Goal: Task Accomplishment & Management: Manage account settings

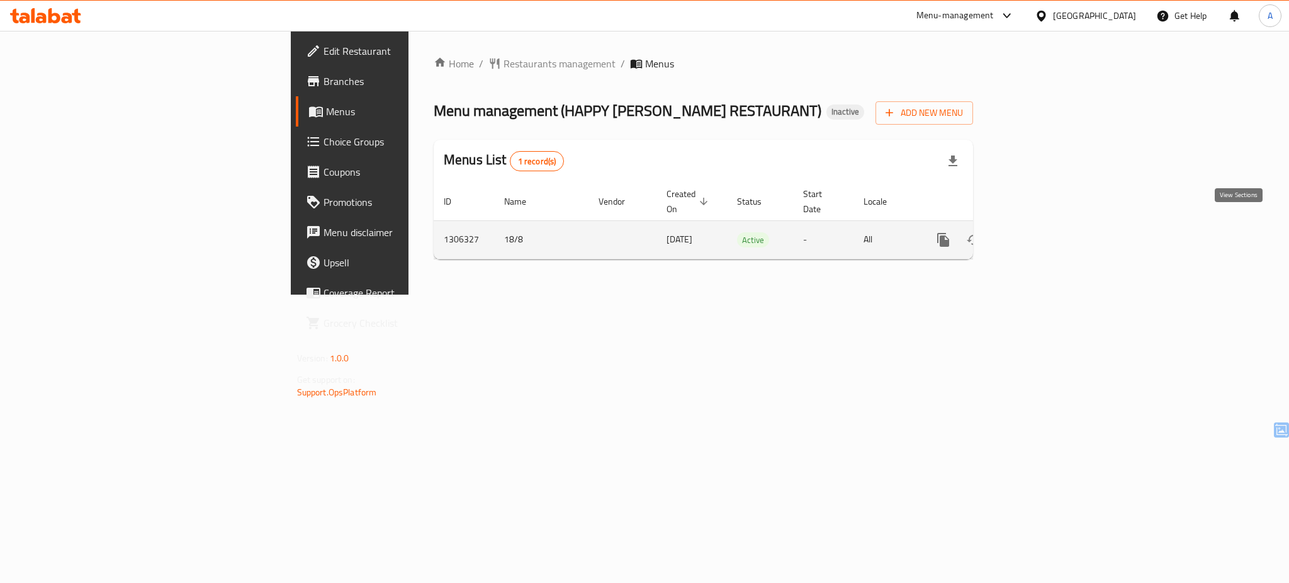
click at [1049, 236] on link "enhanced table" at bounding box center [1034, 240] width 30 height 30
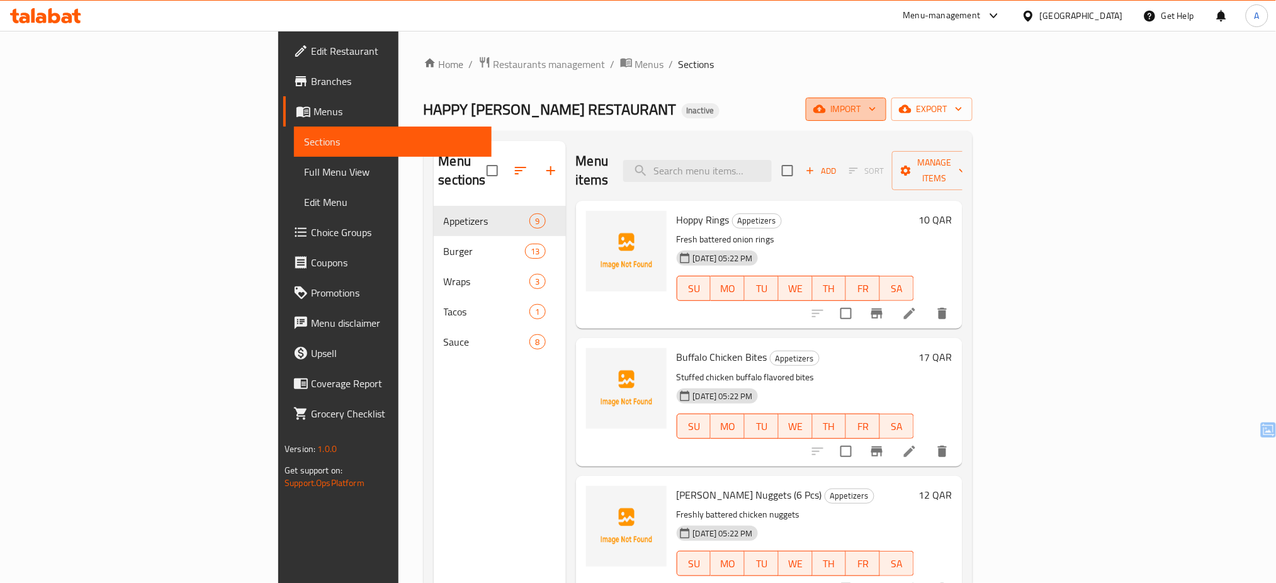
click at [876, 109] on span "import" at bounding box center [846, 109] width 60 height 16
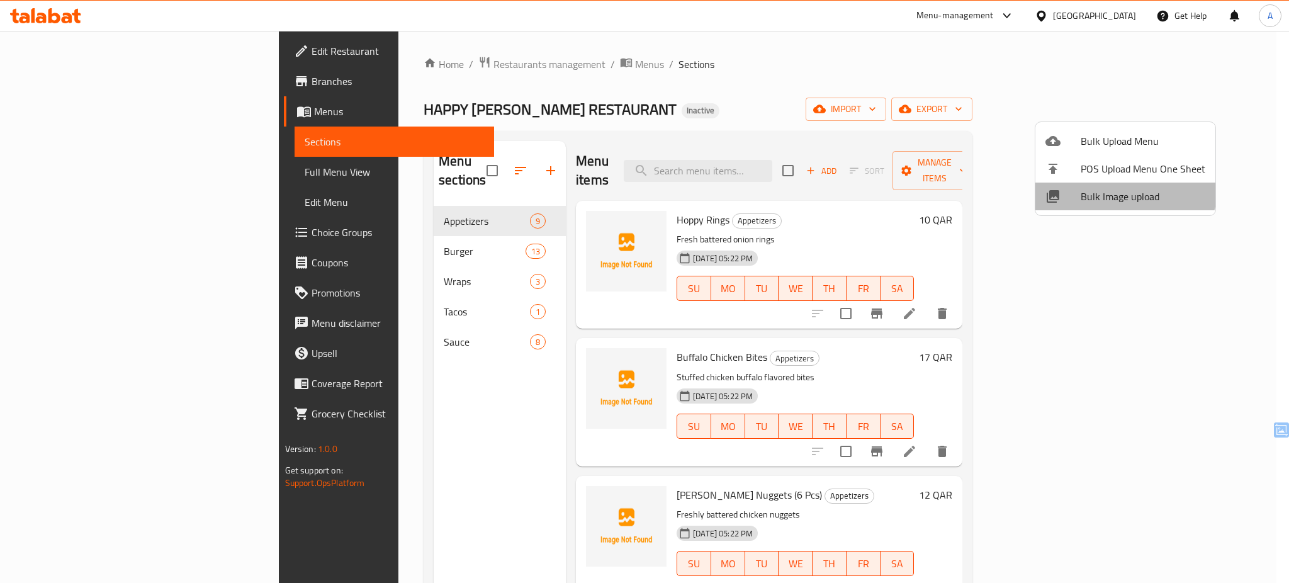
click at [1120, 184] on li "Bulk Image upload" at bounding box center [1125, 197] width 180 height 28
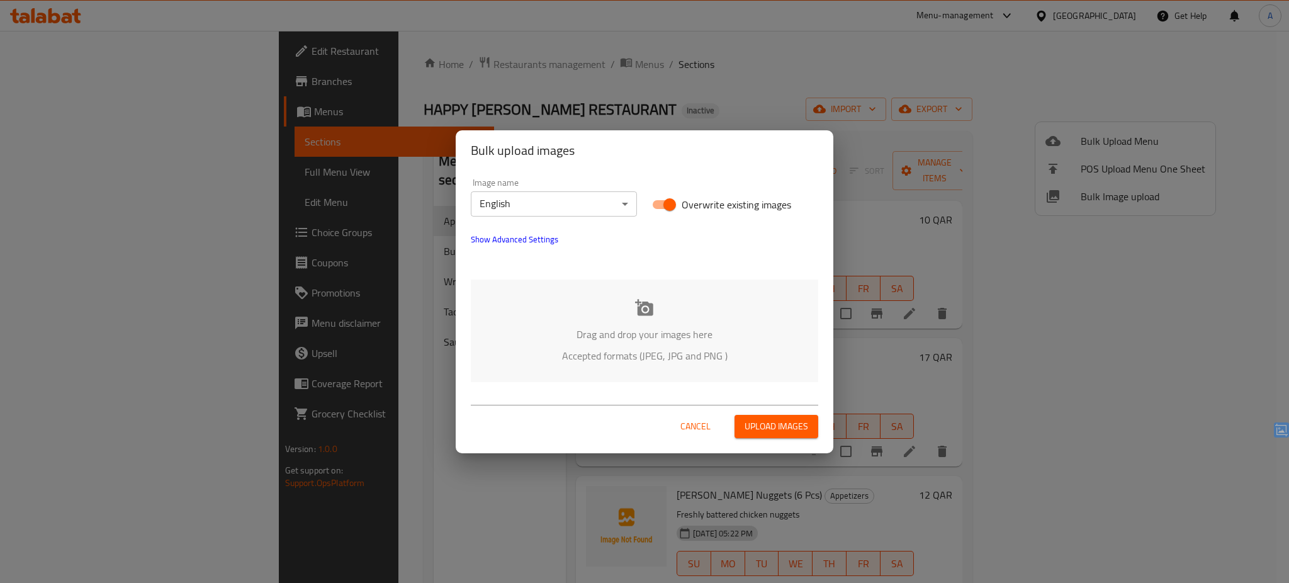
click at [706, 200] on span "Overwrite existing images" at bounding box center [737, 204] width 110 height 15
click at [706, 200] on input "Overwrite existing images" at bounding box center [670, 205] width 72 height 24
checkbox input "false"
click at [638, 327] on p "Drag and drop your images here" at bounding box center [645, 334] width 310 height 15
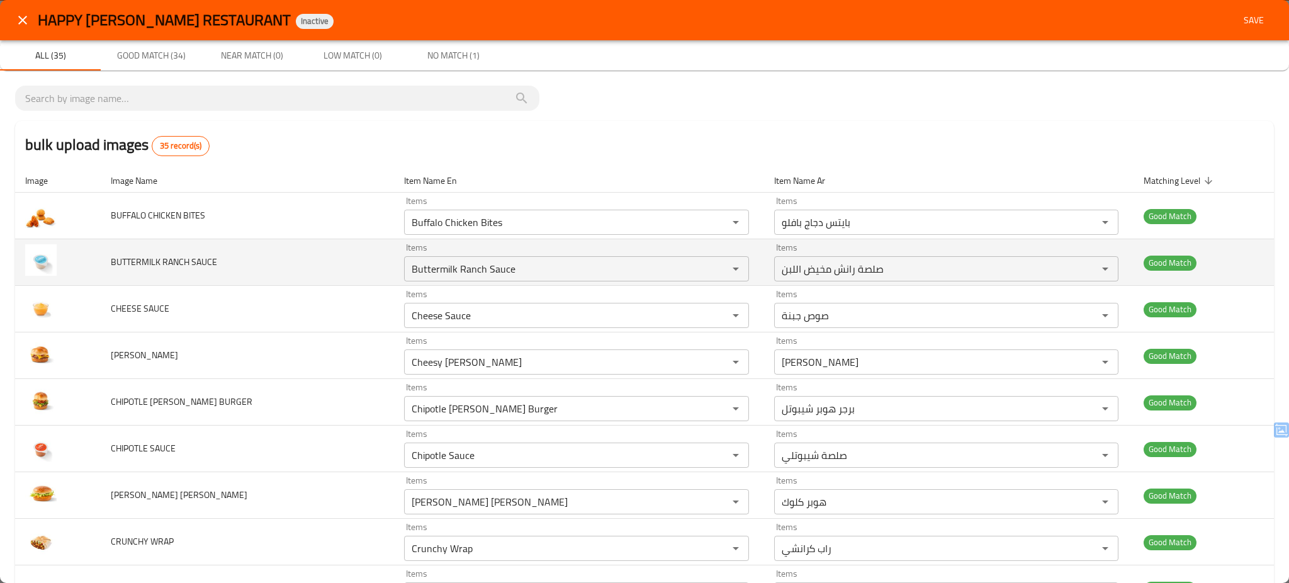
click at [283, 262] on td "BUTTERMILK RANCH SAUCE" at bounding box center [233, 262] width 259 height 47
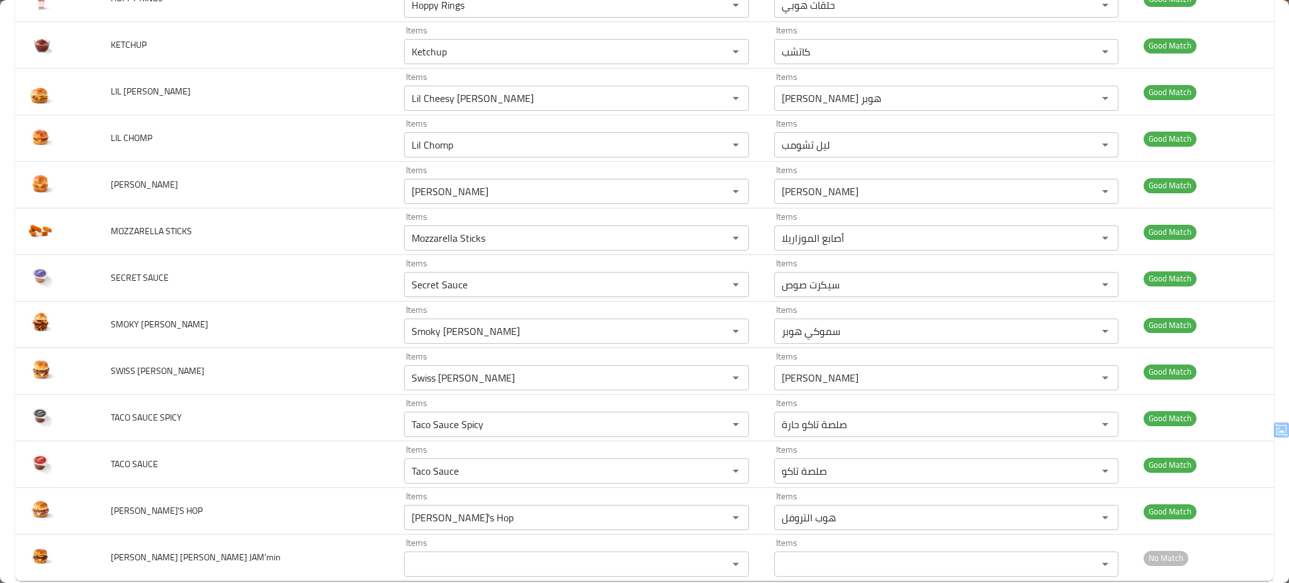
scroll to position [1266, 0]
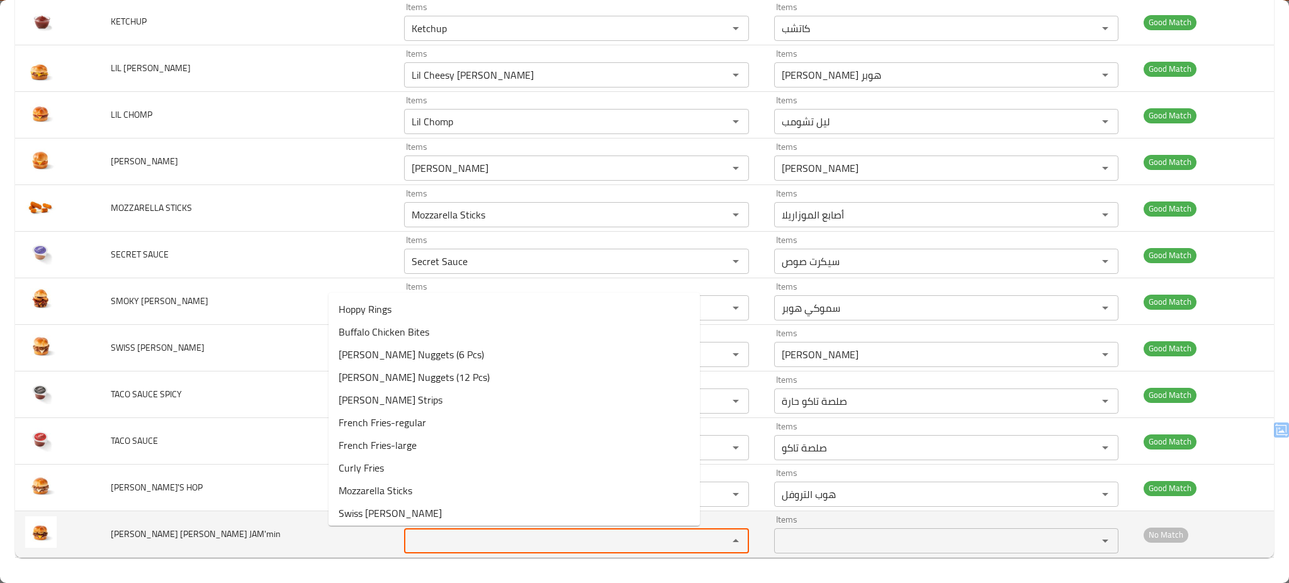
click at [407, 543] on JAM\'min "Items" at bounding box center [532, 541] width 313 height 18
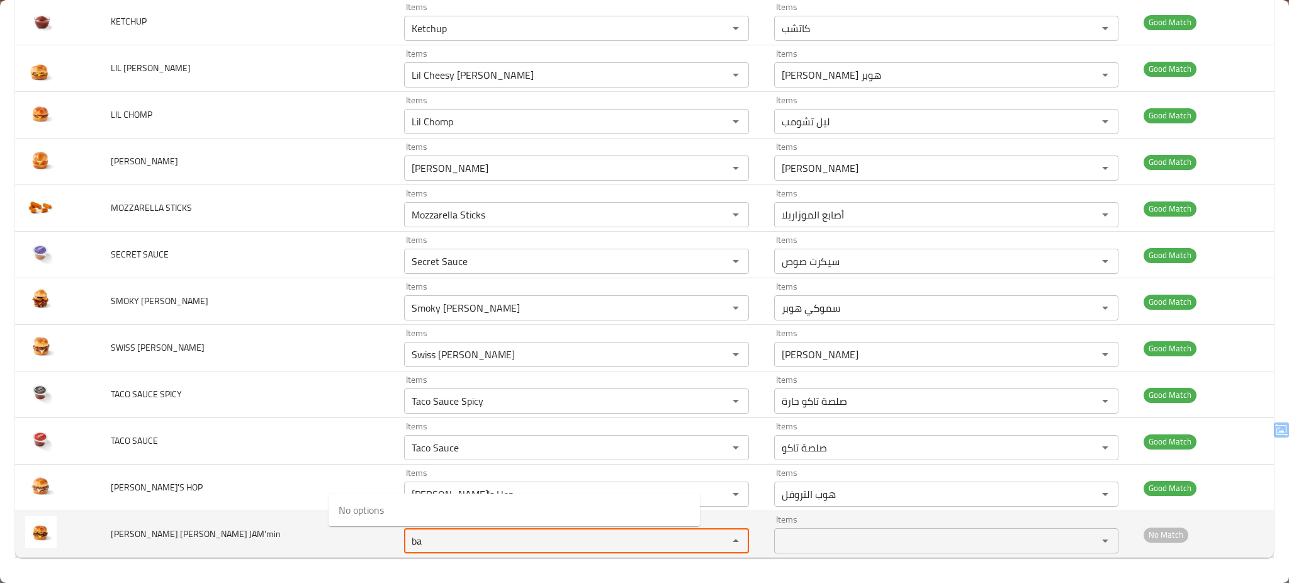
type JAM\'min "b"
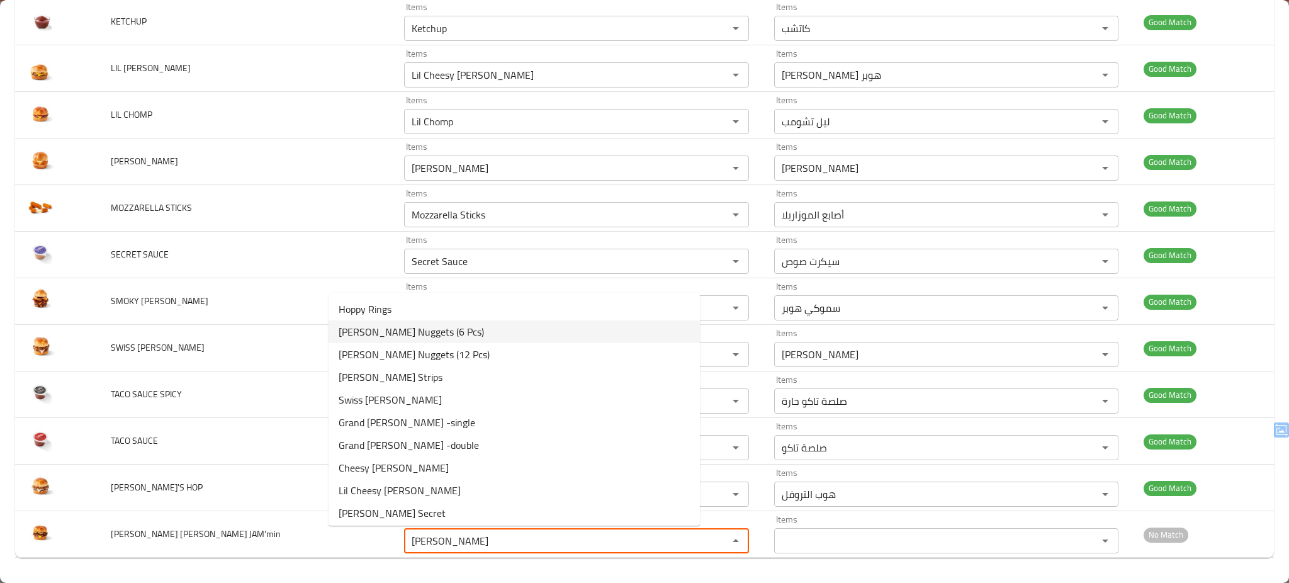
scroll to position [94, 0]
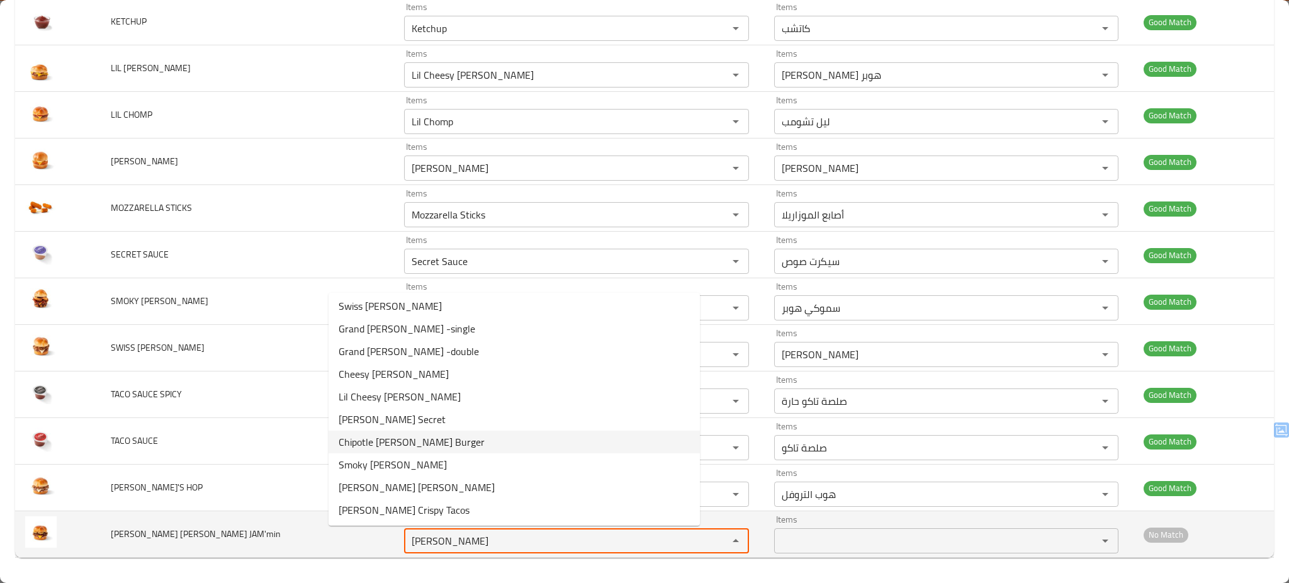
type JAM\'min "hopp"
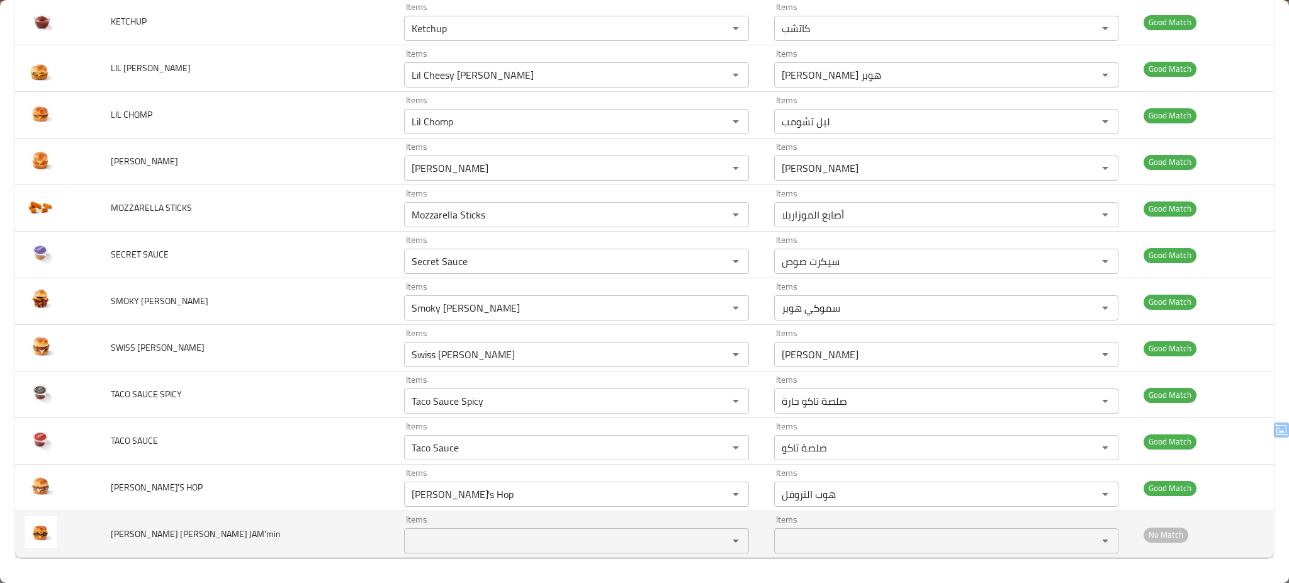
click at [272, 539] on td "HOPPER BACON JAM'min" at bounding box center [233, 534] width 259 height 47
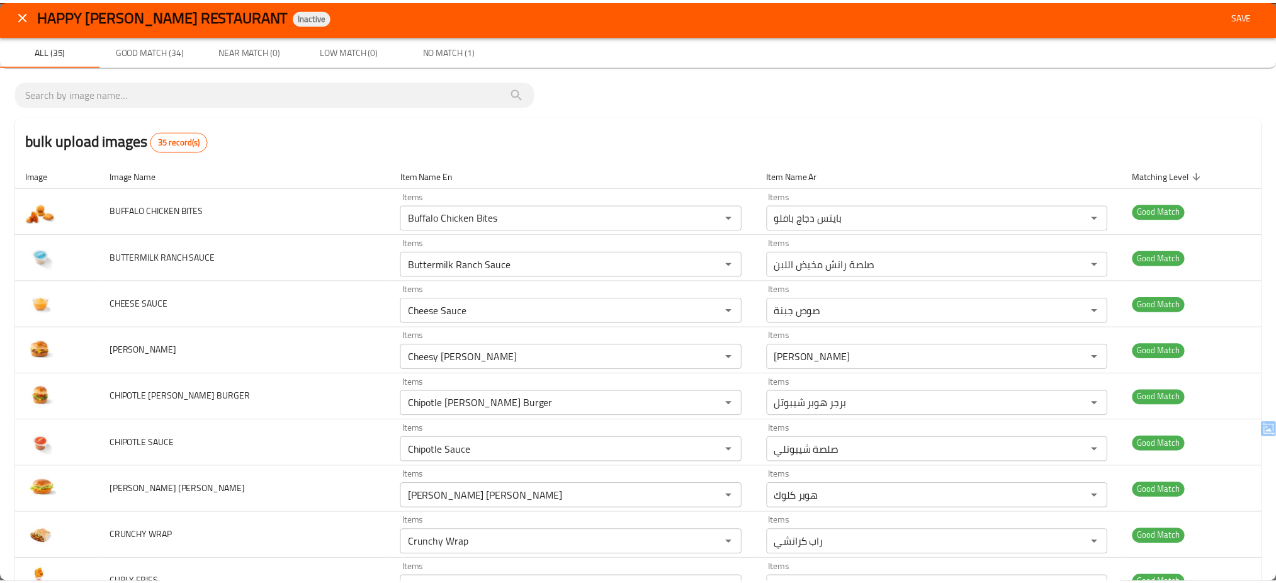
scroll to position [0, 0]
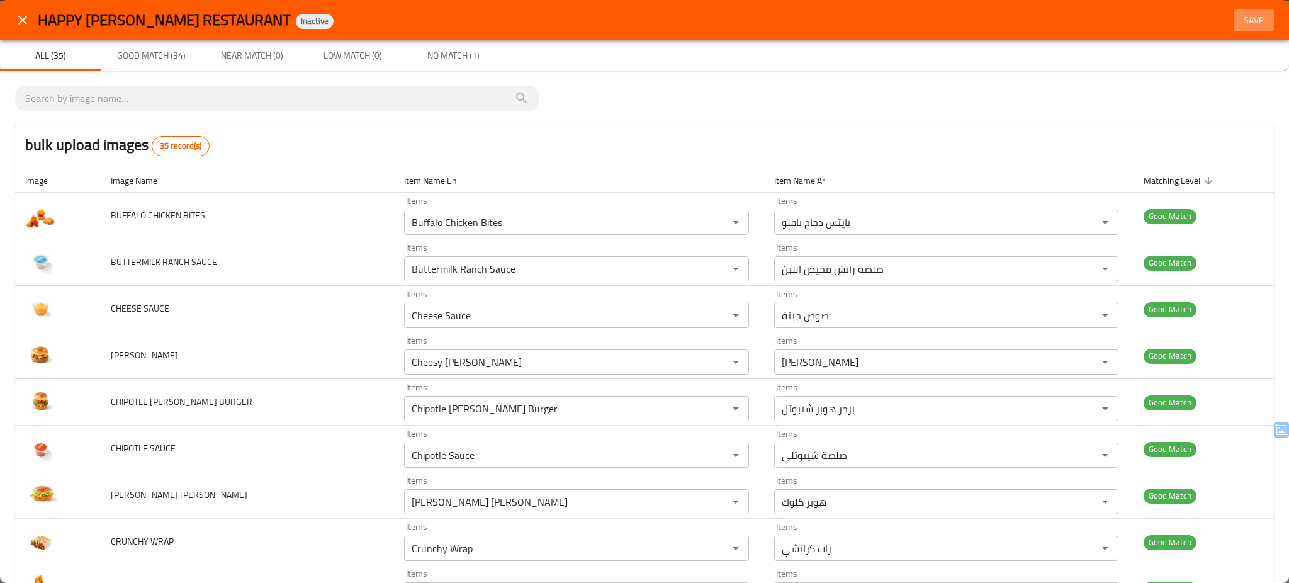
click at [1241, 13] on span "Save" at bounding box center [1254, 21] width 30 height 16
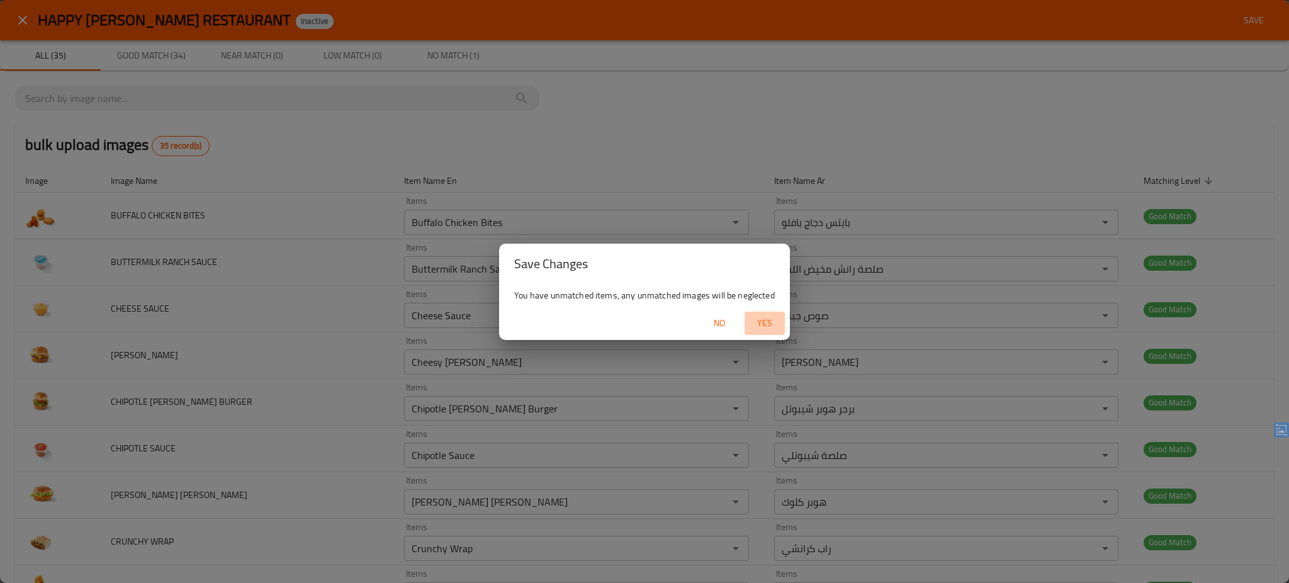
click at [767, 318] on span "Yes" at bounding box center [765, 323] width 30 height 16
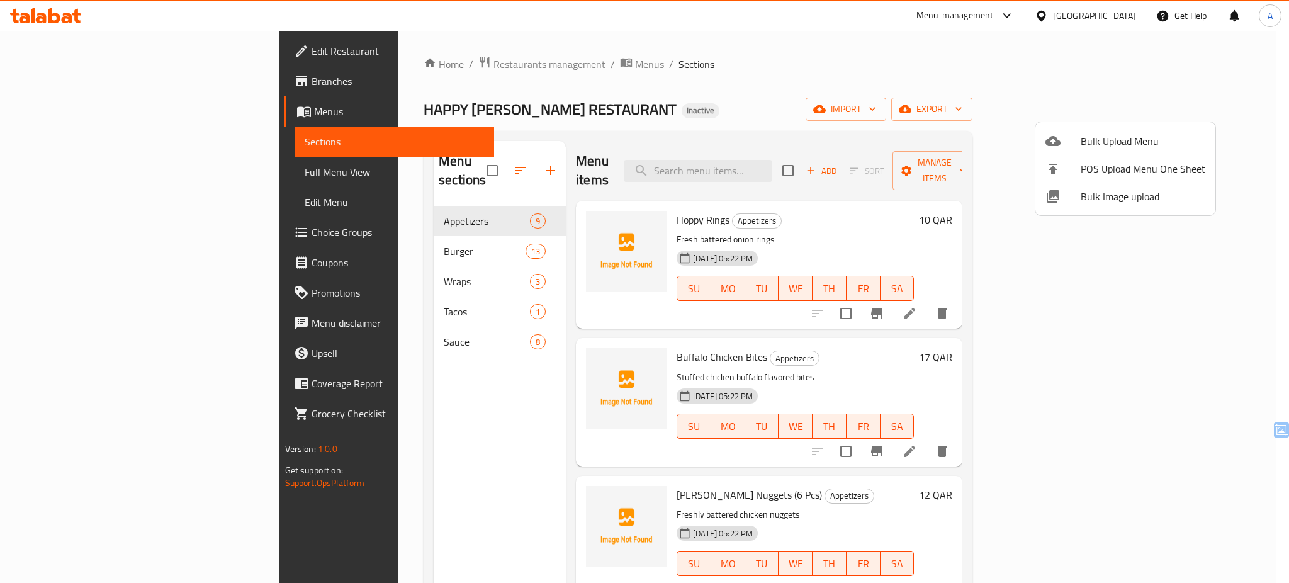
click at [365, 106] on div at bounding box center [644, 291] width 1289 height 583
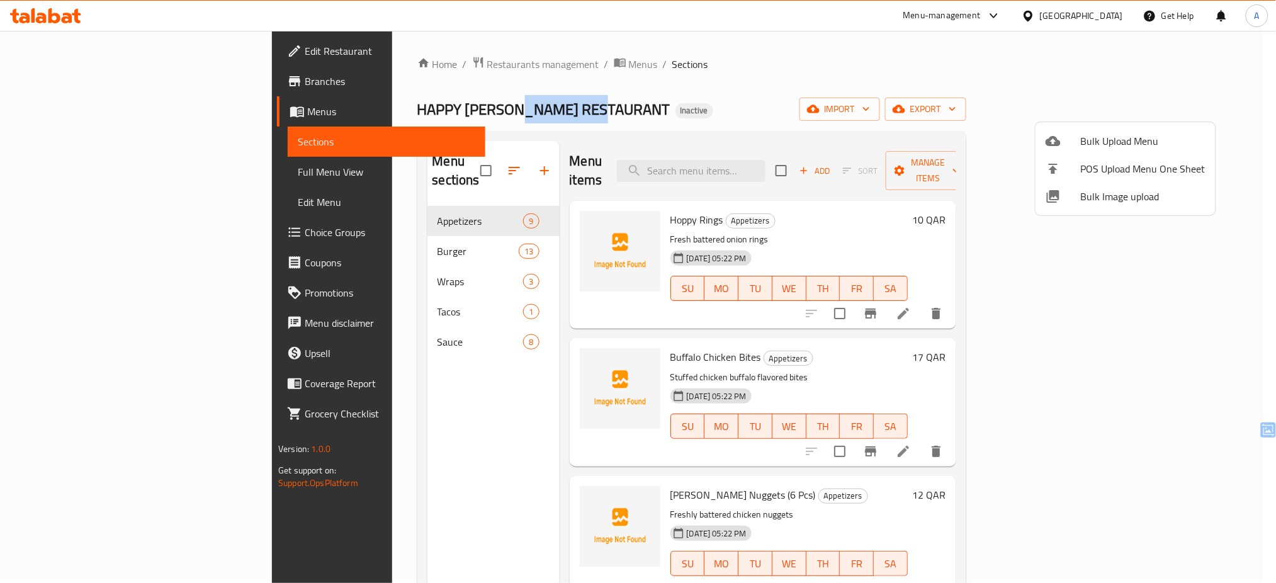
click at [417, 106] on span "HAPPY HOPPER RESTAURANT" at bounding box center [514, 109] width 194 height 28
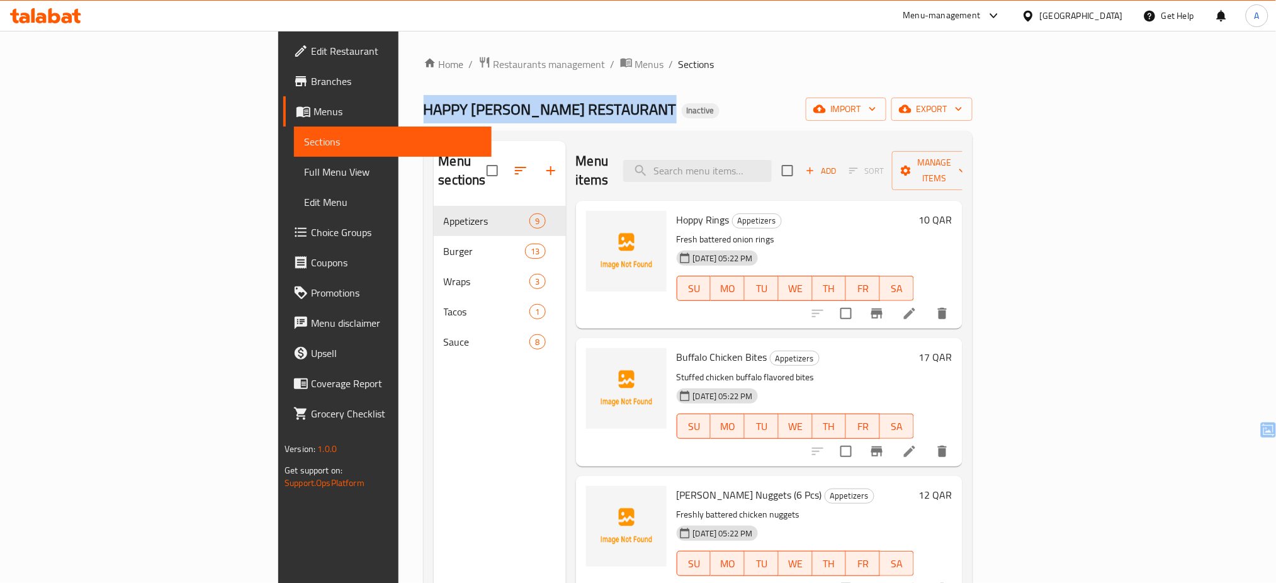
click at [424, 106] on span "HAPPY HOPPER RESTAURANT" at bounding box center [521, 109] width 194 height 28
copy span "HAPPY HOPPER RESTAURANT"
click at [603, 105] on div "HAPPY HOPPER RESTAURANT Inactive import export" at bounding box center [698, 109] width 549 height 23
click at [1118, 18] on div "Qatar" at bounding box center [1081, 16] width 83 height 14
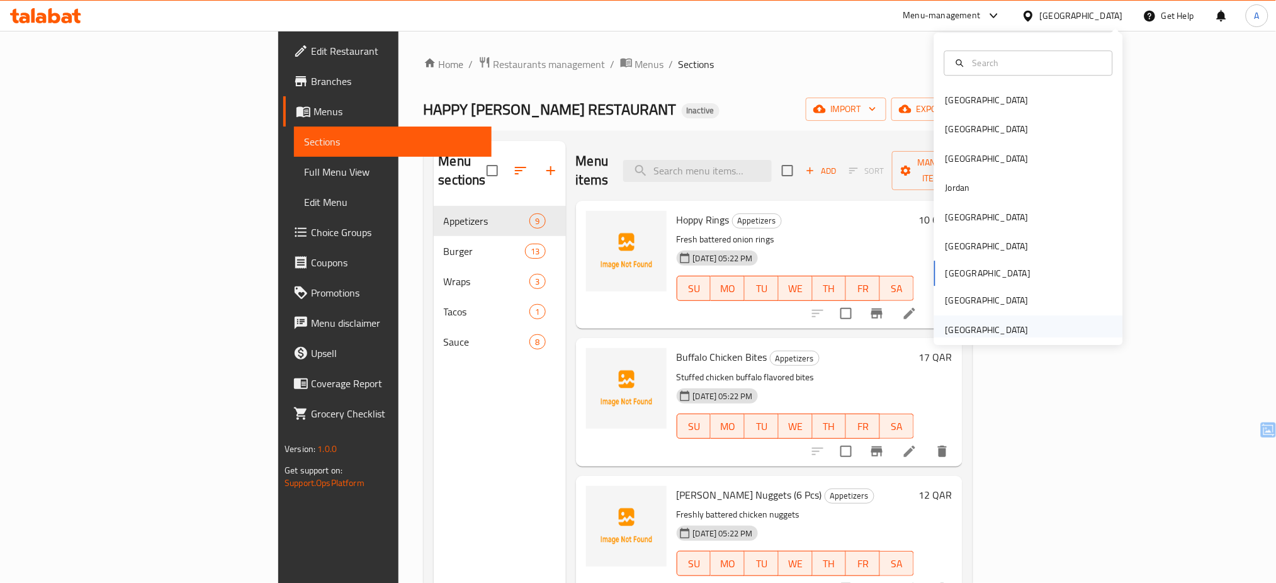
click at [959, 335] on div "[GEOGRAPHIC_DATA]" at bounding box center [986, 330] width 83 height 14
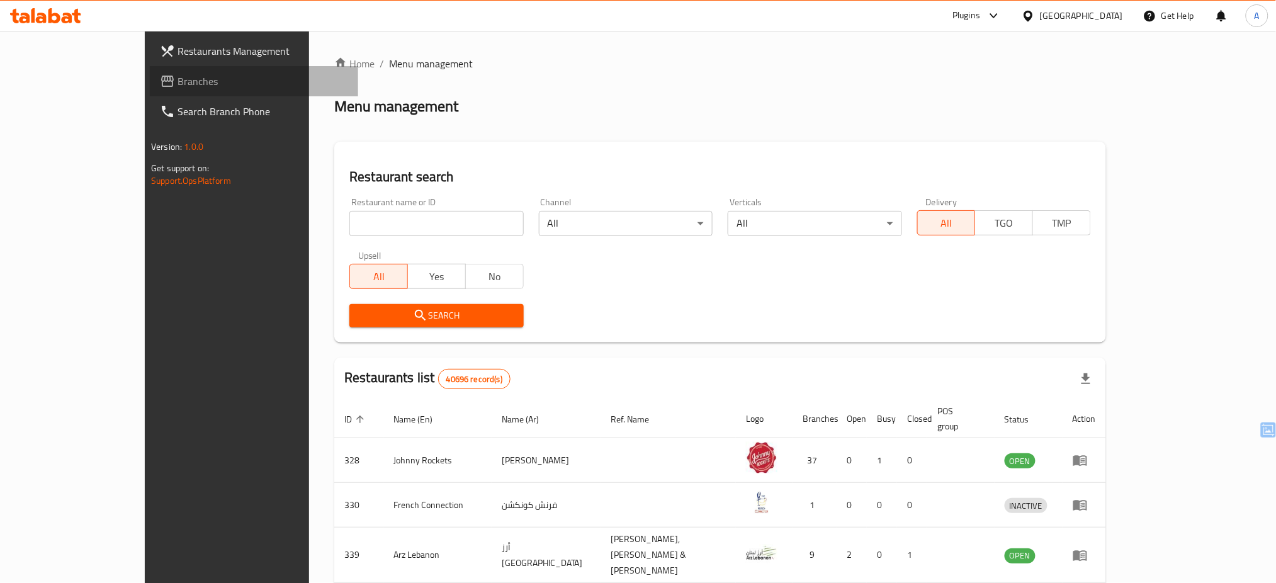
click at [177, 78] on span "Branches" at bounding box center [262, 81] width 171 height 15
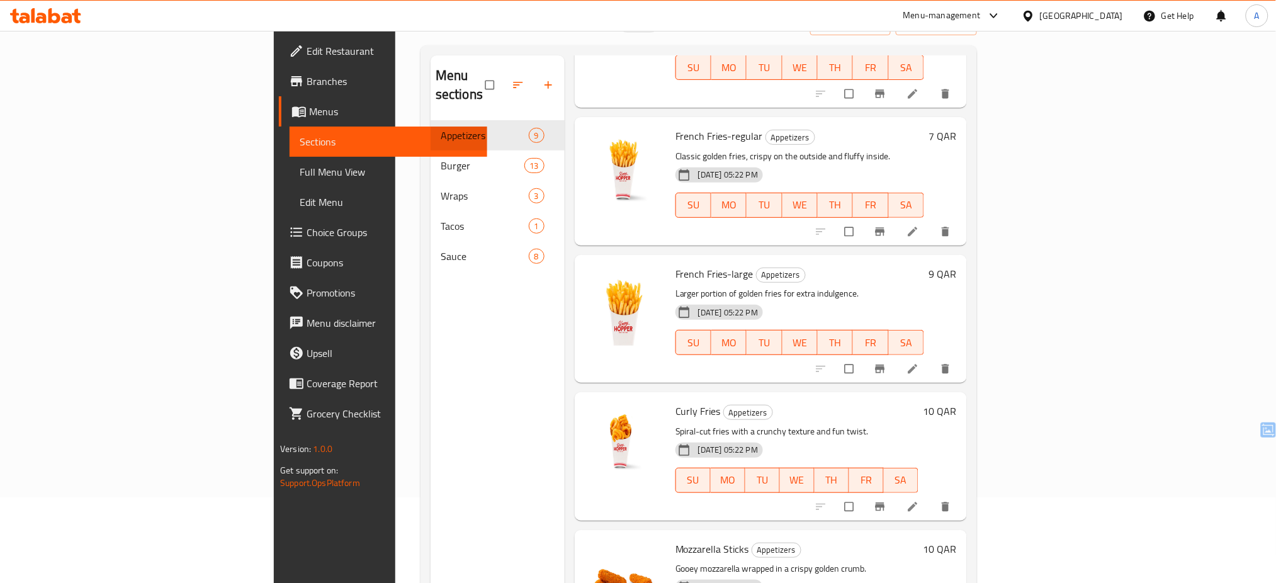
scroll to position [77, 0]
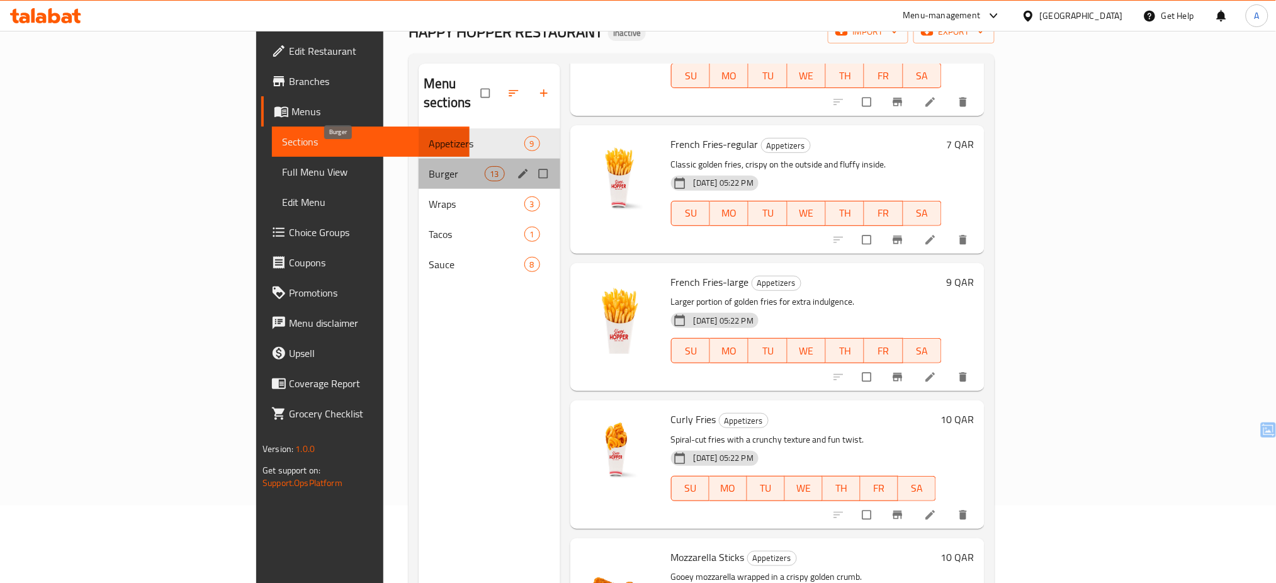
click at [429, 166] on span "Burger" at bounding box center [456, 173] width 55 height 15
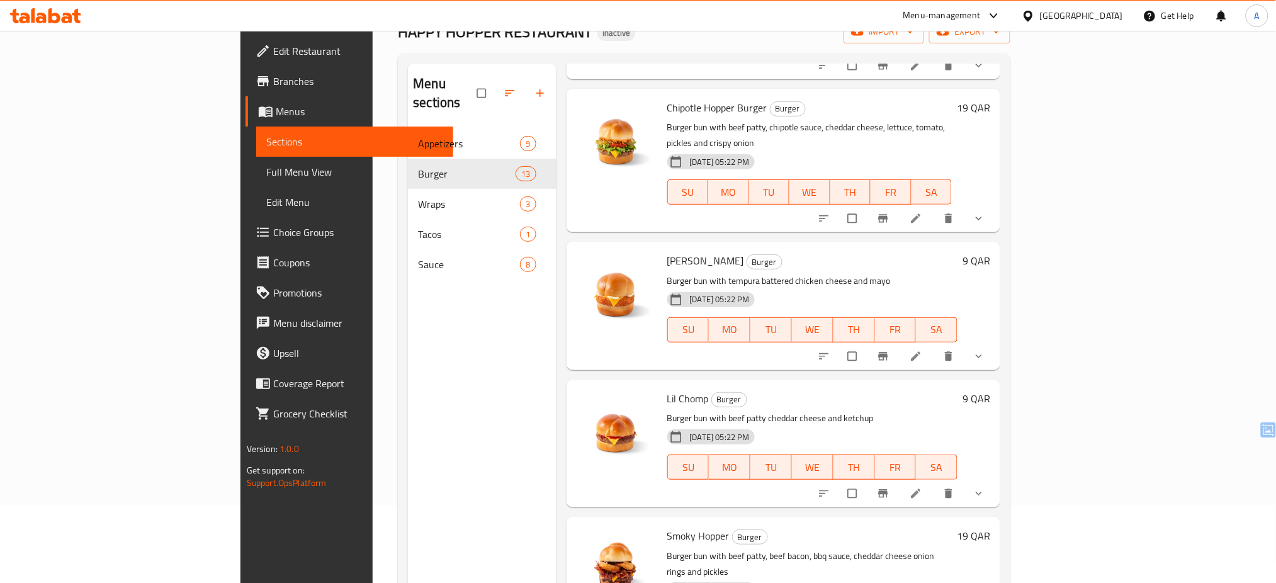
scroll to position [1235, 0]
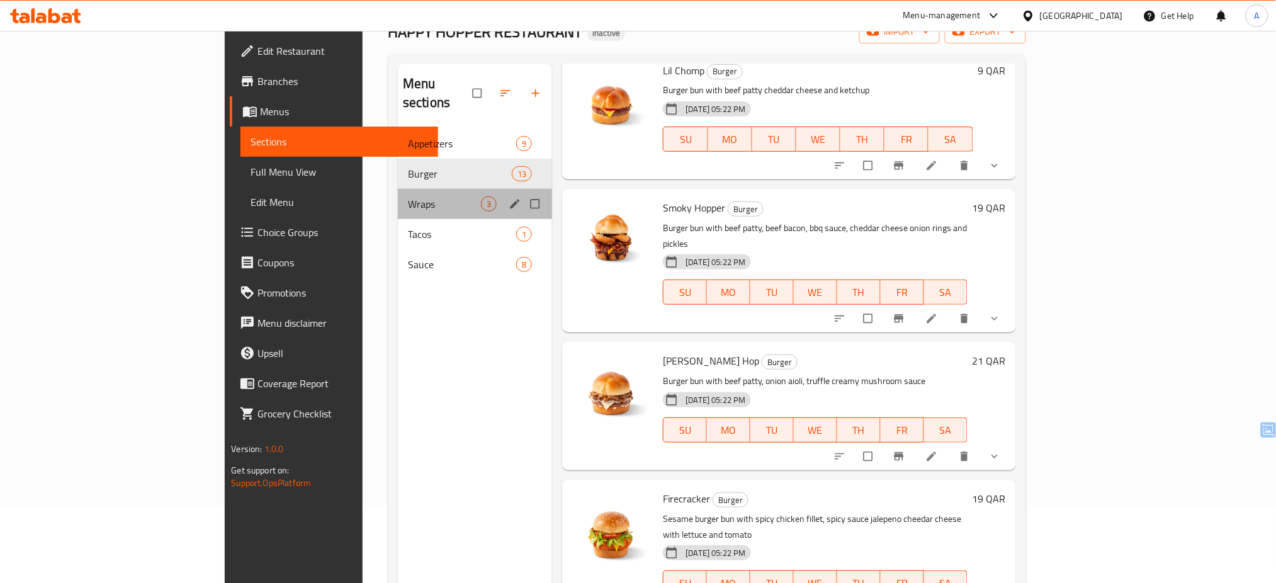
click at [398, 189] on div "Wraps 3" at bounding box center [475, 204] width 154 height 30
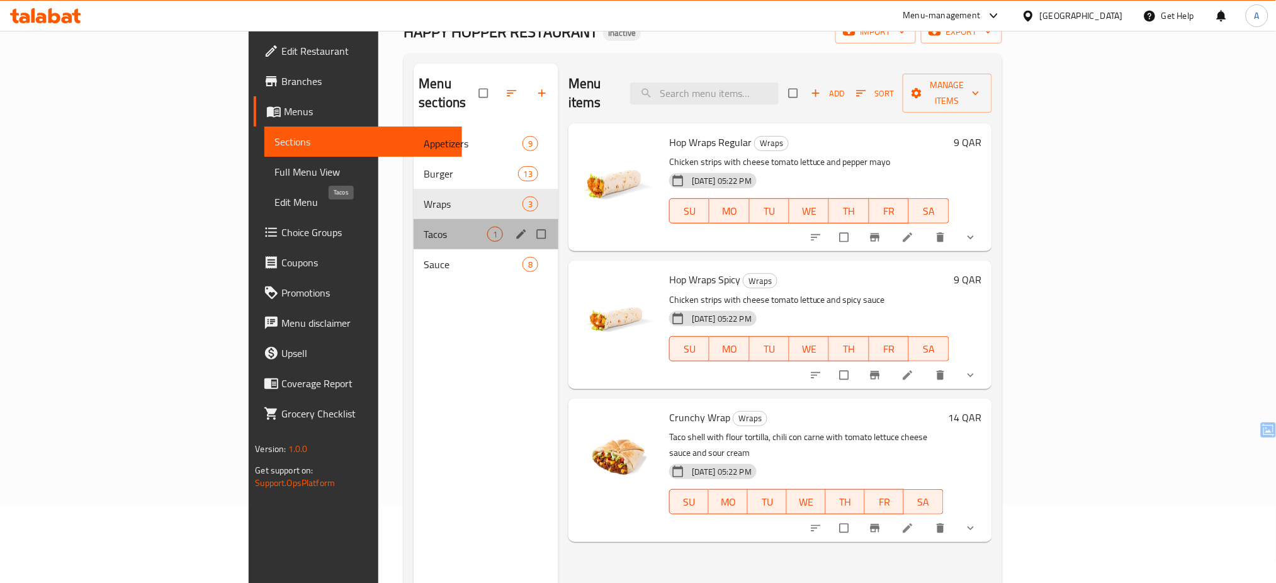
click at [424, 227] on span "Tacos" at bounding box center [455, 234] width 63 height 15
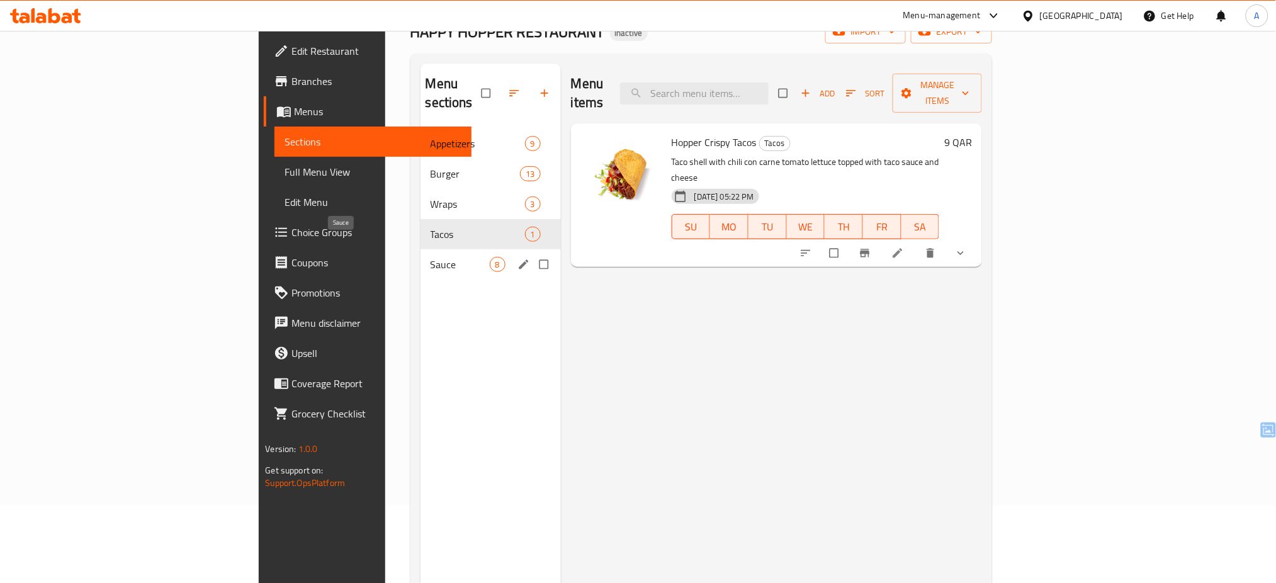
click at [431, 257] on span "Sauce" at bounding box center [460, 264] width 59 height 15
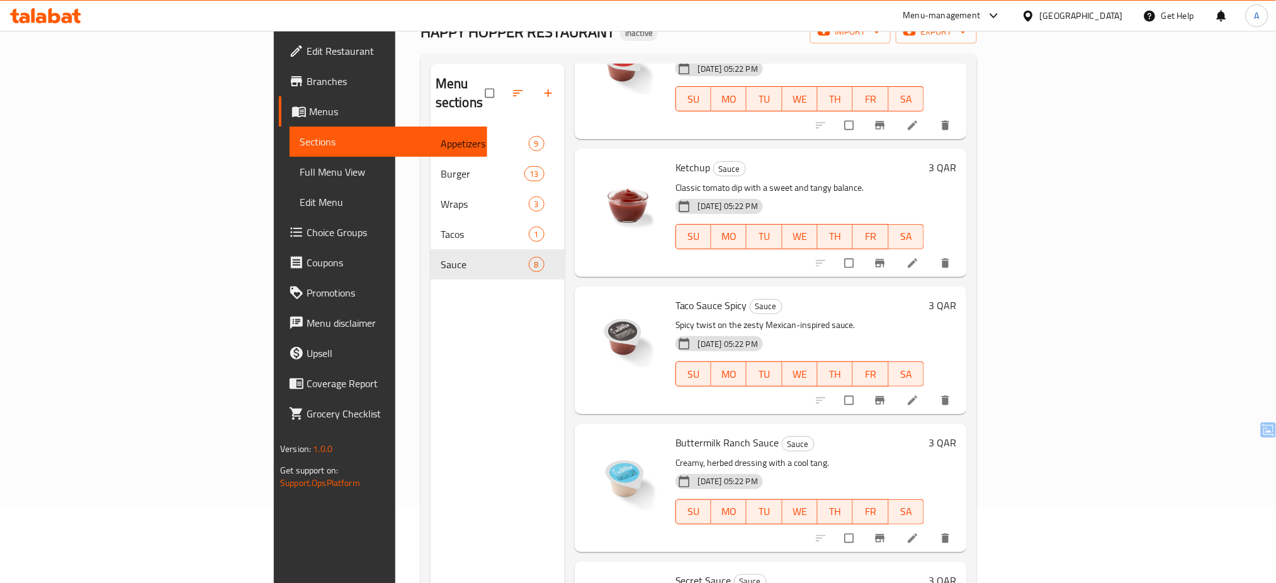
scroll to position [548, 0]
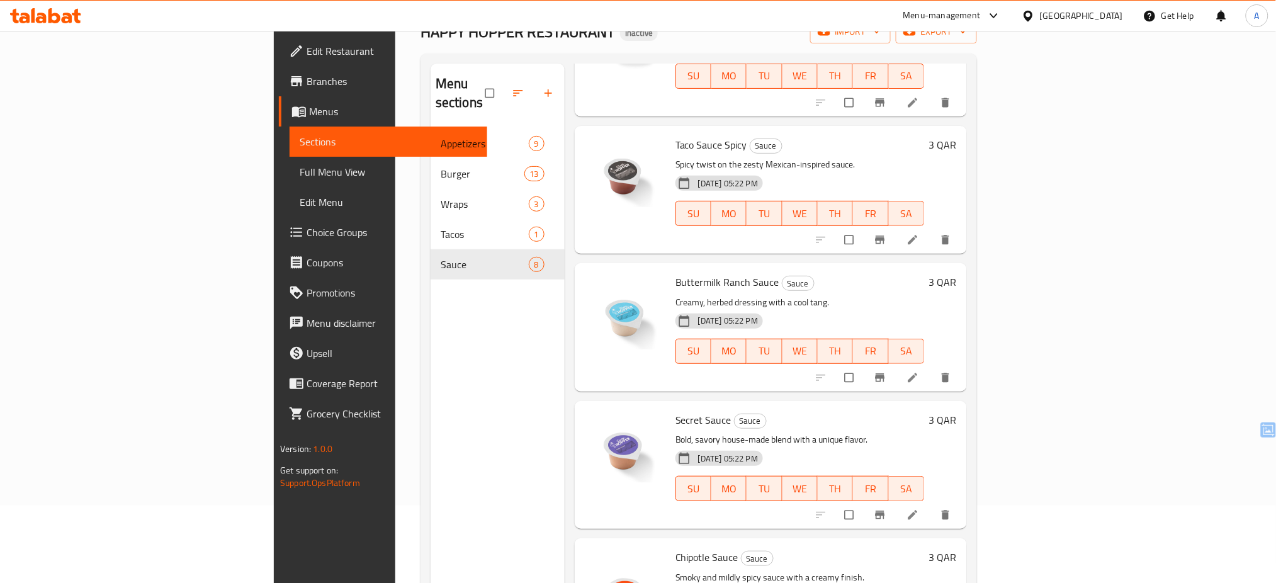
click at [300, 169] on span "Full Menu View" at bounding box center [388, 171] width 177 height 15
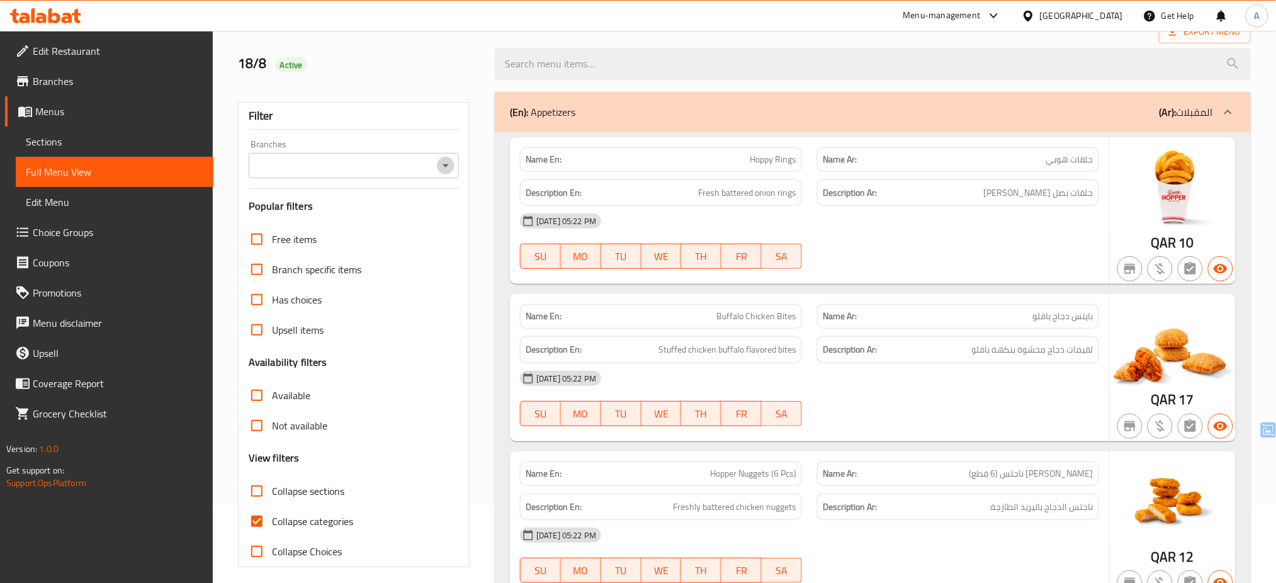
click at [450, 166] on icon "Open" at bounding box center [445, 165] width 15 height 15
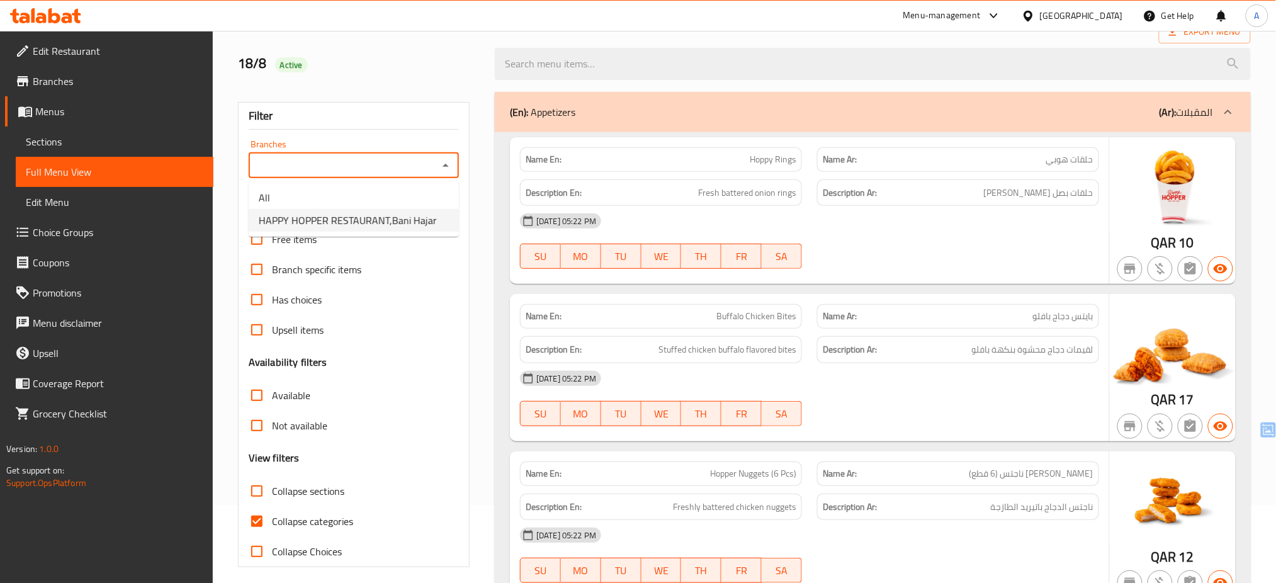
click at [401, 220] on span "HAPPY HOPPER RESTAURANT,Bani Hajar" at bounding box center [348, 220] width 178 height 15
type input "HAPPY HOPPER RESTAURANT,Bani Hajar"
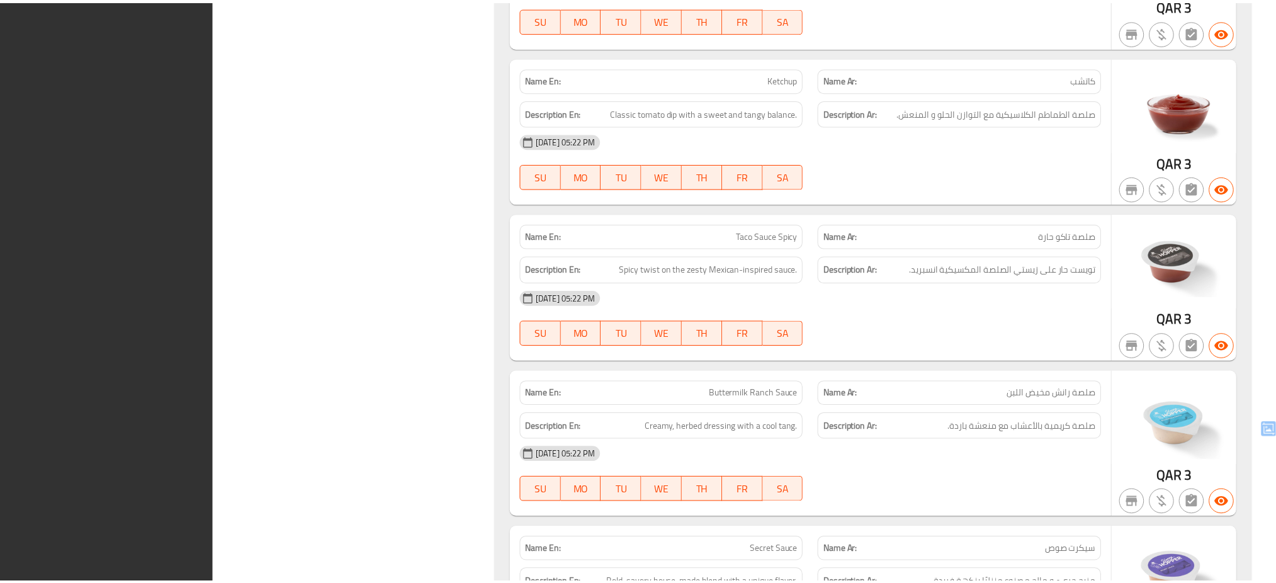
scroll to position [7141, 0]
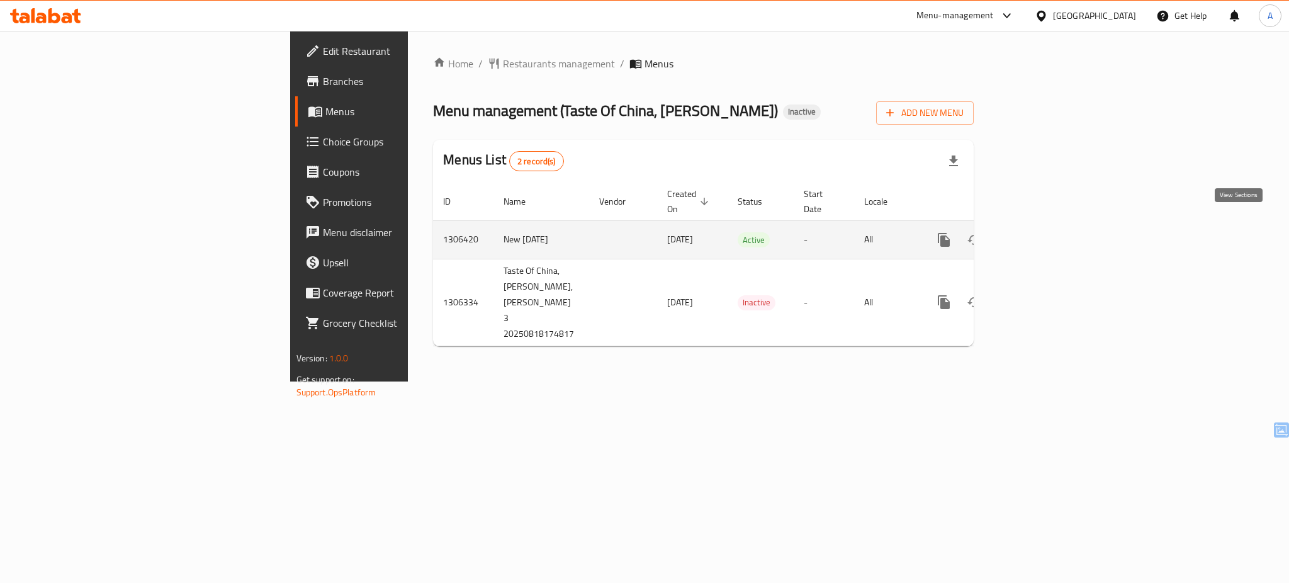
click at [1042, 232] on icon "enhanced table" at bounding box center [1034, 239] width 15 height 15
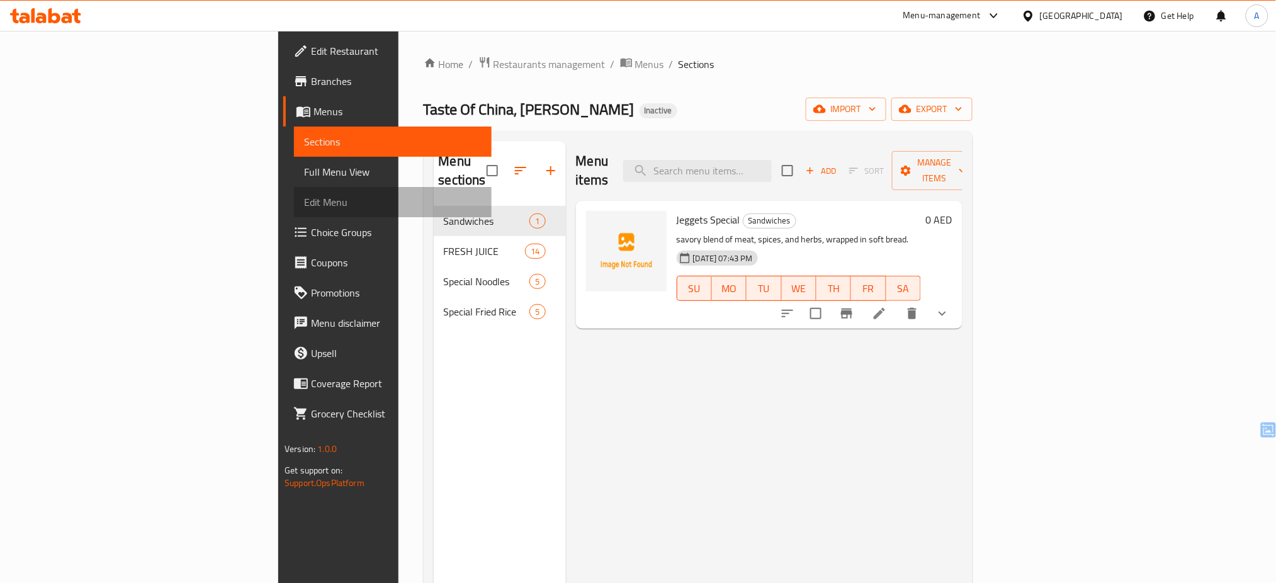
click at [304, 205] on span "Edit Menu" at bounding box center [392, 201] width 177 height 15
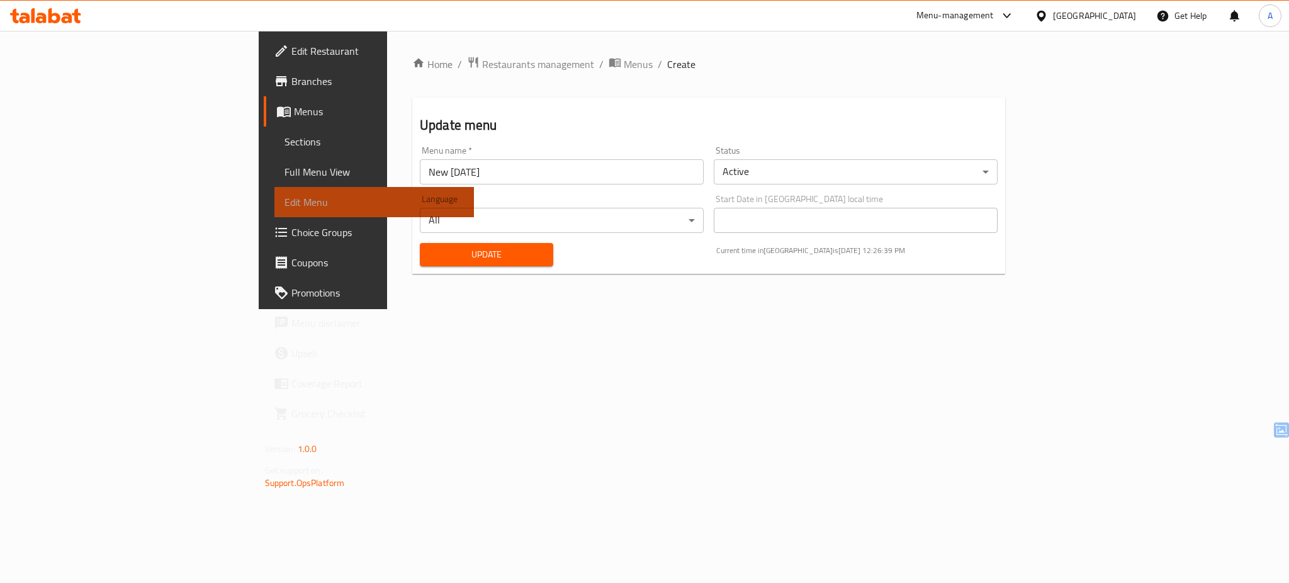
click at [284, 205] on span "Edit Menu" at bounding box center [373, 201] width 179 height 15
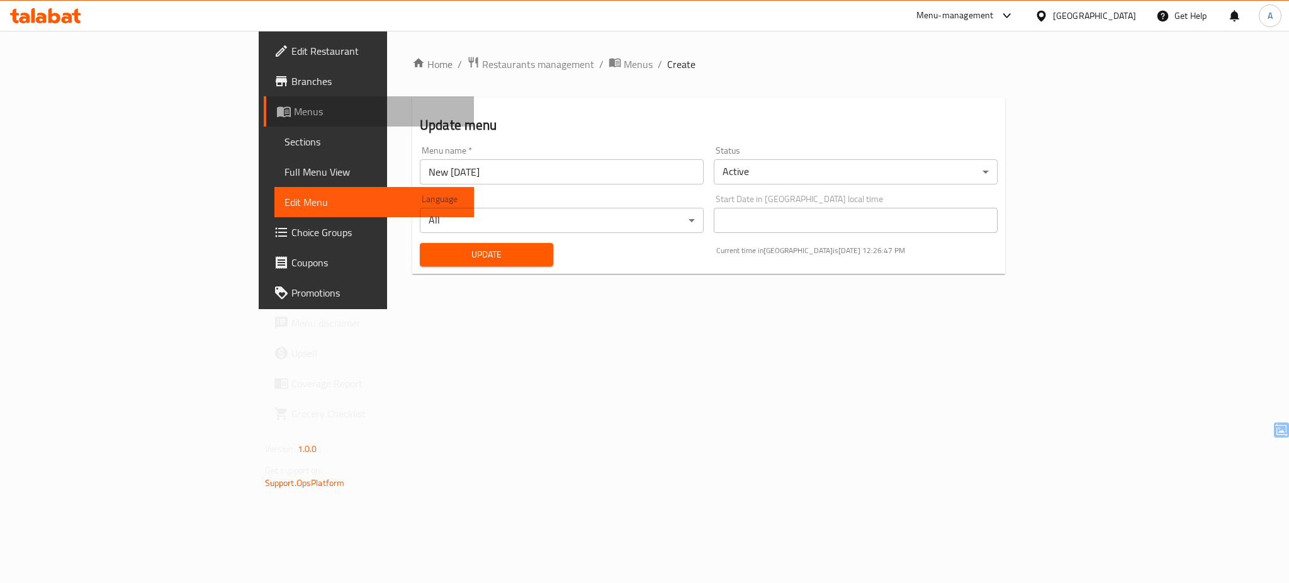
click at [294, 110] on span "Menus" at bounding box center [379, 111] width 170 height 15
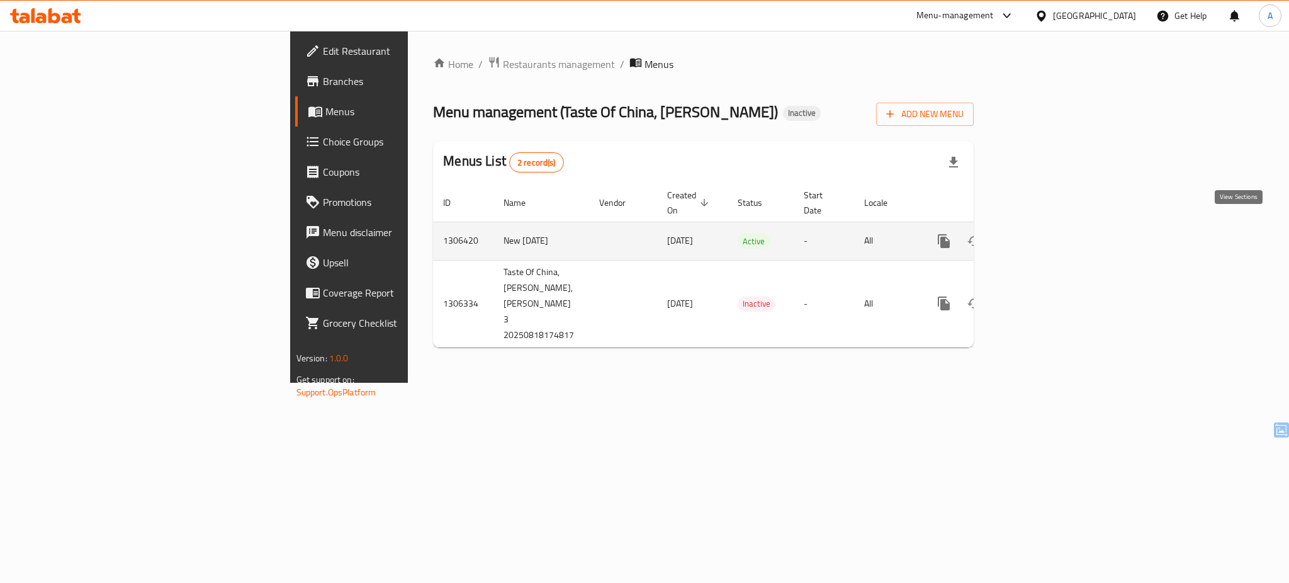
click at [1042, 234] on icon "enhanced table" at bounding box center [1034, 241] width 15 height 15
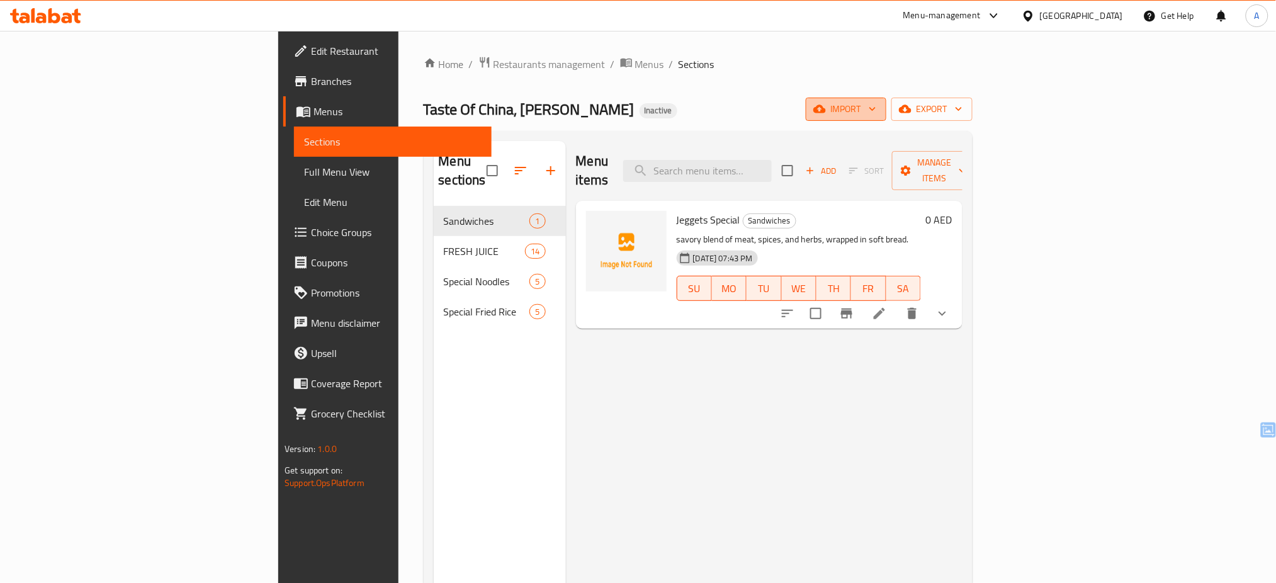
click at [876, 105] on span "import" at bounding box center [846, 109] width 60 height 16
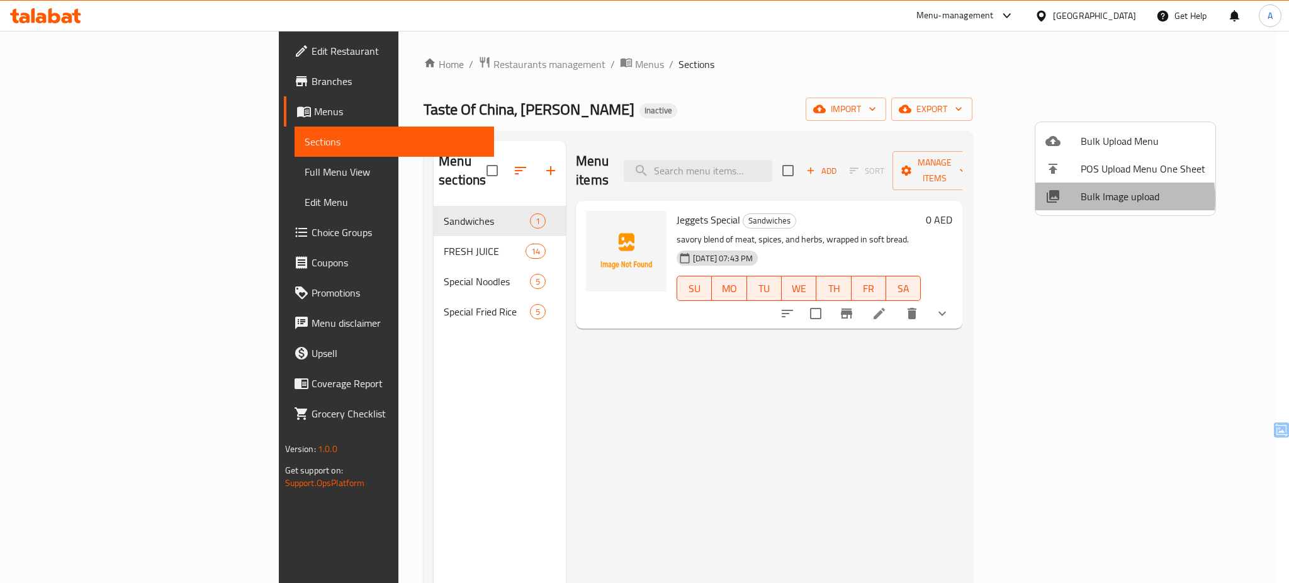
click at [1096, 199] on span "Bulk Image upload" at bounding box center [1143, 196] width 125 height 15
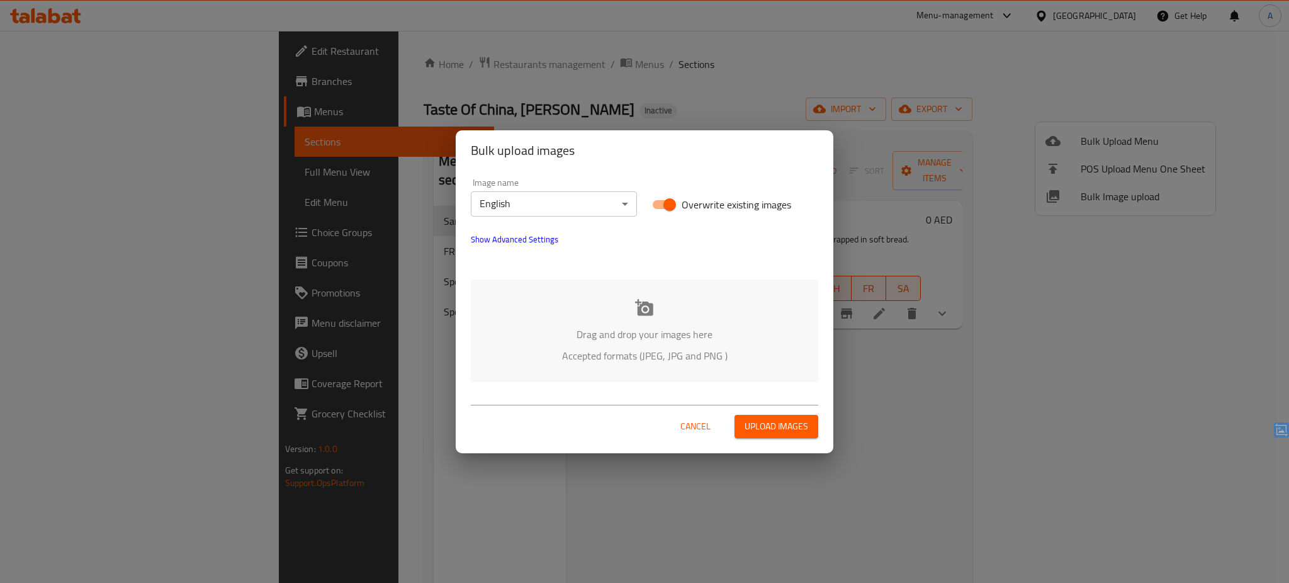
click at [728, 200] on span "Overwrite existing images" at bounding box center [737, 204] width 110 height 15
click at [706, 200] on input "Overwrite existing images" at bounding box center [670, 205] width 72 height 24
checkbox input "false"
click at [658, 344] on div "Drag and drop your images here Accepted formats (JPEG, JPG and PNG )" at bounding box center [644, 330] width 347 height 103
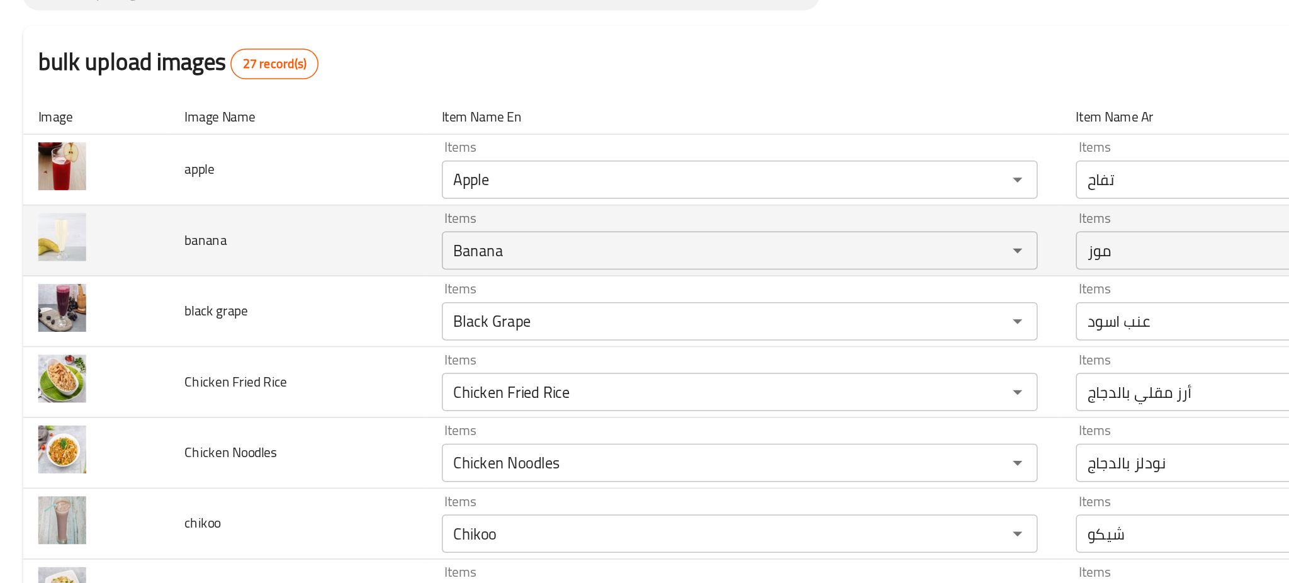
click at [195, 267] on td "banana" at bounding box center [195, 262] width 169 height 47
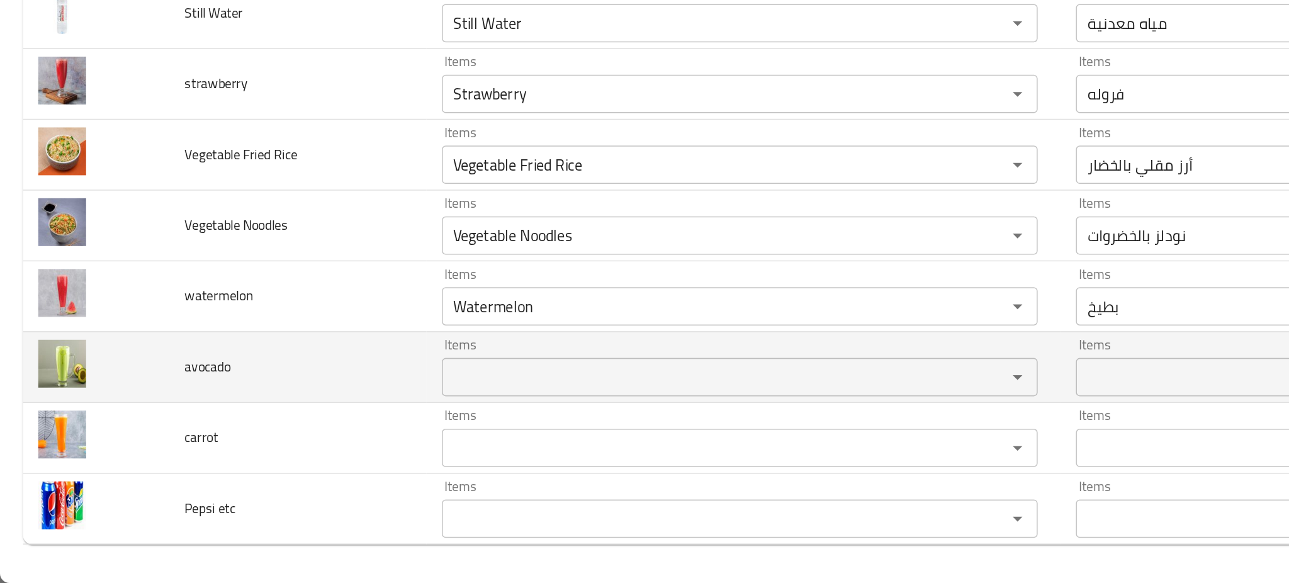
click at [385, 458] on div "Items" at bounding box center [487, 447] width 392 height 25
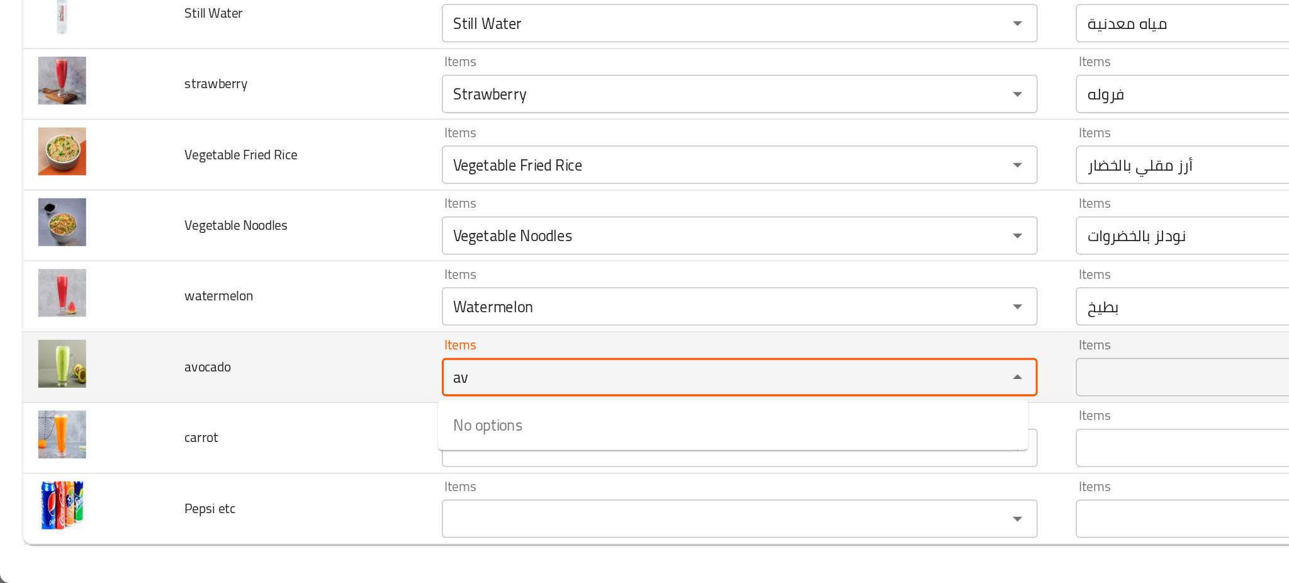
type input "a"
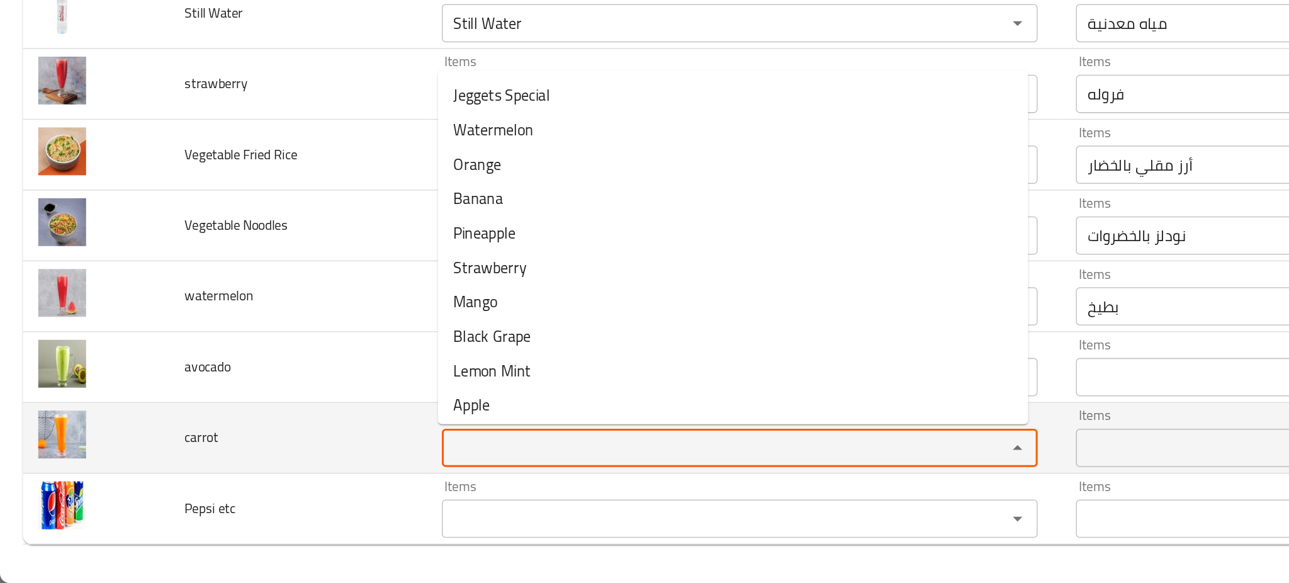
click at [378, 490] on input "Items" at bounding box center [468, 494] width 347 height 18
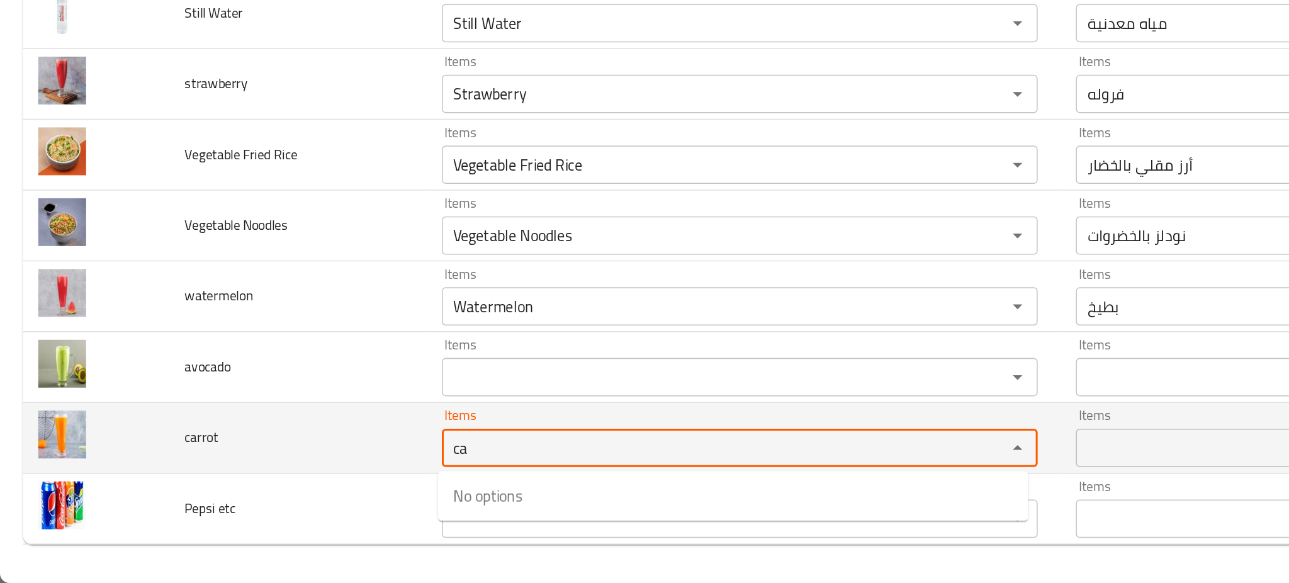
type input "c"
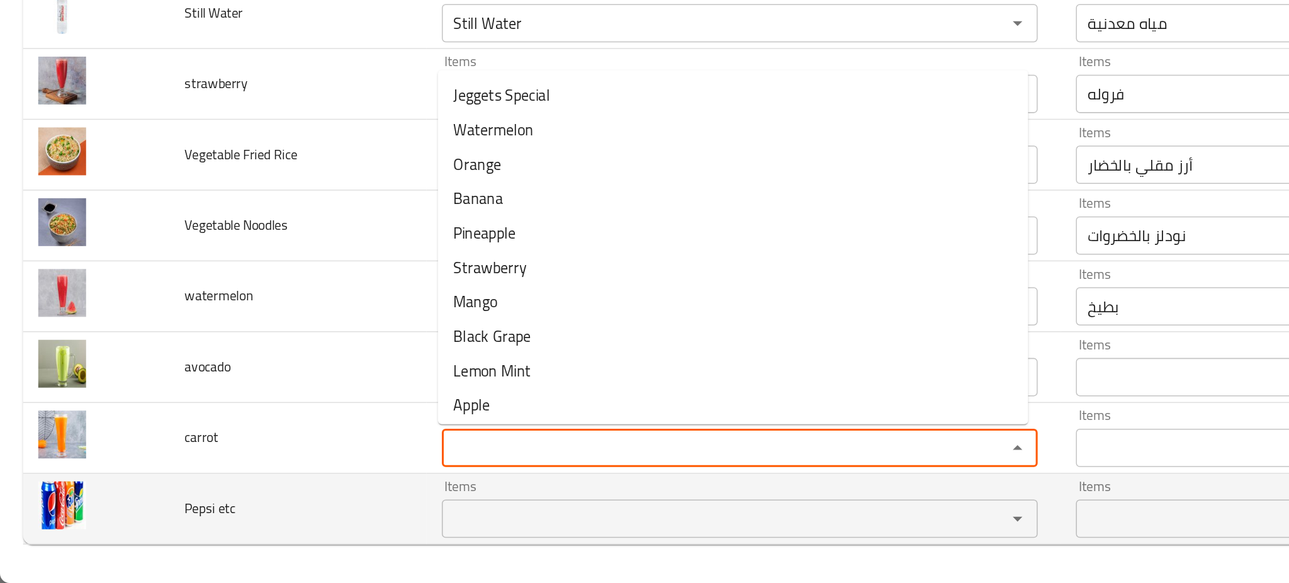
click at [371, 529] on div "Items" at bounding box center [487, 540] width 392 height 25
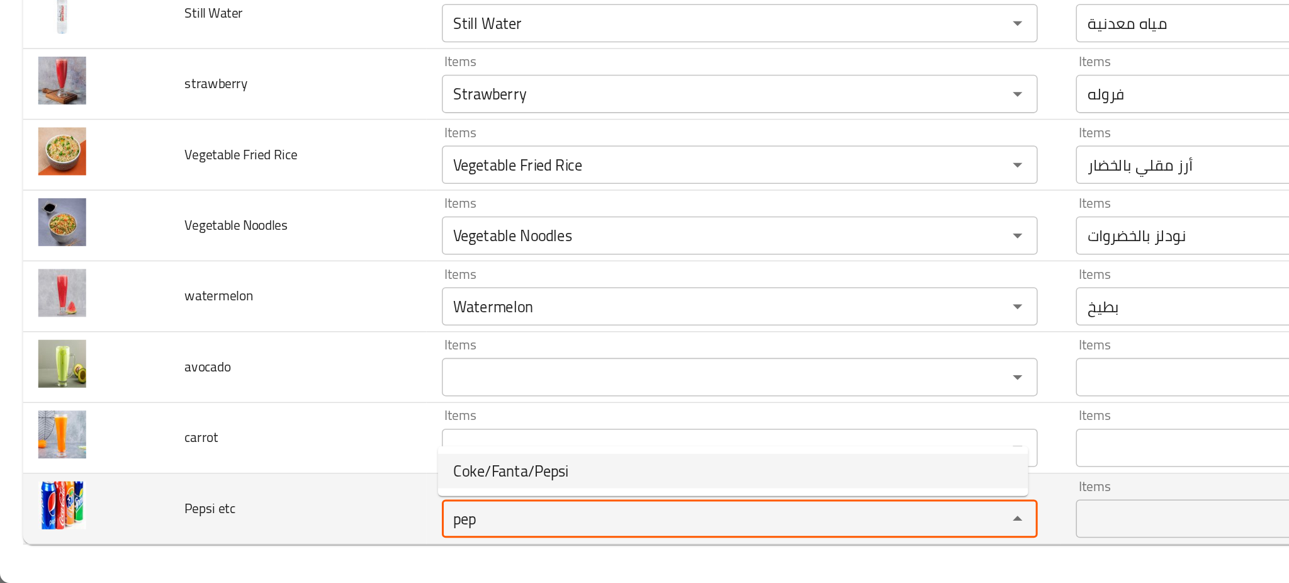
type etc "Coke/Fanta/Pepsi"
type etc-ar "كوك/فانتا/بيبسي"
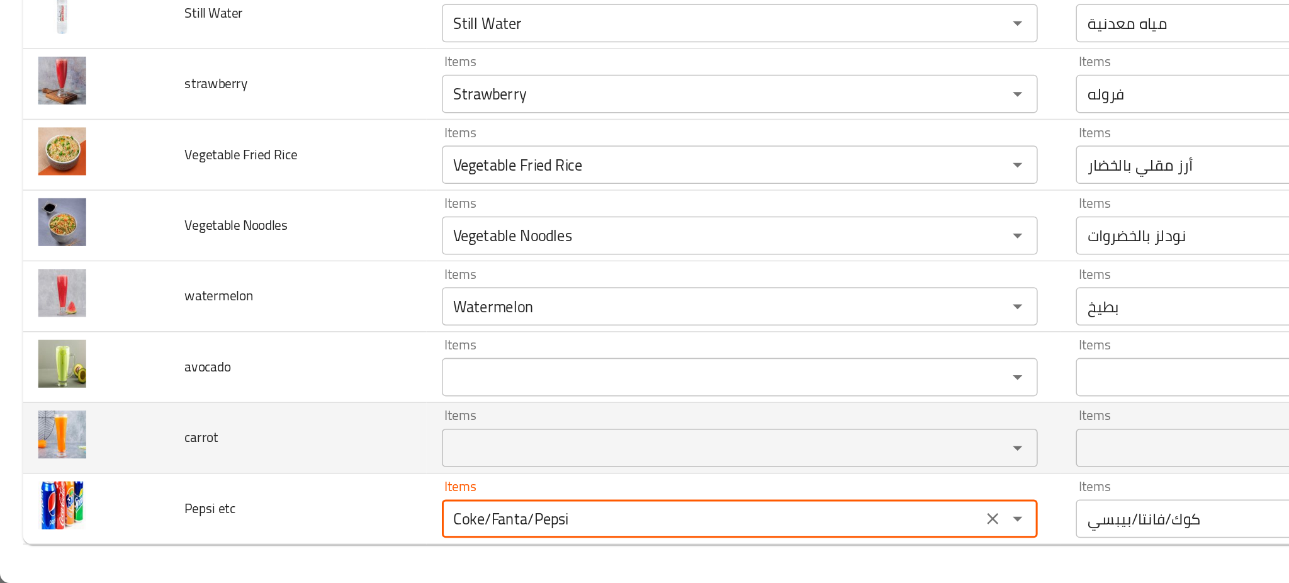
type etc "Coke/Fanta/Pepsi"
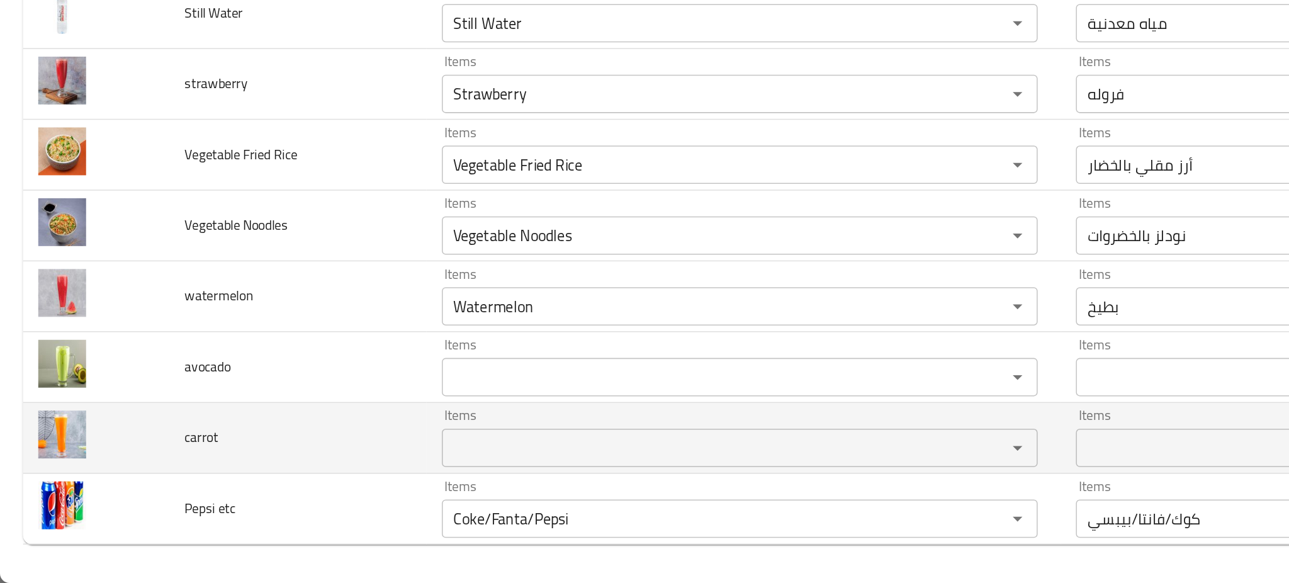
click at [228, 493] on td "carrot" at bounding box center [195, 488] width 169 height 47
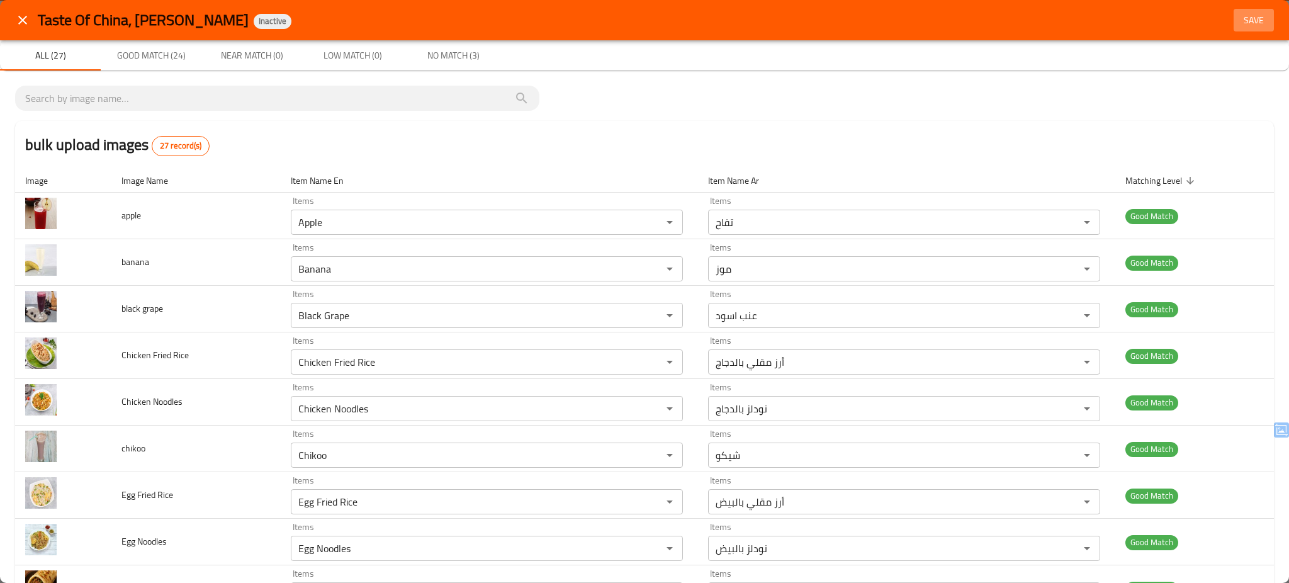
click at [1239, 16] on span "Save" at bounding box center [1254, 21] width 30 height 16
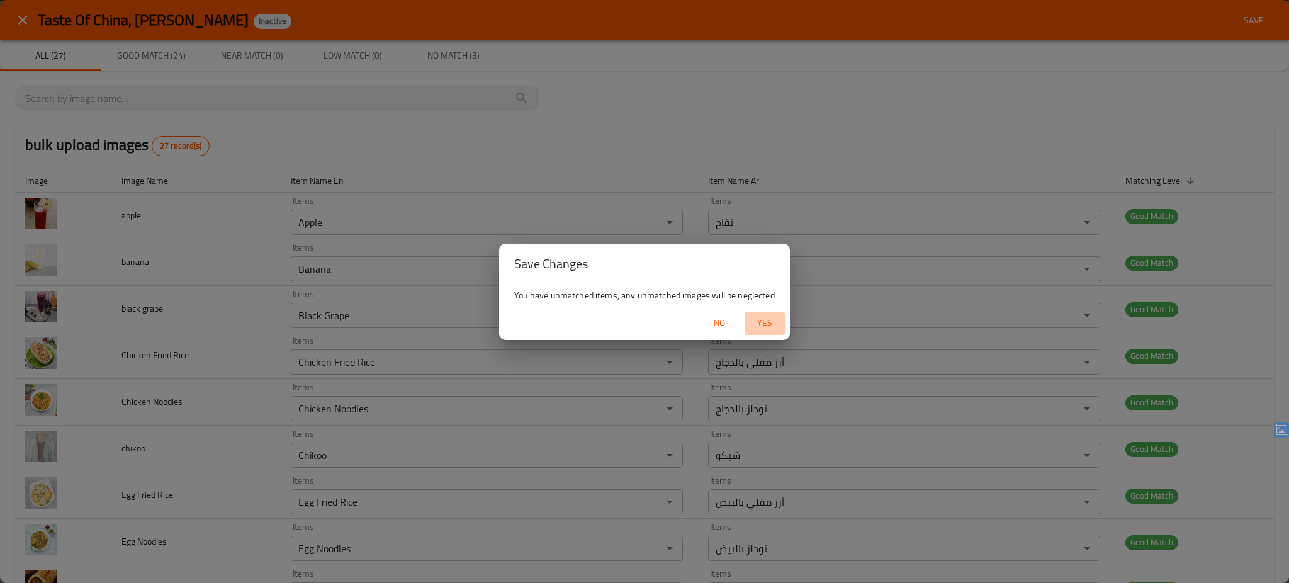
click at [766, 324] on span "Yes" at bounding box center [765, 323] width 30 height 16
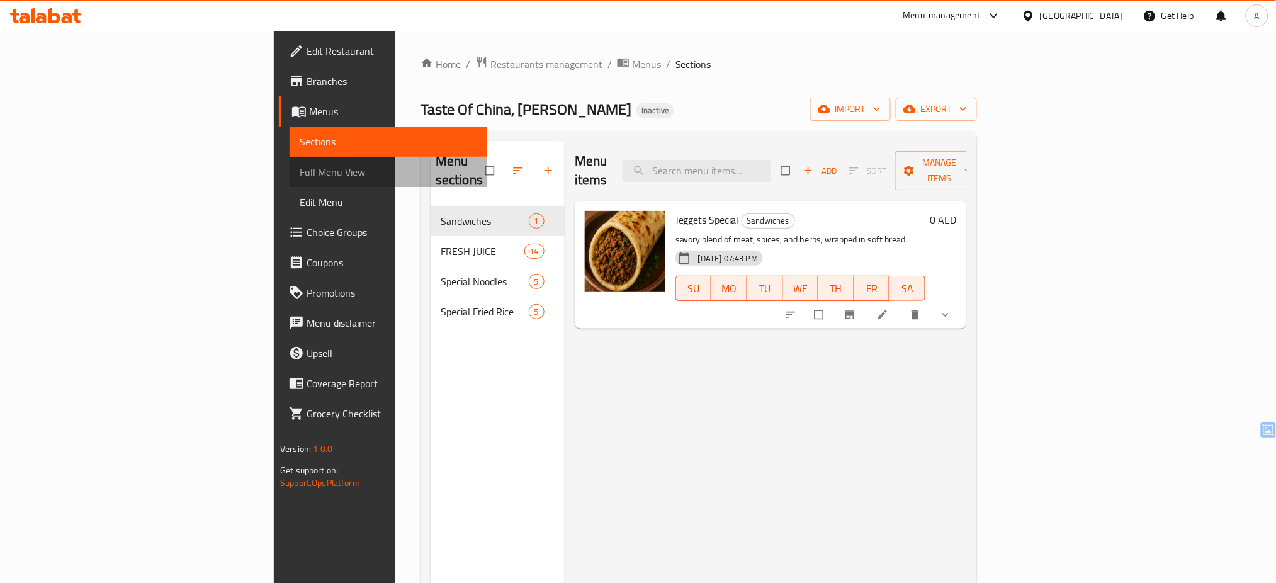
click at [300, 171] on span "Full Menu View" at bounding box center [388, 171] width 177 height 15
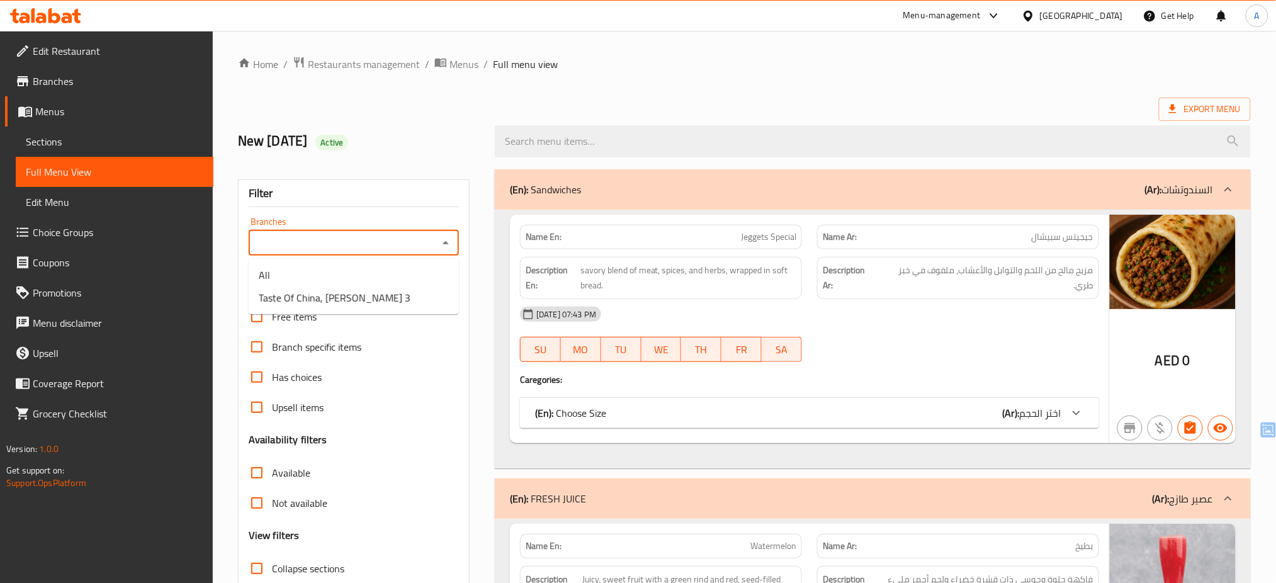
click at [419, 249] on input "Branches" at bounding box center [343, 243] width 182 height 18
click at [375, 298] on span "Taste Of China, Al Rashidiya 3" at bounding box center [335, 297] width 152 height 15
type input "Taste Of China, Al Rashidiya 3"
click at [971, 56] on ol "Home / Restaurants management / Menus / Full menu view" at bounding box center [744, 64] width 1013 height 16
click at [268, 240] on input "Taste Of China, Al Rashidiya 3" at bounding box center [343, 243] width 182 height 18
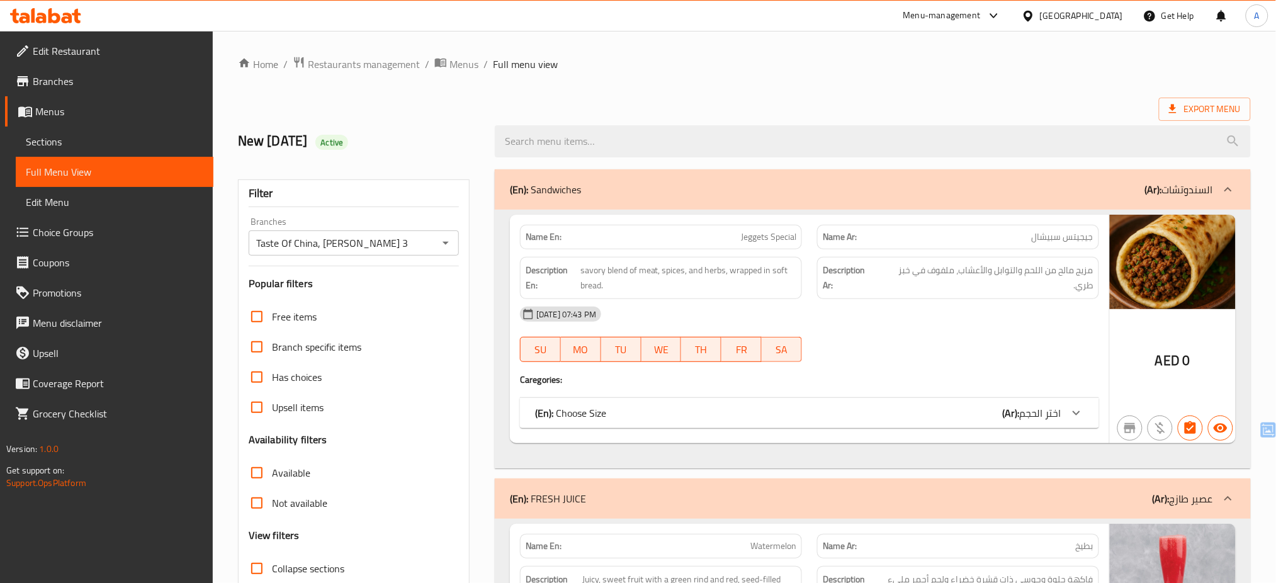
click at [42, 14] on icon at bounding box center [41, 18] width 11 height 11
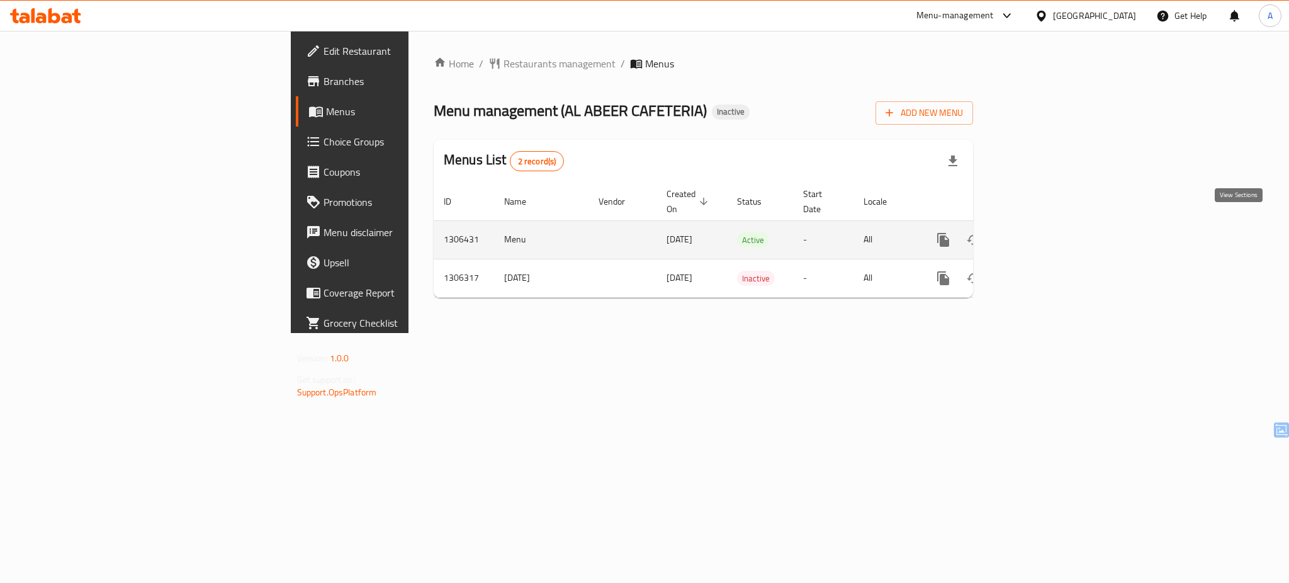
click at [1042, 232] on icon "enhanced table" at bounding box center [1034, 239] width 15 height 15
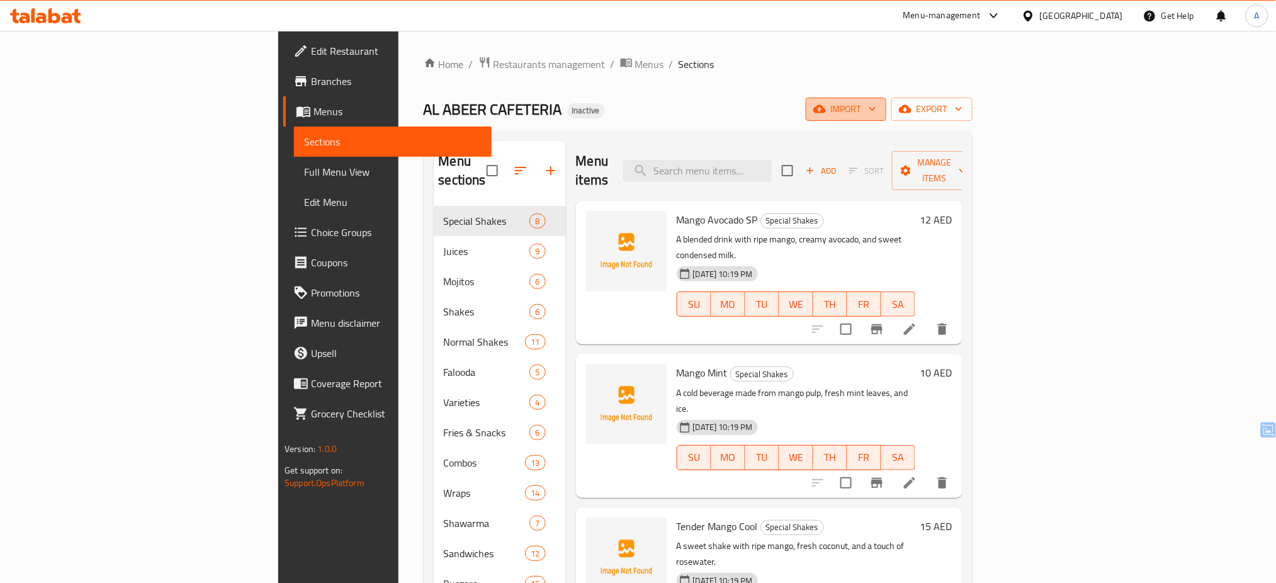
click at [876, 104] on span "import" at bounding box center [846, 109] width 60 height 16
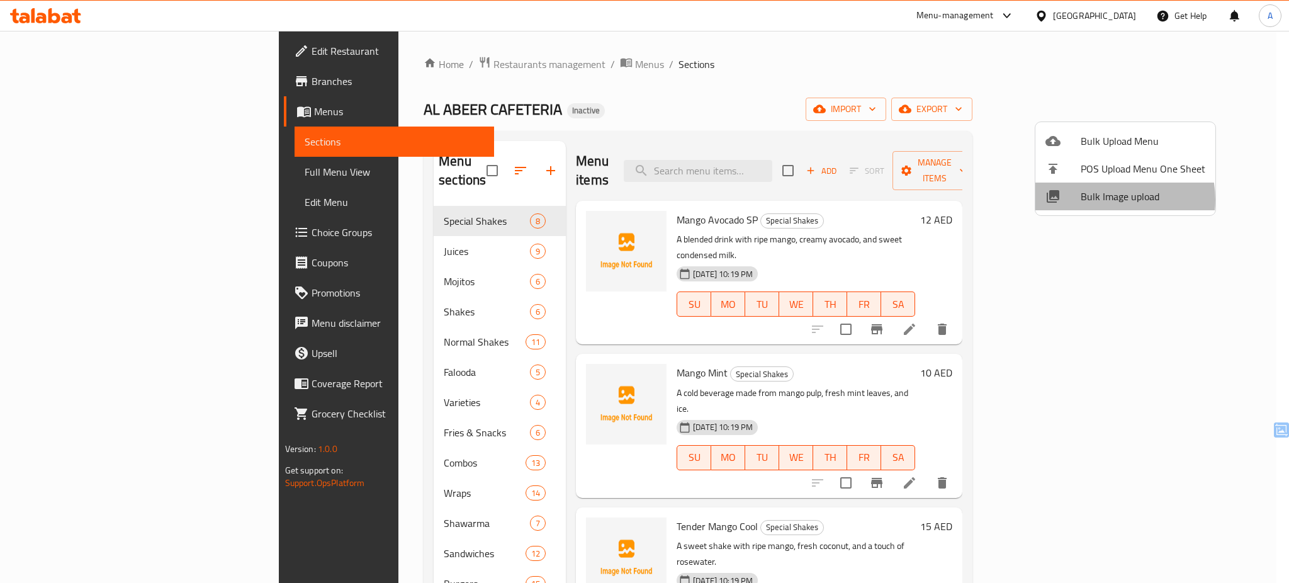
click at [1108, 200] on span "Bulk Image upload" at bounding box center [1143, 196] width 125 height 15
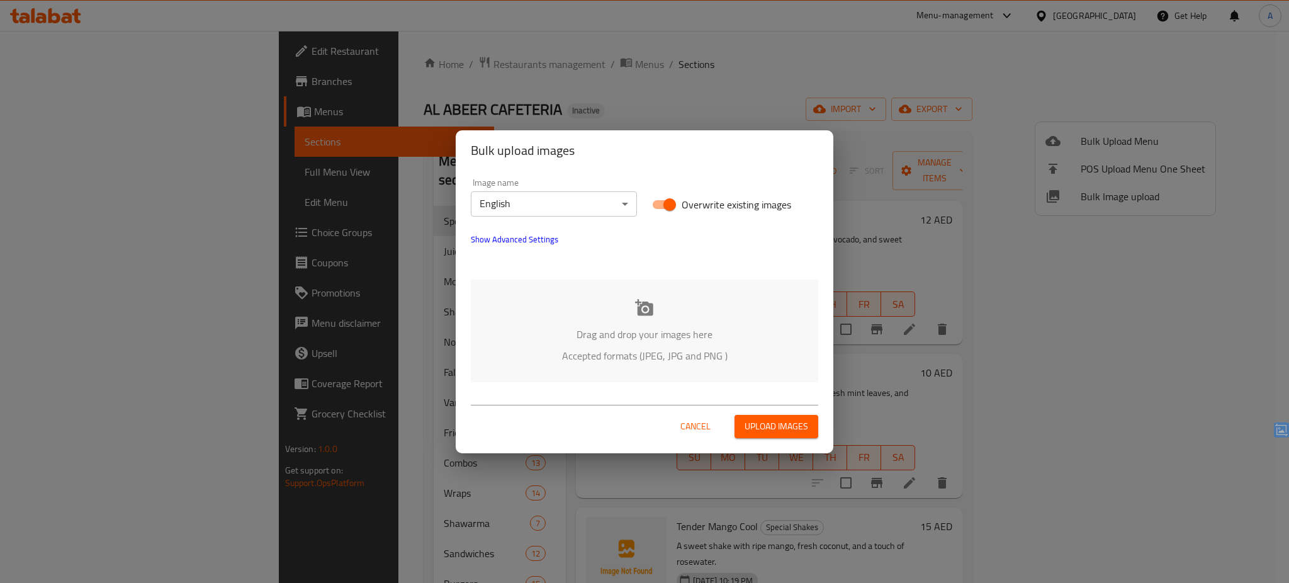
click at [742, 205] on span "Overwrite existing images" at bounding box center [737, 204] width 110 height 15
click at [706, 205] on input "Overwrite existing images" at bounding box center [670, 205] width 72 height 24
checkbox input "false"
click at [607, 327] on p "Drag and drop your images here" at bounding box center [645, 334] width 310 height 15
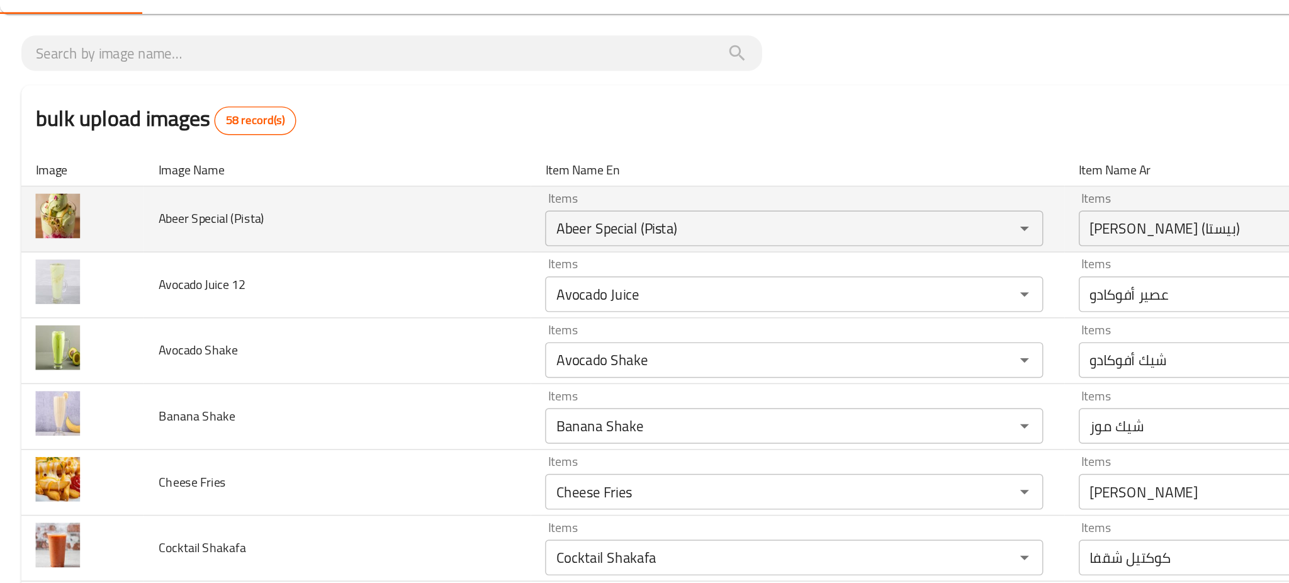
click at [337, 208] on td "Abeer Special (Pista)" at bounding box center [239, 216] width 274 height 47
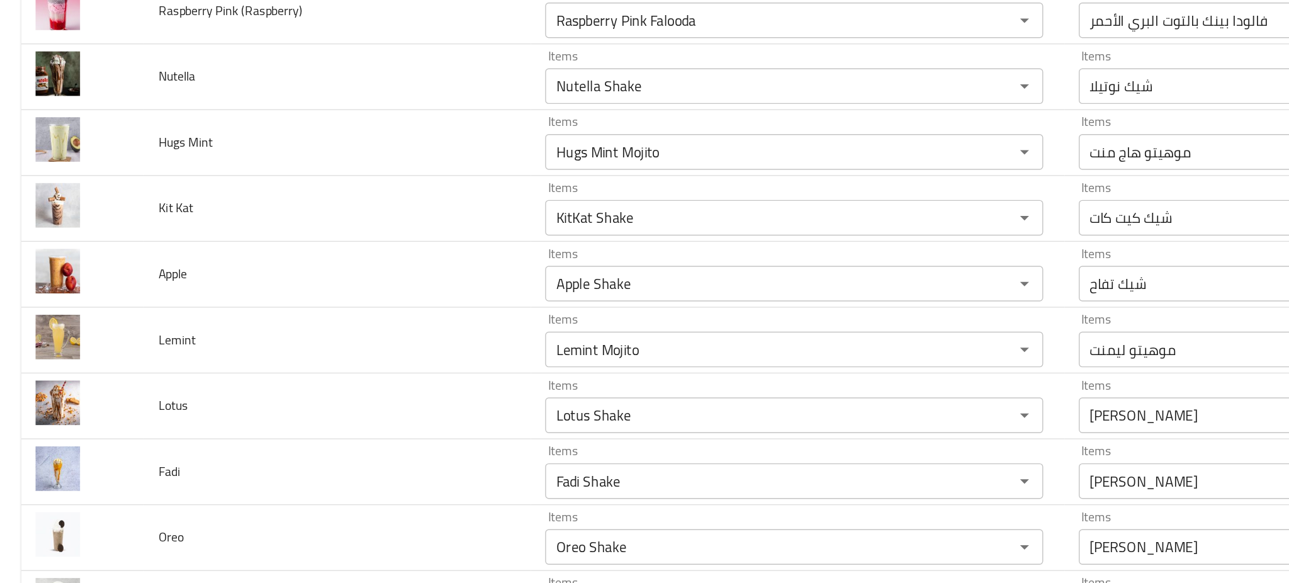
scroll to position [2338, 0]
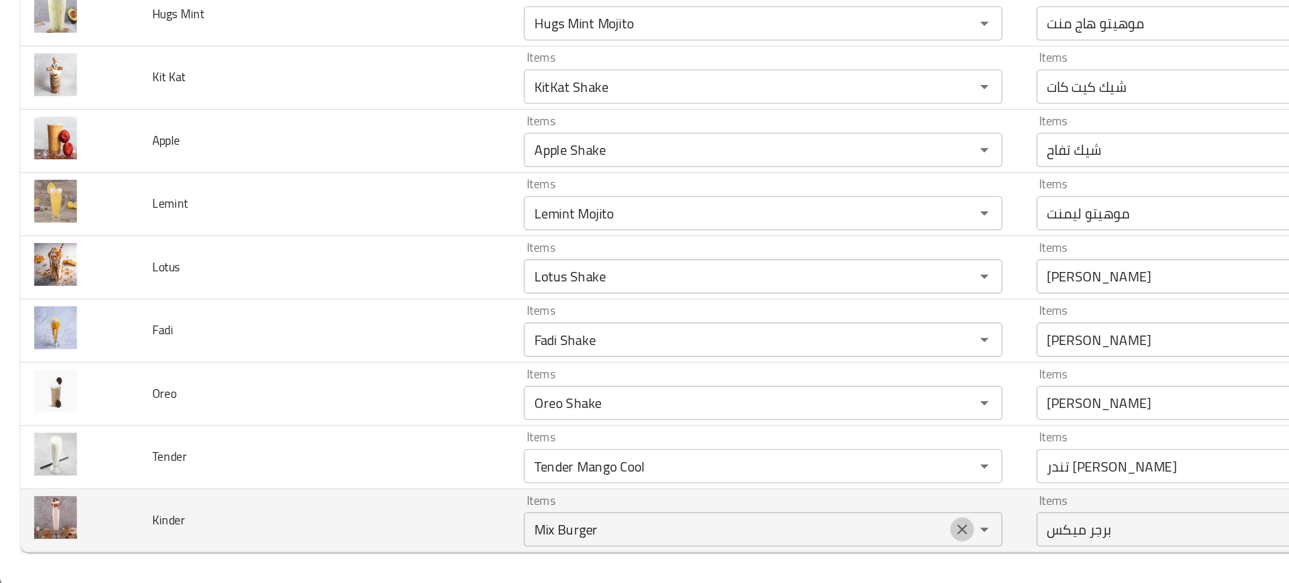
click at [707, 544] on icon "Clear" at bounding box center [708, 540] width 13 height 13
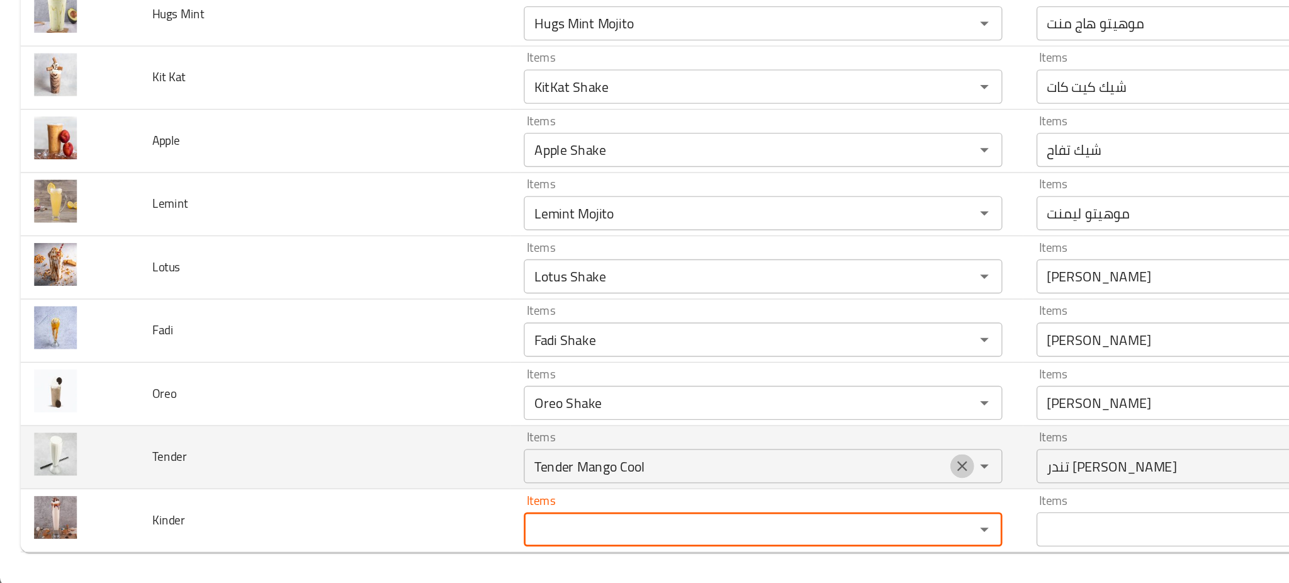
click at [702, 492] on icon "Clear" at bounding box center [708, 494] width 13 height 13
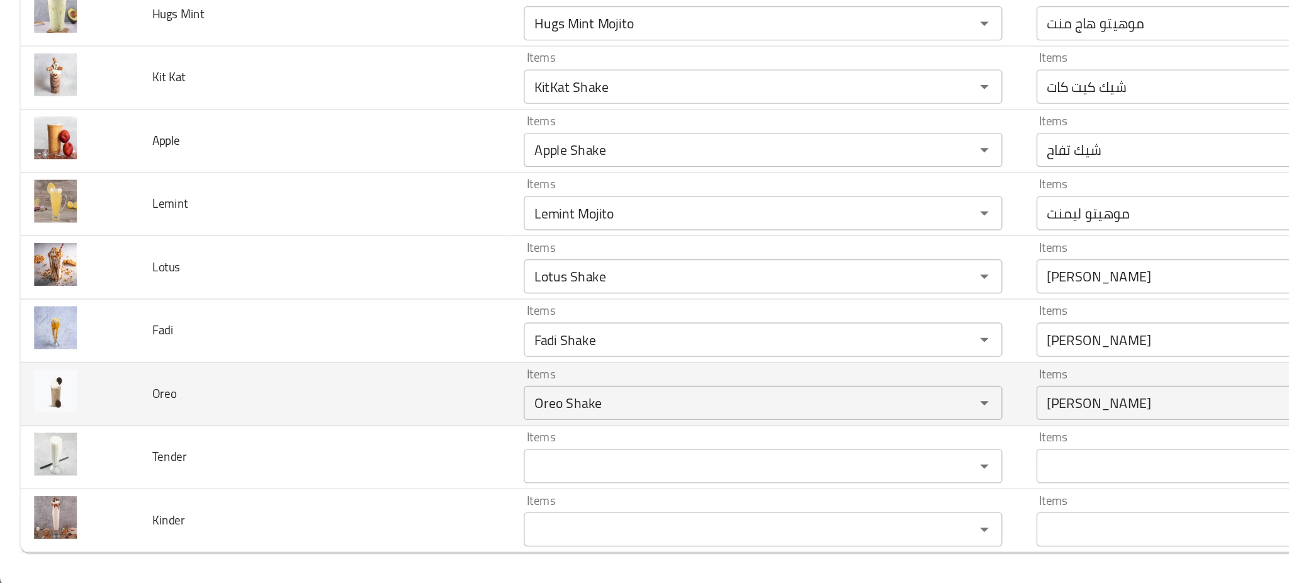
click at [320, 446] on td "Oreo" at bounding box center [239, 441] width 274 height 47
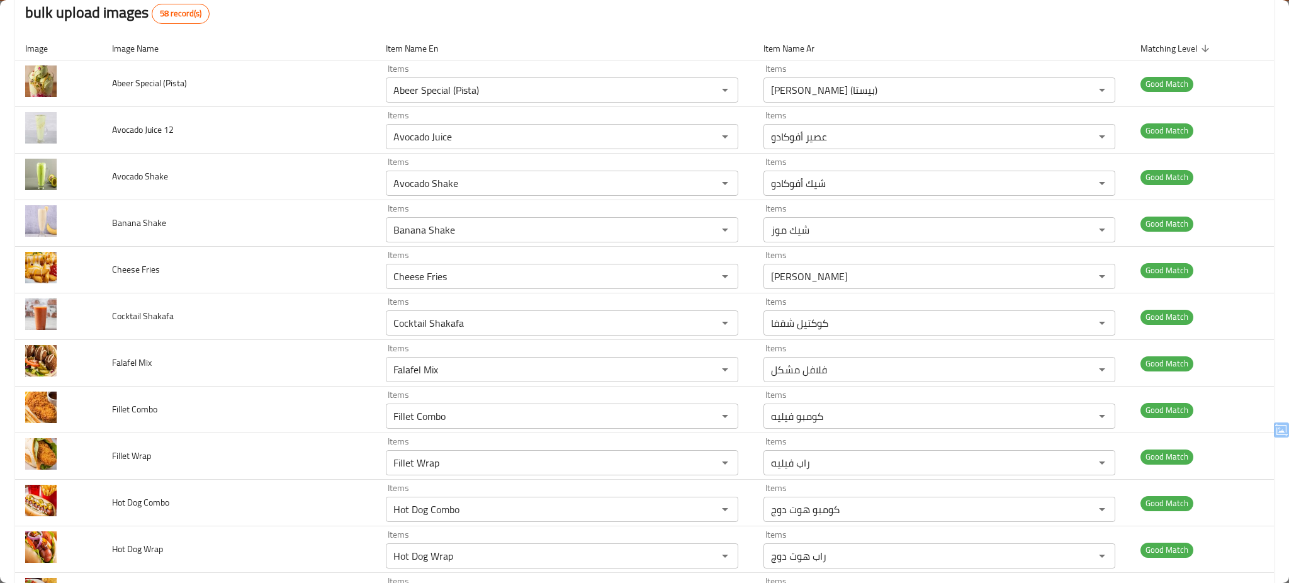
scroll to position [0, 0]
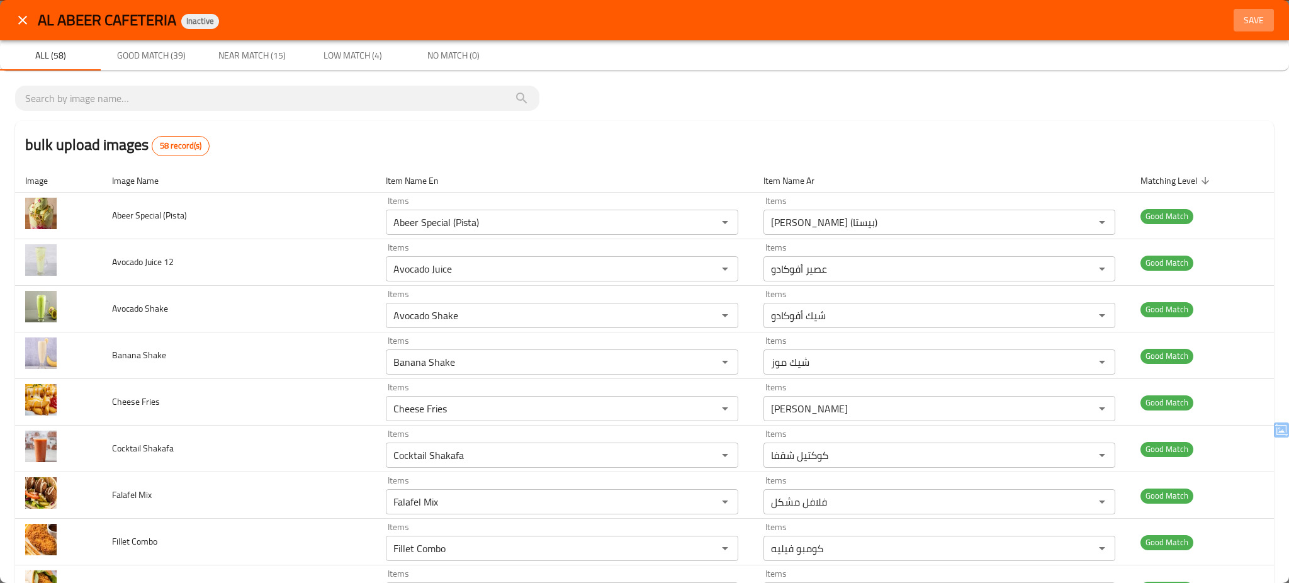
click at [1239, 27] on span "Save" at bounding box center [1254, 21] width 30 height 16
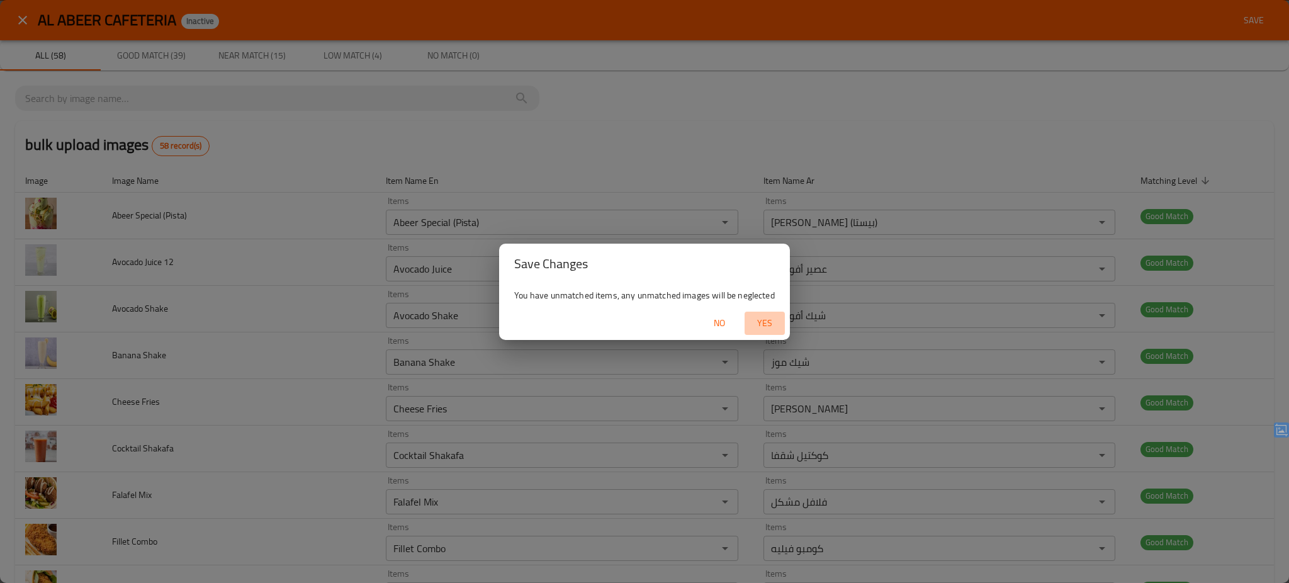
click at [761, 325] on span "Yes" at bounding box center [765, 323] width 30 height 16
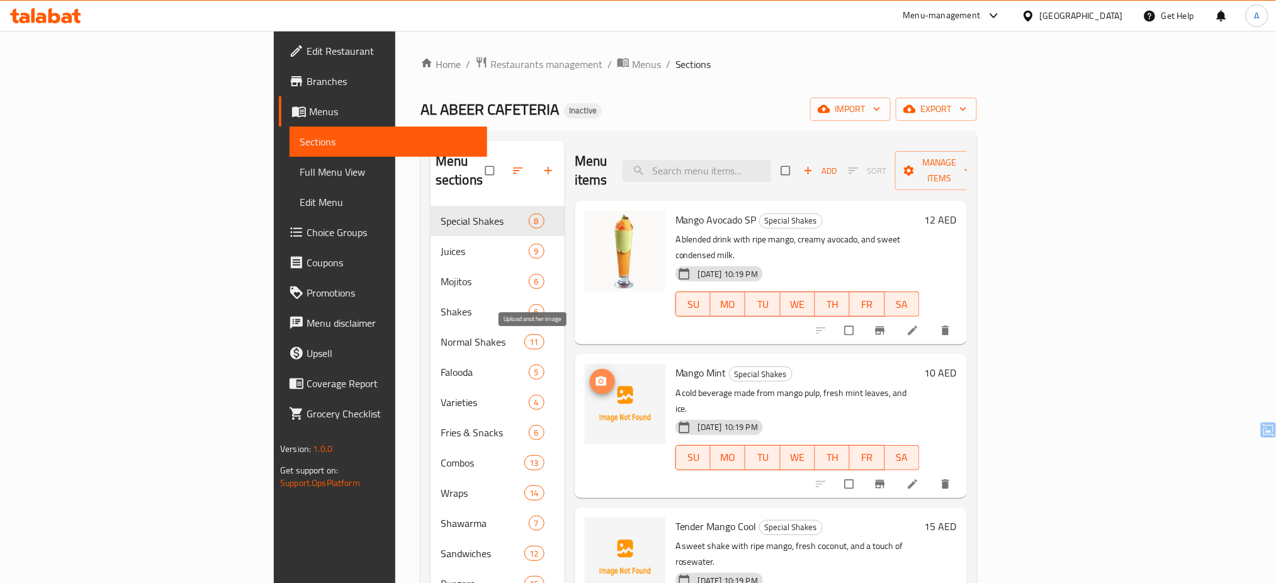
click at [590, 369] on button "upload picture" at bounding box center [602, 381] width 25 height 25
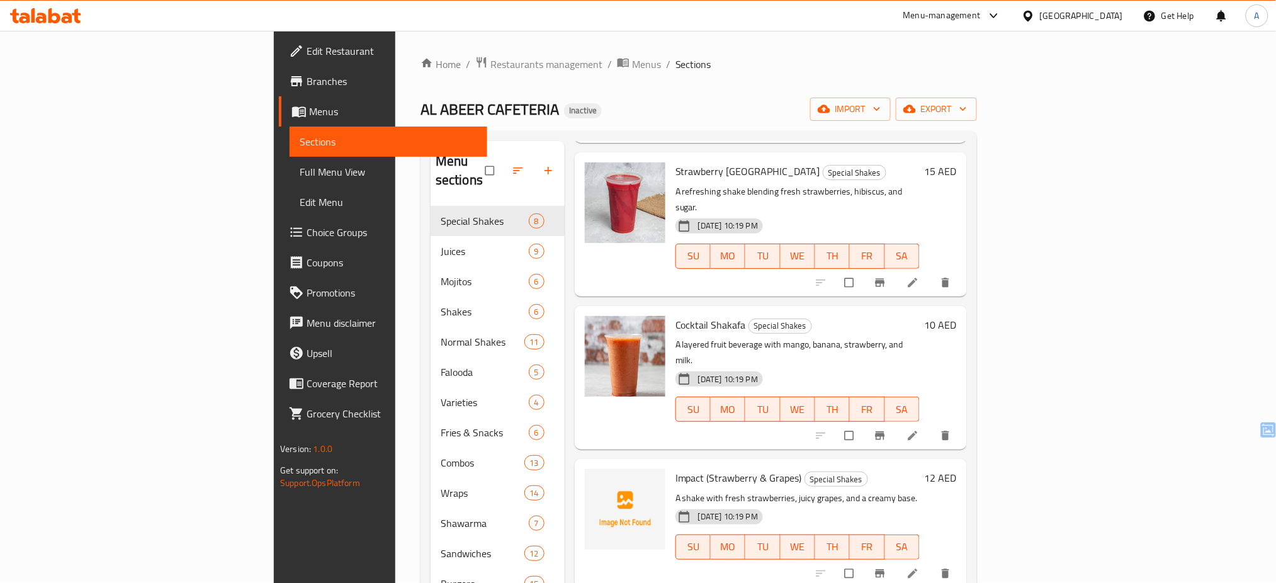
scroll to position [548, 0]
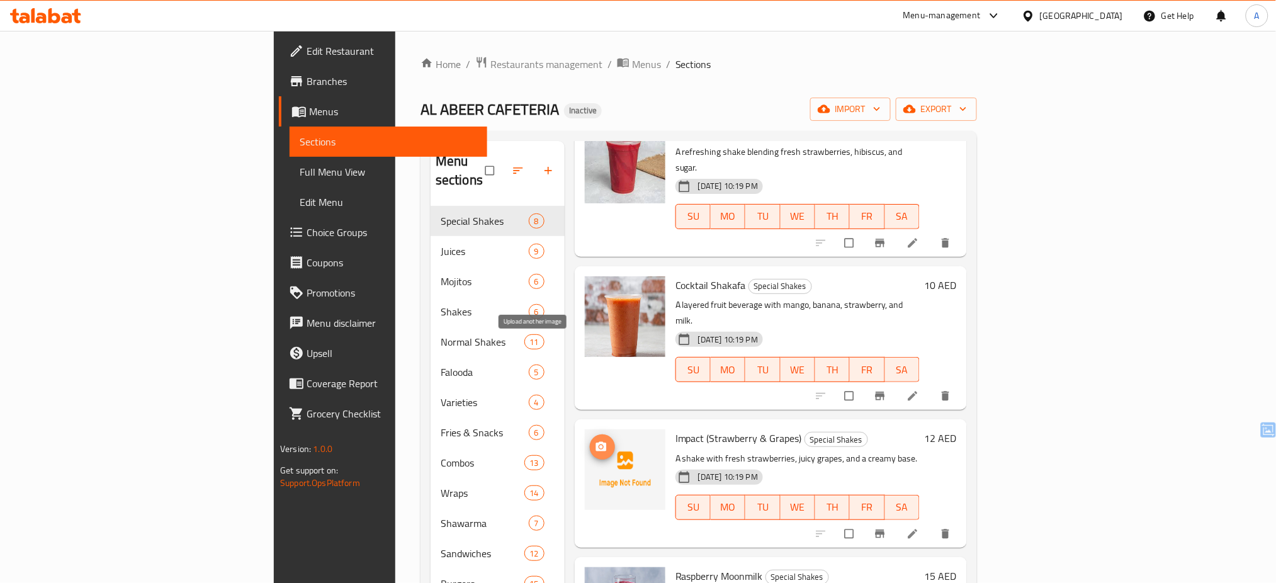
click at [596, 442] on icon "upload picture" at bounding box center [601, 446] width 11 height 9
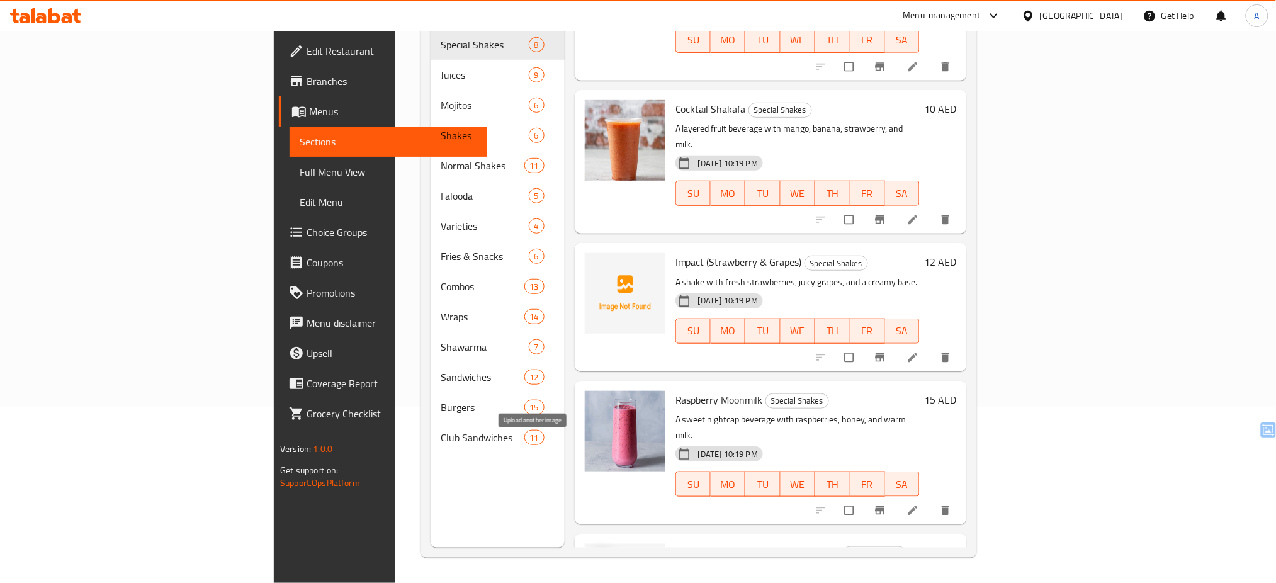
click at [596, 556] on icon "upload picture" at bounding box center [601, 560] width 11 height 9
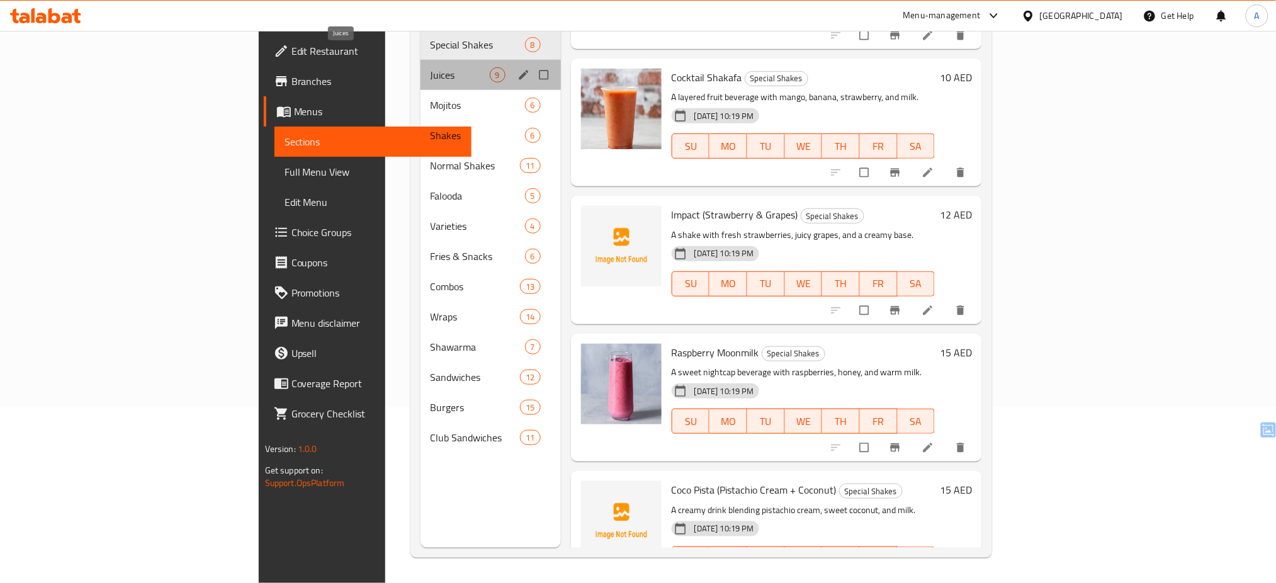
click at [431, 67] on span "Juices" at bounding box center [460, 74] width 59 height 15
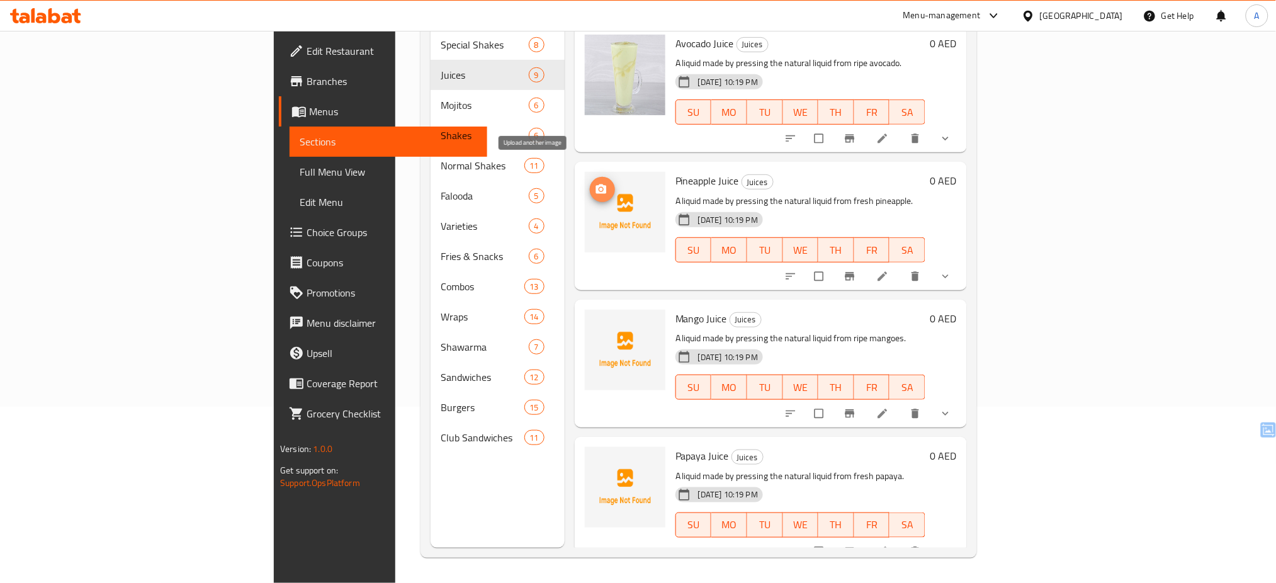
click at [596, 184] on icon "upload picture" at bounding box center [601, 188] width 11 height 9
click at [599, 325] on circle "upload picture" at bounding box center [600, 326] width 3 height 3
click at [596, 459] on icon "upload picture" at bounding box center [601, 463] width 11 height 9
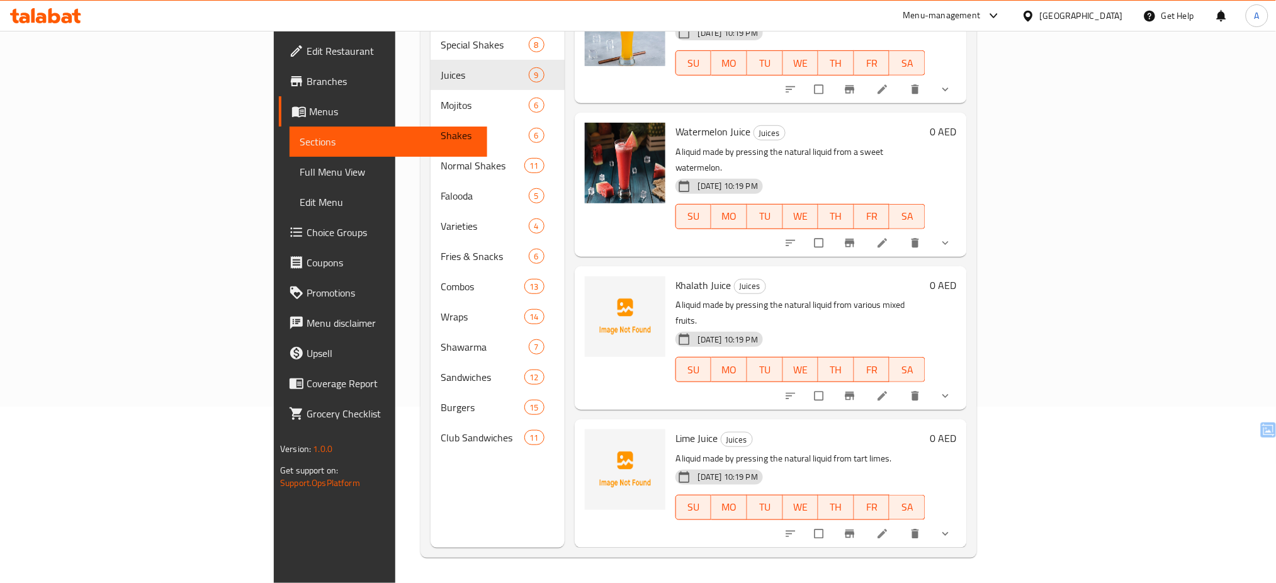
scroll to position [600, 0]
click at [595, 286] on icon "upload picture" at bounding box center [601, 292] width 13 height 13
click at [595, 439] on icon "upload picture" at bounding box center [601, 445] width 13 height 13
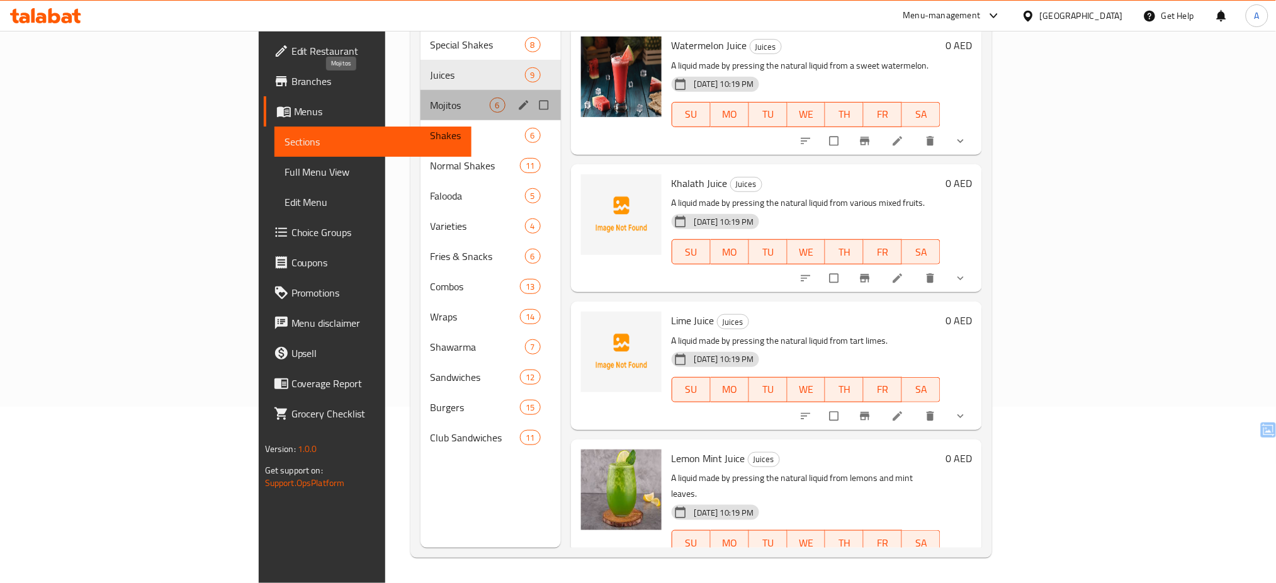
click at [431, 98] on span "Mojitos" at bounding box center [460, 105] width 59 height 15
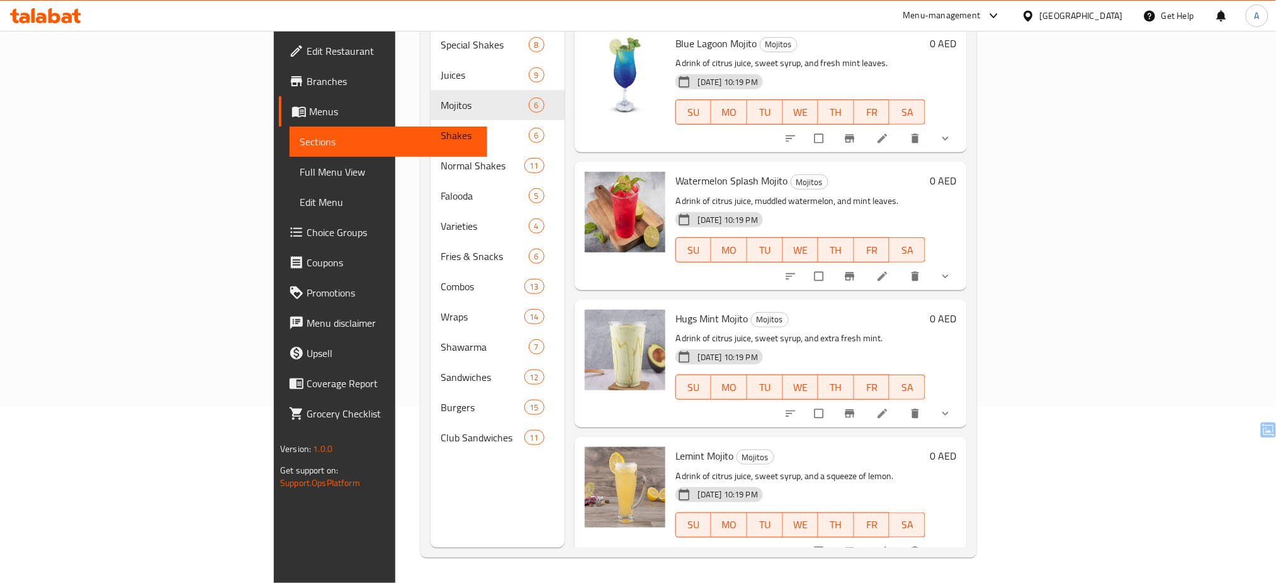
scroll to position [273, 0]
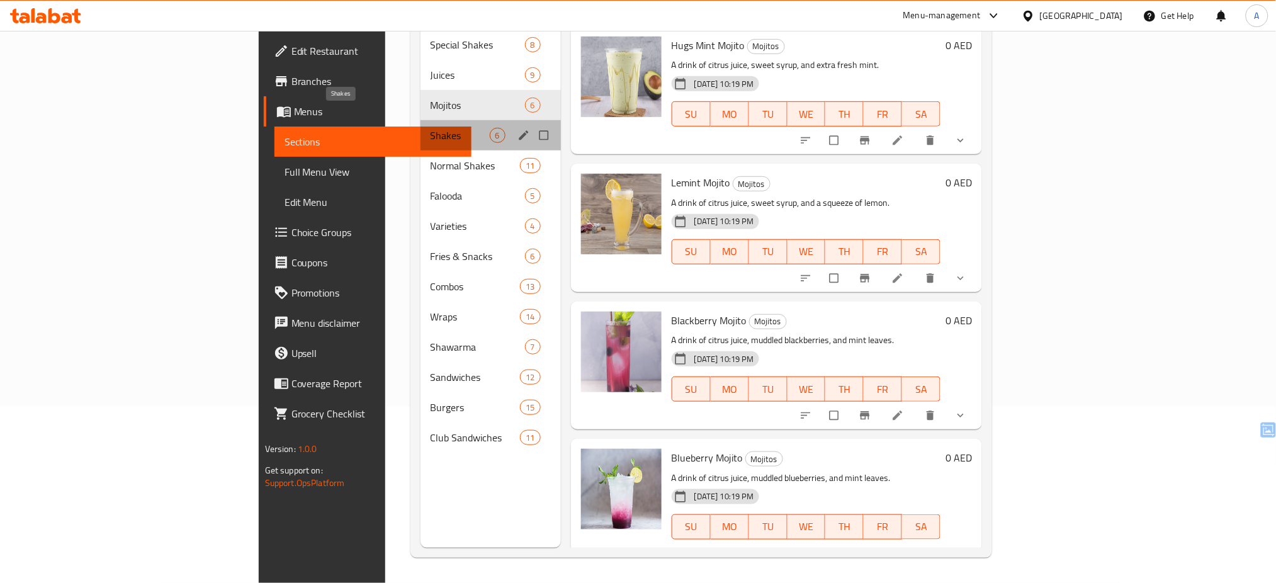
click at [431, 128] on span "Shakes" at bounding box center [460, 135] width 59 height 15
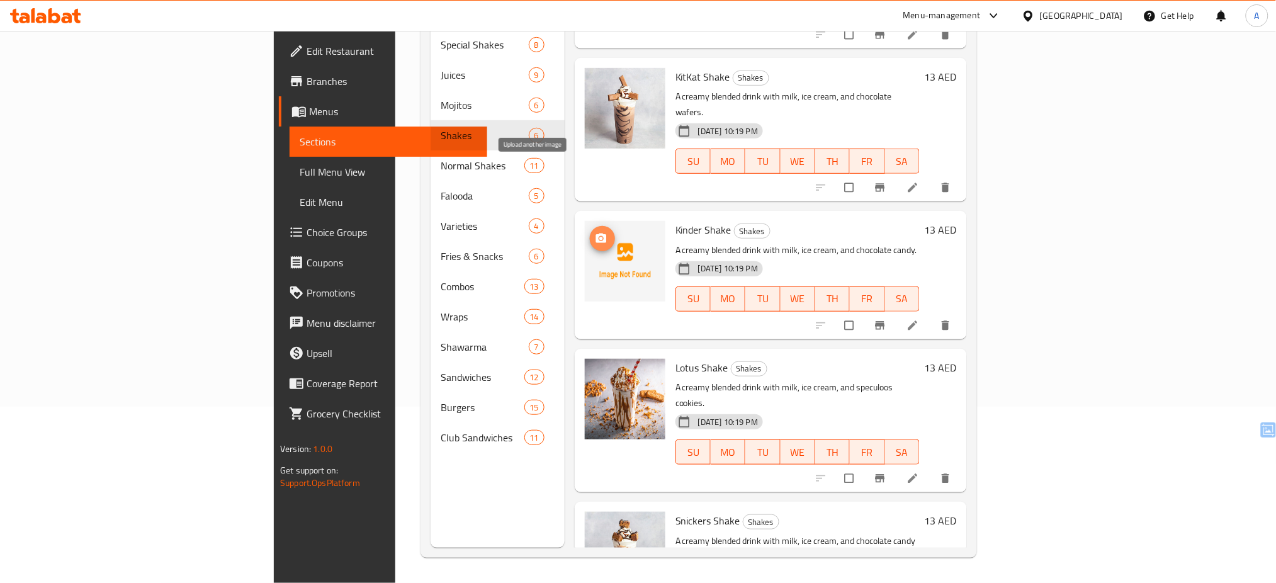
click at [595, 232] on icon "upload picture" at bounding box center [601, 238] width 13 height 13
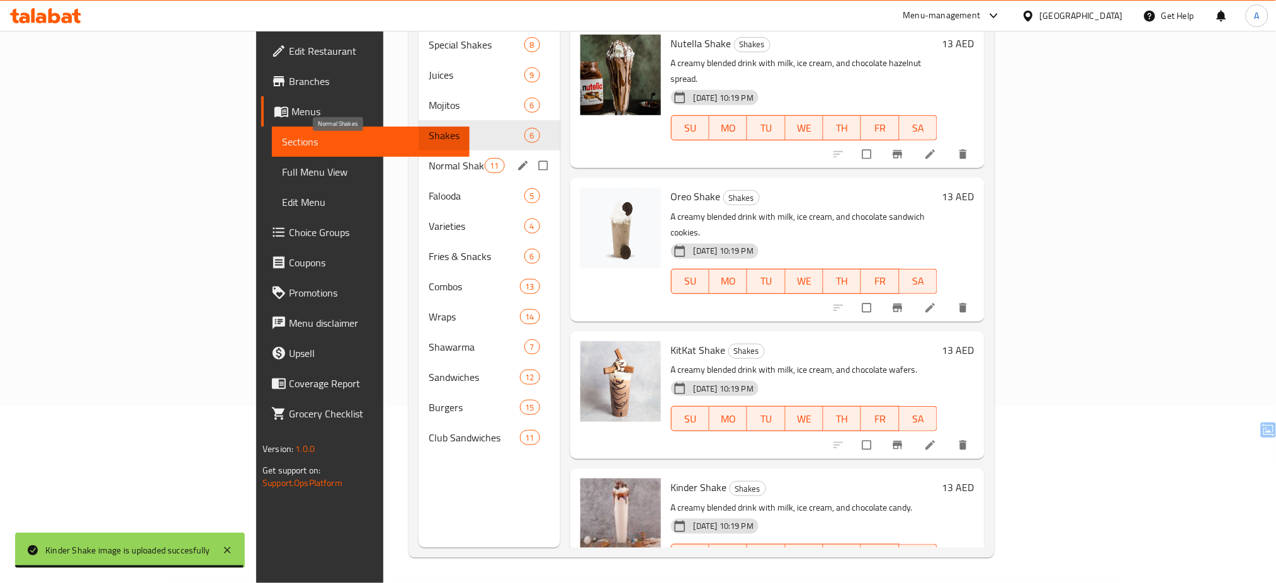
click at [429, 158] on span "Normal Shakes" at bounding box center [456, 165] width 55 height 15
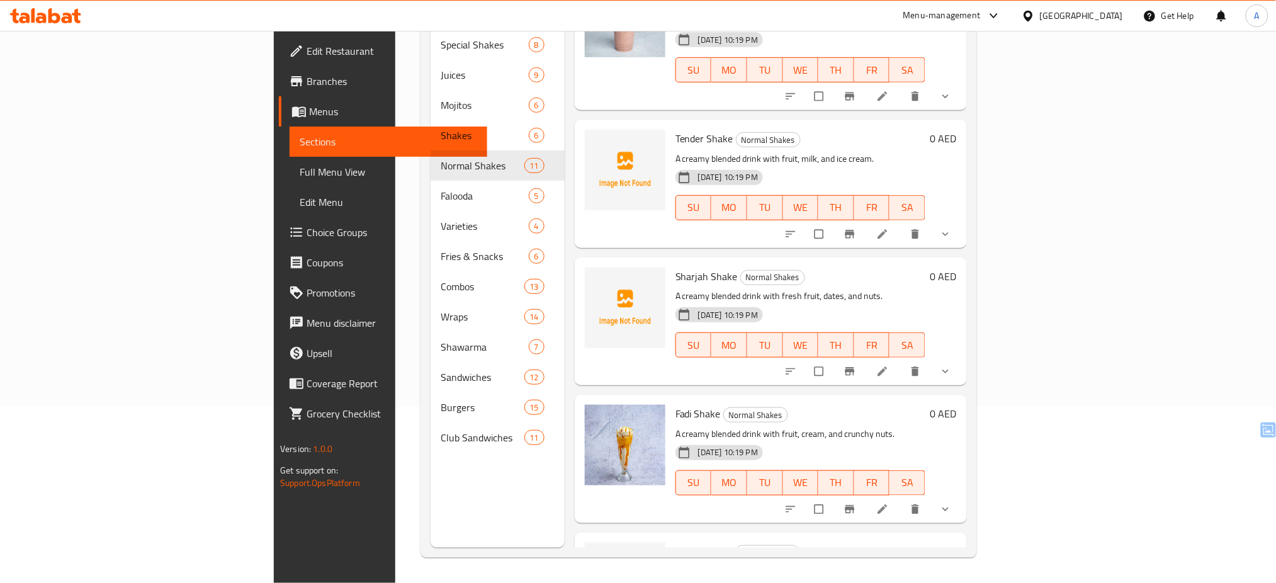
scroll to position [960, 0]
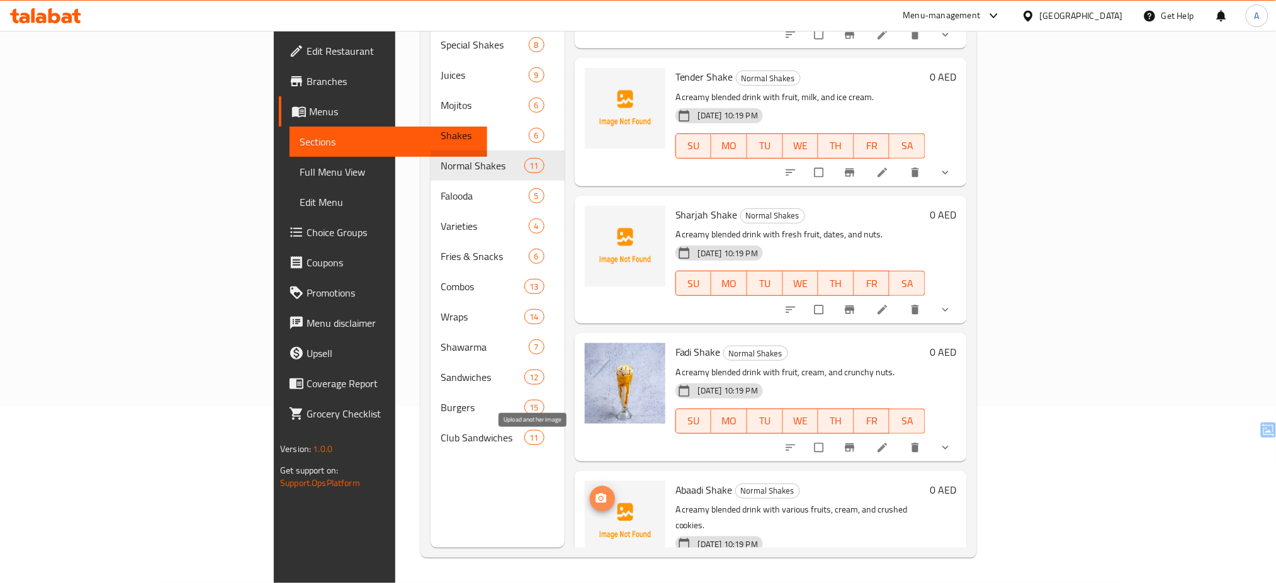
click at [596, 493] on icon "upload picture" at bounding box center [601, 497] width 11 height 9
click at [595, 217] on icon "upload picture" at bounding box center [601, 223] width 13 height 13
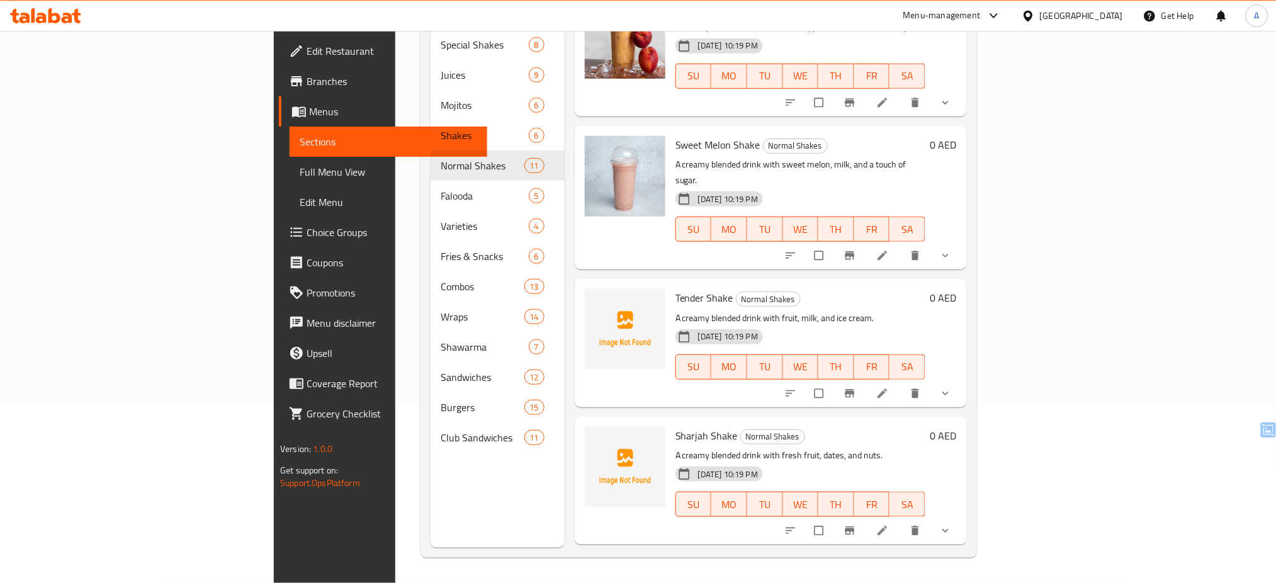
scroll to position [738, 0]
click at [599, 307] on circle "upload picture" at bounding box center [600, 308] width 3 height 3
click at [595, 302] on icon "upload picture" at bounding box center [601, 308] width 13 height 13
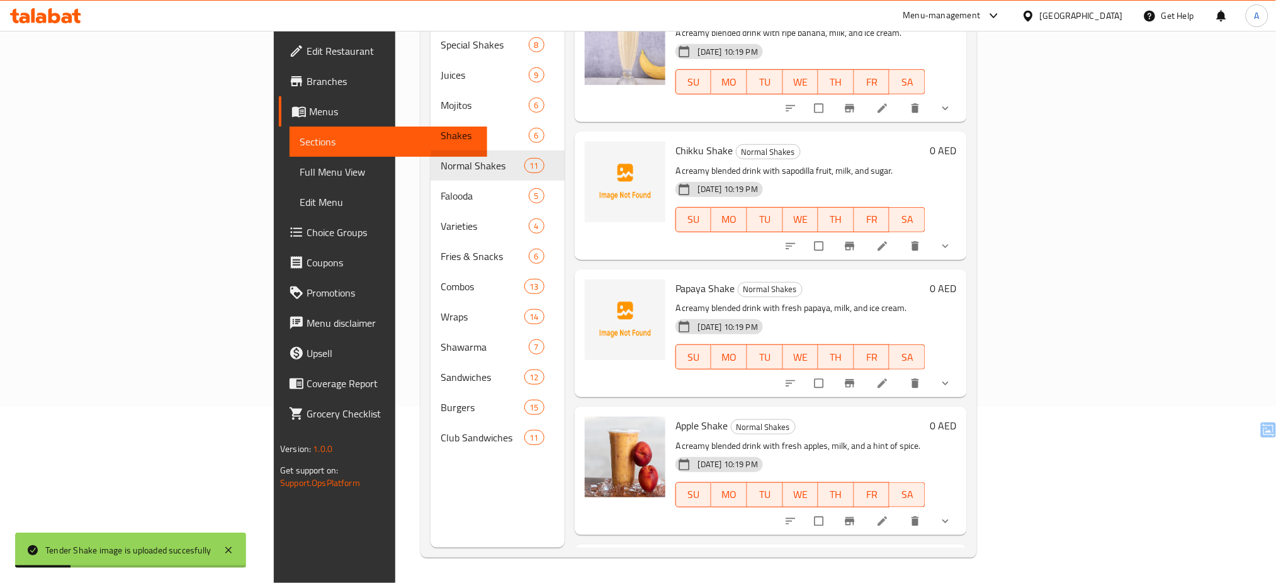
scroll to position [318, 0]
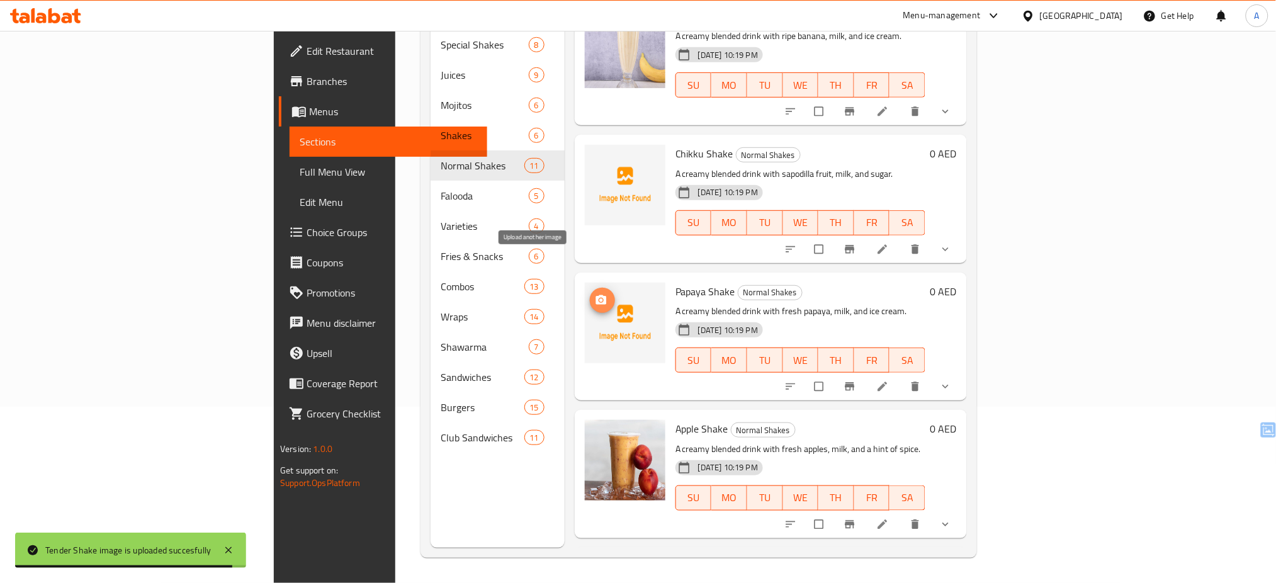
click at [596, 295] on icon "upload picture" at bounding box center [601, 299] width 11 height 9
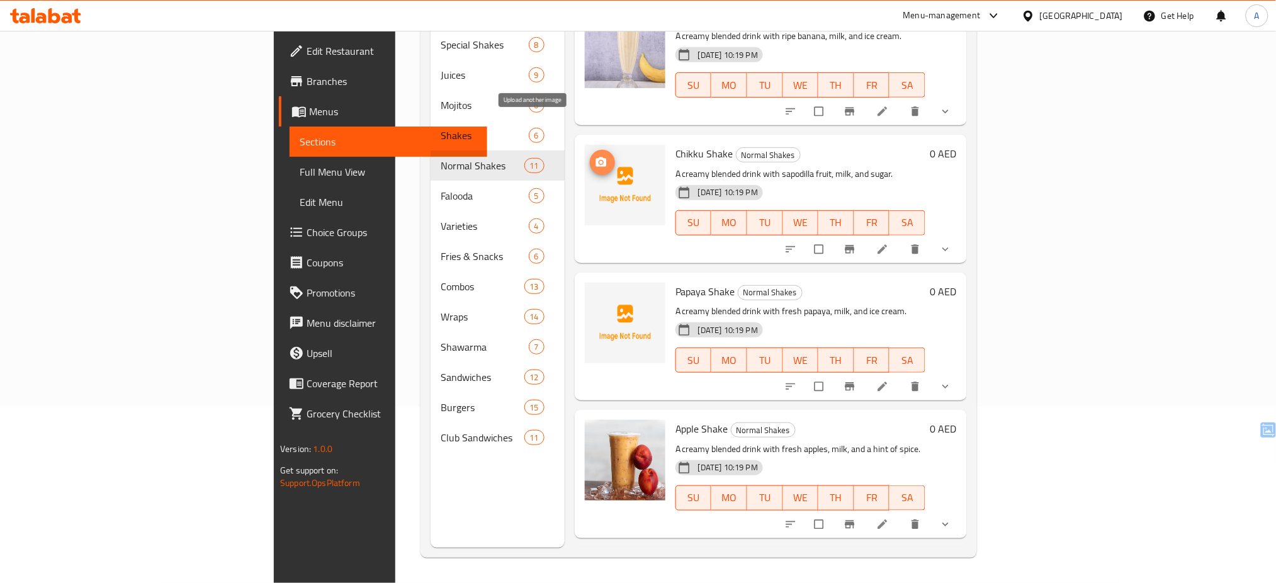
click at [596, 157] on icon "upload picture" at bounding box center [601, 161] width 11 height 9
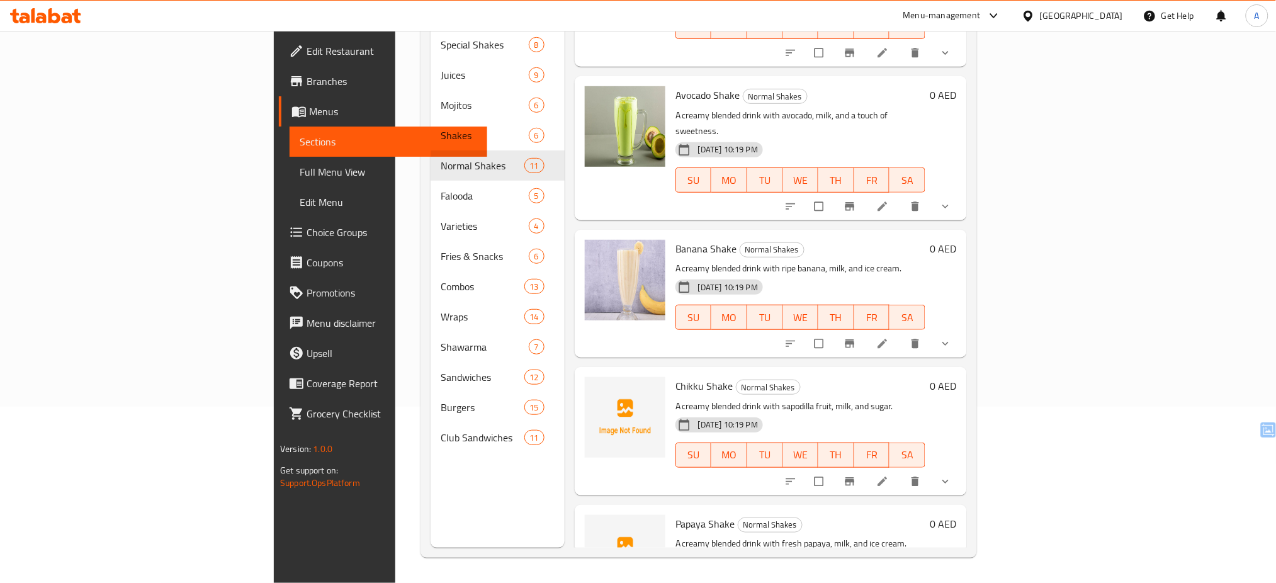
scroll to position [0, 0]
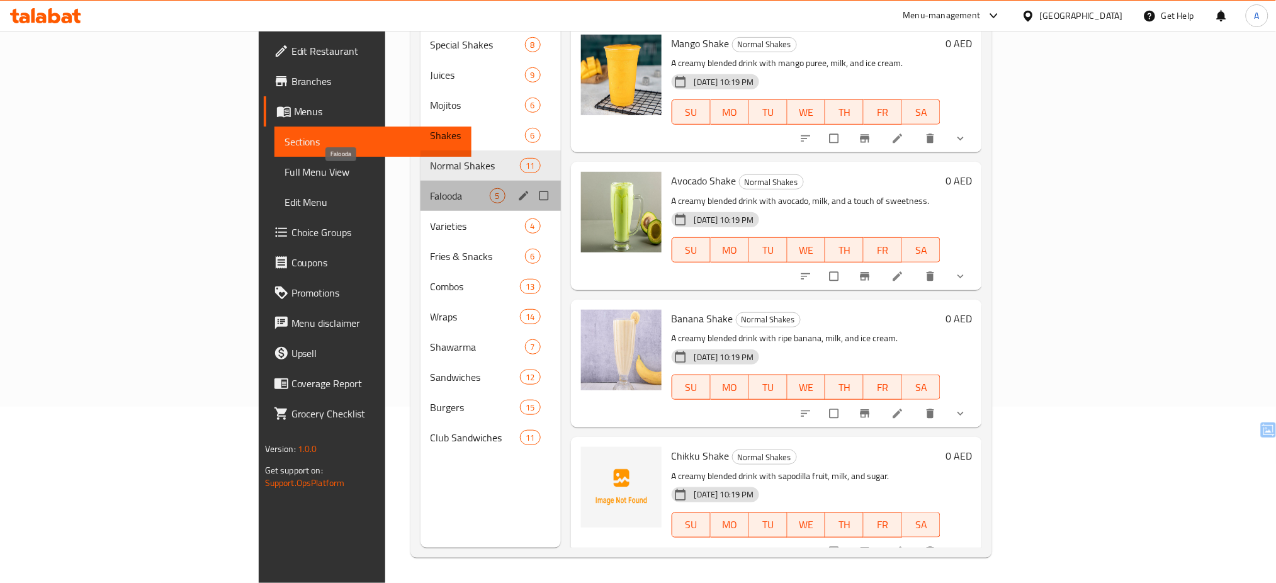
click at [431, 188] on span "Falooda" at bounding box center [460, 195] width 59 height 15
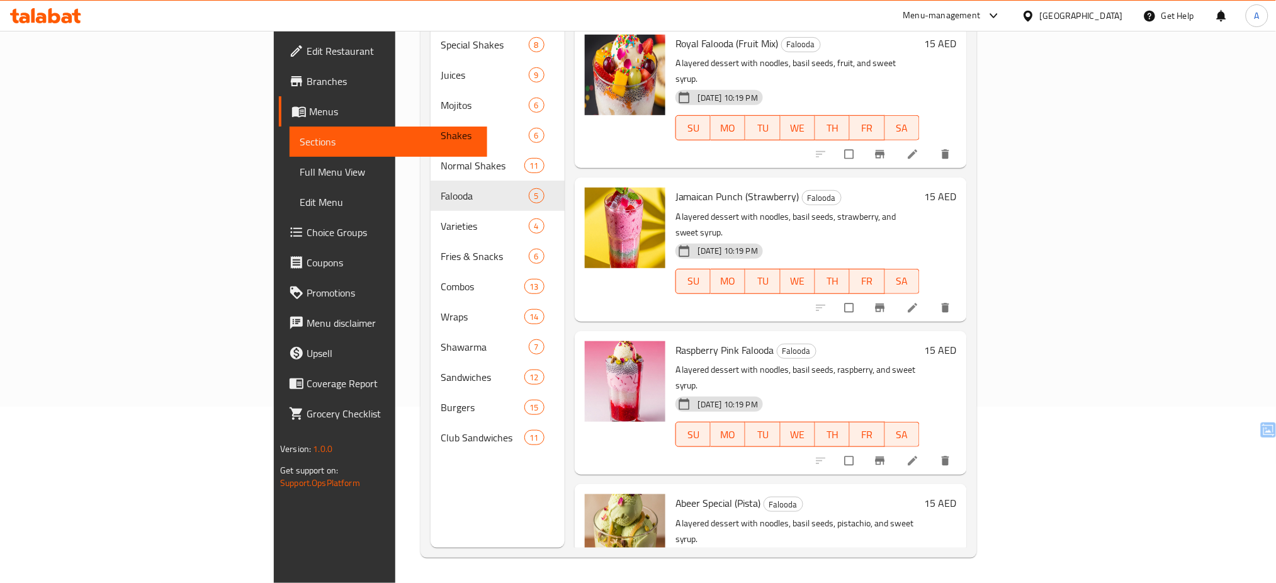
scroll to position [135, 0]
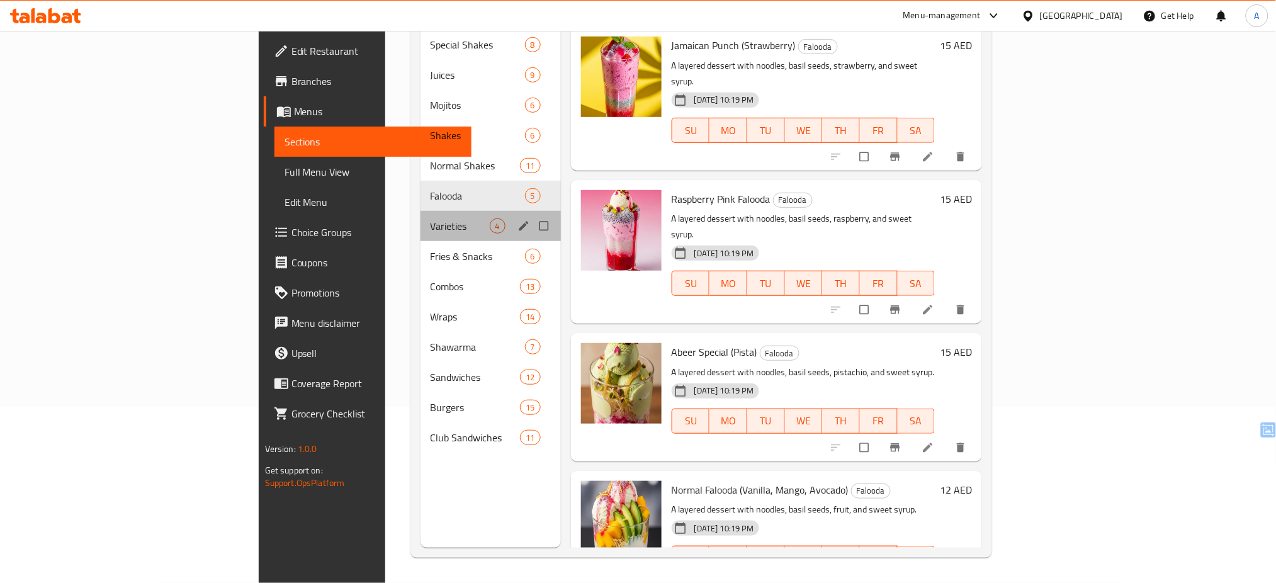
click at [420, 215] on div "Varieties 4" at bounding box center [490, 226] width 140 height 30
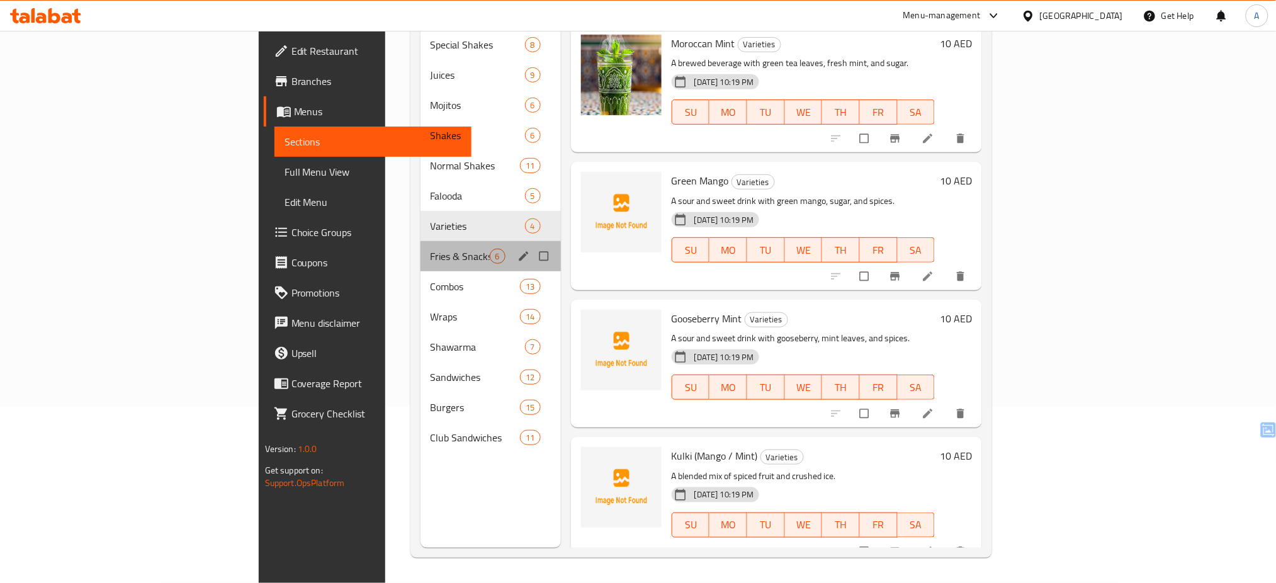
click at [420, 241] on div "Fries & Snacks 6" at bounding box center [490, 256] width 140 height 30
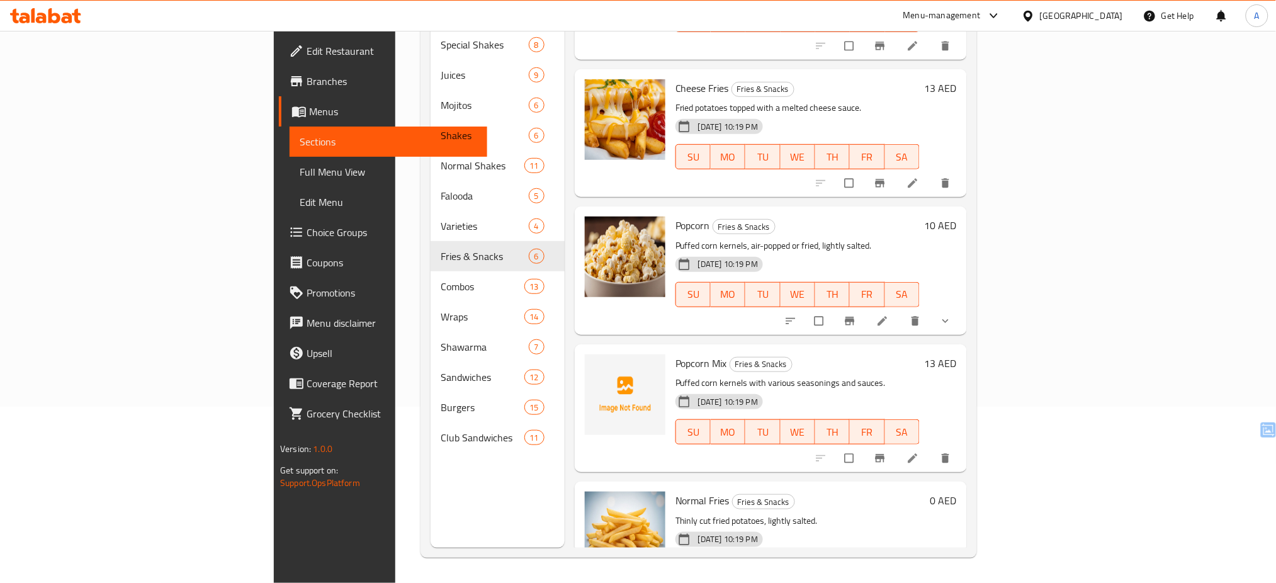
scroll to position [273, 0]
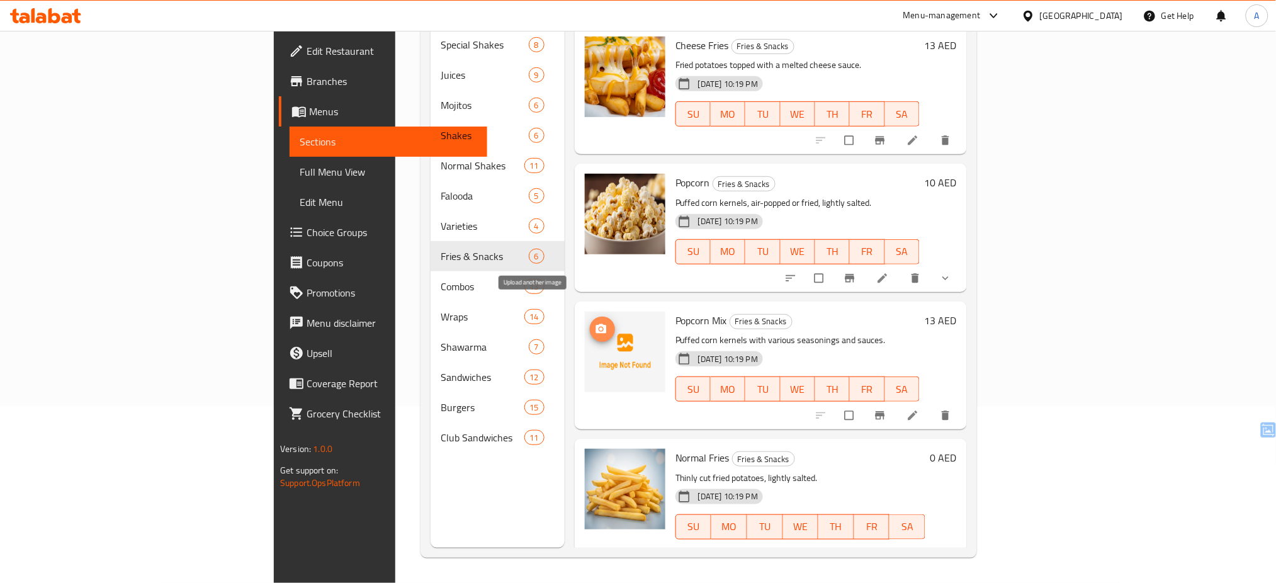
click at [590, 318] on button "upload picture" at bounding box center [602, 329] width 25 height 25
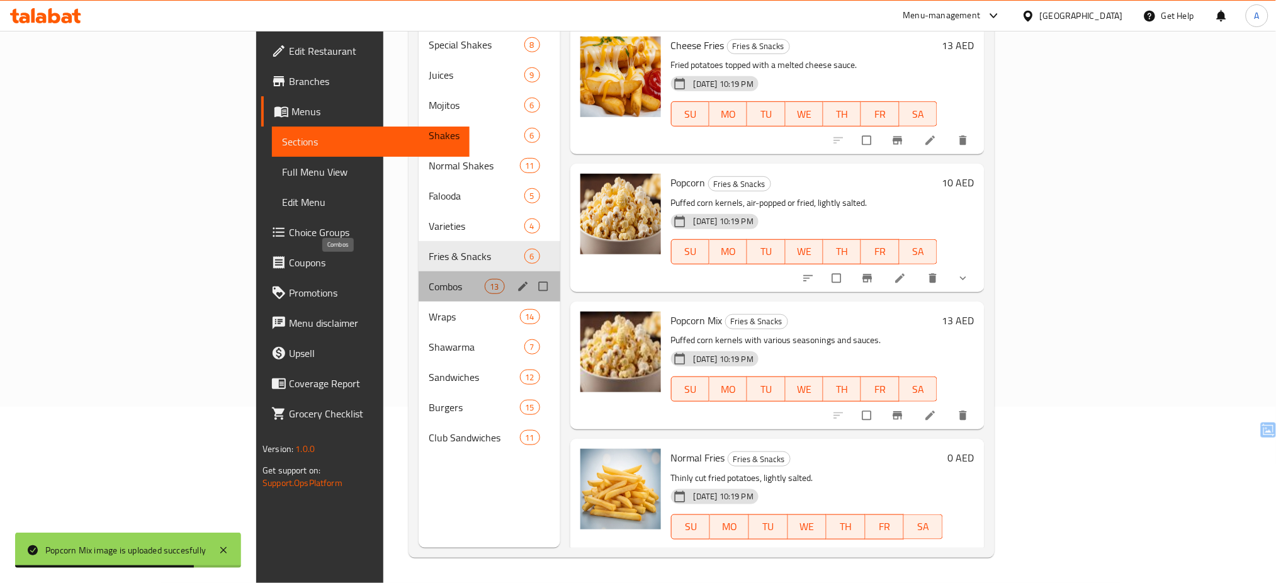
click at [429, 279] on span "Combos" at bounding box center [456, 286] width 55 height 15
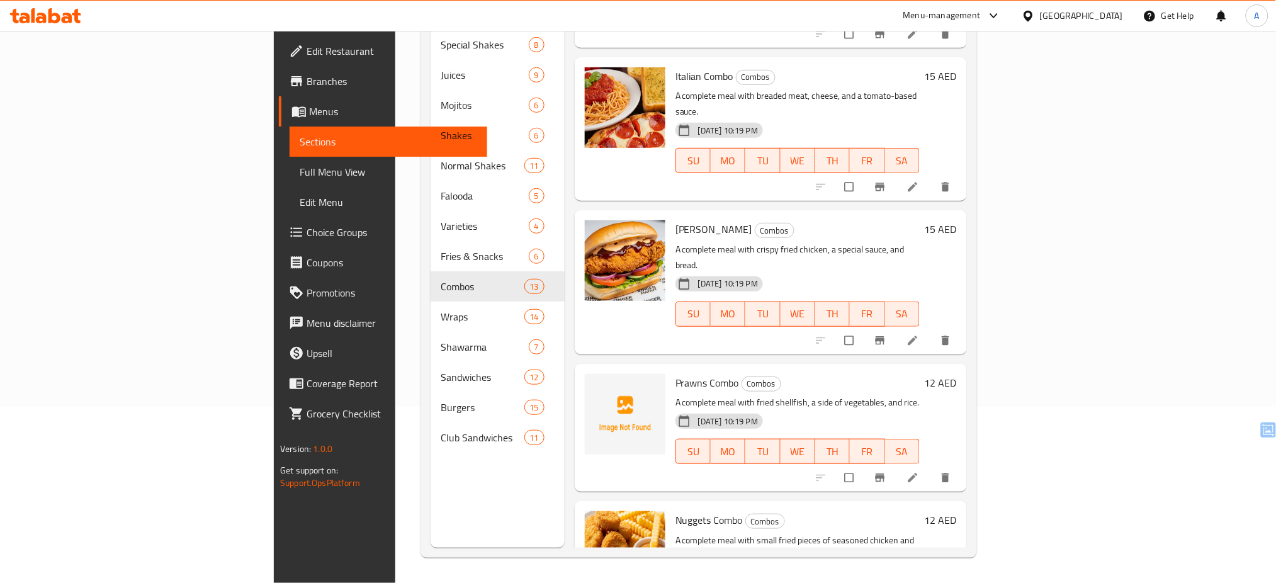
scroll to position [359, 0]
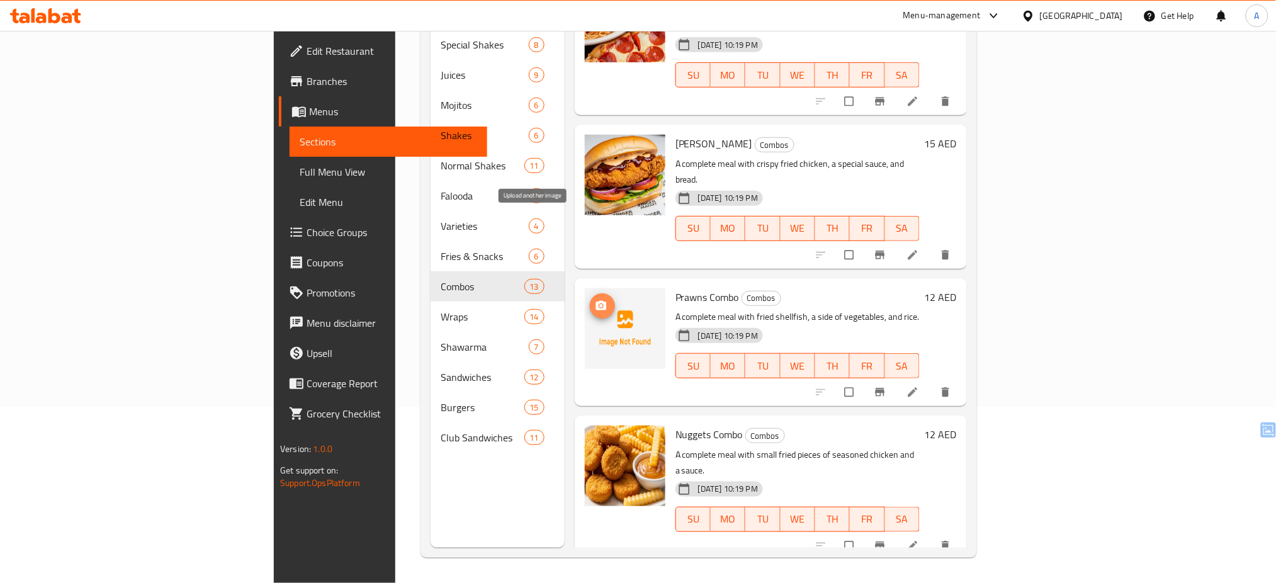
click at [590, 300] on span "upload picture" at bounding box center [602, 306] width 25 height 13
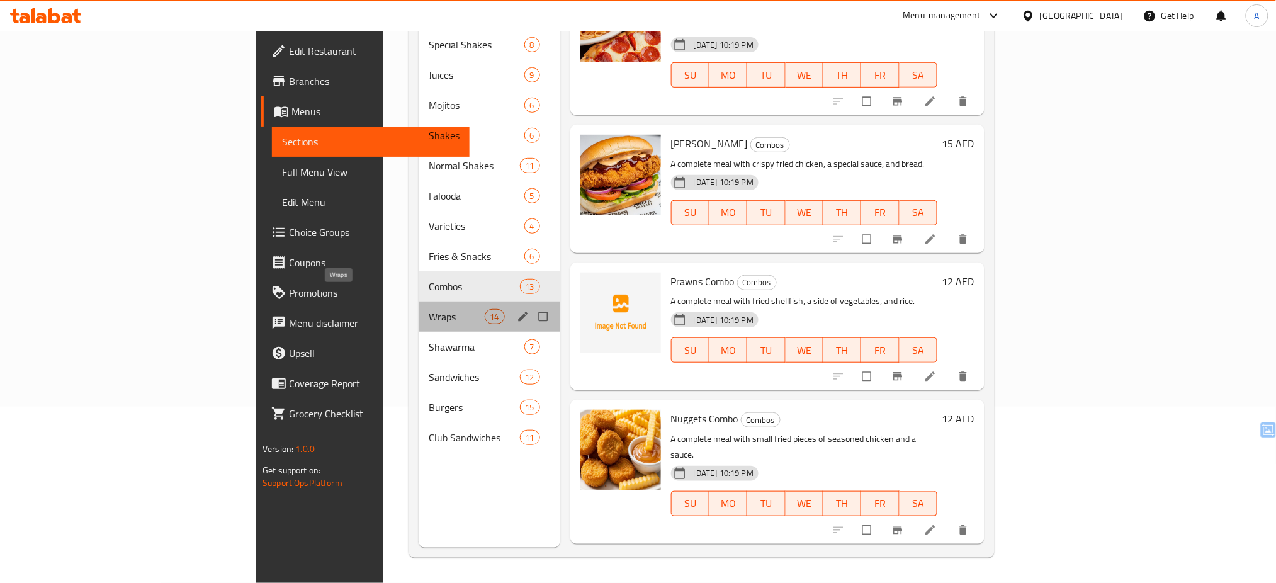
click at [429, 309] on span "Wraps" at bounding box center [456, 316] width 55 height 15
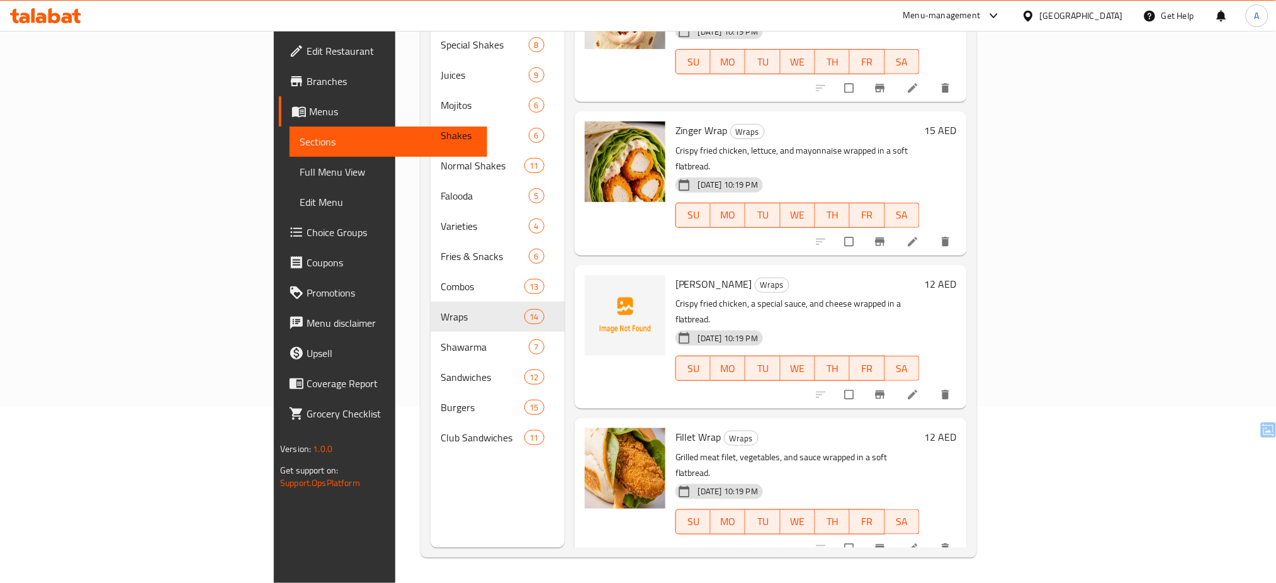
scroll to position [375, 0]
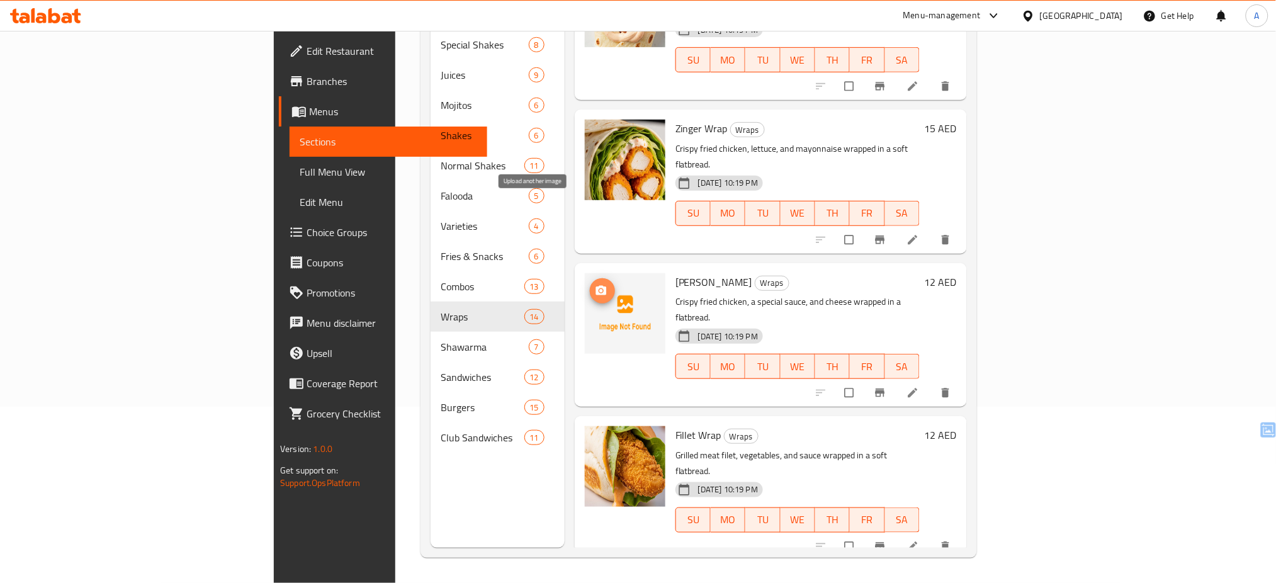
click at [590, 278] on button "upload picture" at bounding box center [602, 290] width 25 height 25
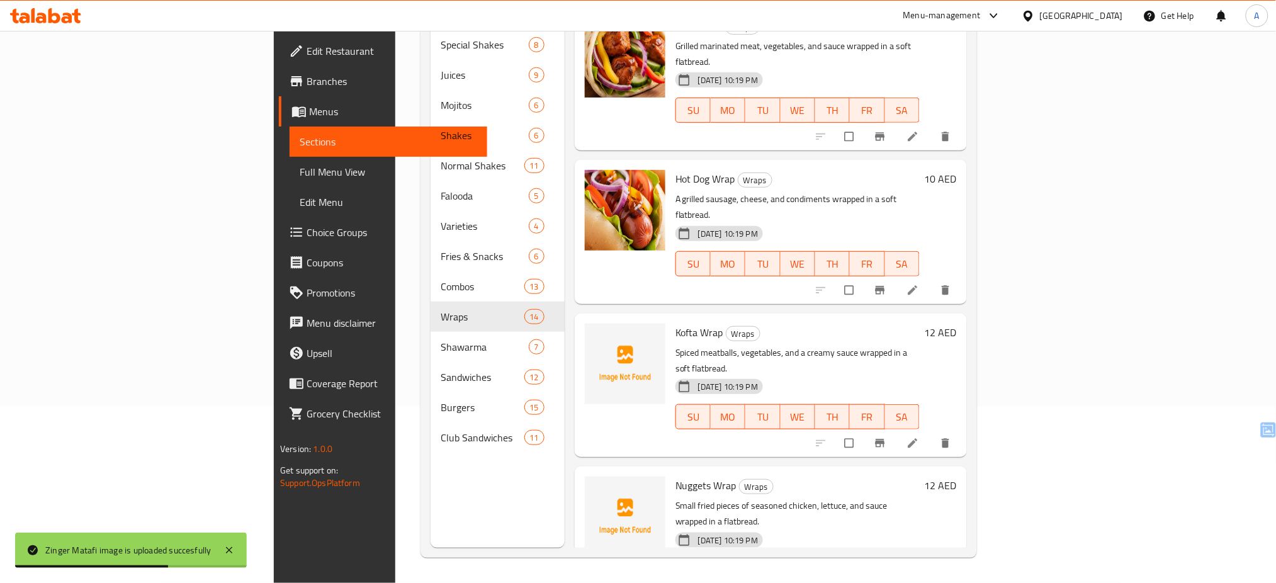
scroll to position [1107, 0]
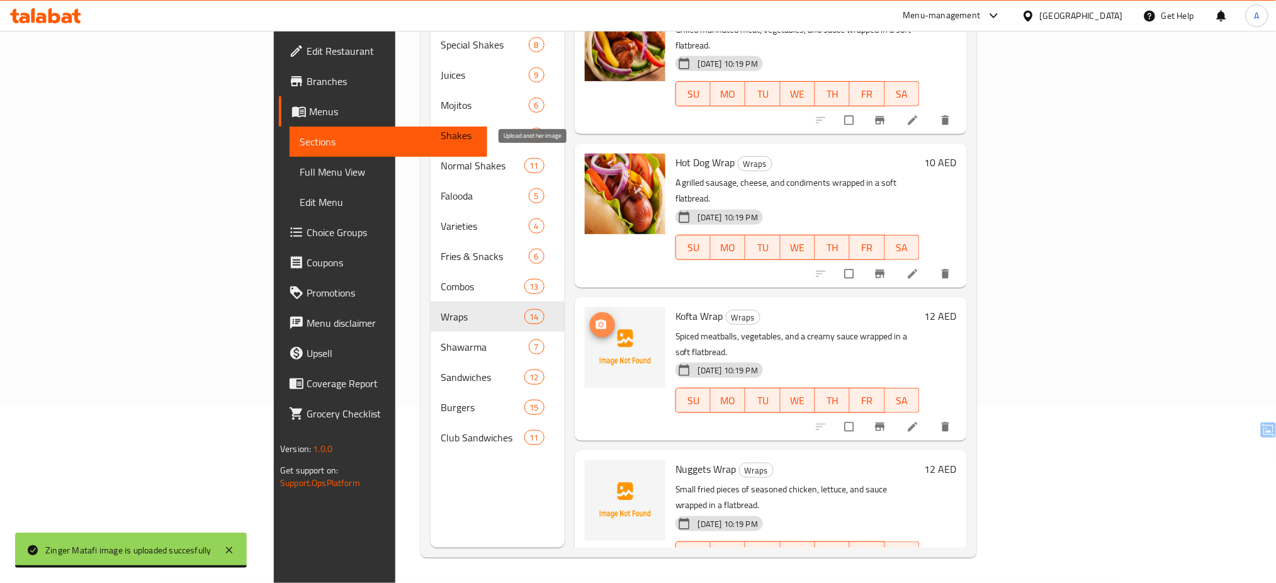
click at [590, 312] on button "upload picture" at bounding box center [602, 324] width 25 height 25
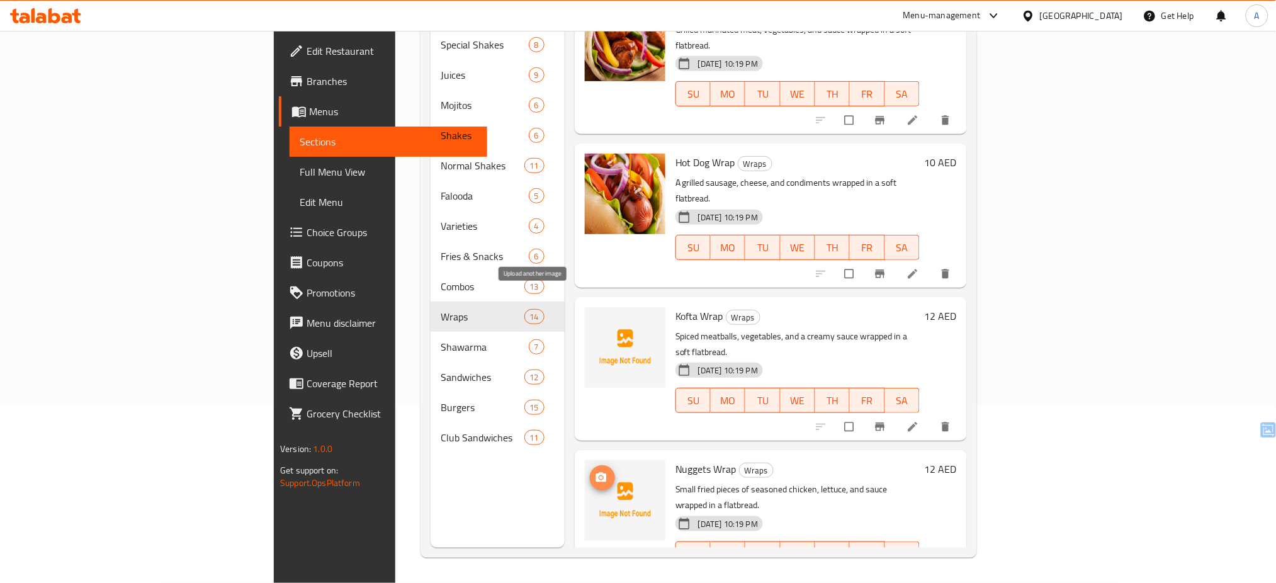
click at [596, 473] on icon "upload picture" at bounding box center [601, 477] width 11 height 9
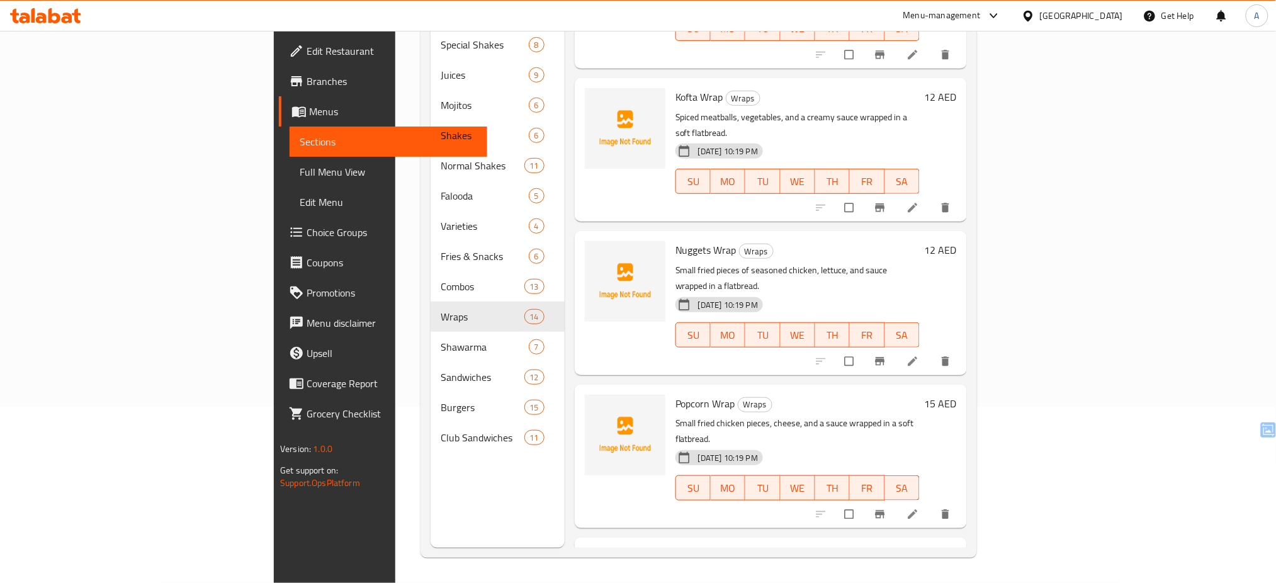
scroll to position [1373, 0]
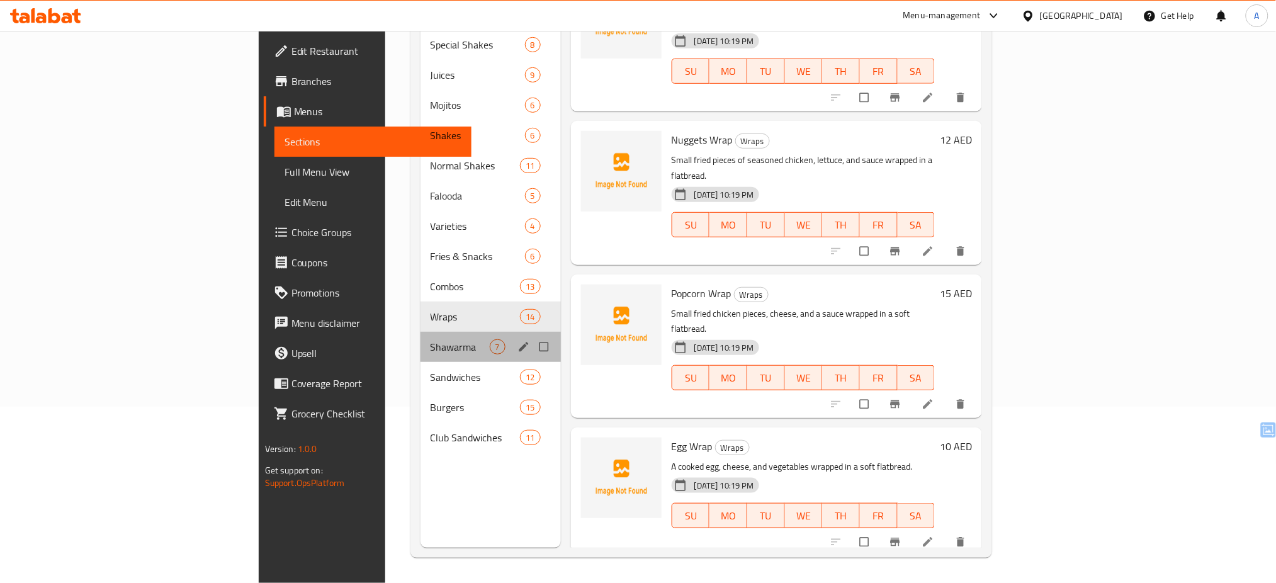
click at [420, 332] on div "Shawarma 7" at bounding box center [490, 347] width 140 height 30
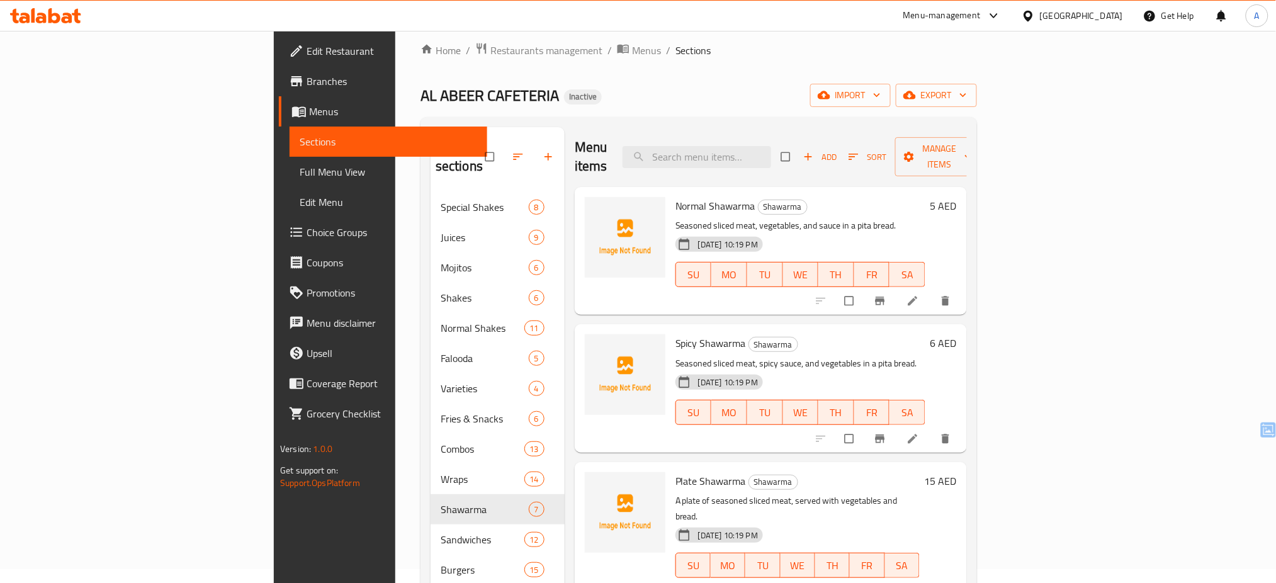
scroll to position [12, 0]
click at [590, 210] on span "upload picture" at bounding box center [602, 216] width 25 height 13
click at [595, 347] on icon "upload picture" at bounding box center [601, 353] width 13 height 13
click at [596, 486] on icon "upload picture" at bounding box center [601, 490] width 11 height 9
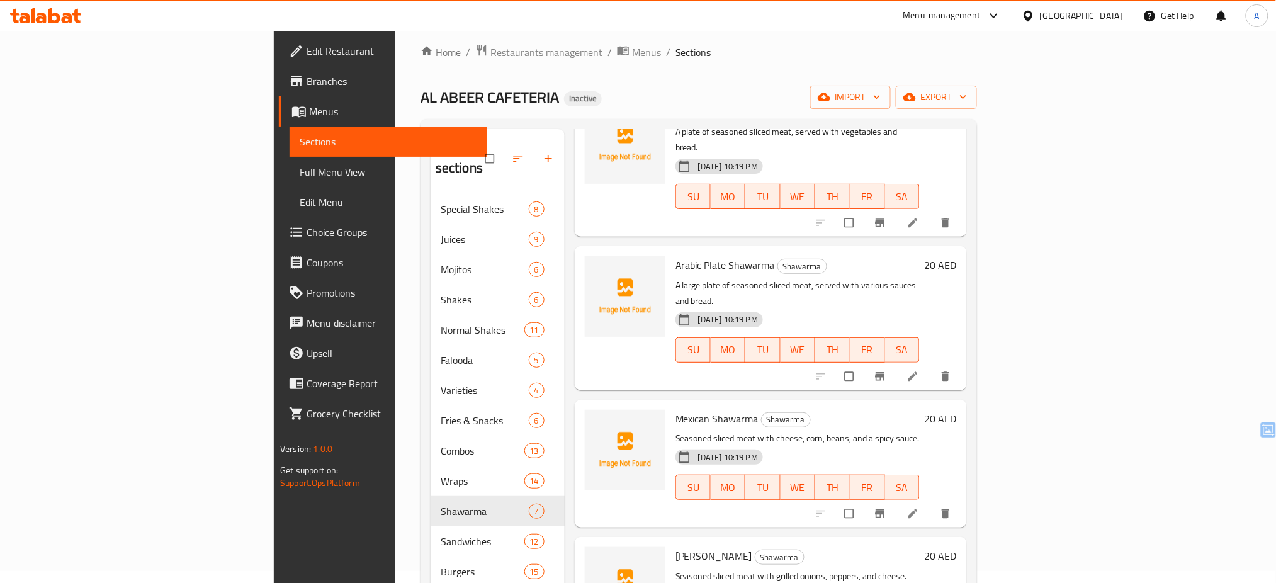
scroll to position [374, 0]
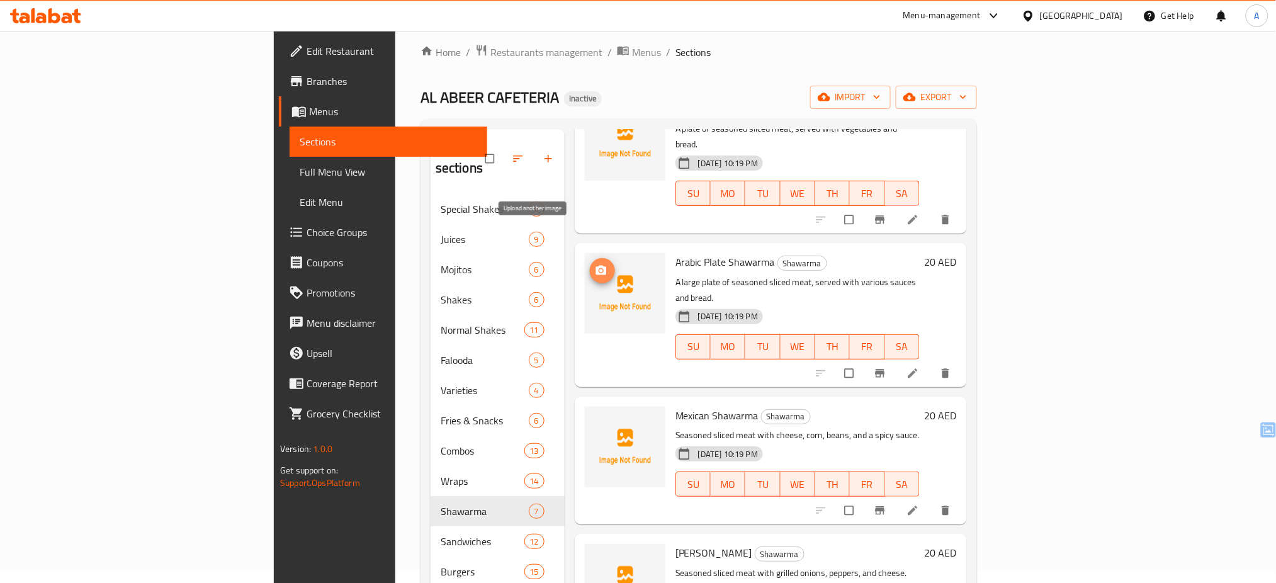
click at [596, 266] on icon "upload picture" at bounding box center [601, 270] width 11 height 9
click at [595, 418] on icon "upload picture" at bounding box center [601, 424] width 13 height 13
click at [596, 556] on icon "upload picture" at bounding box center [601, 560] width 11 height 9
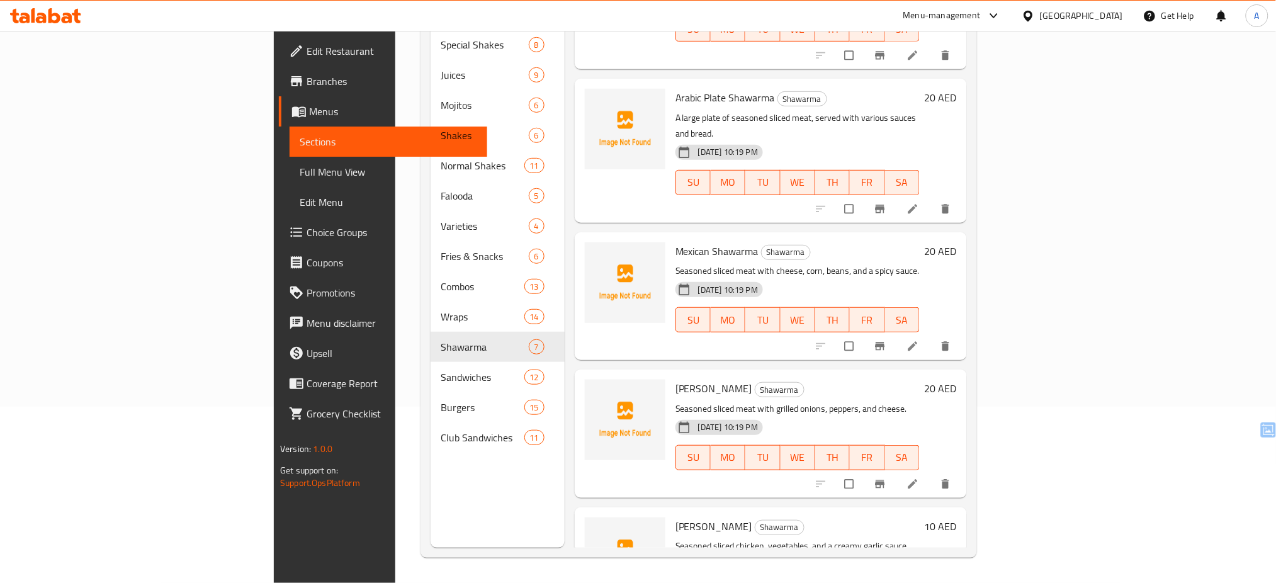
scroll to position [410, 0]
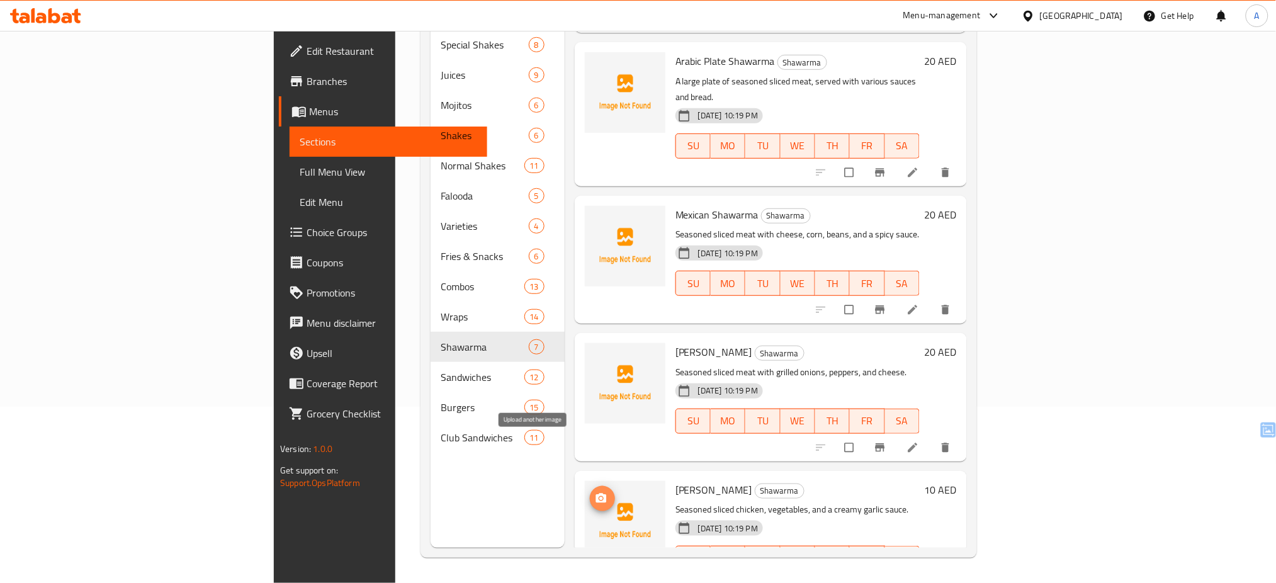
click at [596, 493] on icon "upload picture" at bounding box center [601, 497] width 11 height 9
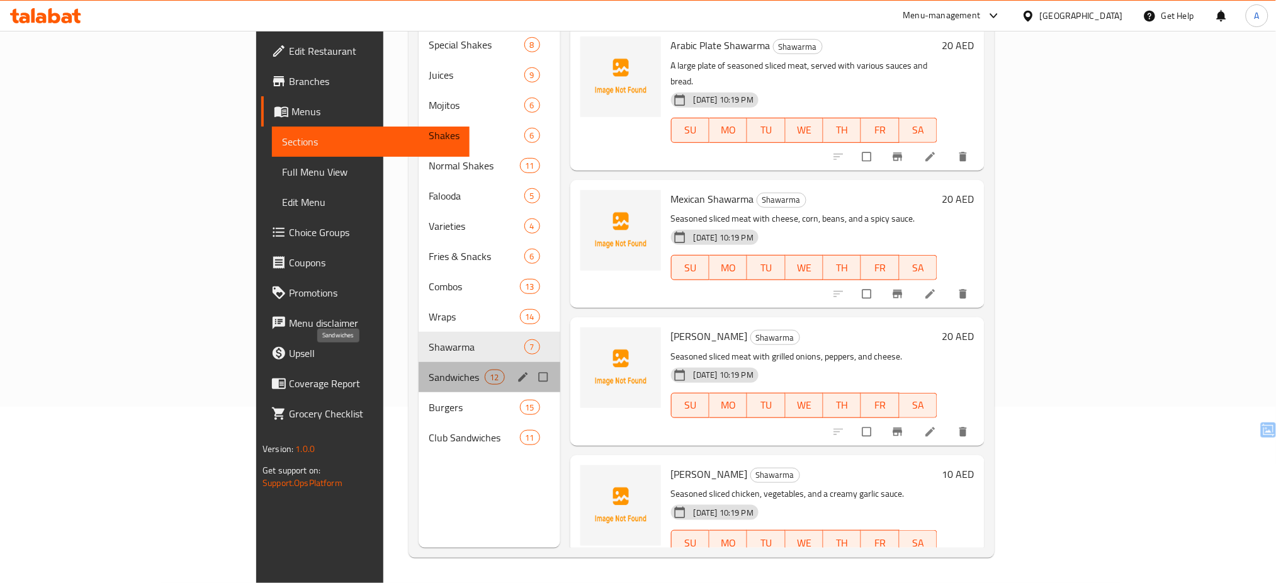
click at [429, 369] on span "Sandwiches" at bounding box center [456, 376] width 55 height 15
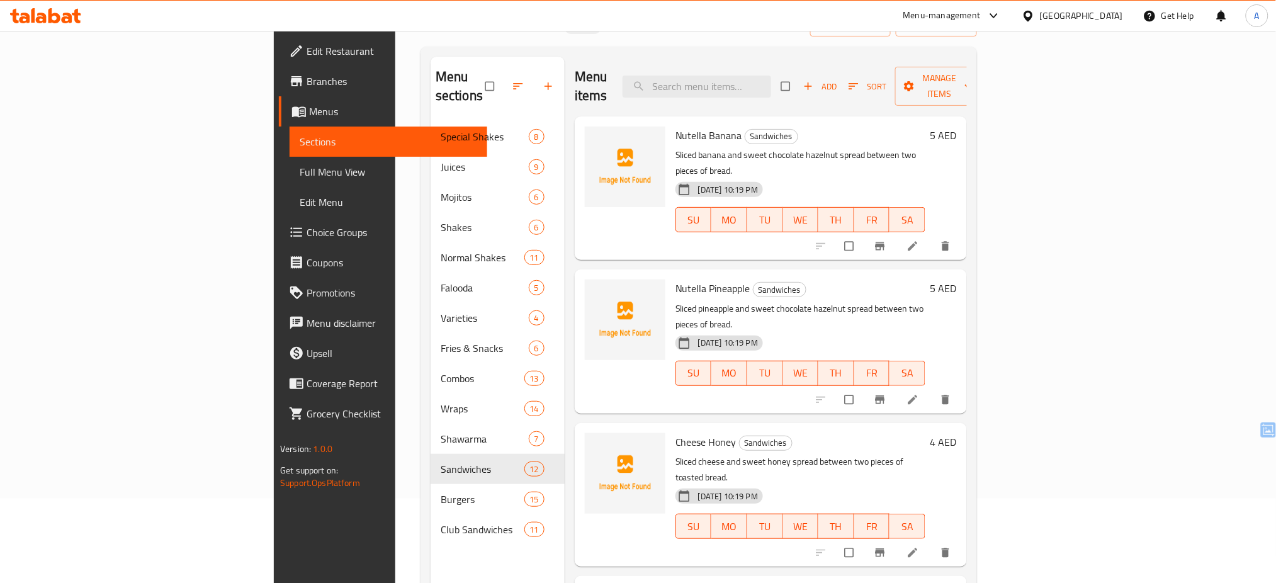
scroll to position [82, 0]
click at [590, 140] on span "upload picture" at bounding box center [602, 146] width 25 height 13
click at [595, 446] on icon "upload picture" at bounding box center [601, 452] width 13 height 13
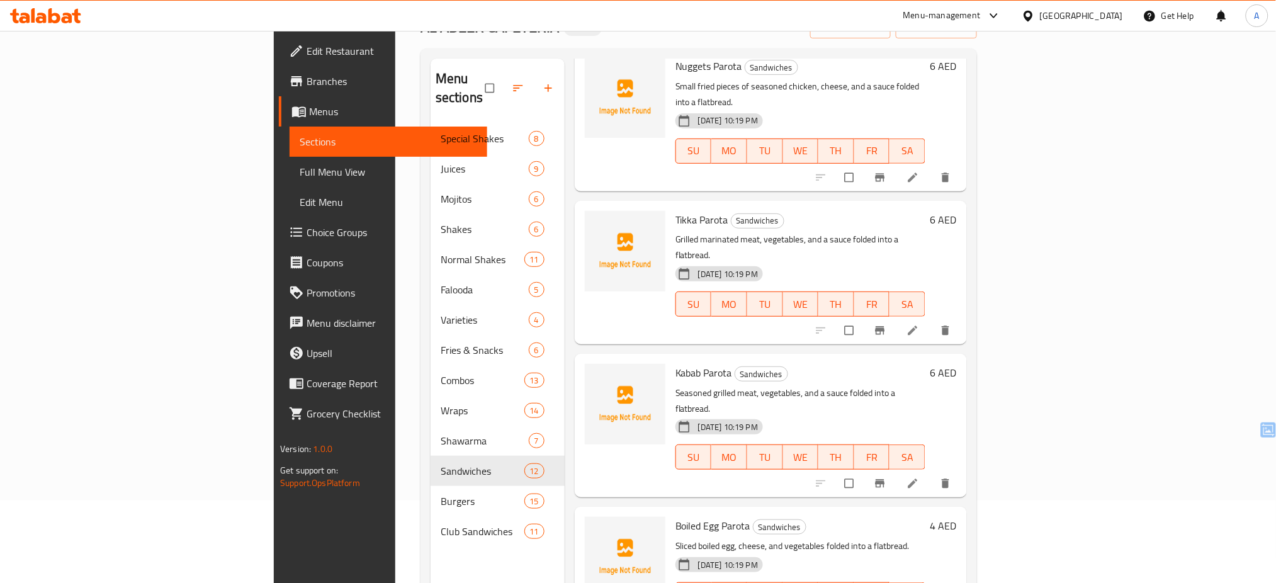
scroll to position [1098, 0]
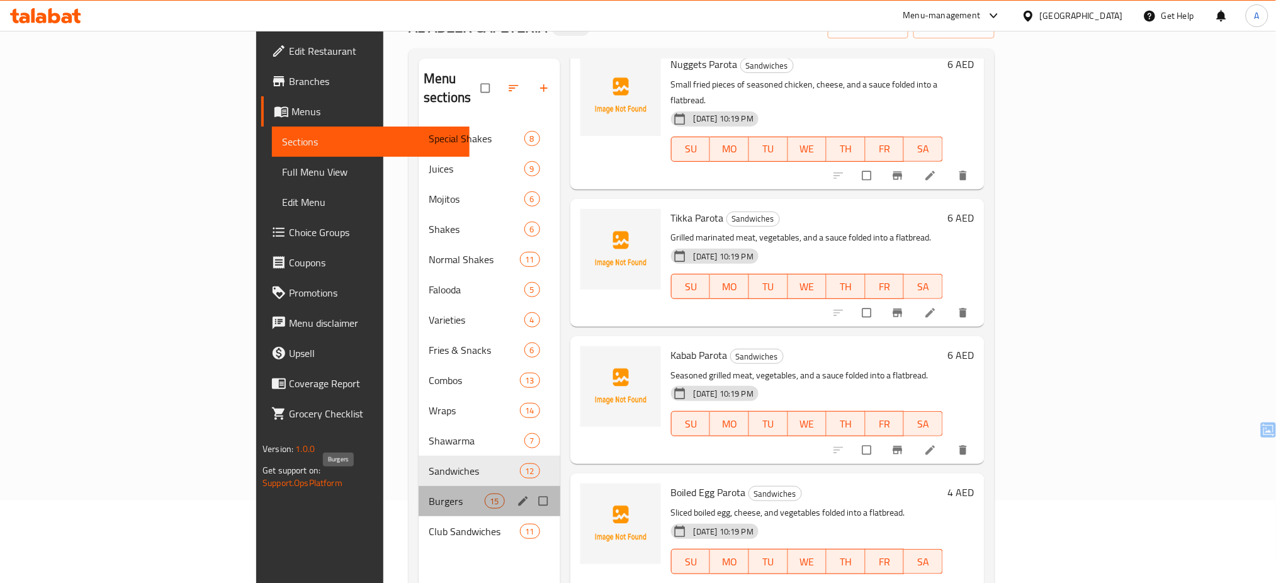
click at [429, 493] on span "Burgers" at bounding box center [456, 500] width 55 height 15
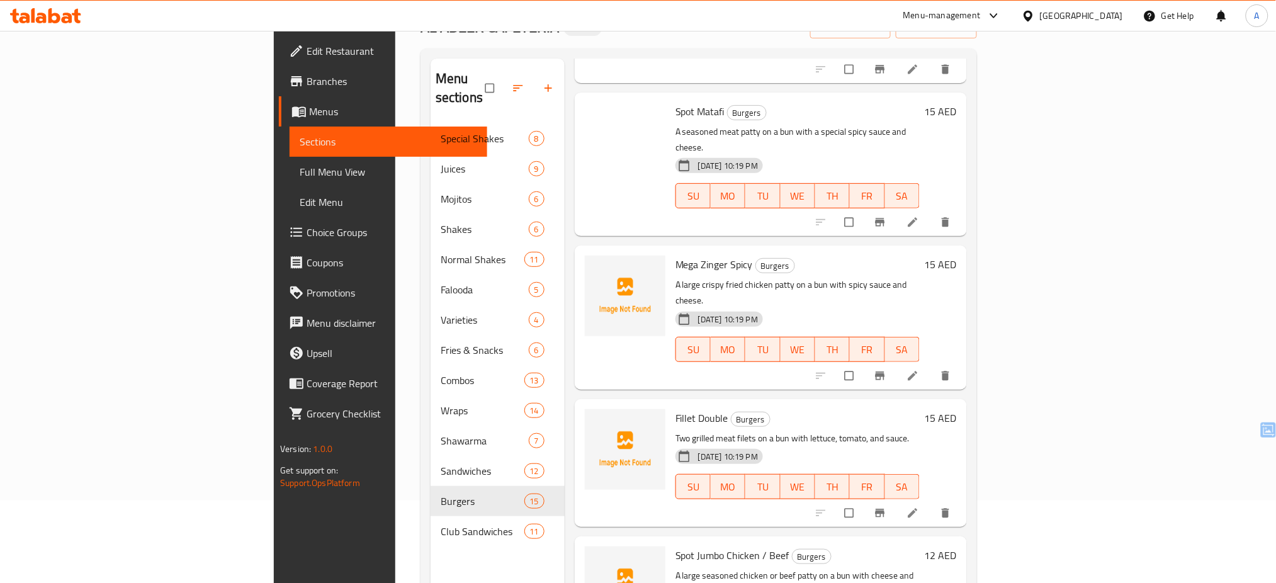
click at [786, 404] on div "Fillet Double Burgers Two grilled meat filets on a bun with lettuce, tomato, an…" at bounding box center [797, 463] width 254 height 118
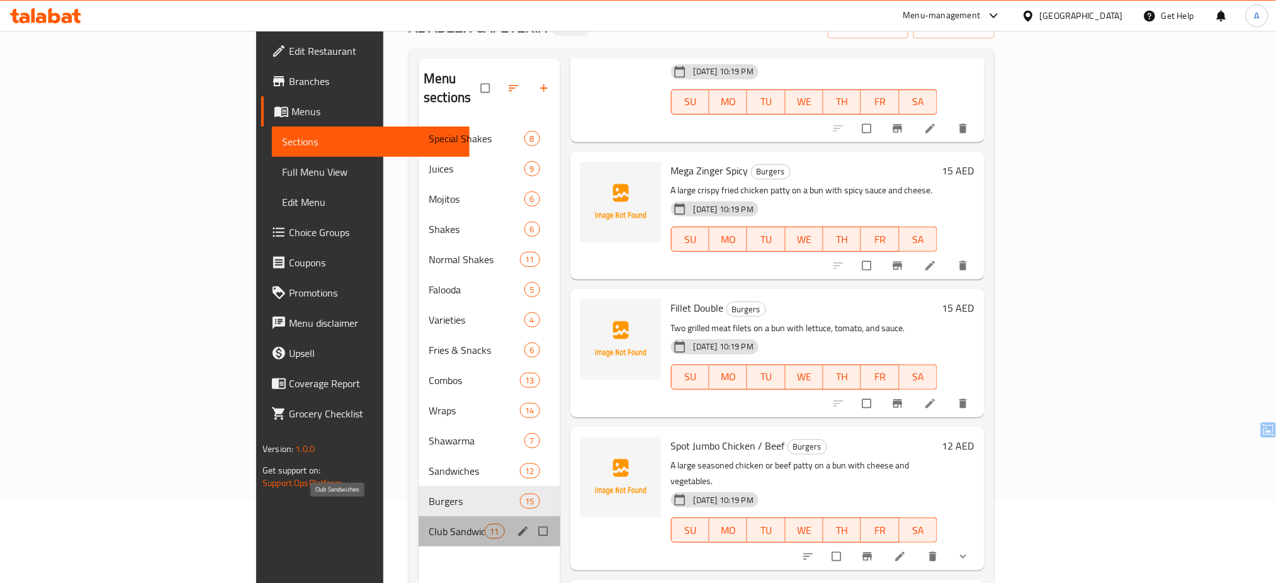
click at [429, 524] on span "Club Sandwiches" at bounding box center [456, 531] width 55 height 15
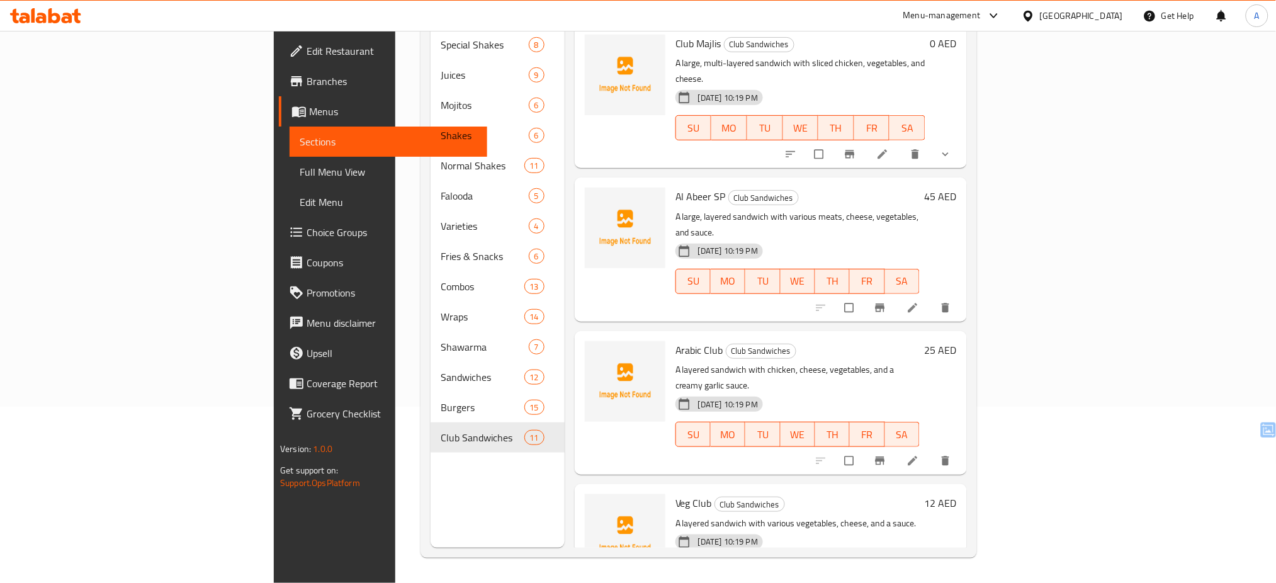
click at [300, 179] on span "Full Menu View" at bounding box center [388, 171] width 177 height 15
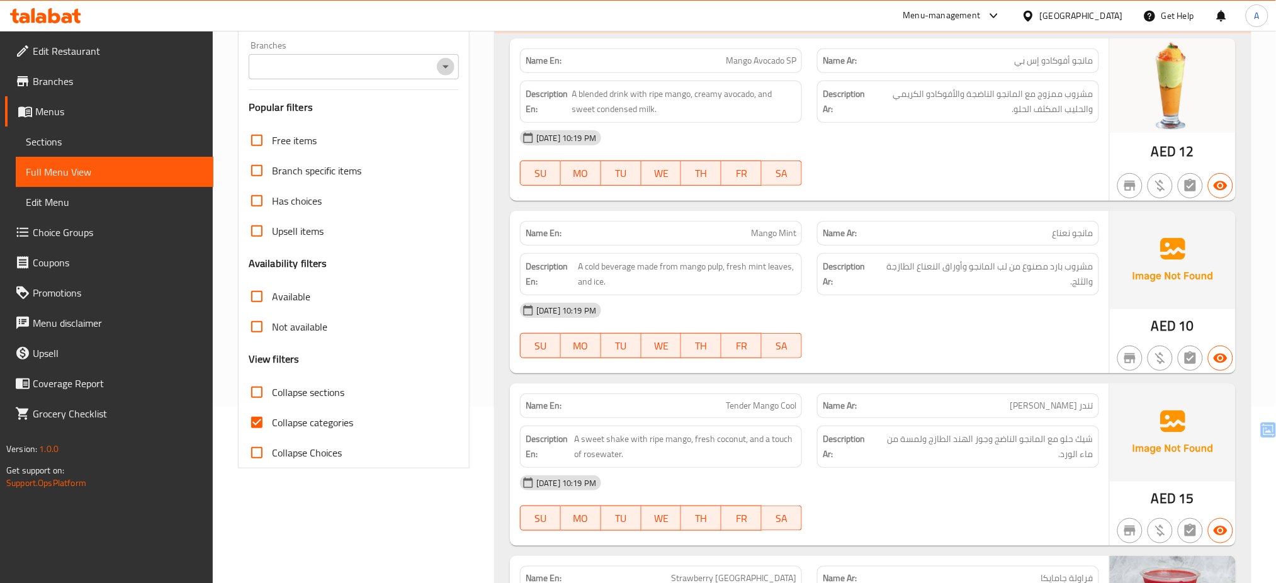
click at [446, 69] on icon "Open" at bounding box center [445, 66] width 15 height 15
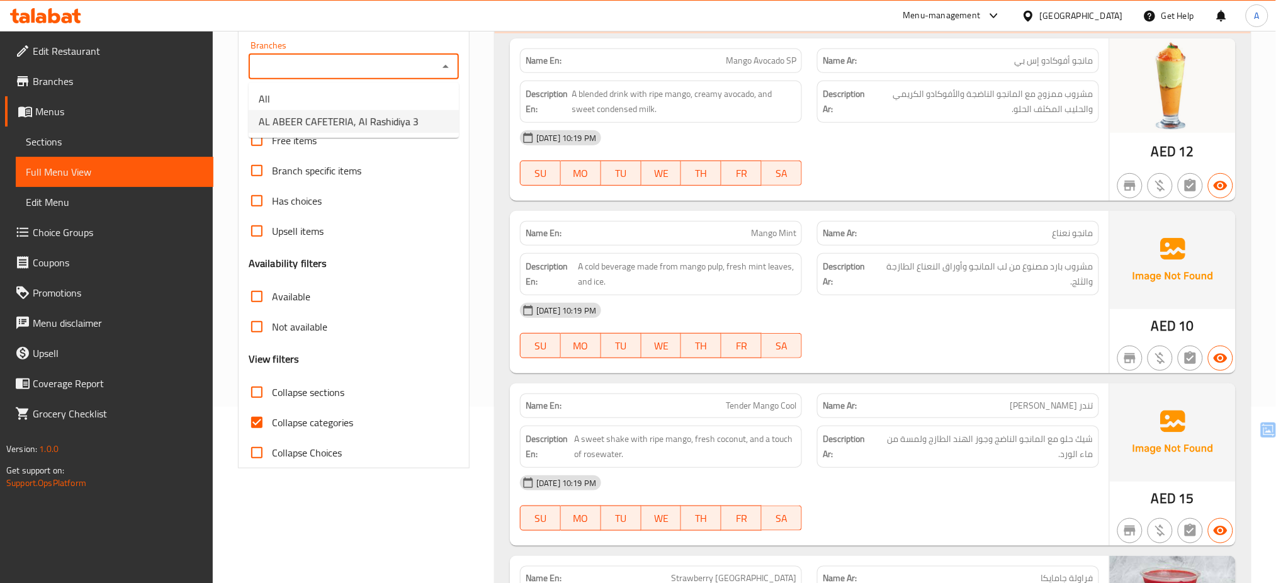
click at [408, 119] on span "AL ABEER CAFETERIA, Al Rashidiya 3" at bounding box center [339, 121] width 160 height 15
type input "AL ABEER CAFETERIA, Al Rashidiya 3"
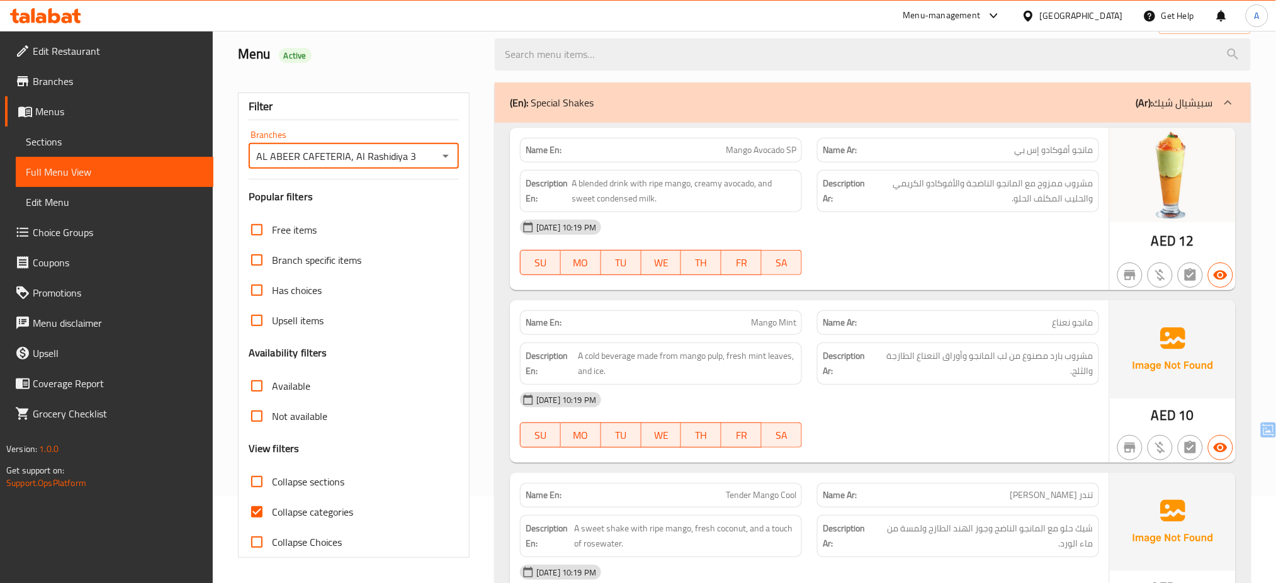
scroll to position [176, 0]
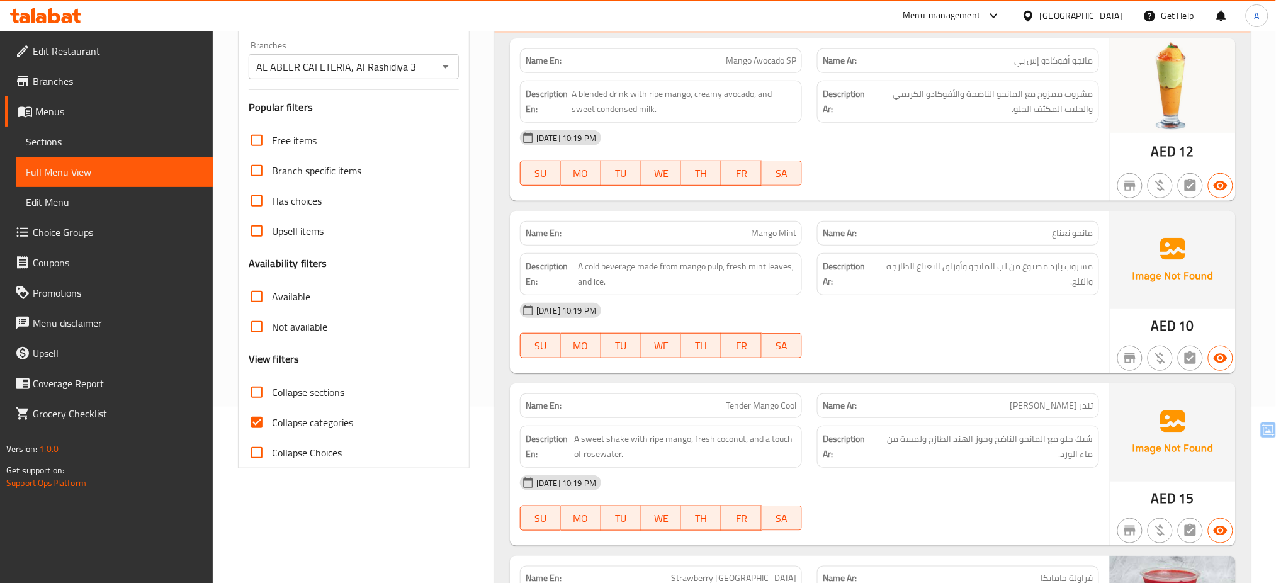
click at [687, 216] on div "Name En: Mango Mint" at bounding box center [660, 233] width 297 height 40
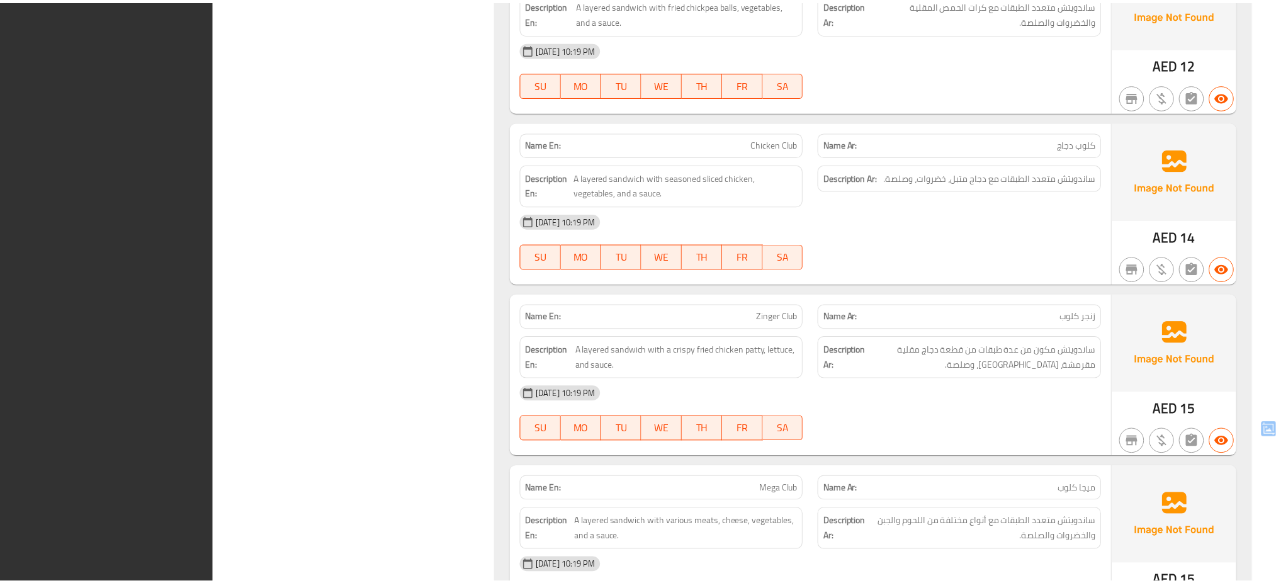
scroll to position [24427, 0]
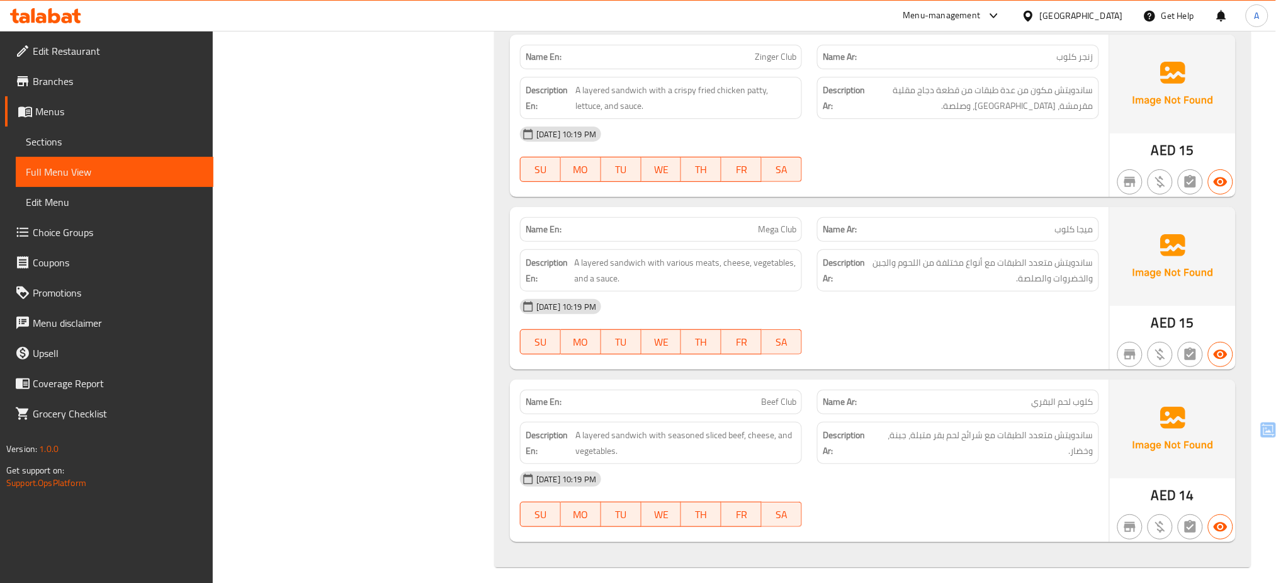
click at [59, 21] on icon at bounding box center [45, 15] width 71 height 15
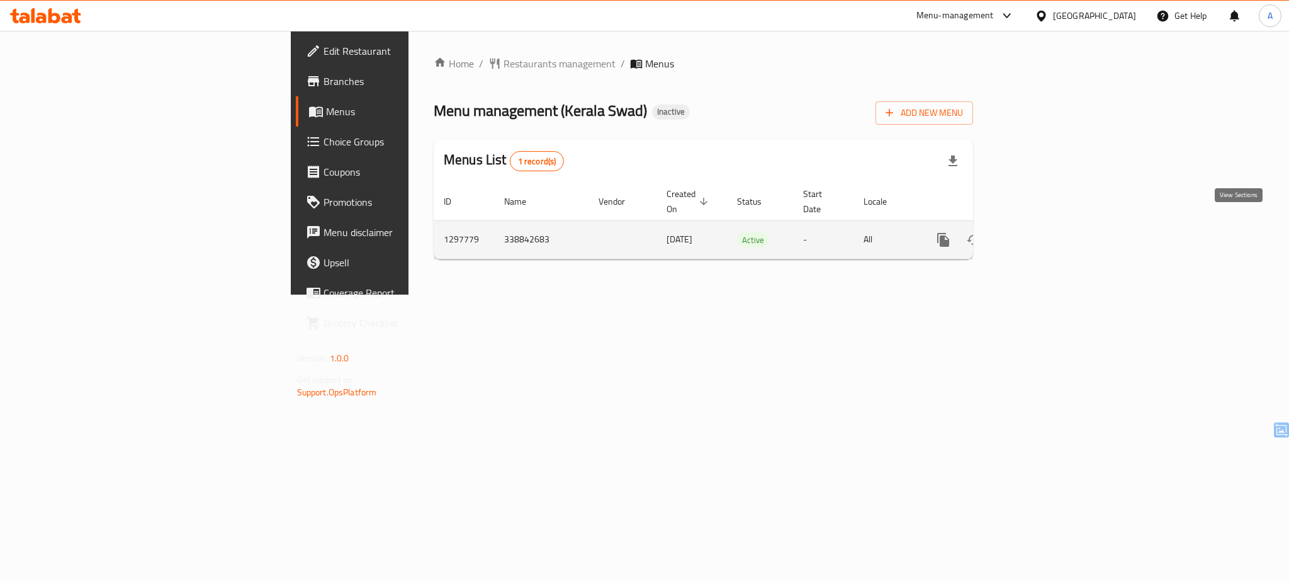
click at [1042, 232] on icon "enhanced table" at bounding box center [1034, 239] width 15 height 15
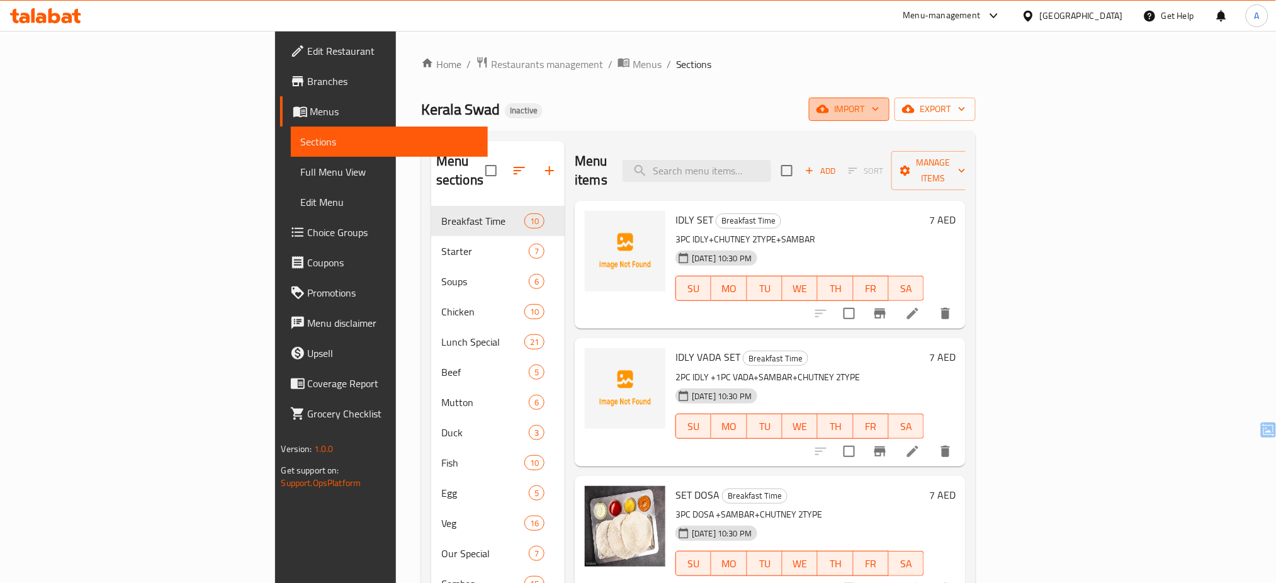
click at [829, 109] on icon "button" at bounding box center [822, 109] width 13 height 8
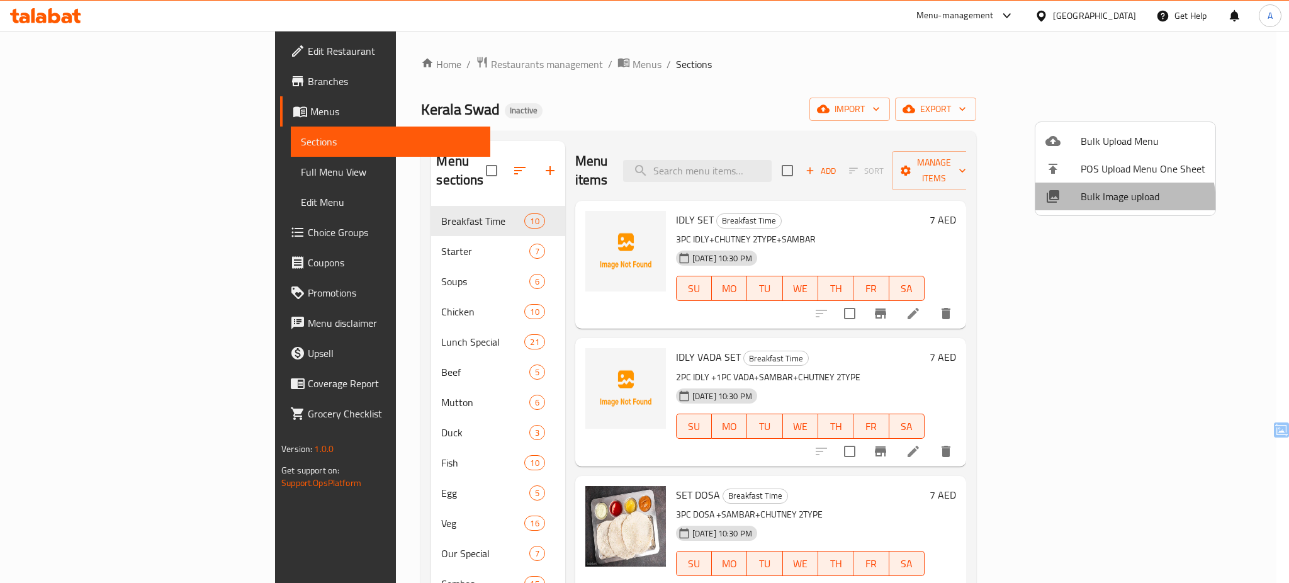
click at [1101, 204] on span "Bulk Image upload" at bounding box center [1143, 196] width 125 height 15
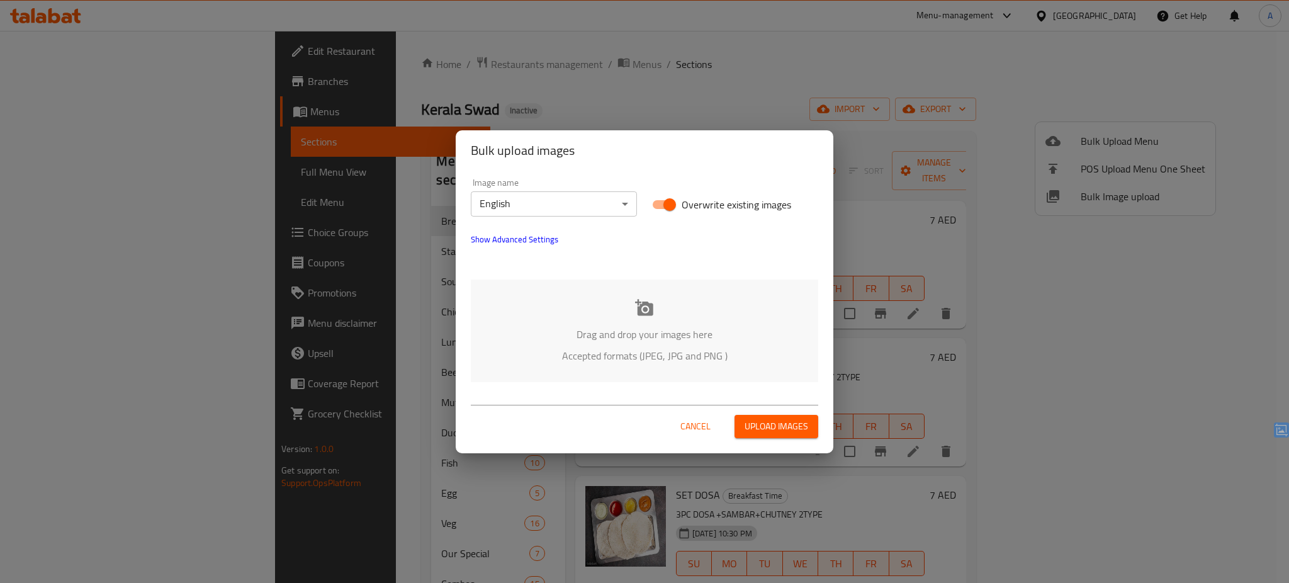
click at [683, 206] on span "Overwrite existing images" at bounding box center [737, 204] width 110 height 15
click at [683, 206] on input "Overwrite existing images" at bounding box center [670, 205] width 72 height 24
checkbox input "false"
click at [626, 292] on div "Drag and drop your images here Accepted formats (JPEG, JPG and PNG )" at bounding box center [644, 330] width 347 height 103
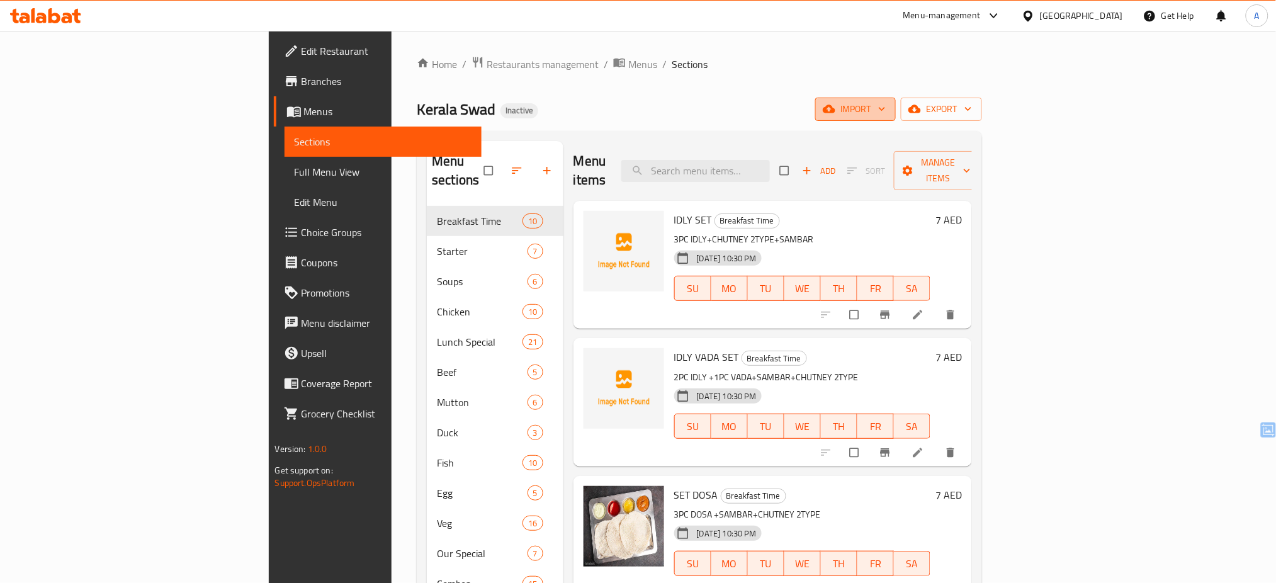
click at [886, 110] on span "import" at bounding box center [855, 109] width 60 height 16
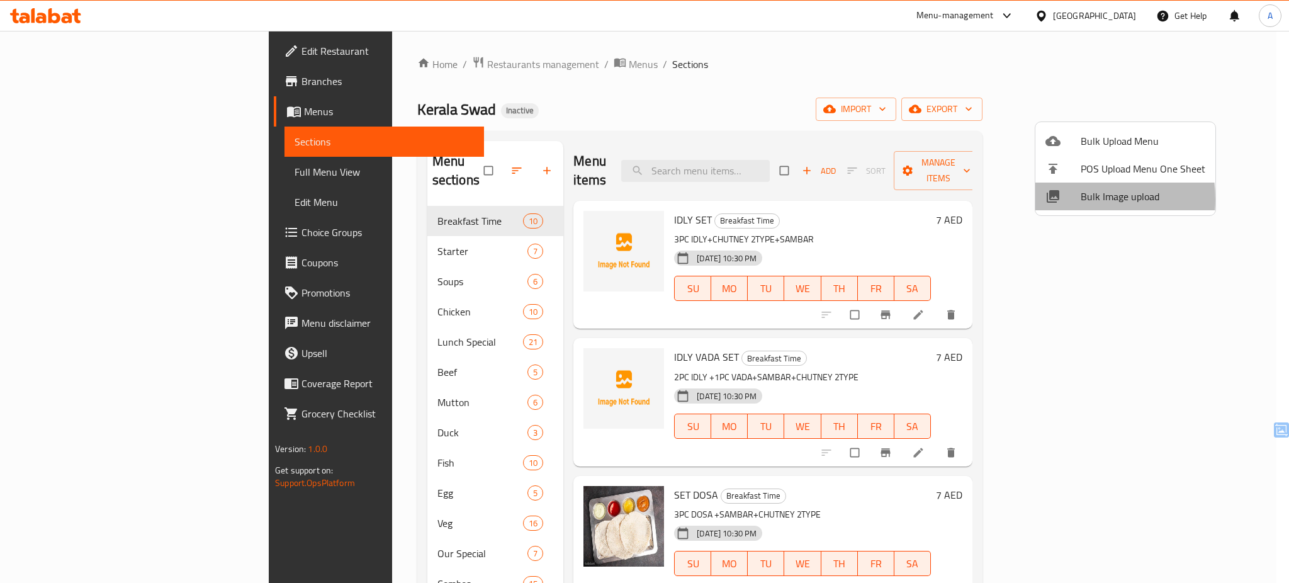
click at [1062, 199] on div at bounding box center [1062, 196] width 35 height 15
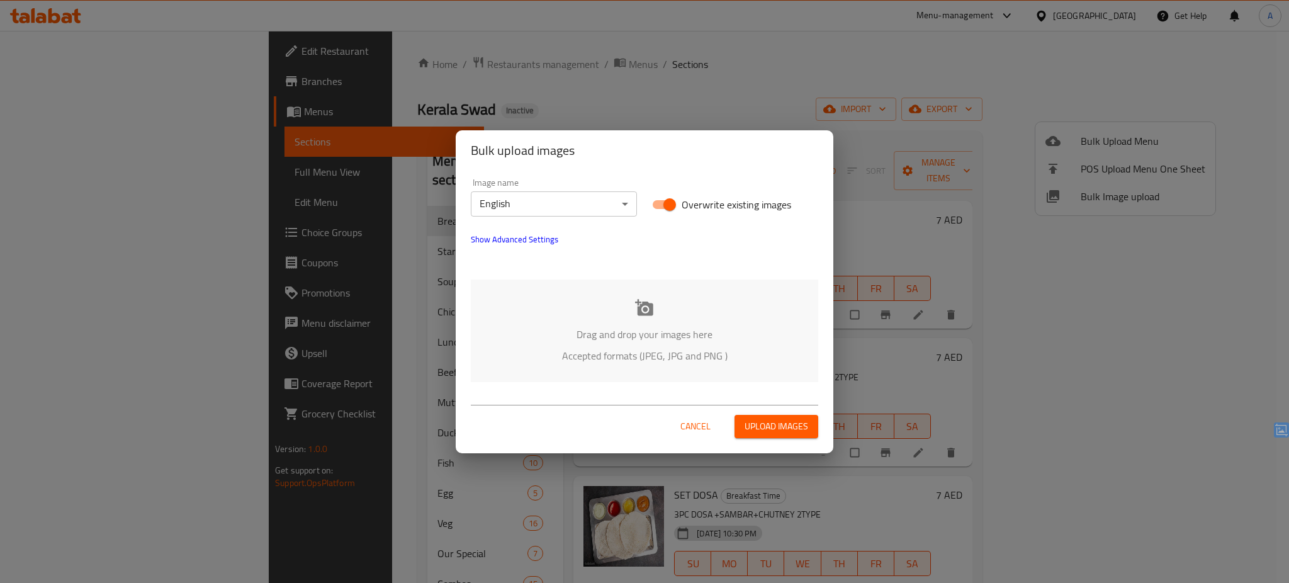
click at [728, 211] on span "Overwrite existing images" at bounding box center [737, 204] width 110 height 15
click at [706, 211] on input "Overwrite existing images" at bounding box center [670, 205] width 72 height 24
checkbox input "false"
click at [662, 337] on p "Drag and drop your images here" at bounding box center [645, 334] width 310 height 15
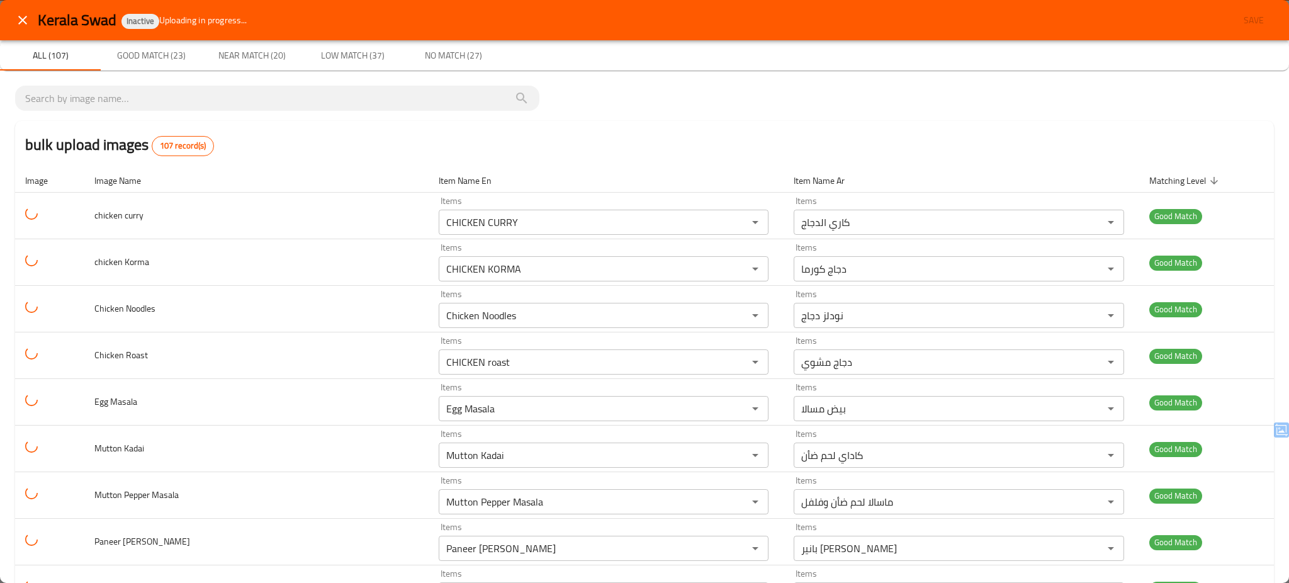
click at [339, 157] on div "bulk upload images 107 record(s)" at bounding box center [644, 145] width 1259 height 48
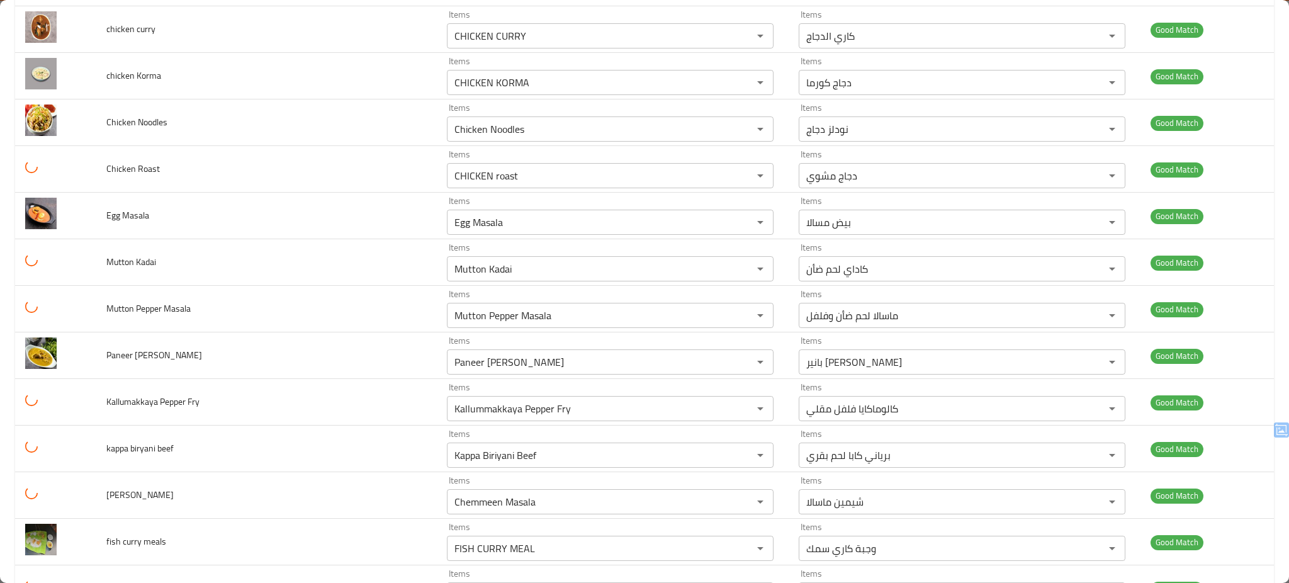
scroll to position [111, 0]
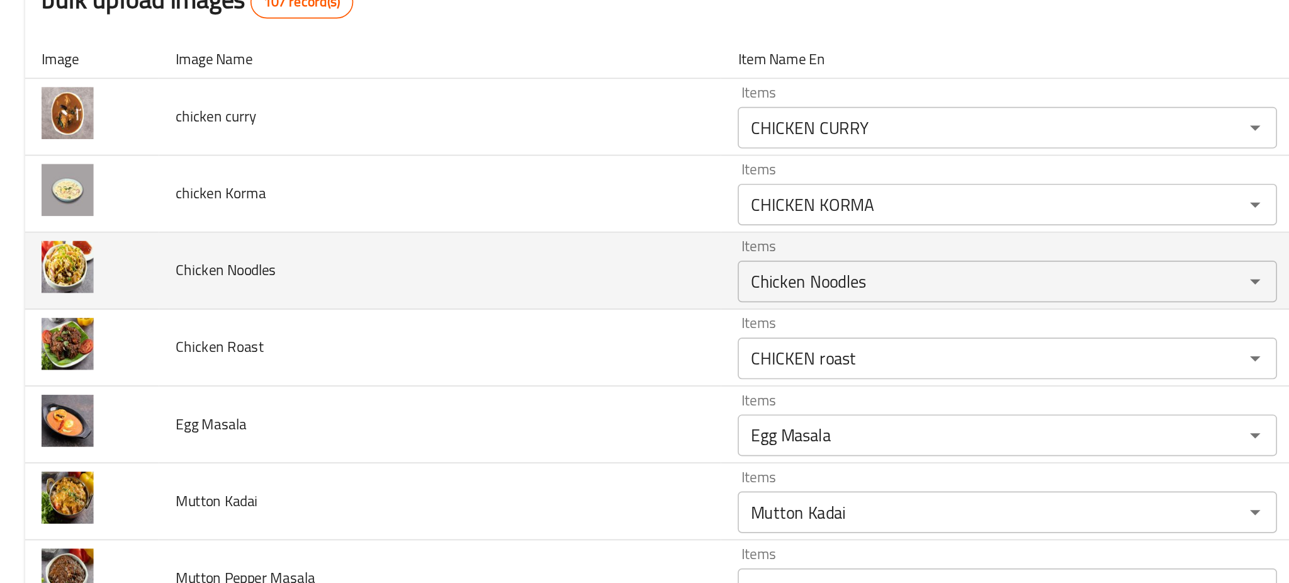
click at [260, 210] on td "Chicken Noodles" at bounding box center [266, 198] width 341 height 47
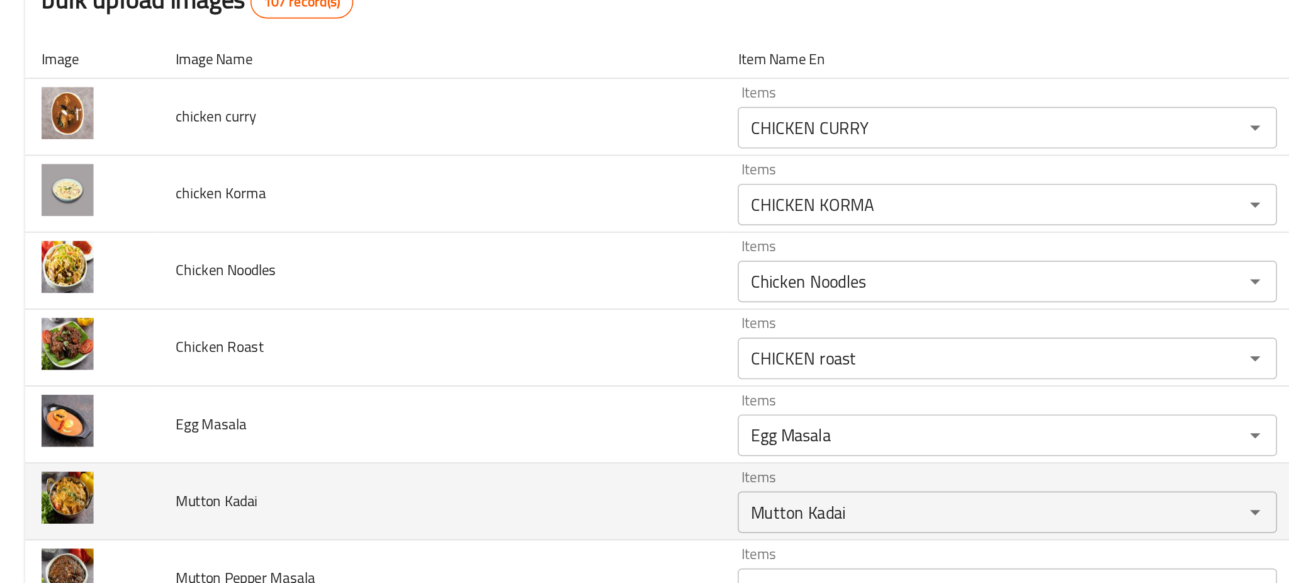
click at [256, 320] on td "Mutton Kadai" at bounding box center [266, 338] width 341 height 47
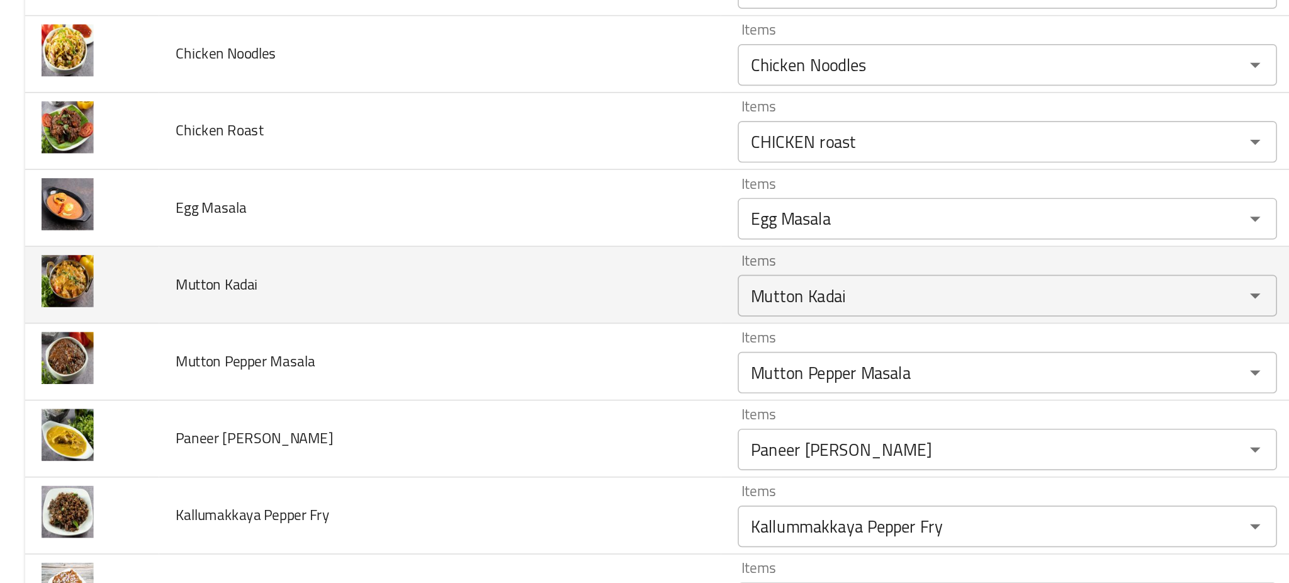
scroll to position [245, 0]
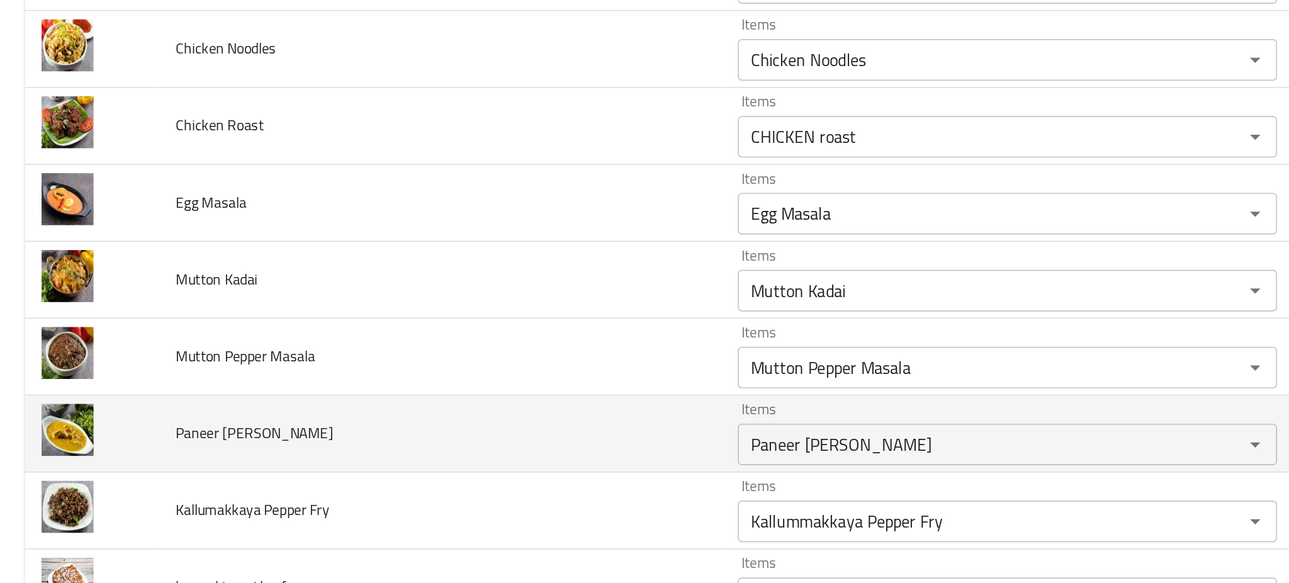
click at [276, 296] on td "Paneer [PERSON_NAME]" at bounding box center [266, 297] width 341 height 47
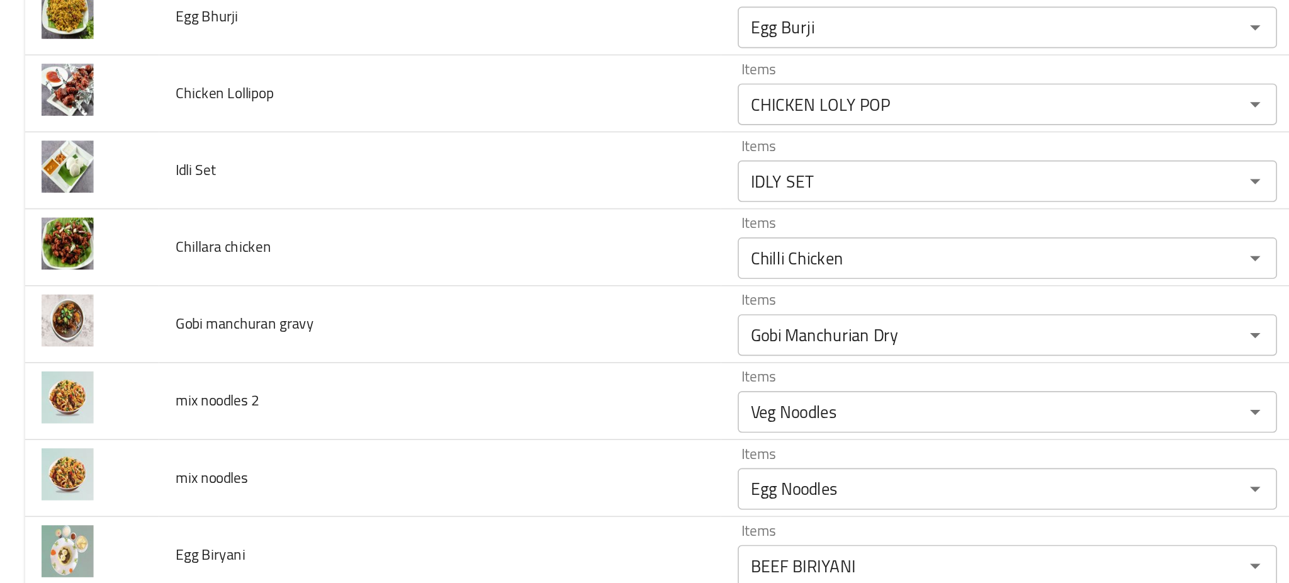
scroll to position [950, 0]
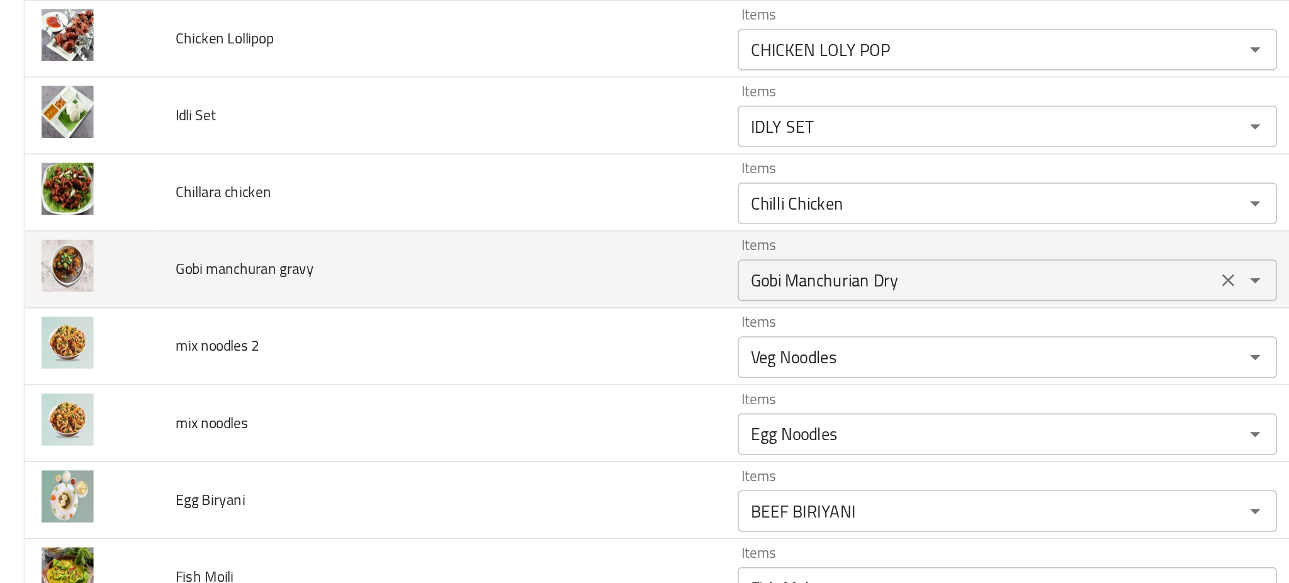
click at [527, 206] on gravy "Gobi Manchurian Dry" at bounding box center [592, 204] width 282 height 18
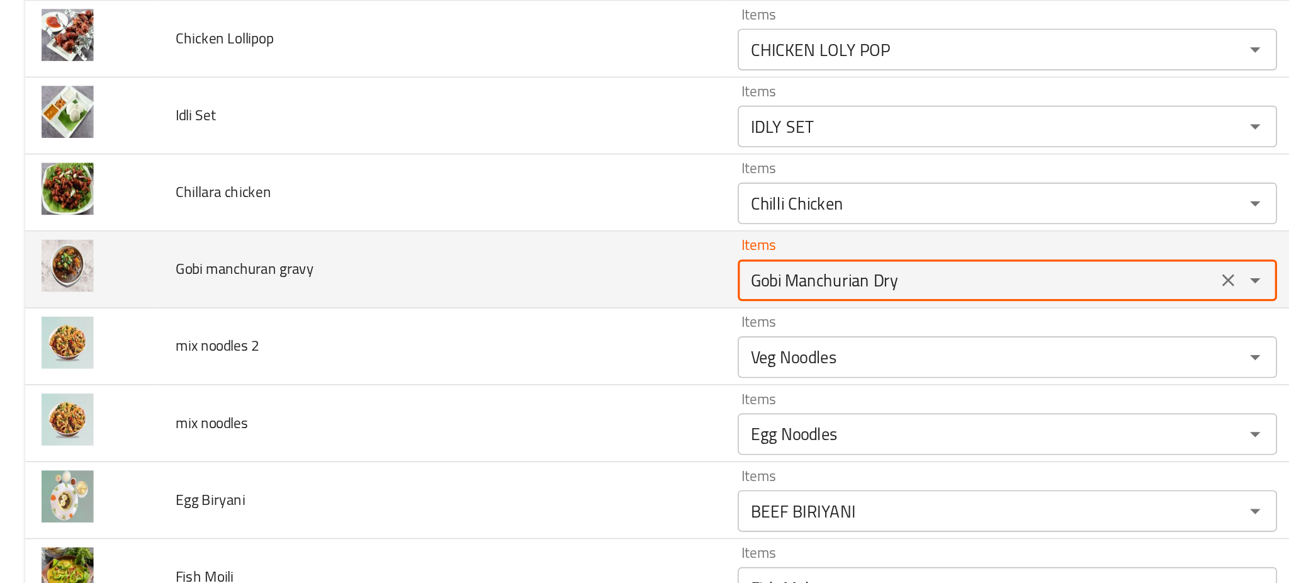
click at [527, 206] on gravy "Gobi Manchurian Dry" at bounding box center [592, 204] width 282 height 18
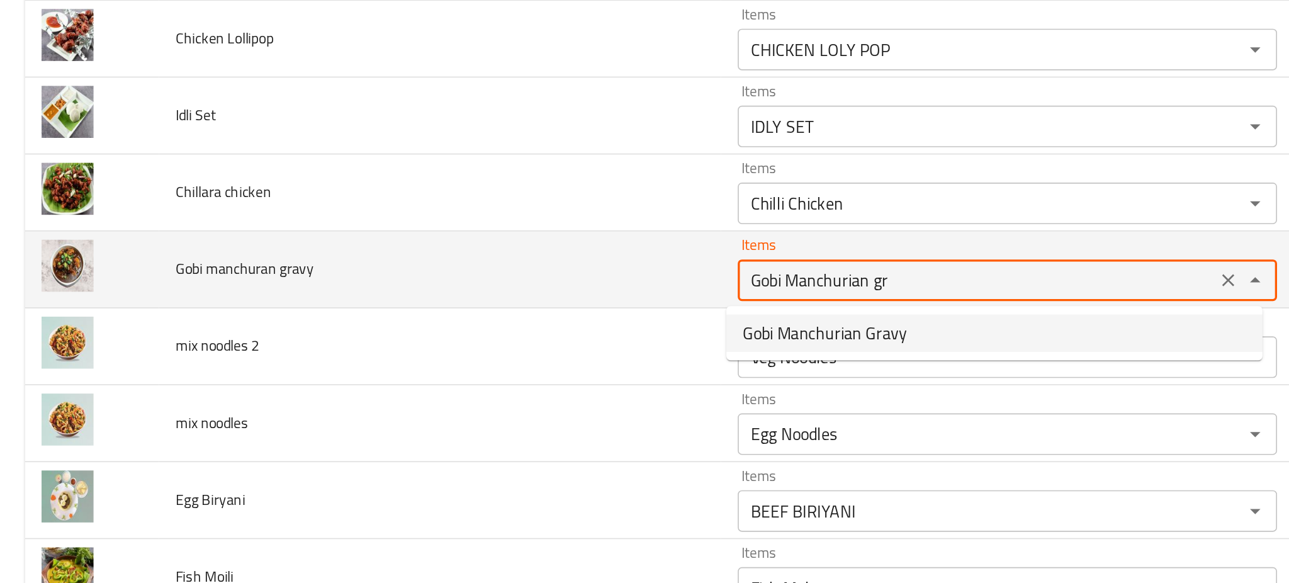
type gravy "Gobi Manchurian Gravy"
type gravy-ar "جريفي جوبي منشوريان"
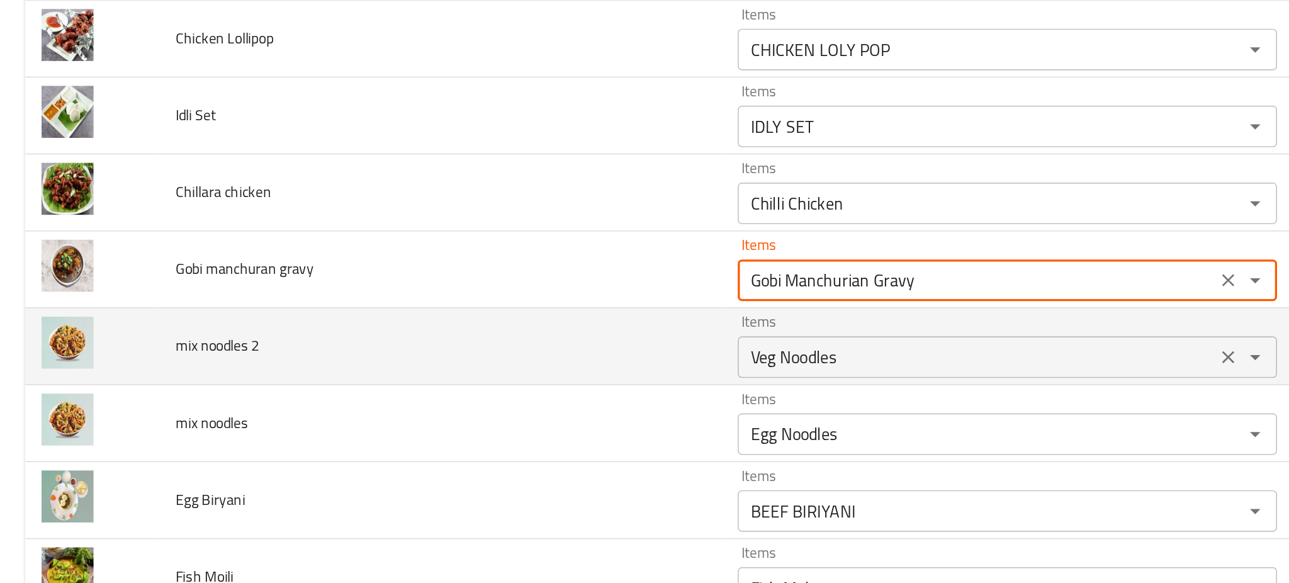
type gravy "Gobi Manchurian Gravy"
click at [507, 255] on 2 "Veg Noodles" at bounding box center [592, 251] width 282 height 18
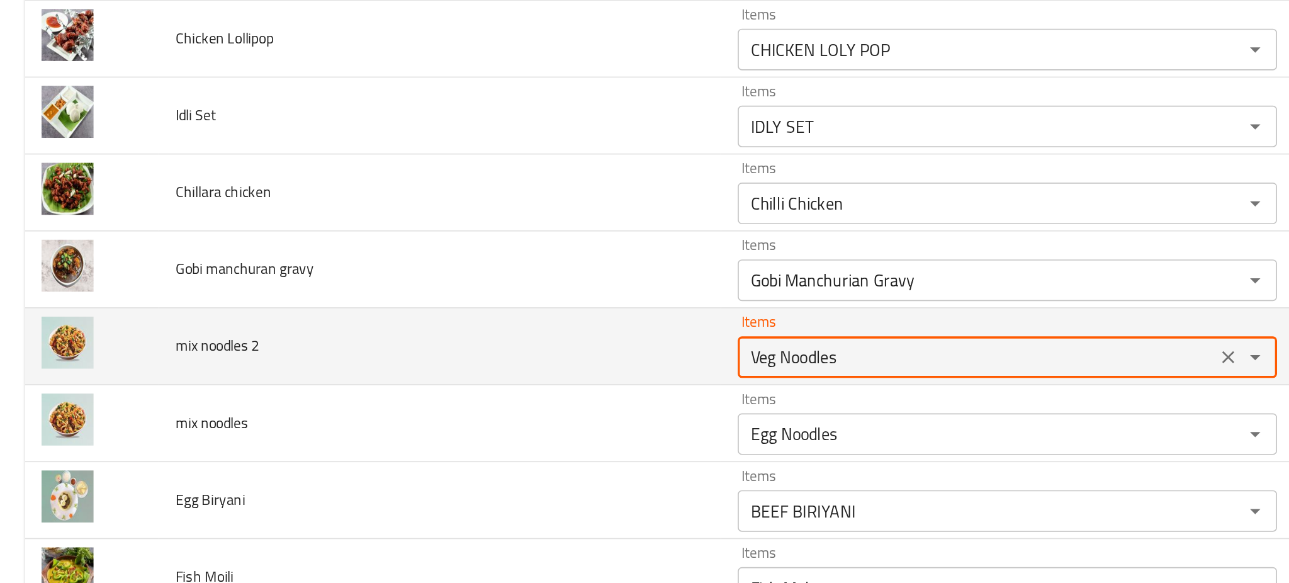
click at [507, 255] on 2 "Veg Noodles" at bounding box center [592, 251] width 282 height 18
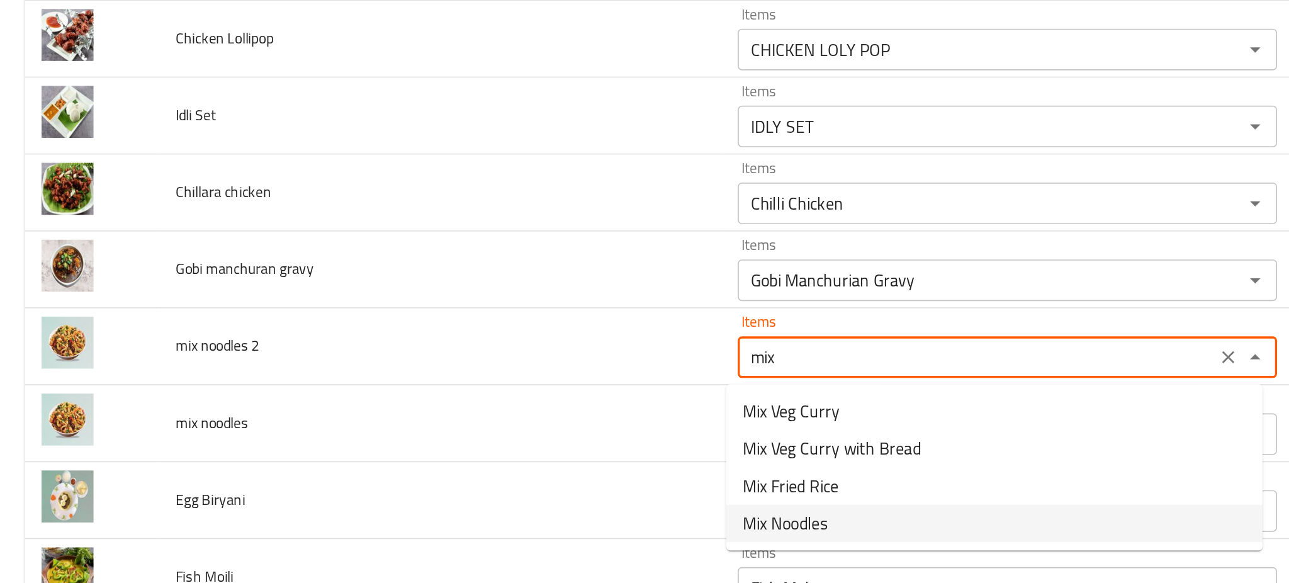
click at [473, 353] on span "Mix Noodles" at bounding box center [475, 351] width 51 height 15
type 2 "Mix Noodles"
type 2-ar "نودلز مشكلة"
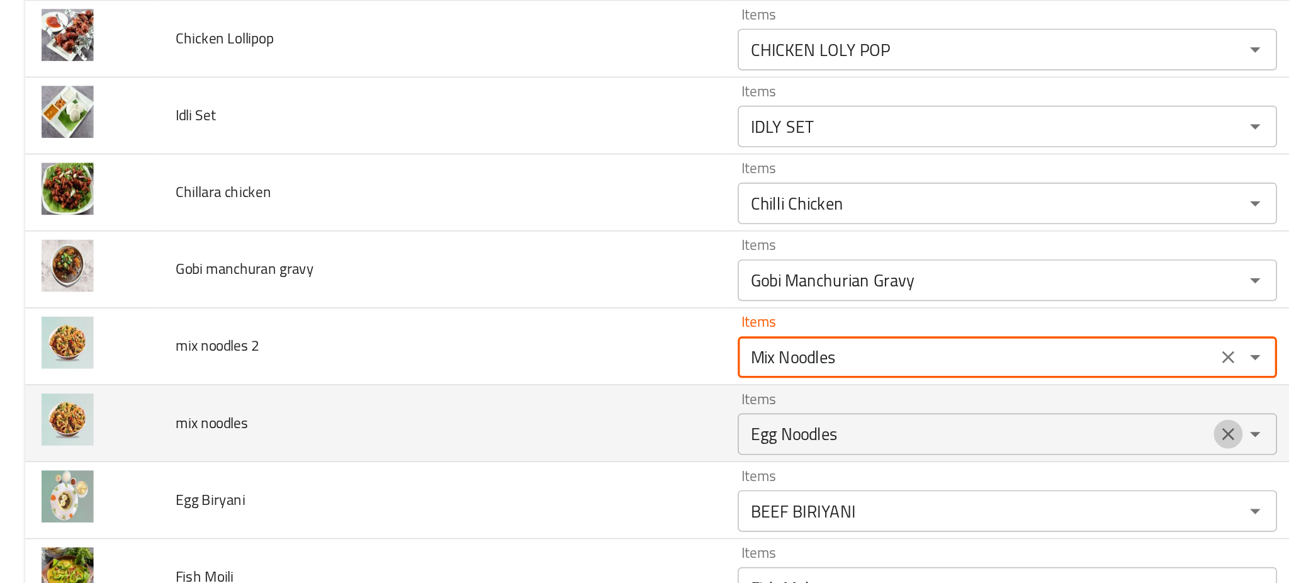
click at [740, 297] on icon "Clear" at bounding box center [744, 297] width 8 height 8
type 2 "Mix Noodles"
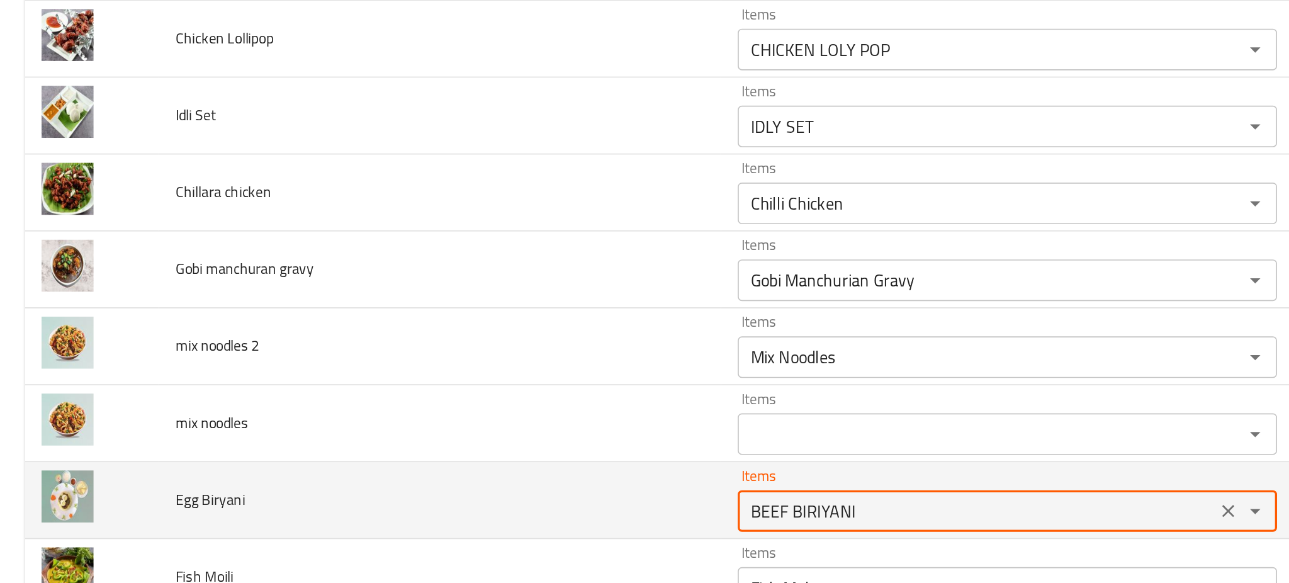
click at [461, 340] on Biryani "BEEF BIRIYANI" at bounding box center [592, 344] width 282 height 18
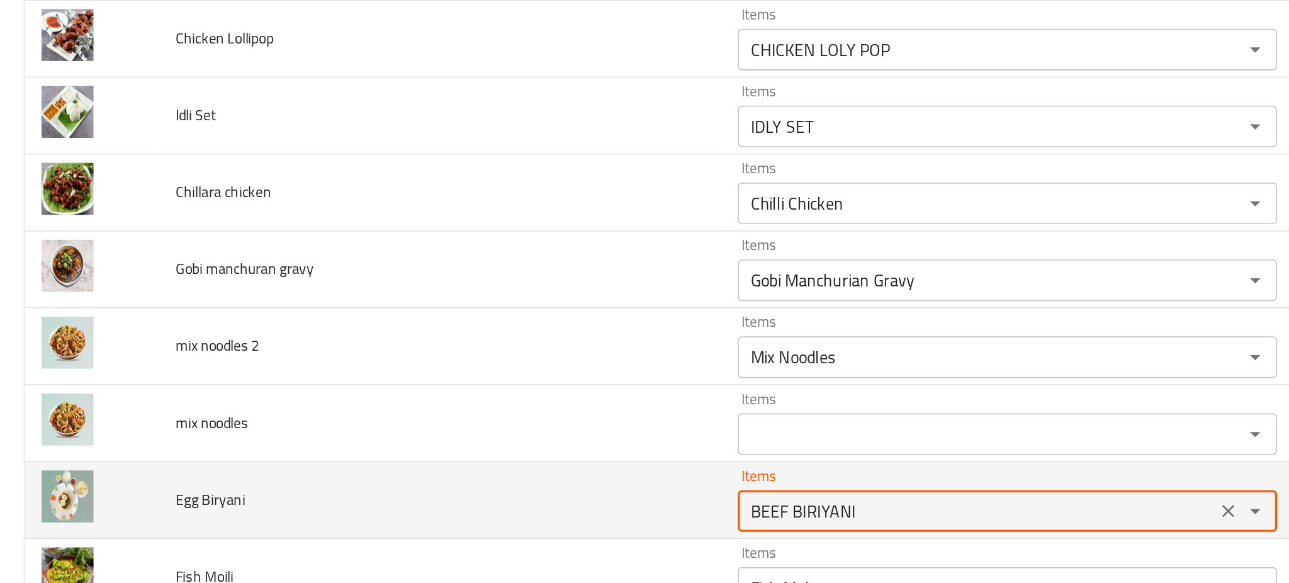
click at [461, 340] on Biryani "BEEF BIRIYANI" at bounding box center [592, 344] width 282 height 18
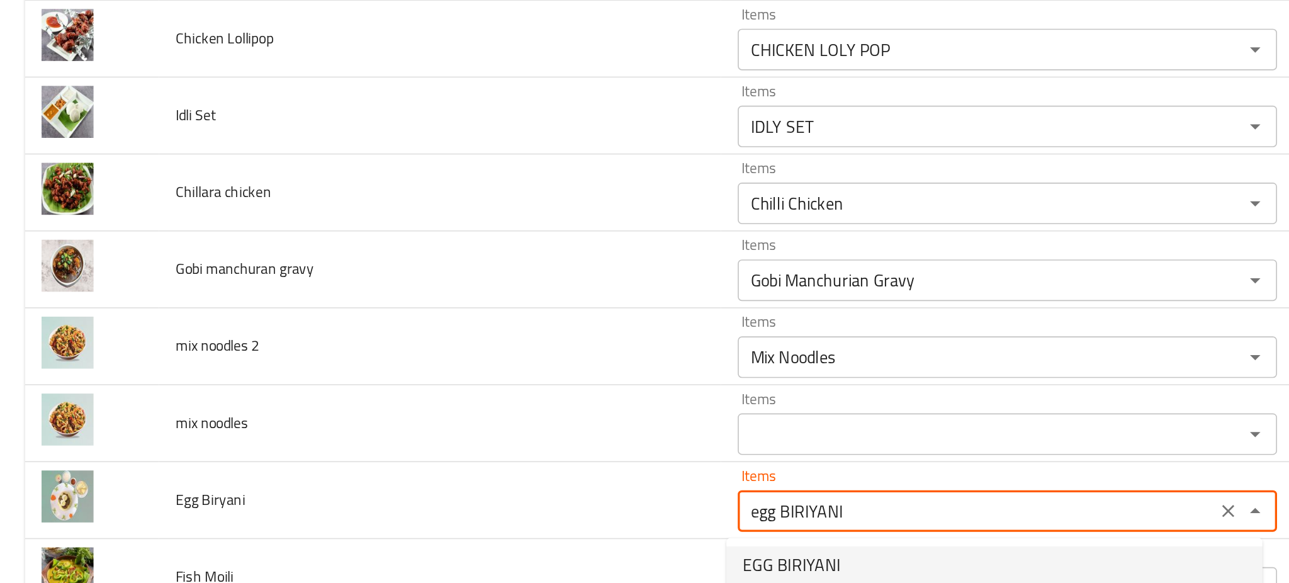
click at [465, 378] on span "EGG BIRIYANI" at bounding box center [479, 376] width 59 height 15
type Biryani "EGG BIRIYANI"
type Biryani-ar "برياني بيض"
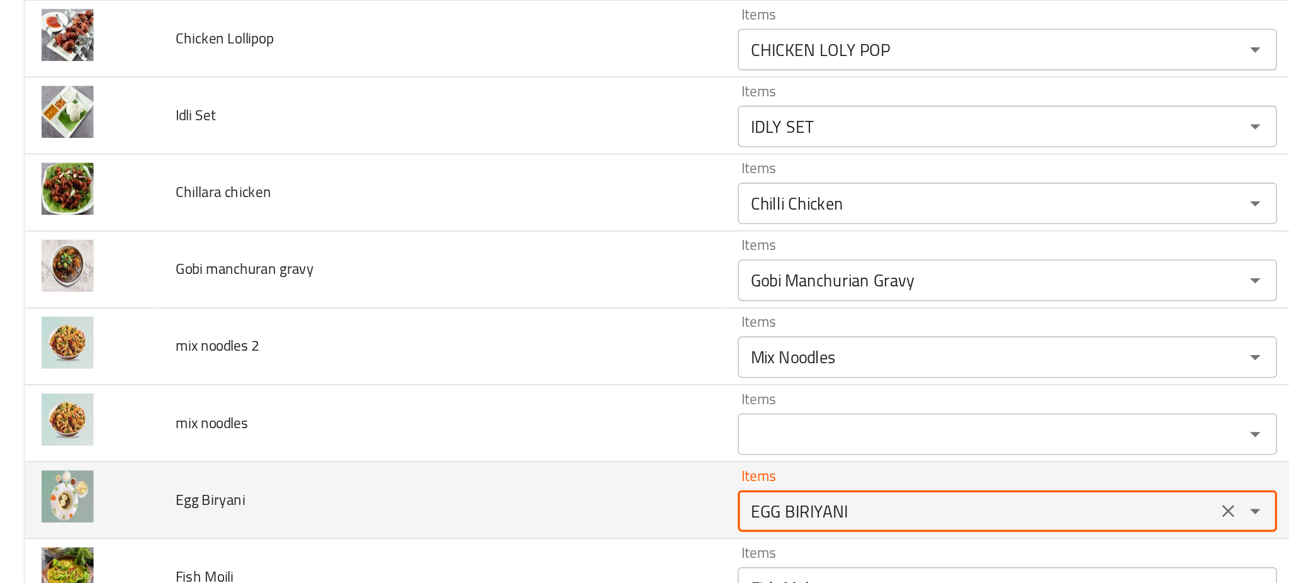
type Biryani "EGG BIRIYANI"
click at [384, 329] on td "Egg Biryani" at bounding box center [266, 337] width 341 height 47
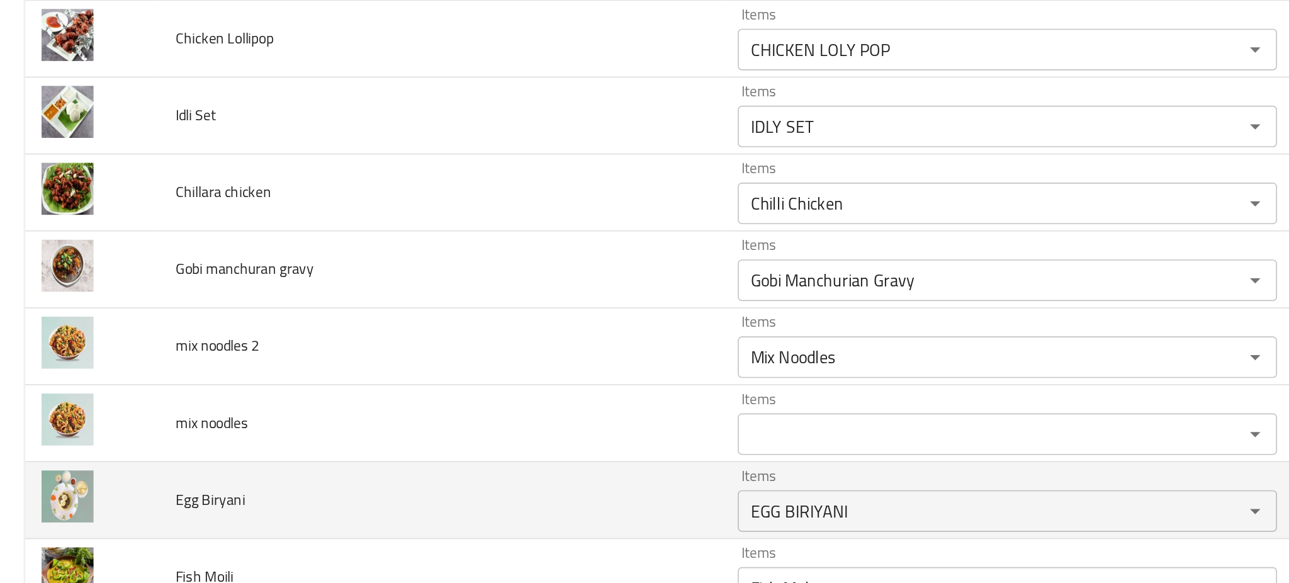
click at [251, 336] on td "Egg Biryani" at bounding box center [266, 337] width 341 height 47
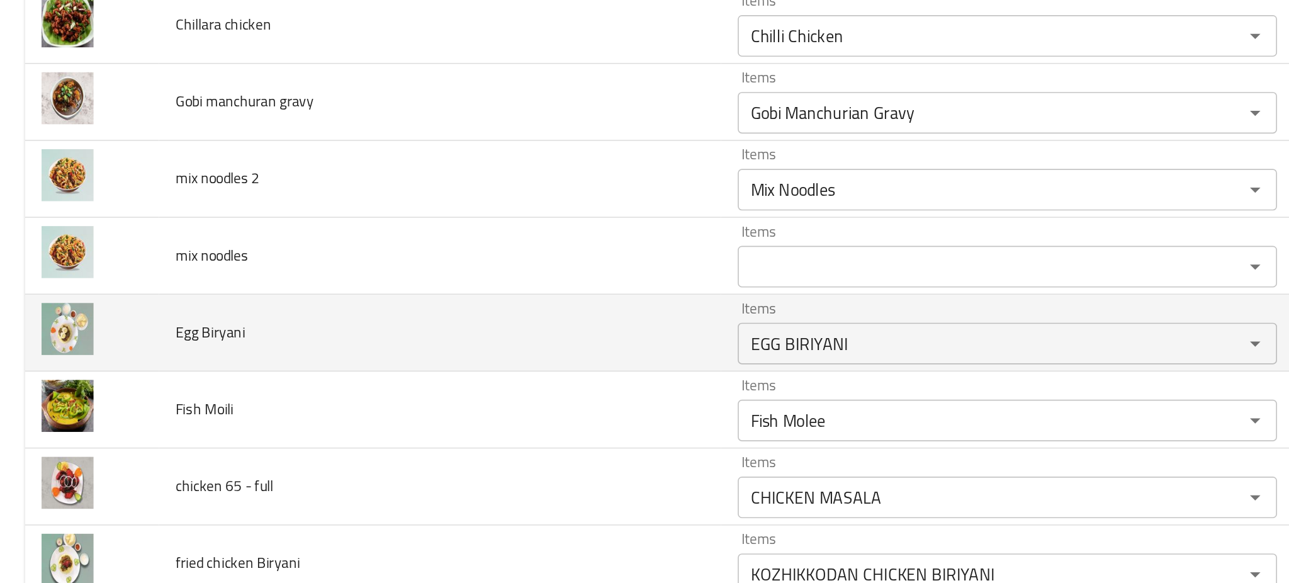
scroll to position [1151, 0]
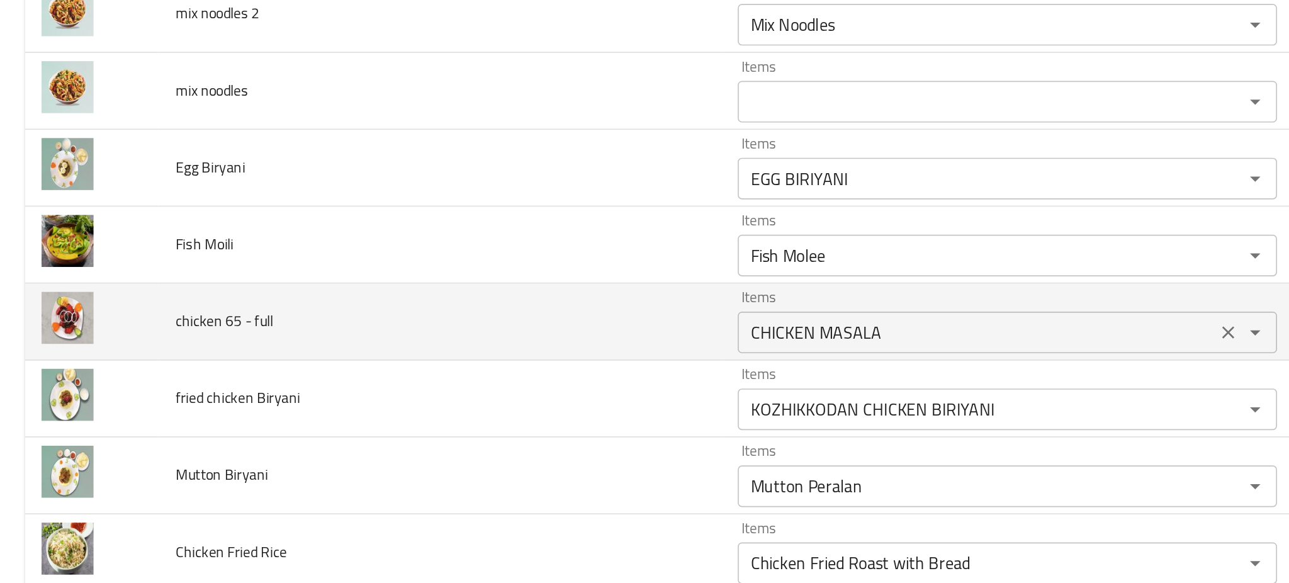
click at [493, 239] on full "CHICKEN MASALA" at bounding box center [592, 236] width 282 height 18
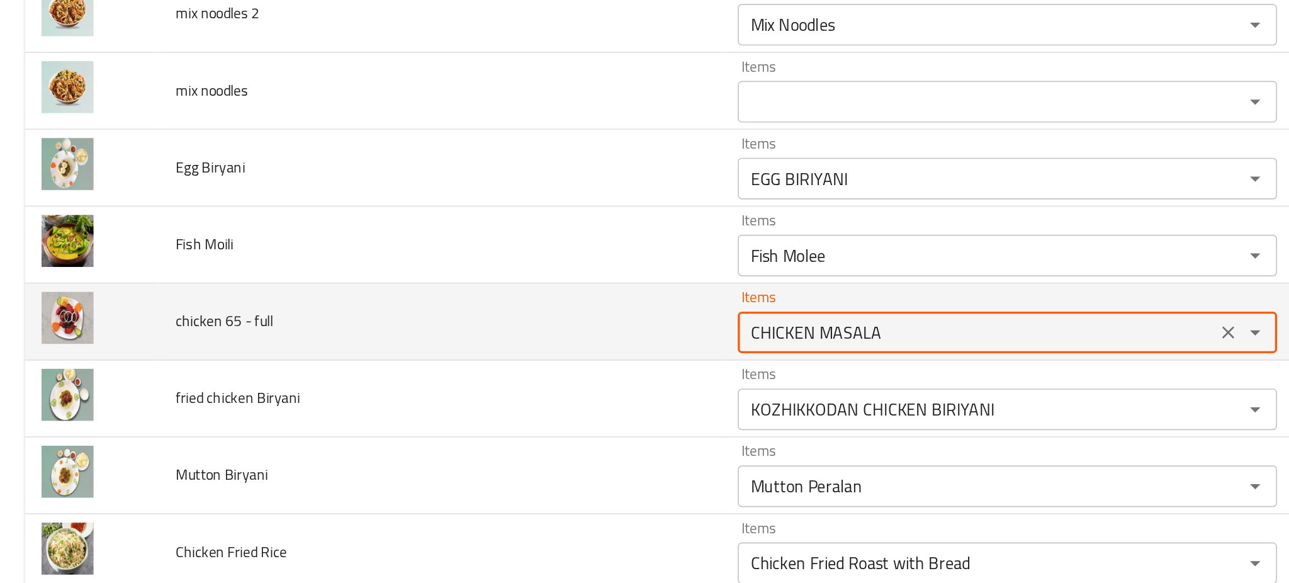
click at [493, 239] on full "CHICKEN MASALA" at bounding box center [592, 236] width 282 height 18
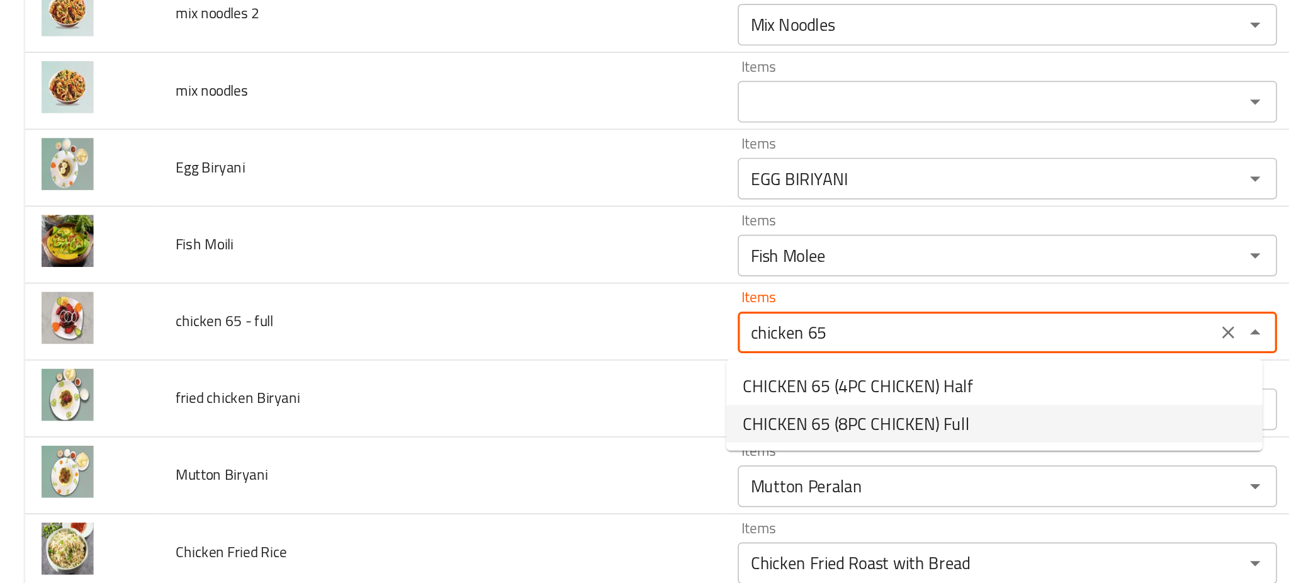
click at [529, 288] on span "CHICKEN 65 (8PC CHICKEN) Full" at bounding box center [518, 290] width 137 height 15
type full "CHICKEN 65 (8PC CHICKEN) Full"
type full-ar "دجاج 65 (8 قطع) كاملة"
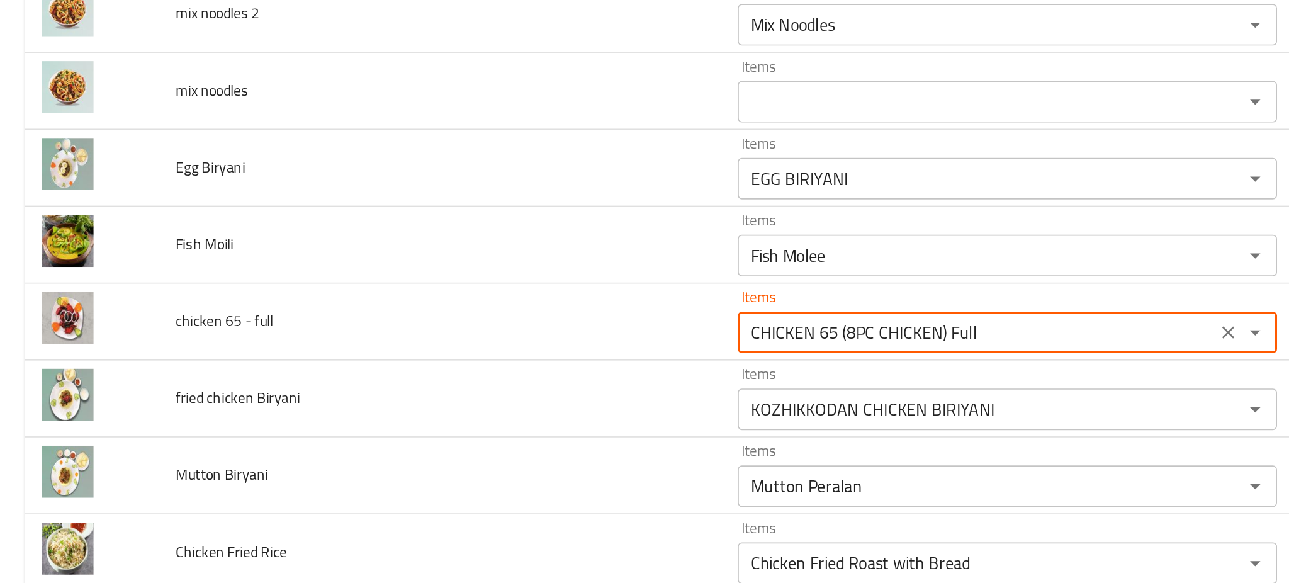
type full "CHICKEN 65 (8PC CHICKEN) Full"
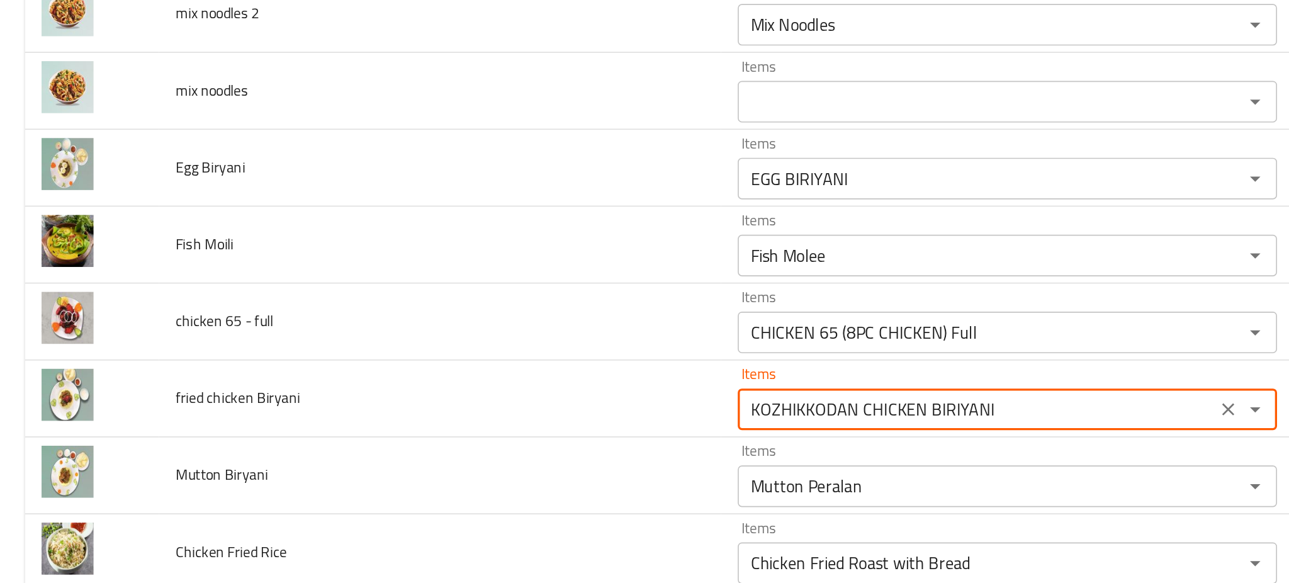
click at [529, 288] on Biryani "KOZHIKKODAN CHICKEN BIRIYANI" at bounding box center [592, 282] width 282 height 18
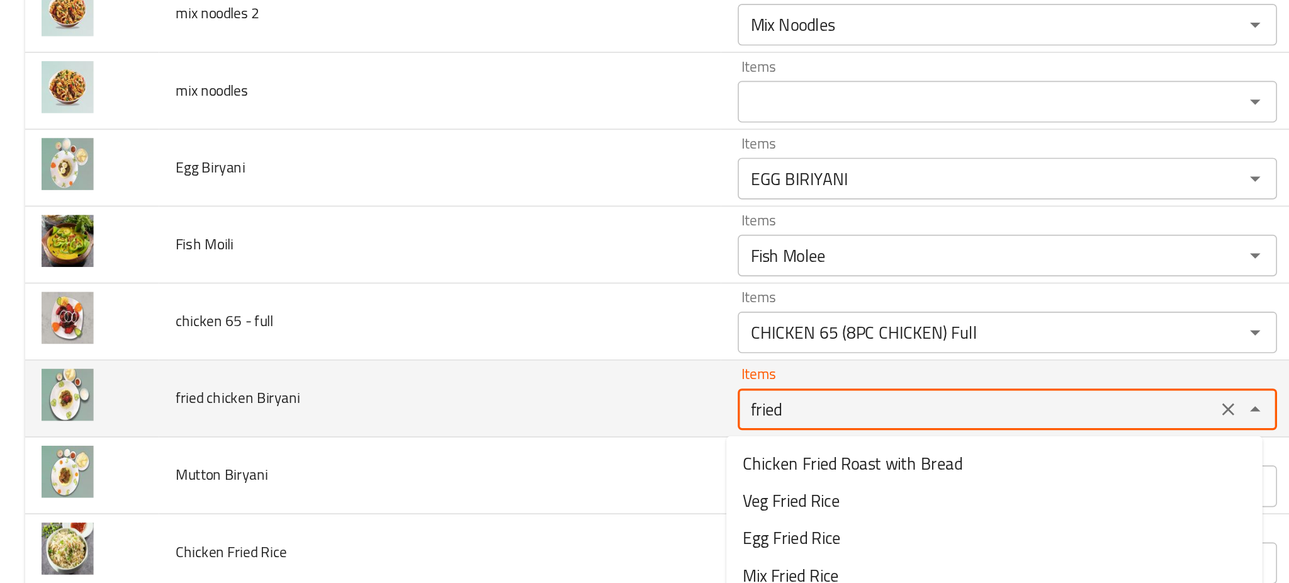
type Biryani "KOZHIKKODAN CHICKEN BIRIYANI"
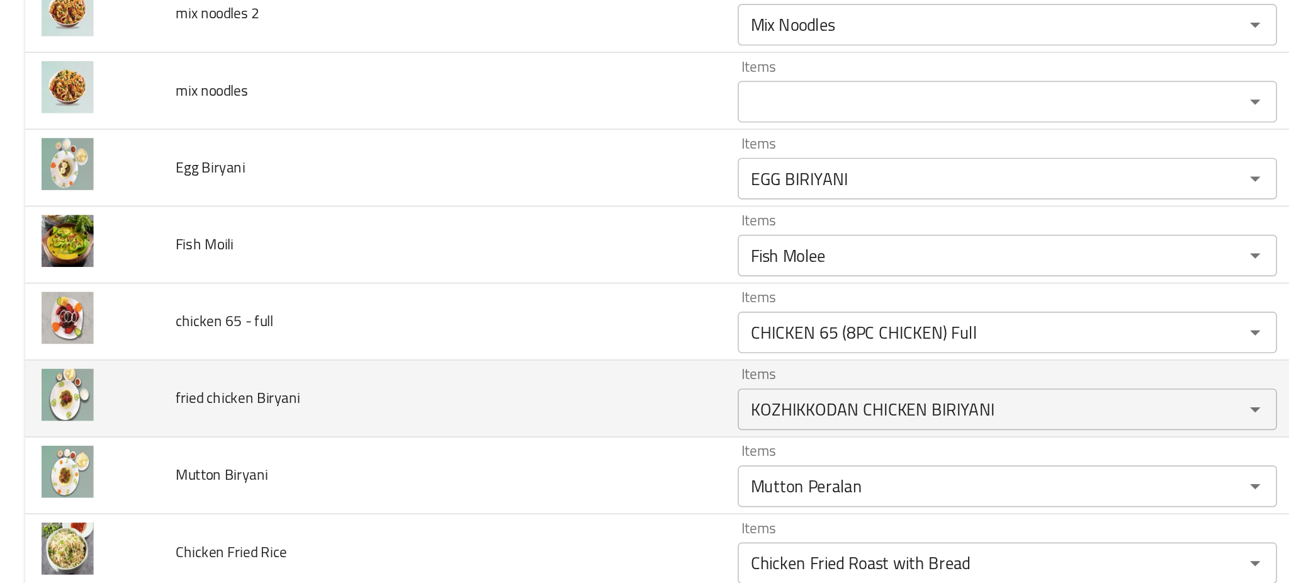
click at [402, 291] on td "fried chicken Biryani" at bounding box center [266, 275] width 341 height 47
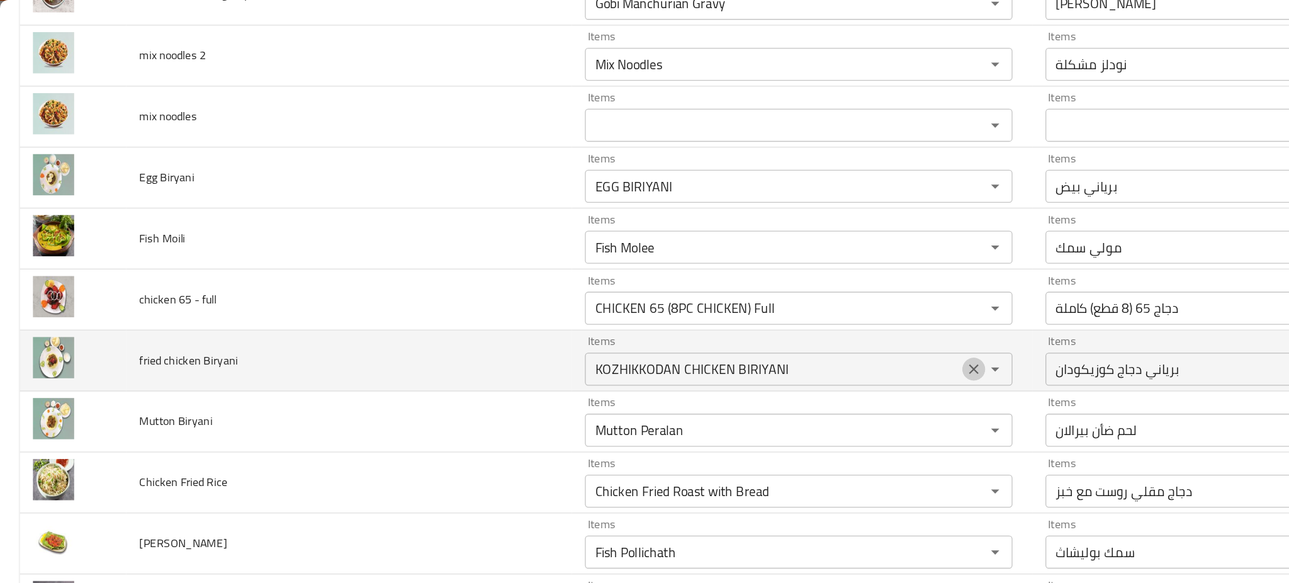
click at [740, 283] on icon "Clear" at bounding box center [744, 282] width 8 height 8
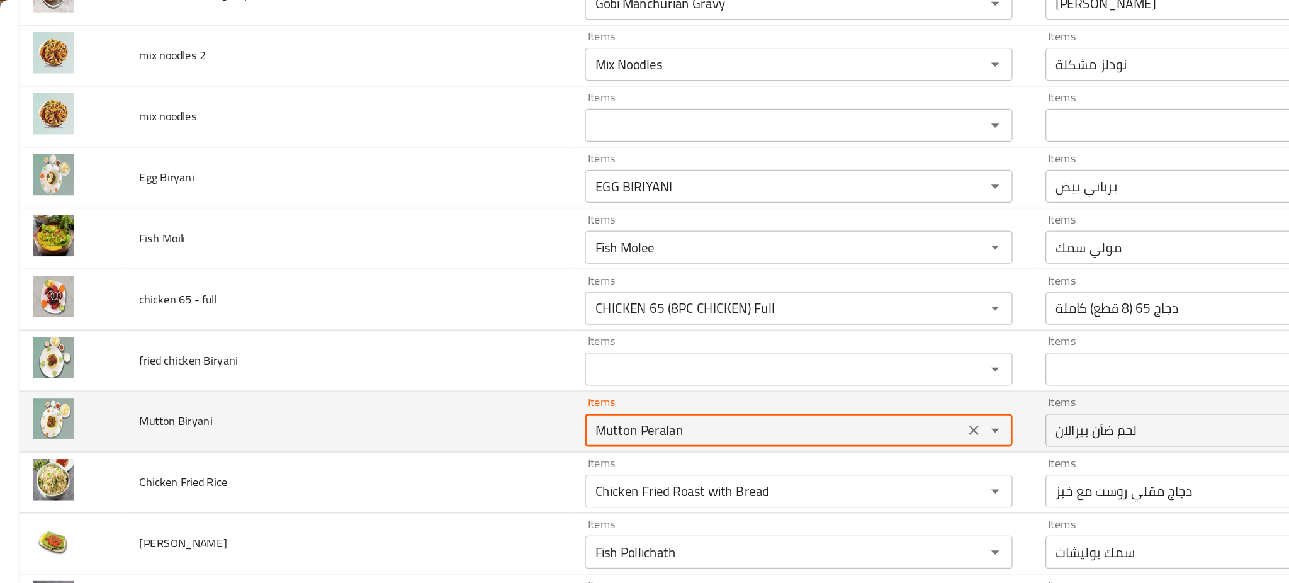
click at [622, 329] on Biryani "Mutton Peralan" at bounding box center [592, 329] width 282 height 18
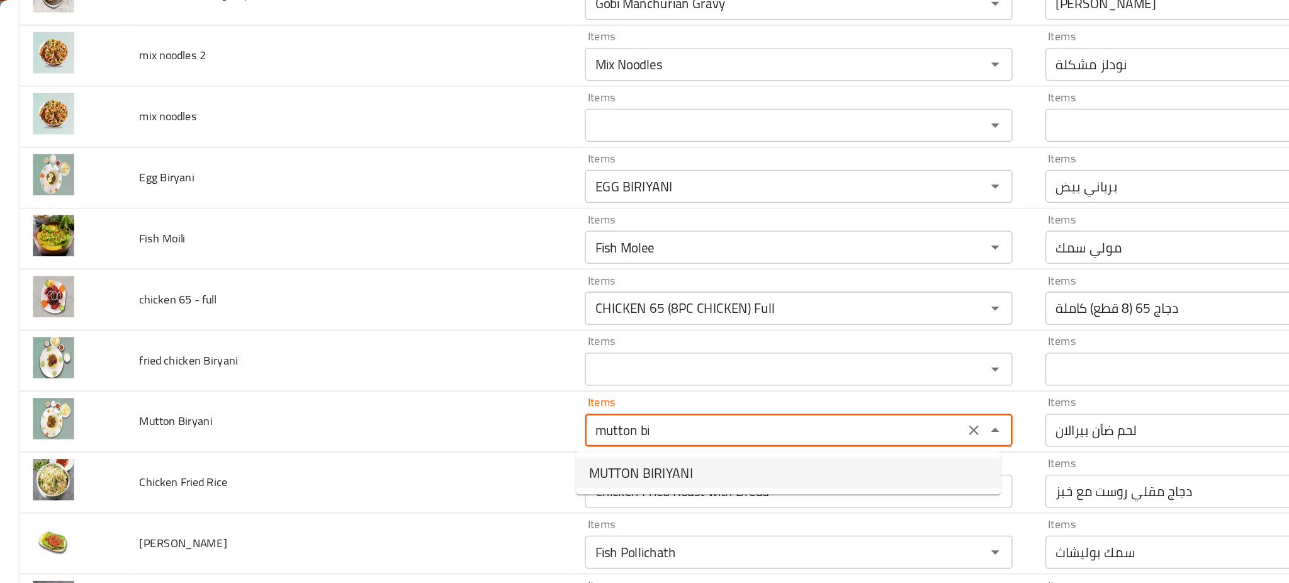
click at [514, 366] on span "MUTTON BIRIYANI" at bounding box center [489, 361] width 79 height 15
type Biryani "MUTTON BIRIYANI"
type Biryani-ar "برياني لحم ضأن"
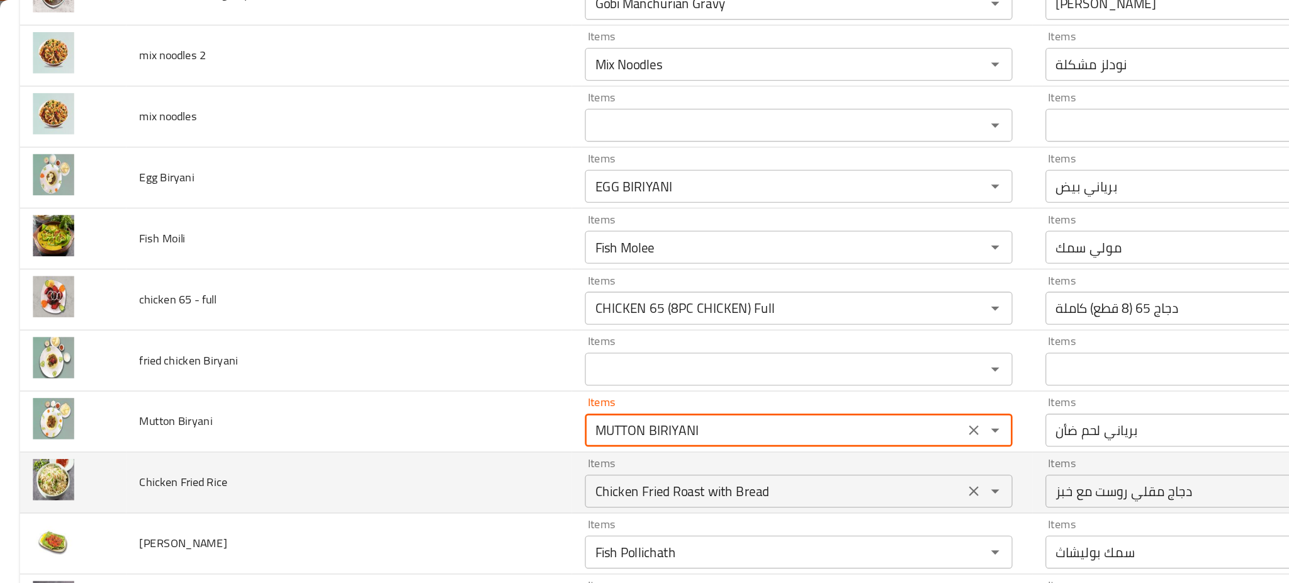
type Biryani "MUTTON BIRIYANI"
click at [528, 368] on Rice "Chicken Fried Roast with Bread" at bounding box center [592, 375] width 282 height 18
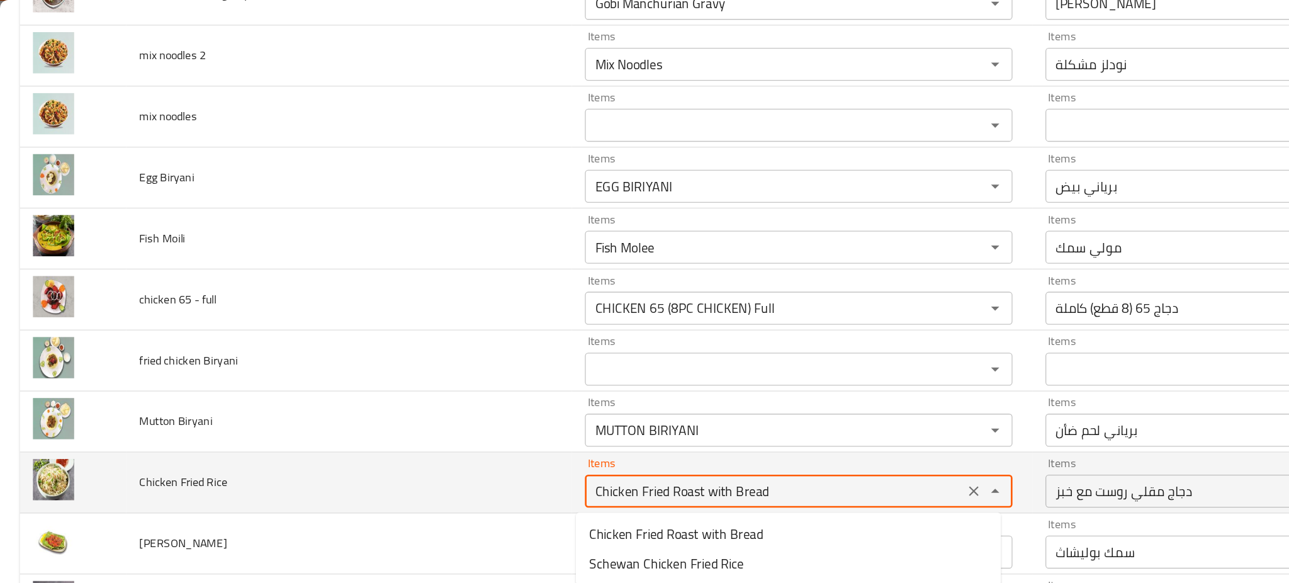
click at [417, 373] on td "Chicken Fried Rice" at bounding box center [266, 369] width 341 height 47
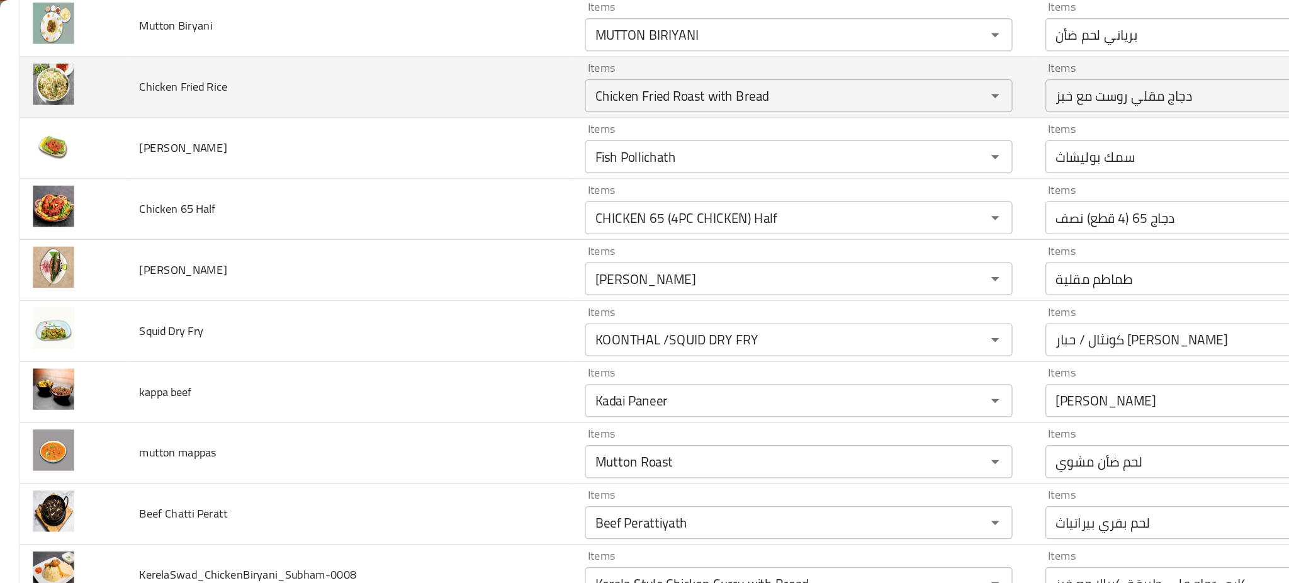
scroll to position [1487, 0]
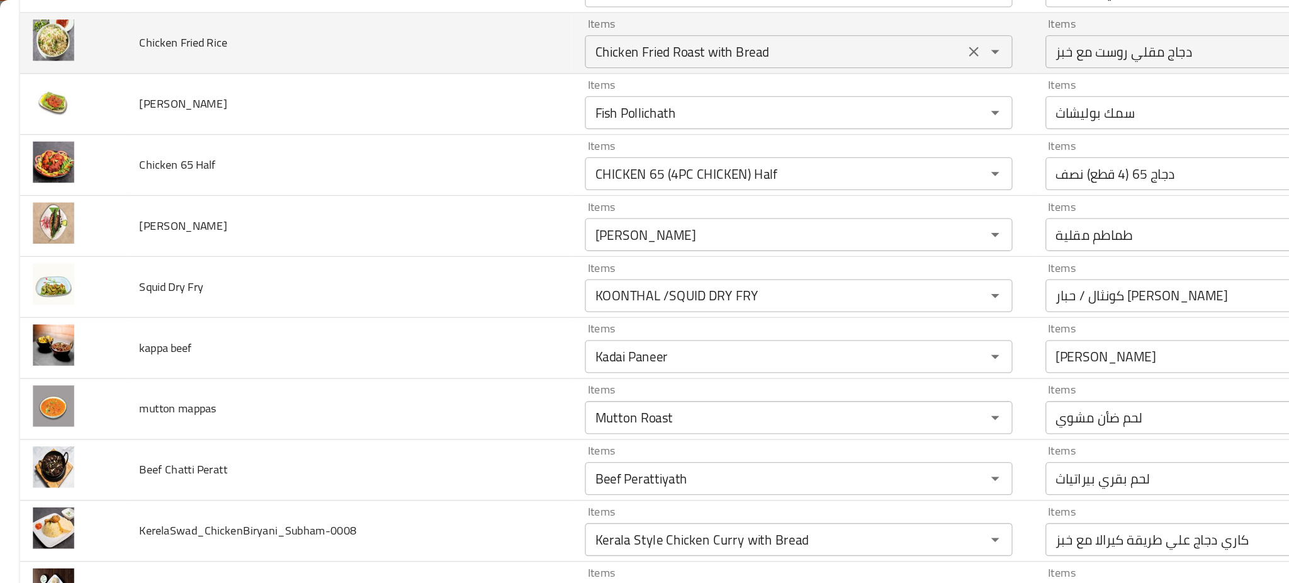
click at [629, 44] on Rice "Chicken Fried Roast with Bread" at bounding box center [592, 40] width 282 height 18
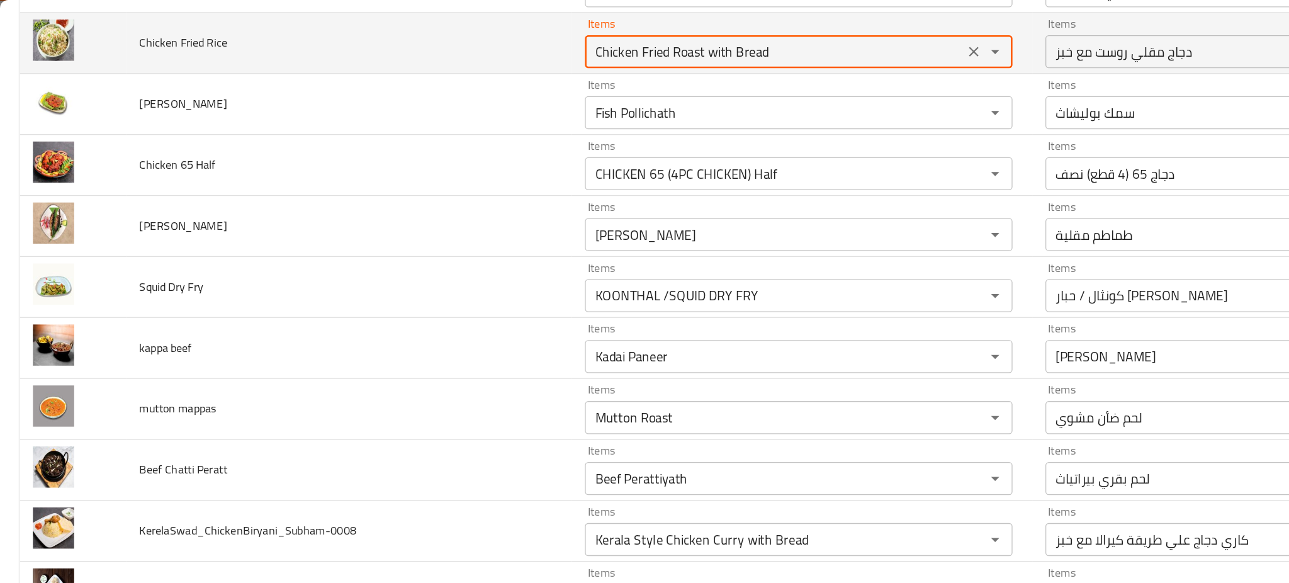
click at [629, 44] on Rice "Chicken Fried Roast with Bread" at bounding box center [592, 40] width 282 height 18
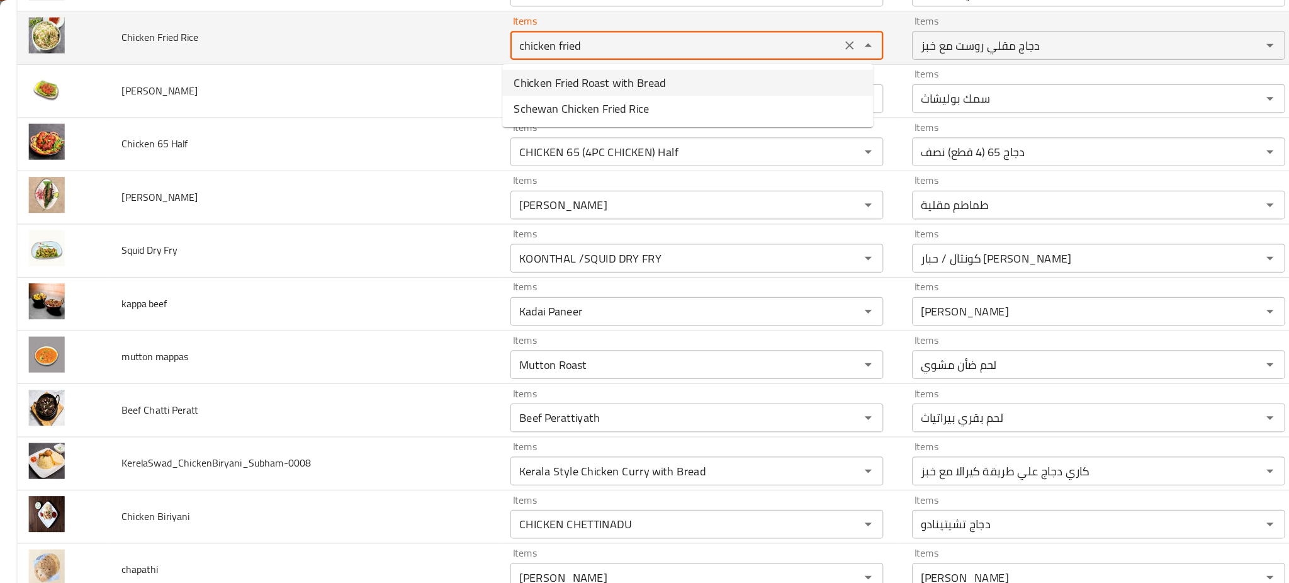
type Rice "Chicken Fried Roast with Bread"
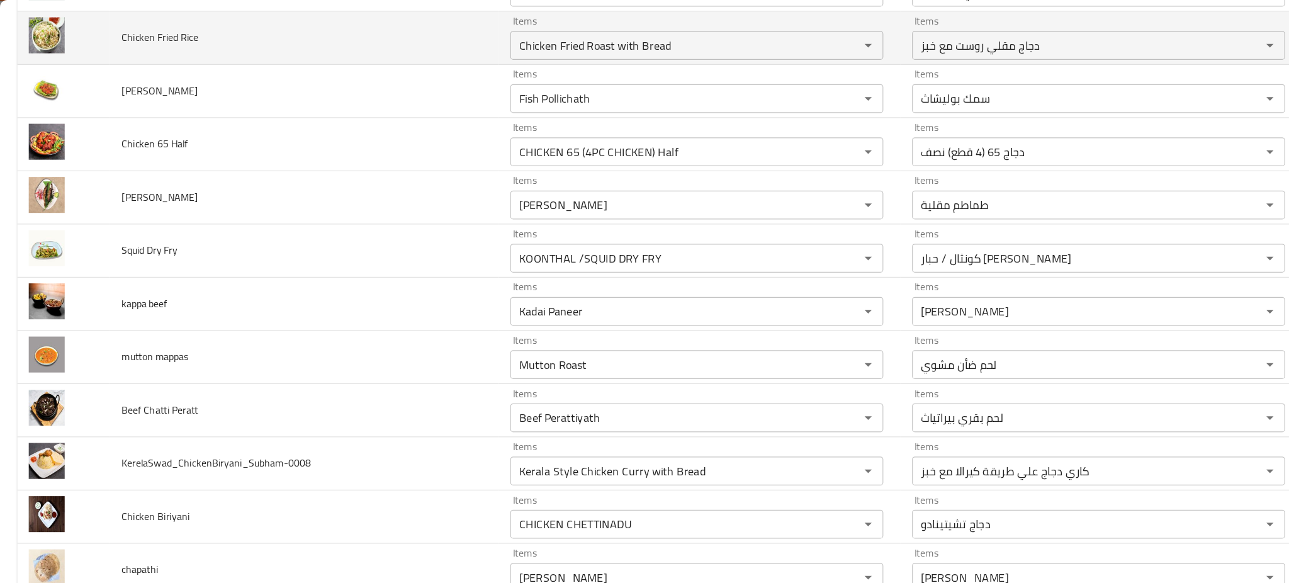
drag, startPoint x: 424, startPoint y: 13, endPoint x: 235, endPoint y: 35, distance: 190.1
click at [235, 35] on td "Chicken Fried Rice" at bounding box center [266, 33] width 341 height 47
click at [738, 42] on icon "Clear" at bounding box center [744, 39] width 13 height 13
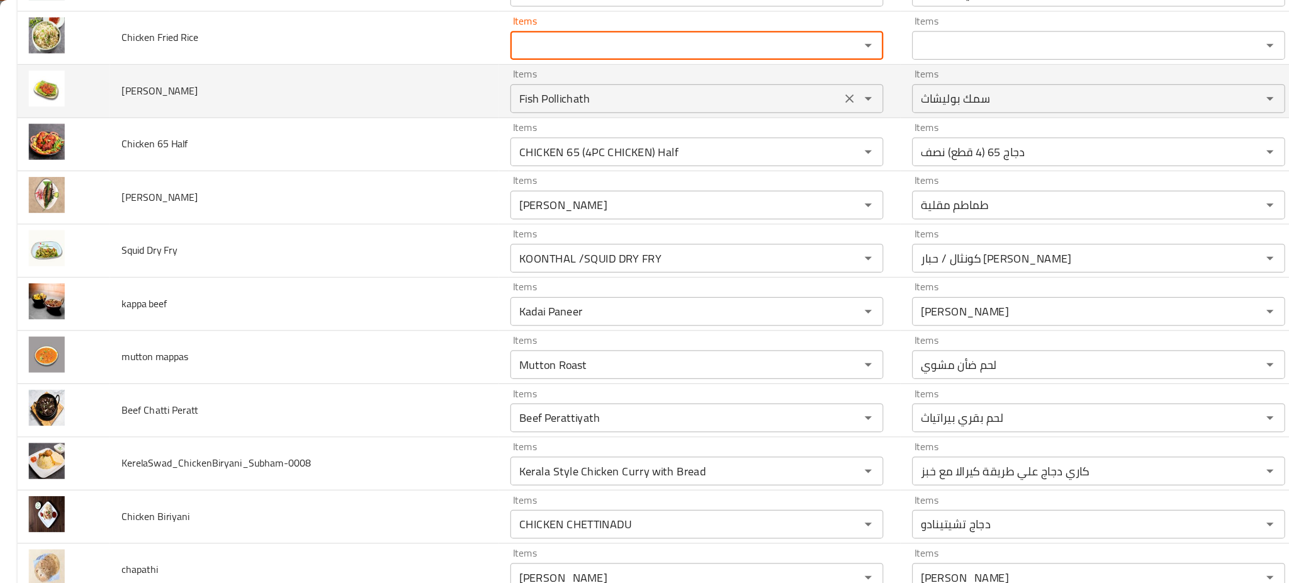
click at [597, 77] on div "Fish Pollichath Items" at bounding box center [610, 86] width 327 height 25
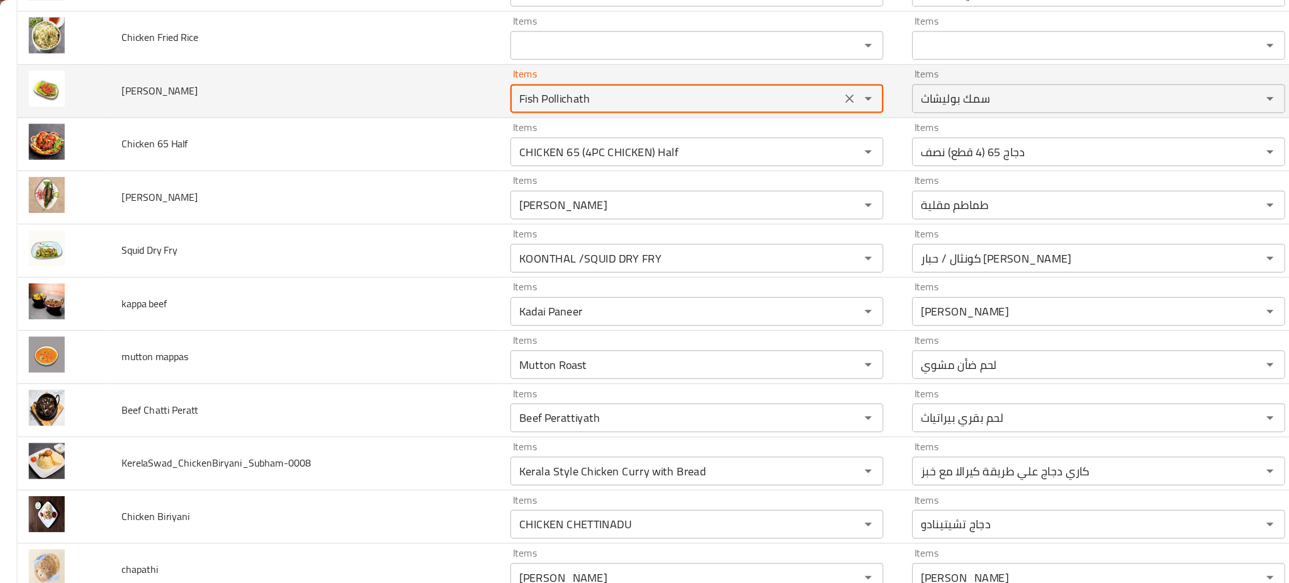
click at [597, 77] on div "Fish Pollichath Items" at bounding box center [610, 86] width 327 height 25
type Pollichadh "a"
type Pollichadh "pol"
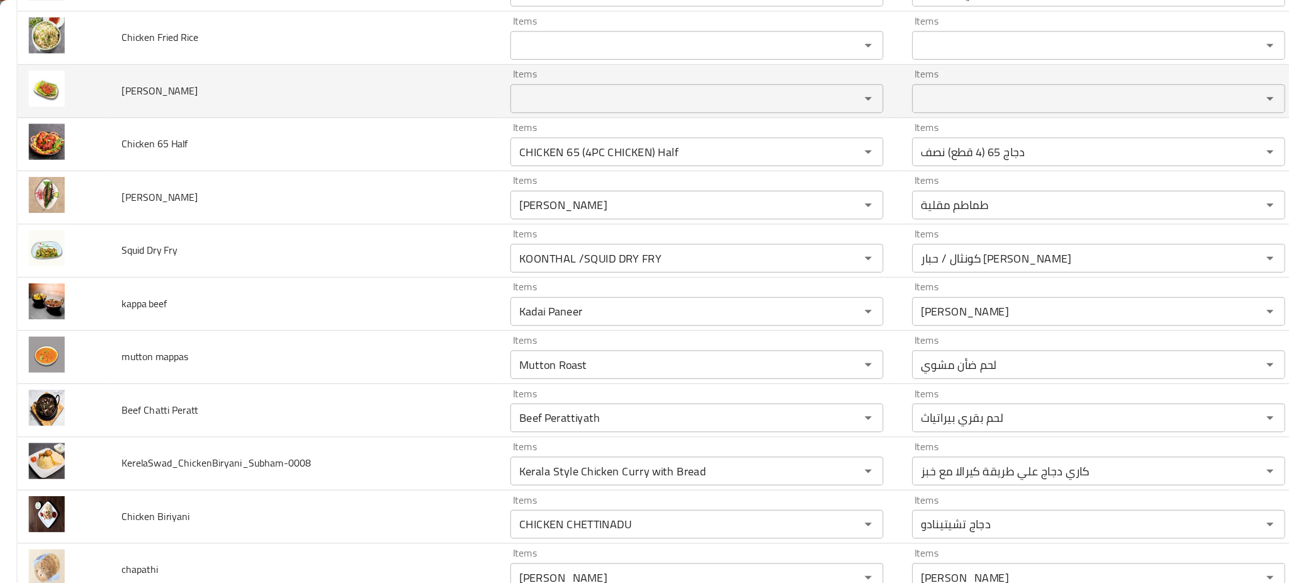
click at [339, 94] on td "Avoli Pollichadh" at bounding box center [266, 80] width 341 height 47
click at [154, 79] on span "Avoli Pollichadh" at bounding box center [139, 79] width 67 height 16
copy span "Avoli Pollichadh"
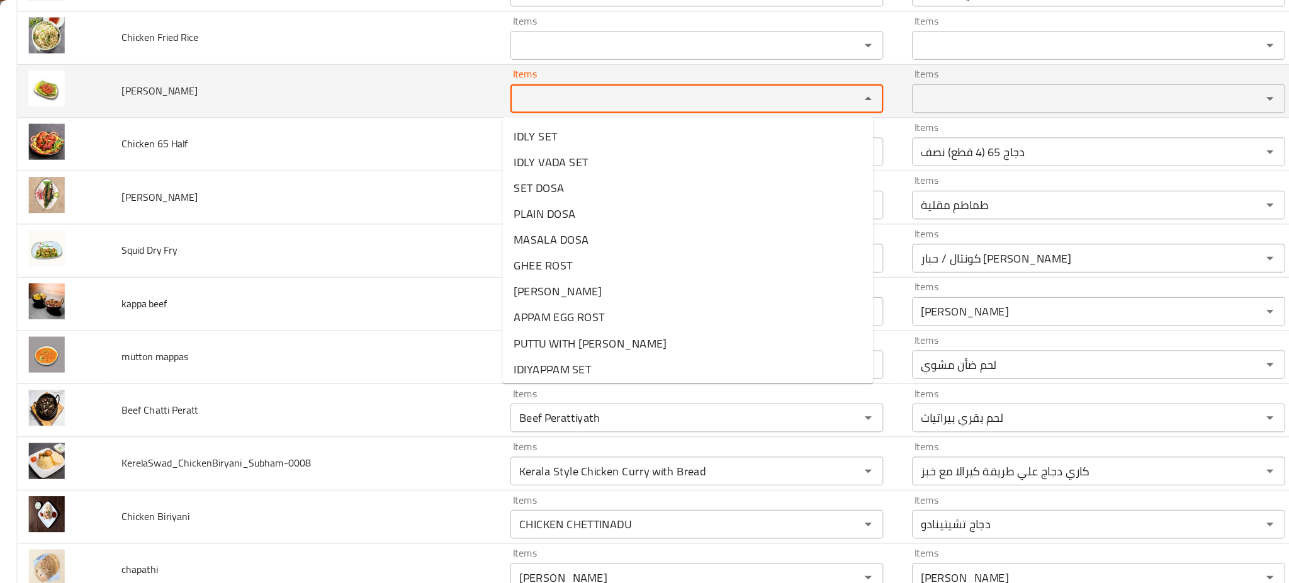
click at [562, 86] on Pollichadh "Items" at bounding box center [592, 86] width 282 height 18
paste Pollichadh "Avoli Pollichadh"
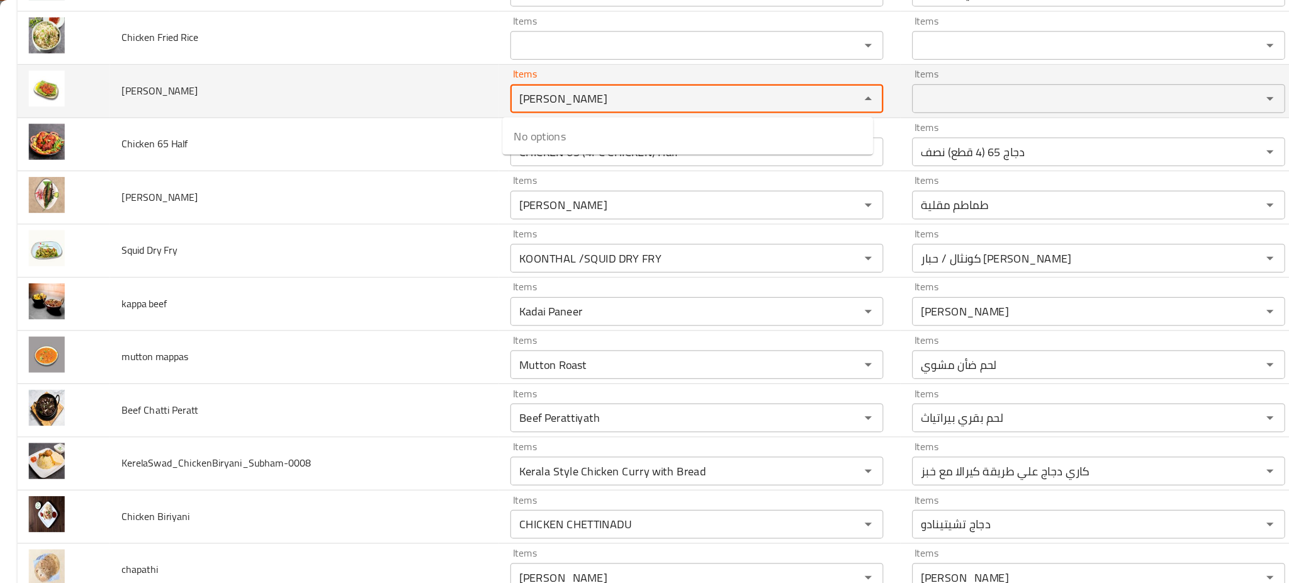
type Pollichadh "Avoli Pollichad"
click at [415, 74] on td "Avoli Pollichadh" at bounding box center [266, 80] width 341 height 47
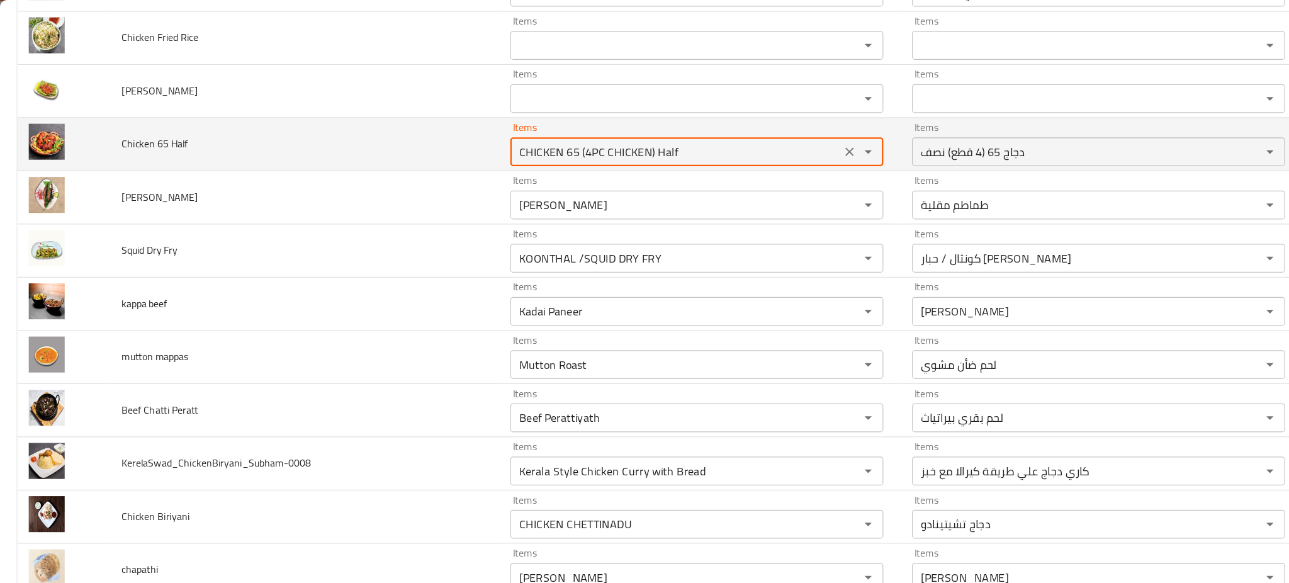
click at [512, 125] on Half "CHICKEN 65 (4PC CHICKEN) Half" at bounding box center [592, 133] width 282 height 18
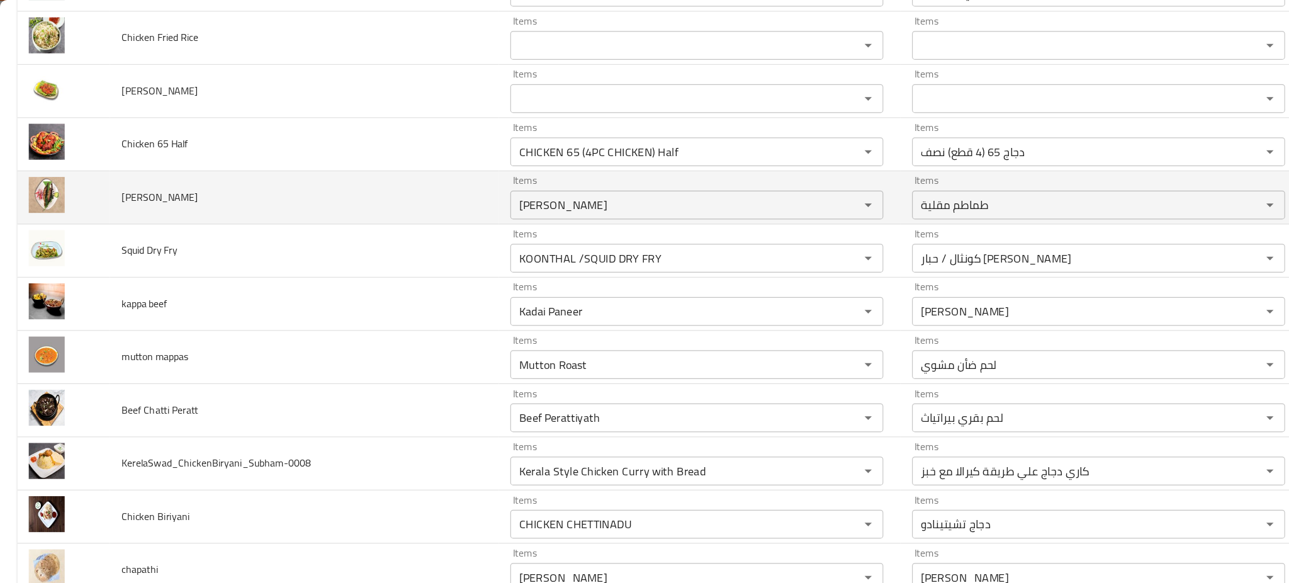
click at [376, 176] on td "Mathi fry" at bounding box center [266, 173] width 341 height 47
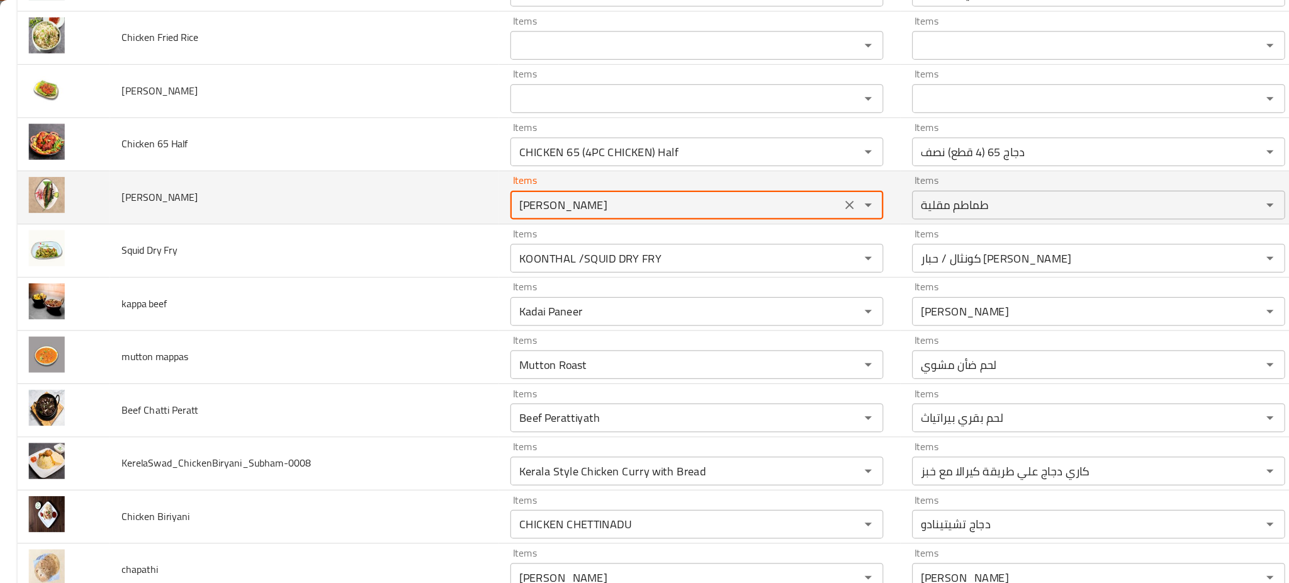
click at [522, 176] on fry "Tomato Fry" at bounding box center [592, 180] width 282 height 18
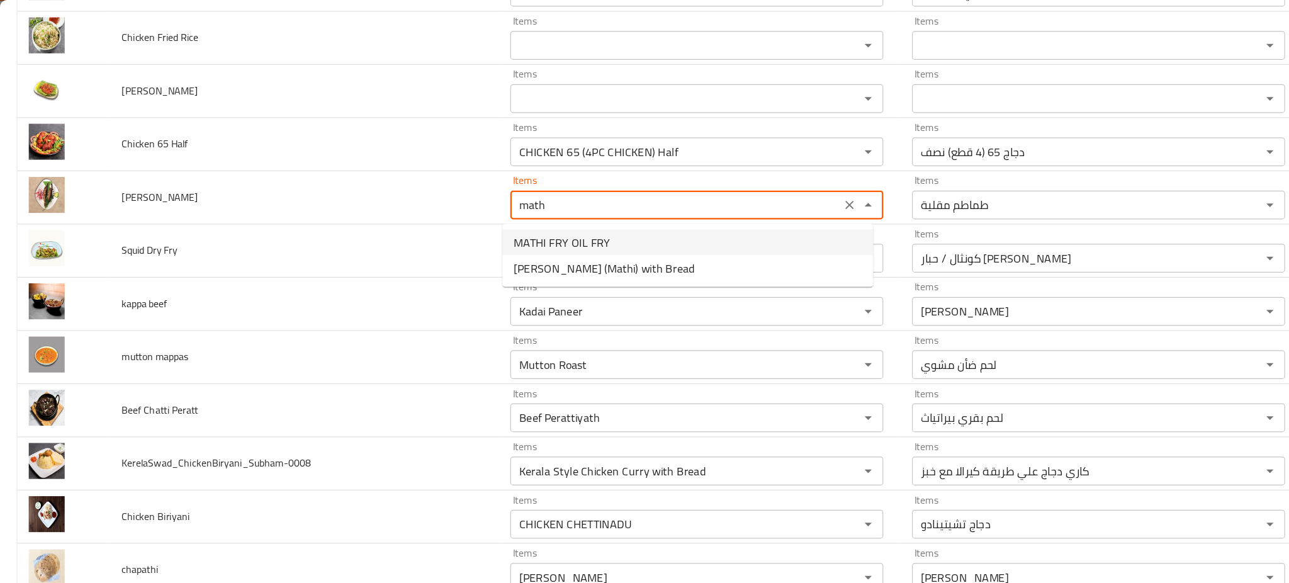
click at [534, 215] on fry-option-0 "MATHI FRY OIL FRY" at bounding box center [602, 212] width 325 height 23
type fry "MATHI FRY OIL FRY"
type fry-ar "ماثي فراي زيت فراي"
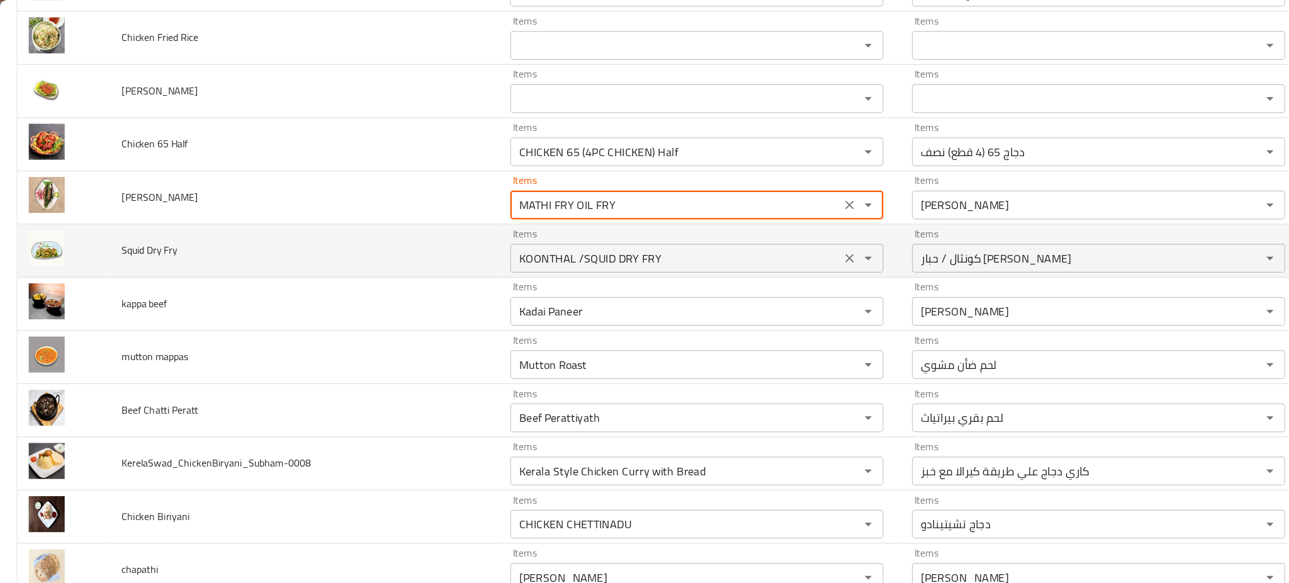
click at [524, 237] on div "KOONTHAL /SQUID DRY FRY Items" at bounding box center [610, 225] width 327 height 25
type fry "MATHI FRY OIL FRY"
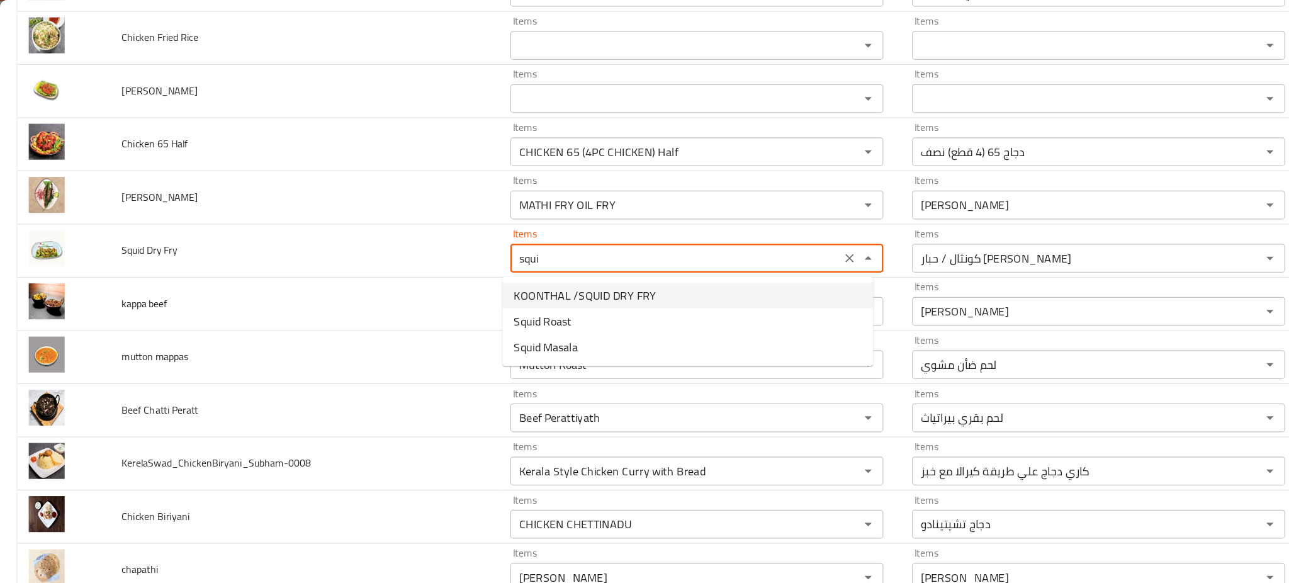
click at [538, 261] on span "KOONTHAL /SQUID DRY FRY" at bounding box center [512, 258] width 125 height 15
type Fry "KOONTHAL /SQUID DRY FRY"
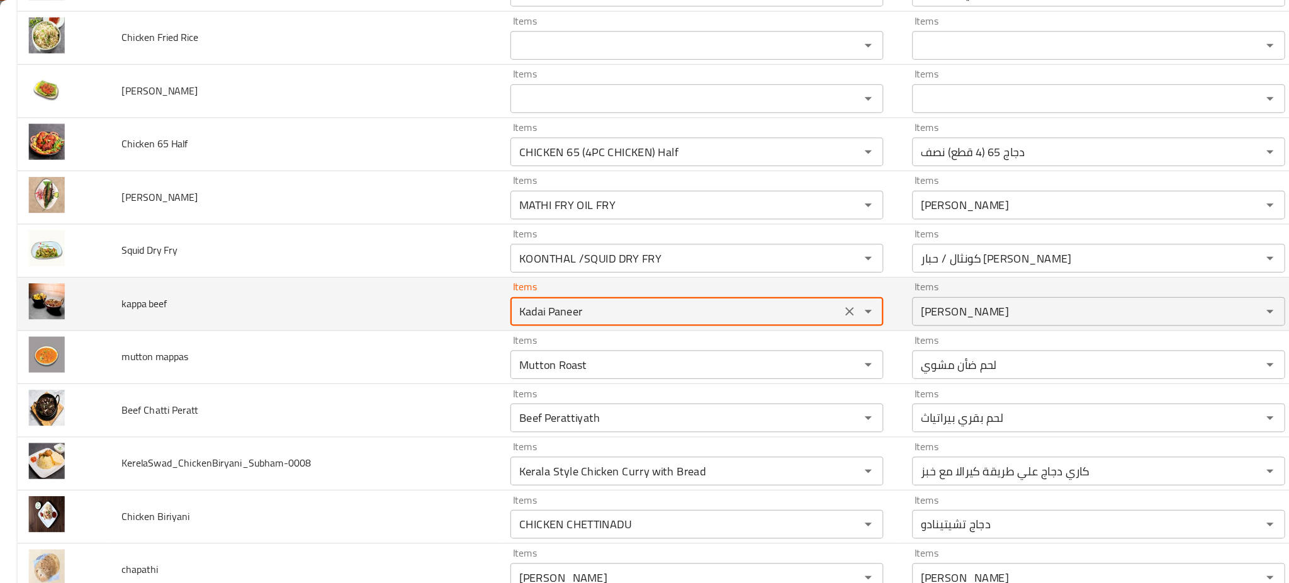
click at [527, 278] on beef "Kadai Paneer" at bounding box center [592, 273] width 282 height 18
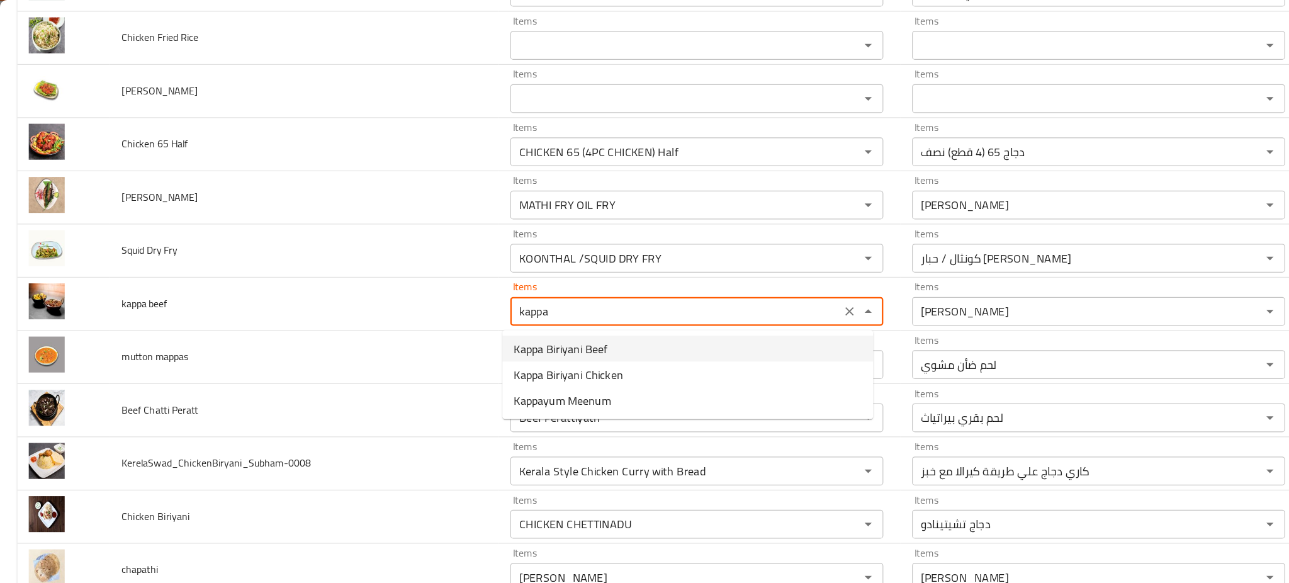
click at [527, 305] on span "Kappa Biriyani Beef" at bounding box center [491, 305] width 82 height 15
type beef "Kappa Biriyani Beef"
type beef-ar "برياني كابا لحم بقري"
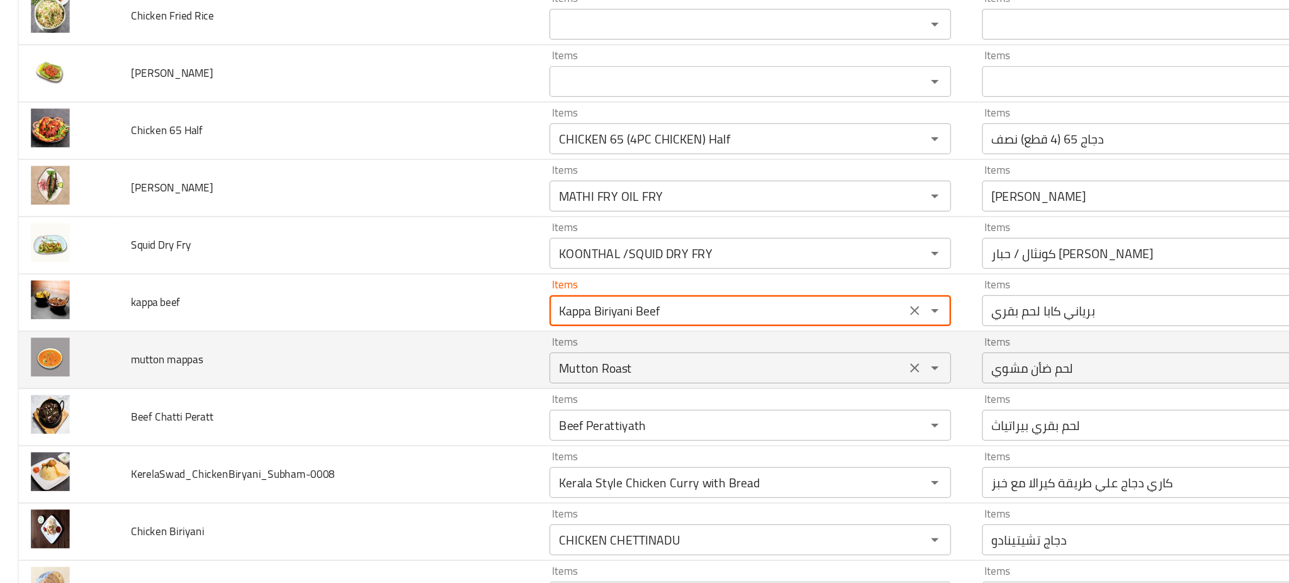
type beef "Kappa Biriyani Beef"
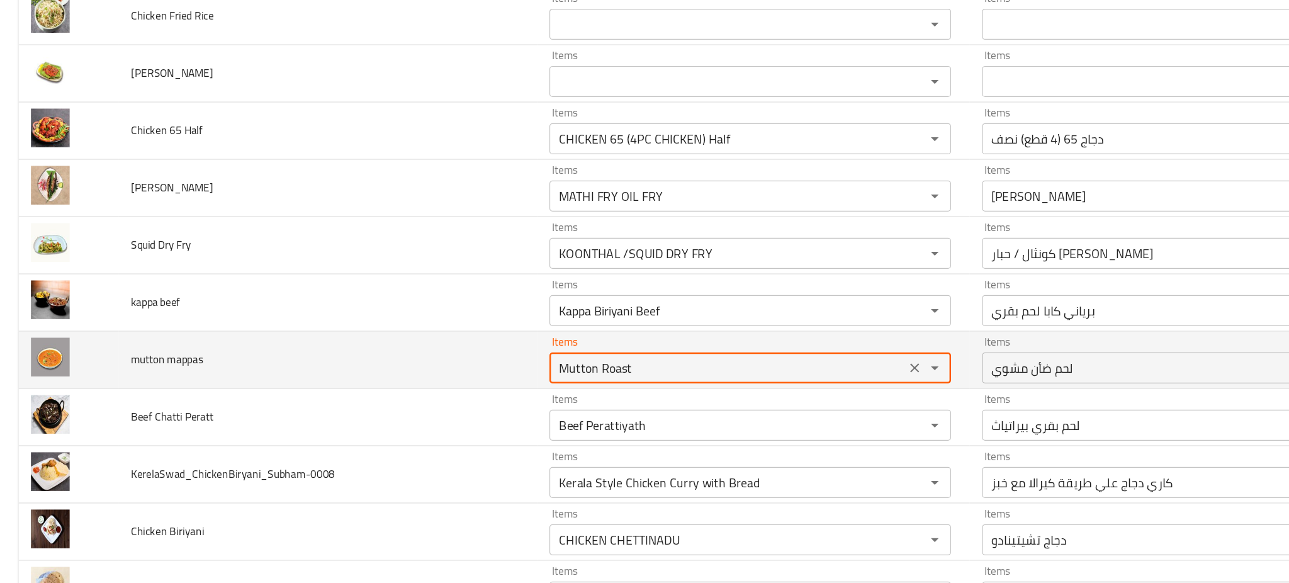
click at [509, 325] on mappas "Mutton Roast" at bounding box center [592, 319] width 282 height 18
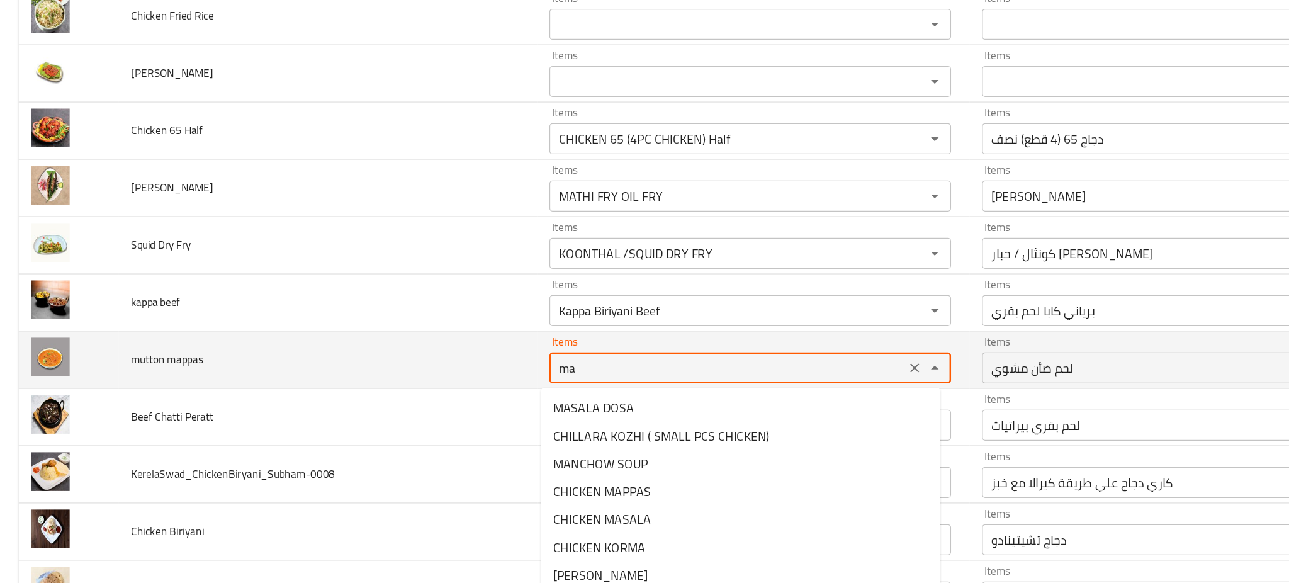
type mappas "m"
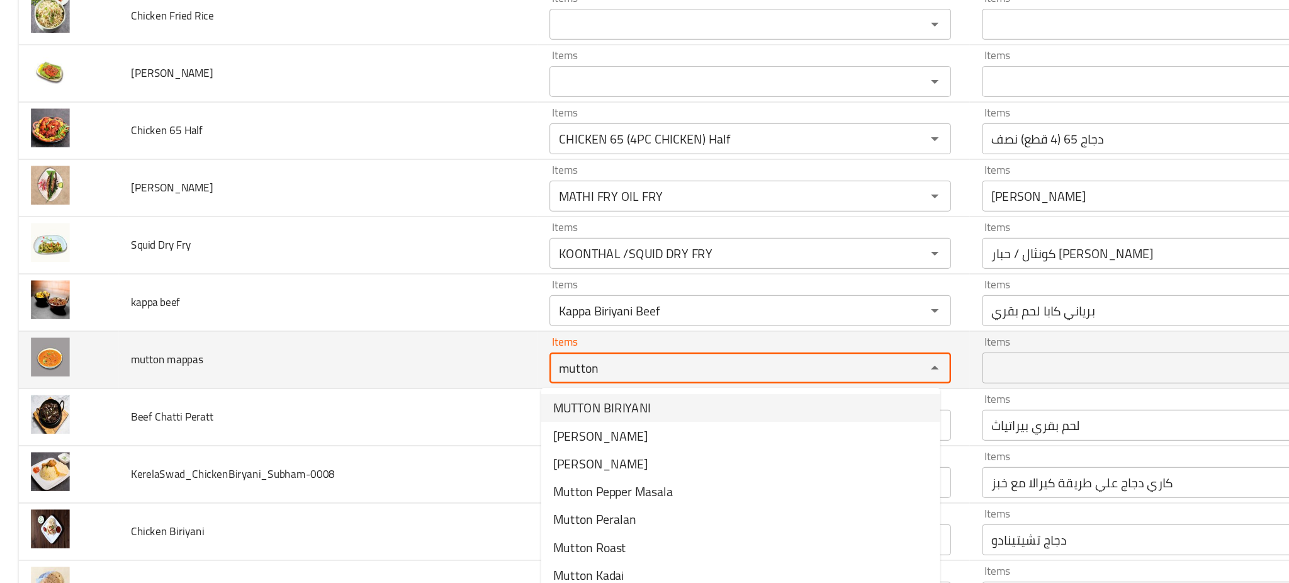
type mappas "mutton"
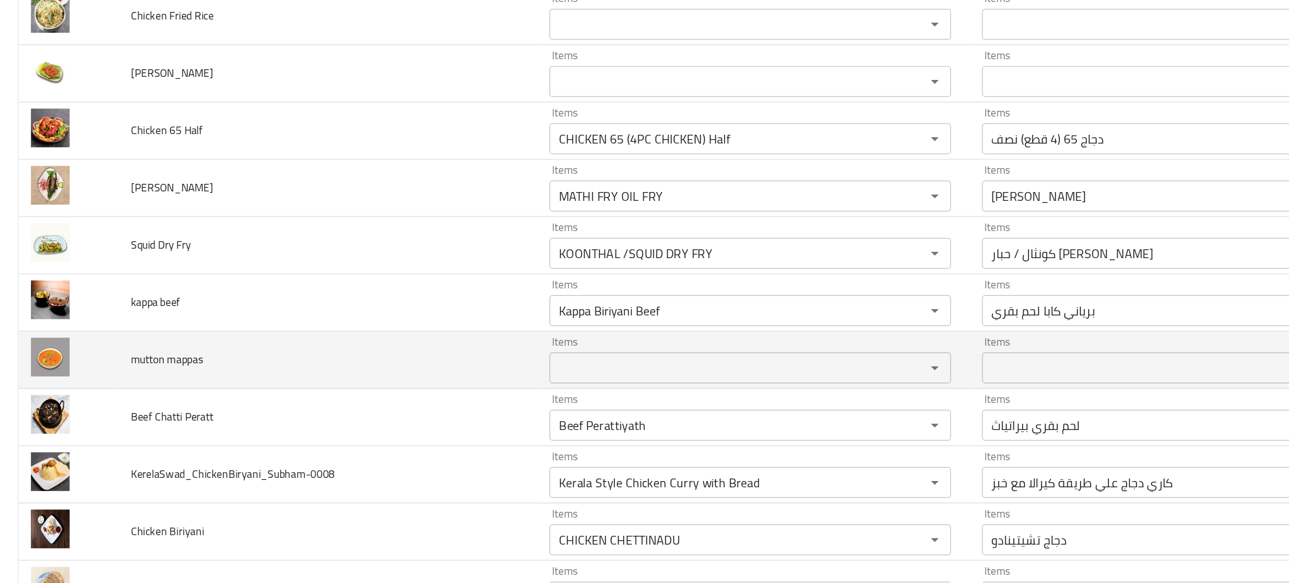
click at [408, 318] on td "mutton mappas" at bounding box center [266, 313] width 341 height 47
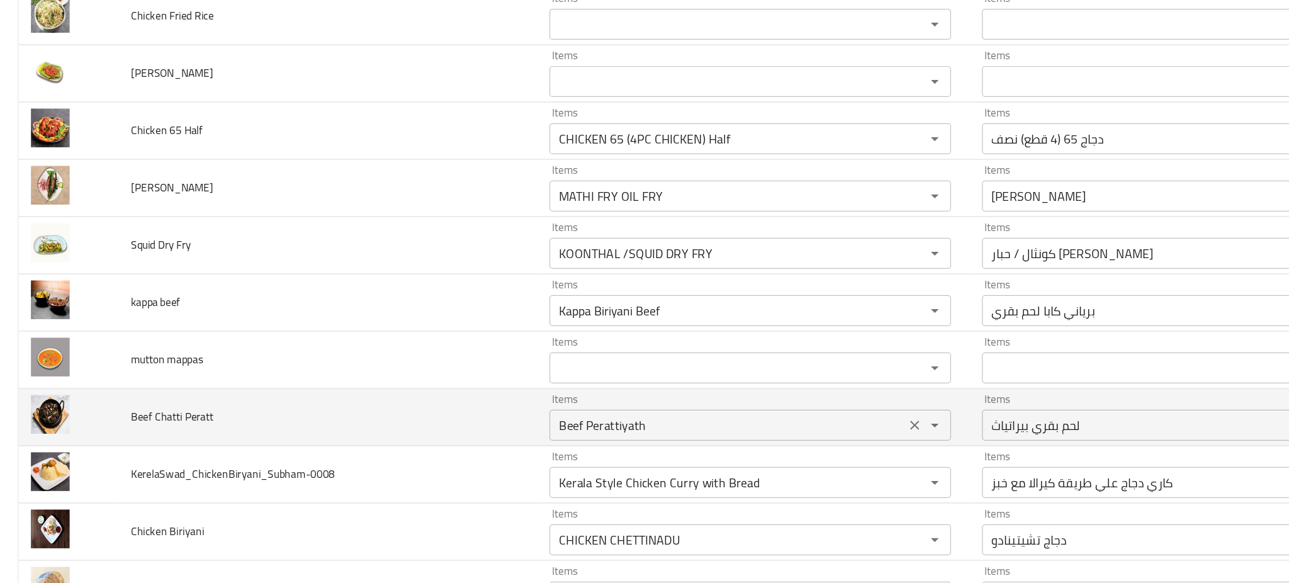
click at [540, 375] on Peratt "Beef Perattiyath" at bounding box center [592, 366] width 282 height 18
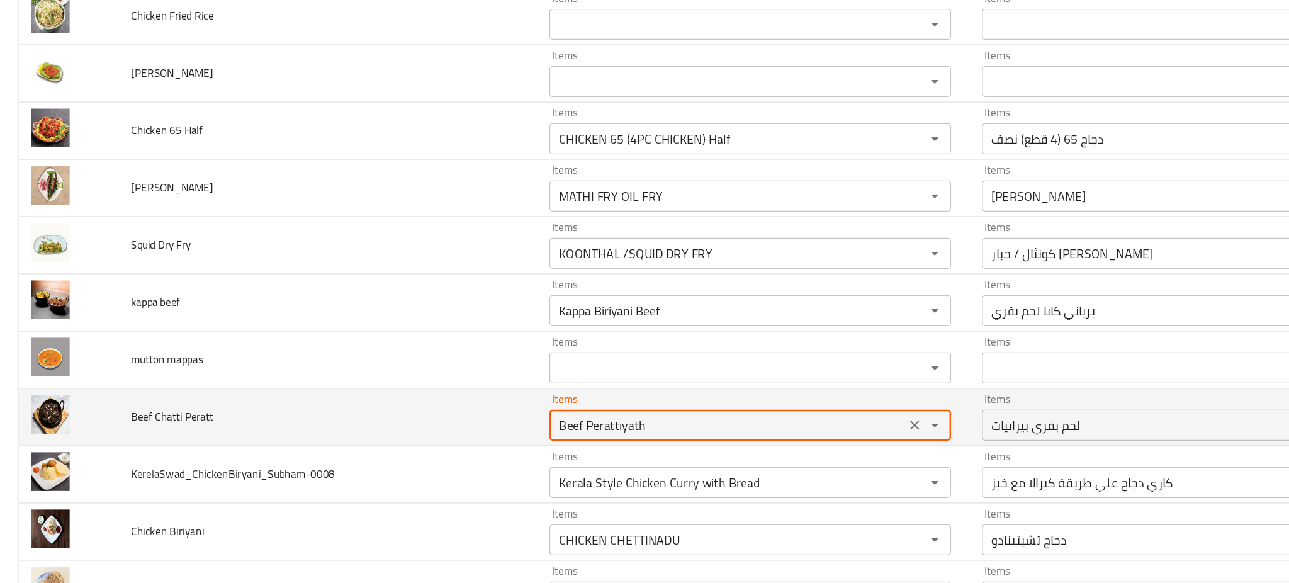
click at [540, 375] on Peratt "Beef Perattiyath" at bounding box center [592, 366] width 282 height 18
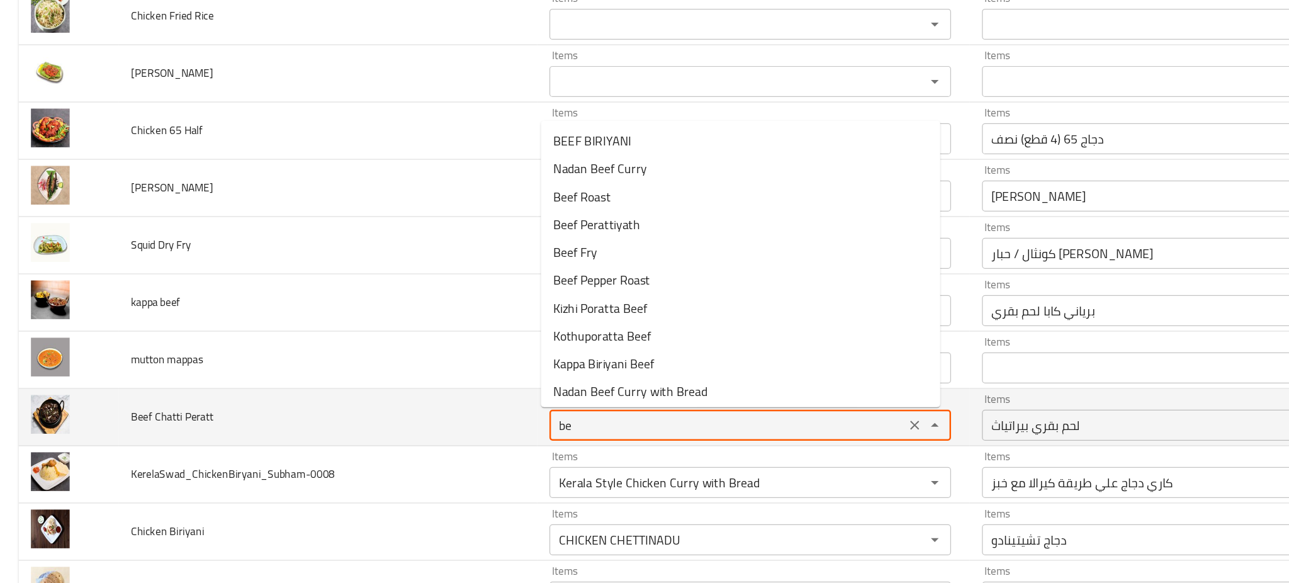
type Peratt "b"
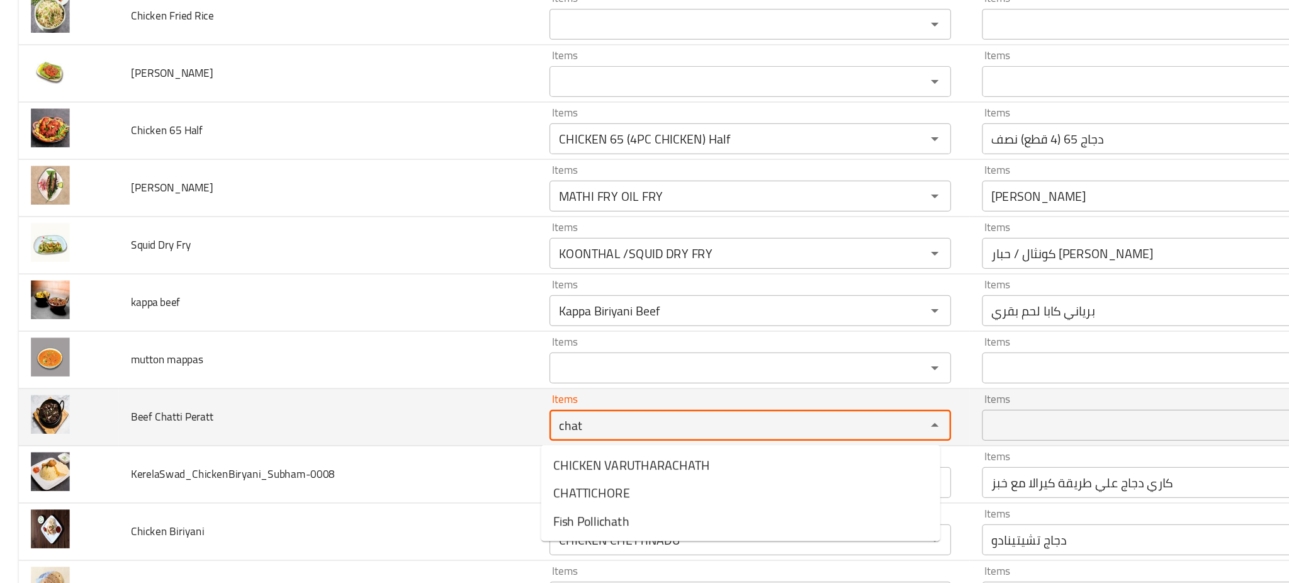
type Peratt "chat"
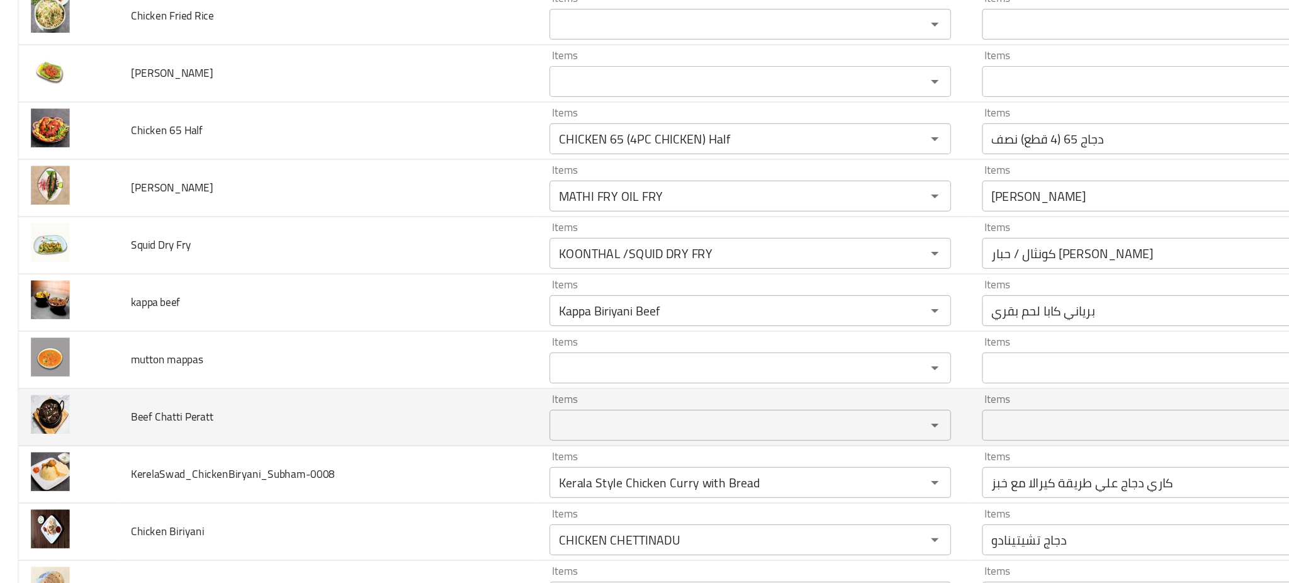
click at [339, 371] on td "Beef Chatti Peratt" at bounding box center [266, 359] width 341 height 47
click at [159, 360] on span "Beef Chatti Peratt" at bounding box center [139, 359] width 67 height 16
click at [159, 359] on span "Beef Chatti Peratt" at bounding box center [139, 359] width 67 height 16
copy span "Peratt"
click at [477, 356] on div "Items" at bounding box center [610, 365] width 327 height 25
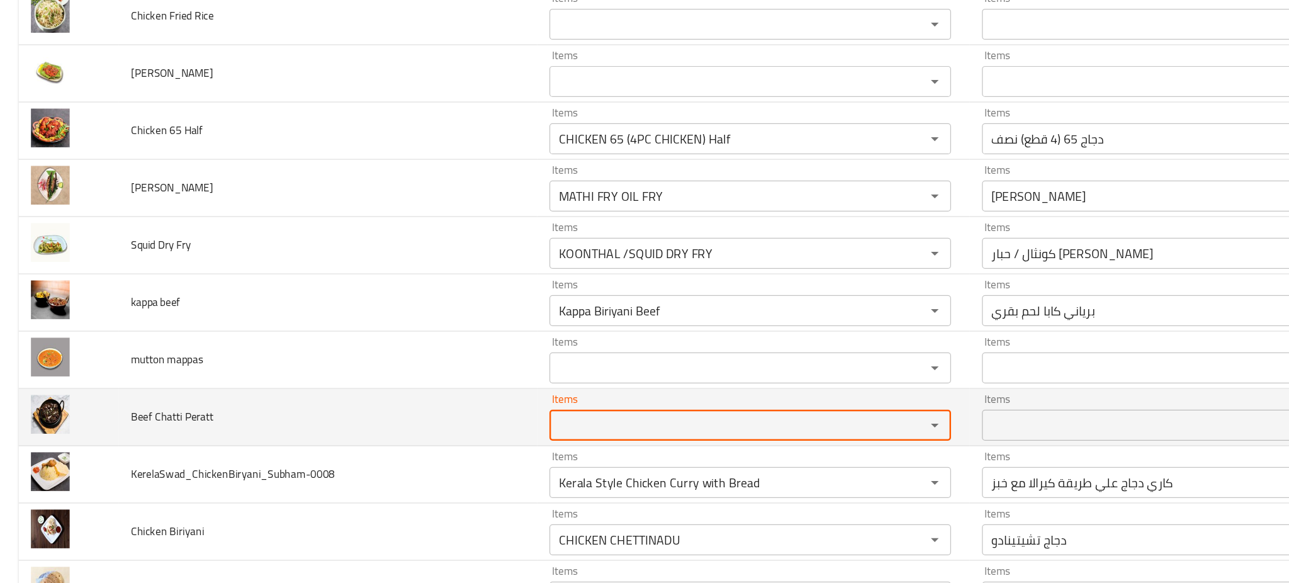
paste Peratt "Peratt"
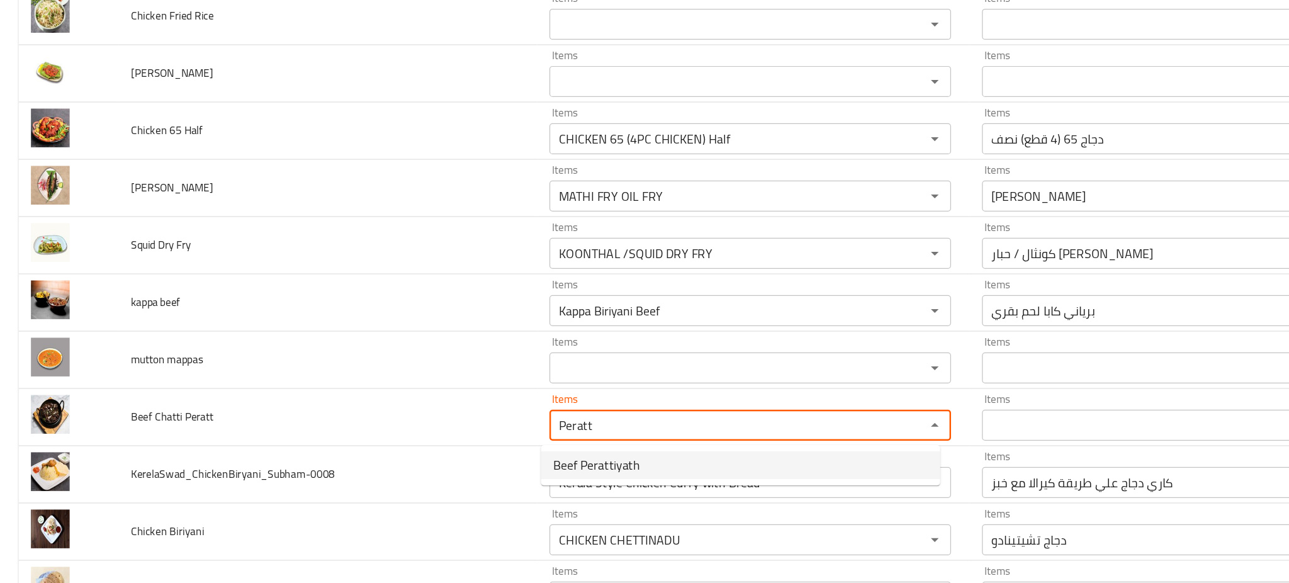
click at [518, 393] on span "Beef Perattiyath" at bounding box center [485, 398] width 70 height 15
type Peratt "Beef Perattiyath"
type Peratt-ar "لحم بقري بيراتياث"
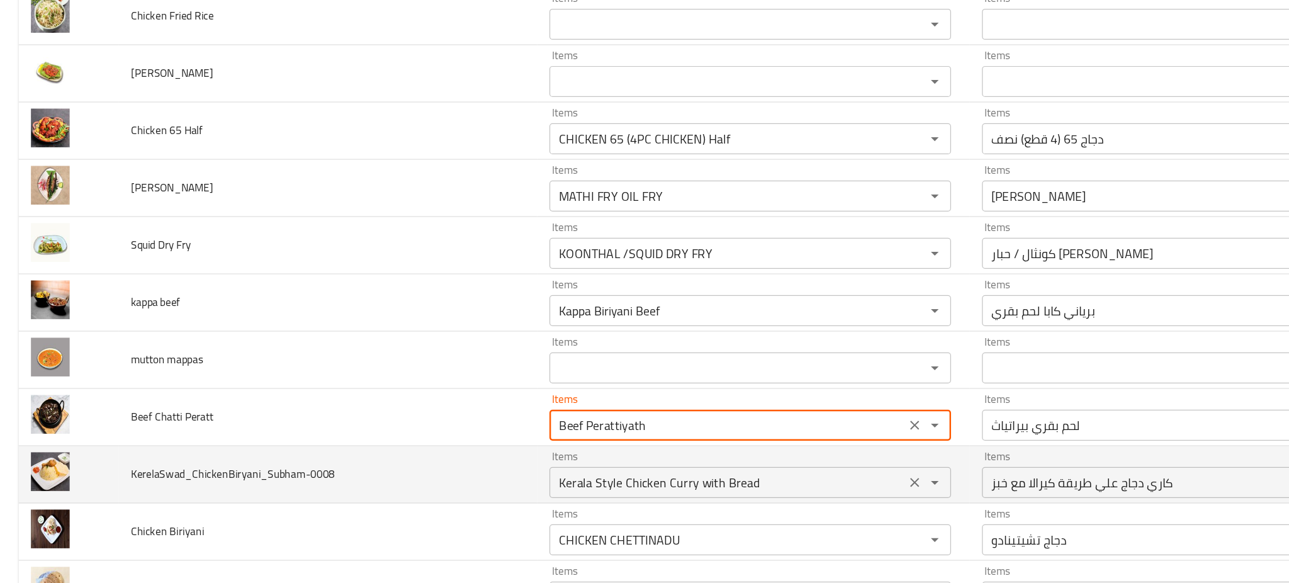
type Peratt "Beef Perattiyath"
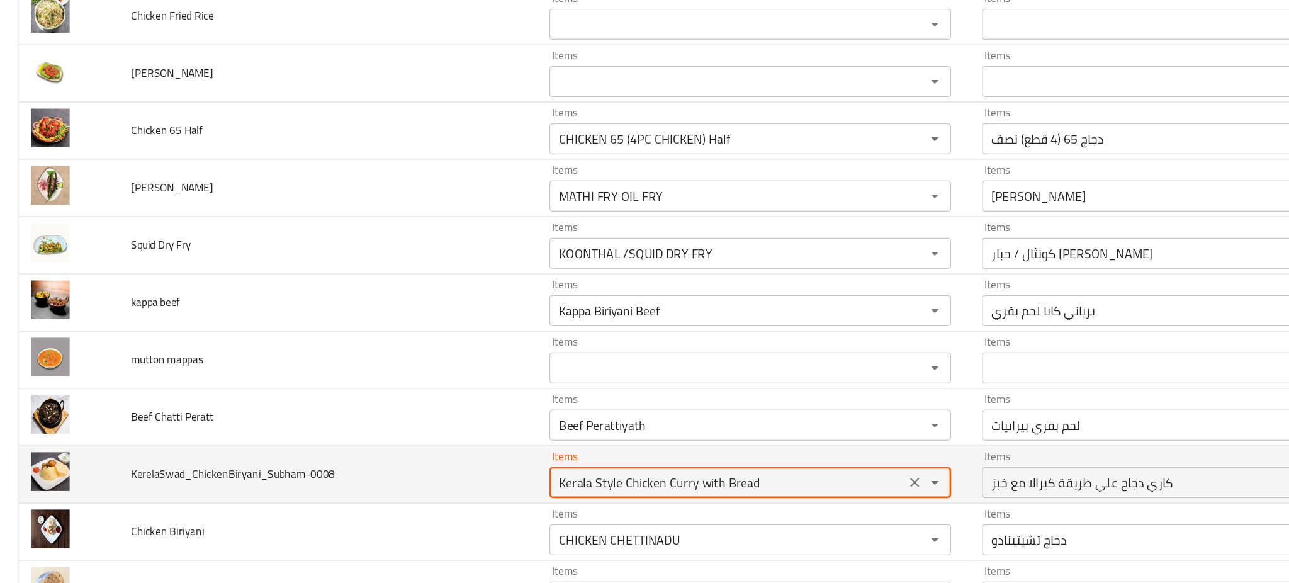
click at [521, 407] on input "Kerala Style Chicken Curry with Bread" at bounding box center [592, 412] width 282 height 18
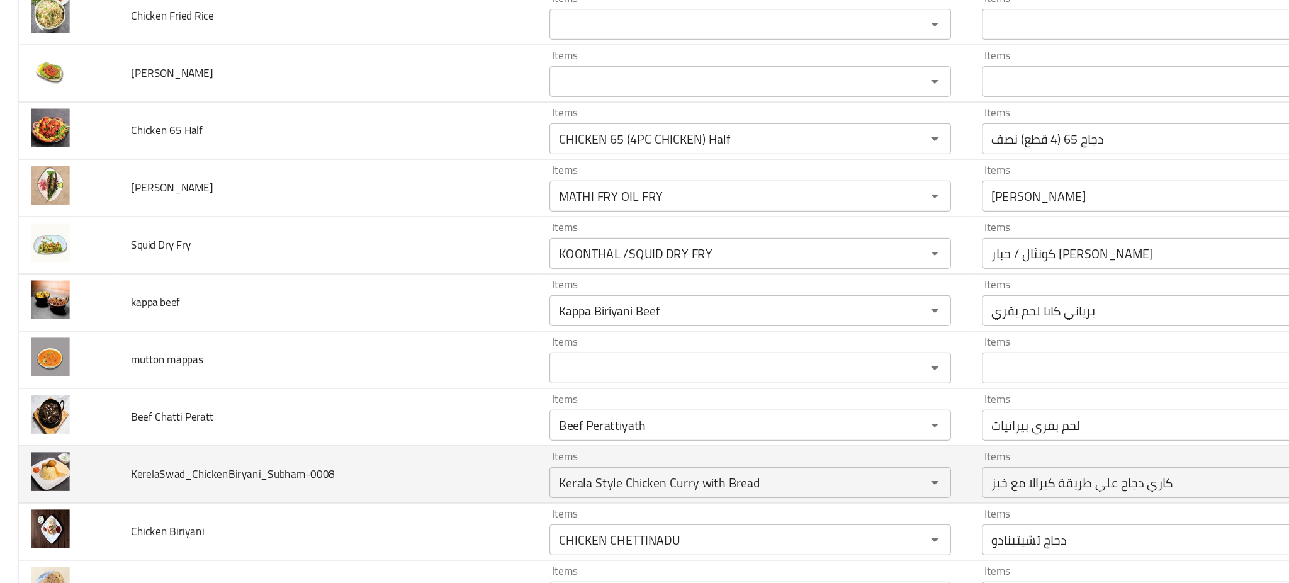
click at [320, 400] on td "KerelaSwad_ChickenBiryani_Subham-0008" at bounding box center [266, 406] width 341 height 47
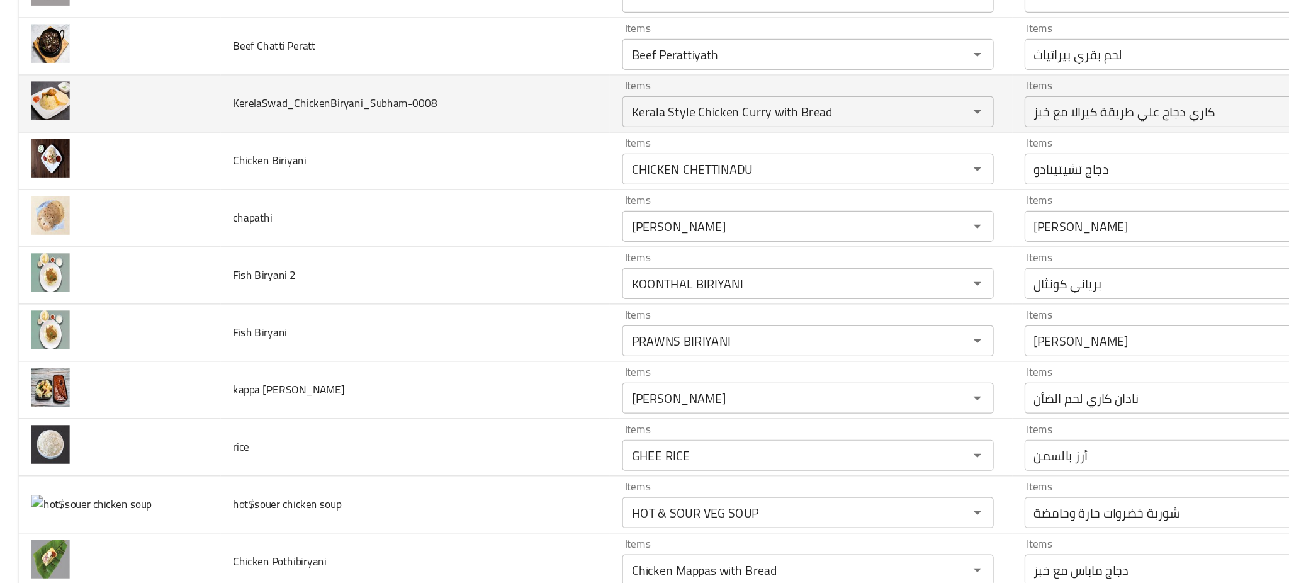
scroll to position [1789, 0]
click at [687, 113] on input "Kerala Style Chicken Curry with Bread" at bounding box center [638, 110] width 257 height 18
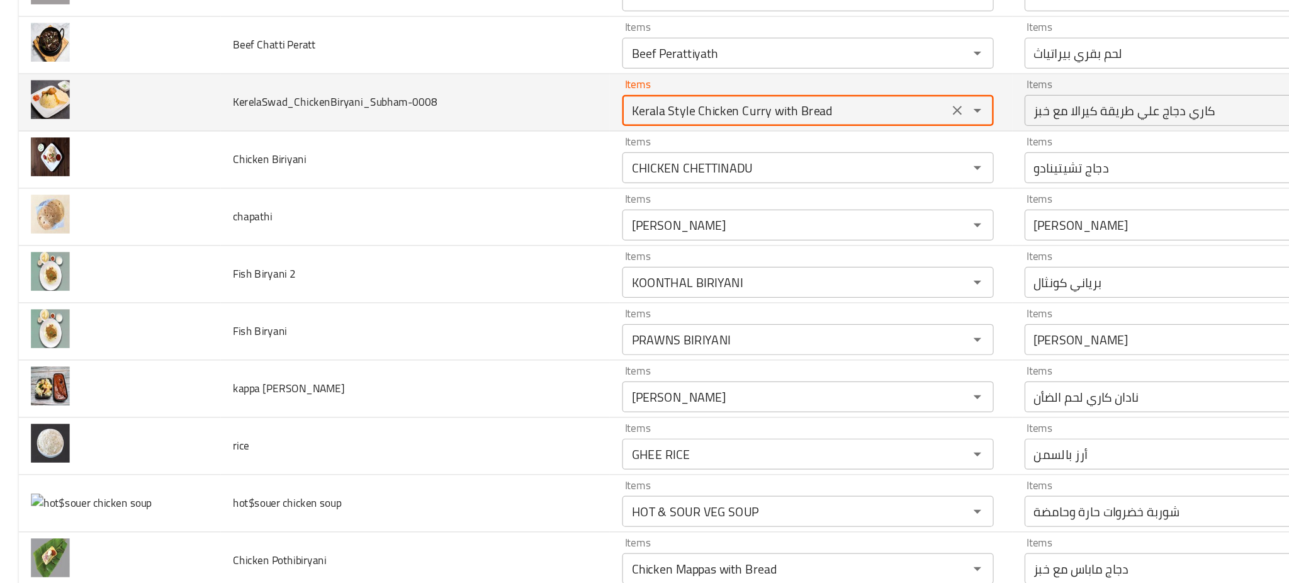
click at [687, 113] on input "Kerala Style Chicken Curry with Bread" at bounding box center [638, 110] width 257 height 18
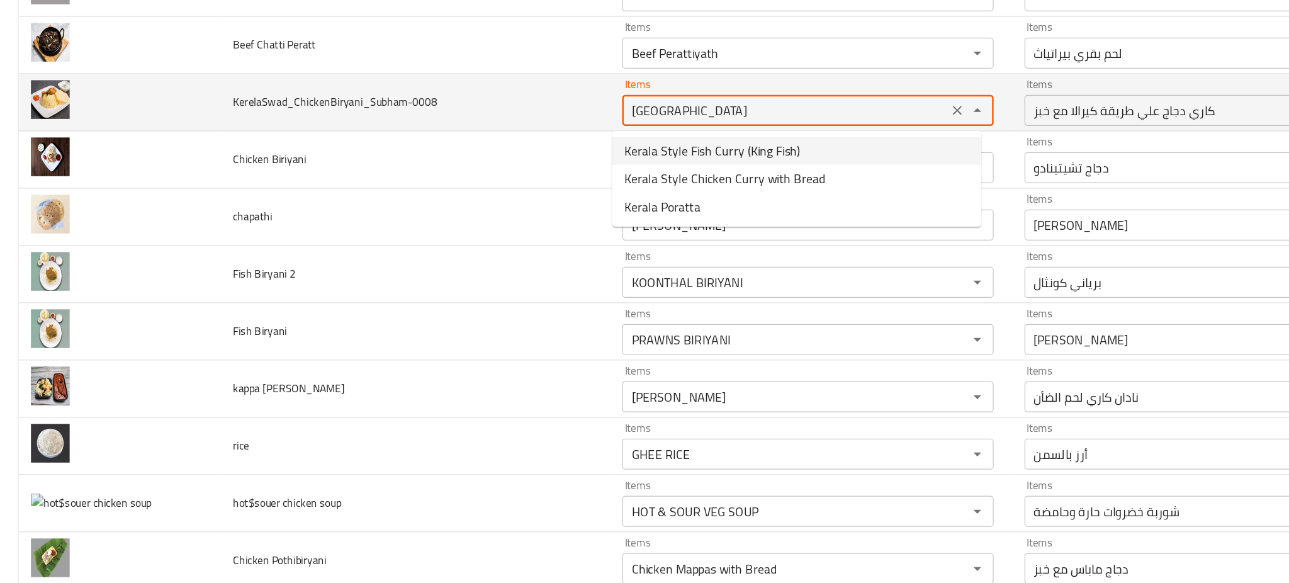
click at [544, 104] on input "kerala" at bounding box center [638, 110] width 257 height 18
type input "Kerala Style Chicken Curry with Bread"
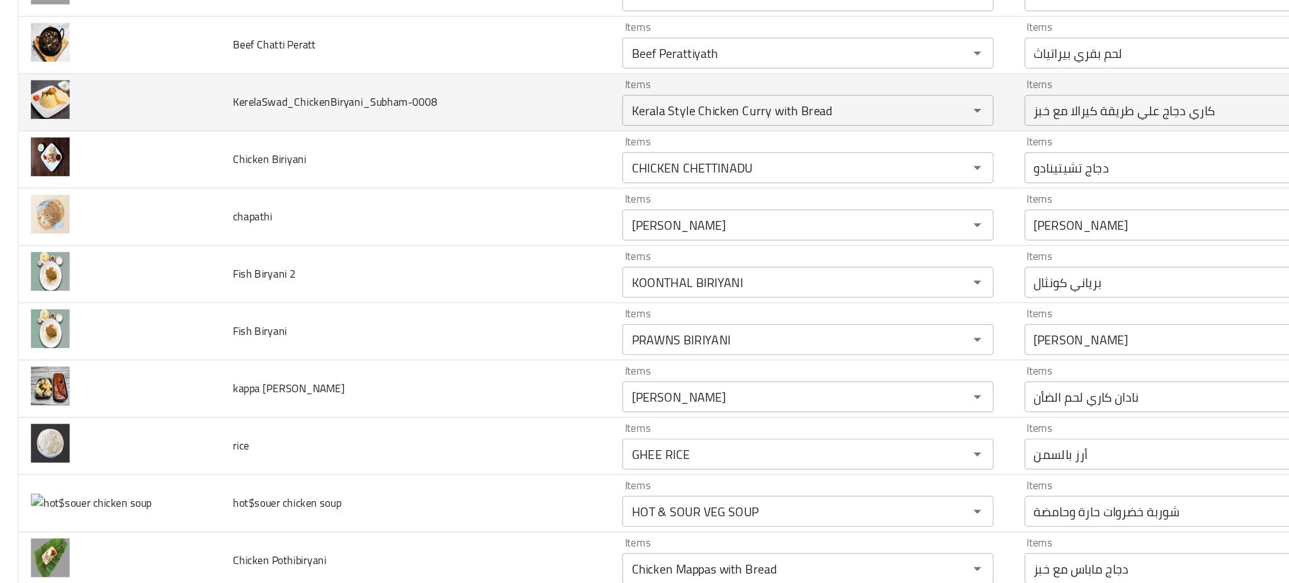
click at [414, 93] on td "KerelaSwad_ChickenBiryani_Subham-0008" at bounding box center [337, 104] width 317 height 47
click at [772, 116] on icon "Clear" at bounding box center [778, 110] width 13 height 13
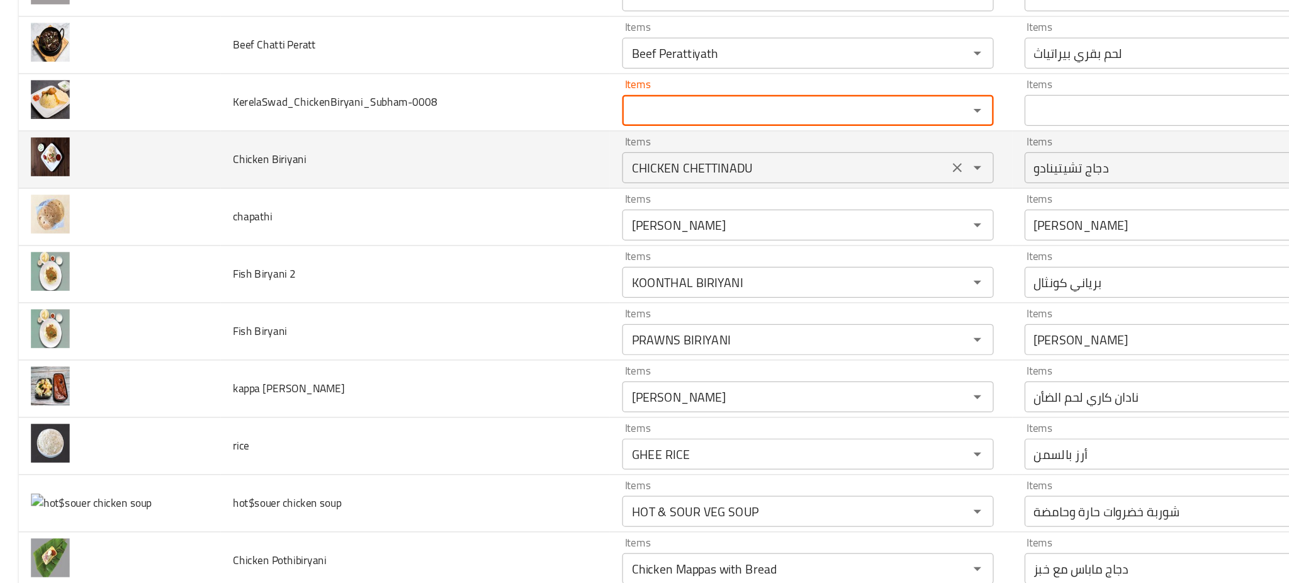
click at [627, 159] on Biriyani "CHICKEN CHETTINADU" at bounding box center [638, 157] width 257 height 18
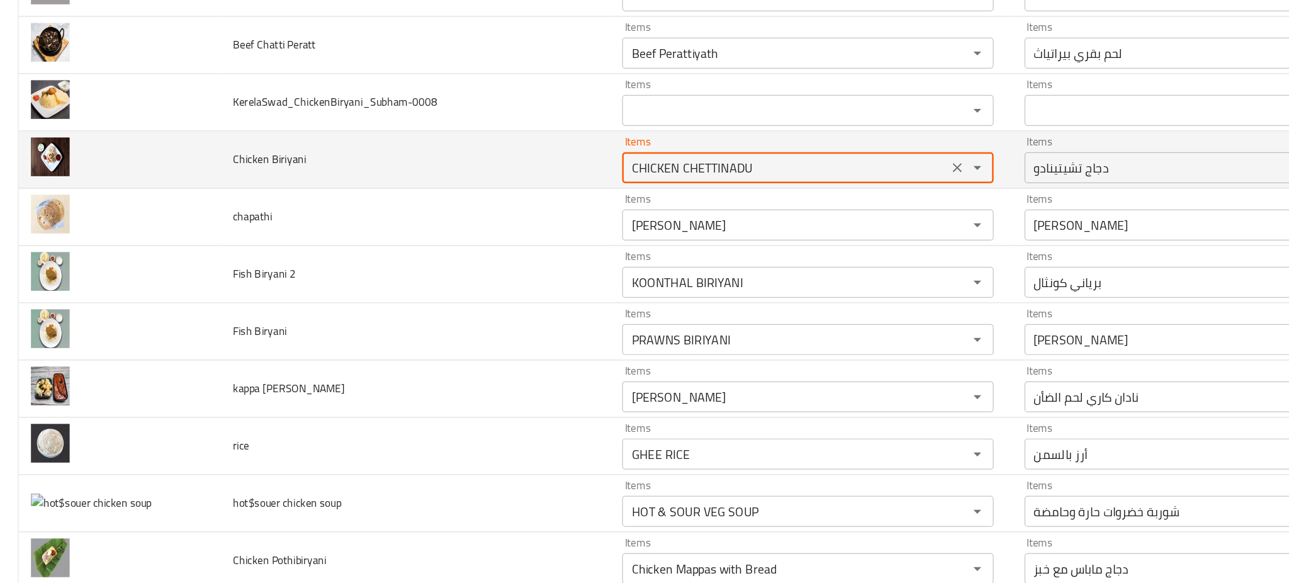
click at [627, 159] on Biriyani "CHICKEN CHETTINADU" at bounding box center [638, 157] width 257 height 18
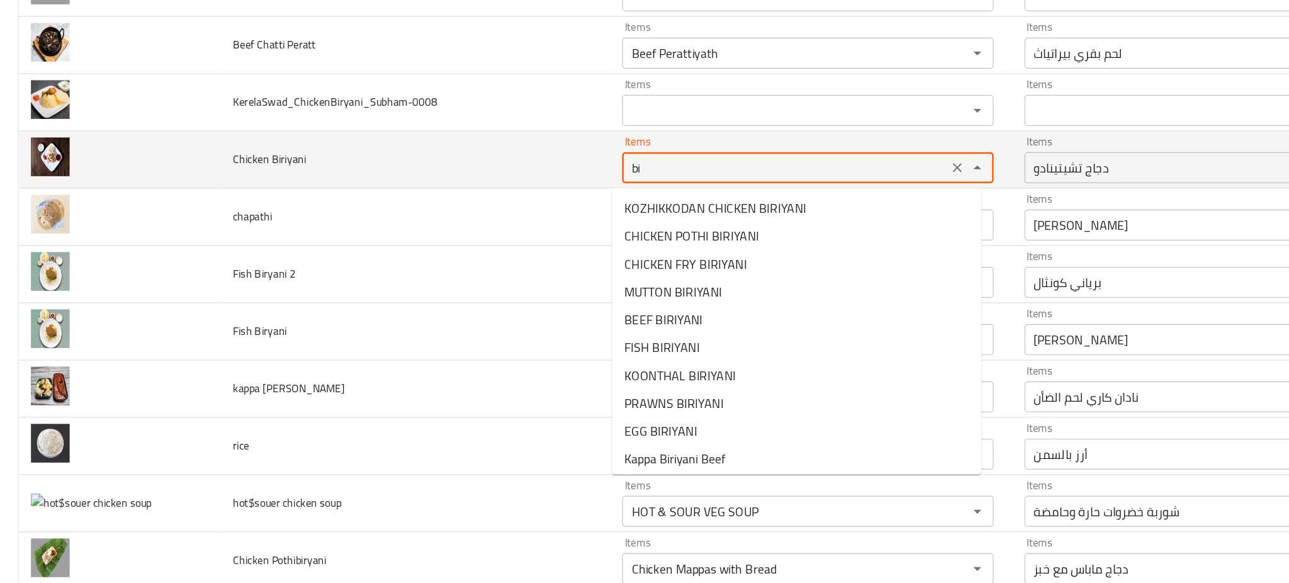
type Biriyani "b"
type Biriyani "chicken"
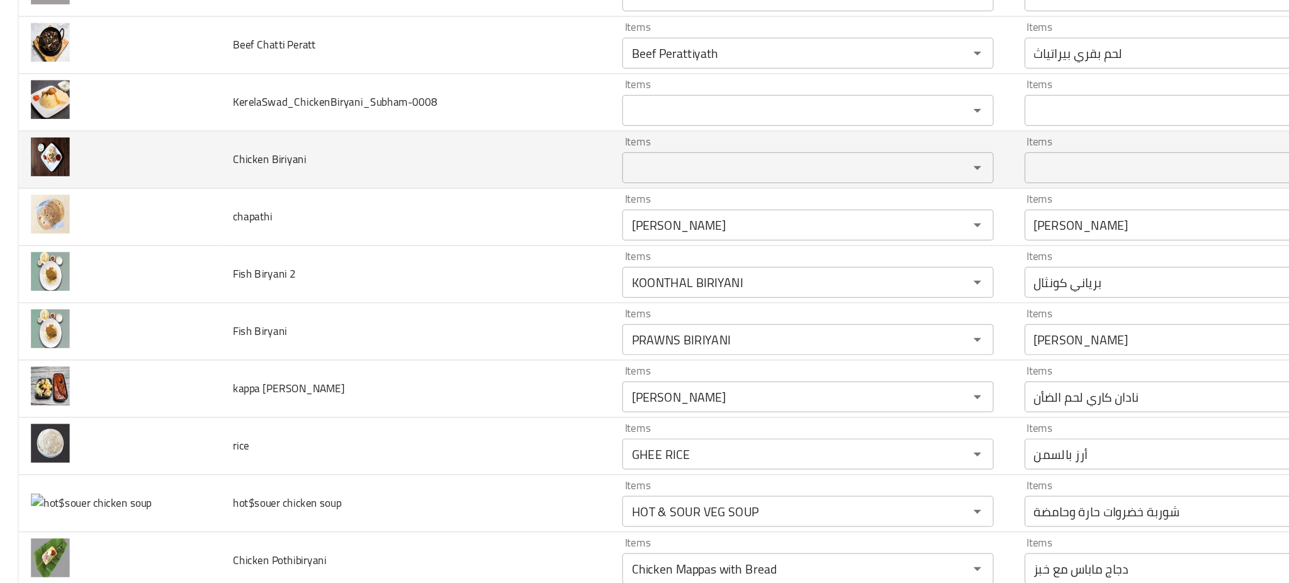
click at [454, 132] on td "Chicken Biriyani" at bounding box center [337, 150] width 317 height 47
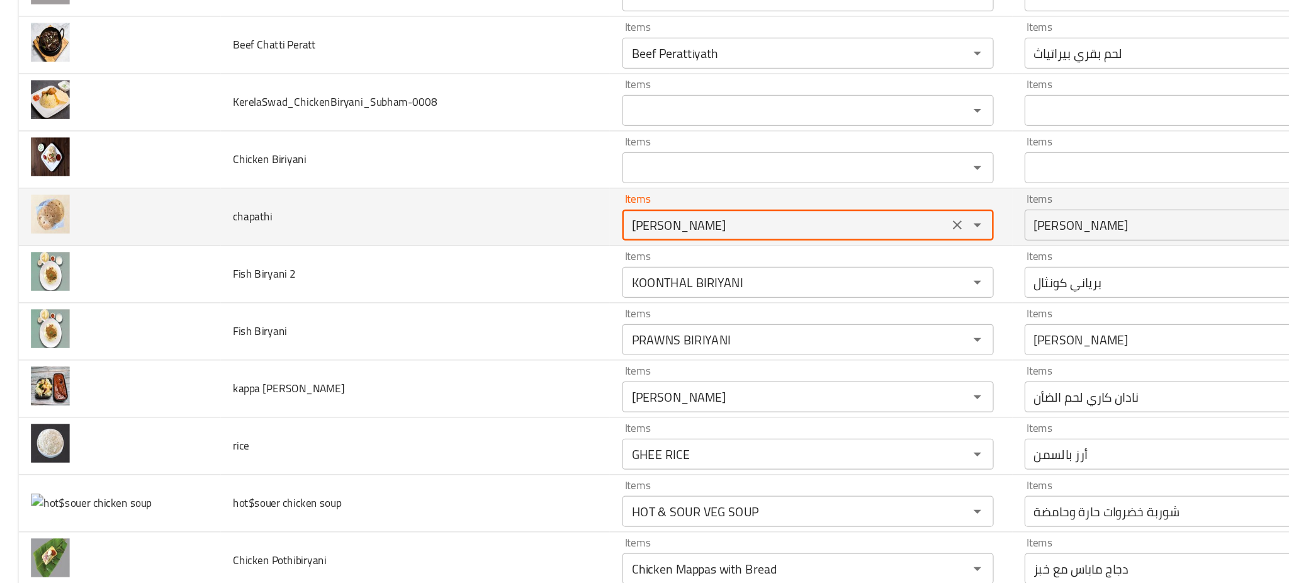
click at [556, 202] on input "AMMACHI POTHI" at bounding box center [638, 203] width 257 height 18
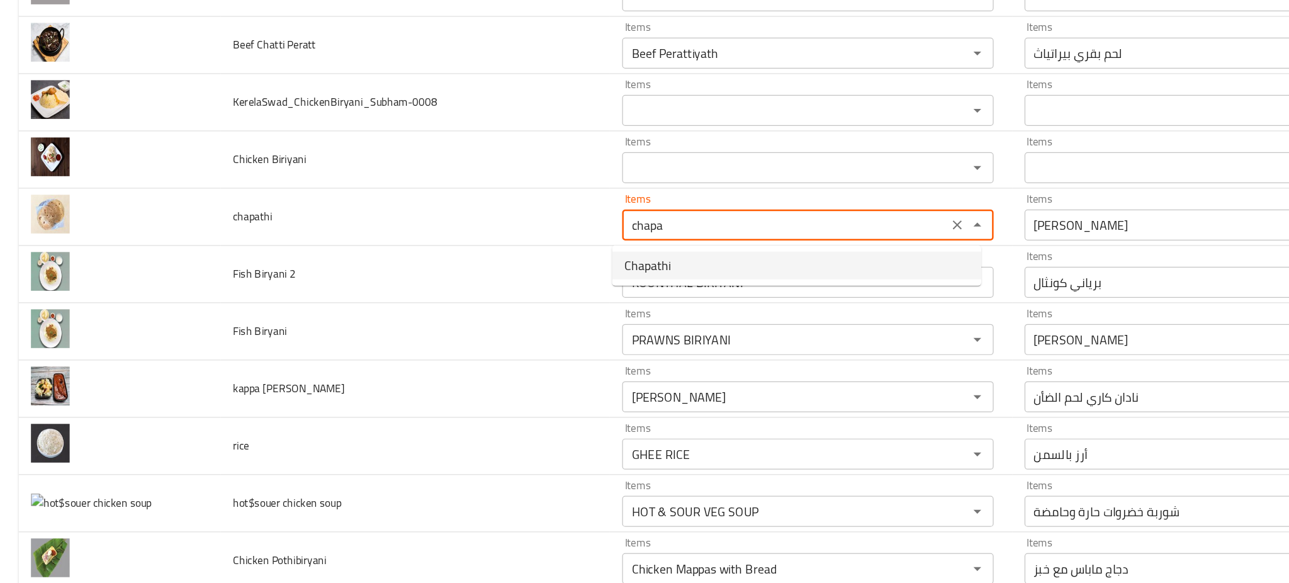
click at [547, 234] on li "Chapathi" at bounding box center [648, 236] width 300 height 23
type input "Chapathi"
type input "جباتي"
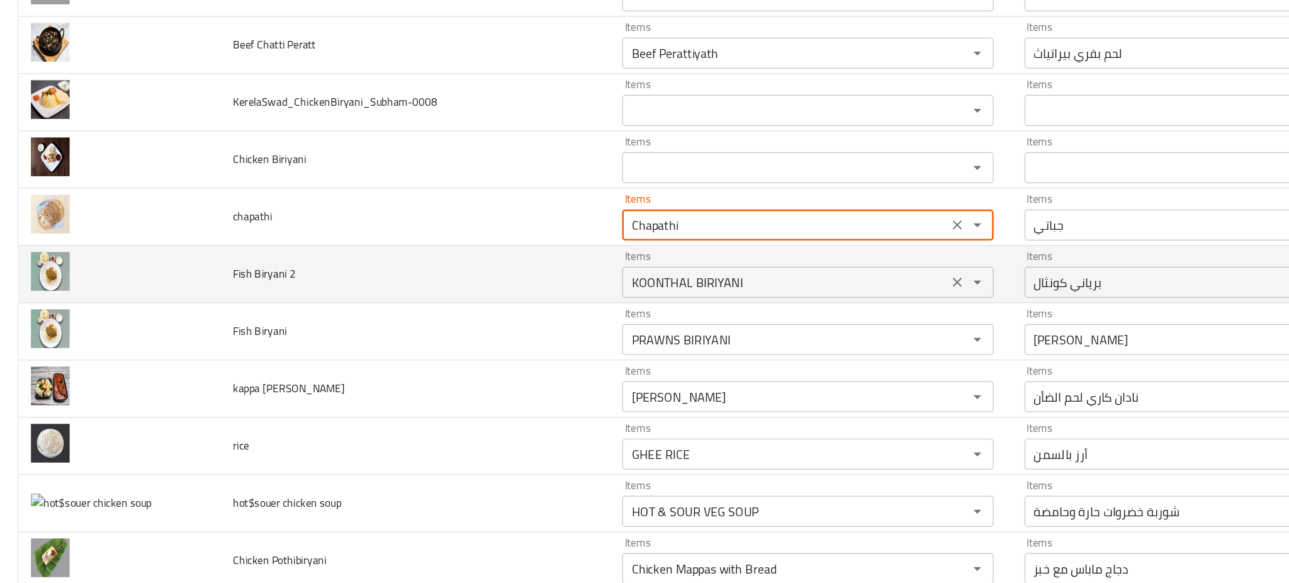
type input "Chapathi"
click at [547, 248] on 2 "KOONTHAL BIRIYANI" at bounding box center [638, 250] width 257 height 18
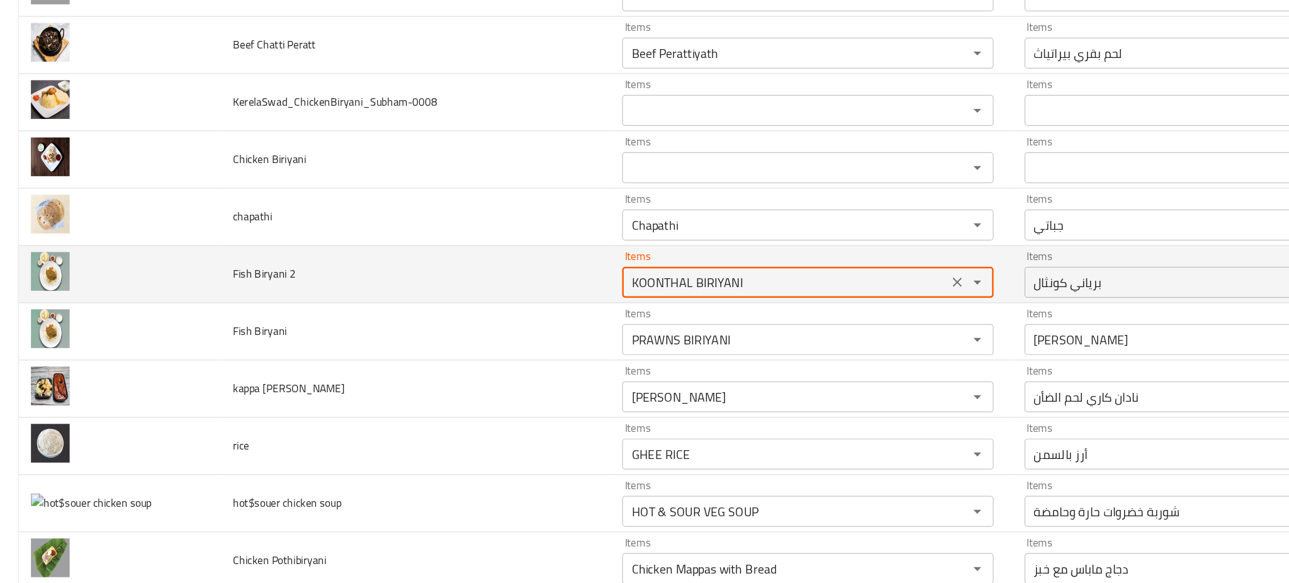
click at [547, 248] on 2 "KOONTHAL BIRIYANI" at bounding box center [638, 250] width 257 height 18
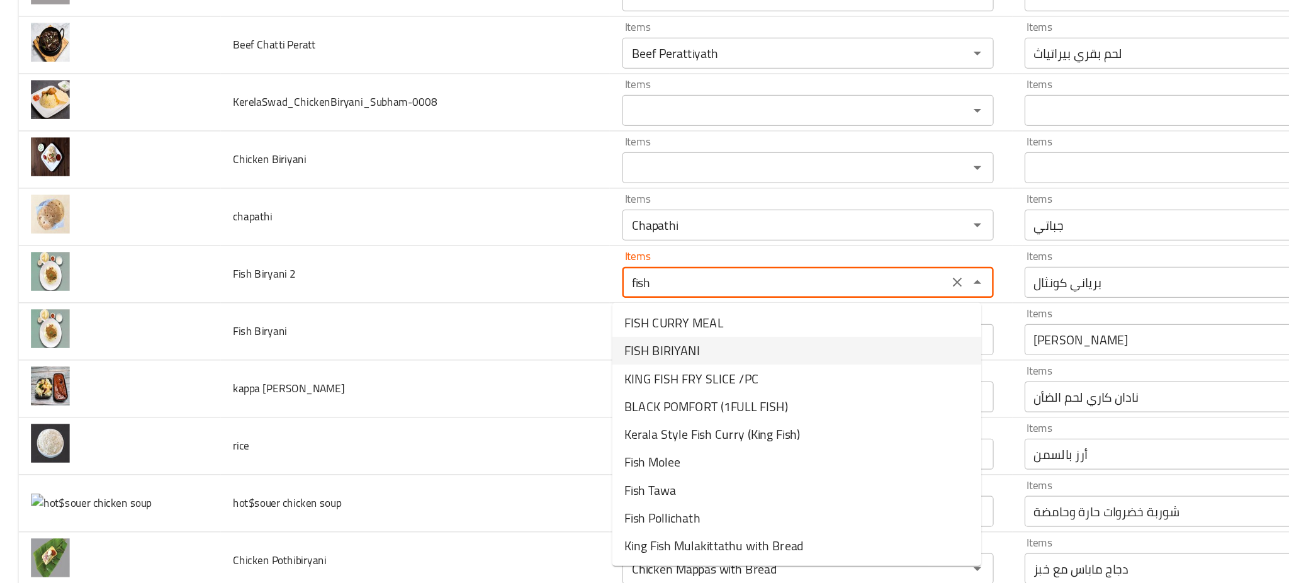
click at [548, 301] on span "FISH BIRIYANI" at bounding box center [538, 305] width 61 height 15
type 2 "FISH BIRIYANI"
type 2-ar "برياني سمك"
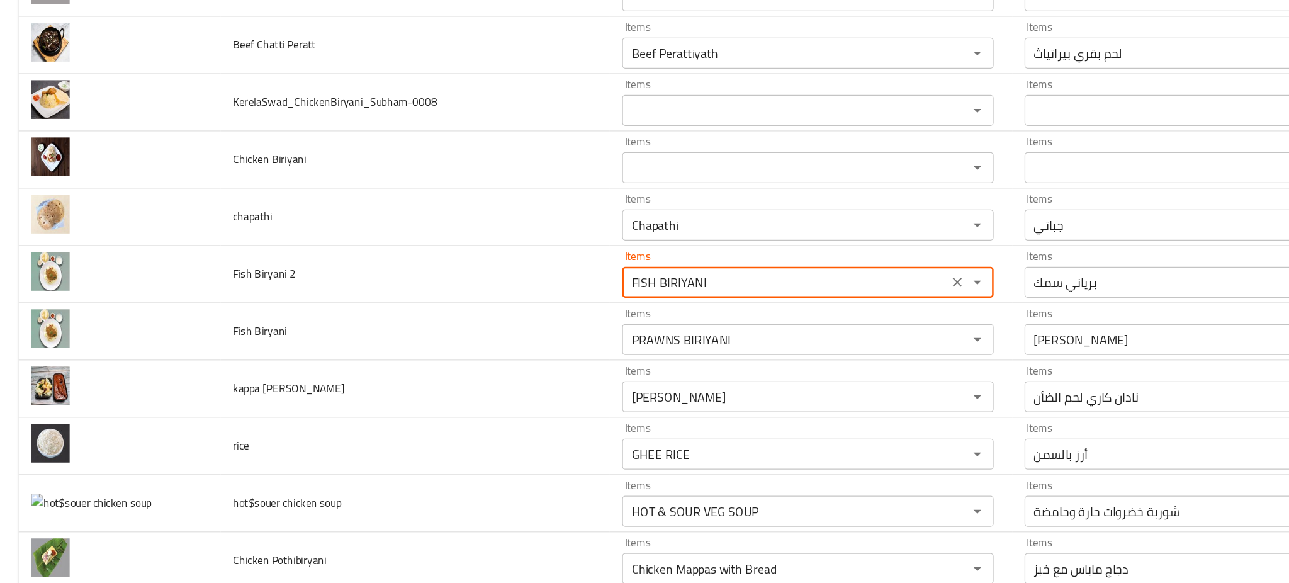
type 2 "FISH BIRIYANI"
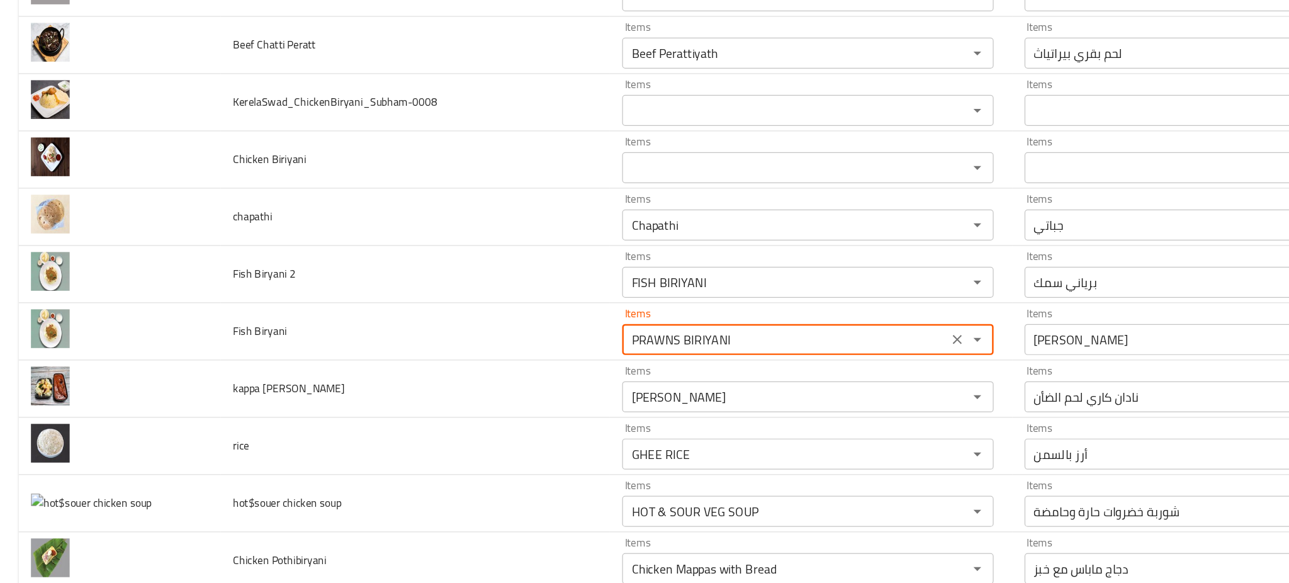
click at [548, 301] on Biryani "PRAWNS BIRIYANI" at bounding box center [638, 297] width 257 height 18
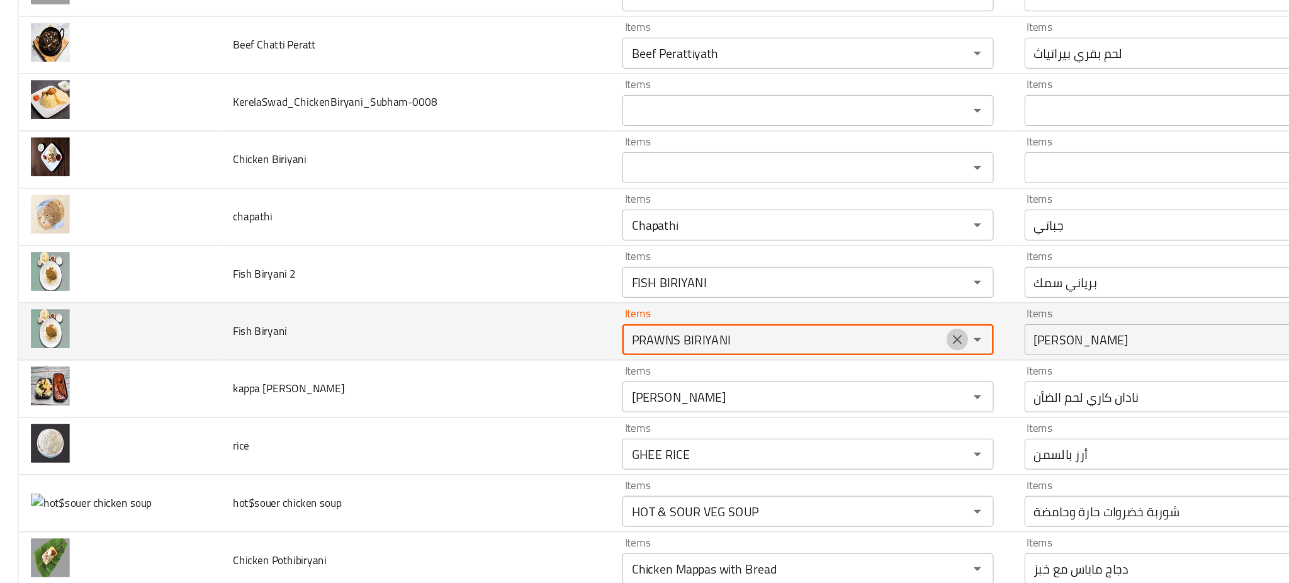
click at [775, 295] on icon "Clear" at bounding box center [779, 297] width 8 height 8
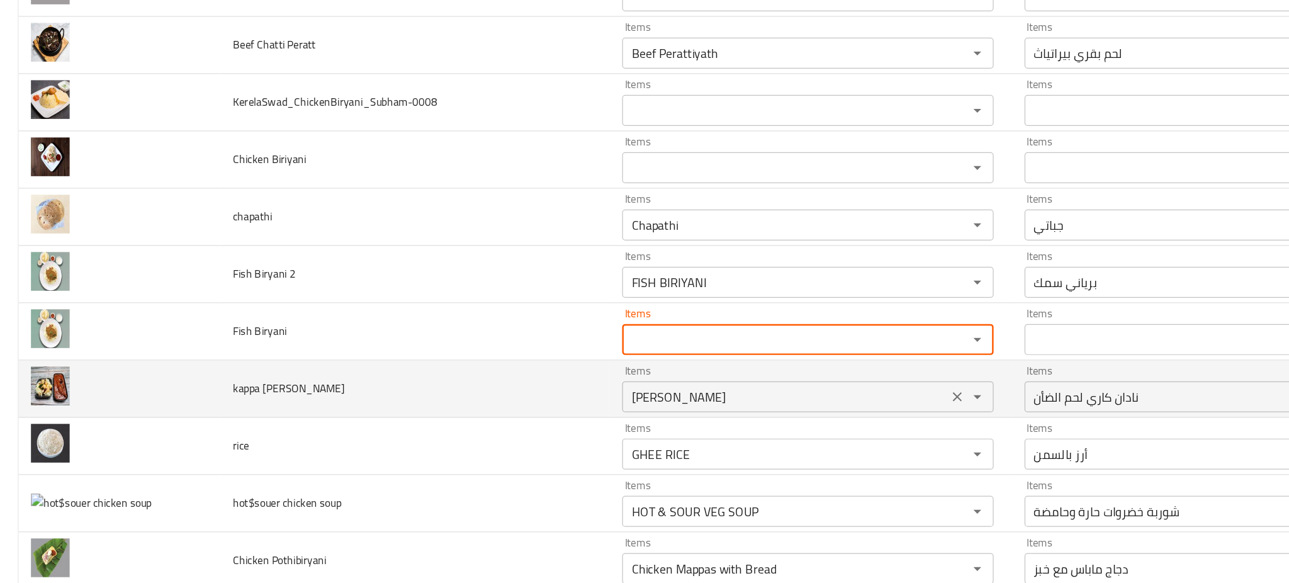
click at [633, 338] on curry "Nadan Mutton Curry" at bounding box center [638, 343] width 257 height 18
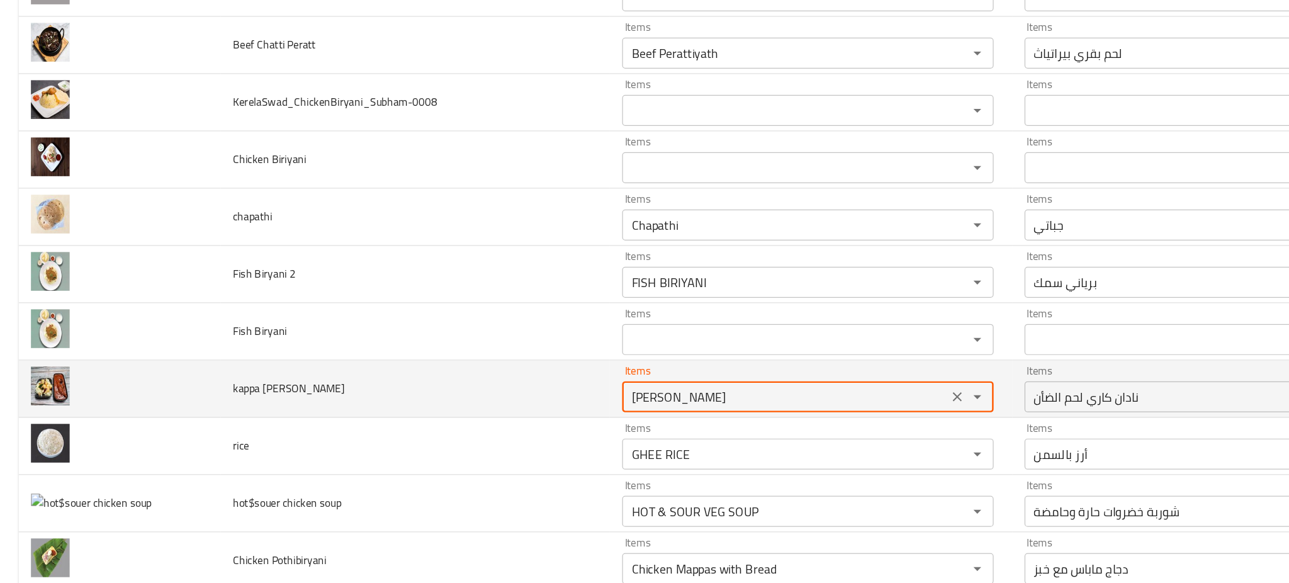
click at [633, 338] on curry "Nadan Mutton Curry" at bounding box center [638, 343] width 257 height 18
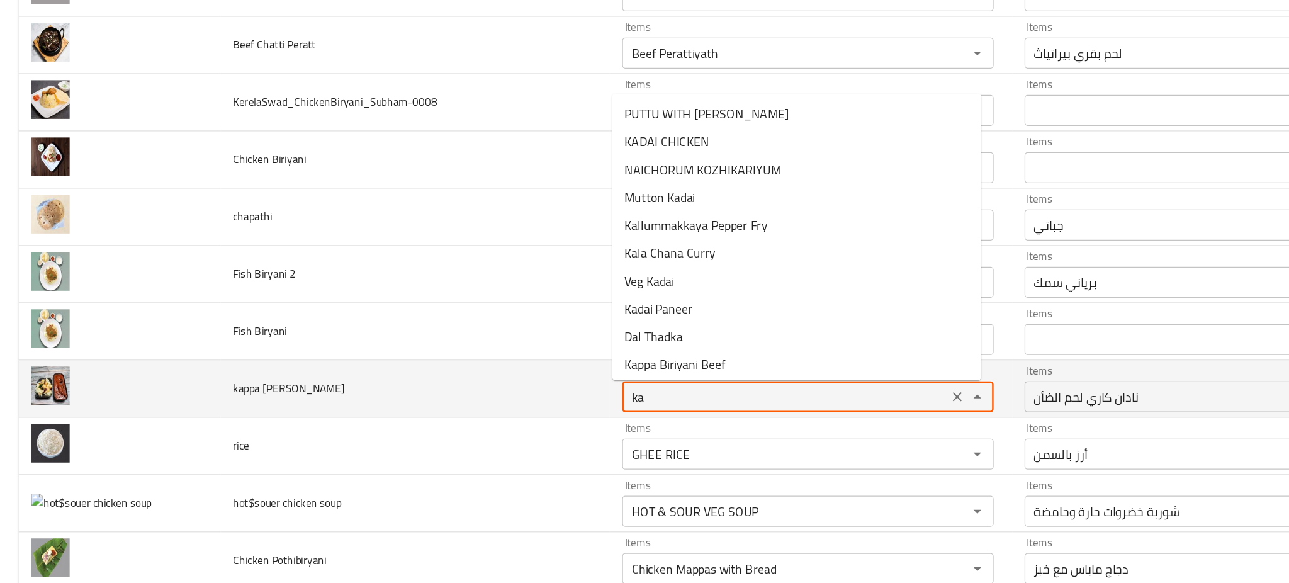
type curry "k"
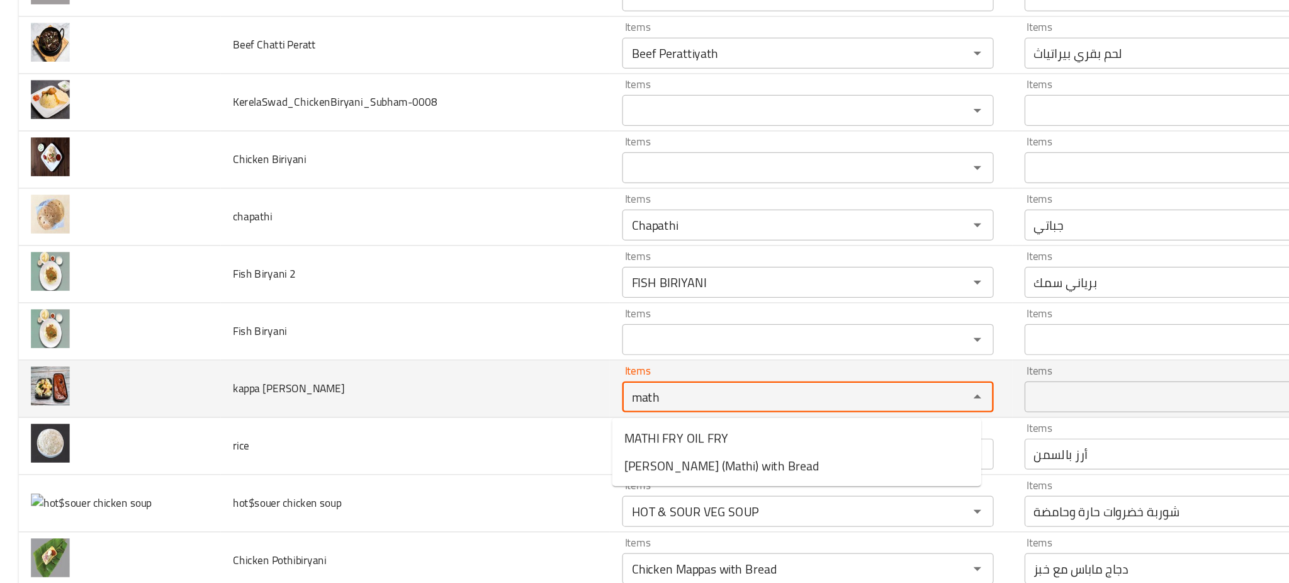
type curry "math"
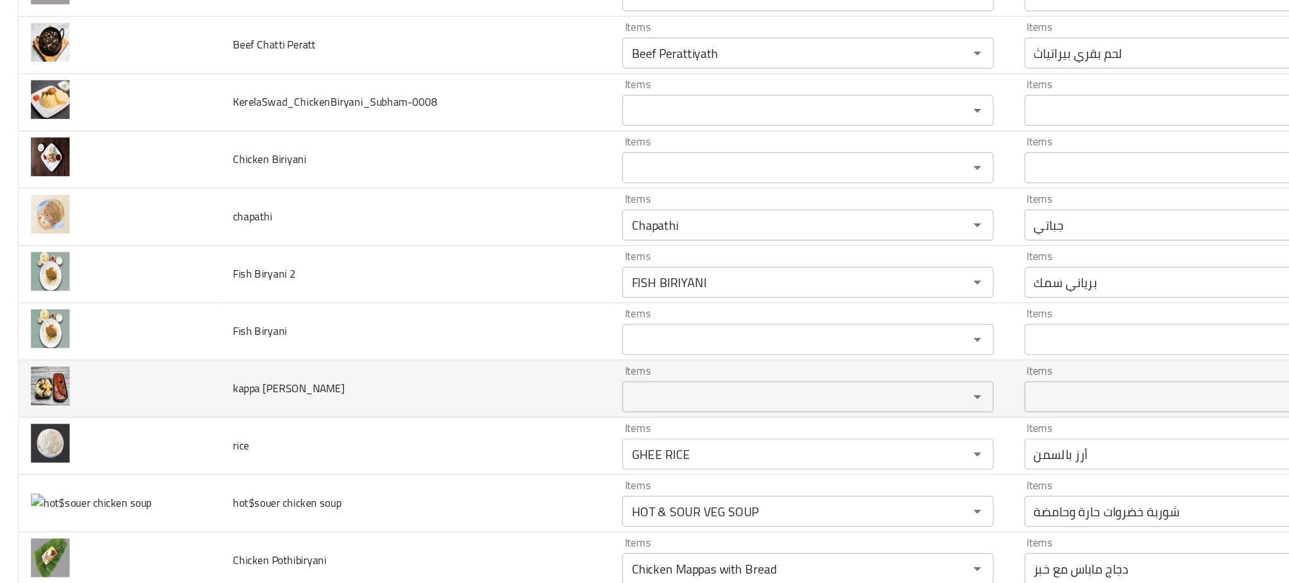
click at [466, 332] on td "kappa Mathi curry" at bounding box center [337, 336] width 317 height 47
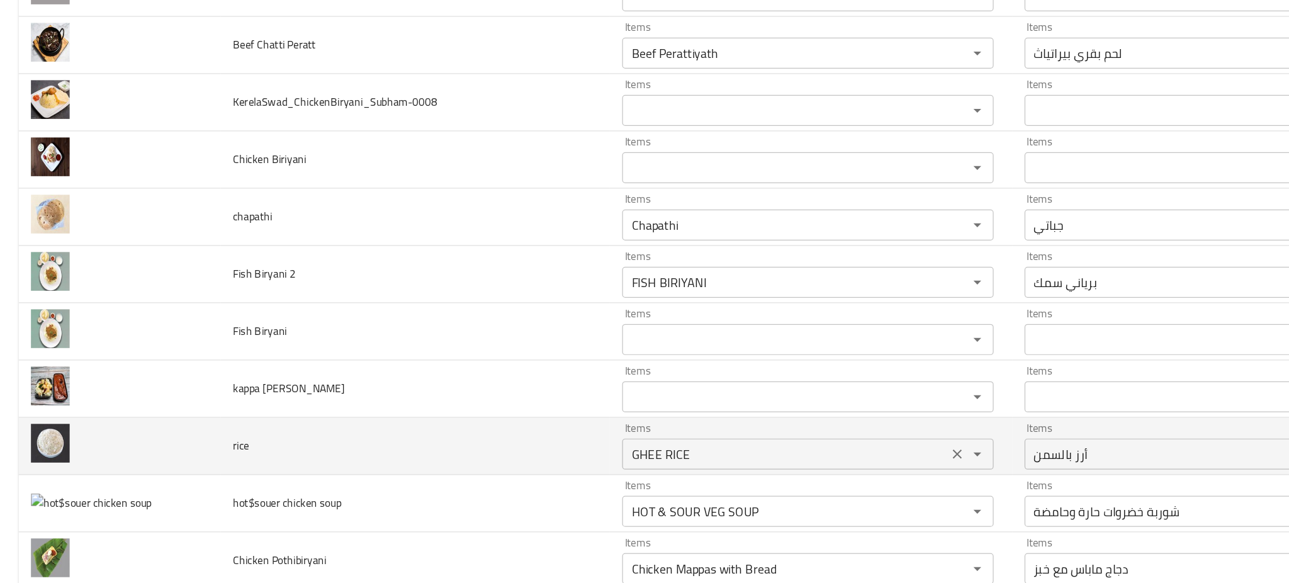
click at [586, 397] on input "GHEE RICE" at bounding box center [638, 390] width 257 height 18
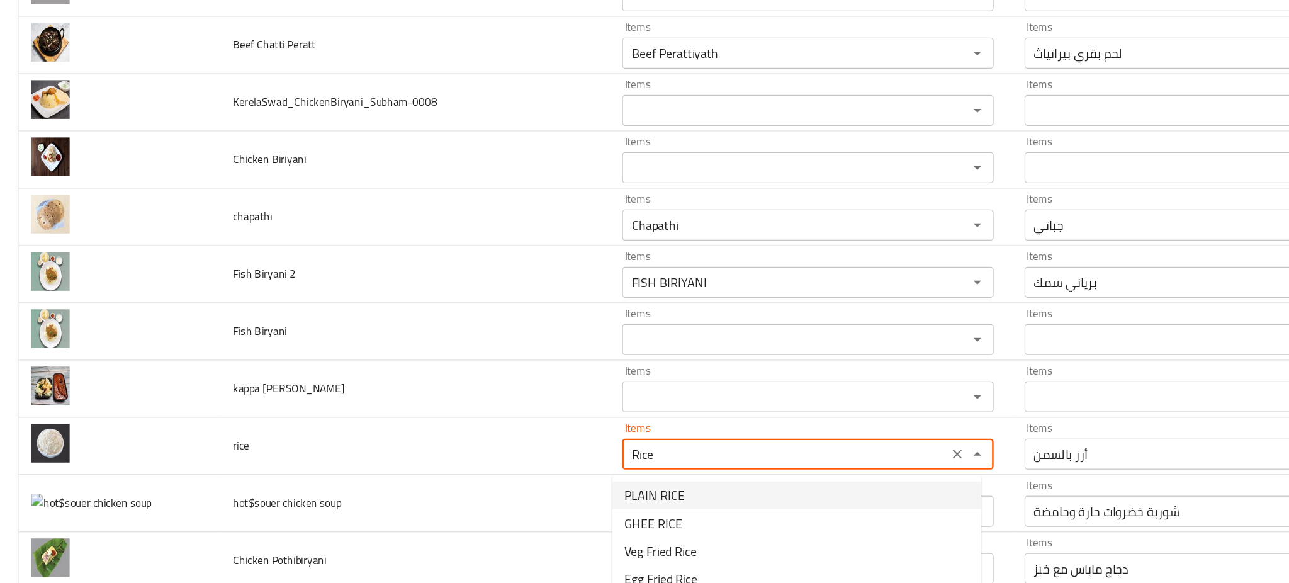
click at [556, 415] on li "PLAIN RICE" at bounding box center [648, 423] width 300 height 23
type input "PLAIN RICE"
type input "أرز سادة"
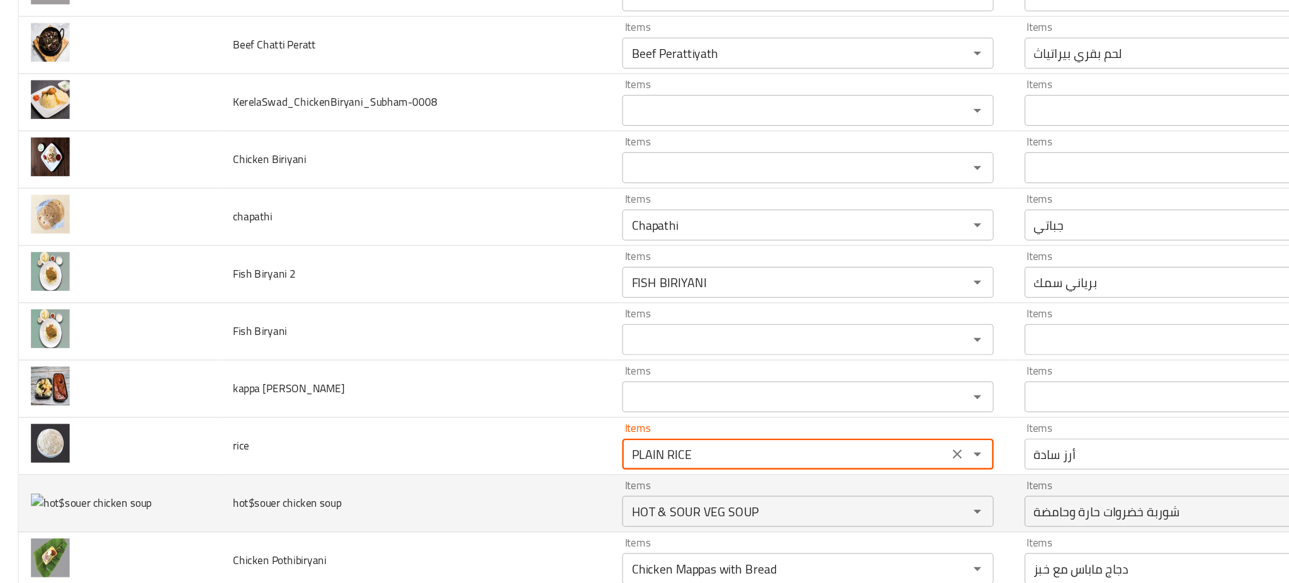
type input "PLAIN RICE"
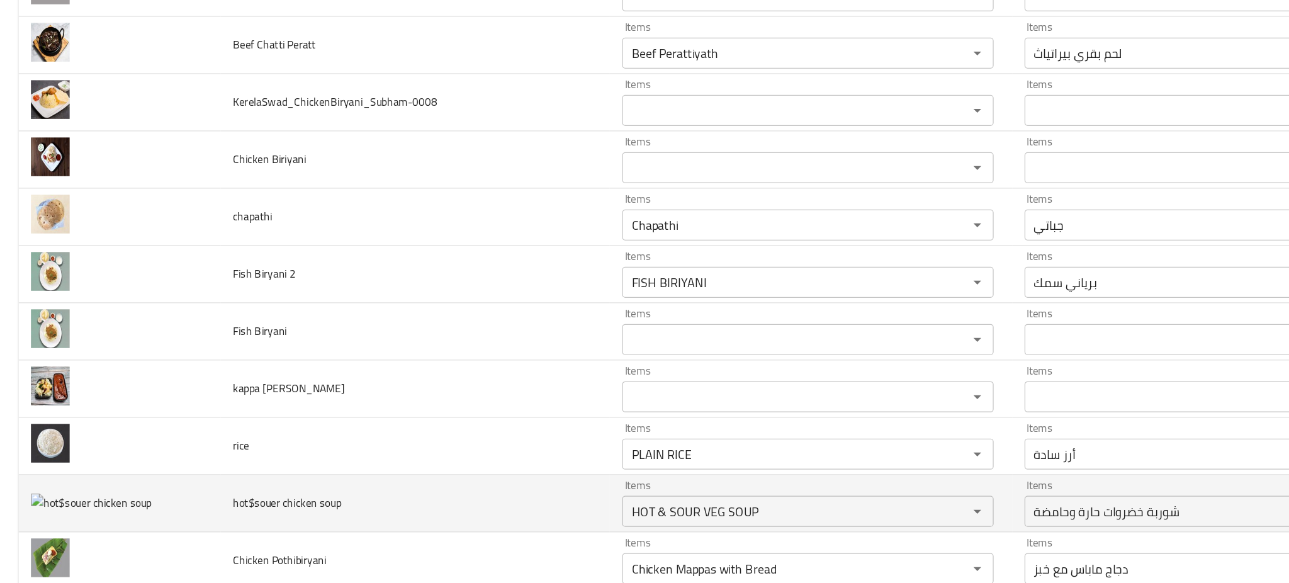
click at [424, 431] on td "hot$souer chicken soup" at bounding box center [337, 430] width 317 height 47
click at [593, 445] on soup "HOT & SOUR VEG SOUP" at bounding box center [638, 436] width 257 height 18
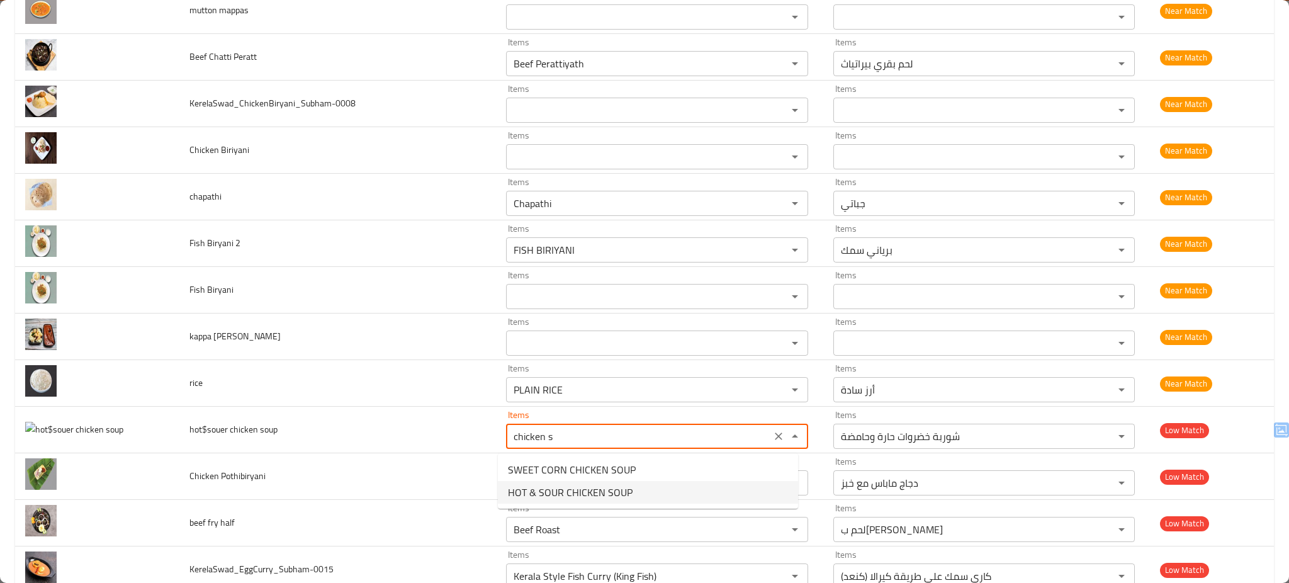
click at [521, 490] on span "HOT & SOUR CHICKEN SOUP" at bounding box center [570, 492] width 125 height 15
type soup "HOT & SOUR CHICKEN SOUP"
type soup-ar "شوربة دجاج حارة وحامضة"
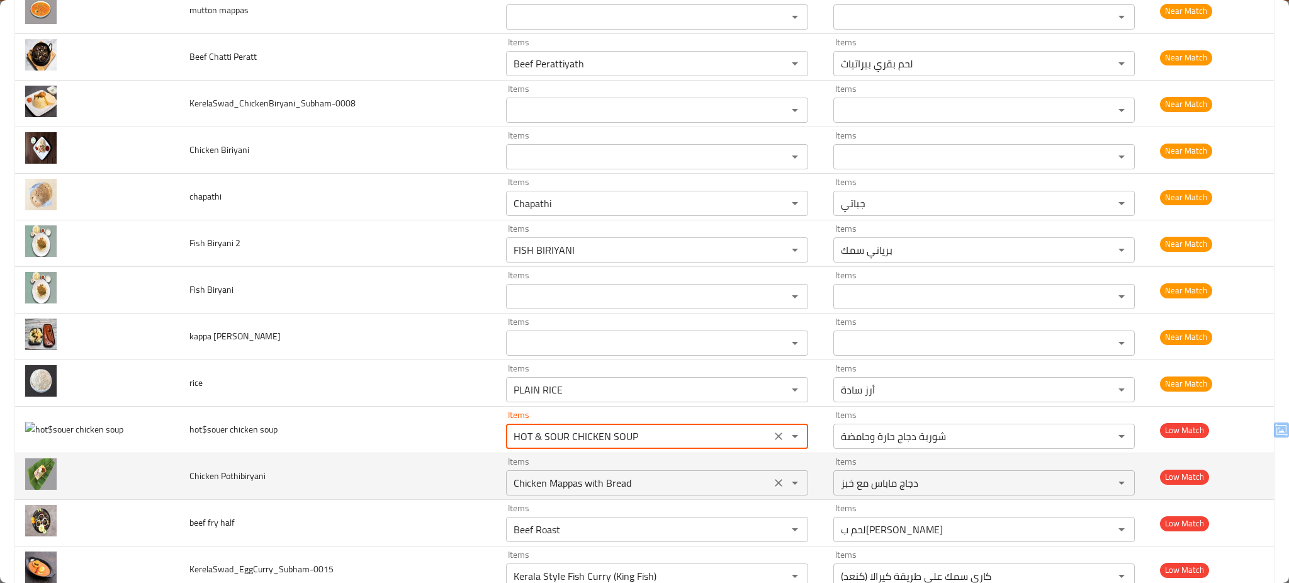
type soup "HOT & SOUR CHICKEN SOUP"
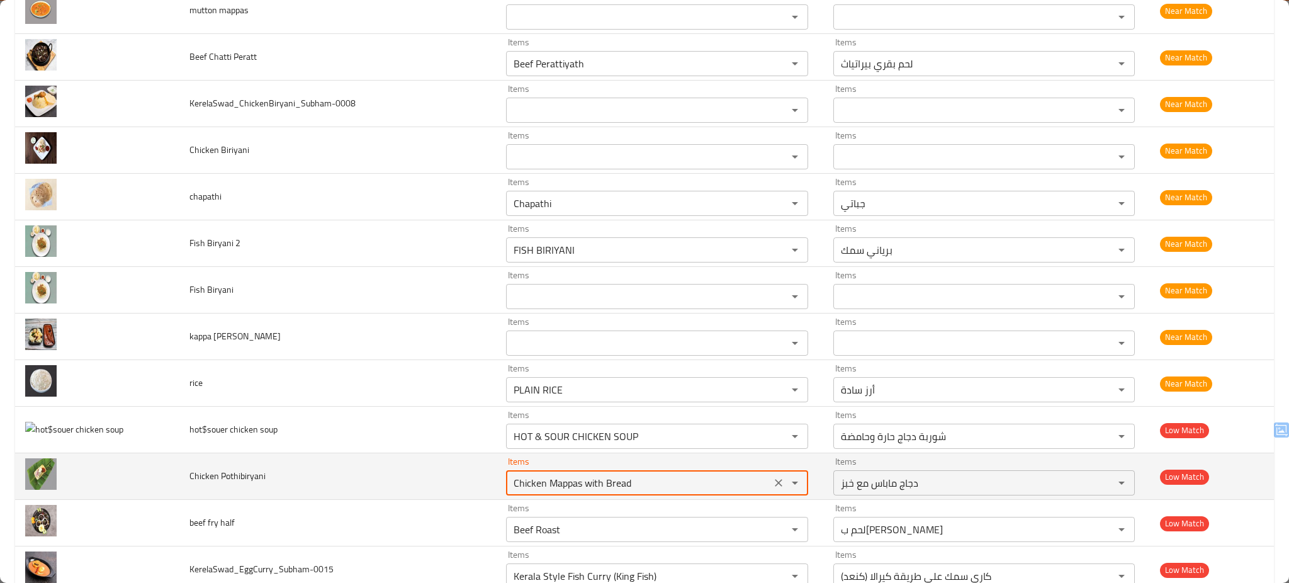
click at [531, 488] on Pothibiryani "Chicken Mappas with Bread" at bounding box center [638, 483] width 257 height 18
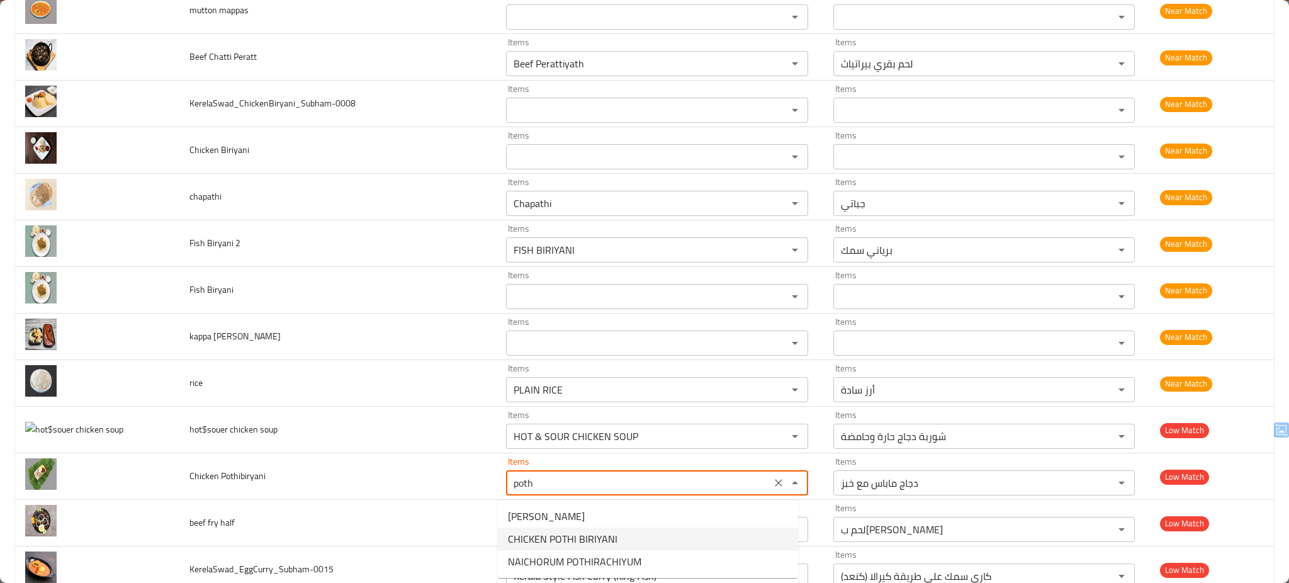
click at [652, 541] on Pothibiryani-option-1 "CHICKEN POTHI BIRIYANI" at bounding box center [648, 538] width 300 height 23
type Pothibiryani "CHICKEN POTHI BIRIYANI"
type Pothibiryani-ar "برياني دجاج بوثي"
click at [652, 541] on div "Beef Roast Items" at bounding box center [656, 529] width 301 height 25
type Pothibiryani "CHICKEN POTHI BIRIYANI"
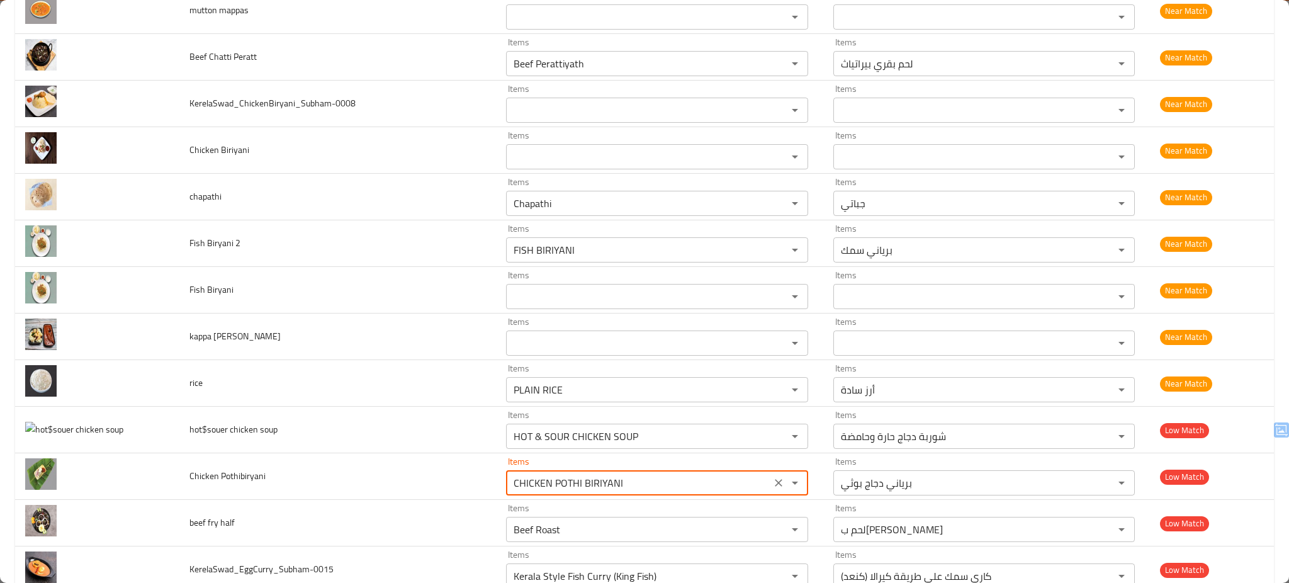
click at [652, 541] on div "Beef Roast Items" at bounding box center [656, 529] width 301 height 25
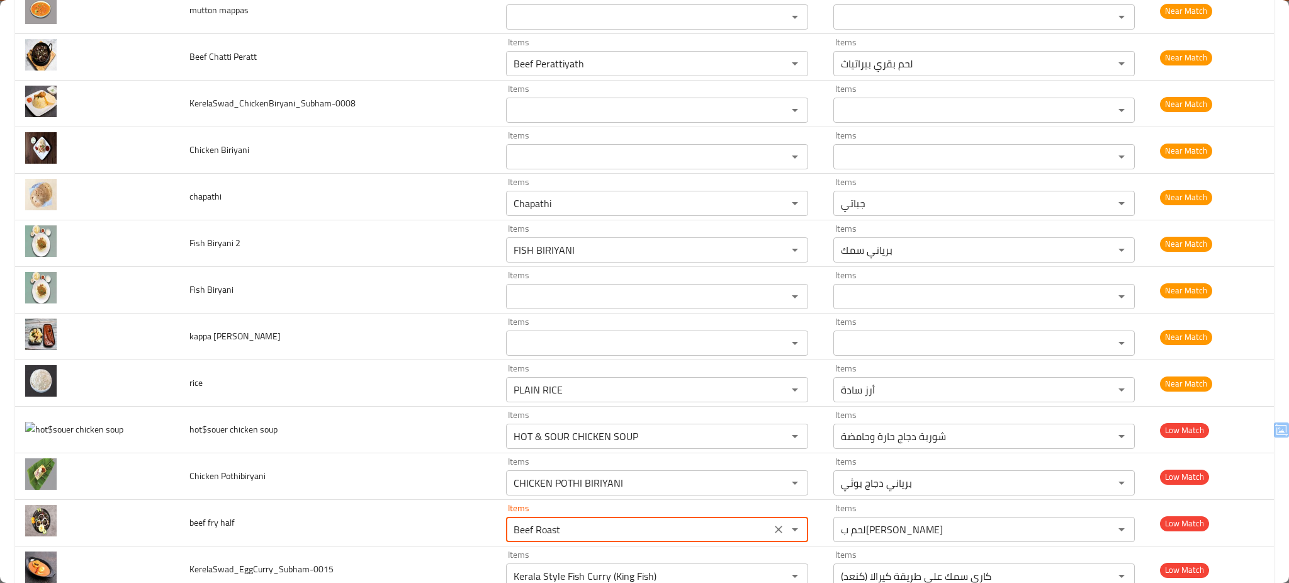
click at [652, 541] on div "Beef Roast Items" at bounding box center [656, 529] width 301 height 25
click at [574, 498] on half-option-0 "Beef Fry" at bounding box center [648, 499] width 300 height 23
type half "Beef Fry"
type half-ar "لحم بقري مقلي"
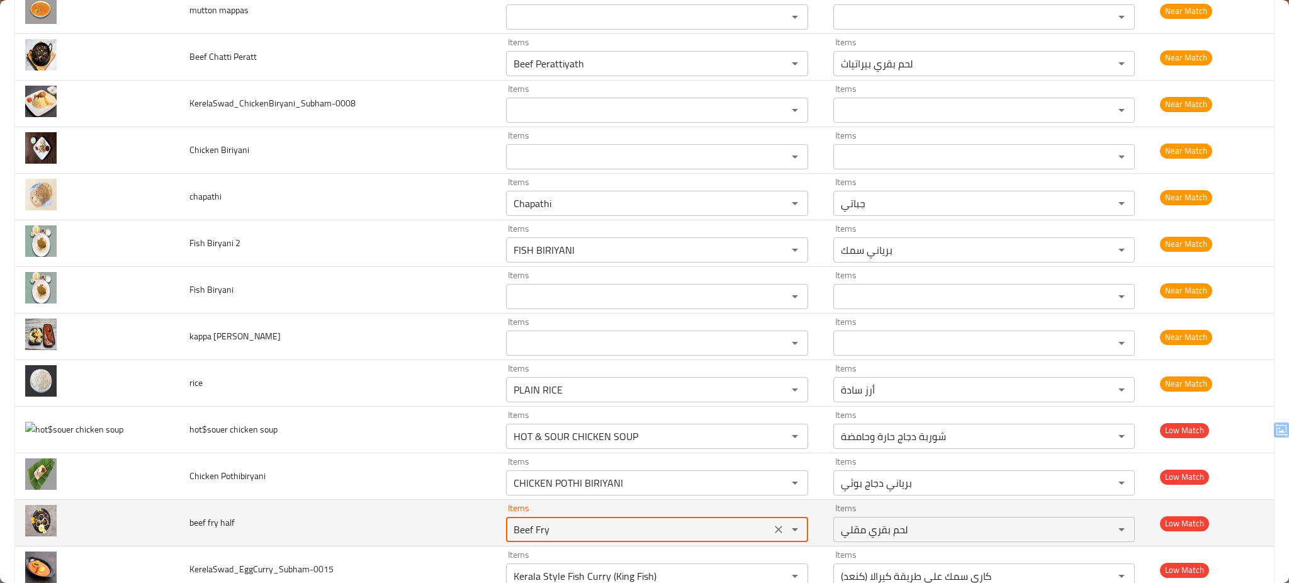
type half "Beef Fry"
click at [430, 532] on td "beef fry half" at bounding box center [337, 523] width 317 height 47
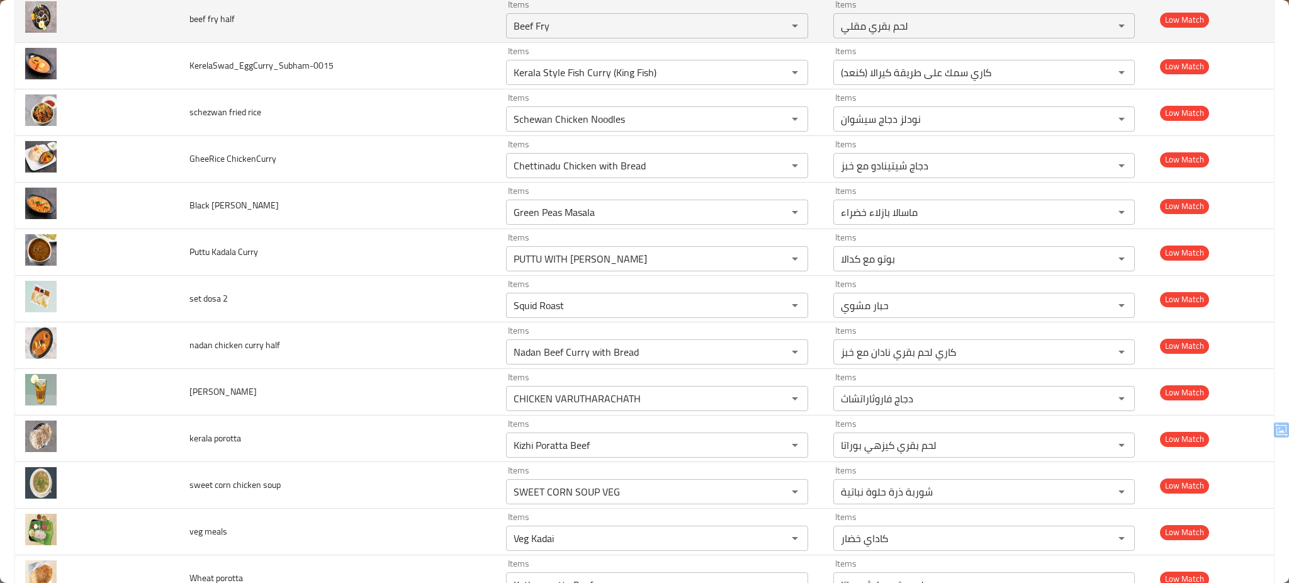
scroll to position [2326, 0]
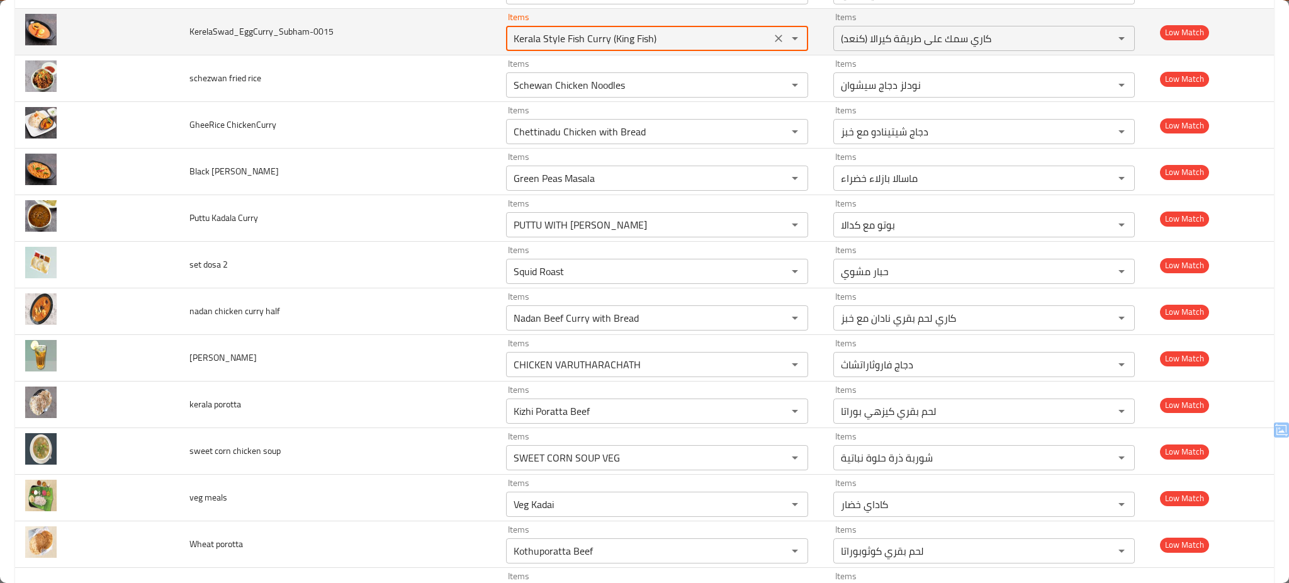
click at [671, 41] on input "Kerala Style Fish Curry (King Fish)" at bounding box center [638, 39] width 257 height 18
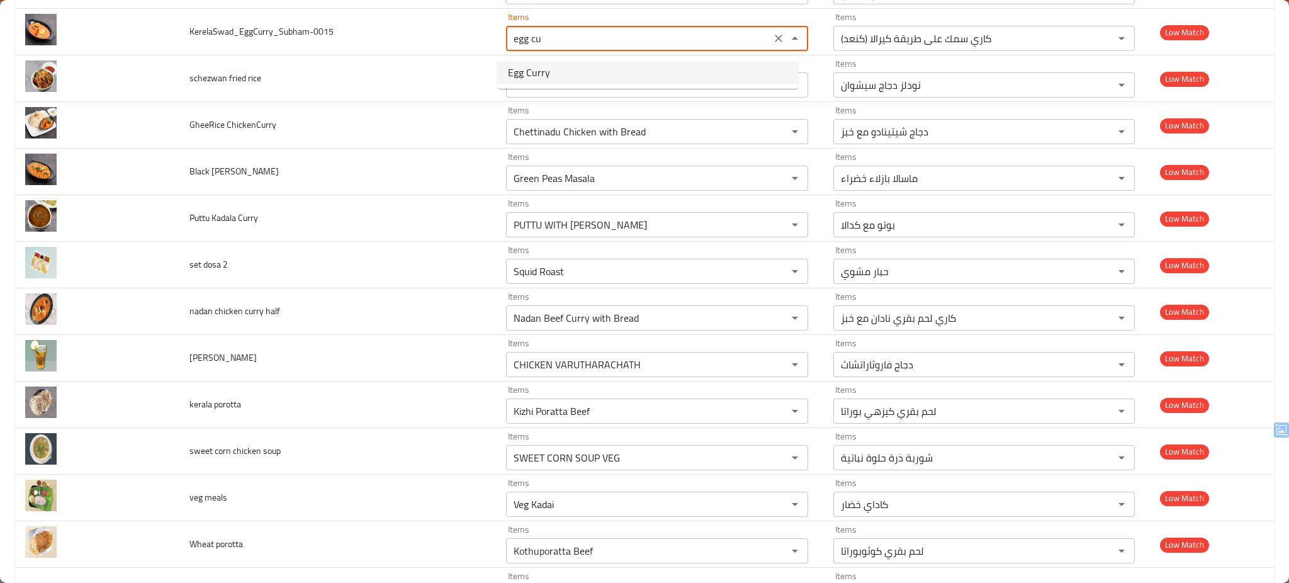
click at [545, 65] on span "Egg Curry" at bounding box center [529, 72] width 42 height 15
type input "Egg Curry"
type input "كاري بيض"
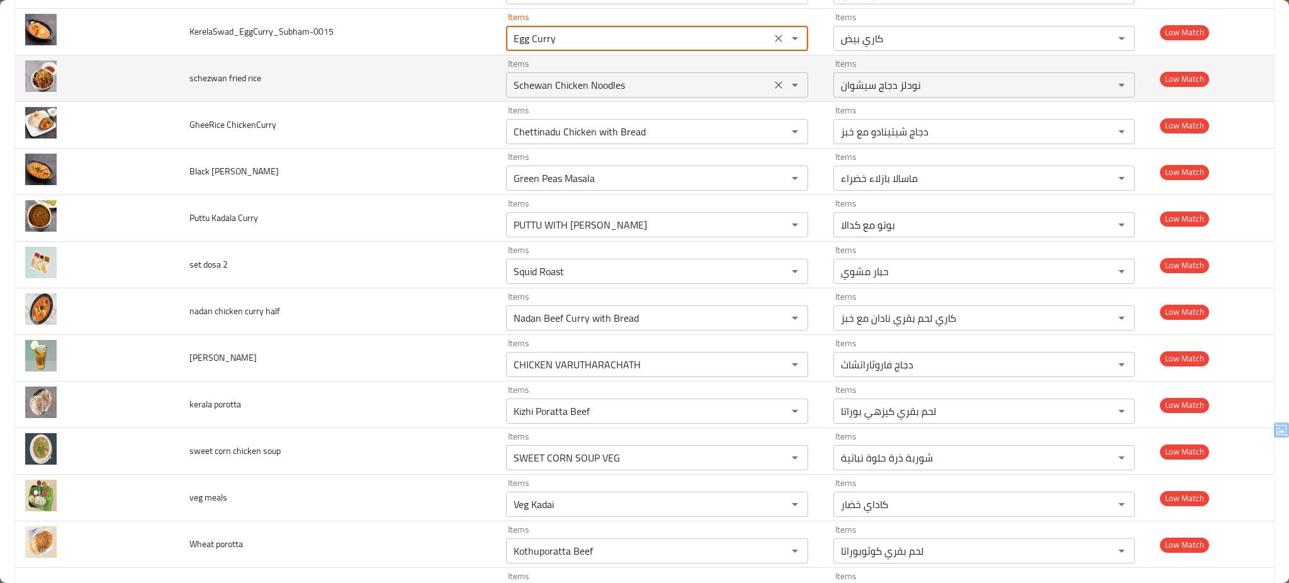
type input "Egg Curry"
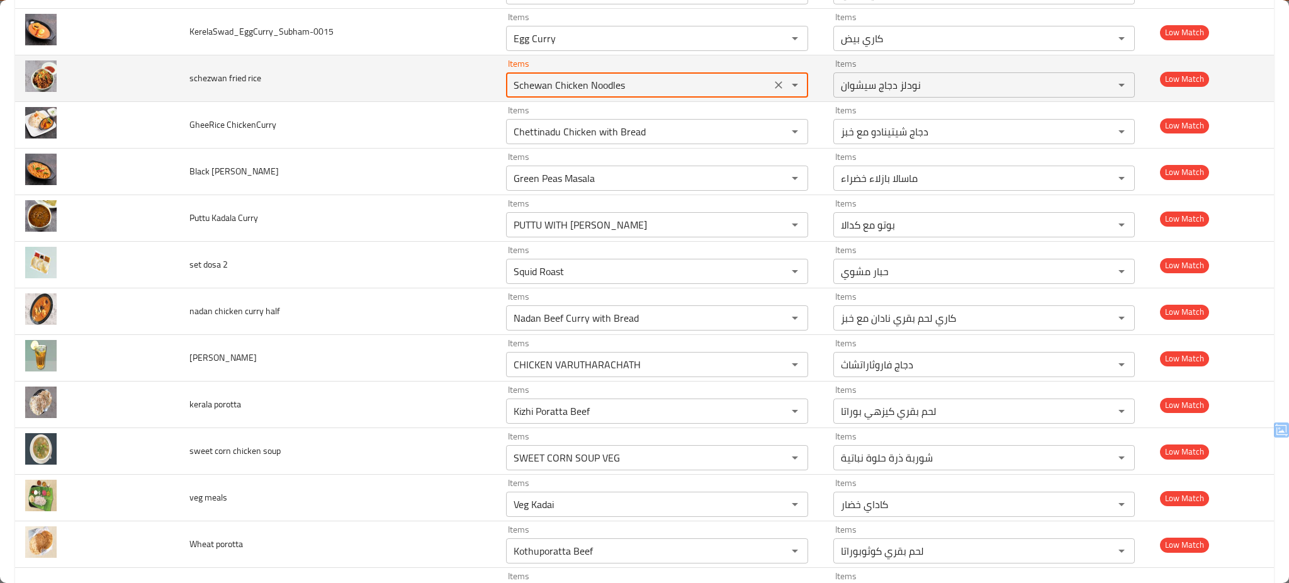
click at [558, 86] on rice "Schewan Chicken Noodles" at bounding box center [638, 85] width 257 height 18
drag, startPoint x: 558, startPoint y: 86, endPoint x: 638, endPoint y: 92, distance: 79.6
click at [638, 92] on rice "Schewan Chicken Noodles" at bounding box center [638, 85] width 257 height 18
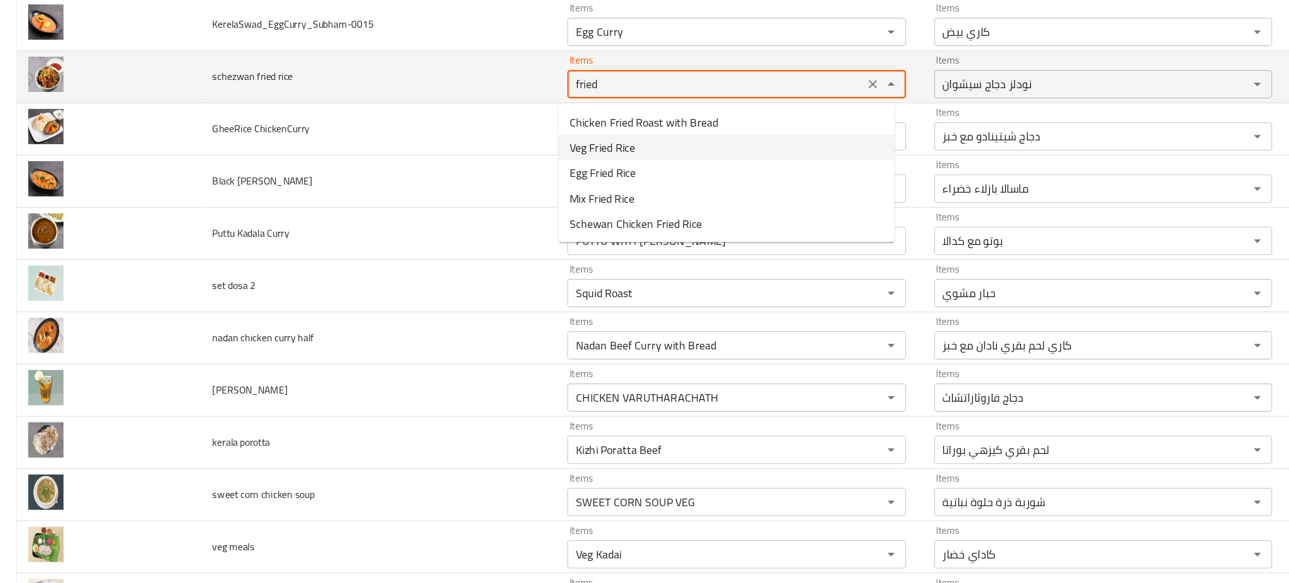
type rice "Schewan Chicken Noodles"
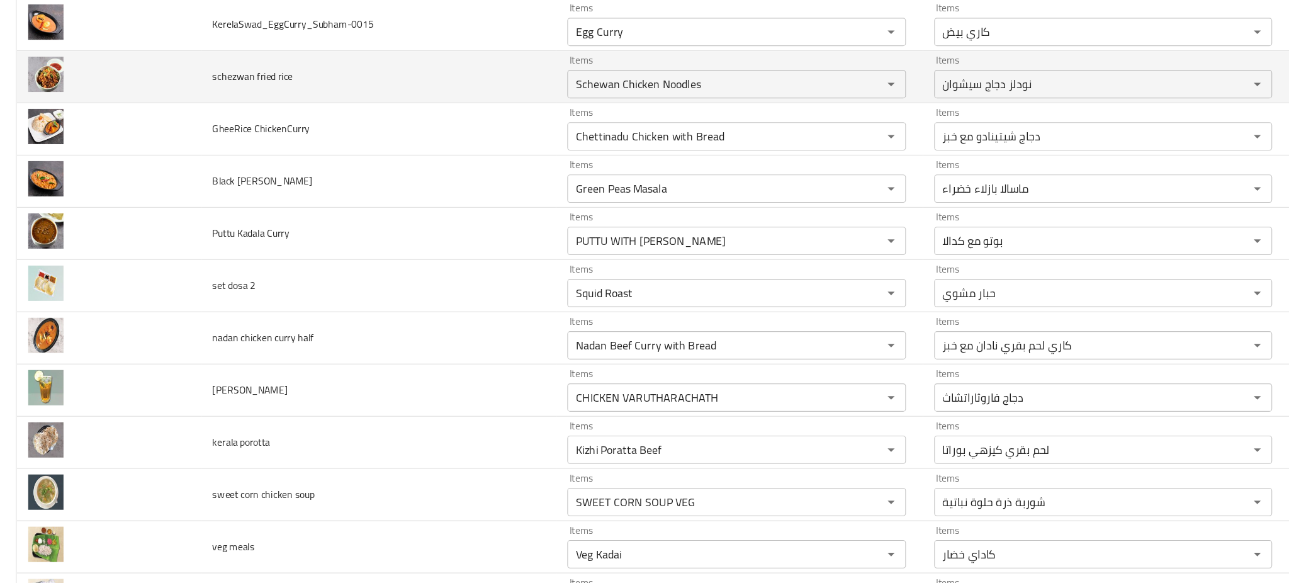
click at [395, 78] on td "schezwan fried rice" at bounding box center [337, 78] width 317 height 47
click at [772, 84] on icon "Clear" at bounding box center [778, 85] width 13 height 13
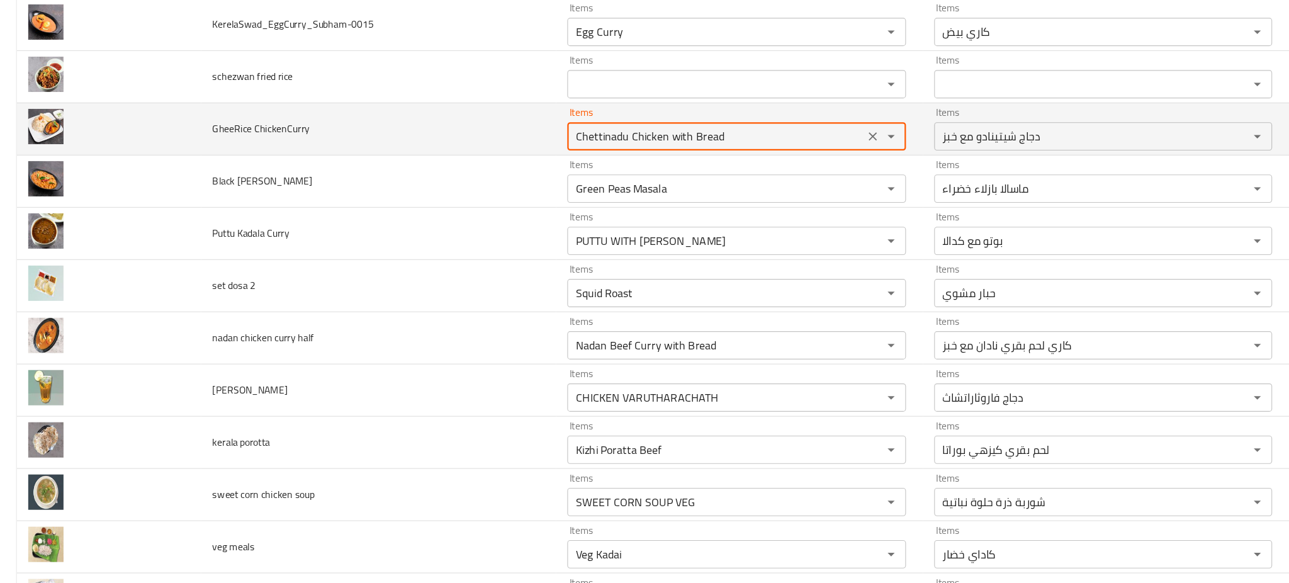
click at [680, 130] on ChickenCurry "Chettinadu Chicken with Bread" at bounding box center [638, 132] width 257 height 18
type ChickenCurry "Chettinadu Chicken with Bread"
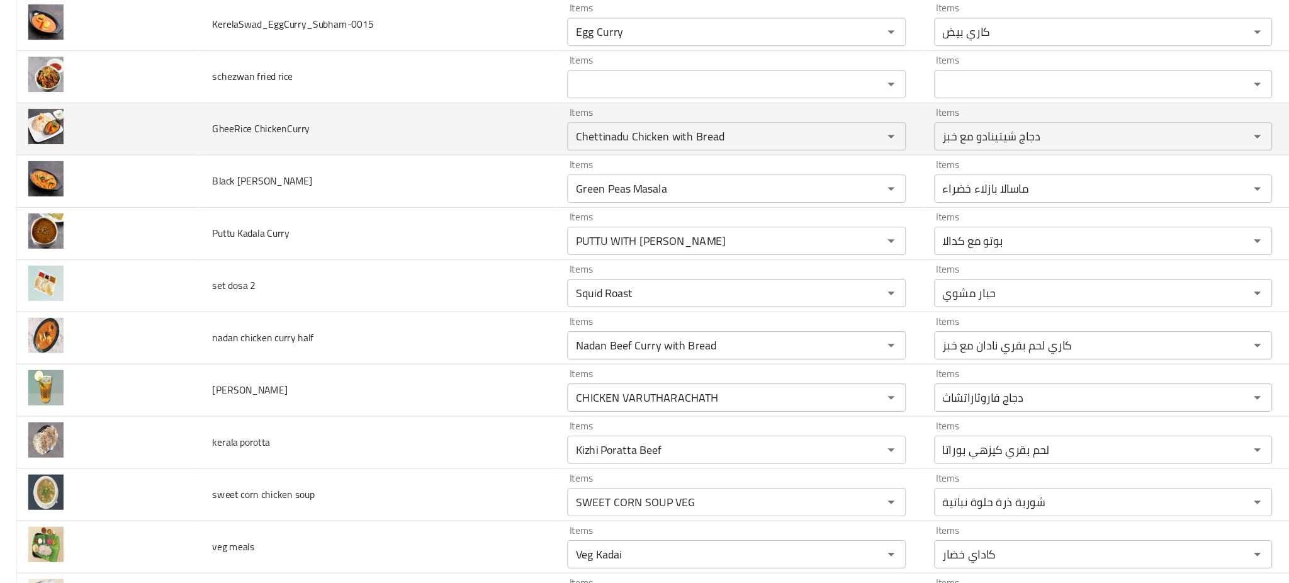
click at [455, 111] on td "GheeRice ChickenCurry" at bounding box center [337, 125] width 317 height 47
click at [772, 131] on icon "Clear" at bounding box center [778, 131] width 13 height 13
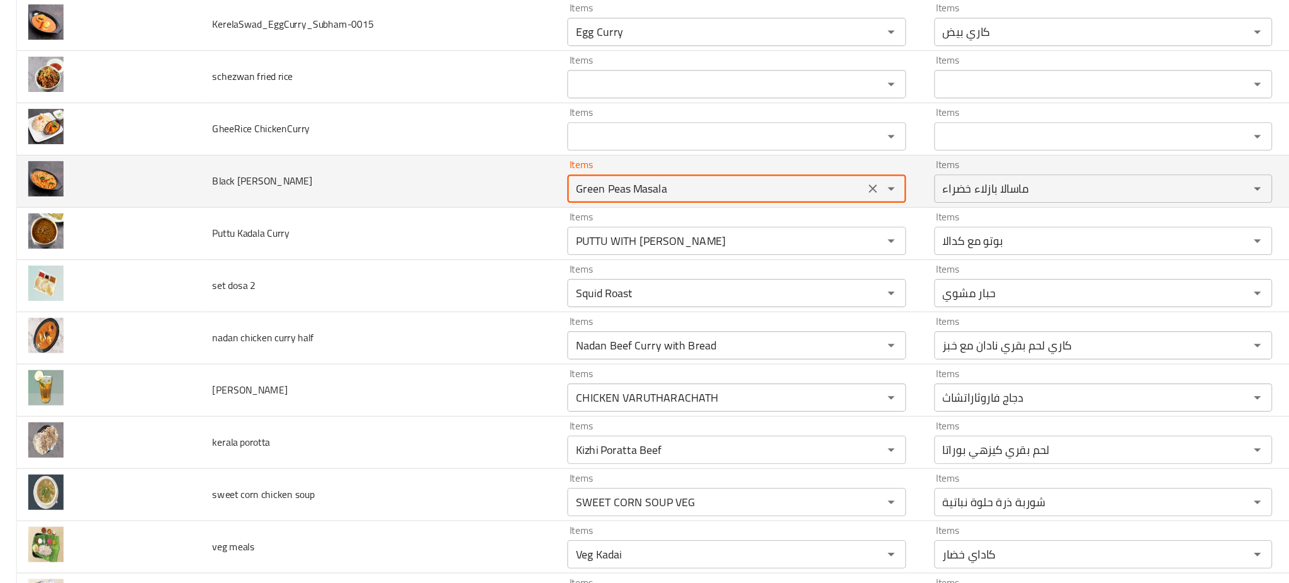
click at [681, 186] on Masala "Green Peas Masala" at bounding box center [638, 178] width 257 height 18
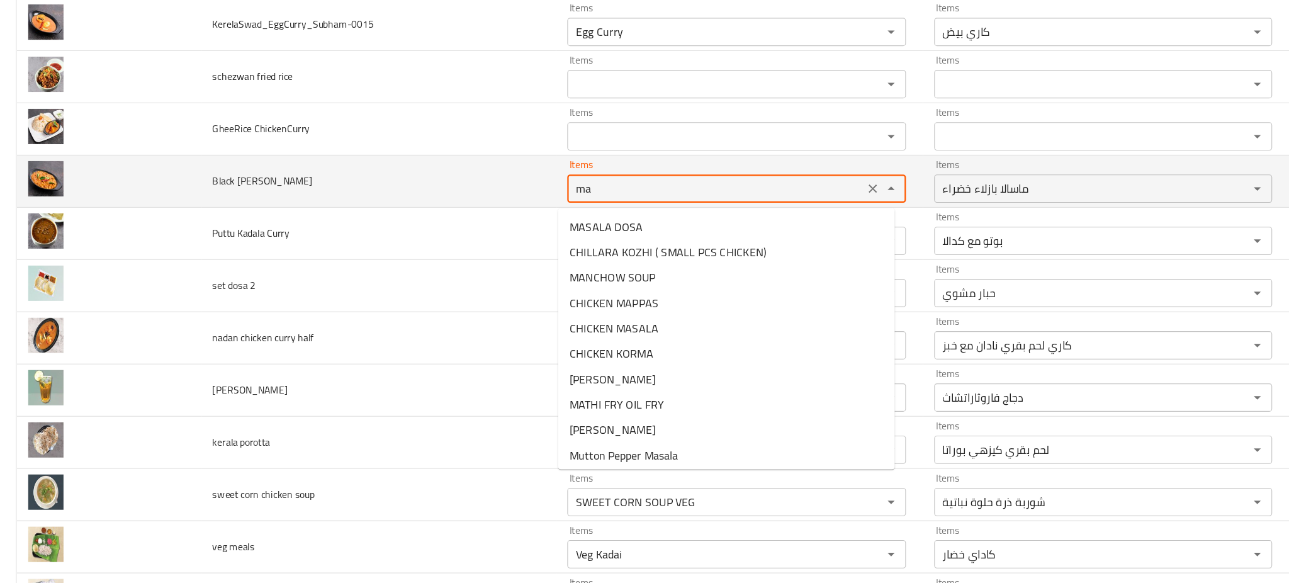
type Masala "m"
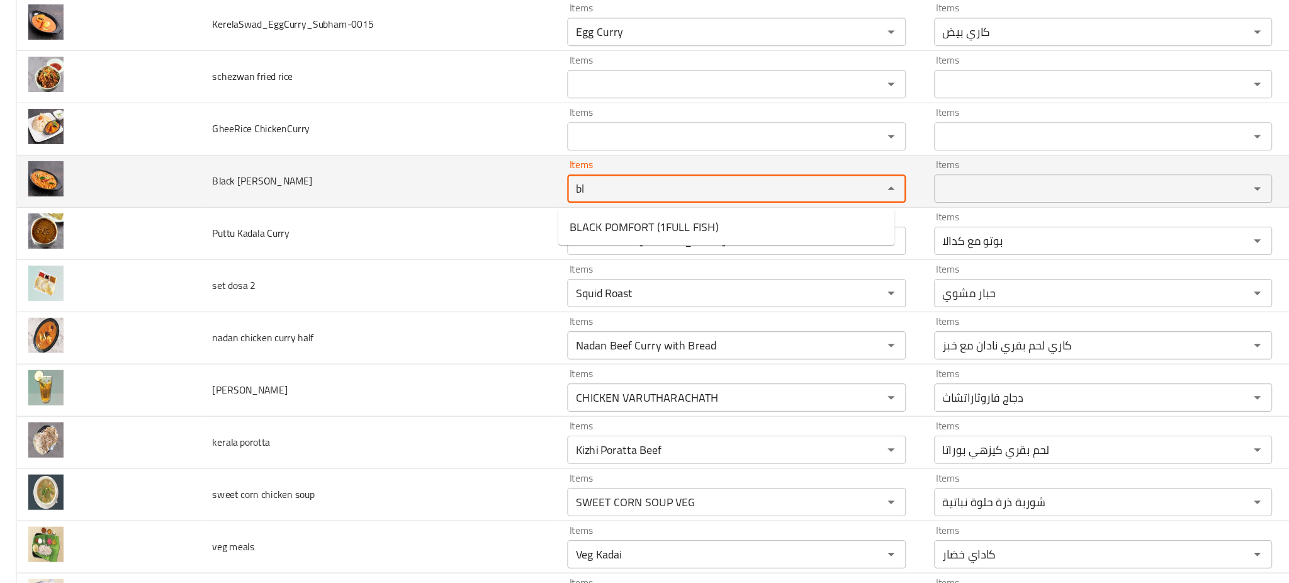
type Masala "b"
type Masala "c"
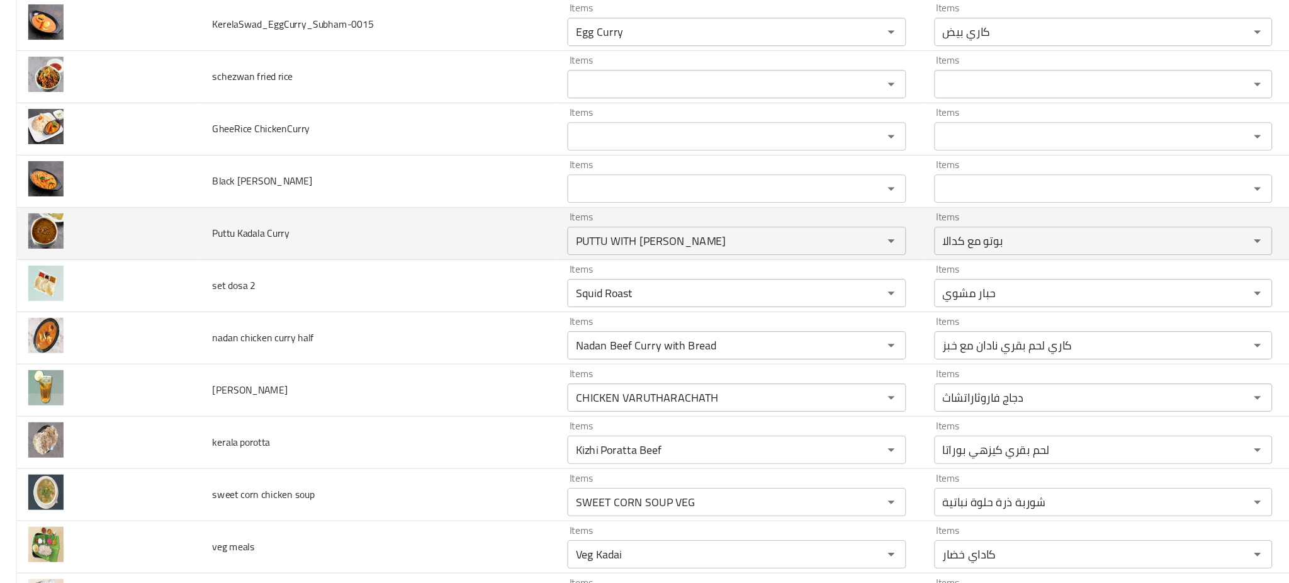
click at [427, 222] on td "Puttu Kadala Curry" at bounding box center [337, 218] width 317 height 47
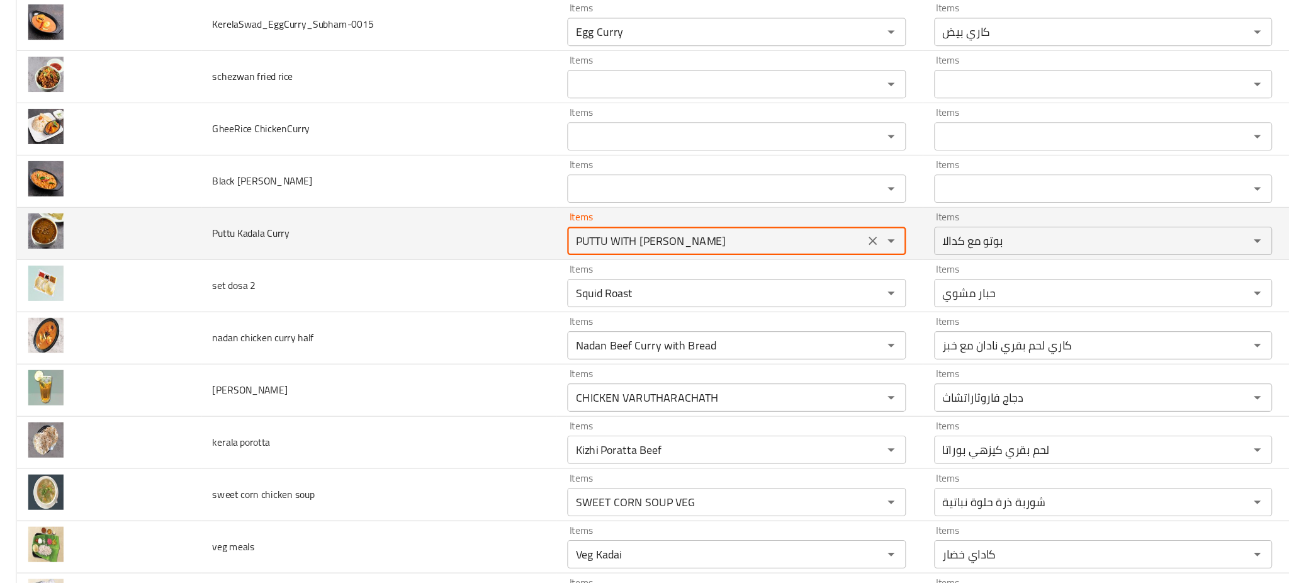
click at [649, 226] on Curry "PUTTU WITH KADALA" at bounding box center [638, 225] width 257 height 18
type Curry "PUTTU WITH KADALA"
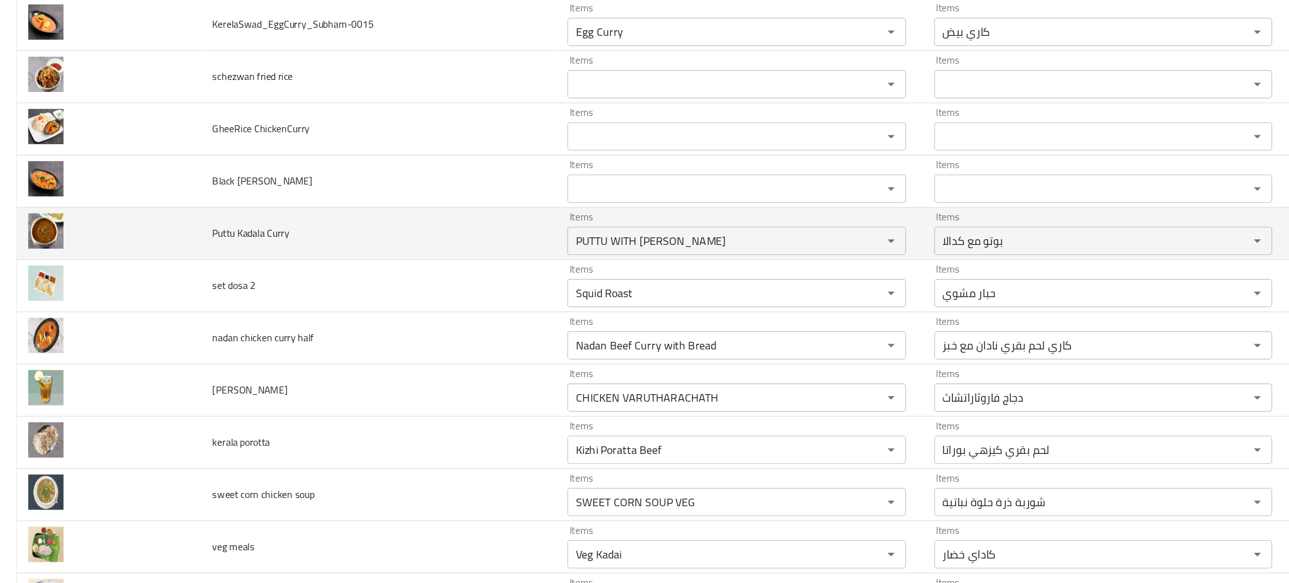
click at [453, 223] on td "Puttu Kadala Curry" at bounding box center [337, 218] width 317 height 47
click at [775, 227] on icon "Clear" at bounding box center [779, 225] width 8 height 8
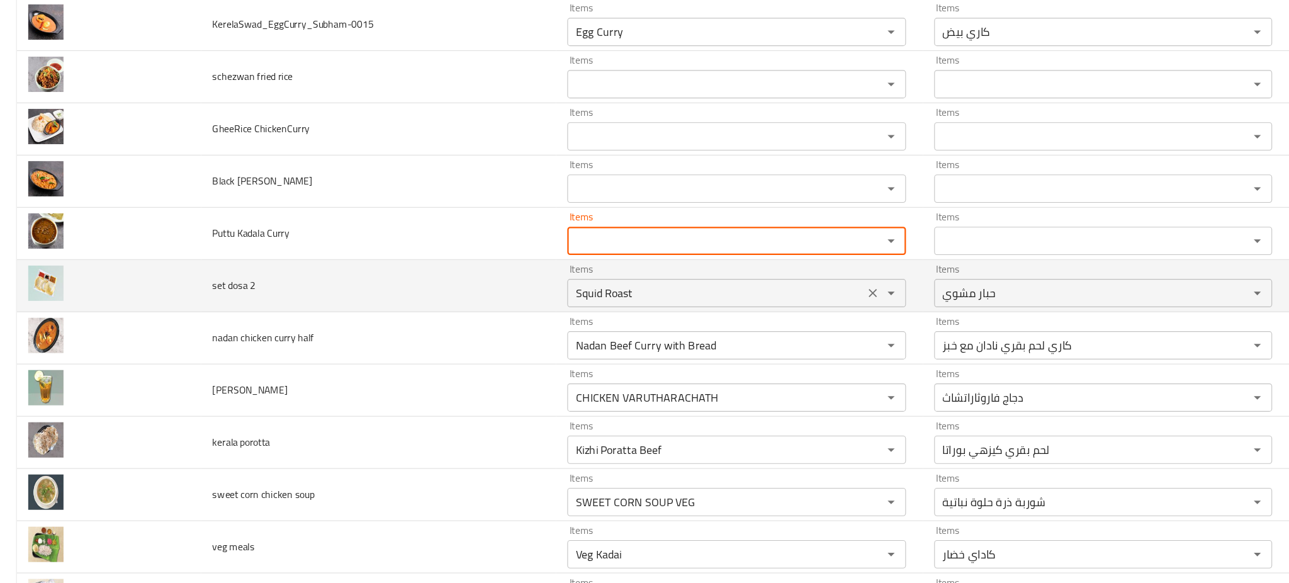
click at [597, 269] on 2 "Squid Roast" at bounding box center [638, 271] width 257 height 18
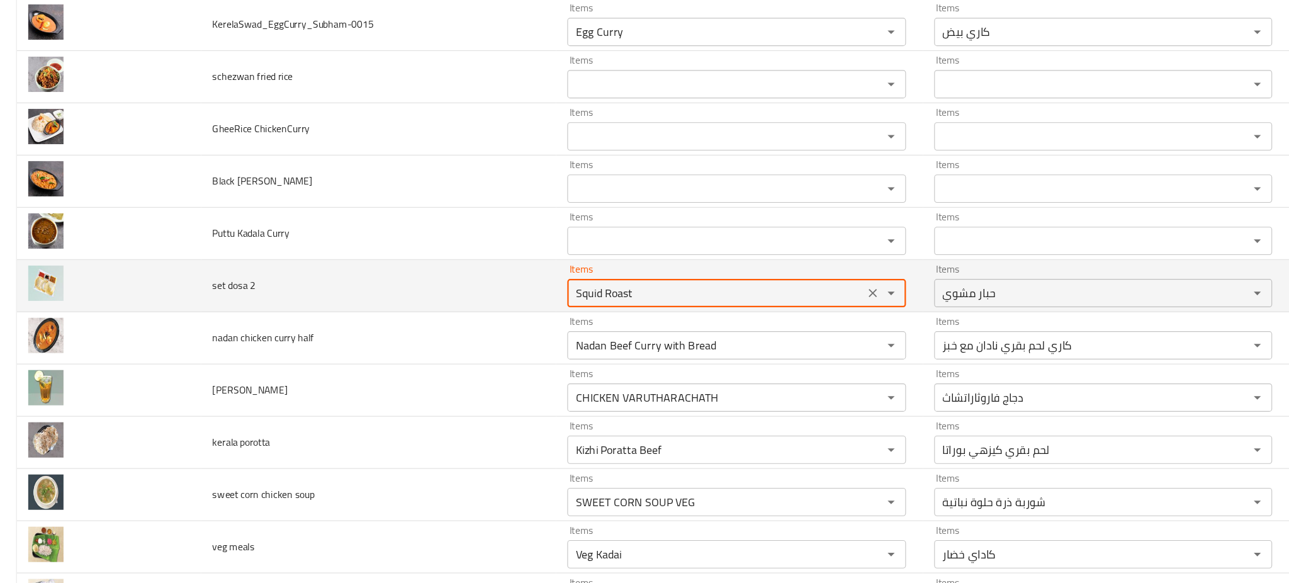
click at [597, 269] on 2 "Squid Roast" at bounding box center [638, 271] width 257 height 18
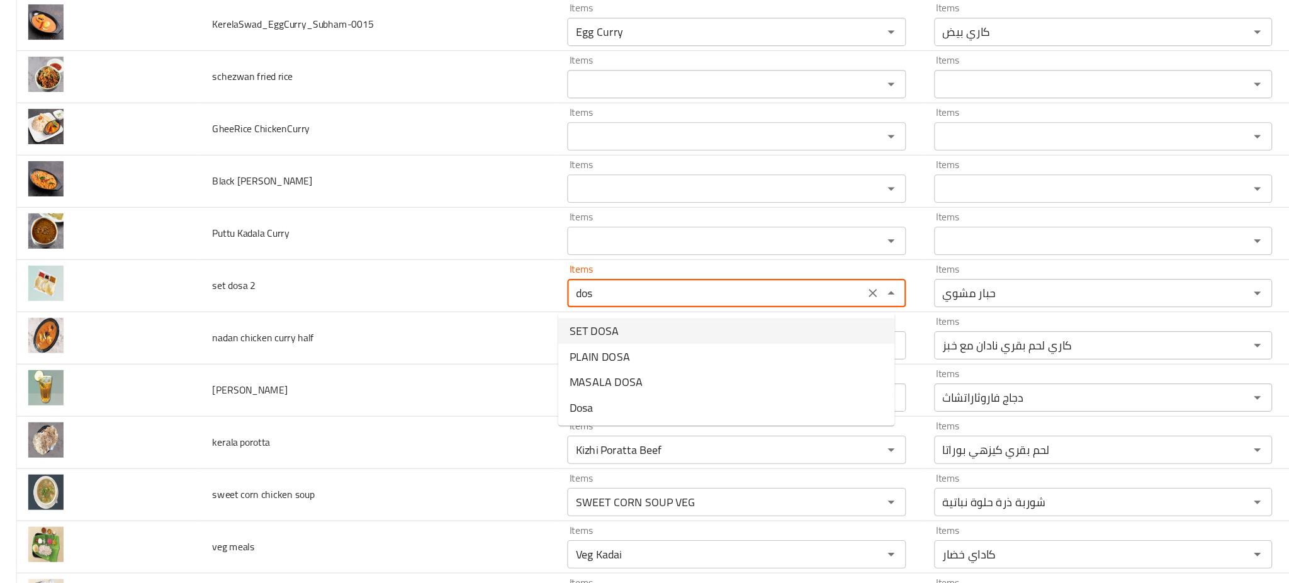
click at [573, 298] on 2-option-0 "SET DOSA" at bounding box center [648, 305] width 300 height 23
type 2 "SET DOSA"
type 2-ar "سيت دوسا"
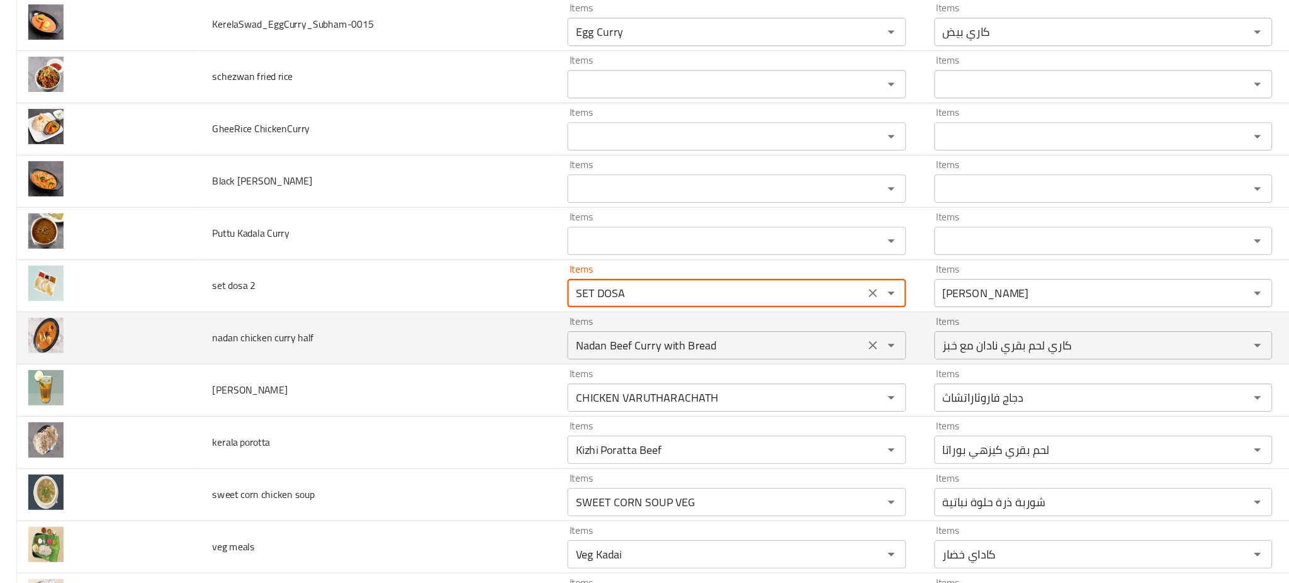
type 2 "SET DOSA"
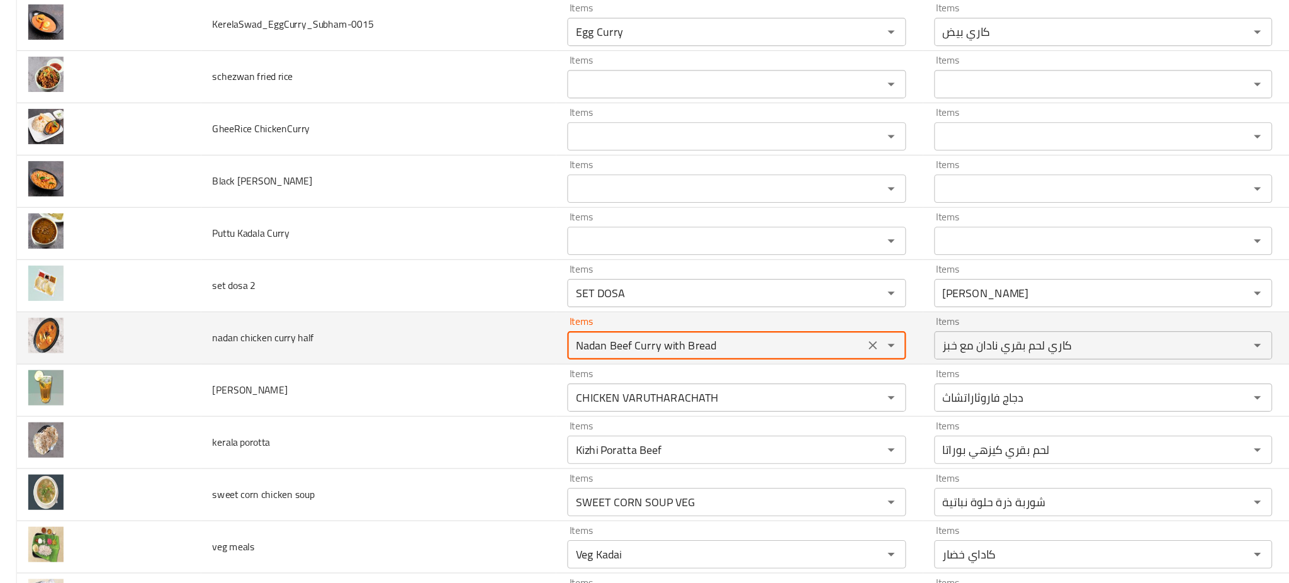
click at [631, 322] on half "Nadan Beef Curry with Bread" at bounding box center [638, 318] width 257 height 18
type half "Nadan Beef Curry with Bread"
click at [463, 310] on td "nadan chicken curry half" at bounding box center [337, 311] width 317 height 47
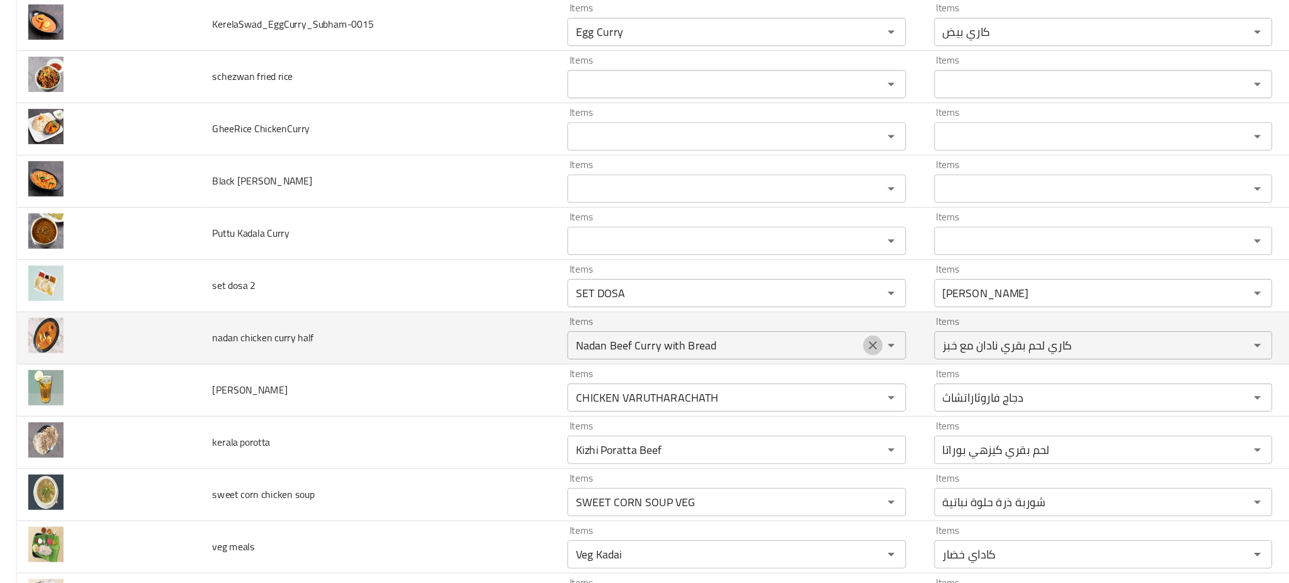
click at [772, 320] on icon "Clear" at bounding box center [778, 318] width 13 height 13
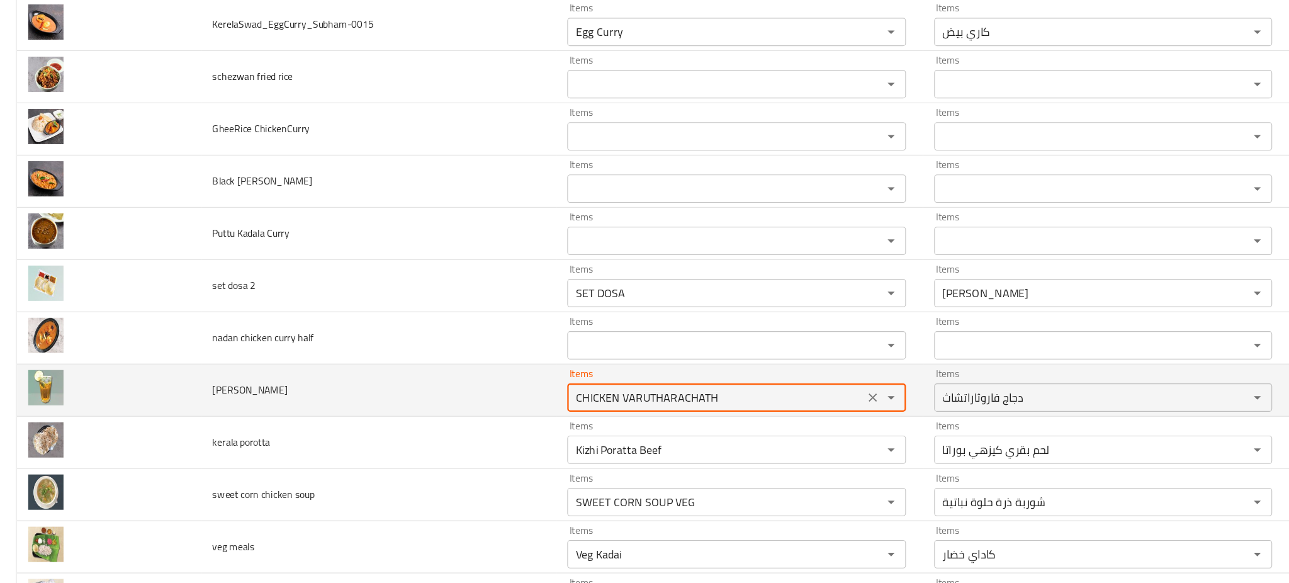
click at [728, 366] on Sarbath "CHICKEN VARUTHARACHATH" at bounding box center [638, 365] width 257 height 18
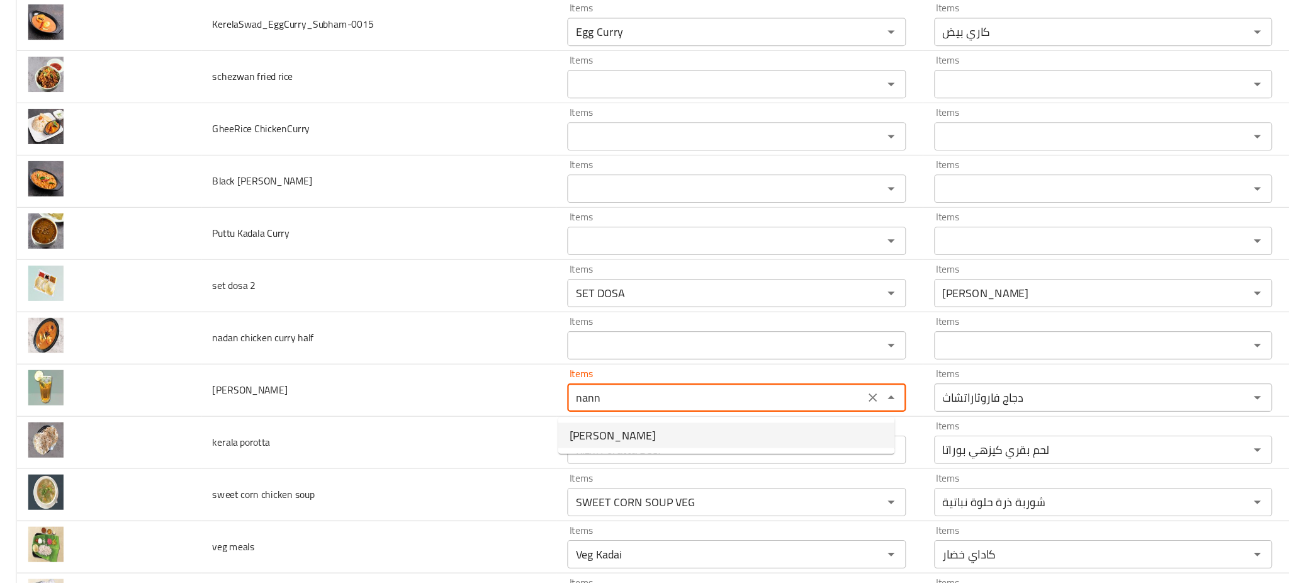
click at [626, 395] on Sarbath-option-0 "Nannari Sarbath" at bounding box center [648, 398] width 300 height 23
type Sarbath "Nannari Sarbath"
type Sarbath-ar "شربات ناناري"
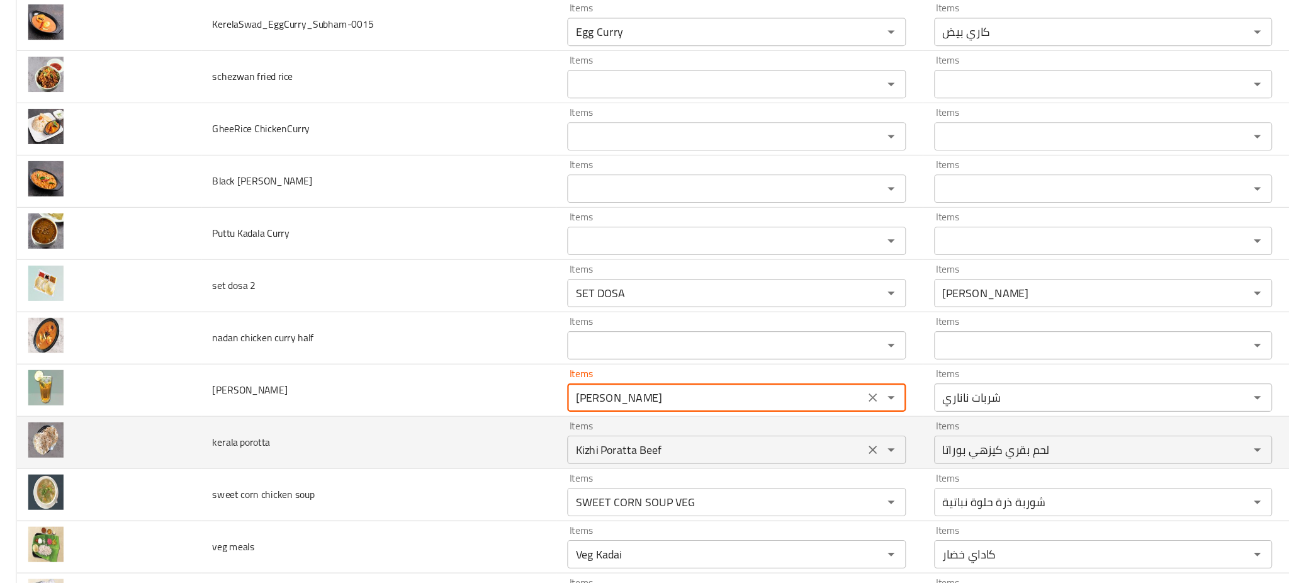
type Sarbath "Nannari Sarbath"
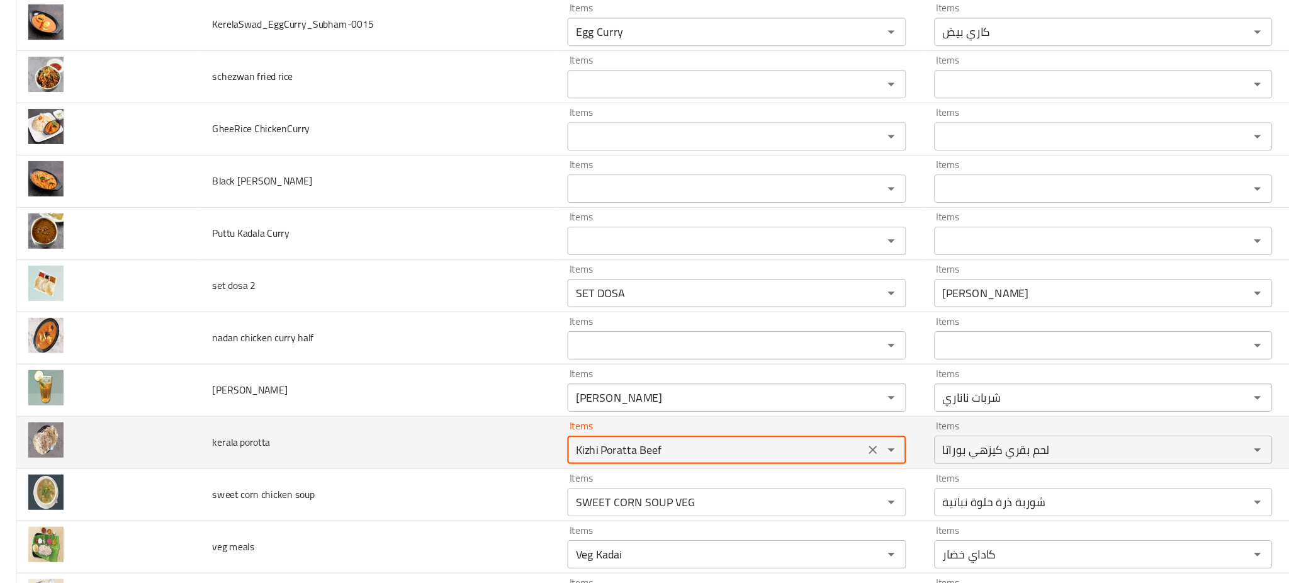
click at [621, 414] on porotta "Kizhi Poratta Beef" at bounding box center [638, 411] width 257 height 18
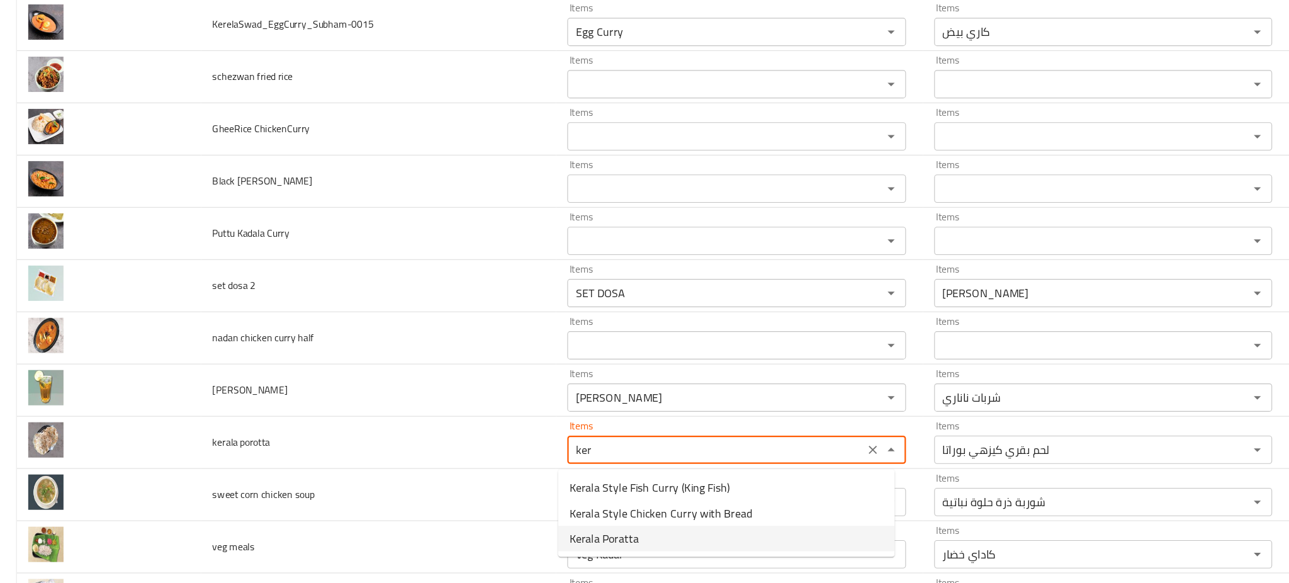
click at [557, 486] on span "Kerala Poratta" at bounding box center [539, 490] width 62 height 15
type porotta "Kerala Poratta"
type porotta-ar "كيرالا بوراتا"
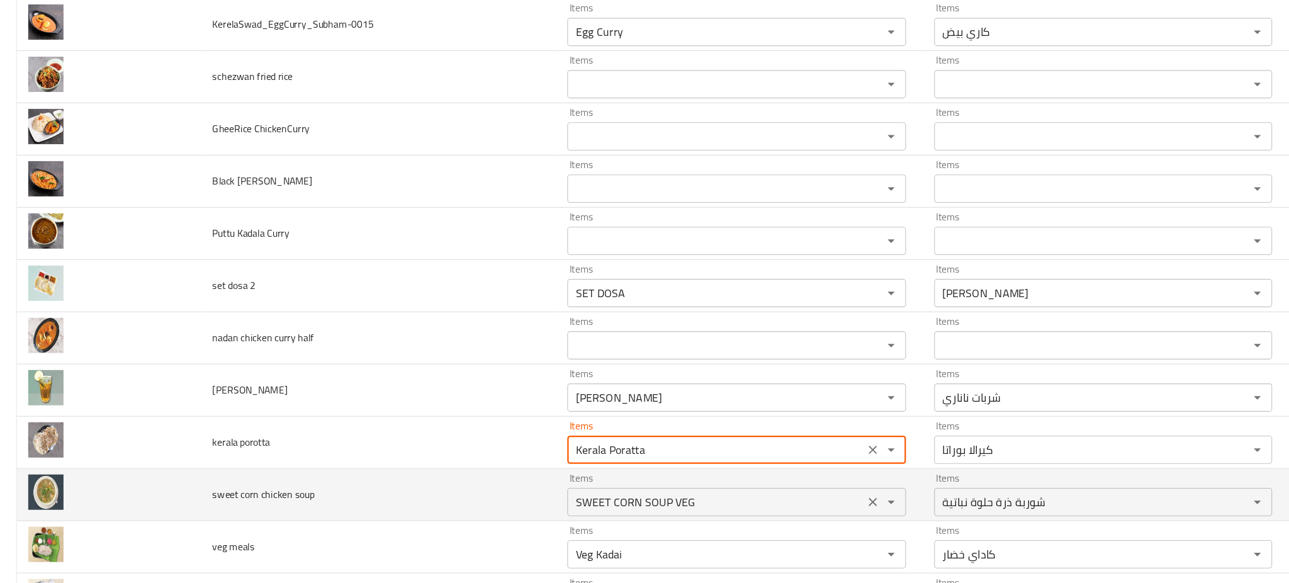
type porotta "Kerala Poratta"
click at [573, 466] on soup "SWEET CORN SOUP VEG" at bounding box center [638, 458] width 257 height 18
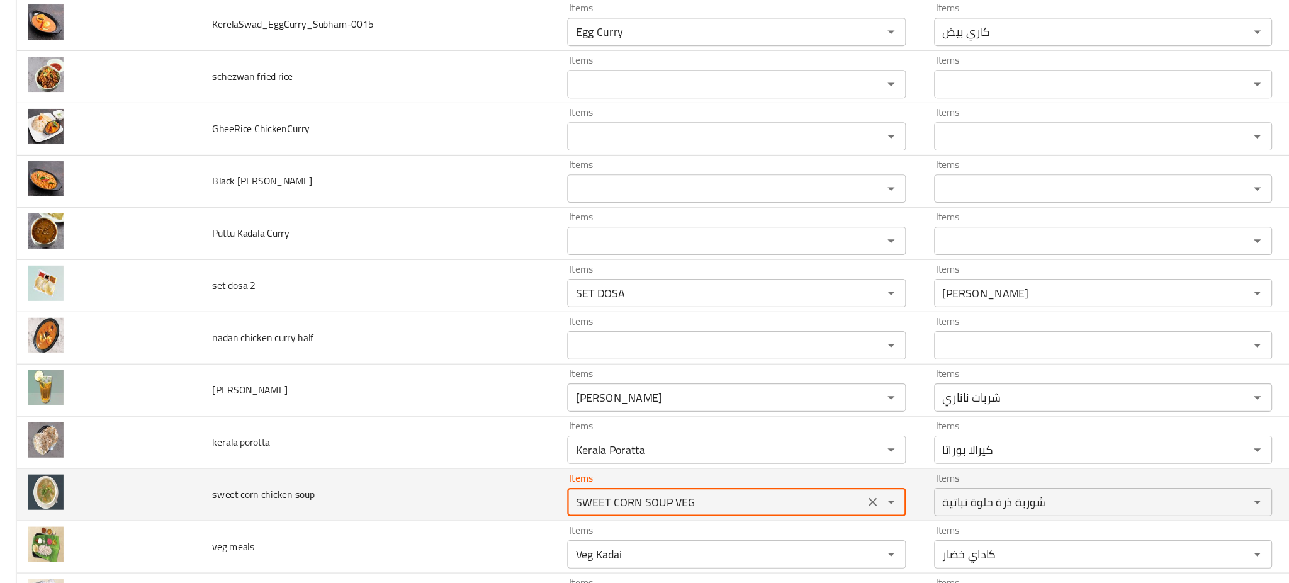
click at [573, 466] on soup "SWEET CORN SOUP VEG" at bounding box center [638, 458] width 257 height 18
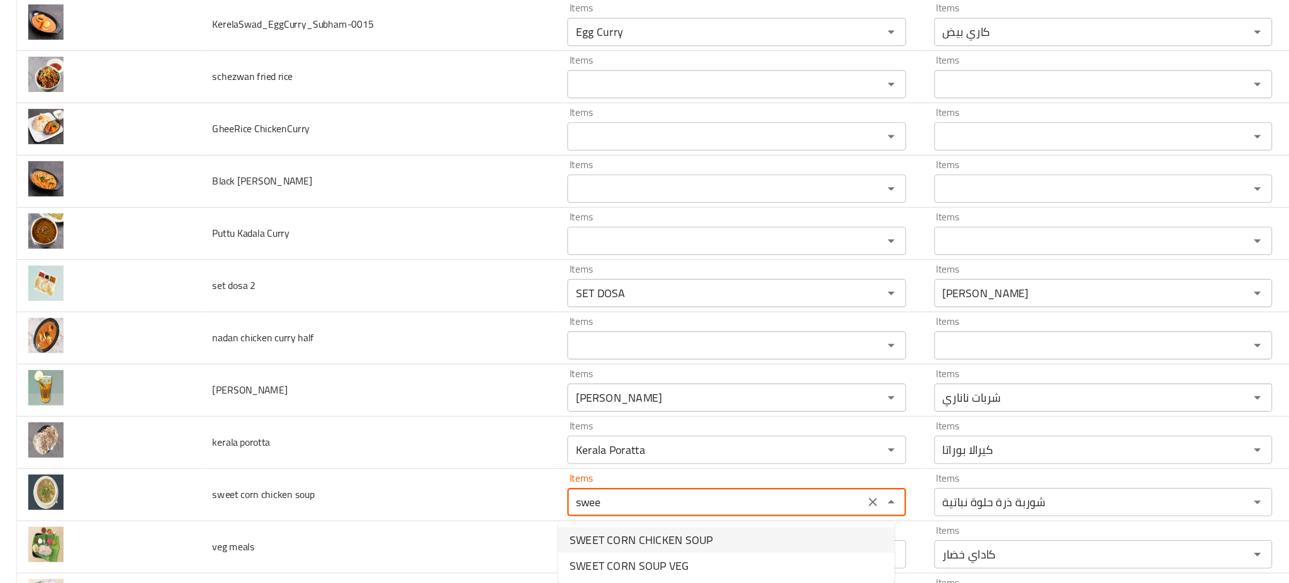
click at [570, 486] on span "SWEET CORN CHICKEN SOUP" at bounding box center [572, 491] width 128 height 15
type soup "SWEET CORN CHICKEN SOUP"
type soup-ar "شوربة دجاج بالذرة الحلوة"
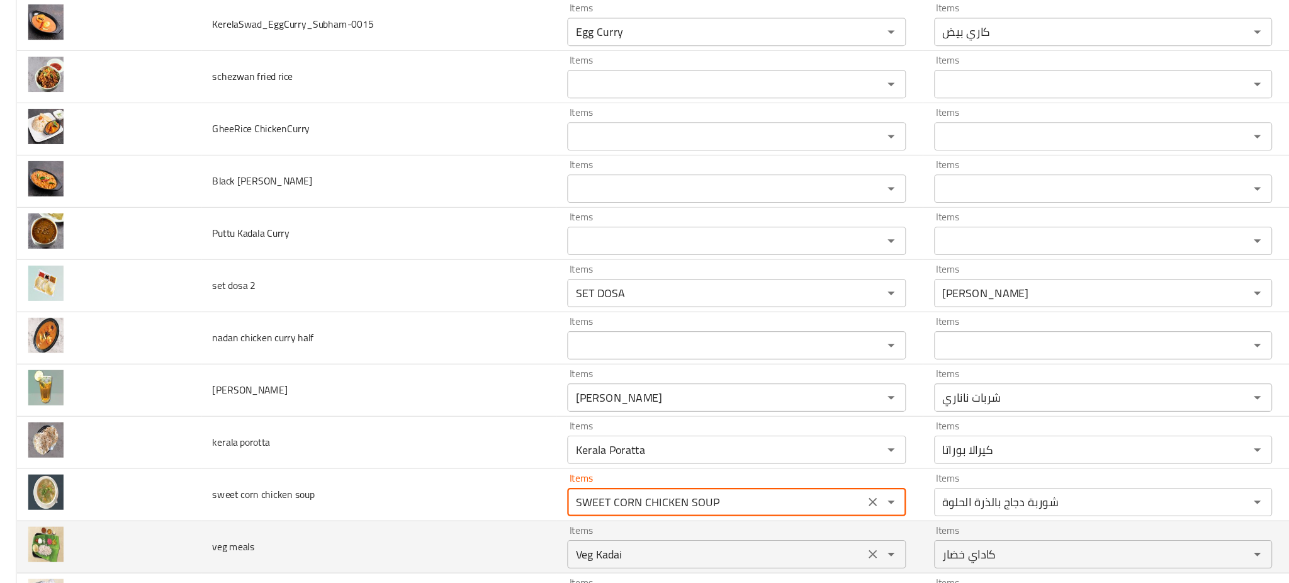
type soup "SWEET CORN CHICKEN SOUP"
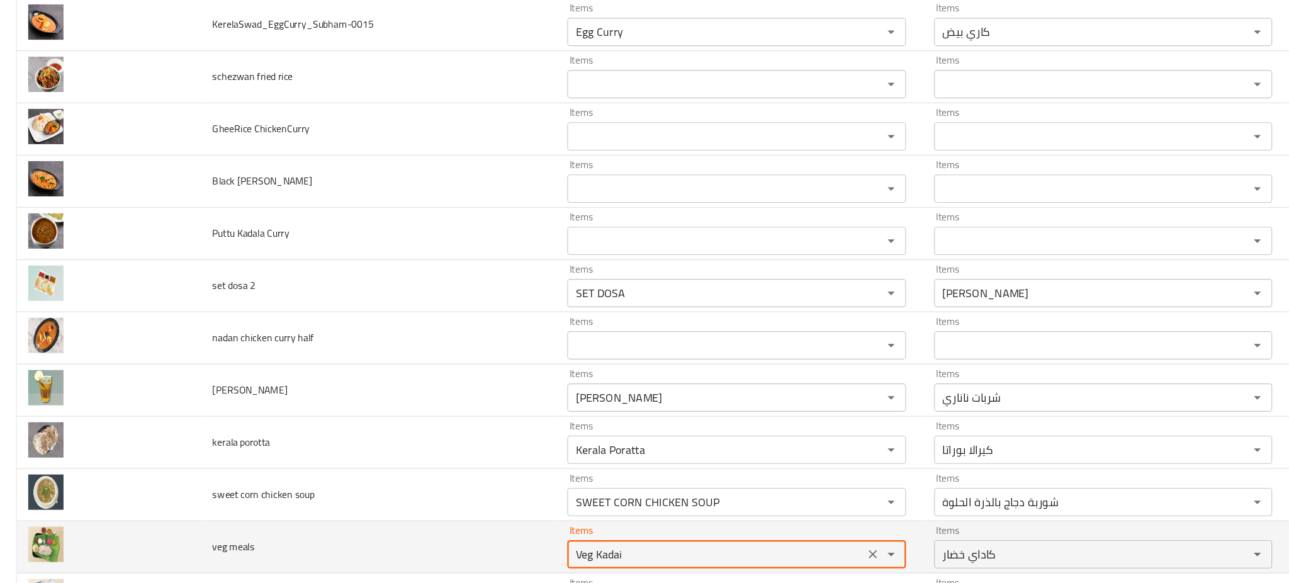
click at [566, 500] on meals "Veg Kadai" at bounding box center [638, 504] width 257 height 18
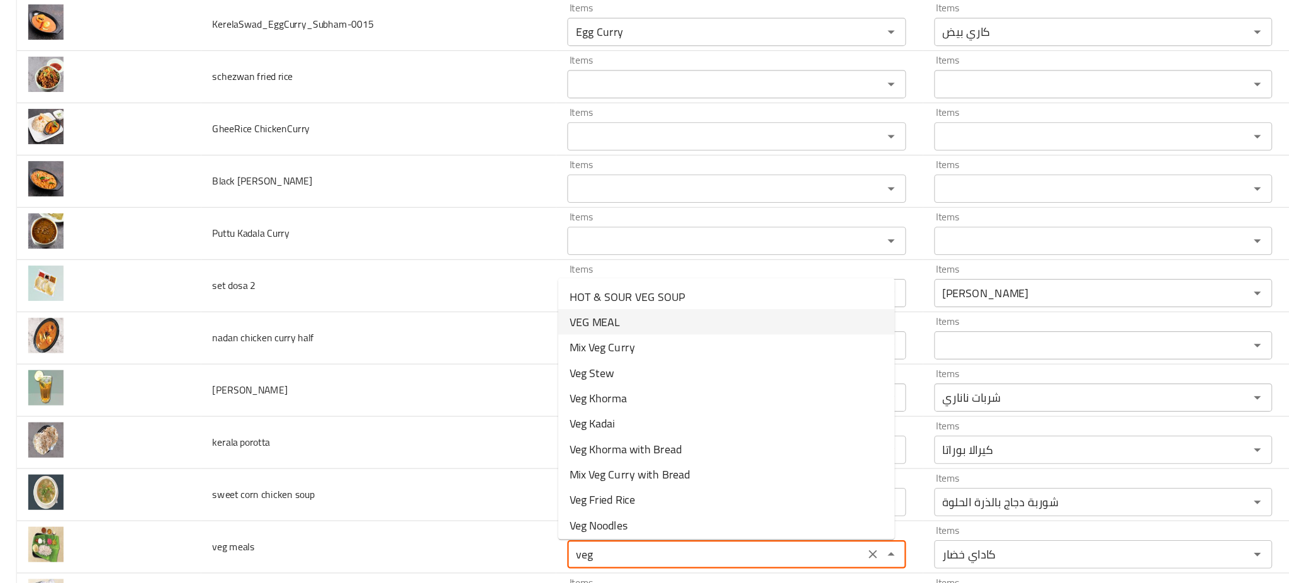
click at [561, 301] on meals-option-1 "VEG MEAL" at bounding box center [648, 297] width 300 height 23
type meals "VEG MEAL"
type meals-ar "وجبة نباتية"
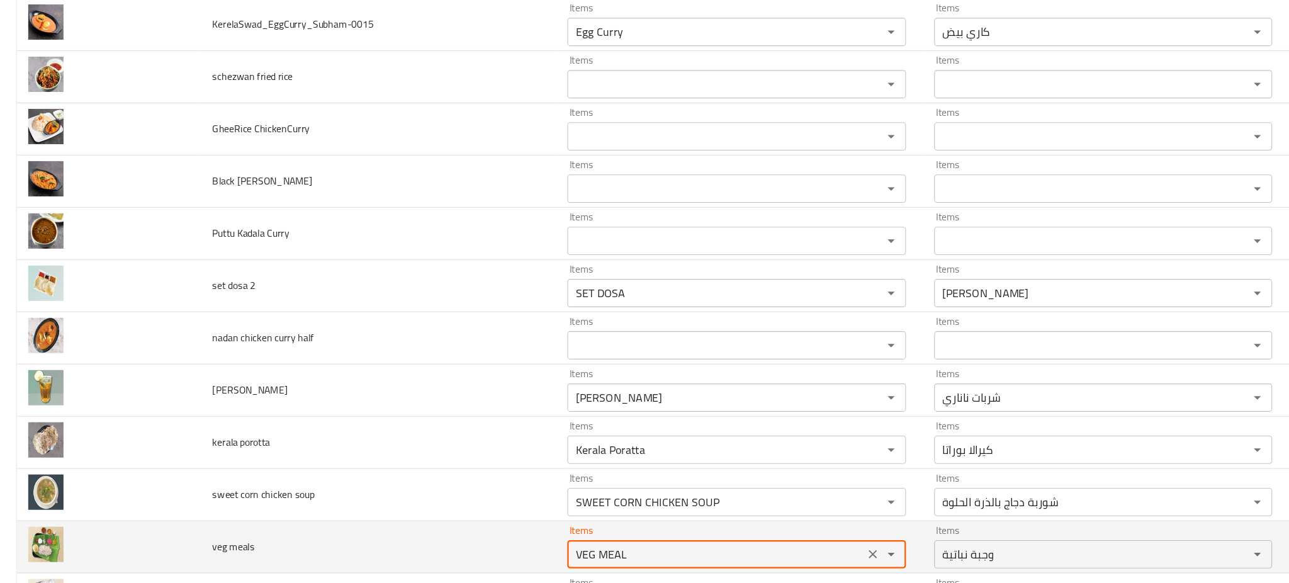
type meals "VEG MEAL"
click at [449, 501] on td "veg meals" at bounding box center [337, 498] width 317 height 47
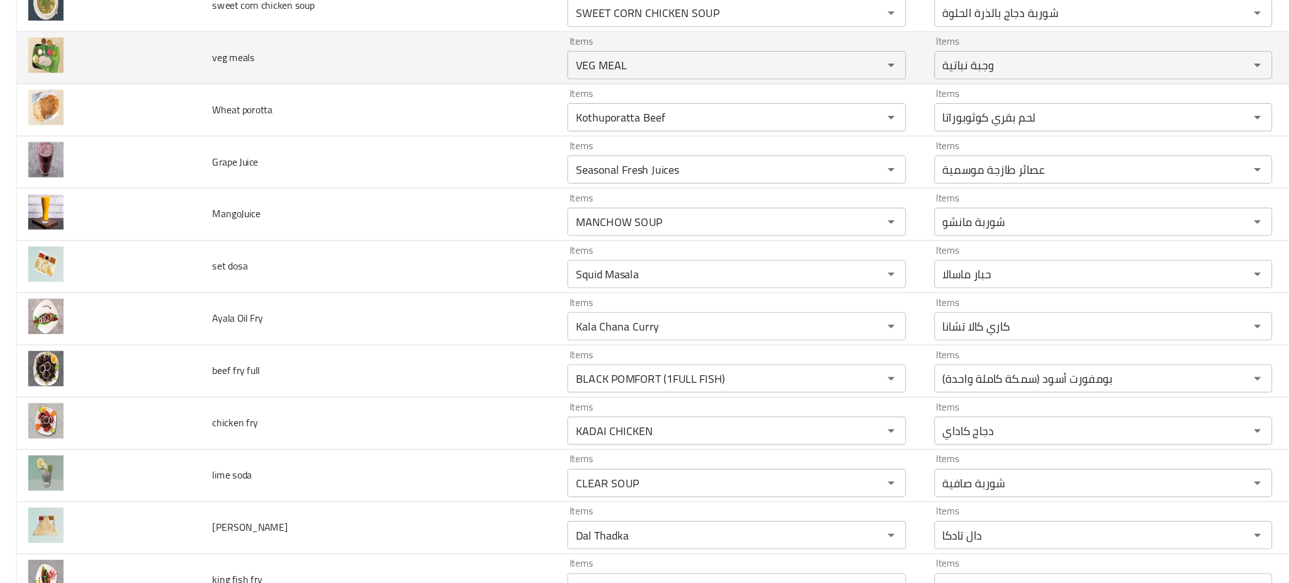
scroll to position [2796, 0]
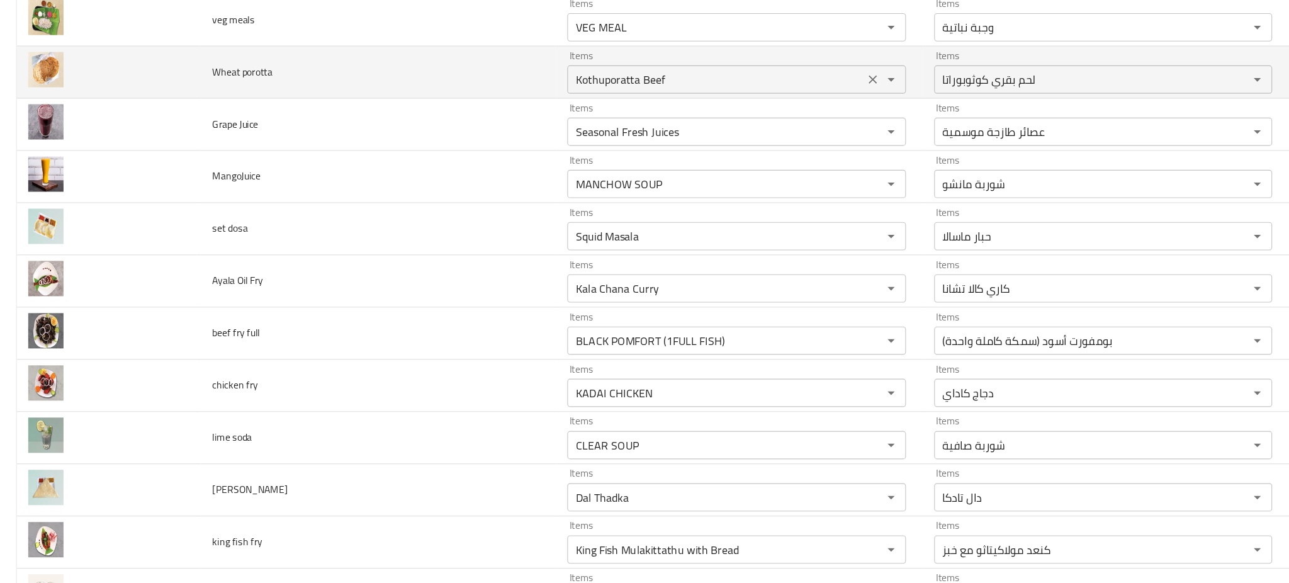
click at [643, 72] on div "Kothuporatta Beef Items" at bounding box center [656, 81] width 301 height 25
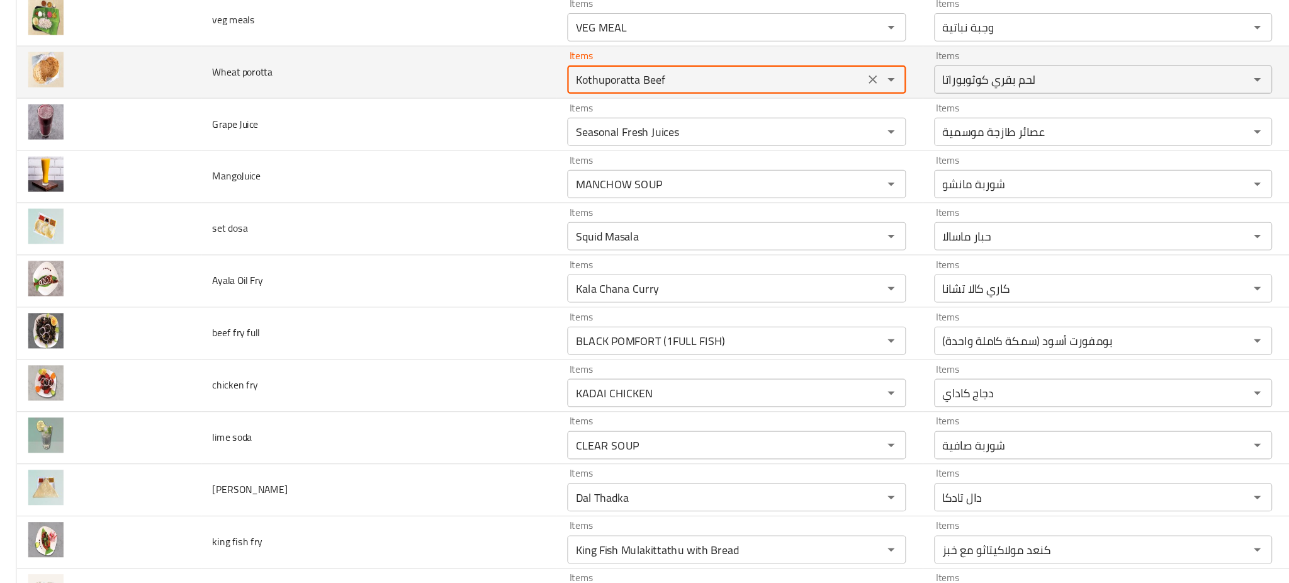
click at [643, 72] on div "Kothuporatta Beef Items" at bounding box center [656, 81] width 301 height 25
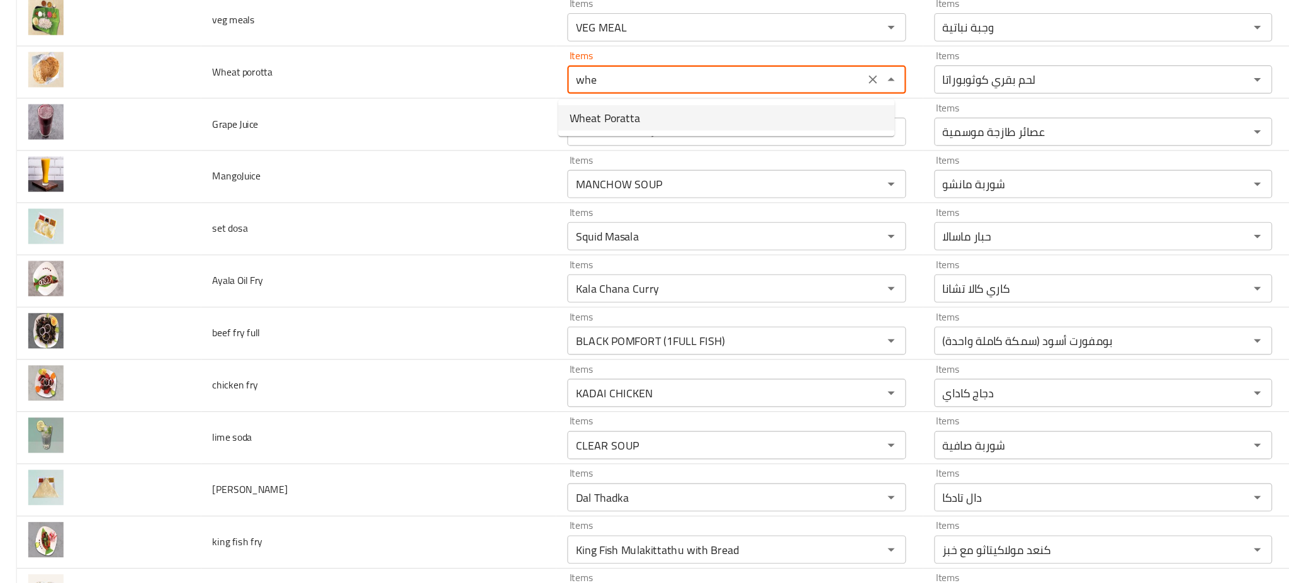
click at [570, 123] on porotta-option-0 "Wheat Poratta" at bounding box center [648, 115] width 300 height 23
type porotta "Wheat Poratta"
type porotta-ar "براتا قمح"
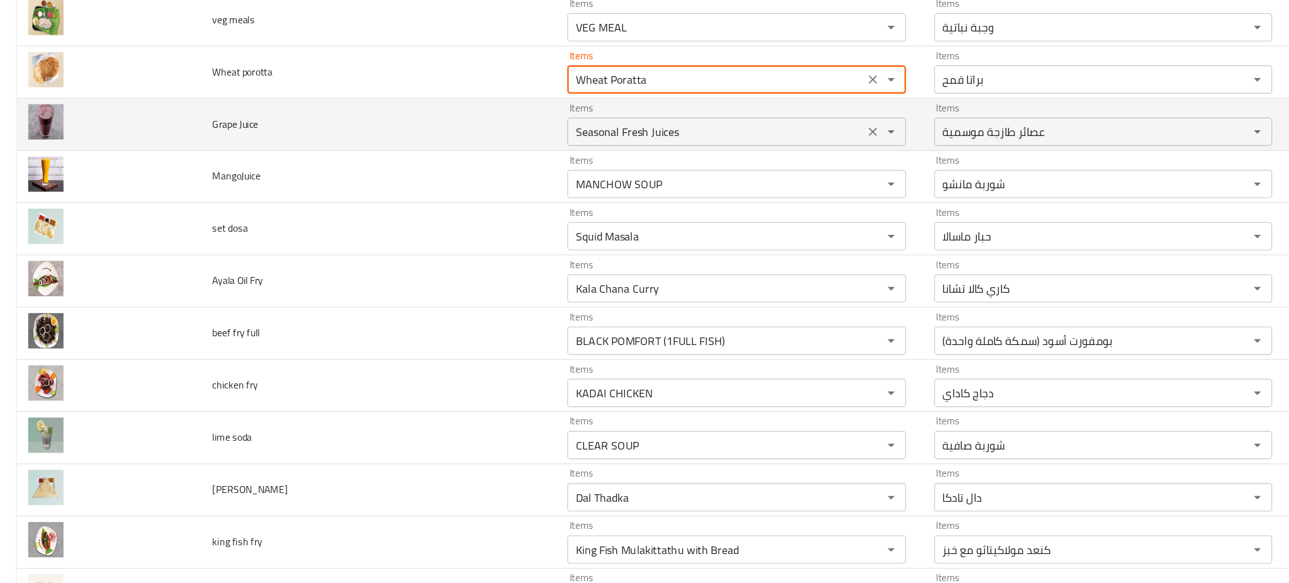
type porotta "Wheat Poratta"
click at [566, 132] on Juice "Seasonal Fresh Juices" at bounding box center [638, 128] width 257 height 18
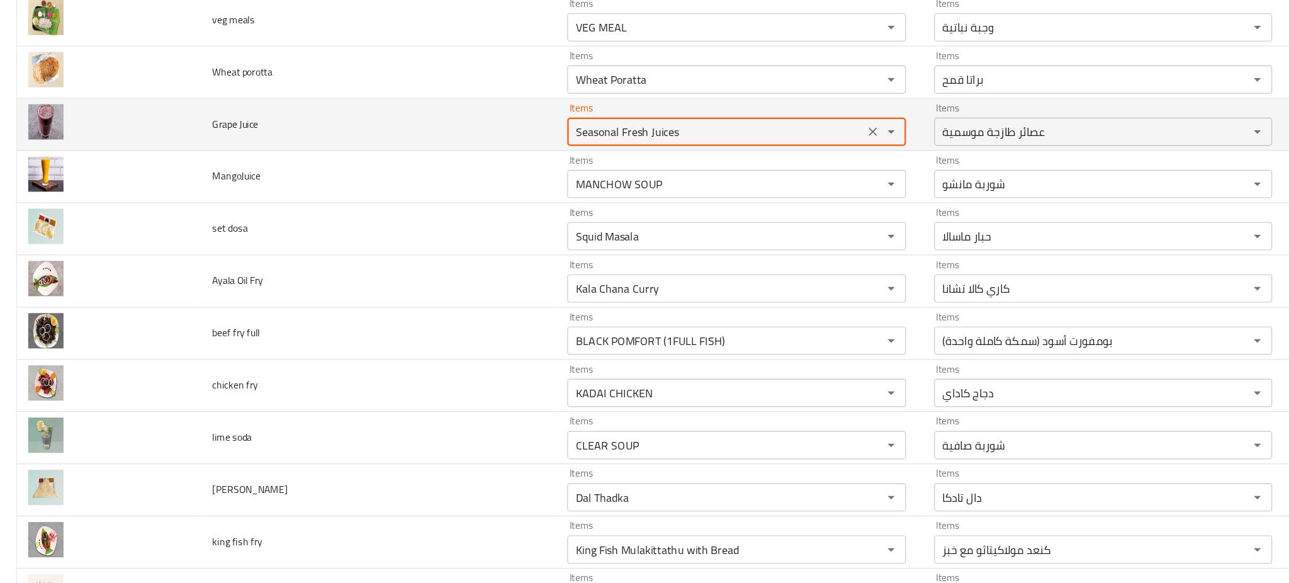
click at [566, 132] on Juice "Seasonal Fresh Juices" at bounding box center [638, 128] width 257 height 18
type Juice "Seasonal Fresh Juices"
click at [428, 130] on td "Grape Juice" at bounding box center [337, 121] width 317 height 47
click at [775, 128] on icon "Clear" at bounding box center [779, 128] width 8 height 8
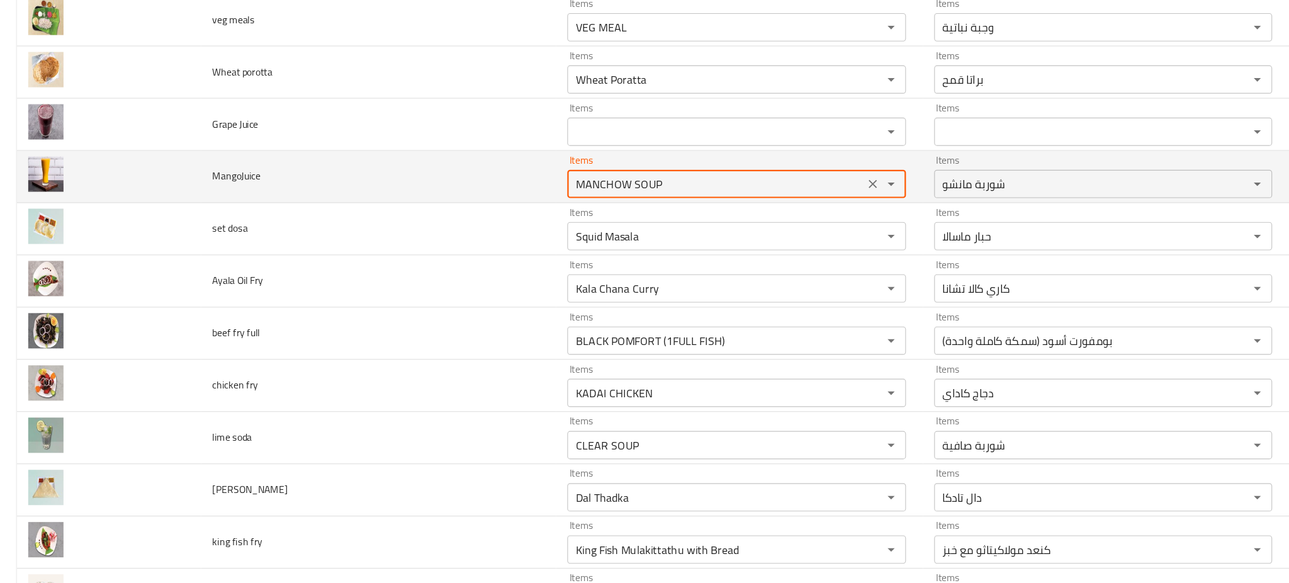
click at [689, 174] on input "MANCHOW SOUP" at bounding box center [638, 175] width 257 height 18
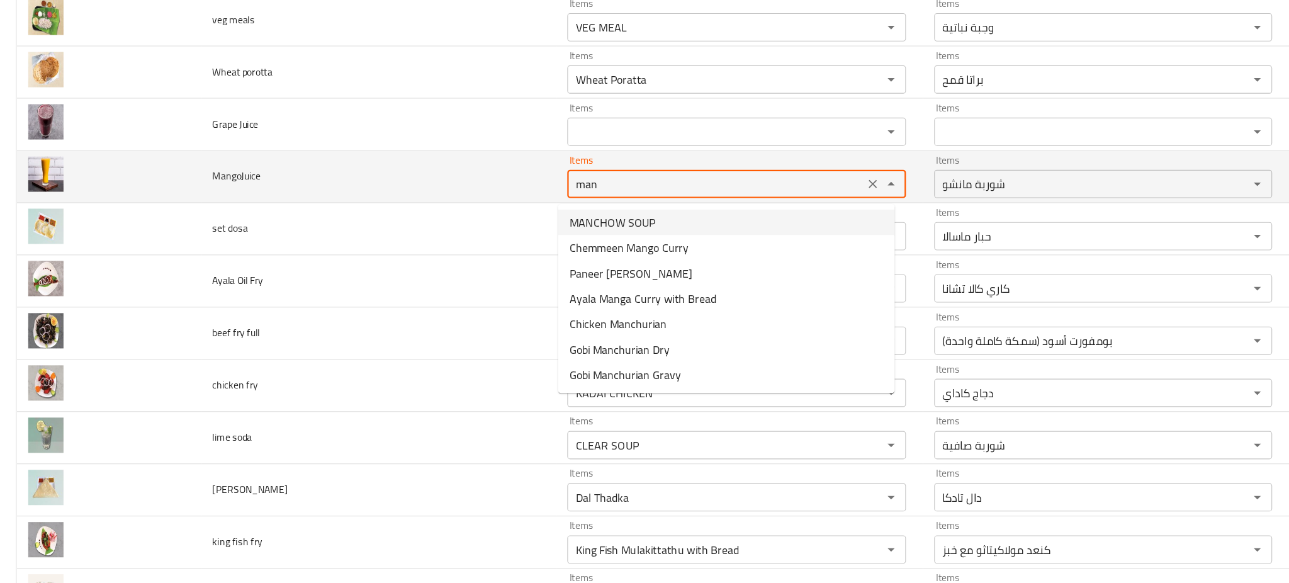
type input "MANCHOW SOUP"
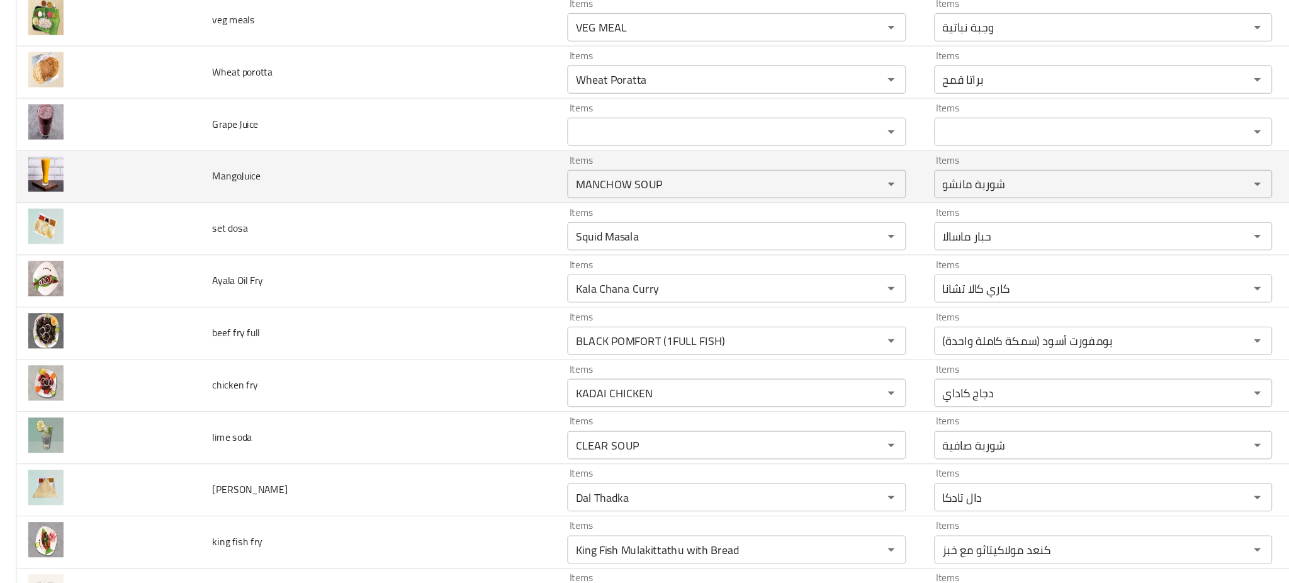
click at [436, 174] on td "MangoJuice" at bounding box center [337, 168] width 317 height 47
click at [772, 179] on icon "Clear" at bounding box center [778, 174] width 13 height 13
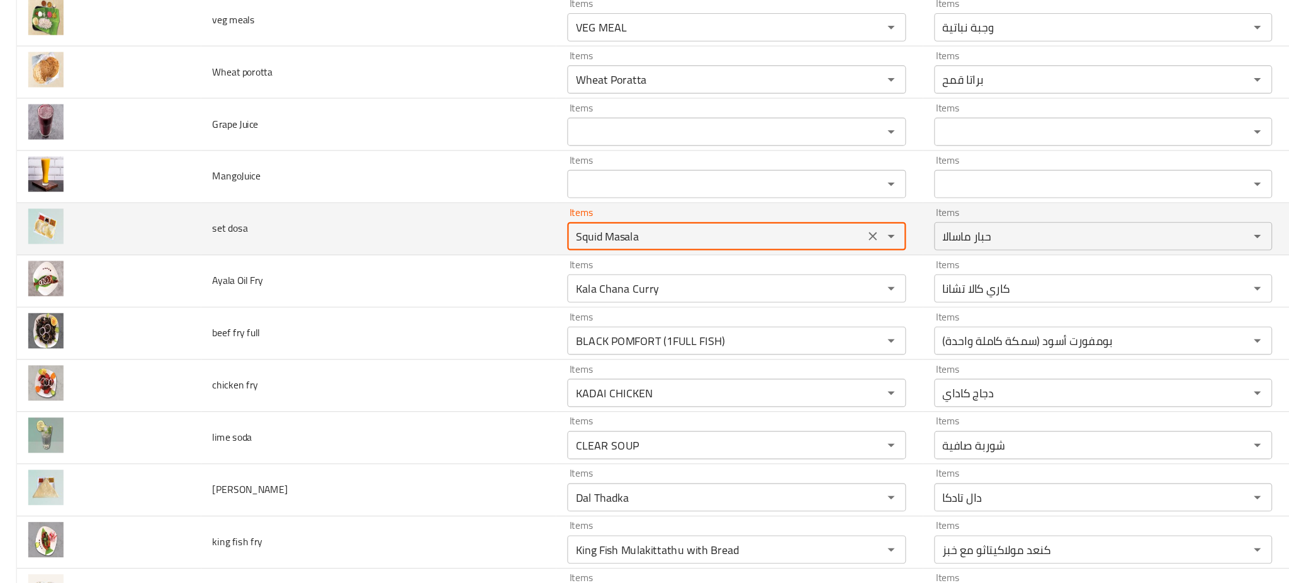
click at [710, 215] on dosa "Squid Masala" at bounding box center [638, 221] width 257 height 18
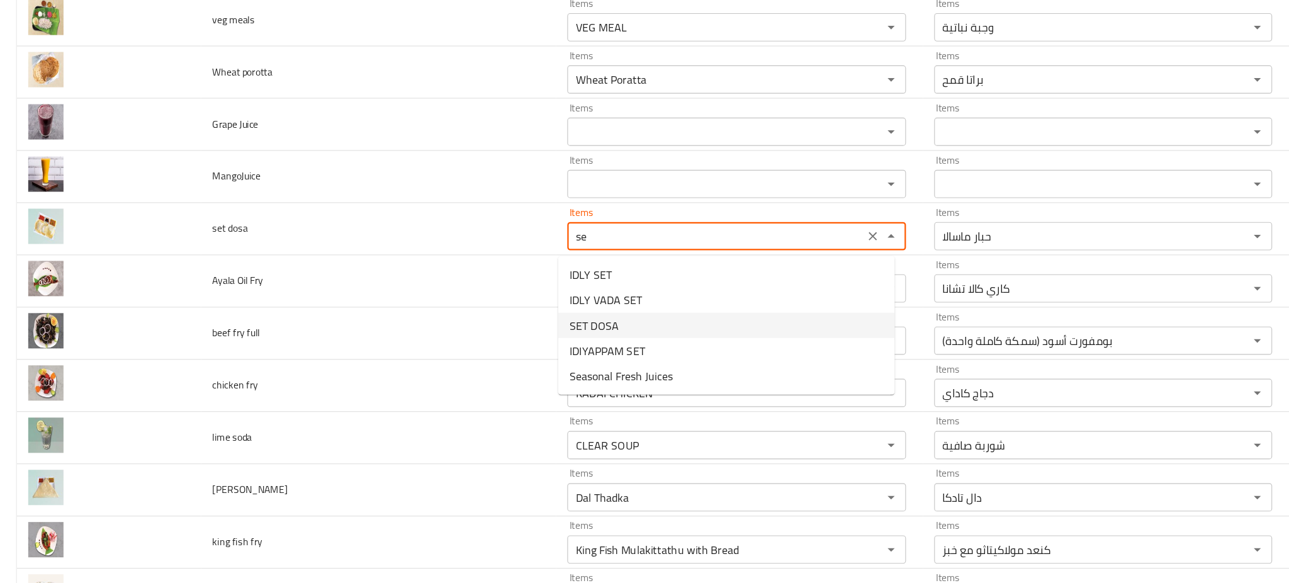
click at [568, 299] on dosa-option-2 "SET DOSA" at bounding box center [648, 300] width 300 height 23
type dosa "SET DOSA"
type dosa-ar "سيت دوسا"
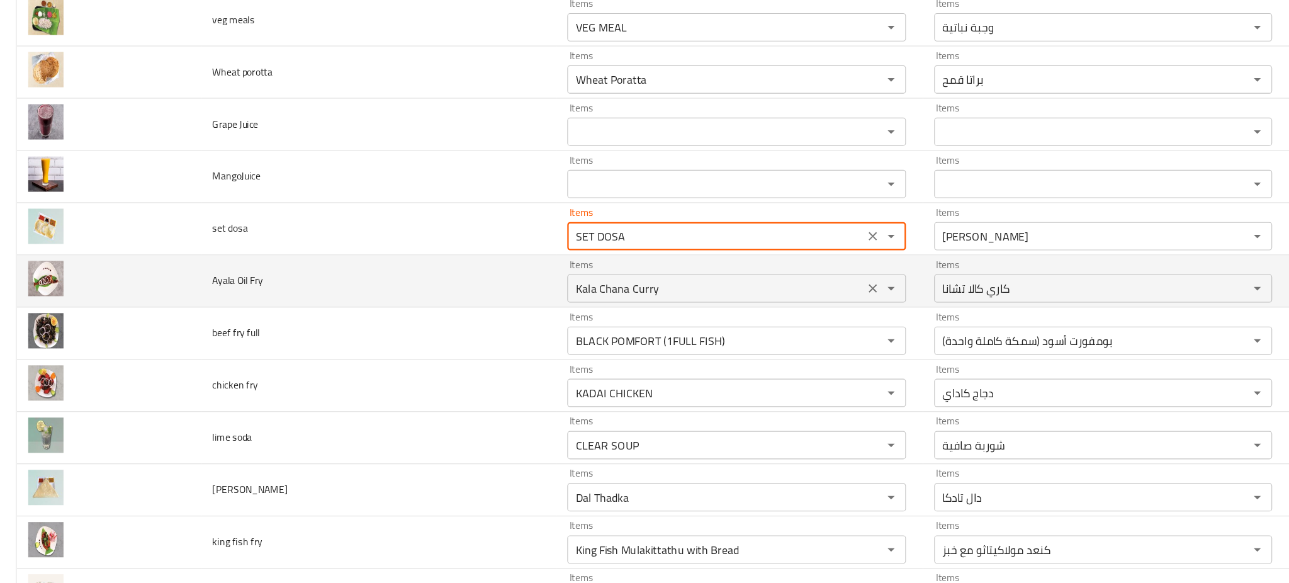
type dosa "SET DOSA"
click at [575, 271] on Fry "Kala Chana Curry" at bounding box center [638, 268] width 257 height 18
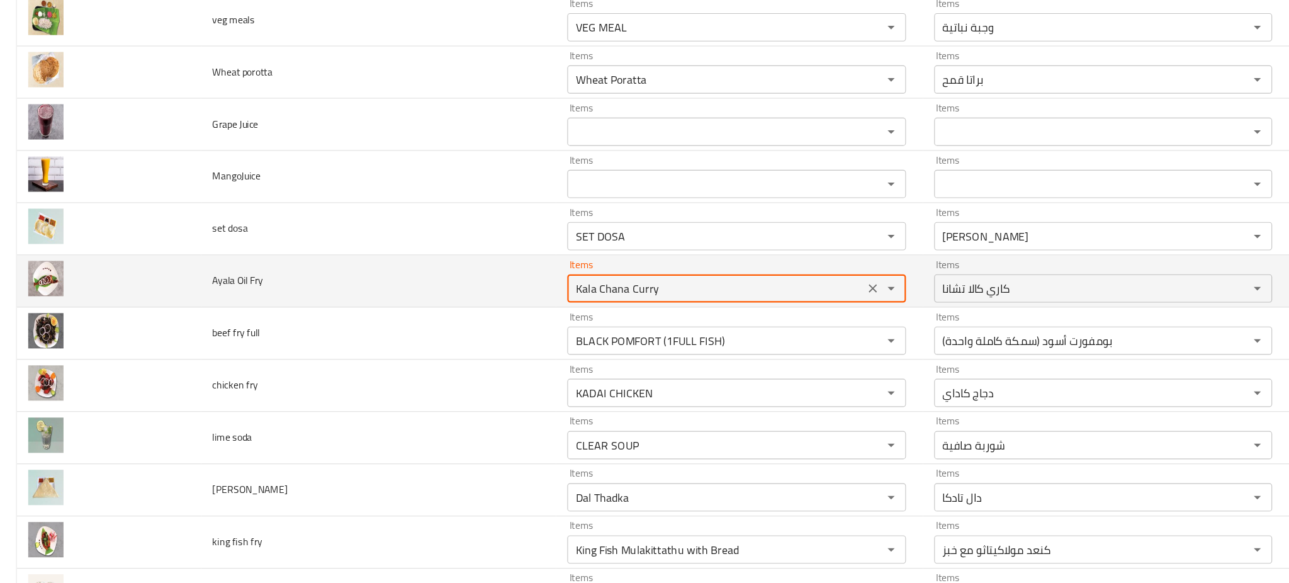
click at [575, 271] on Fry "Kala Chana Curry" at bounding box center [638, 268] width 257 height 18
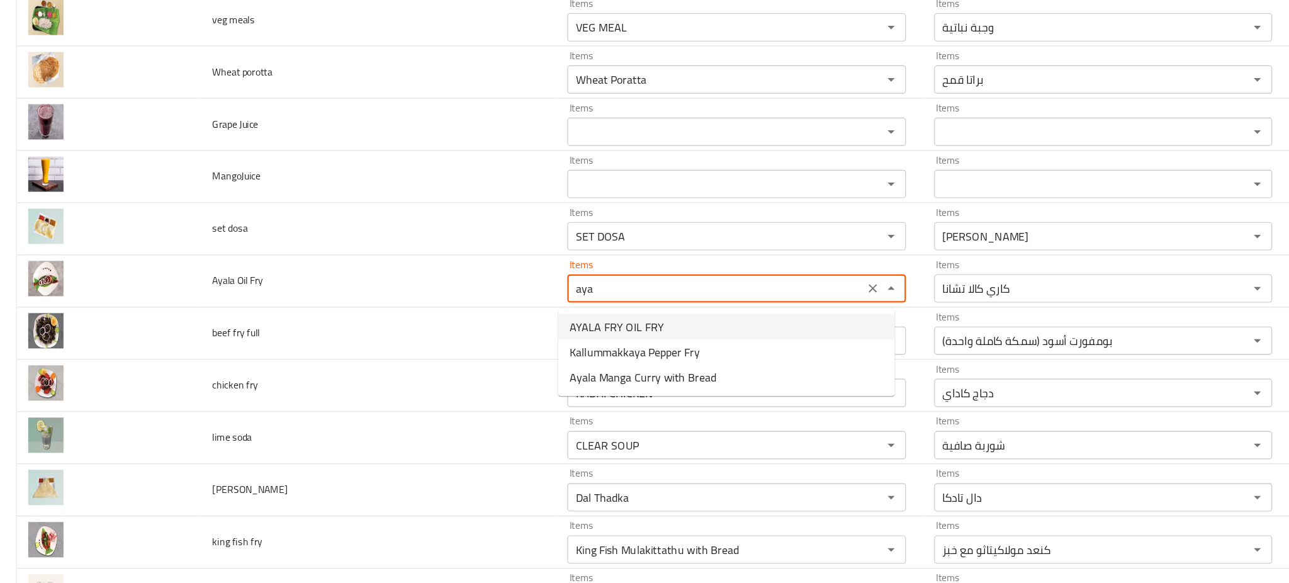
click at [560, 296] on span "AYALA FRY OIL FRY" at bounding box center [550, 301] width 84 height 15
type Fry "AYALA FRY OIL FRY"
type Fry-ar "أيالا فراي زيت فراي"
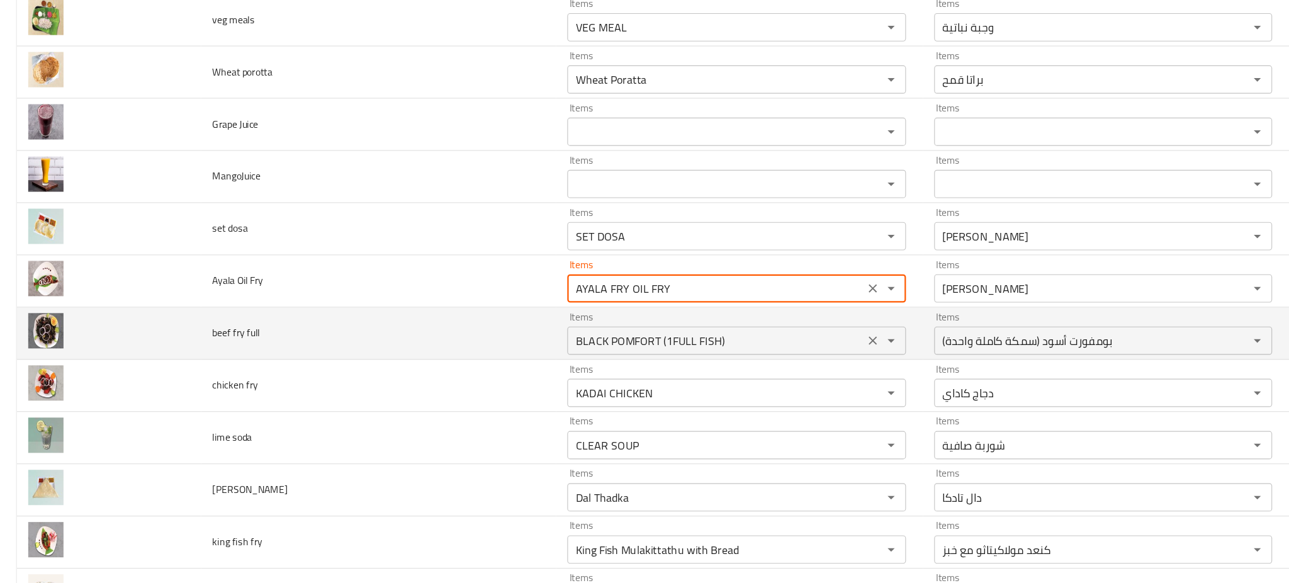
type Fry "AYALA FRY OIL FRY"
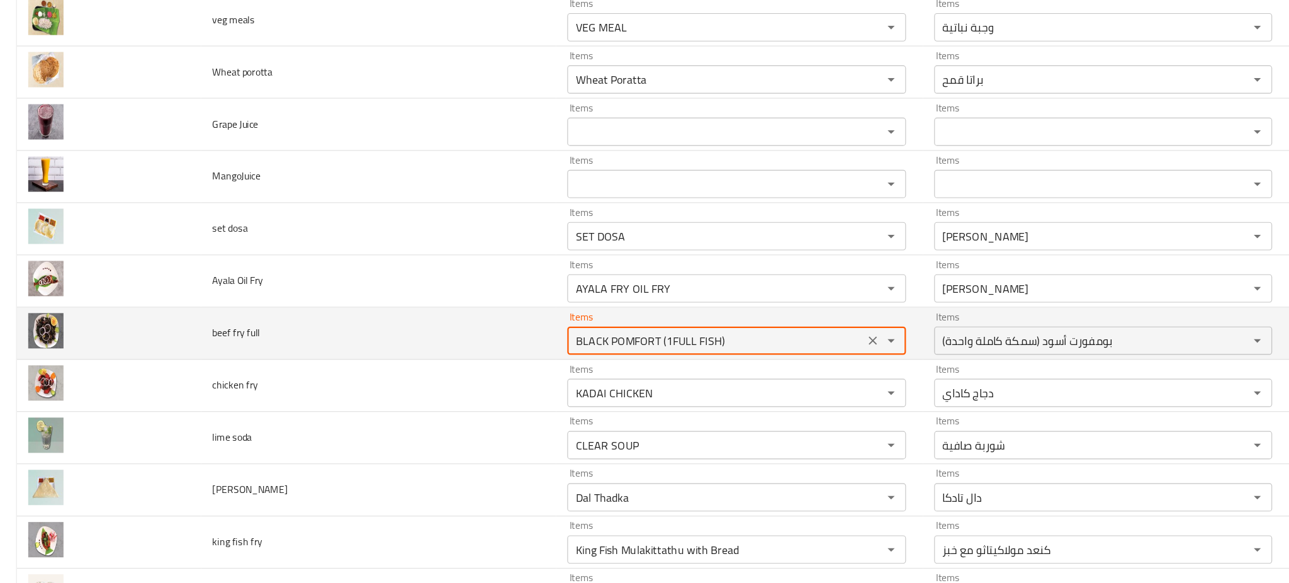
click at [560, 313] on full "BLACK POMFORT (1FULL FISH)" at bounding box center [638, 314] width 257 height 18
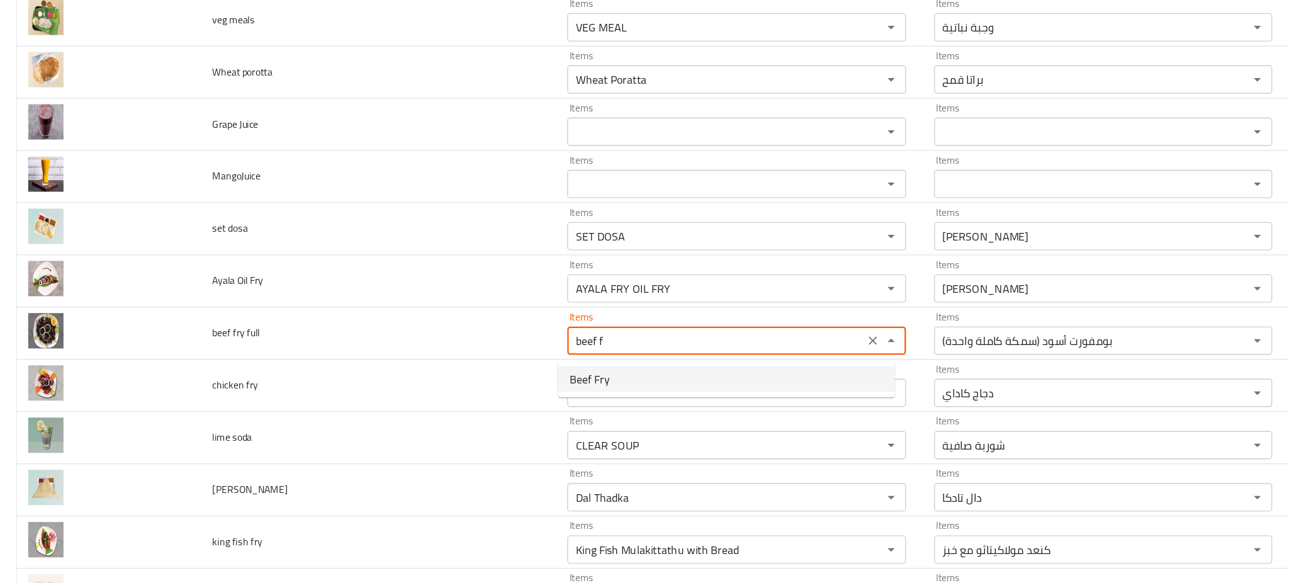
click at [529, 344] on span "Beef Fry" at bounding box center [526, 348] width 36 height 15
type full "Beef Fry"
type full-ar "لحم بقري مقلي"
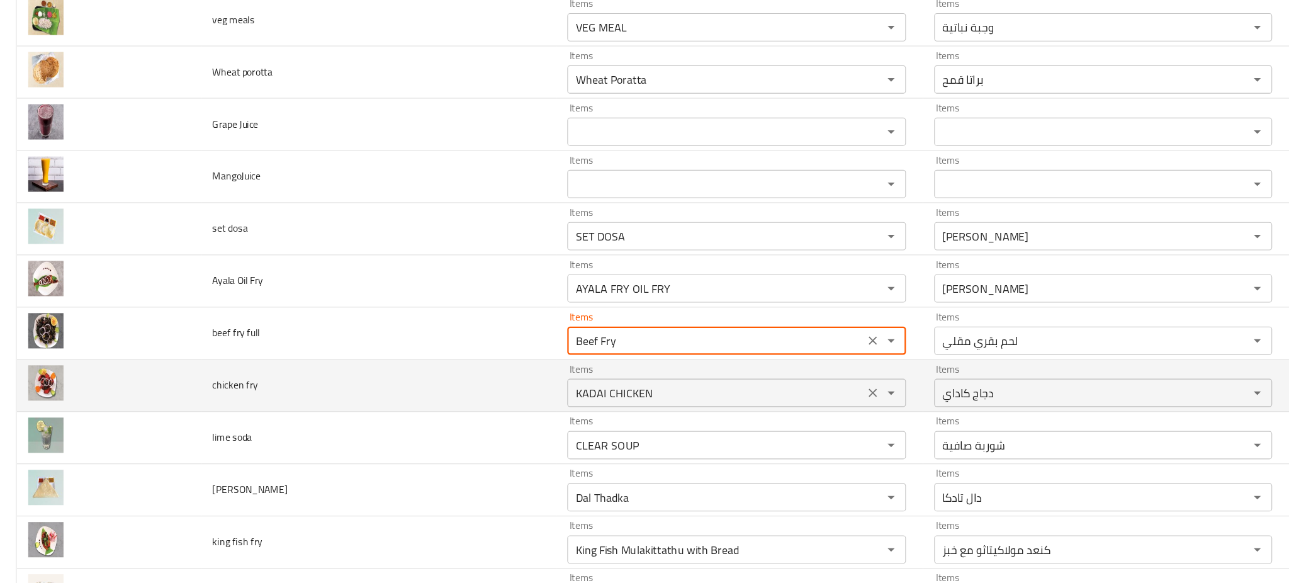
type full "Beef Fry"
click at [529, 362] on fry "KADAI CHICKEN" at bounding box center [638, 361] width 257 height 18
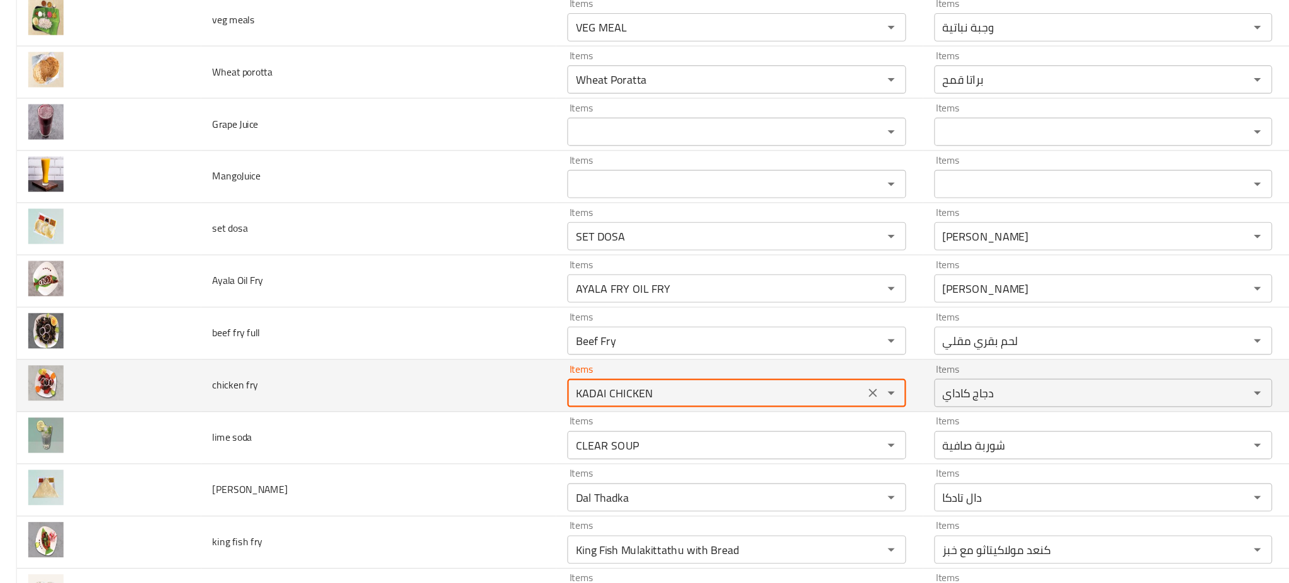
click at [529, 362] on fry "KADAI CHICKEN" at bounding box center [638, 361] width 257 height 18
type fry "KADAI CHICKEN"
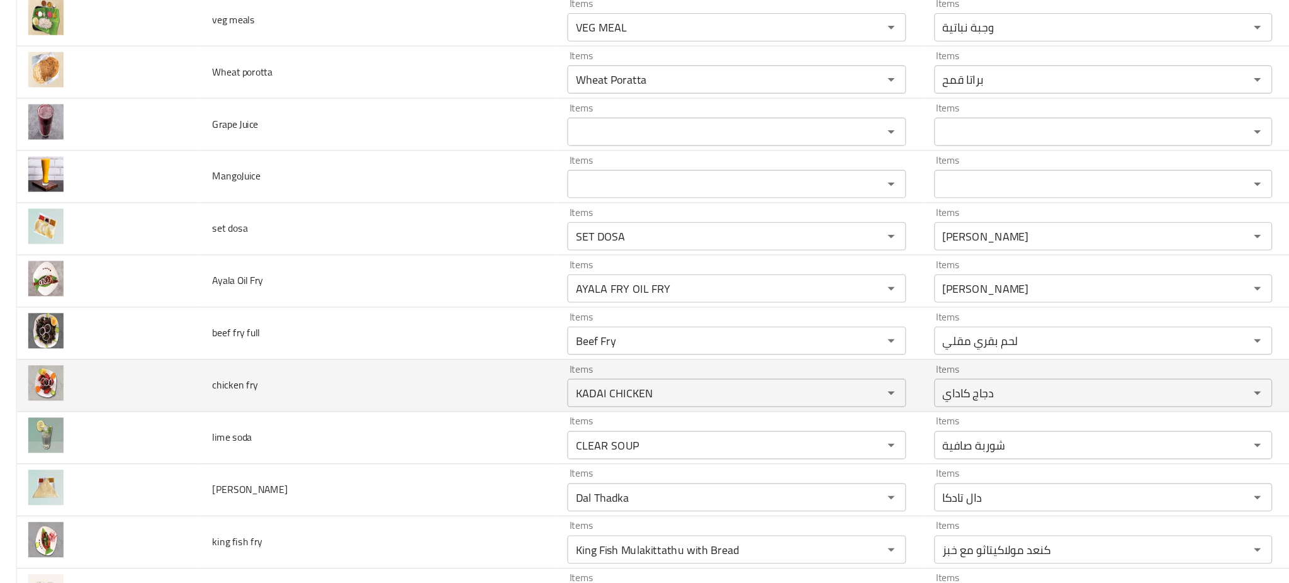
click at [434, 349] on td "chicken fry" at bounding box center [337, 354] width 317 height 47
click at [772, 361] on icon "Clear" at bounding box center [778, 360] width 13 height 13
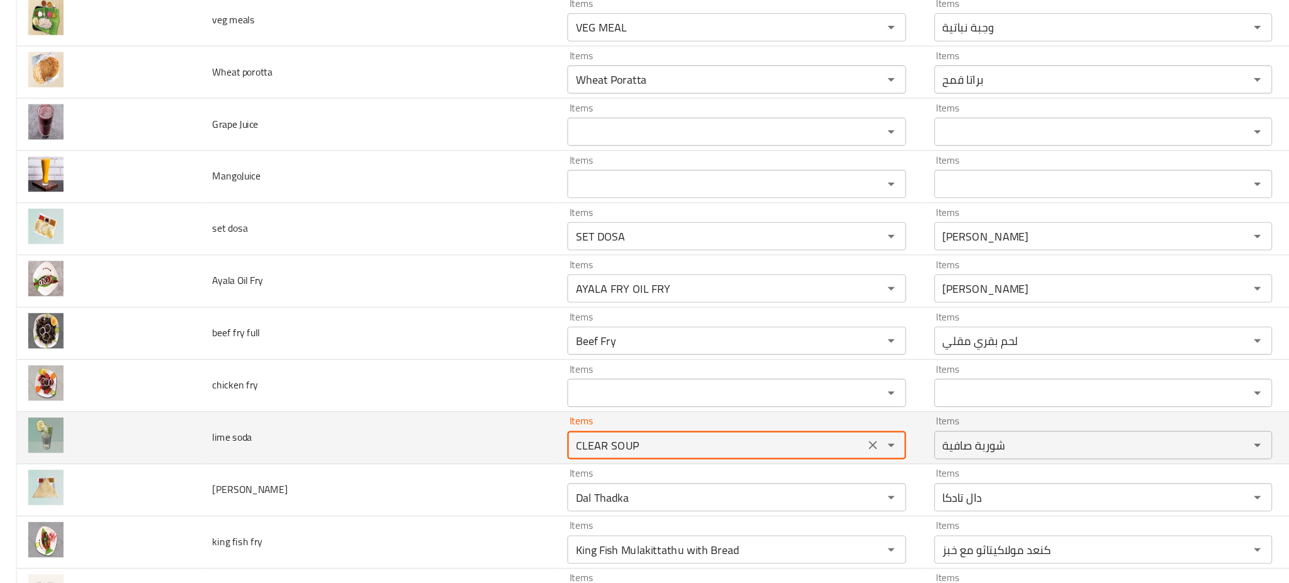
click at [644, 413] on soda "CLEAR SOUP" at bounding box center [638, 407] width 257 height 18
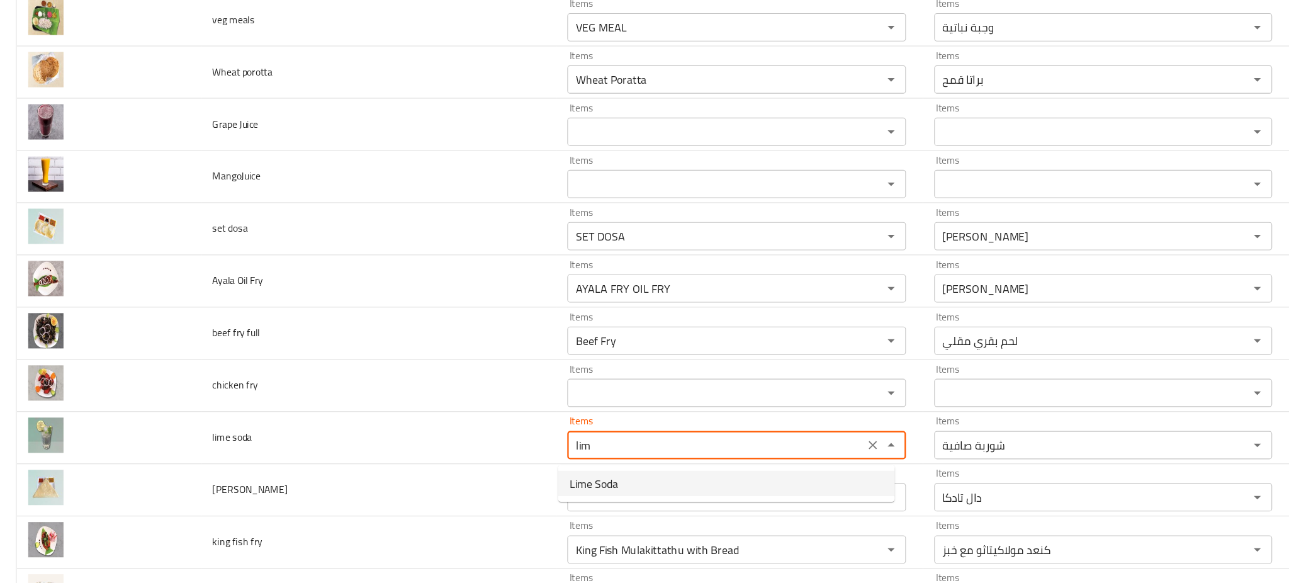
click at [563, 441] on soda-option-0 "Lime Soda" at bounding box center [648, 441] width 300 height 23
type soda "Lime Soda"
type soda-ar "صودا حامض"
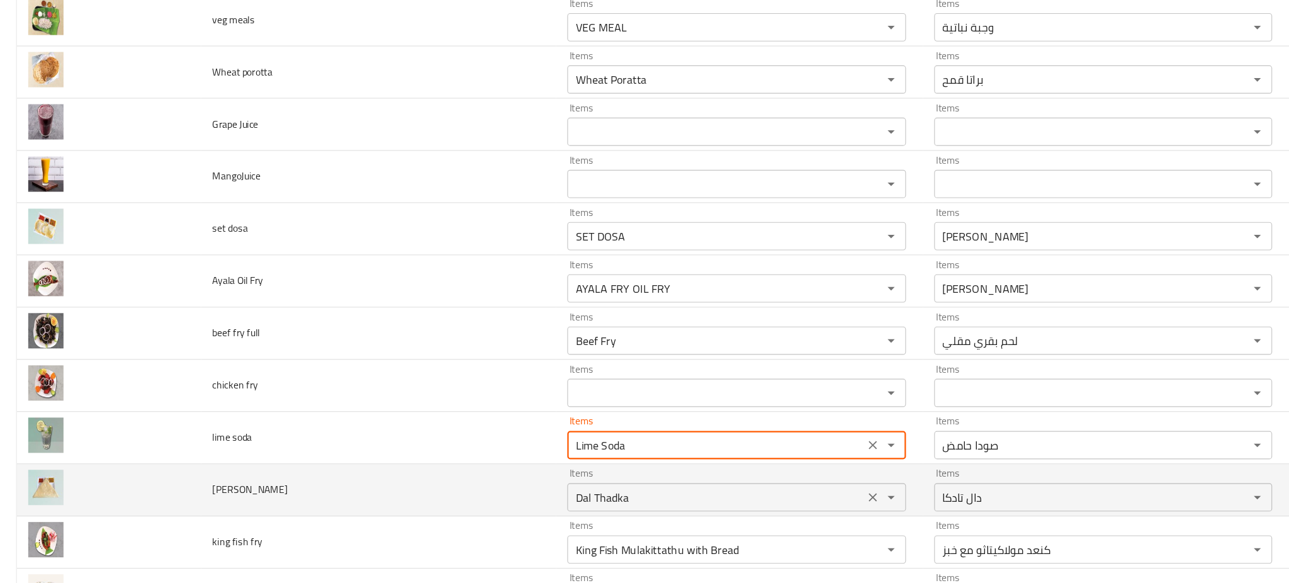
type soda "Lime Soda"
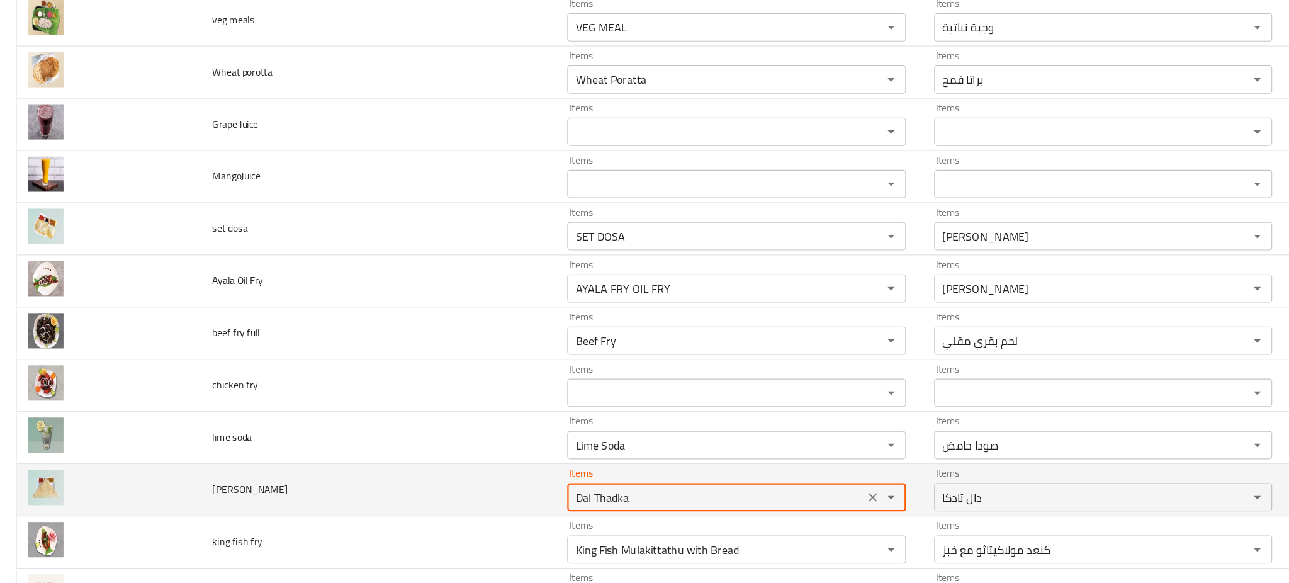
click at [589, 455] on Dosa "Dal Thadka" at bounding box center [638, 454] width 257 height 18
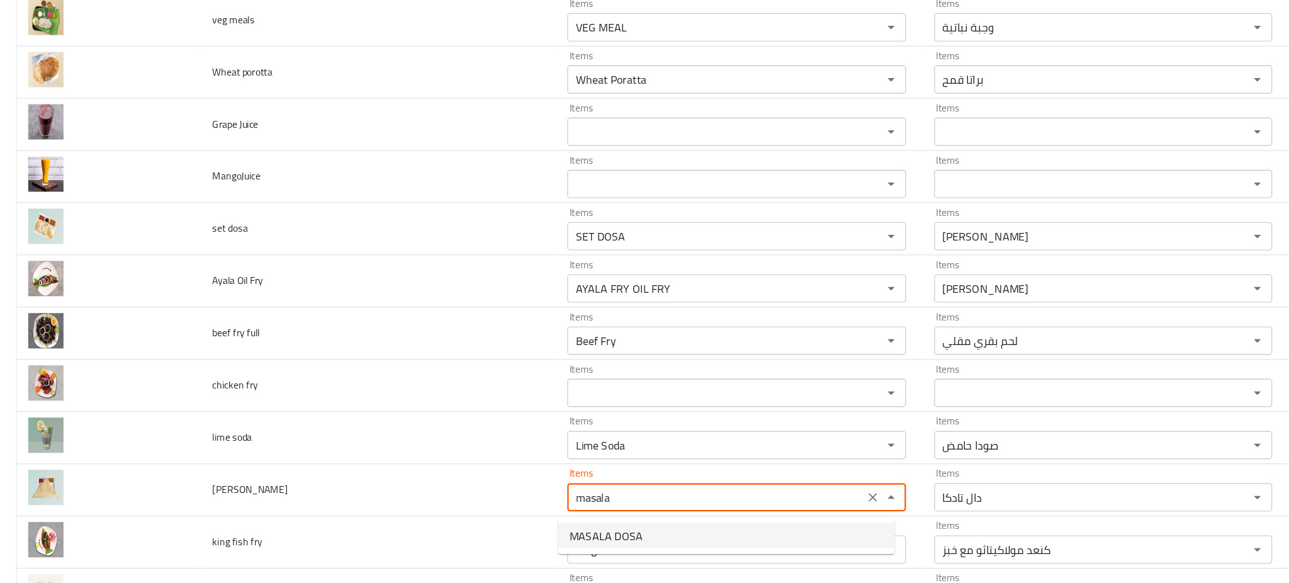
click at [554, 487] on span "MASALA DOSA" at bounding box center [540, 487] width 65 height 15
type Dosa "MASALA DOSA"
type Dosa-ar "ماسالا دوسا"
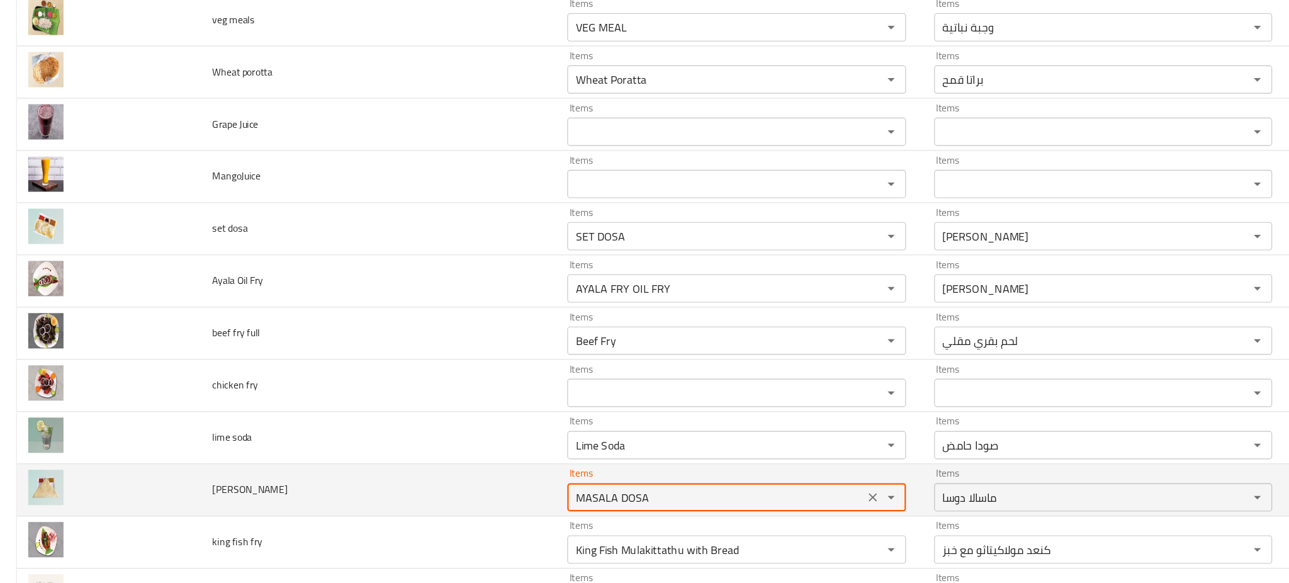
type Dosa "MASALA DOSA"
click at [400, 453] on td "Masala Dosa" at bounding box center [337, 447] width 317 height 47
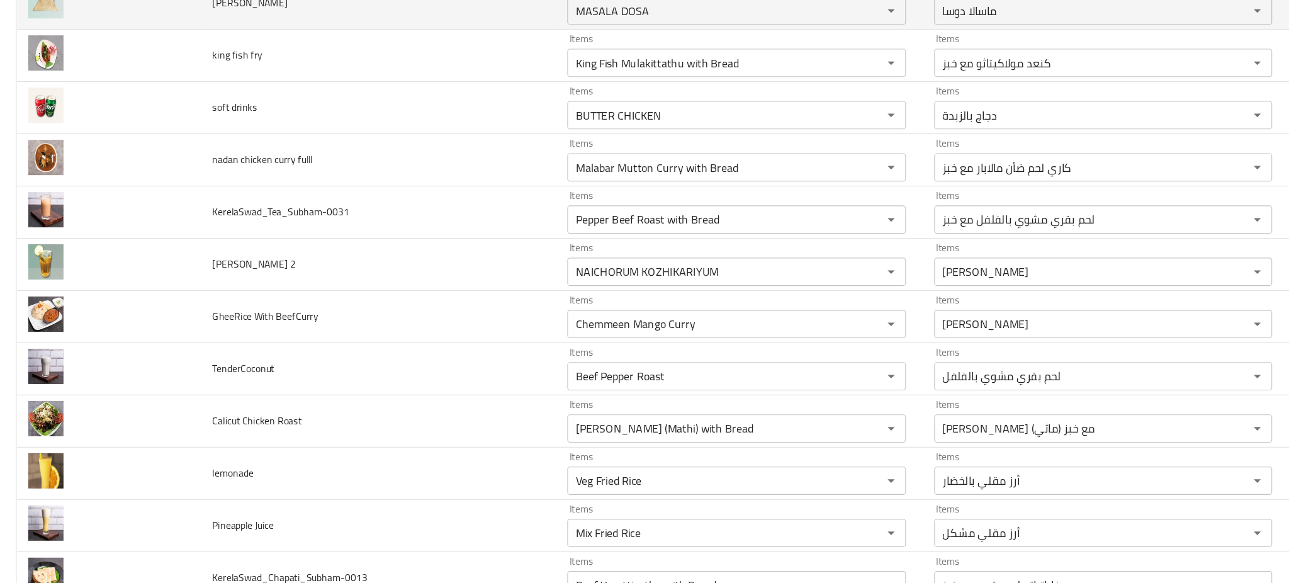
scroll to position [3233, 0]
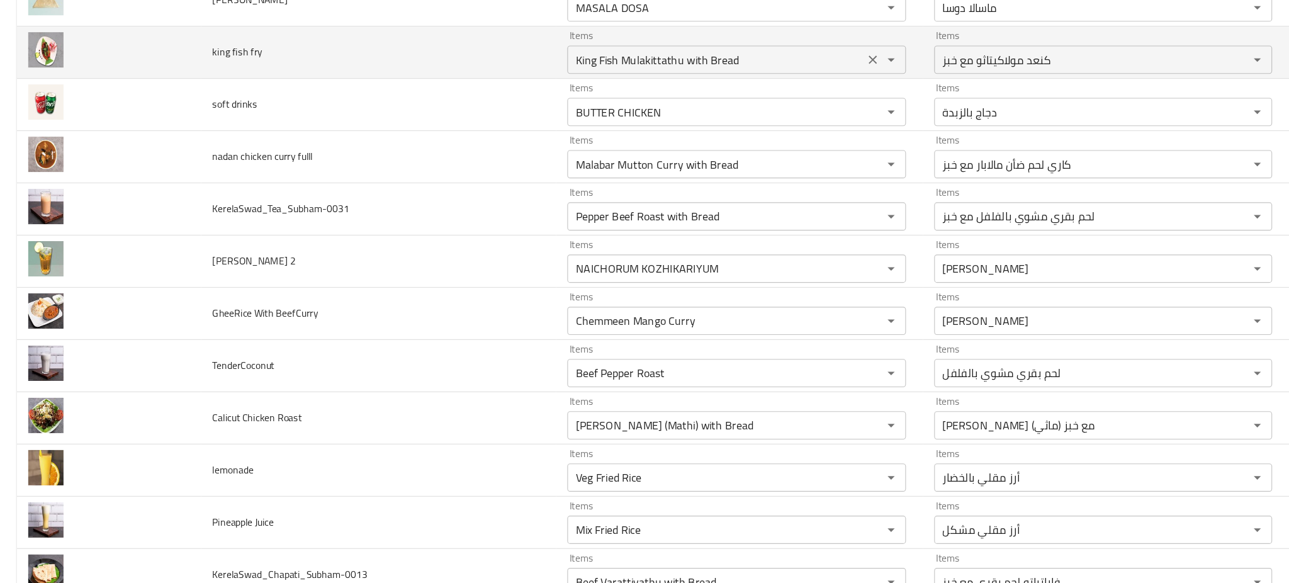
click at [614, 72] on fry "King Fish Mulakittathu with Bread" at bounding box center [638, 64] width 257 height 18
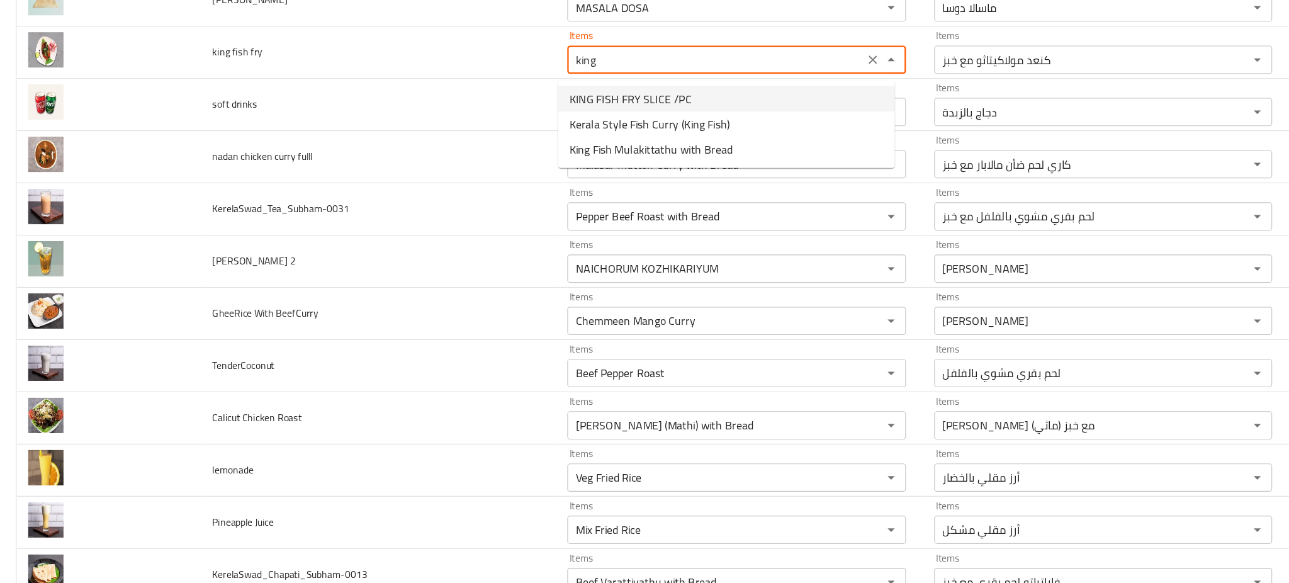
click at [597, 94] on span "KING FISH FRY SLICE /PC" at bounding box center [562, 98] width 109 height 15
type fry "KING FISH FRY SLICE /PC"
type fry-ar "كنعد مقلي - شريحة/قطعة"
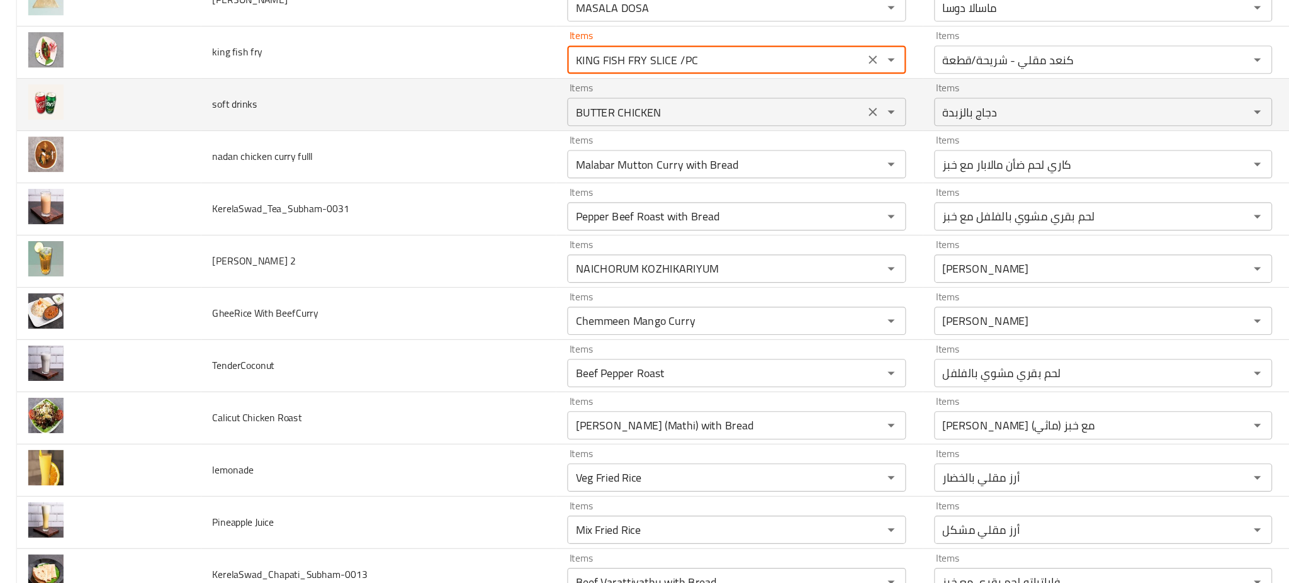
type fry "KING FISH FRY SLICE /PC"
click at [607, 111] on drinks "BUTTER CHICKEN" at bounding box center [638, 110] width 257 height 18
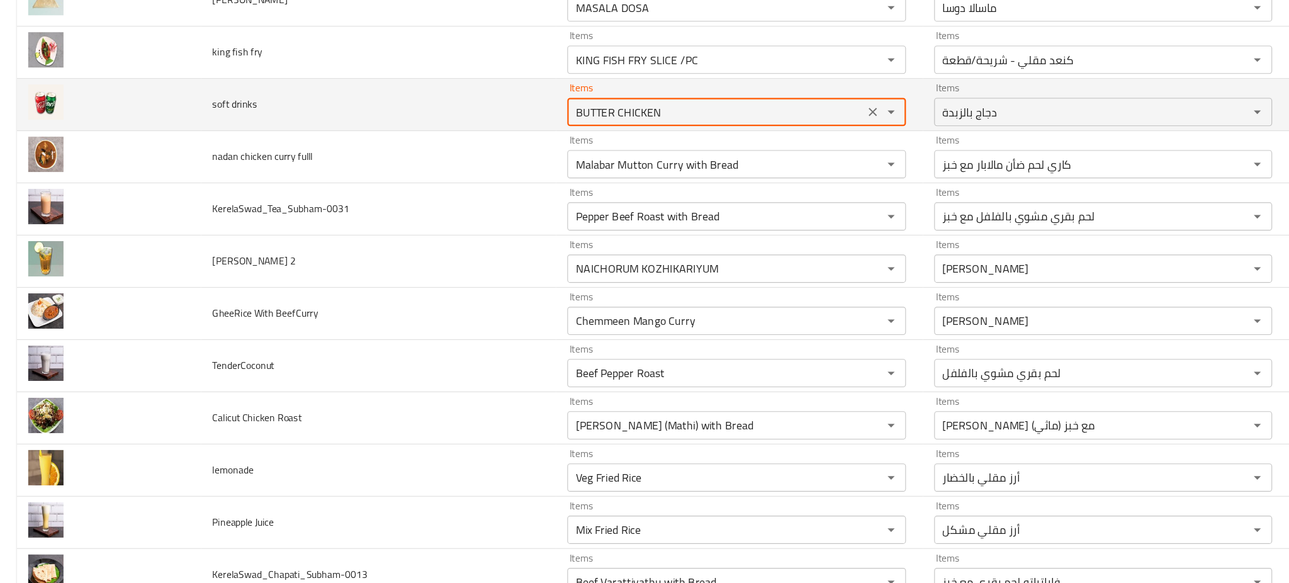
click at [607, 111] on drinks "BUTTER CHICKEN" at bounding box center [638, 110] width 257 height 18
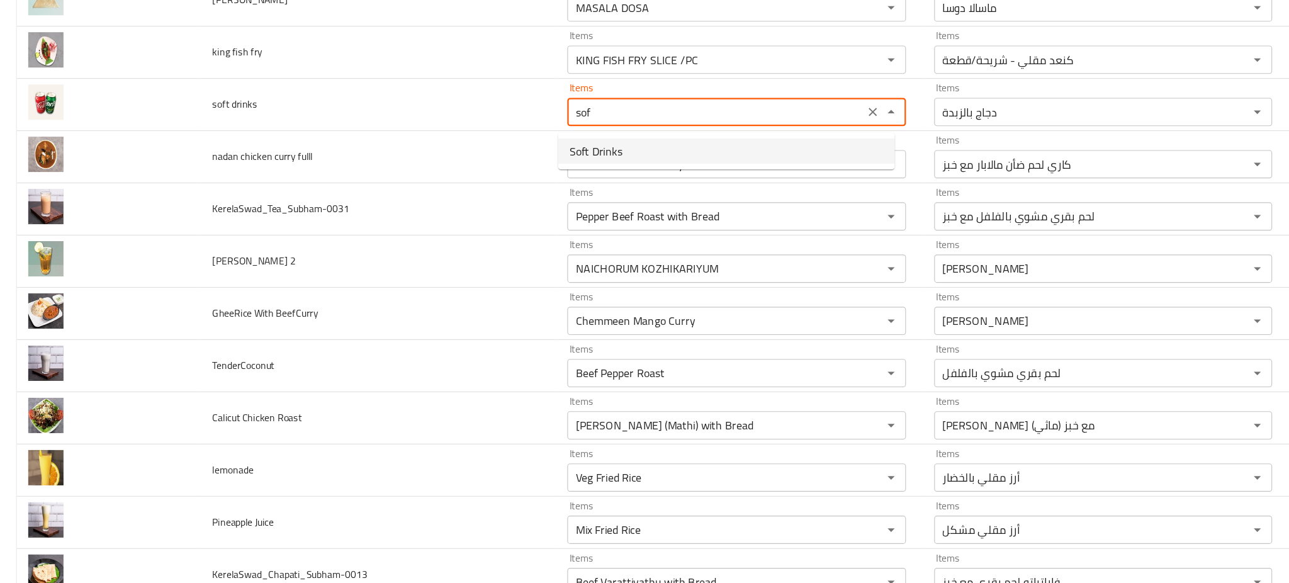
click at [549, 145] on span "Soft Drinks" at bounding box center [531, 144] width 47 height 15
type drinks "Soft Drinks"
type drinks-ar "مشروبات غازية"
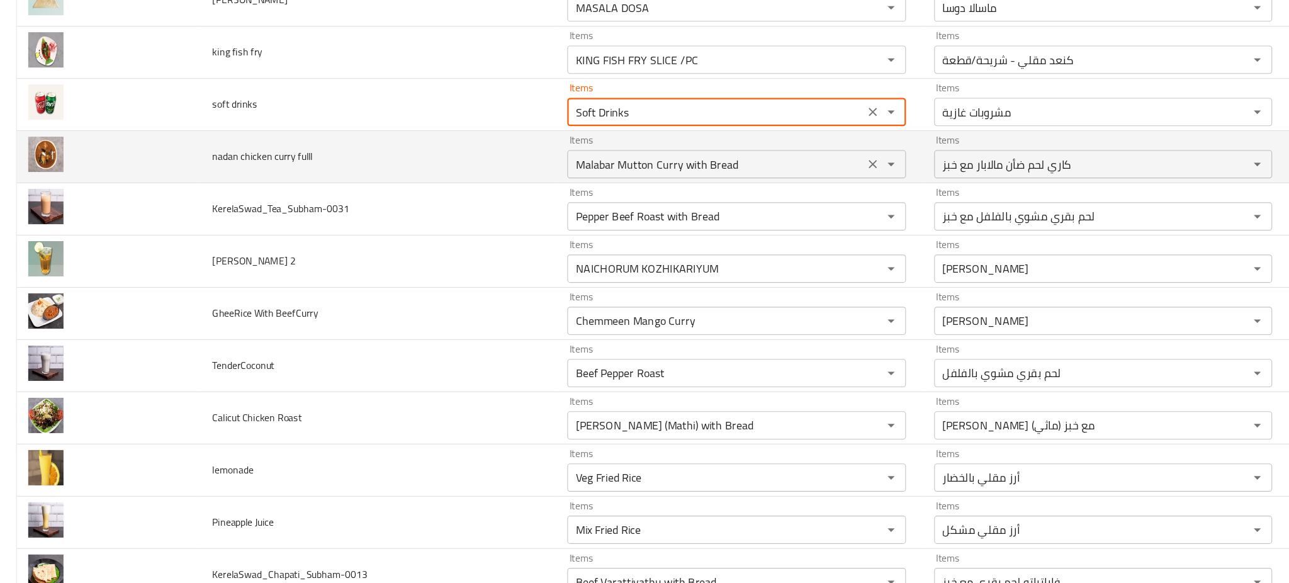
type drinks "Soft Drinks"
click at [555, 160] on fulll "Malabar Mutton Curry with Bread" at bounding box center [638, 157] width 257 height 18
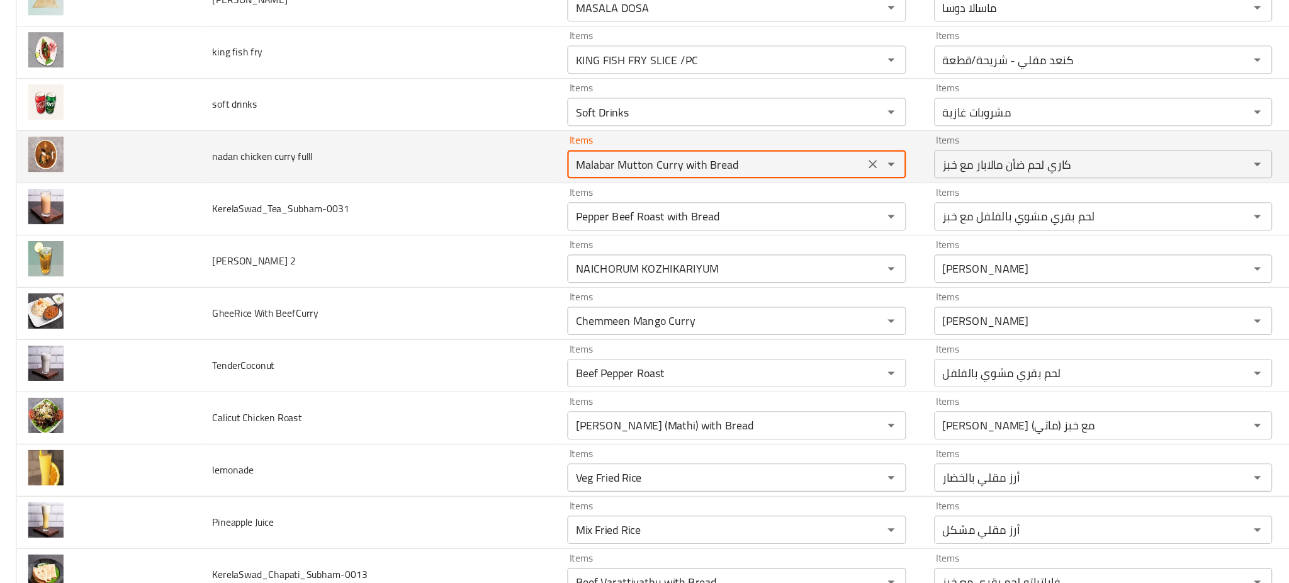
click at [555, 160] on fulll "Malabar Mutton Curry with Bread" at bounding box center [638, 157] width 257 height 18
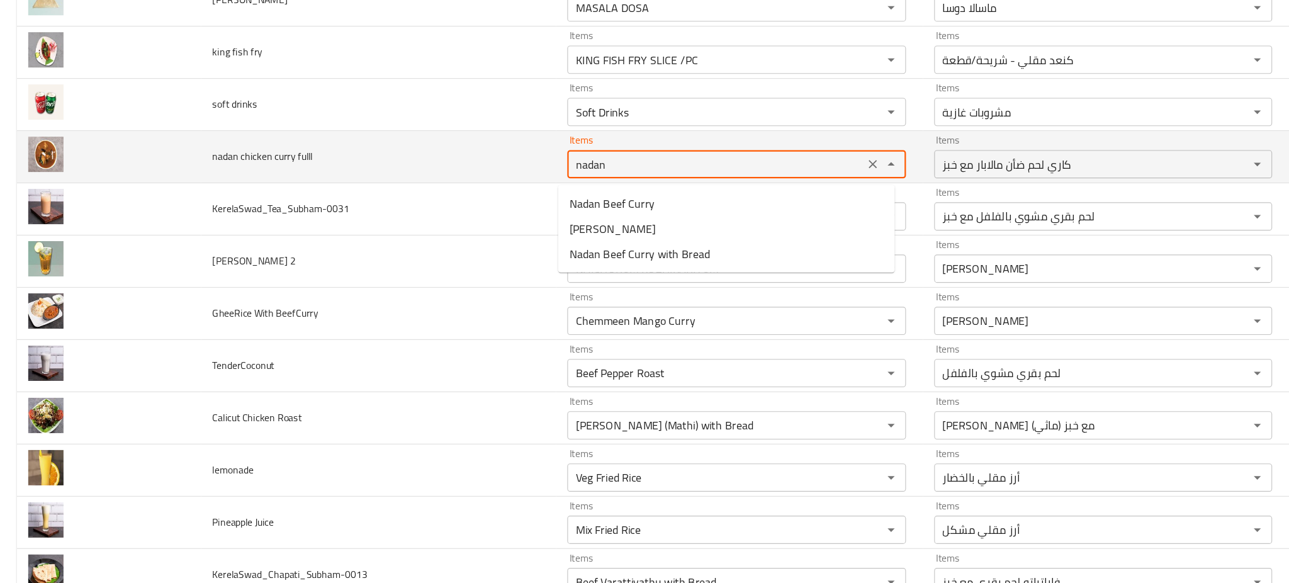
type fulll "Malabar Mutton Curry with Bread"
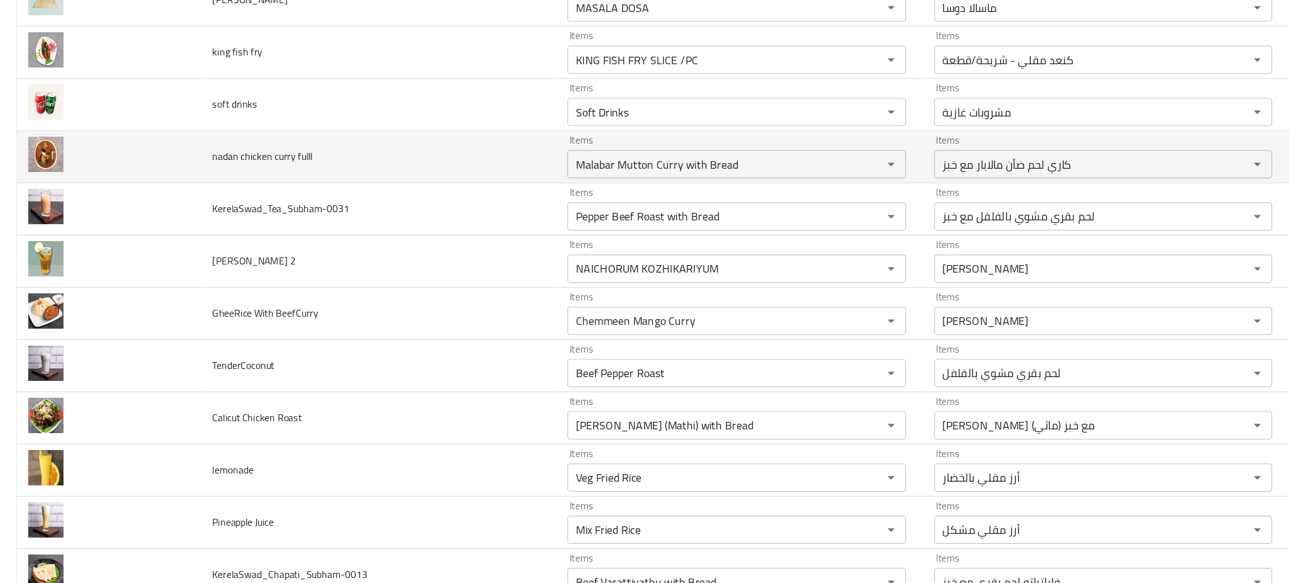
click at [442, 149] on td "nadan chicken curry fulll" at bounding box center [337, 150] width 317 height 47
click at [775, 161] on icon "Clear" at bounding box center [779, 157] width 8 height 8
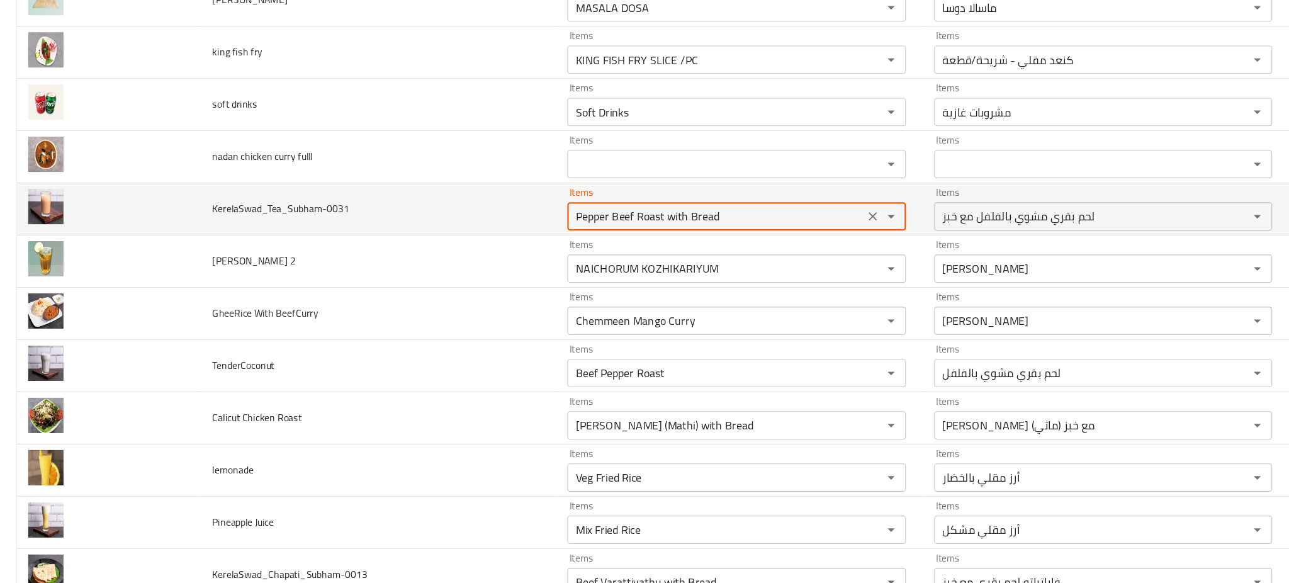
click at [658, 212] on input "Pepper Beef Roast with Bread" at bounding box center [638, 203] width 257 height 18
type input "s"
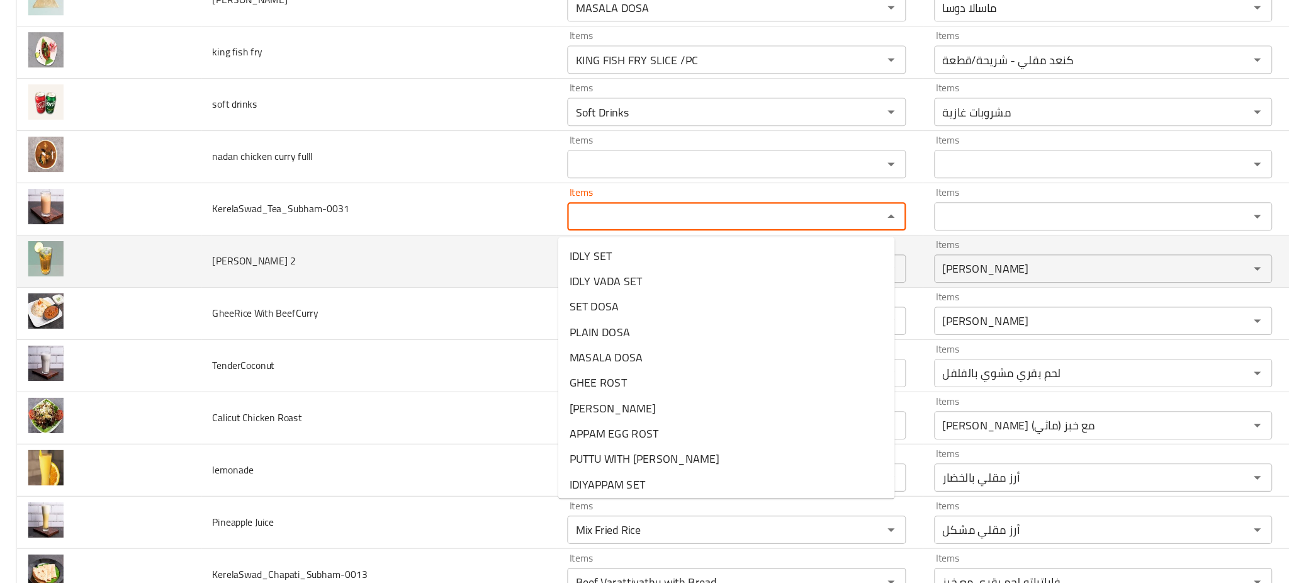
click at [417, 254] on td "Nannari Sarbath 2" at bounding box center [337, 243] width 317 height 47
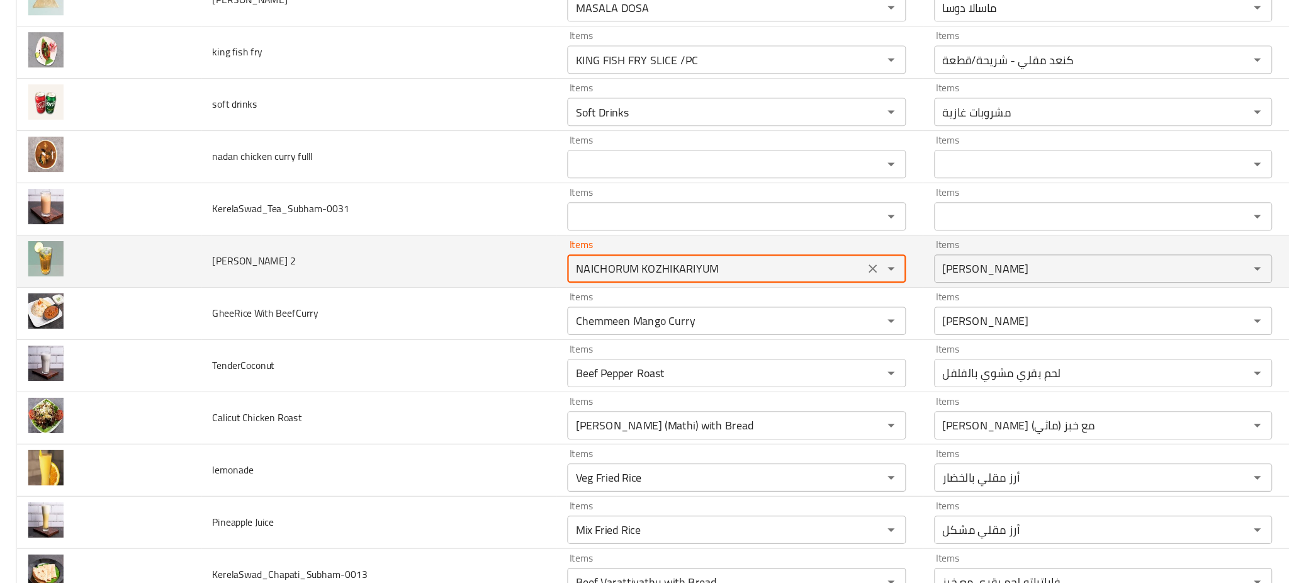
click at [587, 258] on 2 "NAICHORUM KOZHIKARIYUM" at bounding box center [638, 250] width 257 height 18
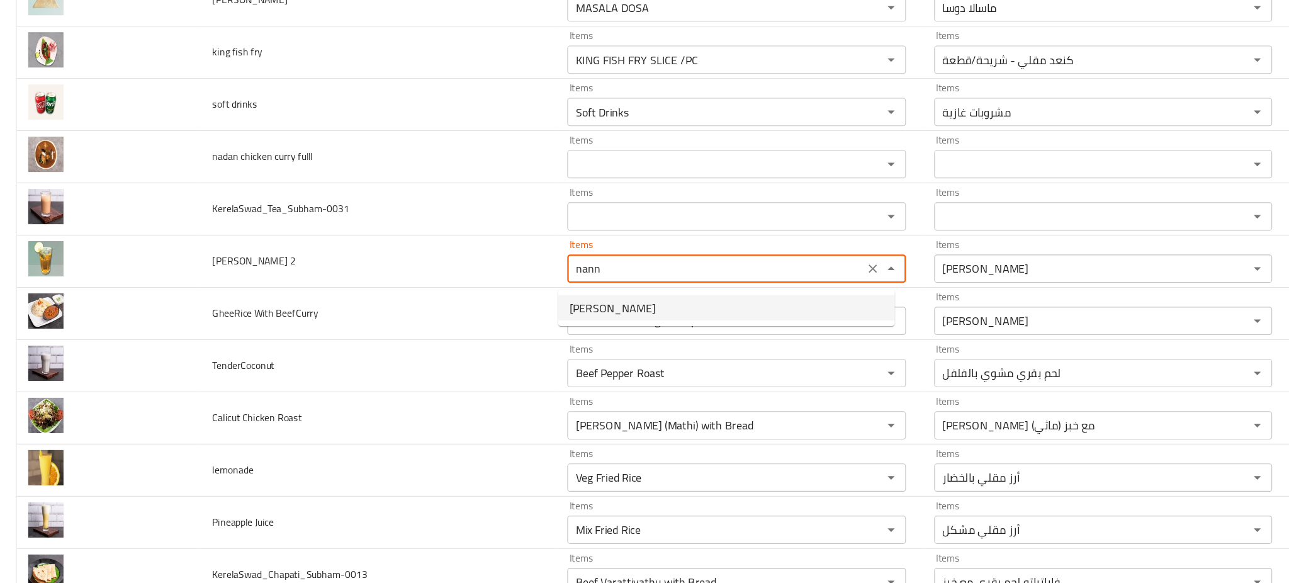
click at [572, 278] on span "Nannari Sarbath" at bounding box center [546, 284] width 77 height 15
type 2 "Nannari Sarbath"
type 2-ar "شربات ناناري"
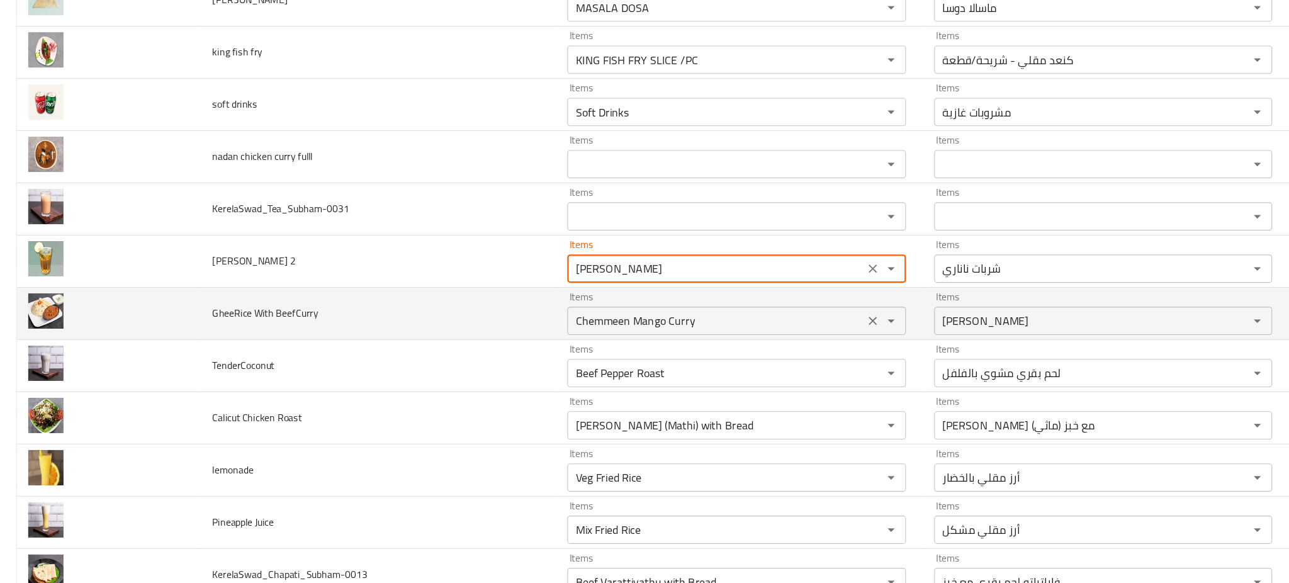
type 2 "Nannari Sarbath"
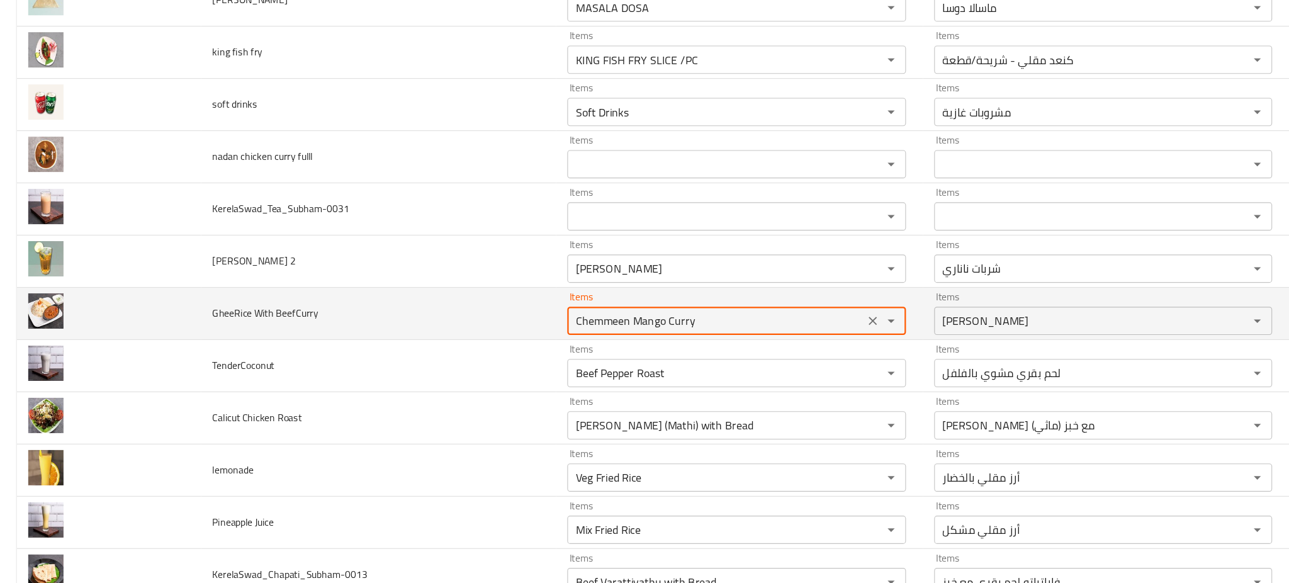
click at [572, 304] on BeefCurry "Chemmeen Mango Curry" at bounding box center [638, 297] width 257 height 18
type BeefCurry "Chemmeen Mango Curry"
click at [452, 300] on td "GheeRice With BeefCurry" at bounding box center [337, 290] width 317 height 47
click at [772, 301] on icon "Clear" at bounding box center [778, 296] width 13 height 13
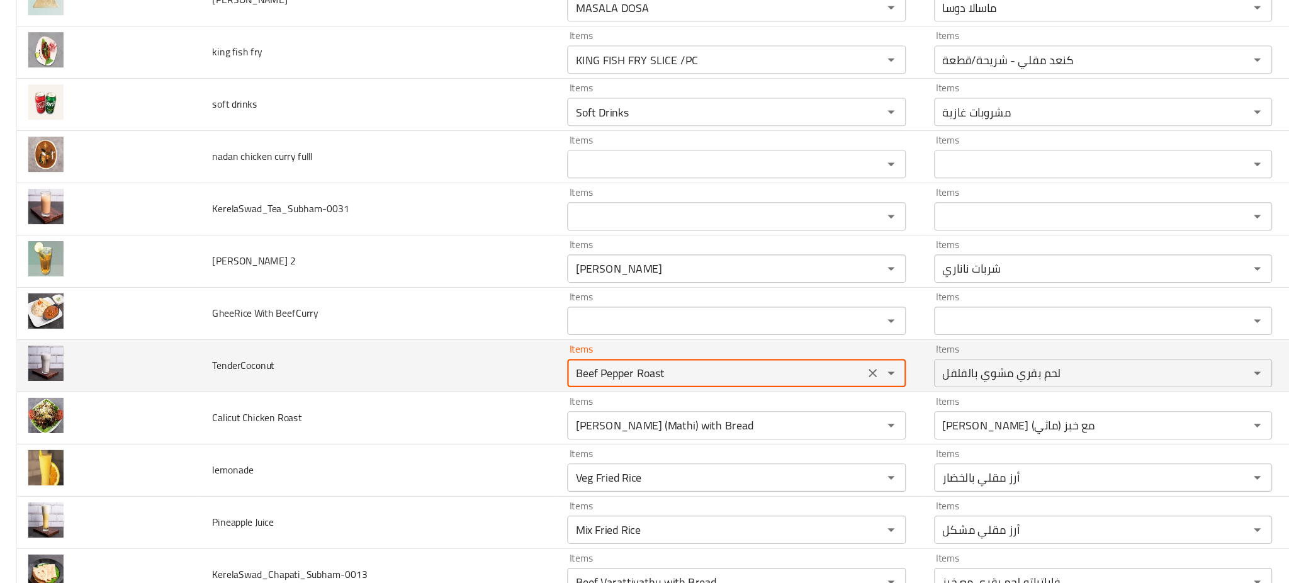
click at [658, 344] on input "Beef Pepper Roast" at bounding box center [638, 343] width 257 height 18
type input "t"
type input "c"
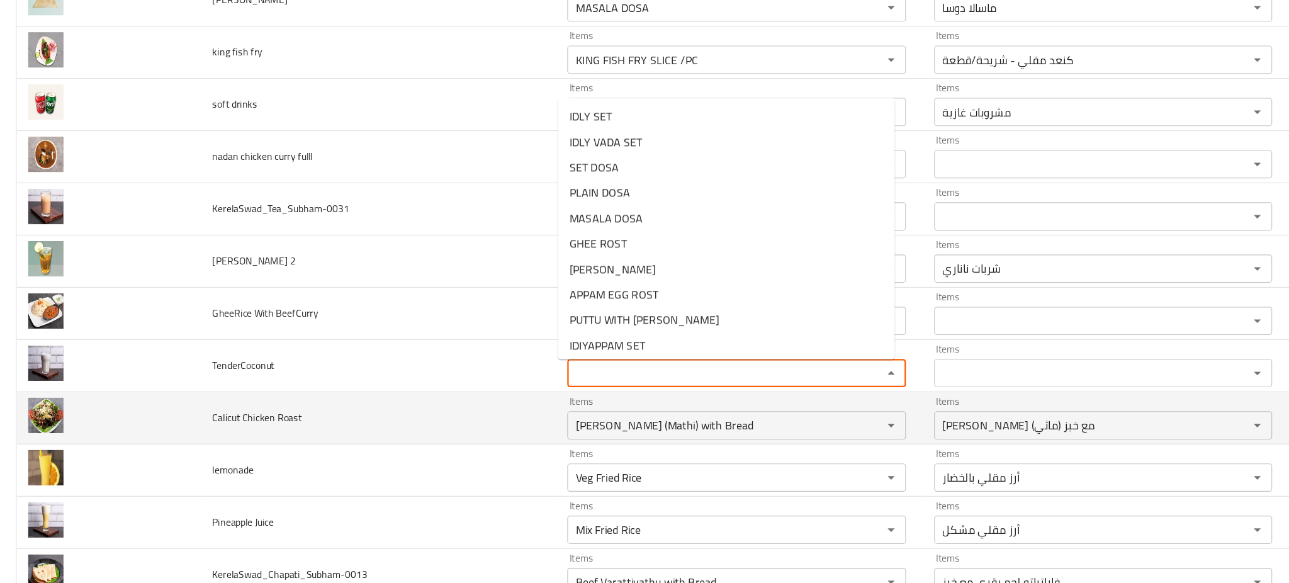
click at [452, 389] on td "Calicut Chicken Roast" at bounding box center [337, 383] width 317 height 47
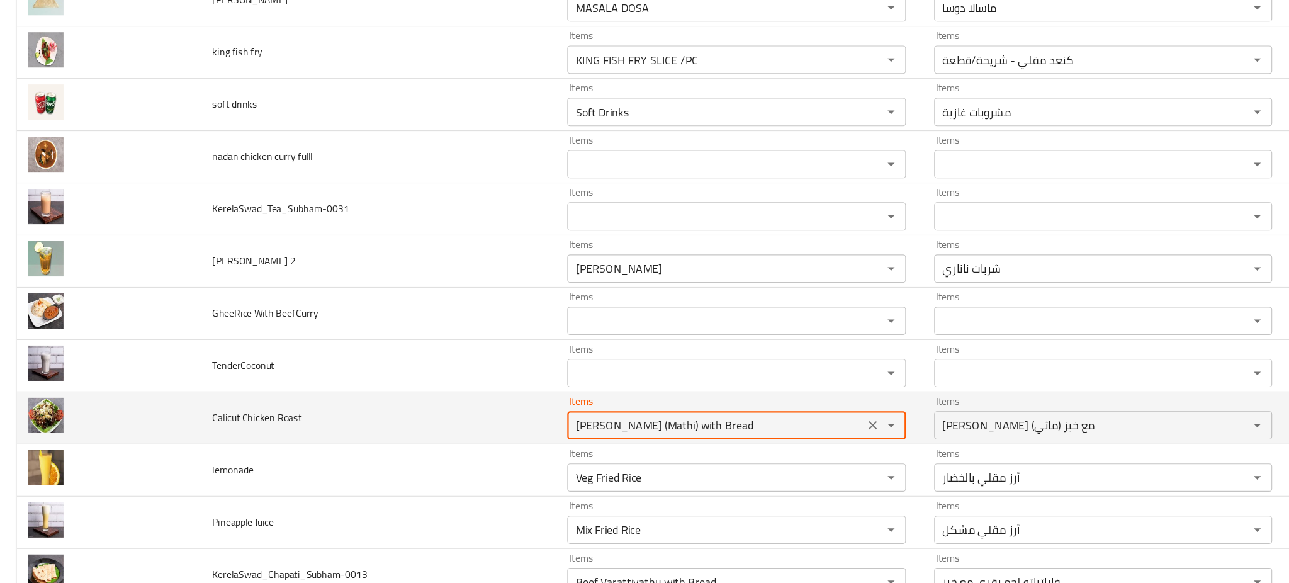
click at [551, 398] on Roast "Chala Mulakittathu (Mathi) with Bread" at bounding box center [638, 390] width 257 height 18
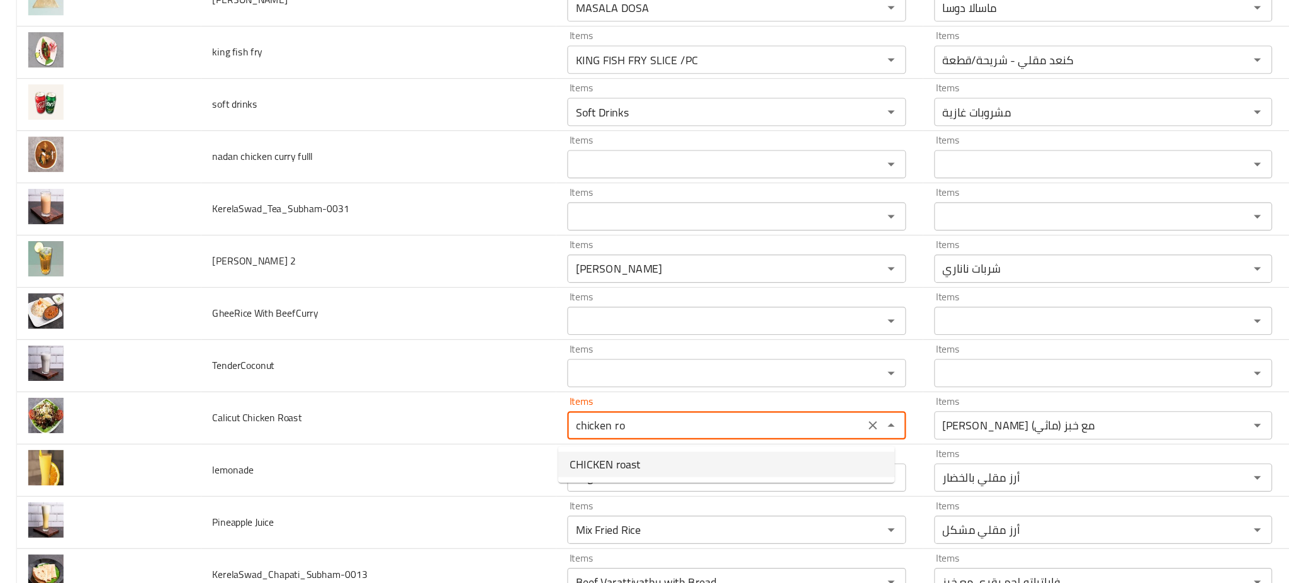
click at [538, 427] on span "CHICKEN roast" at bounding box center [540, 424] width 64 height 15
type Roast "CHICKEN roast"
type Roast-ar "دجاج مشوي"
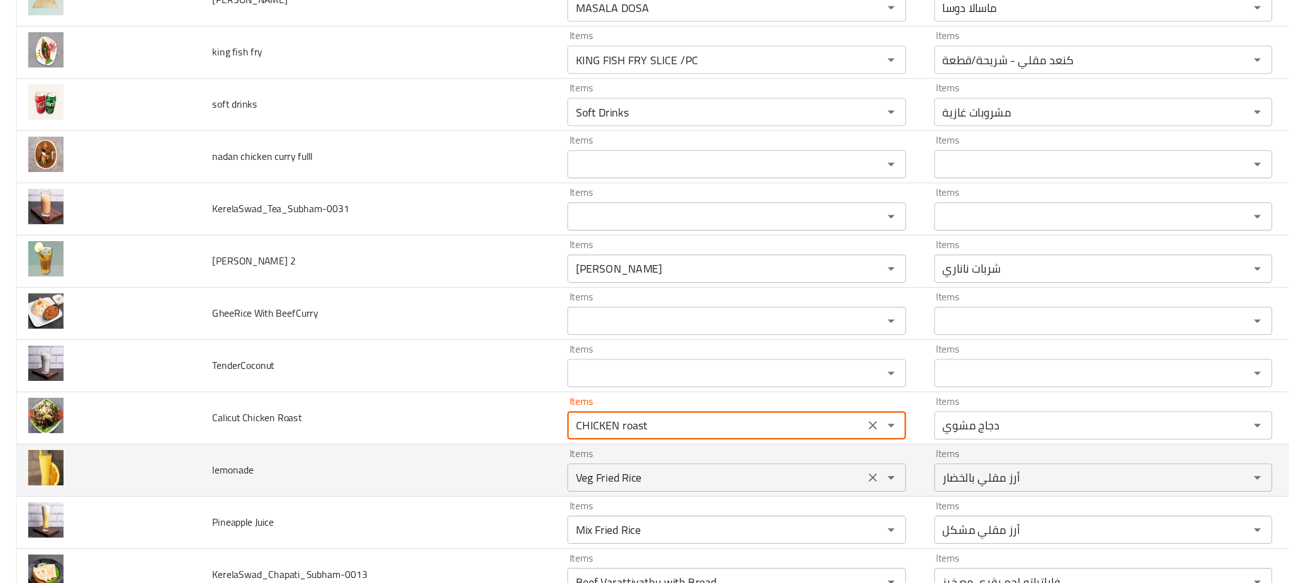
type Roast "CHICKEN roast"
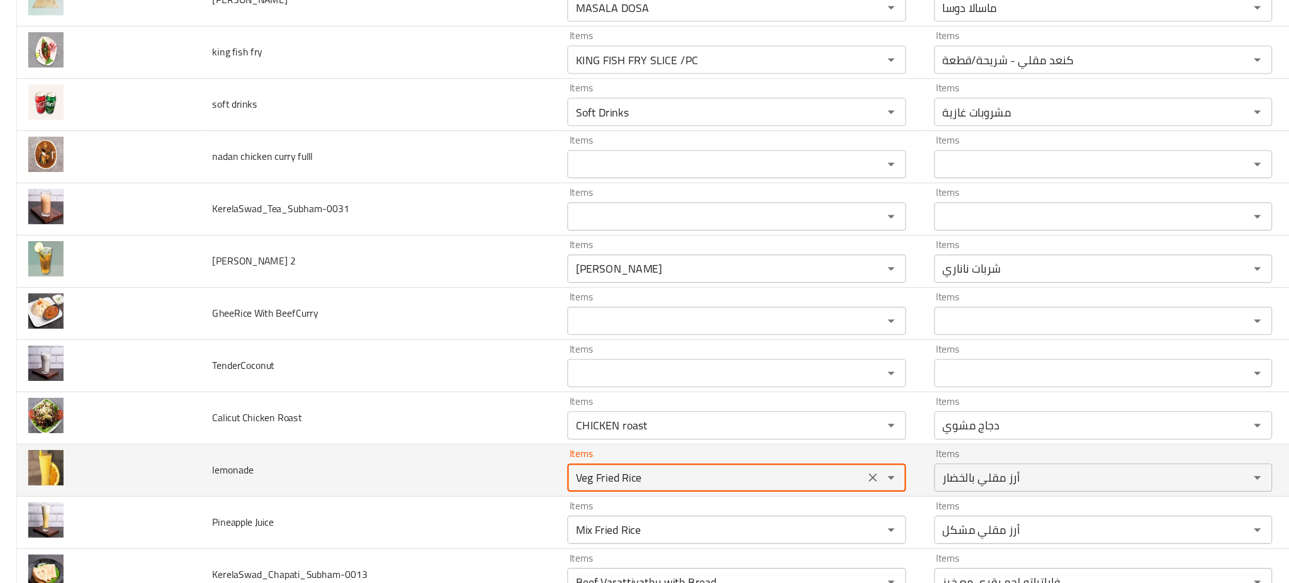
click at [538, 433] on input "Veg Fried Rice" at bounding box center [638, 436] width 257 height 18
type input "Veg Fried Rice"
click at [467, 428] on td "lemonade" at bounding box center [337, 430] width 317 height 47
click at [772, 439] on icon "Clear" at bounding box center [778, 436] width 13 height 13
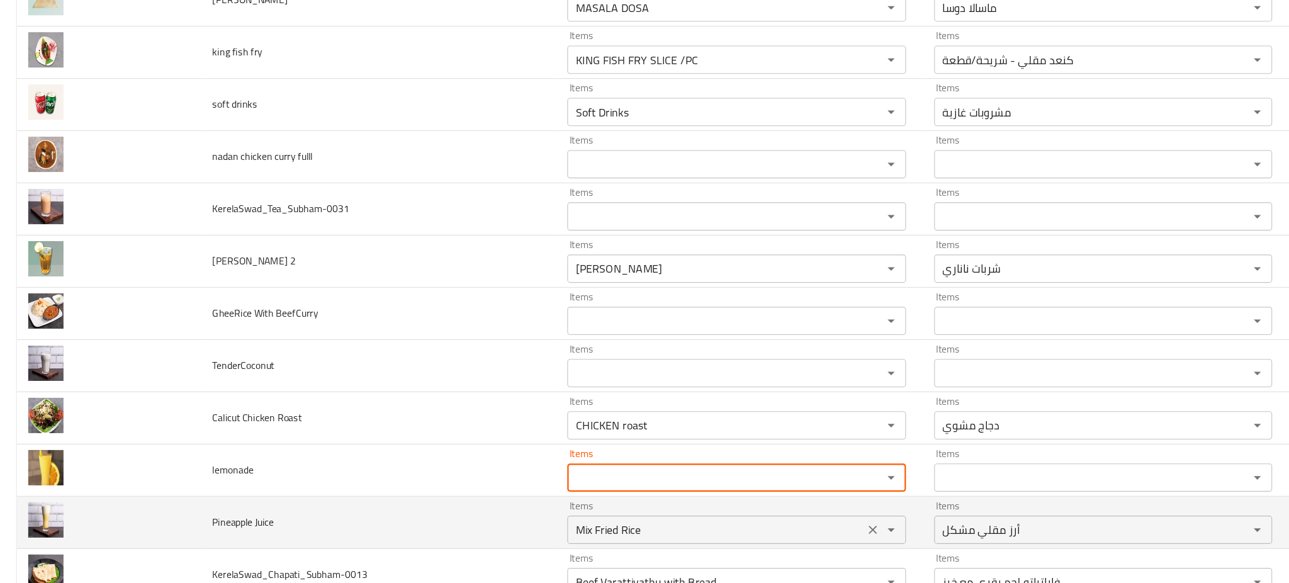
click at [724, 486] on Juice "Mix Fried Rice" at bounding box center [638, 483] width 257 height 18
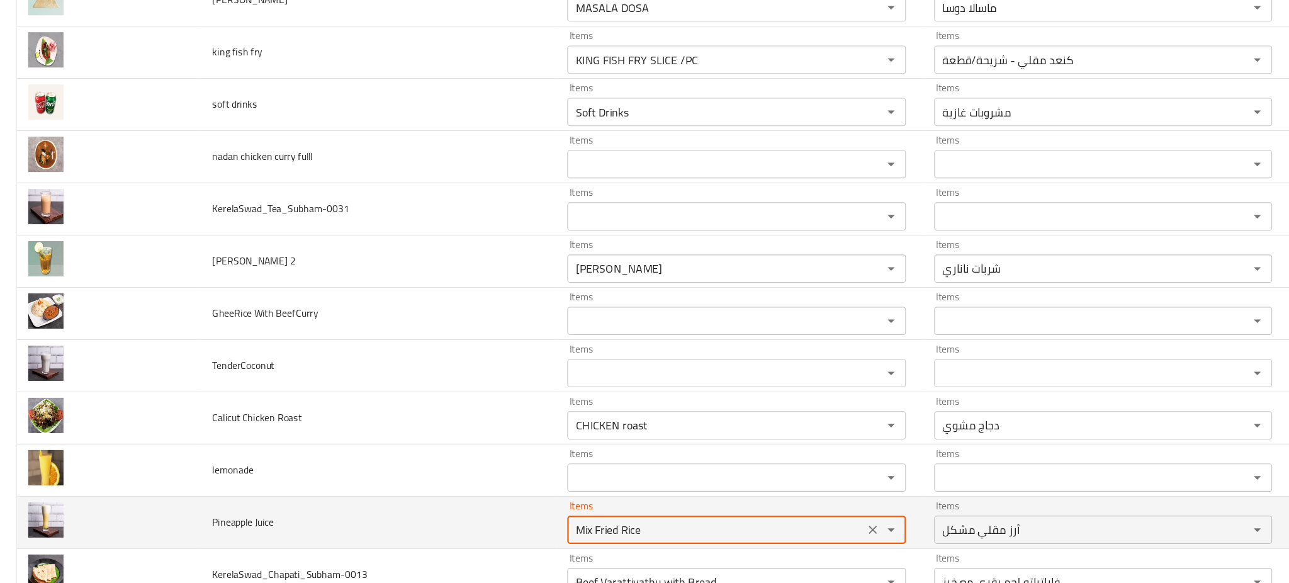
click at [724, 486] on Juice "Mix Fried Rice" at bounding box center [638, 483] width 257 height 18
type Juice "p"
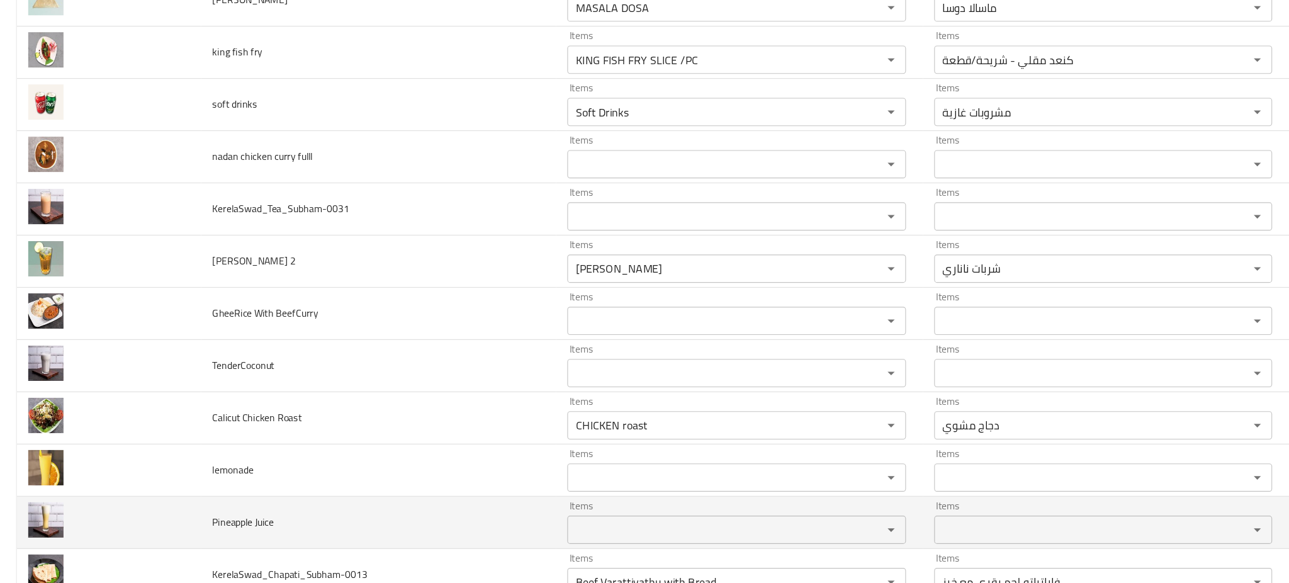
click at [359, 484] on td "Pineapple Juice" at bounding box center [337, 476] width 317 height 47
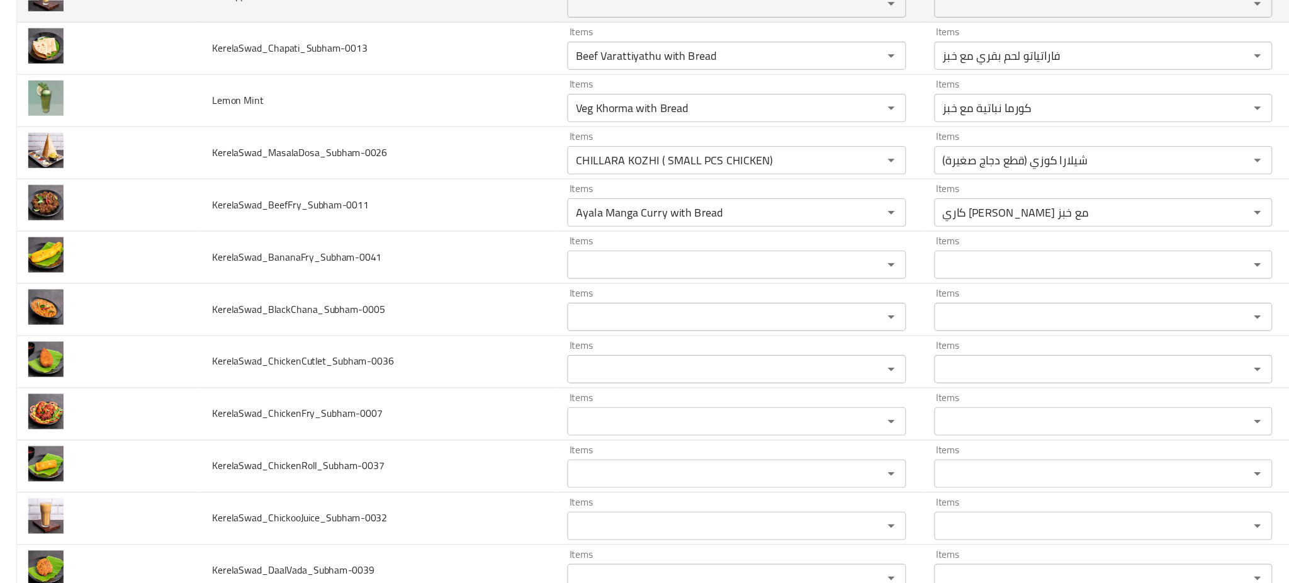
scroll to position [3736, 0]
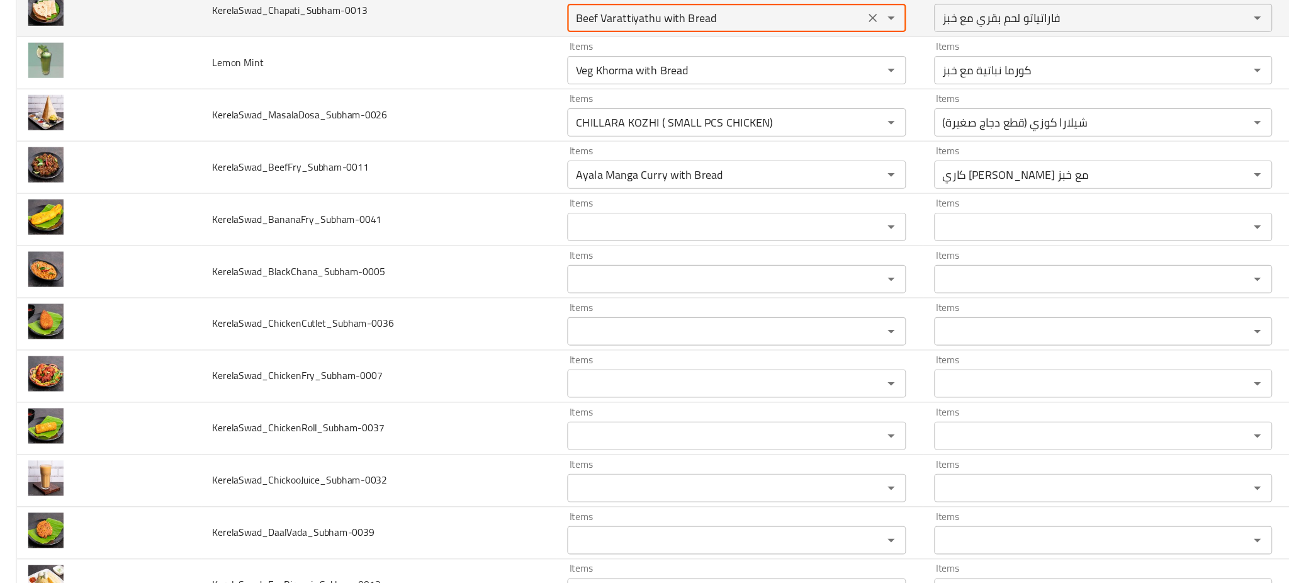
click at [617, 35] on input "Beef Varattiyathu with Bread" at bounding box center [638, 26] width 257 height 18
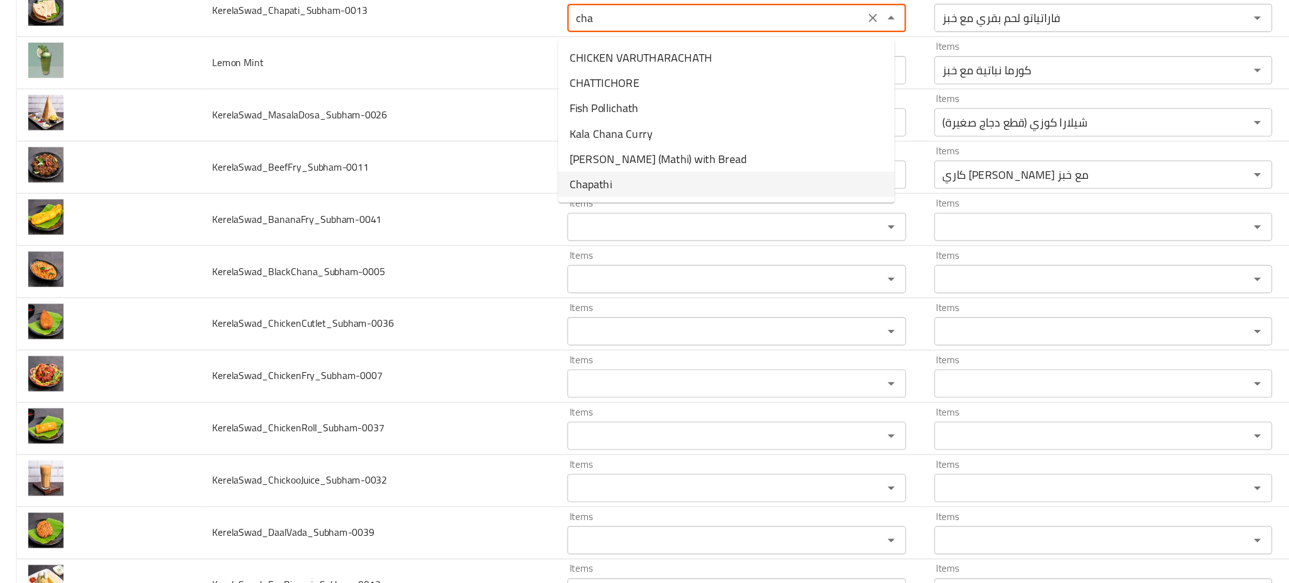
click at [560, 175] on li "Chapathi" at bounding box center [648, 174] width 300 height 23
type input "Chapathi"
type input "جباتي"
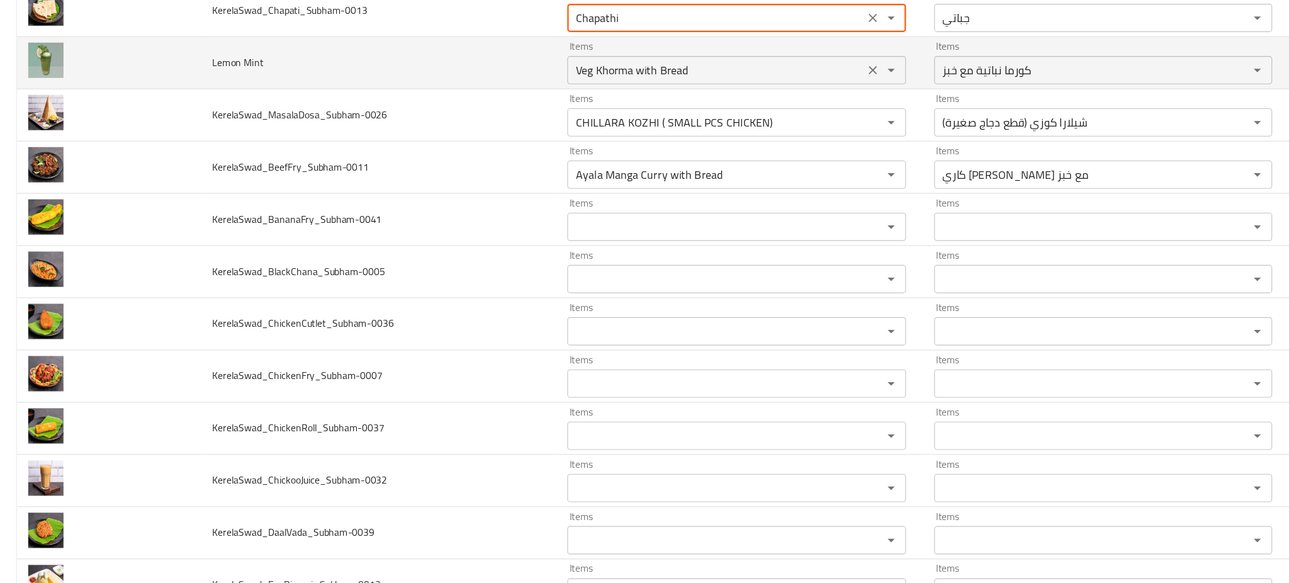
type input "Chapathi"
click at [579, 67] on Mint "Veg Khorma with Bread" at bounding box center [638, 73] width 257 height 18
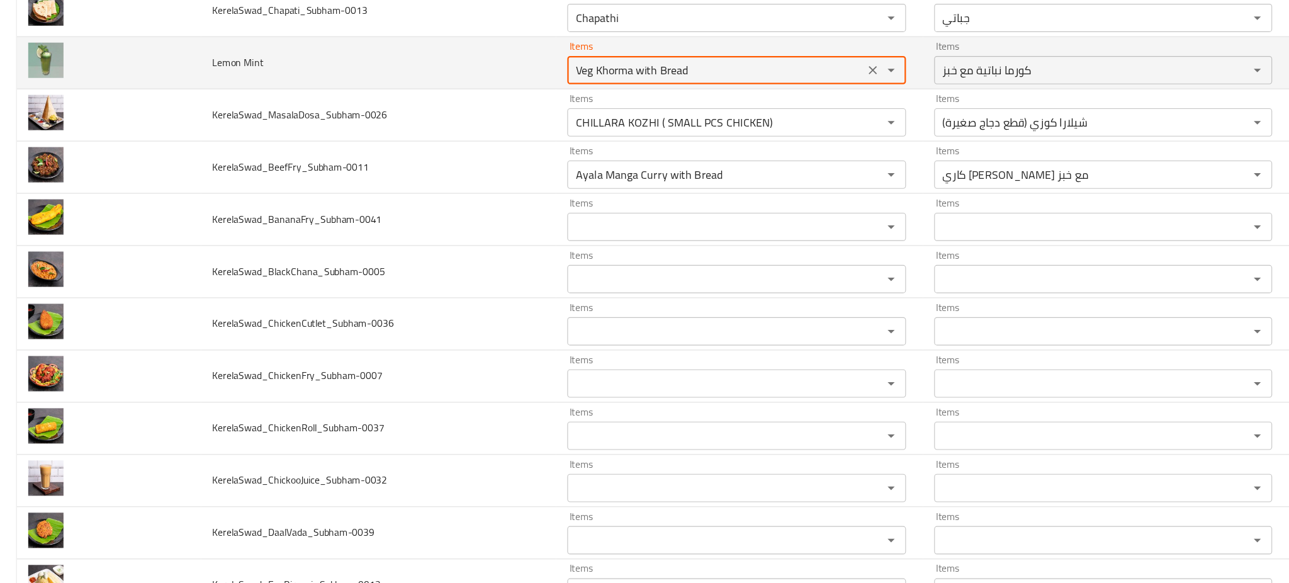
click at [579, 67] on Mint "Veg Khorma with Bread" at bounding box center [638, 73] width 257 height 18
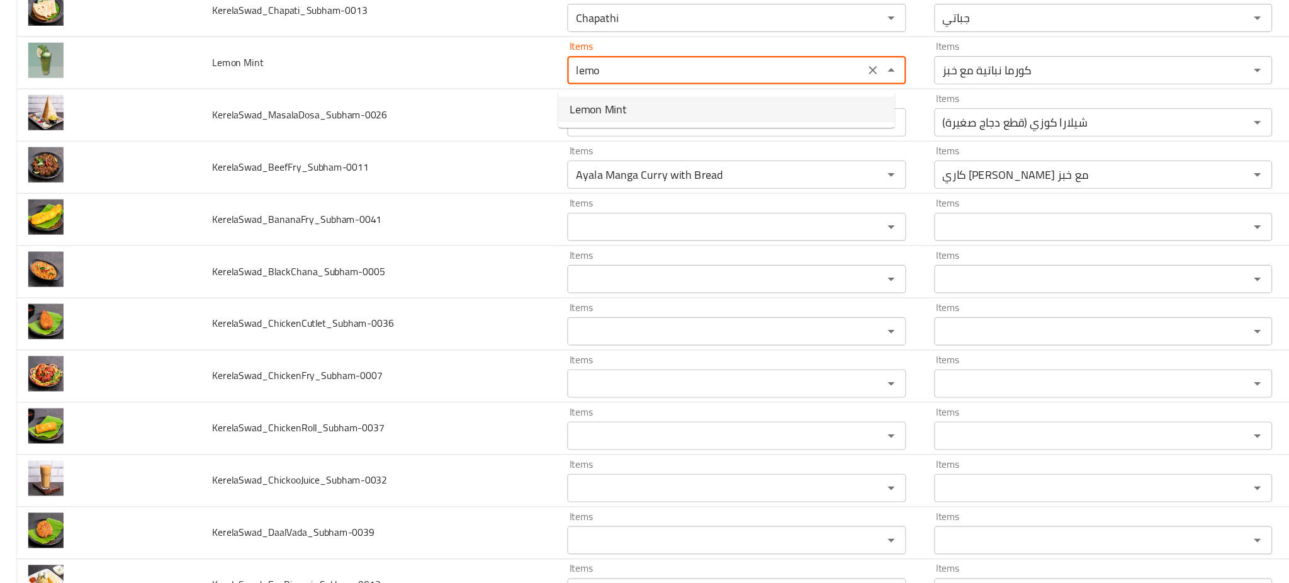
click at [548, 108] on span "Lemon Mint" at bounding box center [533, 107] width 51 height 15
type Mint "Lemon Mint"
type Mint-ar "ليمون بالنعناع"
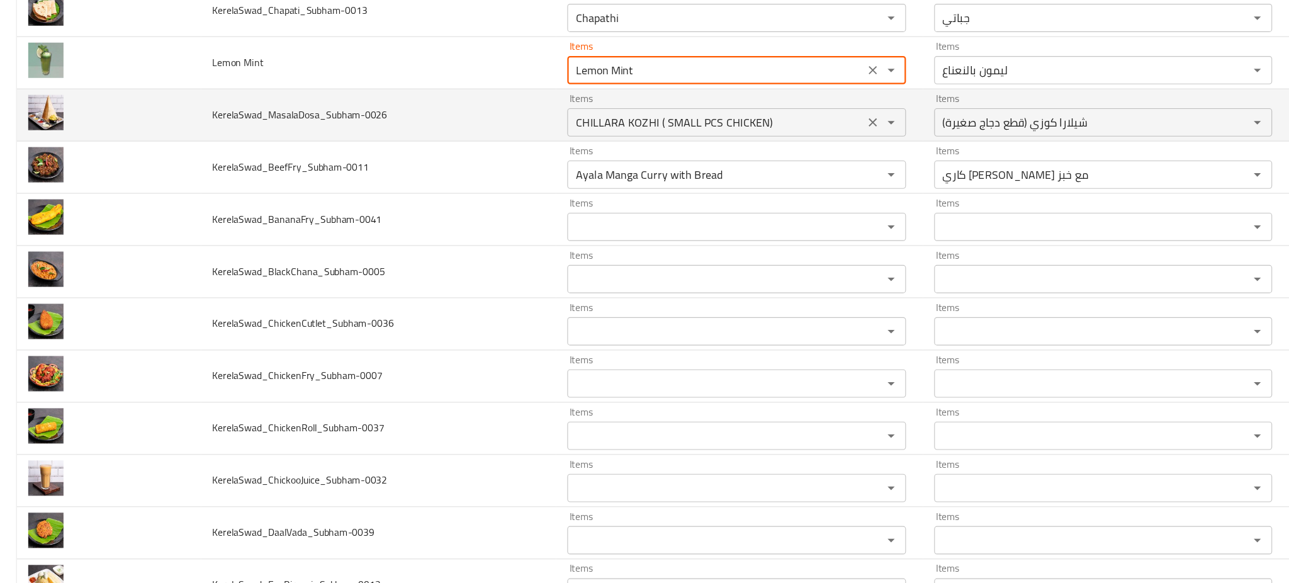
type Mint "Lemon Mint"
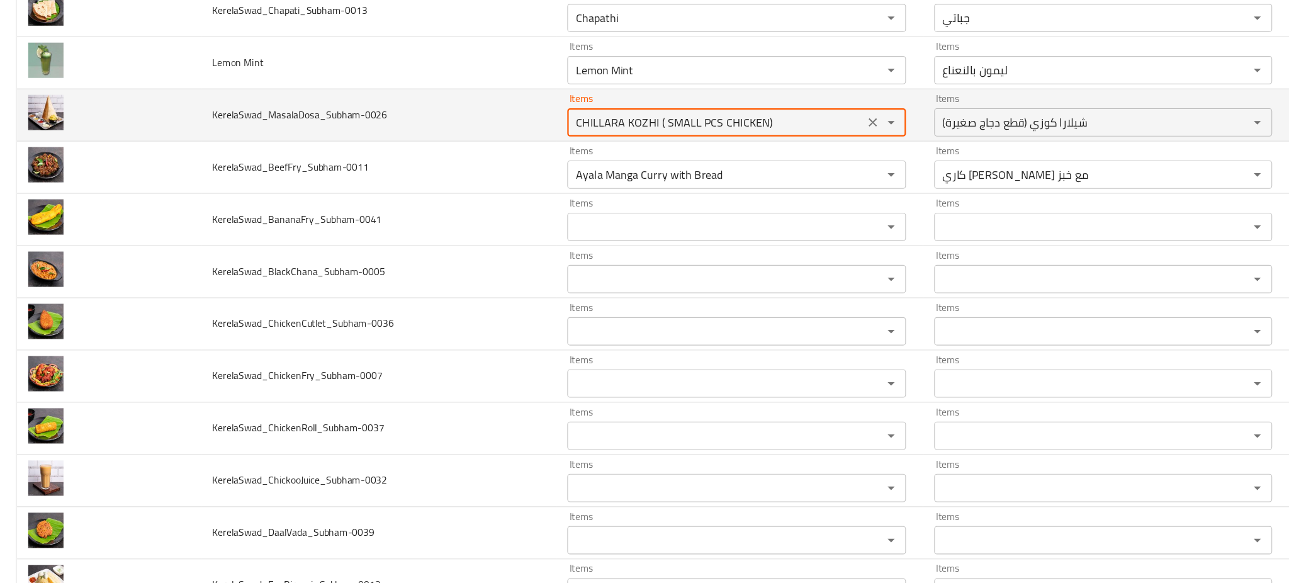
click at [546, 121] on input "CHILLARA KOZHI ( SMALL PCS CHICKEN)" at bounding box center [638, 119] width 257 height 18
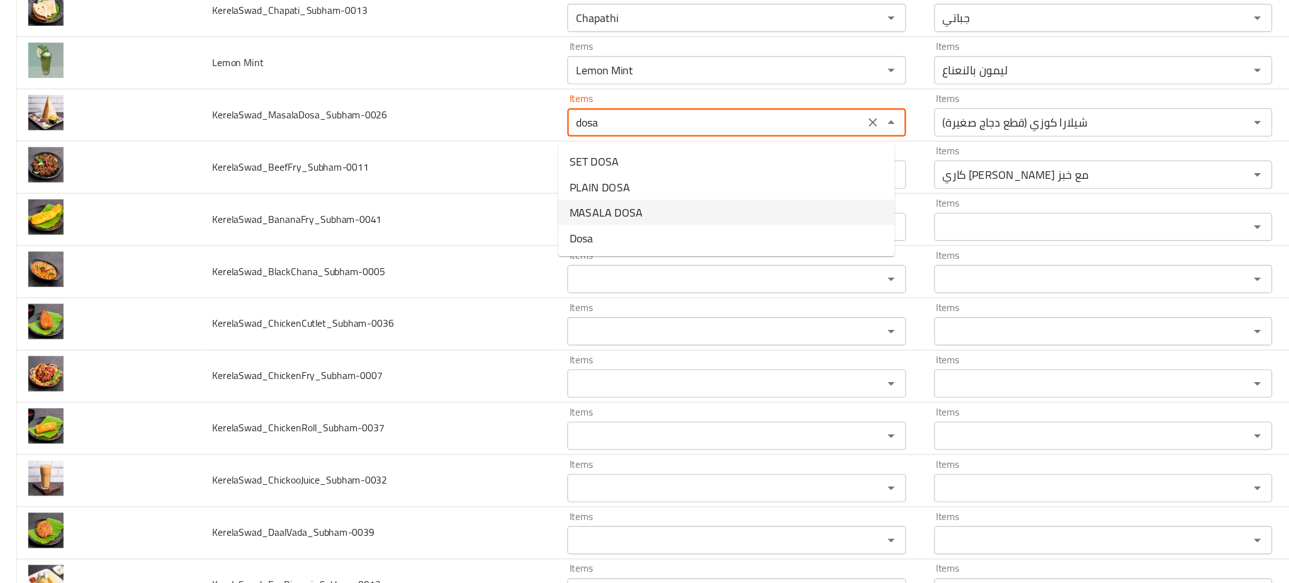
click at [543, 193] on span "MASALA DOSA" at bounding box center [540, 199] width 65 height 15
type input "MASALA DOSA"
type input "ماسالا دوسا"
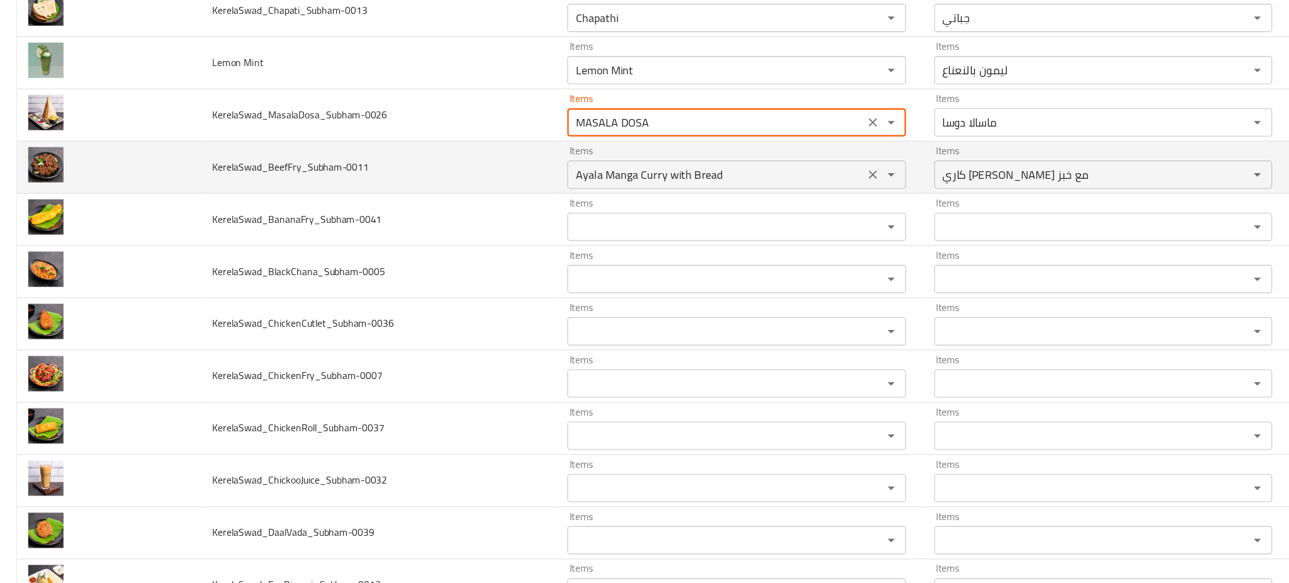
type input "MASALA DOSA"
click at [555, 172] on input "Ayala Manga Curry with Bread" at bounding box center [638, 166] width 257 height 18
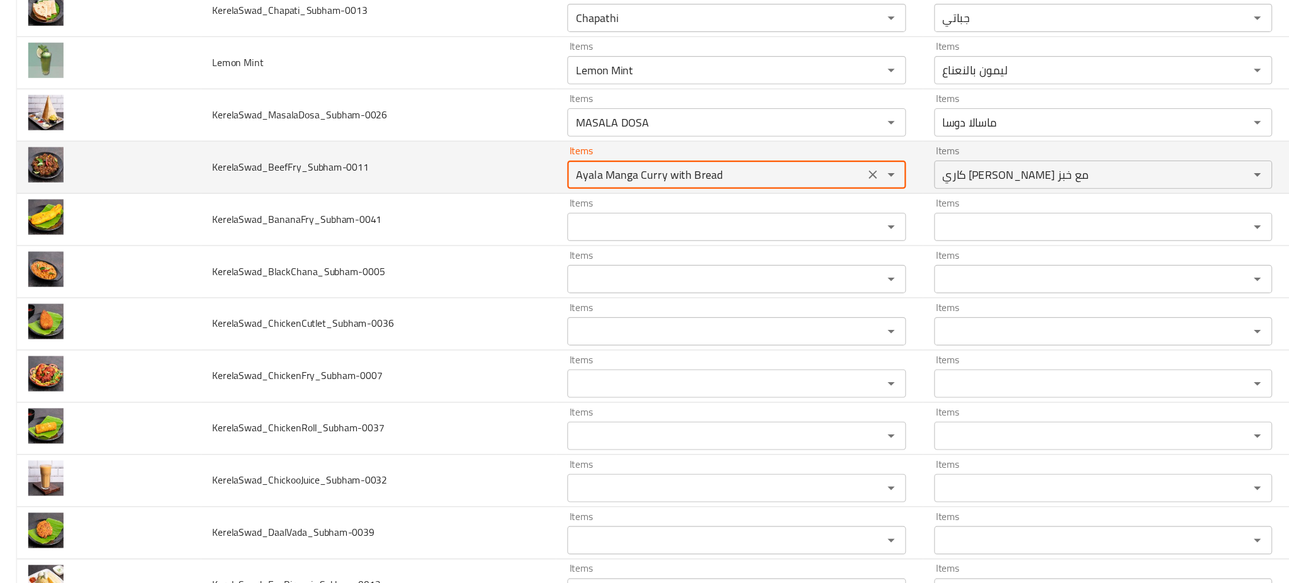
click at [555, 172] on input "Ayala Manga Curry with Bread" at bounding box center [638, 166] width 257 height 18
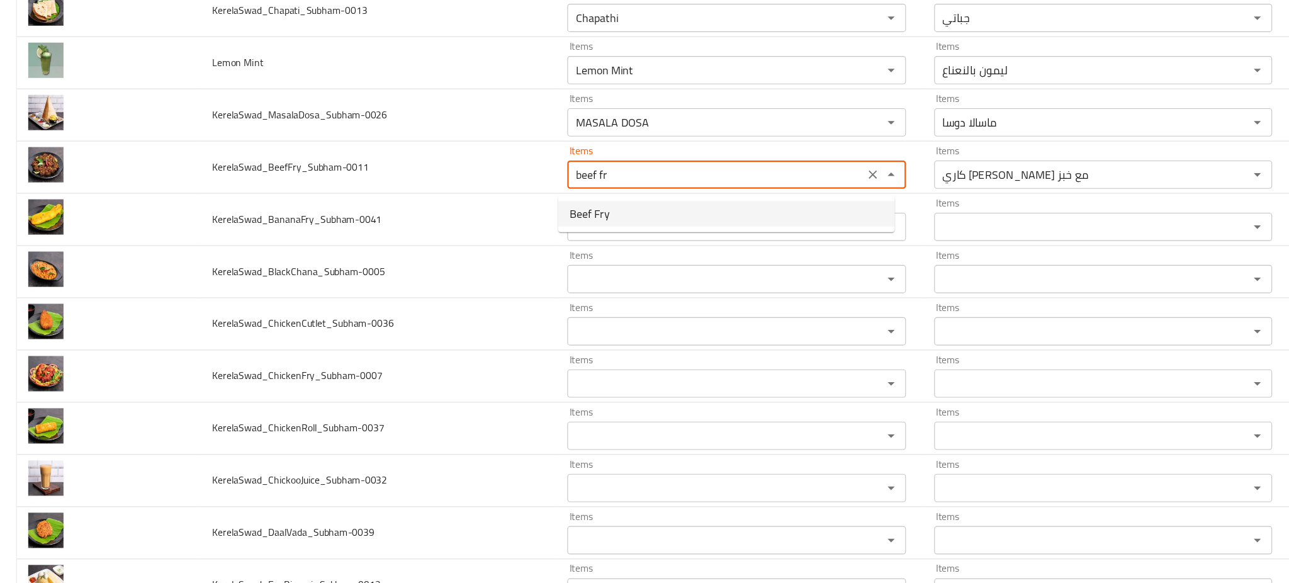
click at [534, 198] on span "Beef Fry" at bounding box center [526, 200] width 36 height 15
type input "Beef Fry"
type input "لحم بقري مقلي"
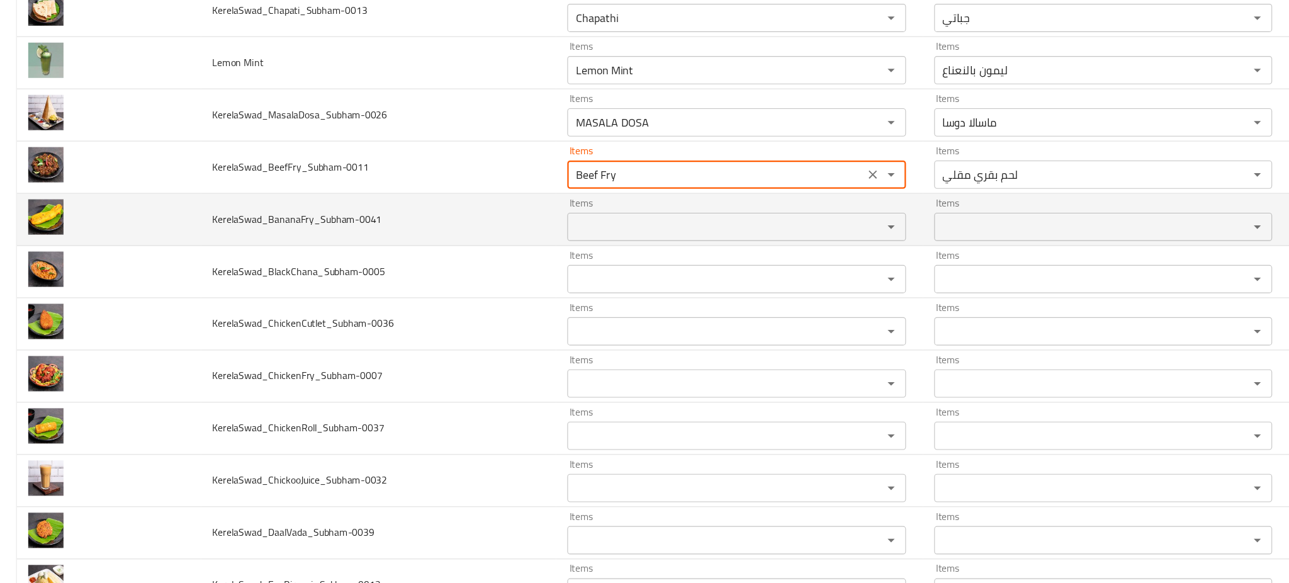
type input "Beef Fry"
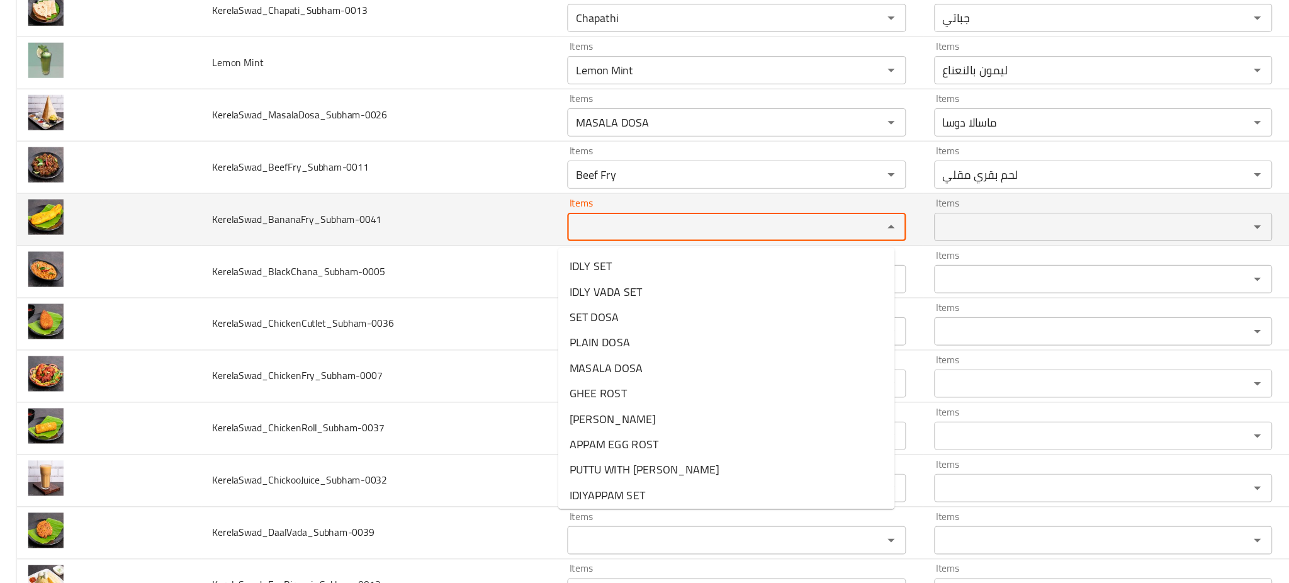
click at [527, 221] on input "Items" at bounding box center [638, 212] width 257 height 18
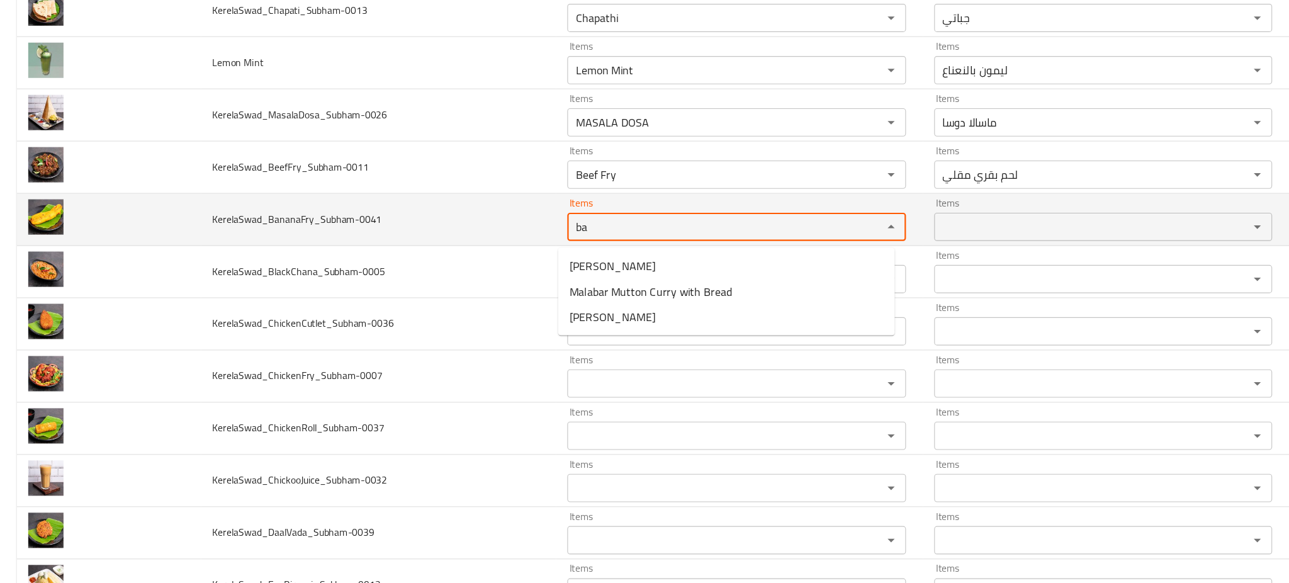
type input "b"
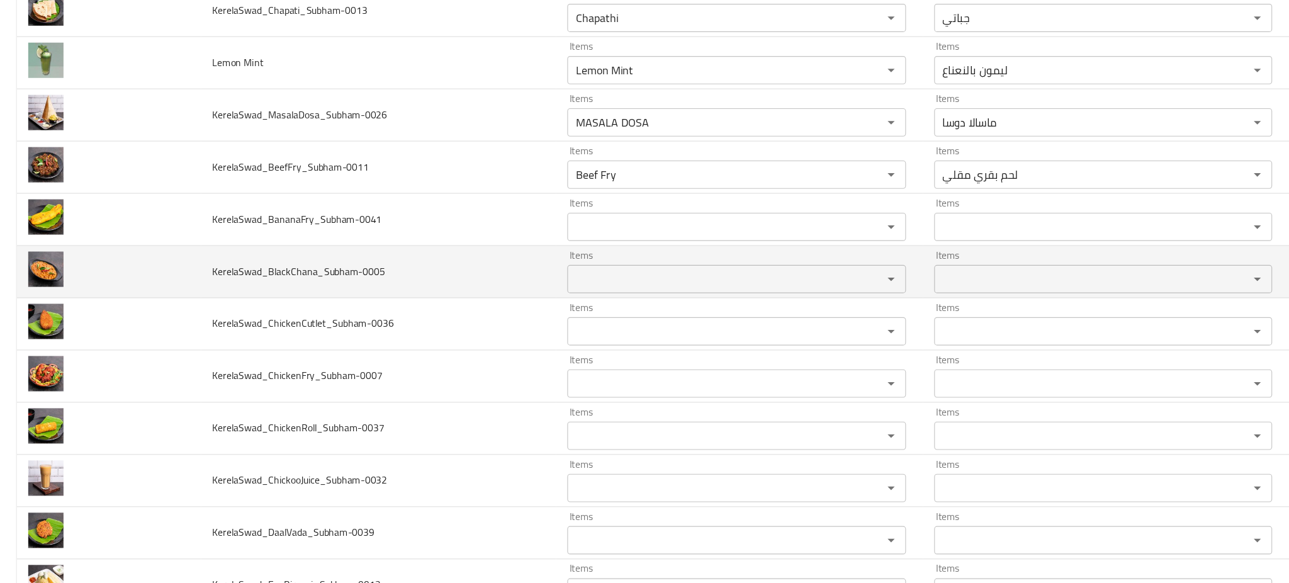
click at [423, 242] on td "KerelaSwad_BlackChana_Subham-0005" at bounding box center [337, 252] width 317 height 47
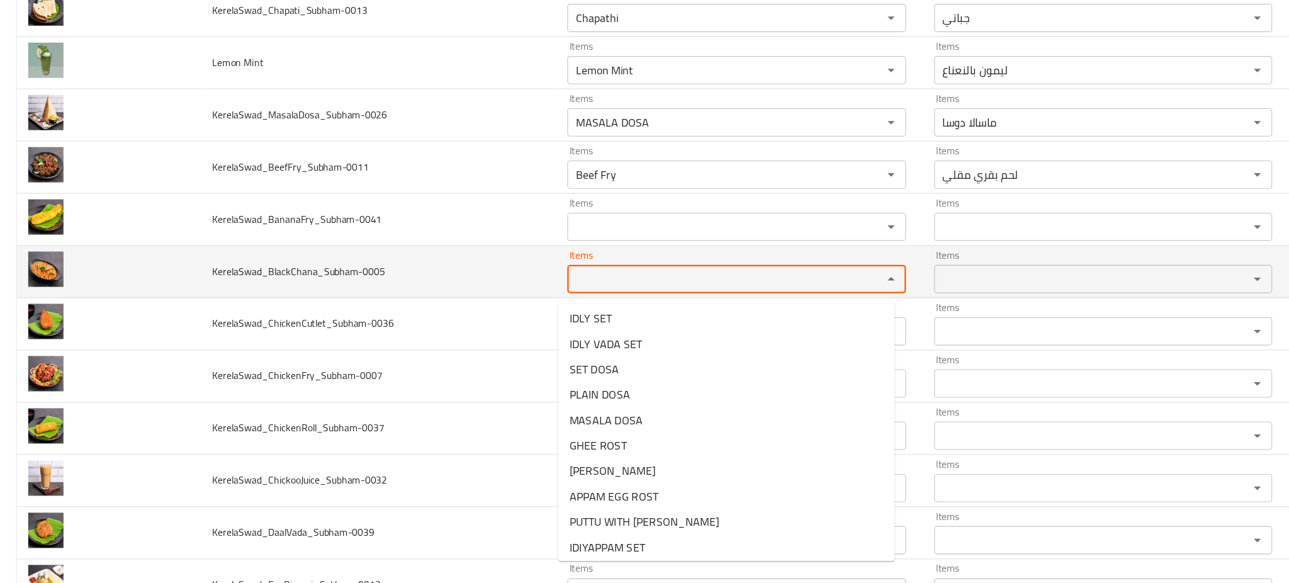
click at [566, 260] on input "Items" at bounding box center [638, 259] width 257 height 18
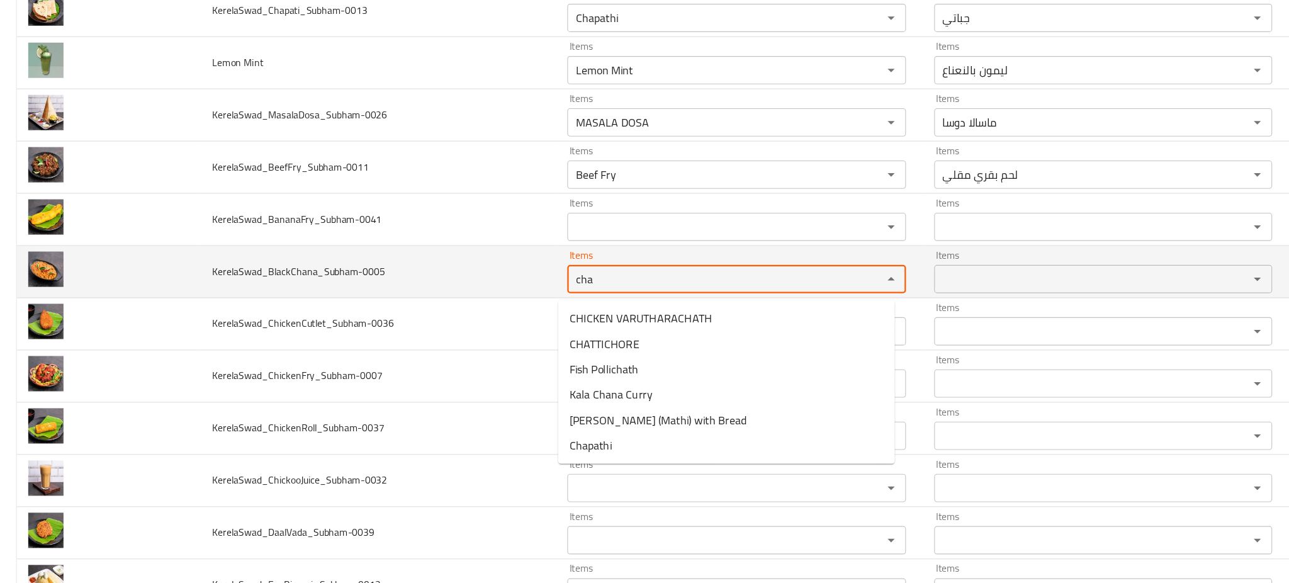
type input "cha"
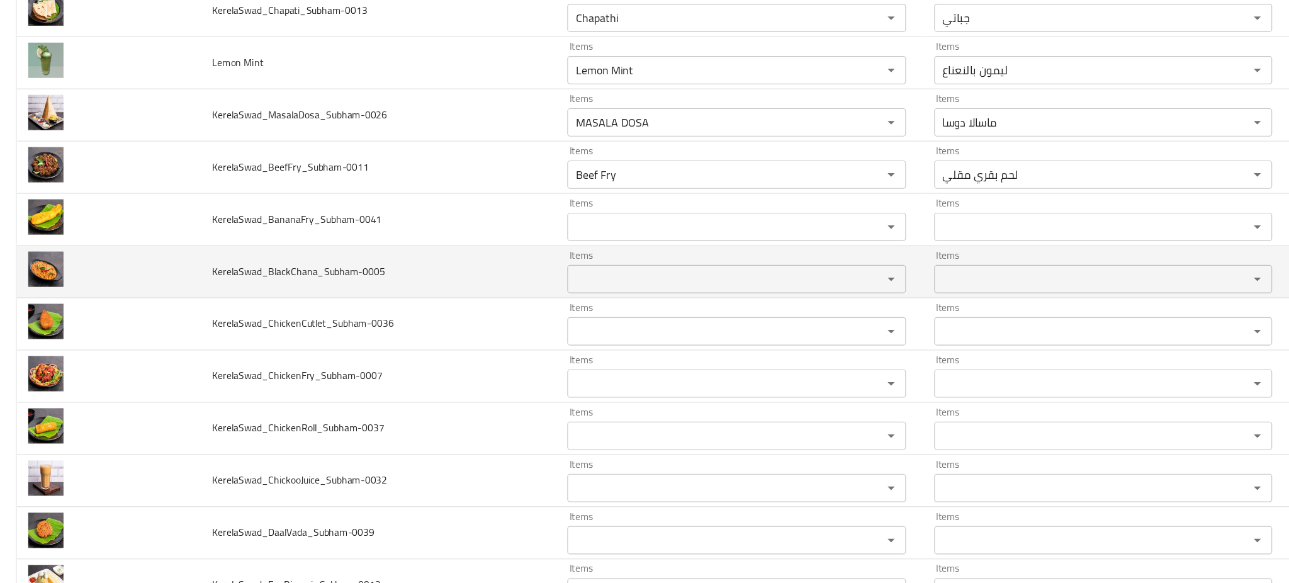
click at [446, 252] on td "KerelaSwad_BlackChana_Subham-0005" at bounding box center [337, 252] width 317 height 47
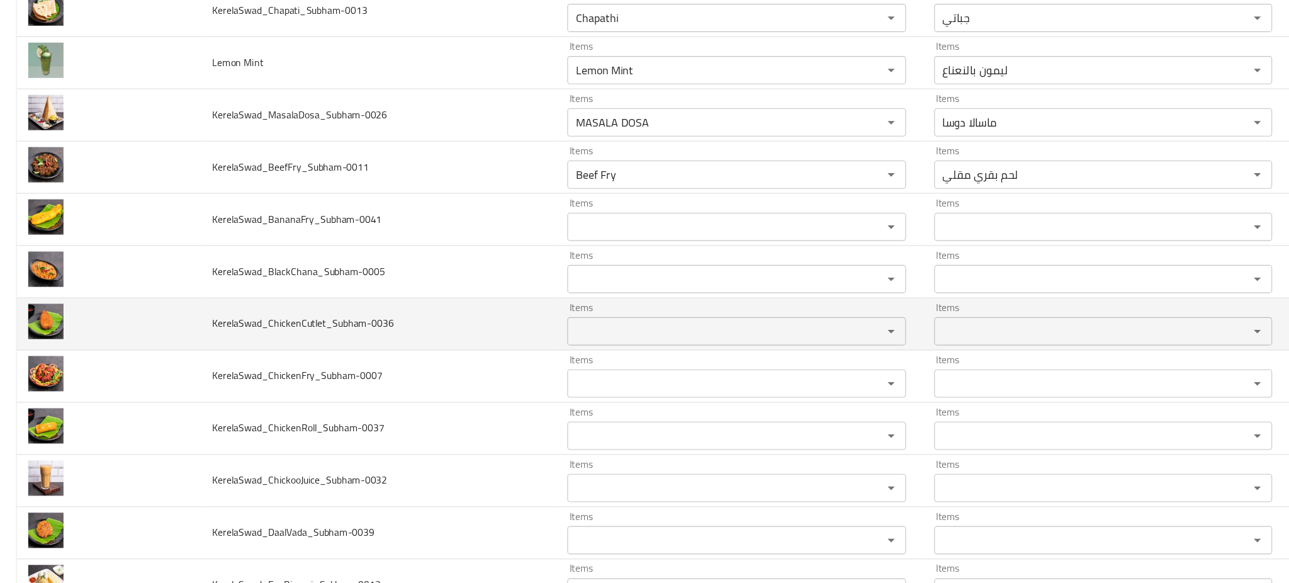
click at [558, 318] on div "Items" at bounding box center [656, 305] width 301 height 25
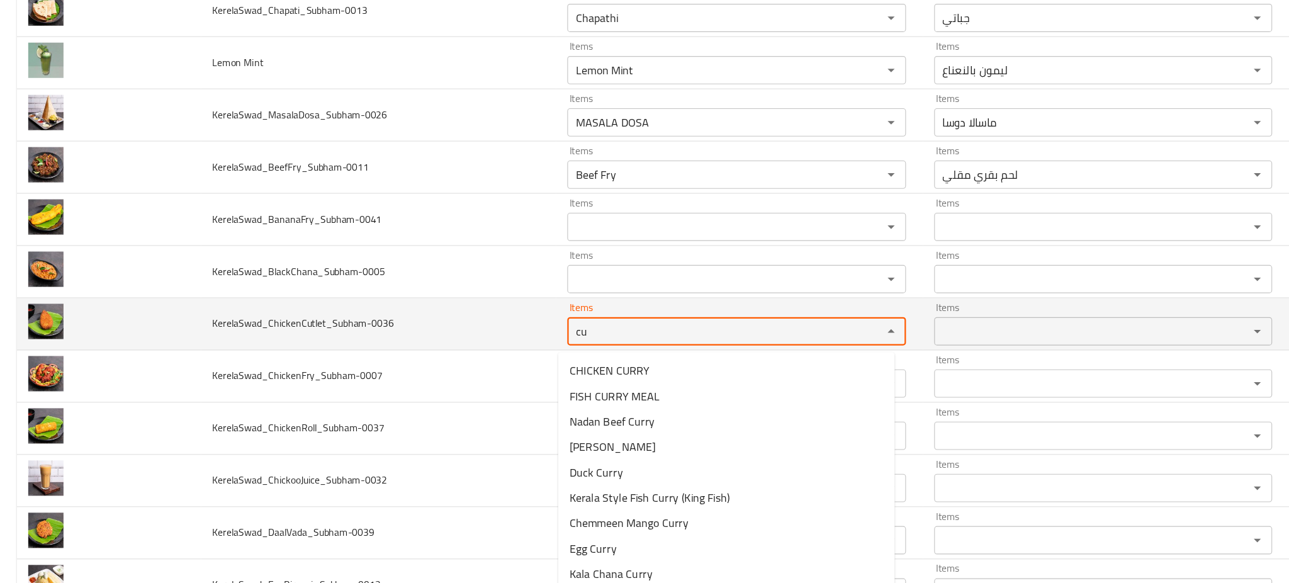
type input "c"
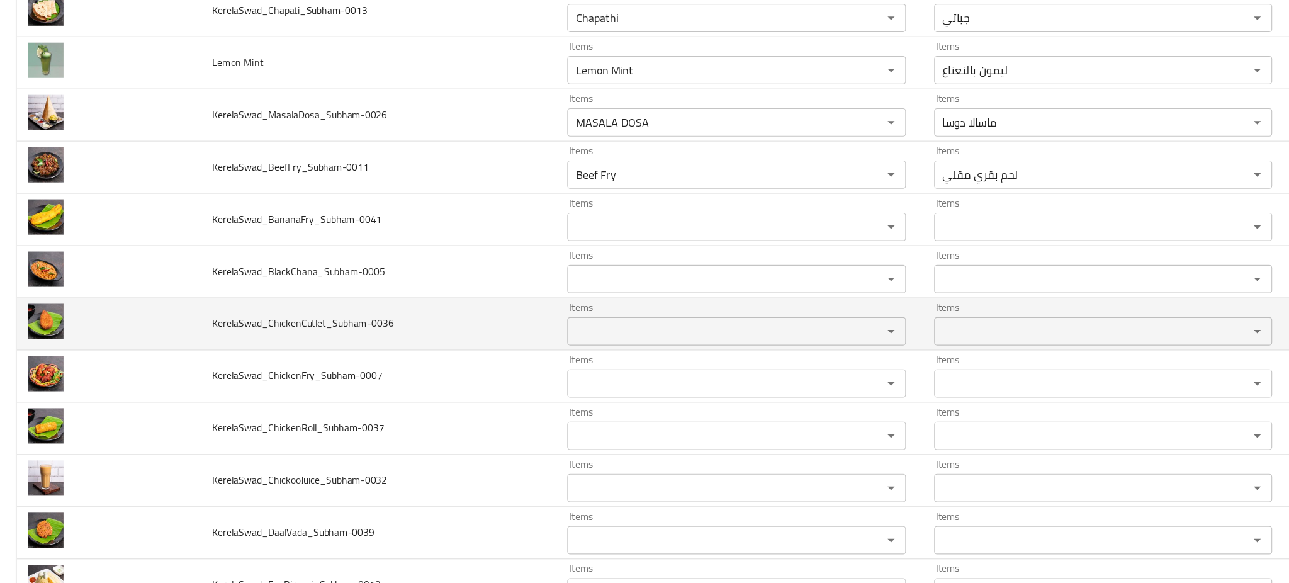
click at [445, 303] on td "KerelaSwad_ChickenCutlet_Subham-0036" at bounding box center [337, 299] width 317 height 47
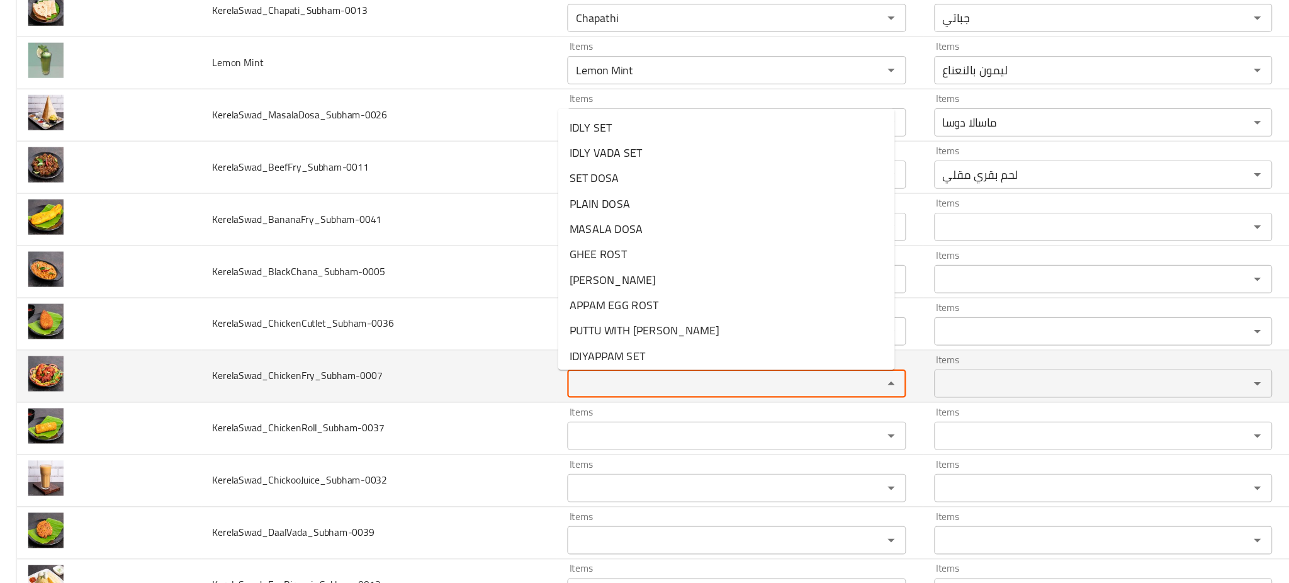
click at [539, 351] on input "Items" at bounding box center [638, 352] width 257 height 18
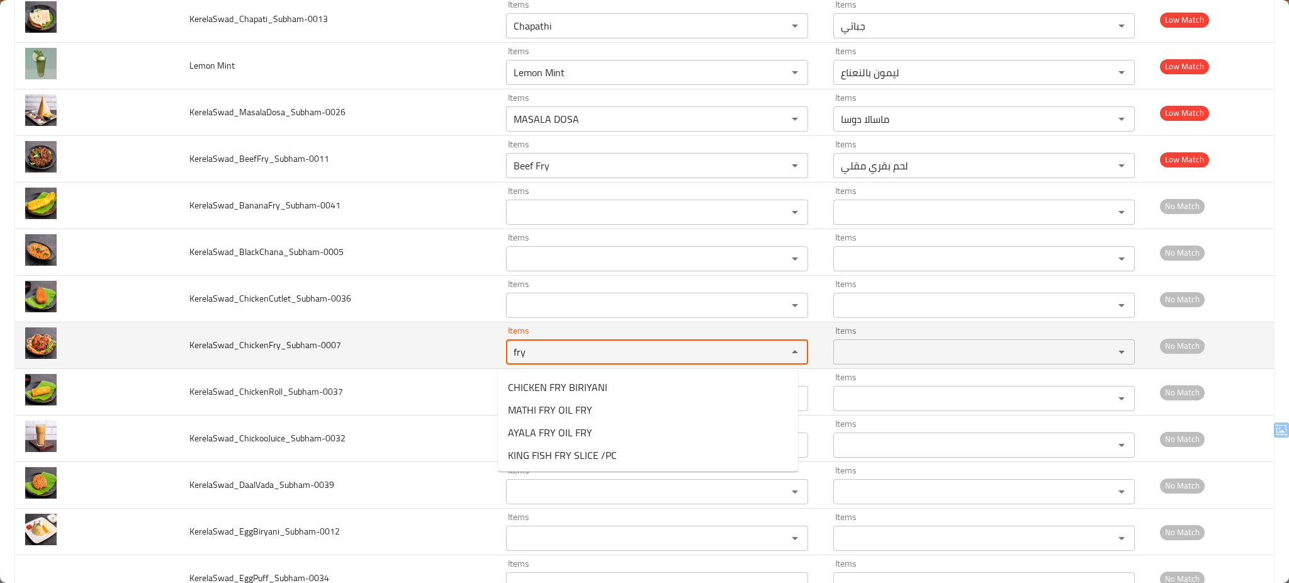
type input "fry"
click at [405, 352] on td "KerelaSwad_ChickenFry_Subham-0007" at bounding box center [337, 345] width 317 height 47
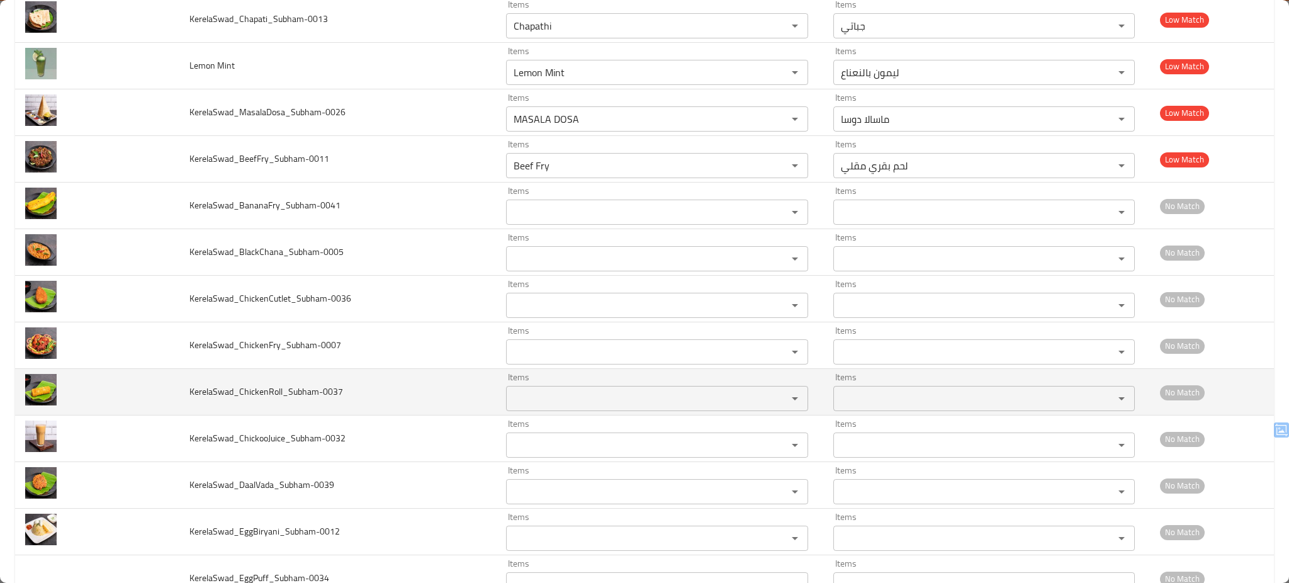
click at [532, 411] on div "Items" at bounding box center [656, 398] width 301 height 25
type input "r"
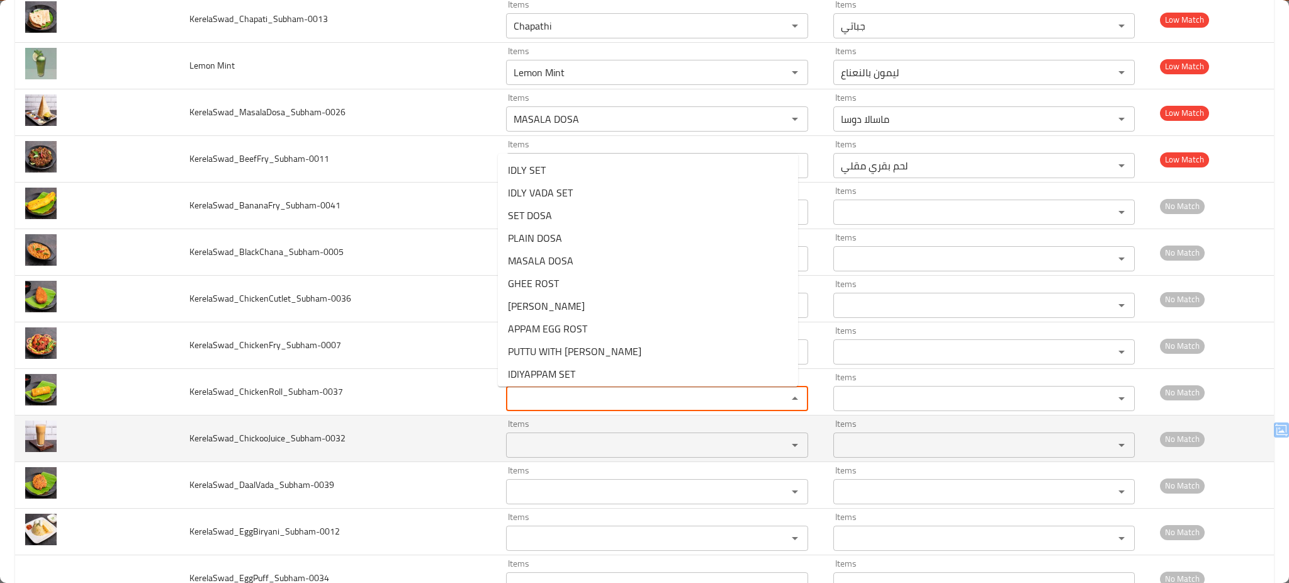
click at [558, 454] on input "Items" at bounding box center [638, 445] width 257 height 18
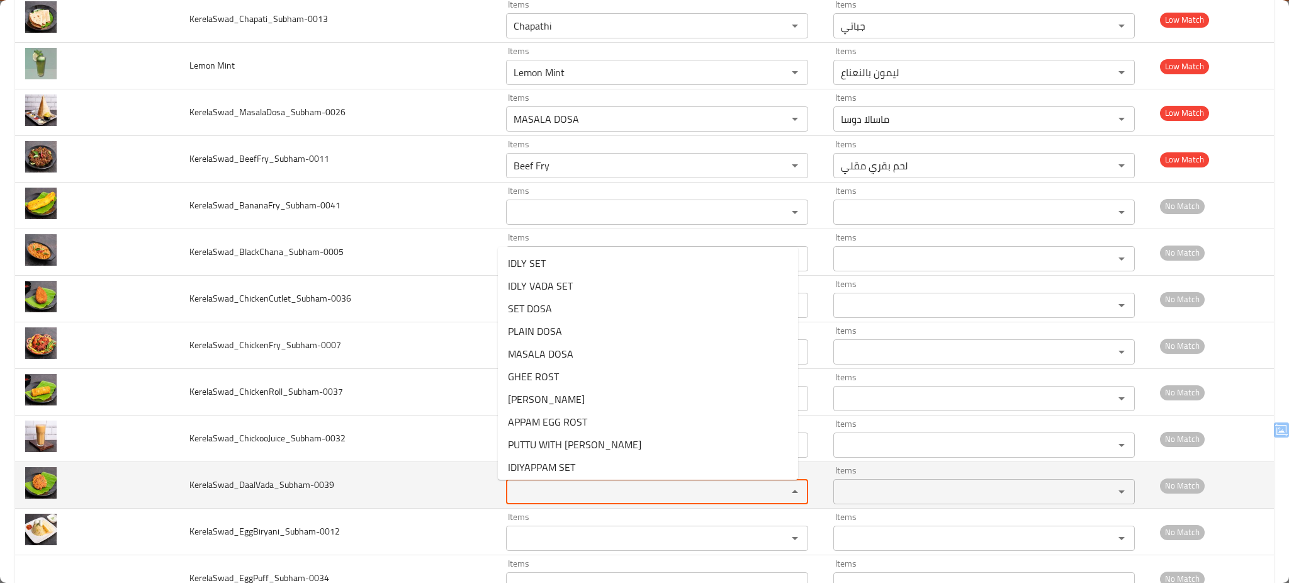
click at [556, 498] on input "Items" at bounding box center [638, 492] width 257 height 18
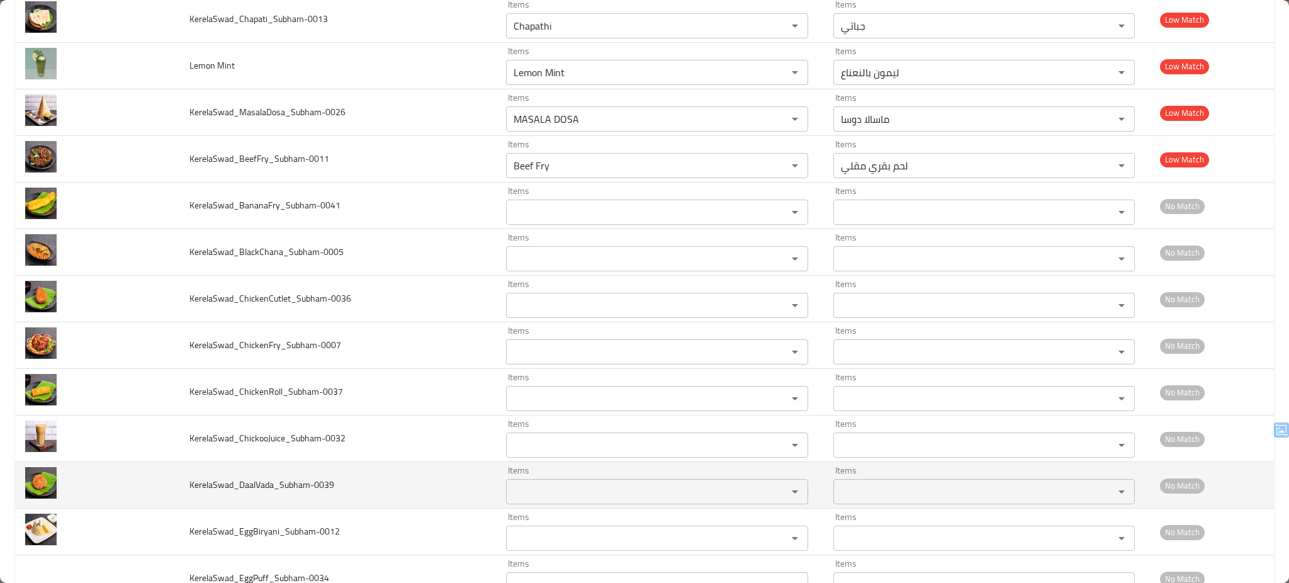
click at [421, 478] on td "KerelaSwad_DaalVada_Subham-0039" at bounding box center [337, 485] width 317 height 47
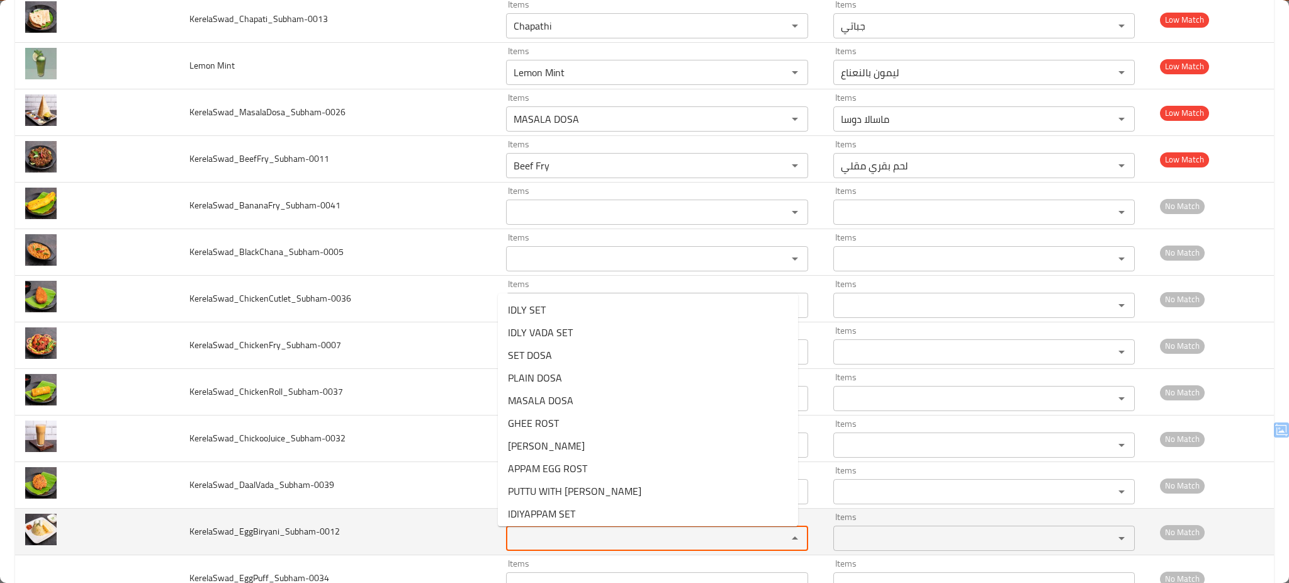
click at [561, 547] on input "Items" at bounding box center [638, 538] width 257 height 18
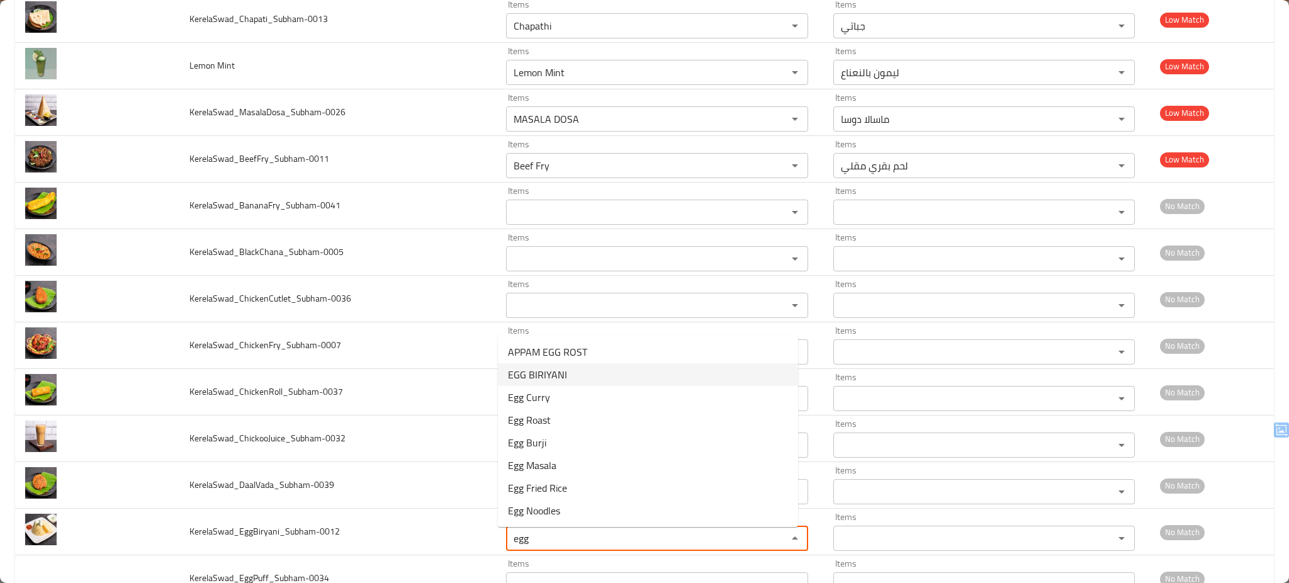
click at [558, 370] on span "EGG BIRIYANI" at bounding box center [537, 374] width 59 height 15
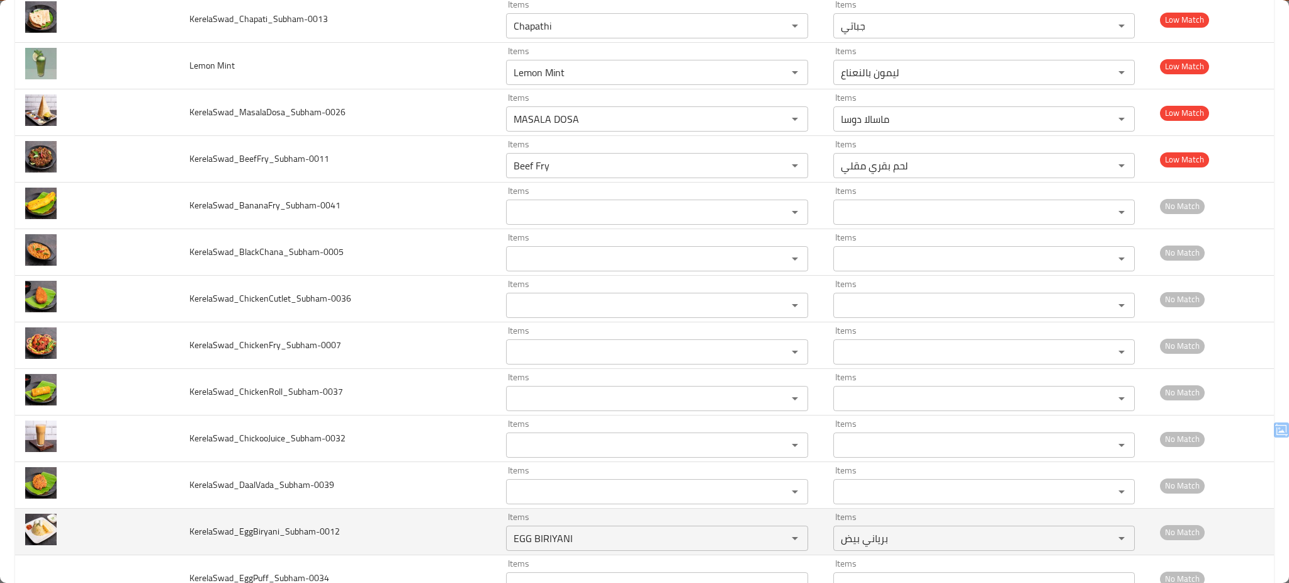
click at [424, 538] on td "KerelaSwad_EggBiryani_Subham-0012" at bounding box center [337, 532] width 317 height 47
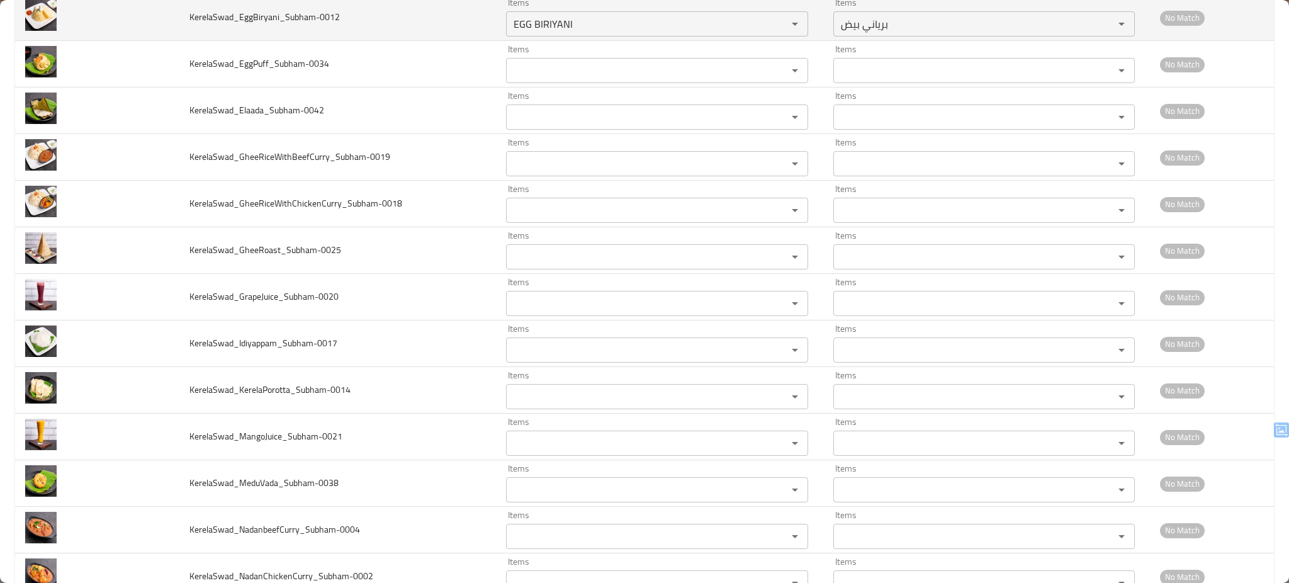
scroll to position [4273, 0]
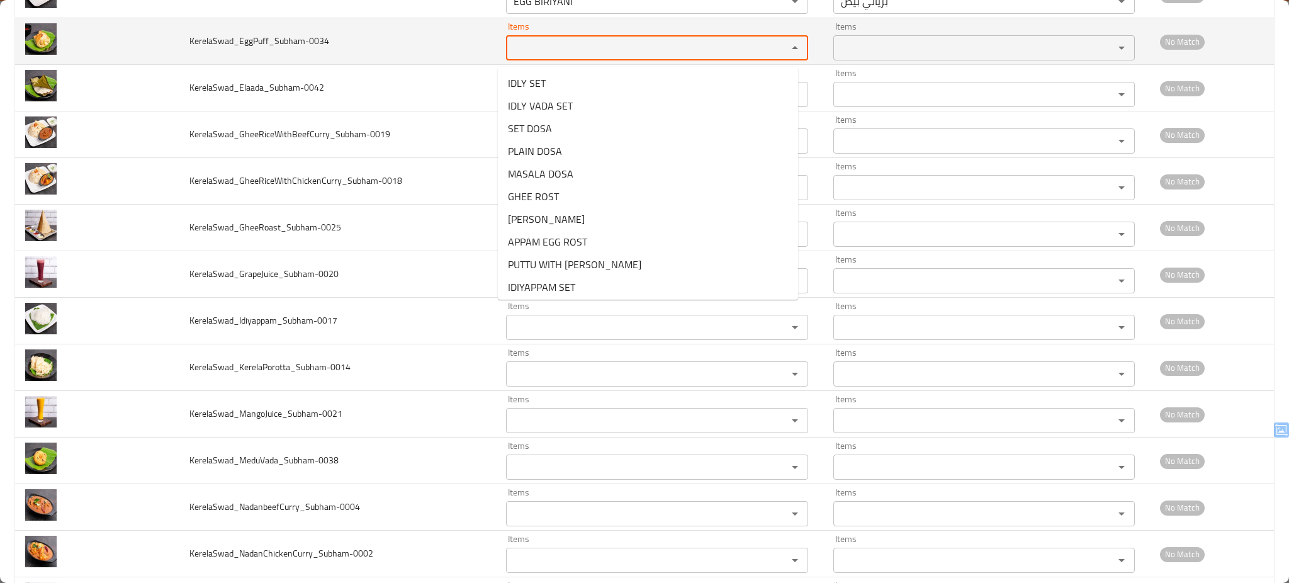
click at [538, 52] on input "Items" at bounding box center [638, 48] width 257 height 18
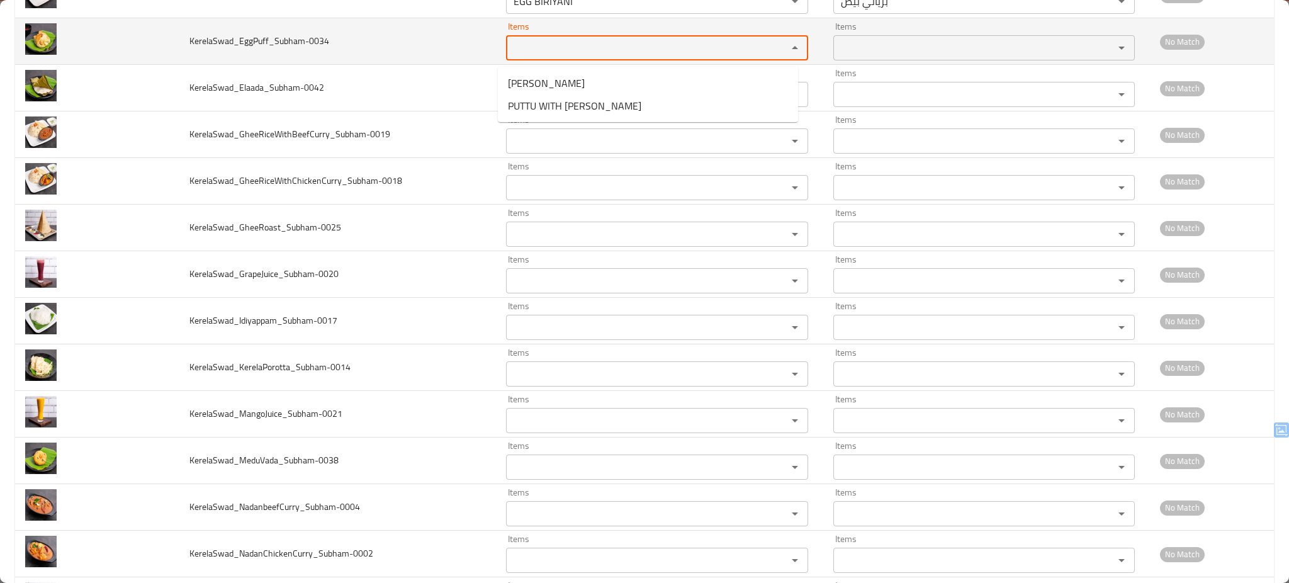
click at [451, 50] on td "KerelaSwad_EggPuff_Subham-0034" at bounding box center [337, 41] width 317 height 47
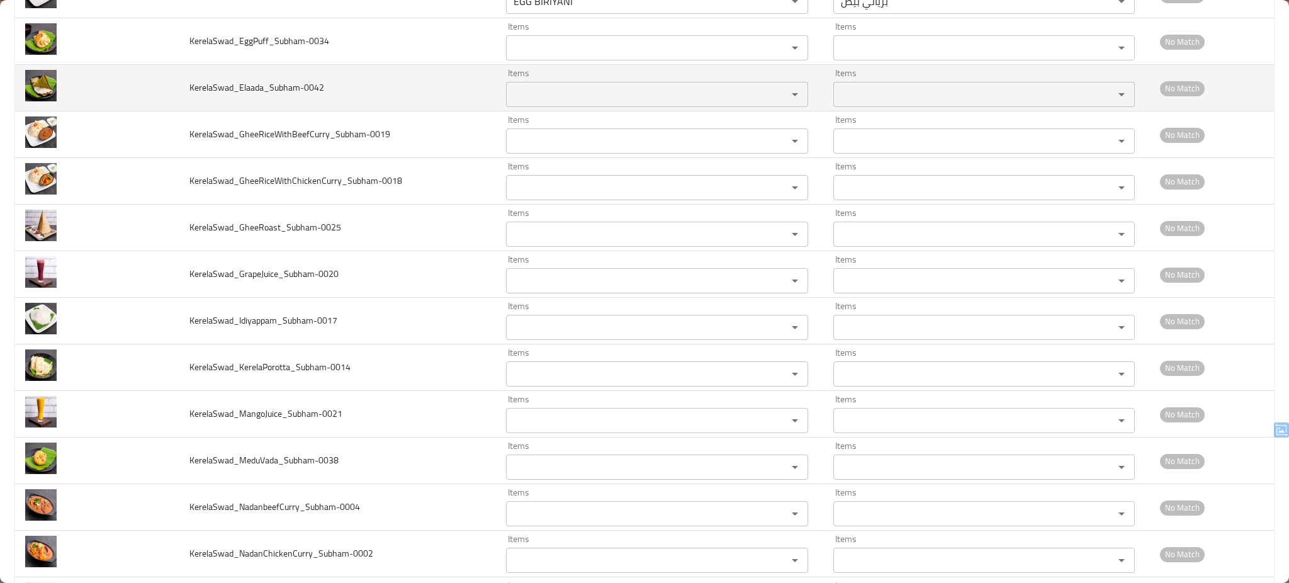
click at [567, 107] on div "Items" at bounding box center [656, 94] width 301 height 25
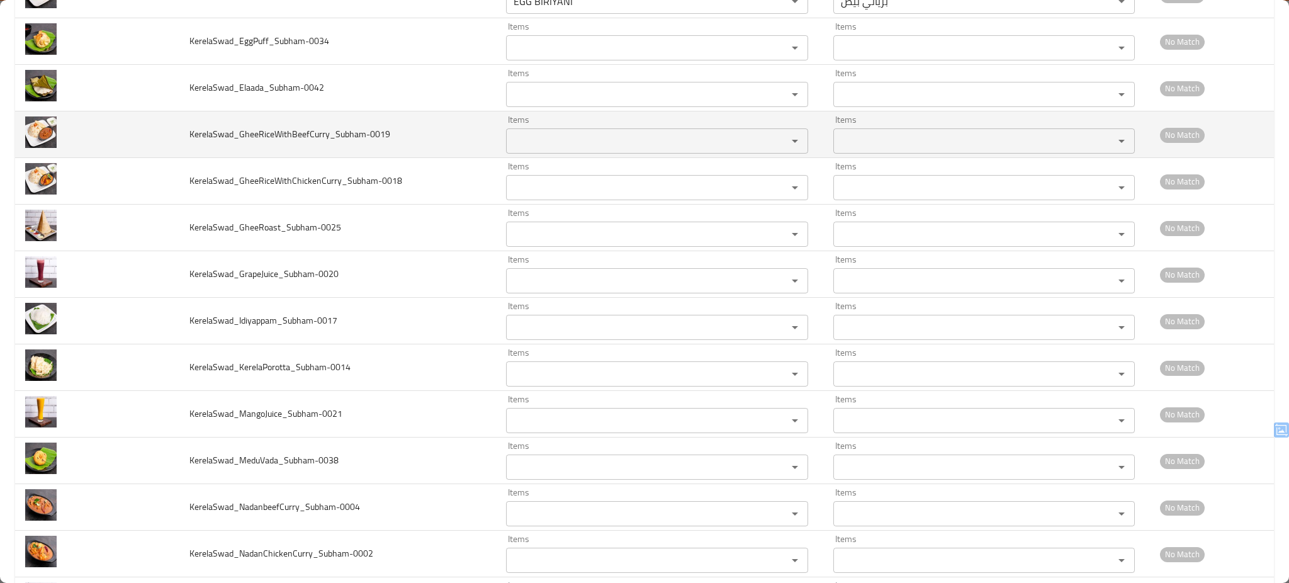
click at [425, 140] on td "KerelaSwad_GheeRiceWithBeefCurry_Subham-0019" at bounding box center [337, 134] width 317 height 47
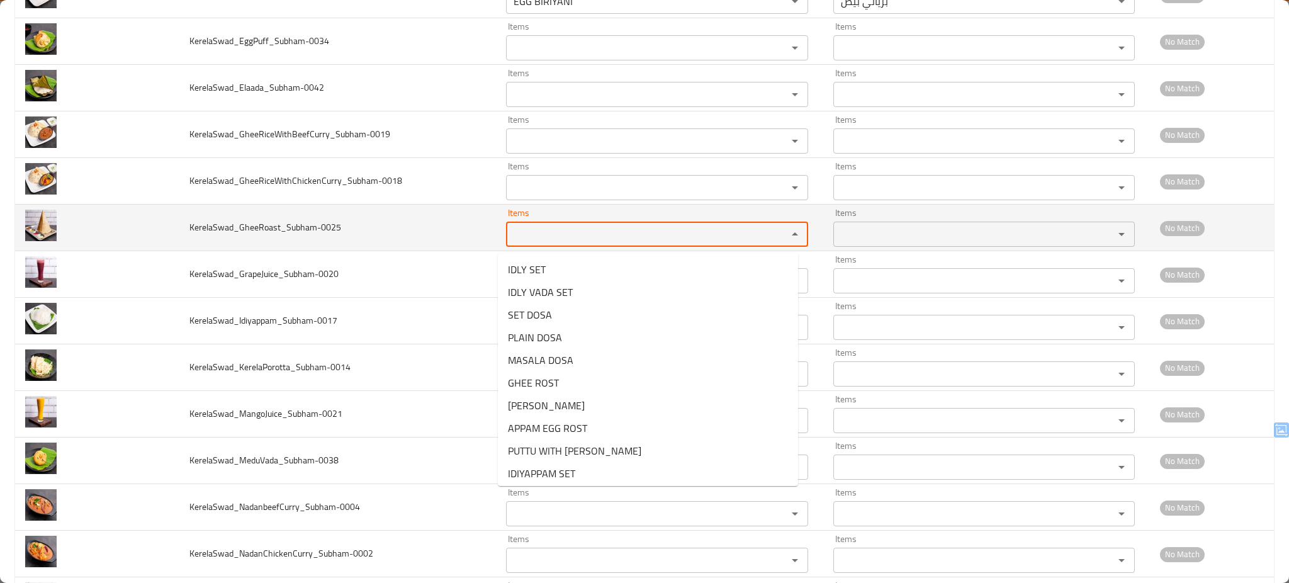
click at [546, 234] on input "Items" at bounding box center [638, 234] width 257 height 18
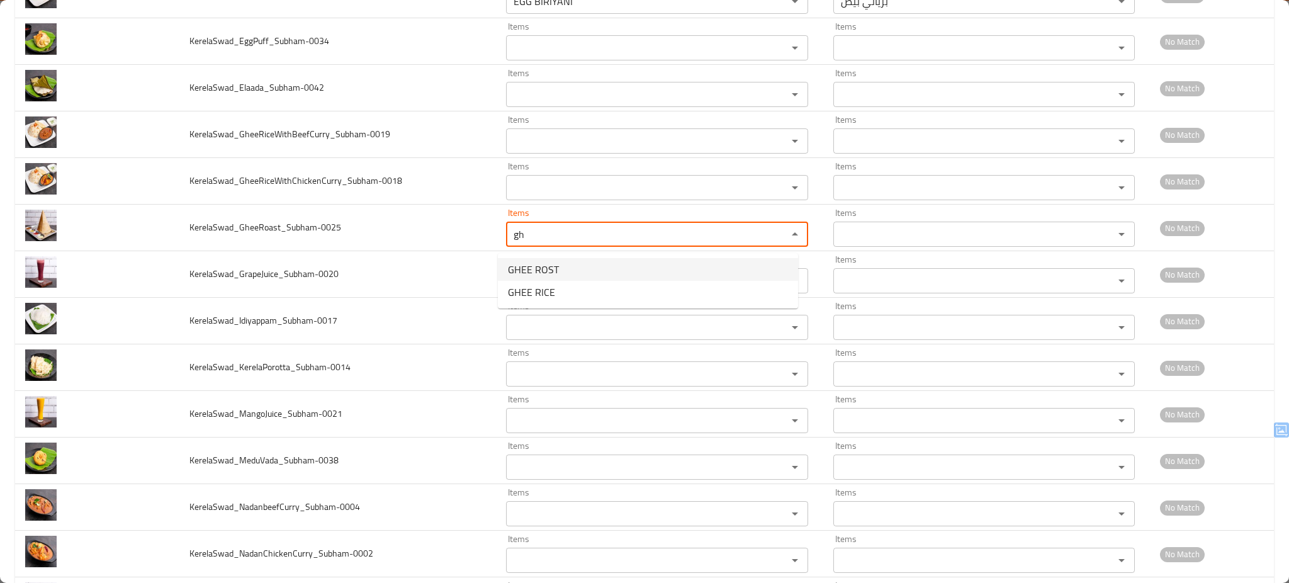
click at [541, 262] on span "GHEE ROST" at bounding box center [533, 269] width 51 height 15
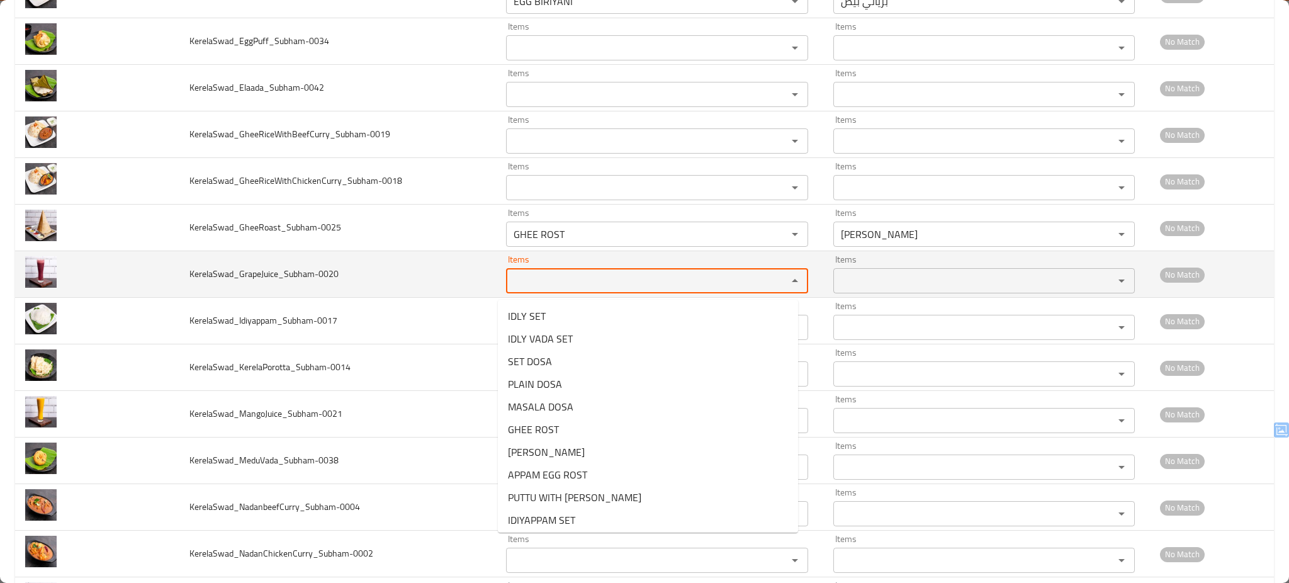
click at [541, 279] on input "Items" at bounding box center [638, 281] width 257 height 18
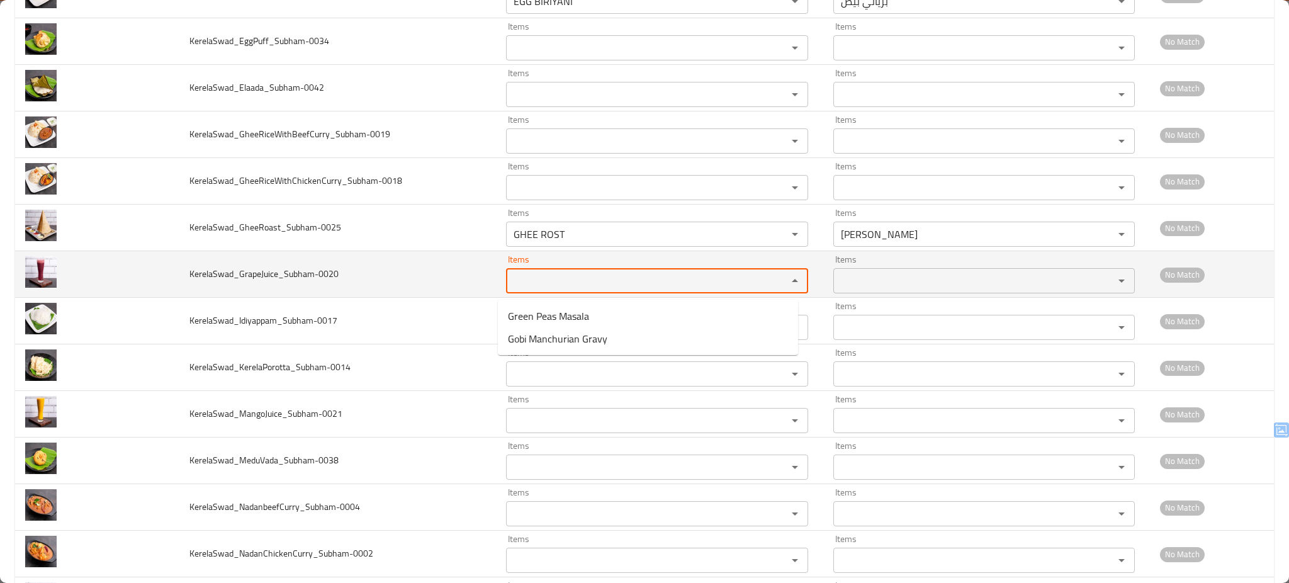
click at [470, 266] on td "KerelaSwad_GrapeJuice_Subham-0020" at bounding box center [337, 274] width 317 height 47
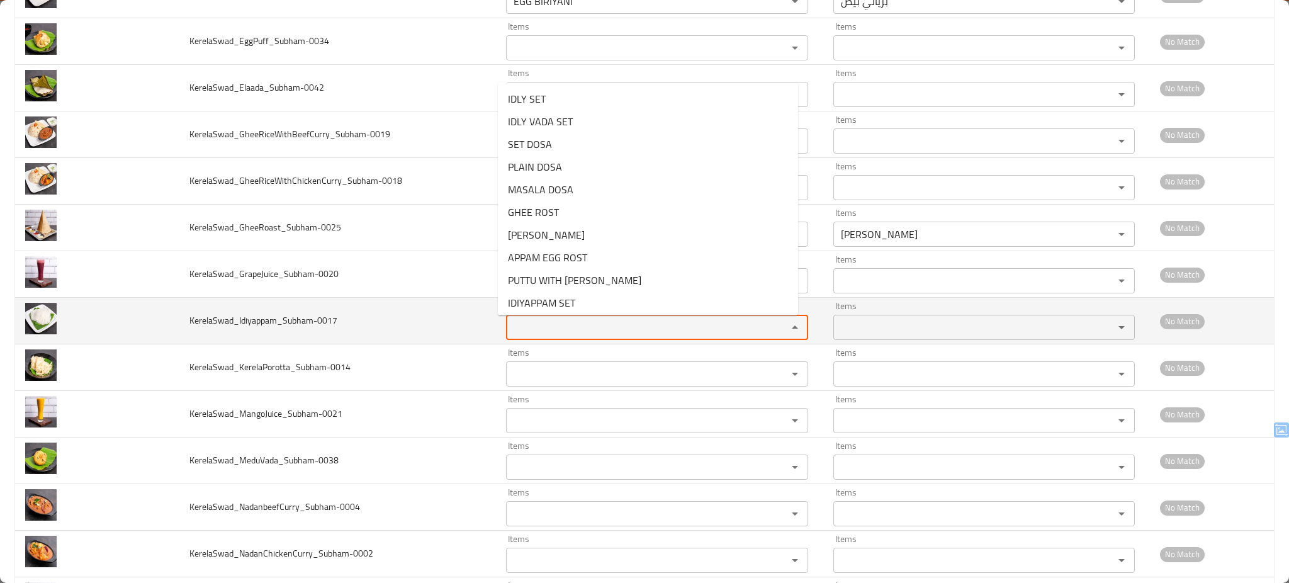
click at [605, 335] on input "Items" at bounding box center [638, 327] width 257 height 18
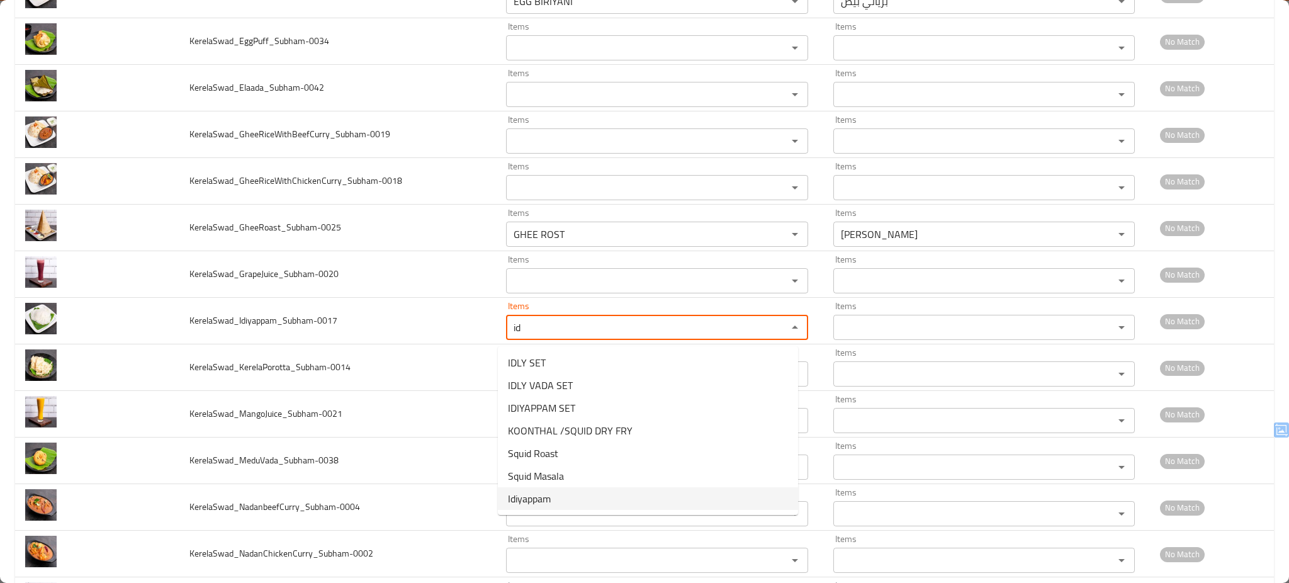
click at [573, 494] on li "Idiyappam" at bounding box center [648, 498] width 300 height 23
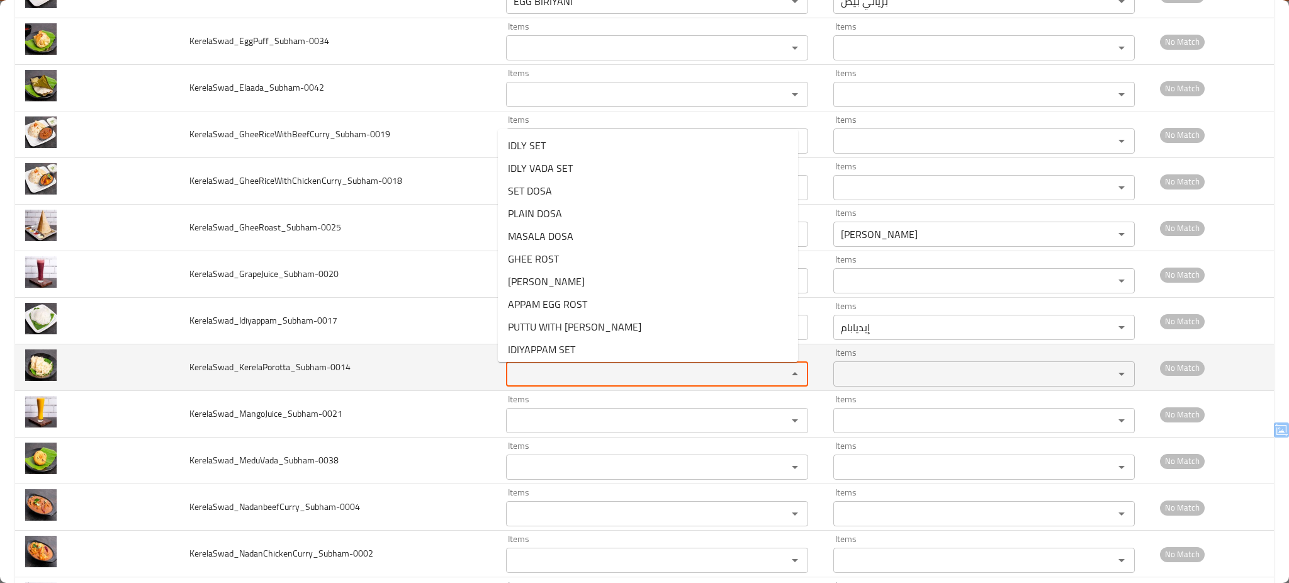
click at [544, 371] on input "Items" at bounding box center [638, 374] width 257 height 18
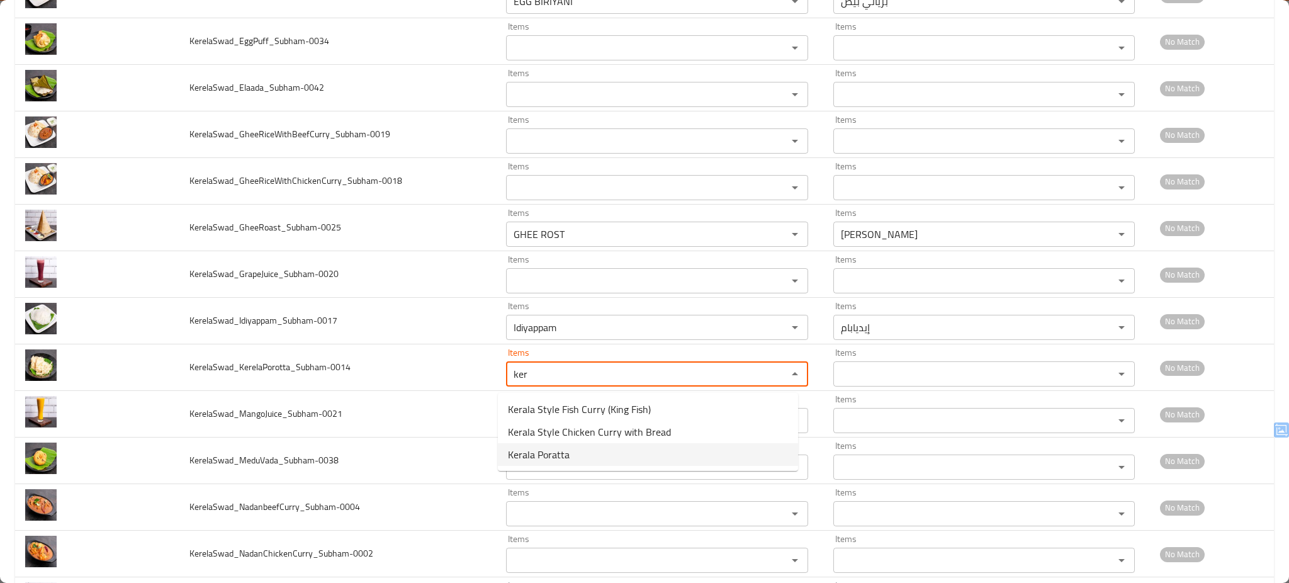
click at [545, 452] on span "Kerala Poratta" at bounding box center [539, 454] width 62 height 15
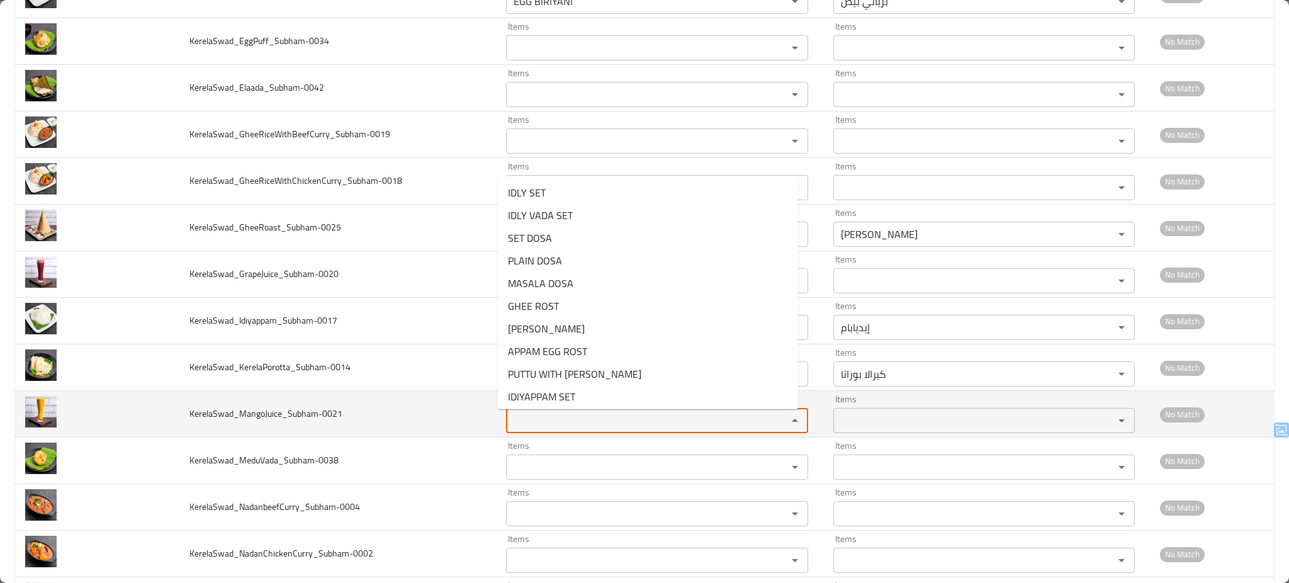
click at [551, 427] on input "Items" at bounding box center [638, 421] width 257 height 18
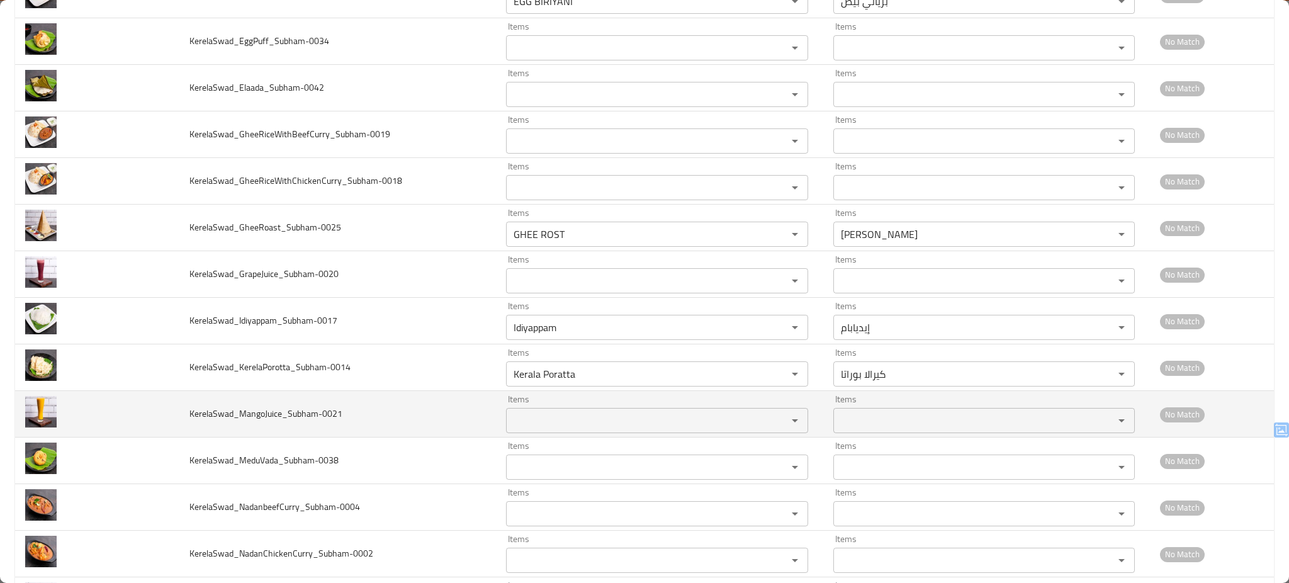
click at [468, 422] on td "KerelaSwad_MangoJuice_Subham-0021" at bounding box center [337, 414] width 317 height 47
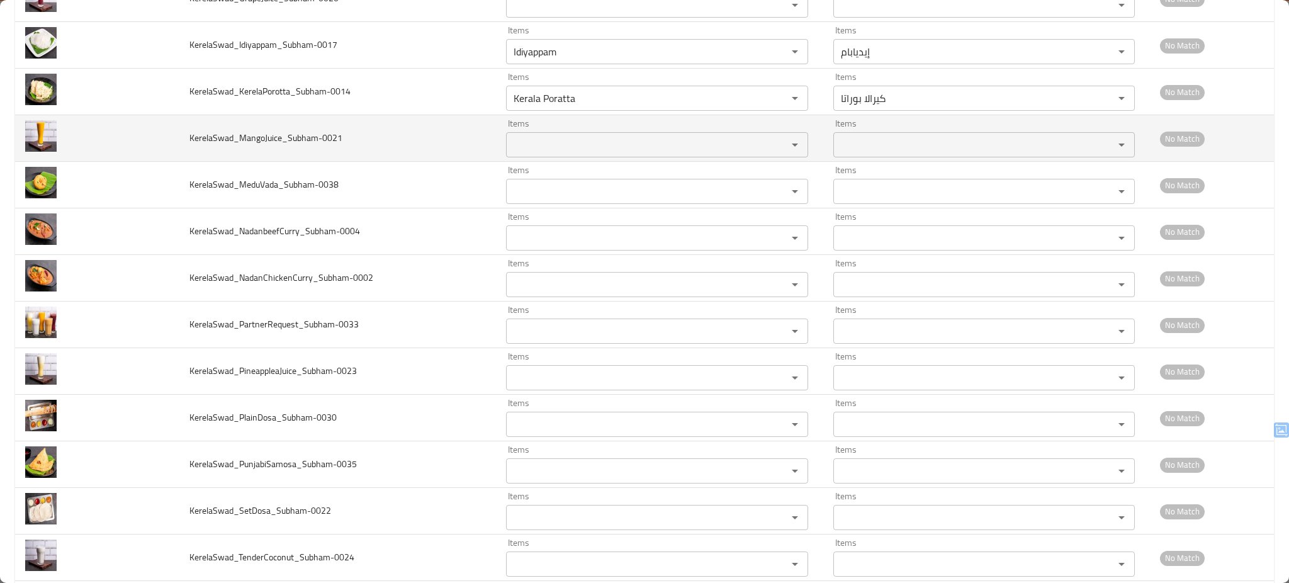
scroll to position [4623, 0]
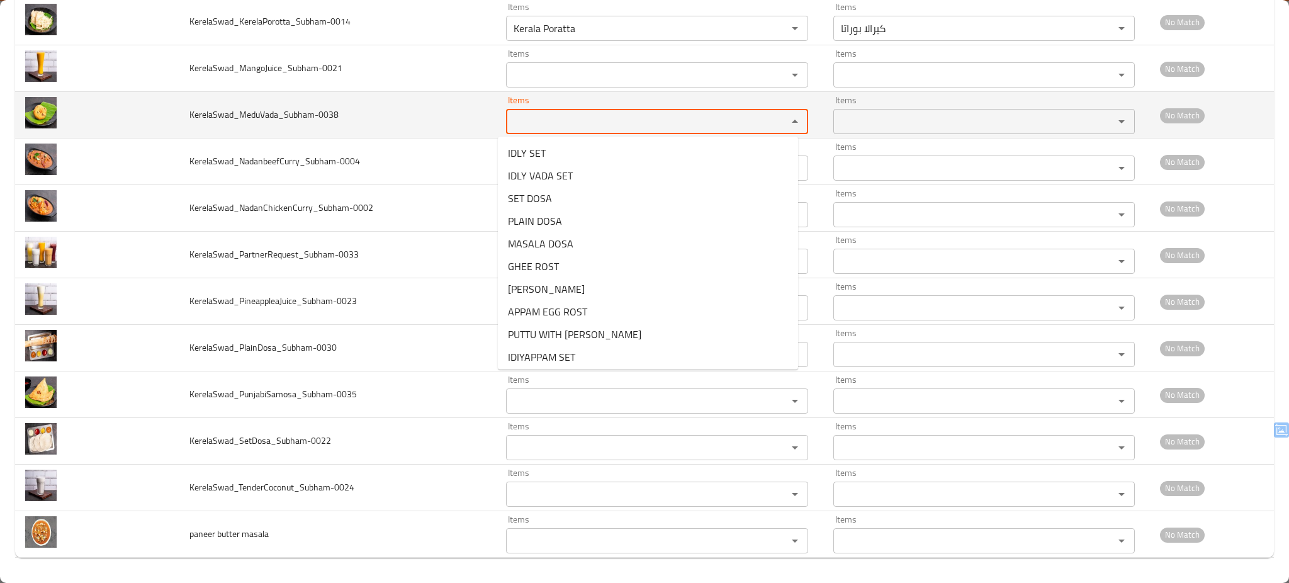
click at [538, 116] on input "Items" at bounding box center [638, 122] width 257 height 18
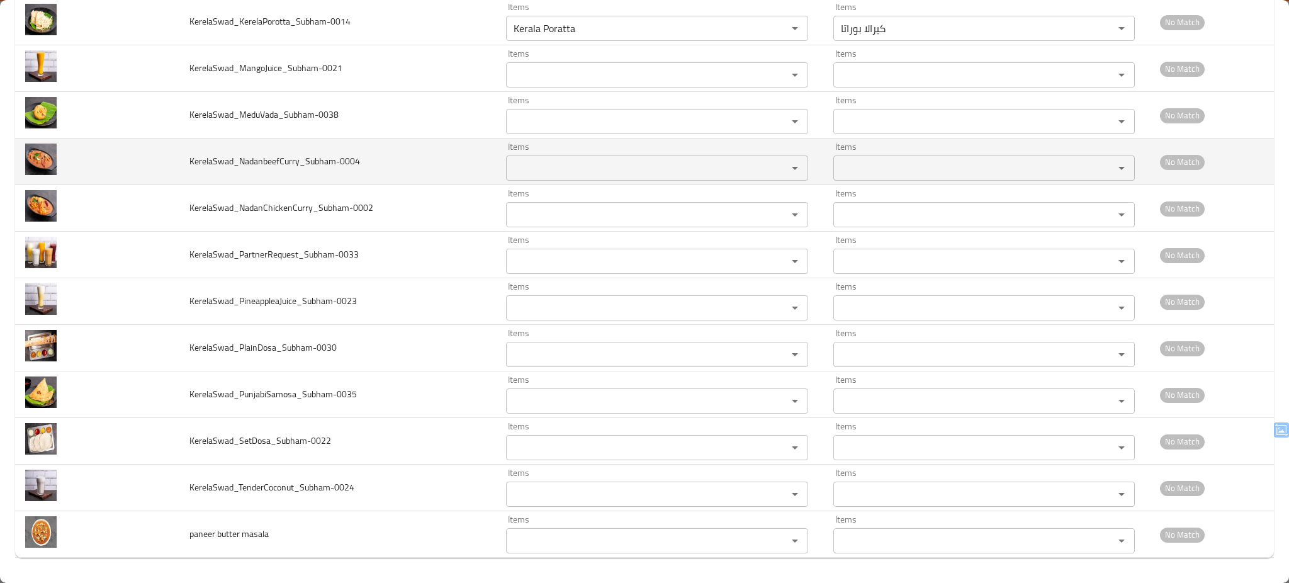
click at [414, 154] on td "KerelaSwad_NadanbeefCurry_Subham-0004" at bounding box center [337, 161] width 317 height 47
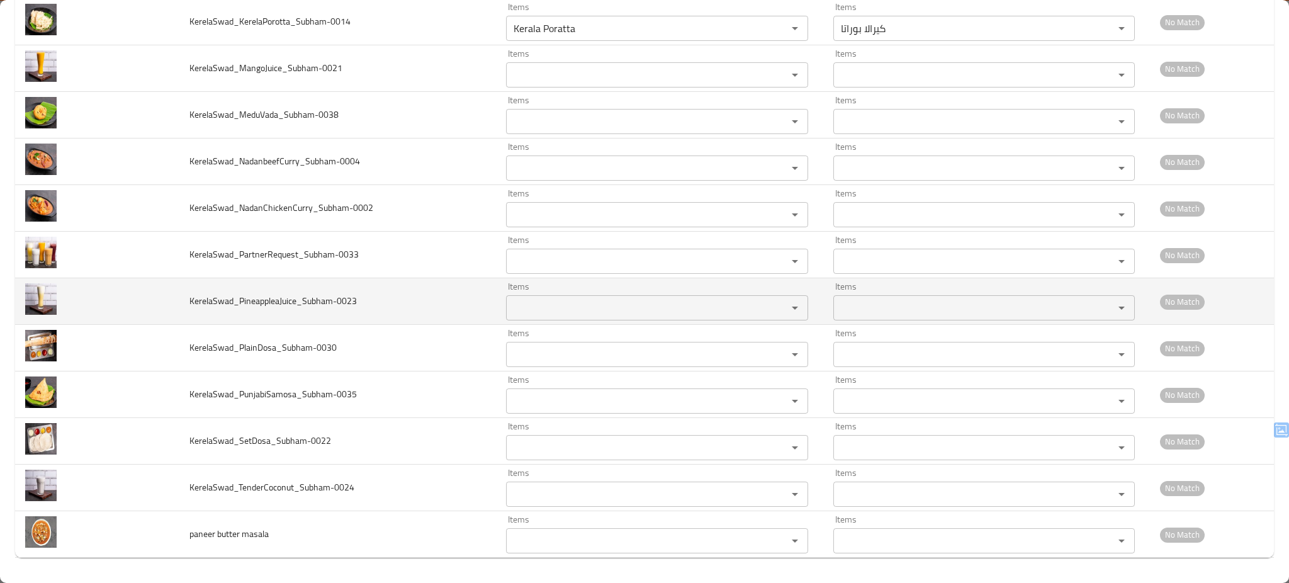
click at [589, 305] on input "Items" at bounding box center [638, 308] width 257 height 18
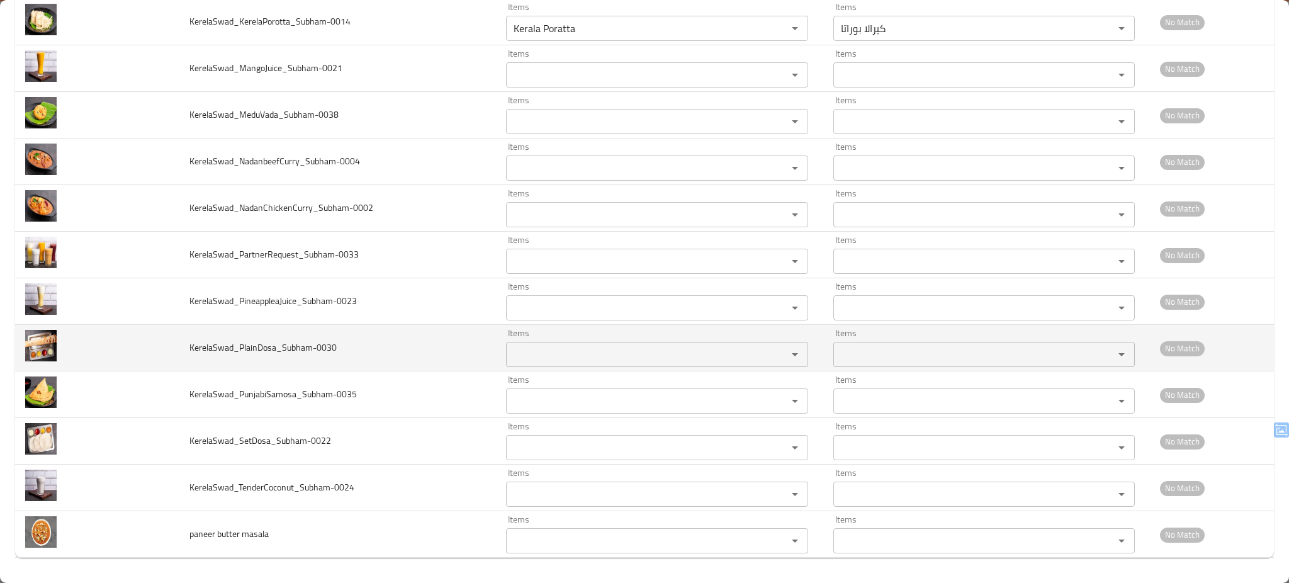
click at [422, 342] on td "KerelaSwad_PlainDosa_Subham-0030" at bounding box center [337, 348] width 317 height 47
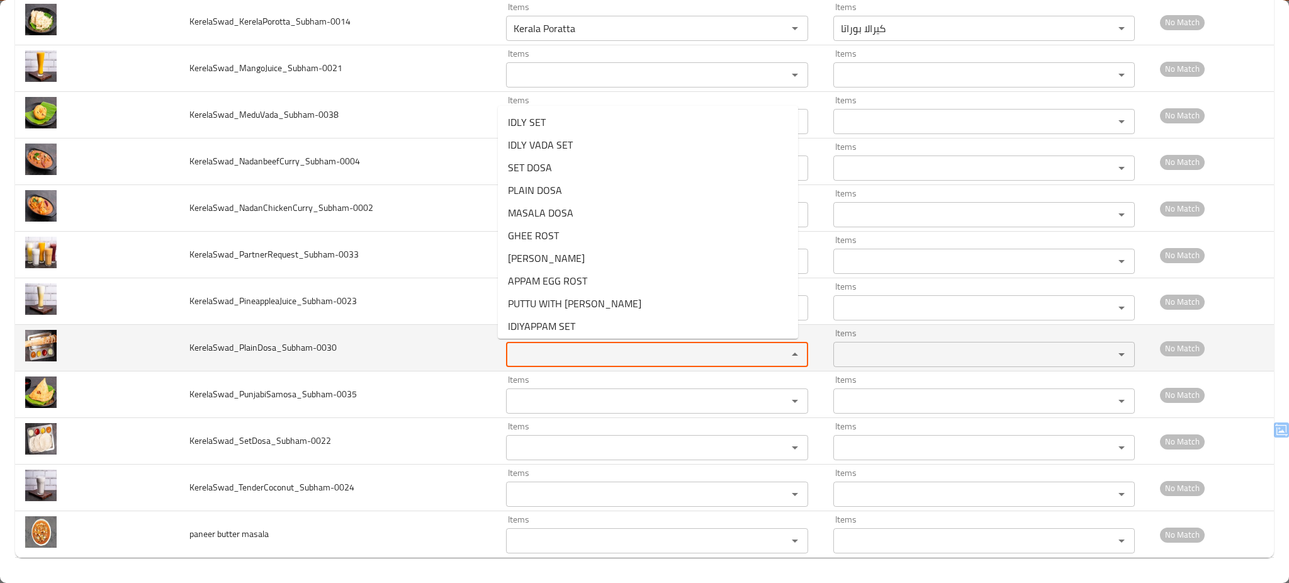
click at [562, 352] on input "Items" at bounding box center [638, 355] width 257 height 18
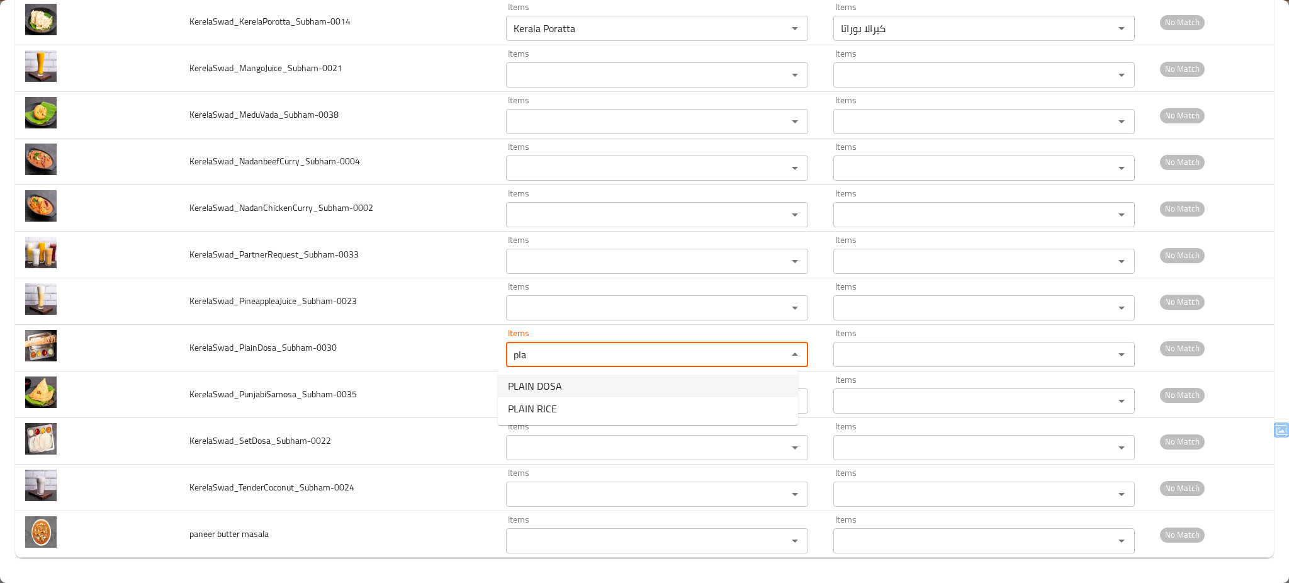
click at [531, 383] on span "PLAIN DOSA" at bounding box center [535, 385] width 54 height 15
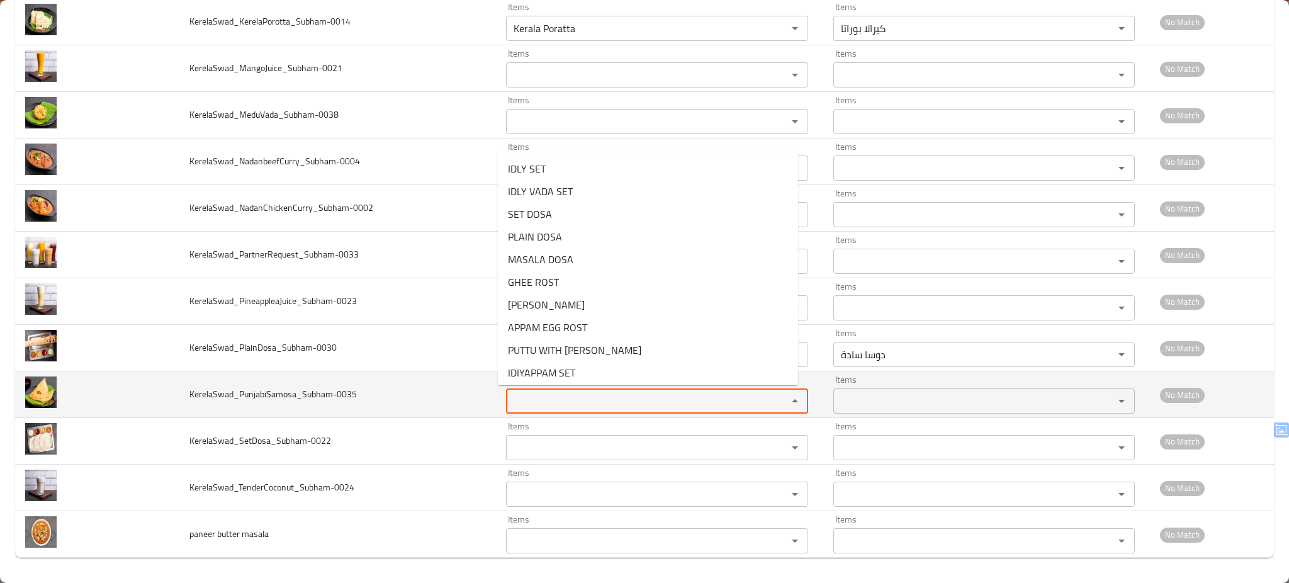
click at [534, 399] on input "Items" at bounding box center [638, 401] width 257 height 18
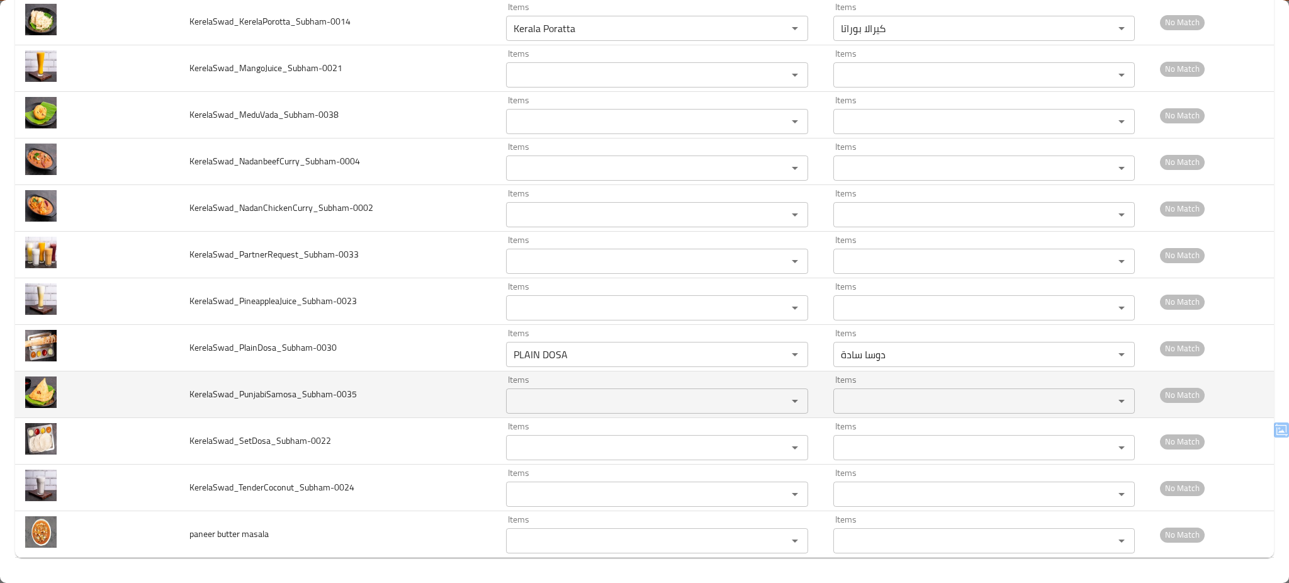
click at [432, 397] on td "KerelaSwad_PunjabiSamosa_Subham-0035" at bounding box center [337, 394] width 317 height 47
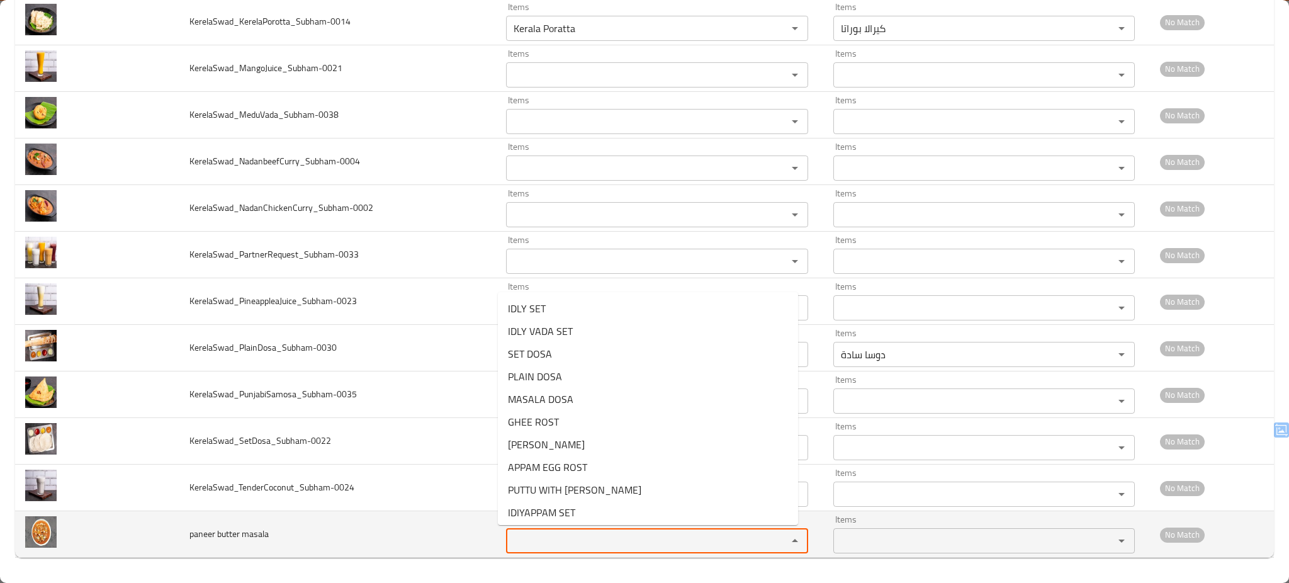
click at [577, 543] on masala "Items" at bounding box center [638, 541] width 257 height 18
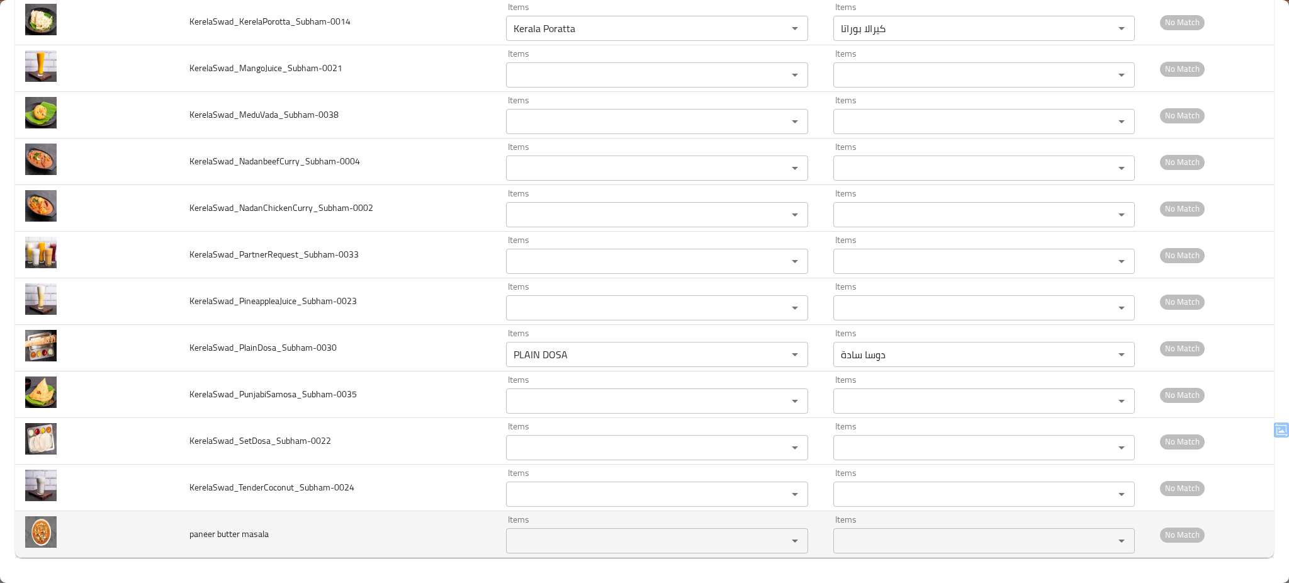
click at [448, 524] on td "paneer butter masala" at bounding box center [337, 534] width 317 height 47
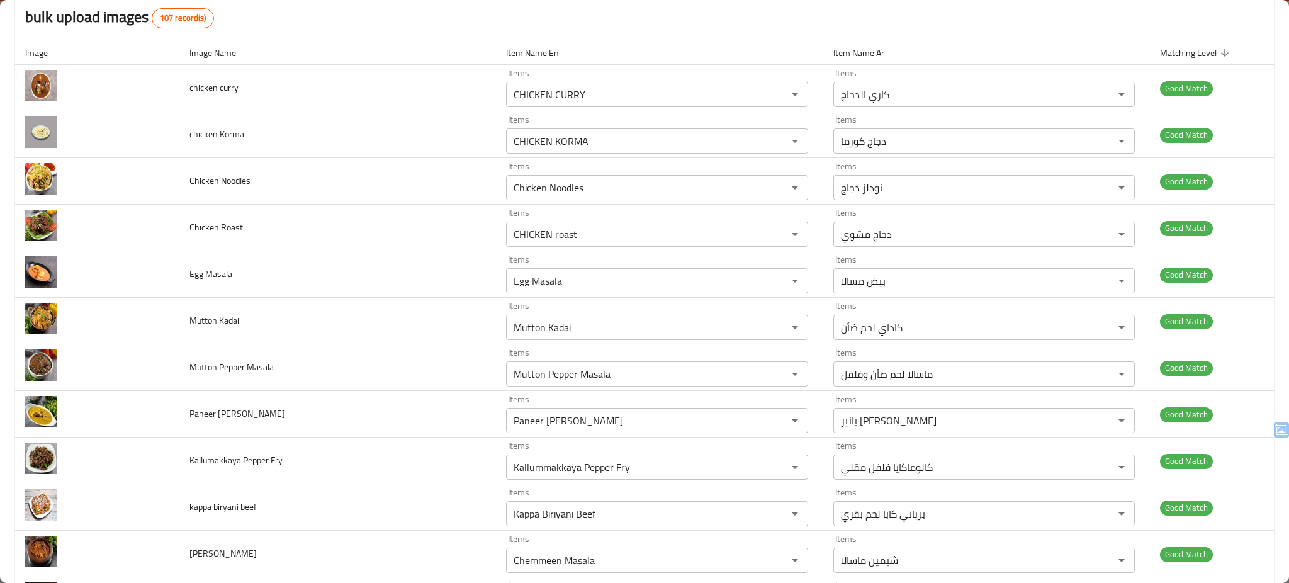
scroll to position [0, 0]
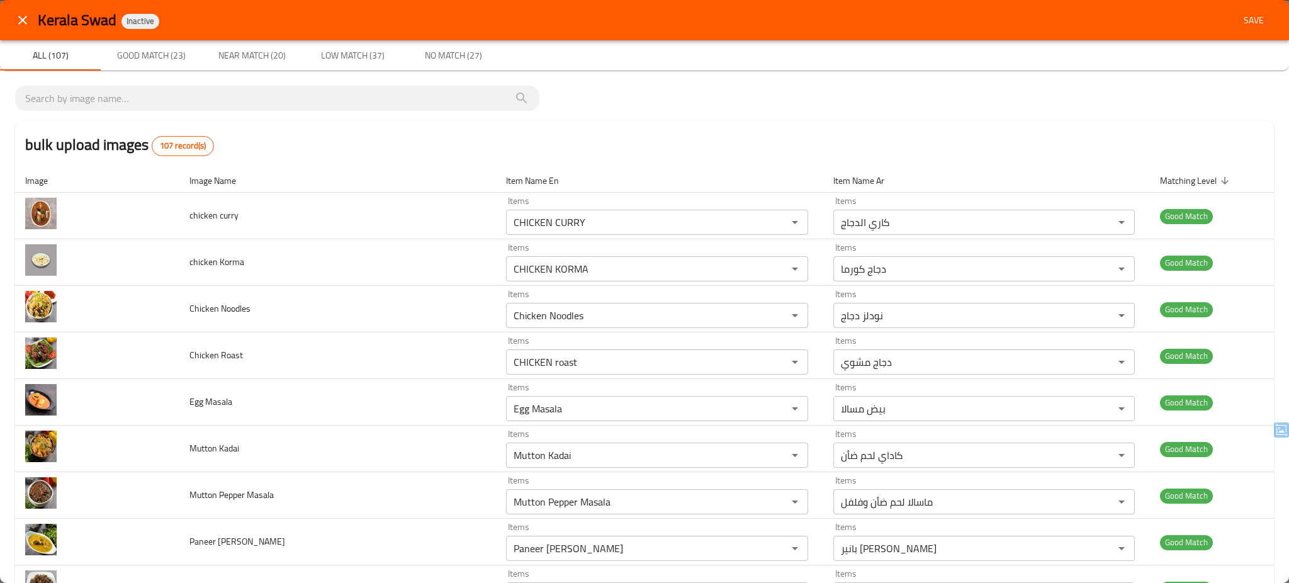
click at [1239, 24] on span "Save" at bounding box center [1254, 21] width 30 height 16
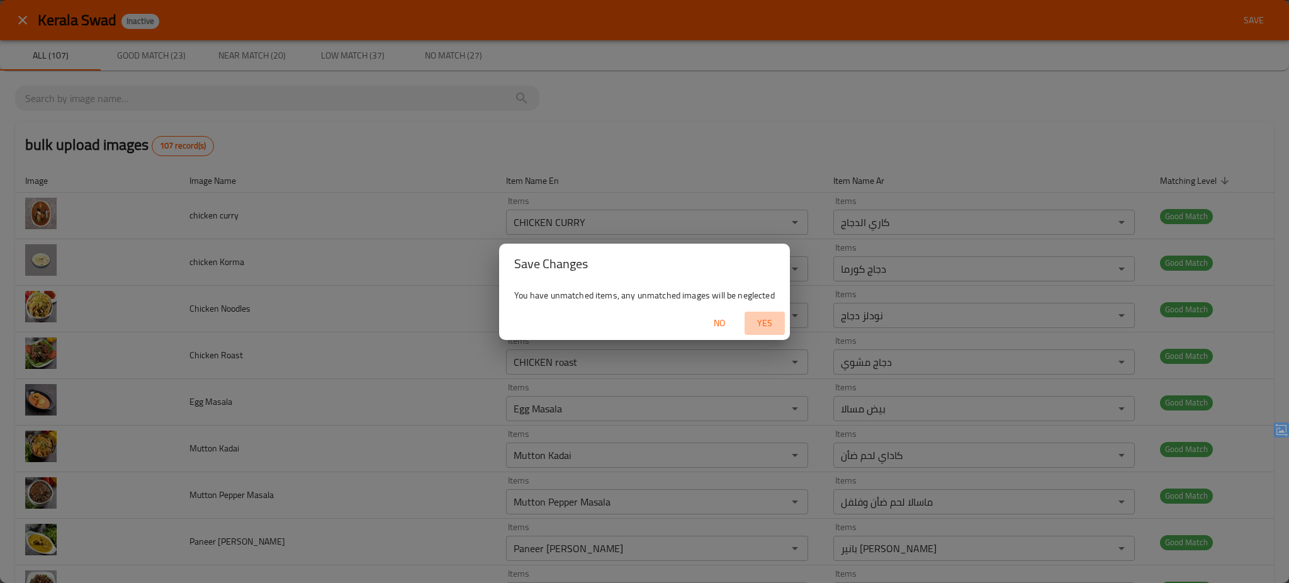
click at [762, 324] on span "Yes" at bounding box center [765, 323] width 30 height 16
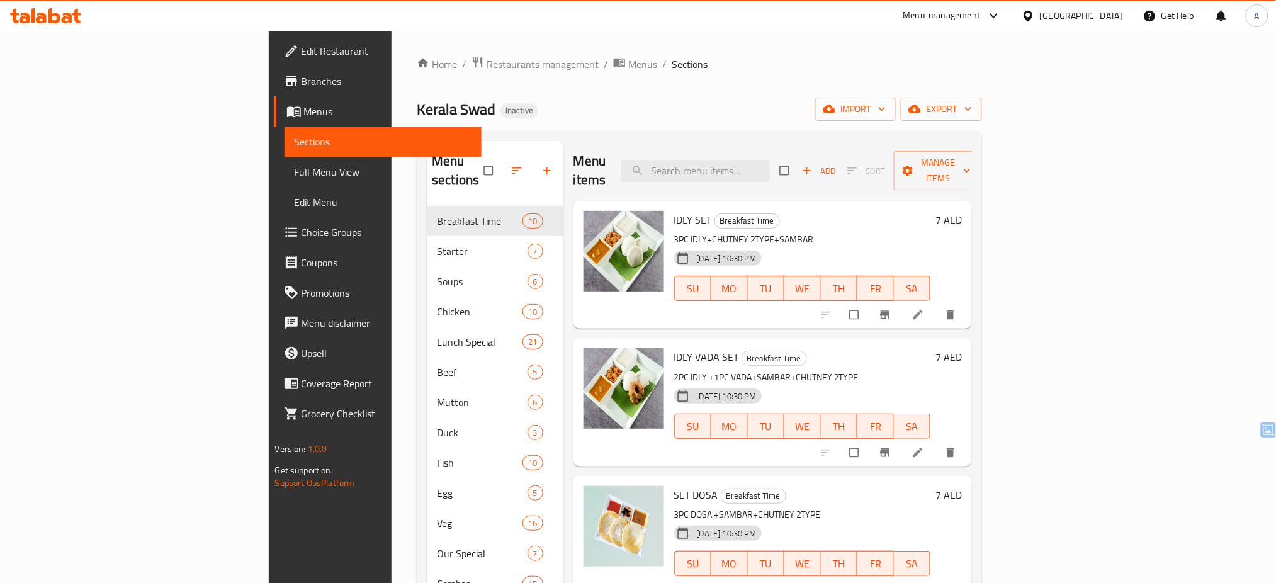
click at [417, 106] on span "Kerala Swad" at bounding box center [456, 109] width 79 height 28
copy span "Kerala Swad"
click at [44, 15] on icon at bounding box center [41, 18] width 11 height 11
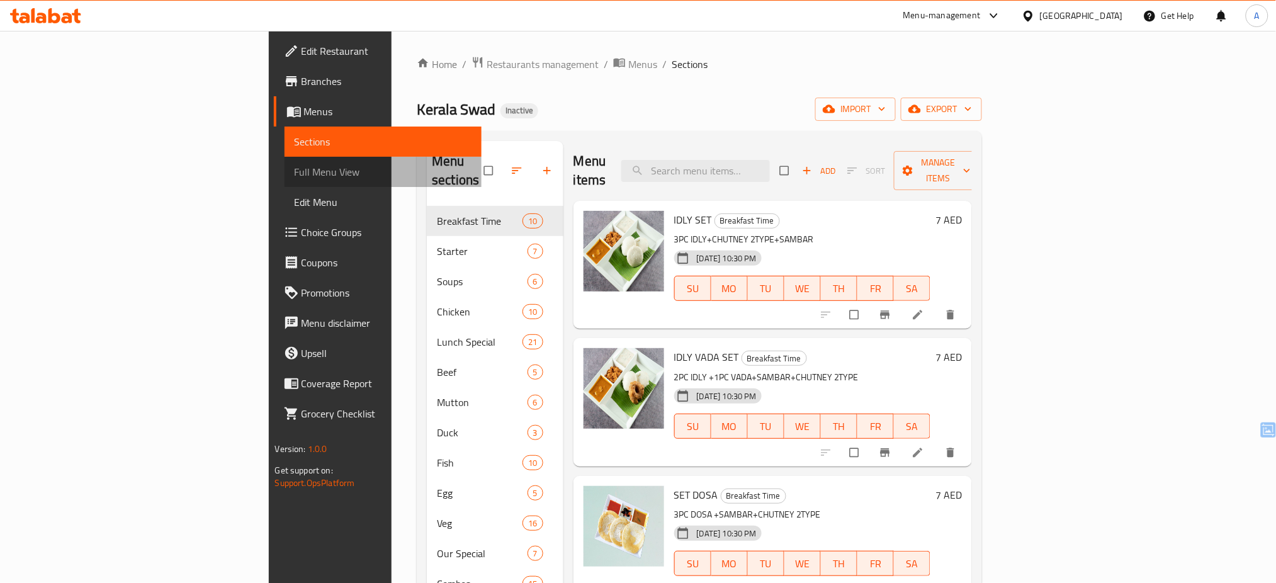
click at [295, 175] on span "Full Menu View" at bounding box center [383, 171] width 177 height 15
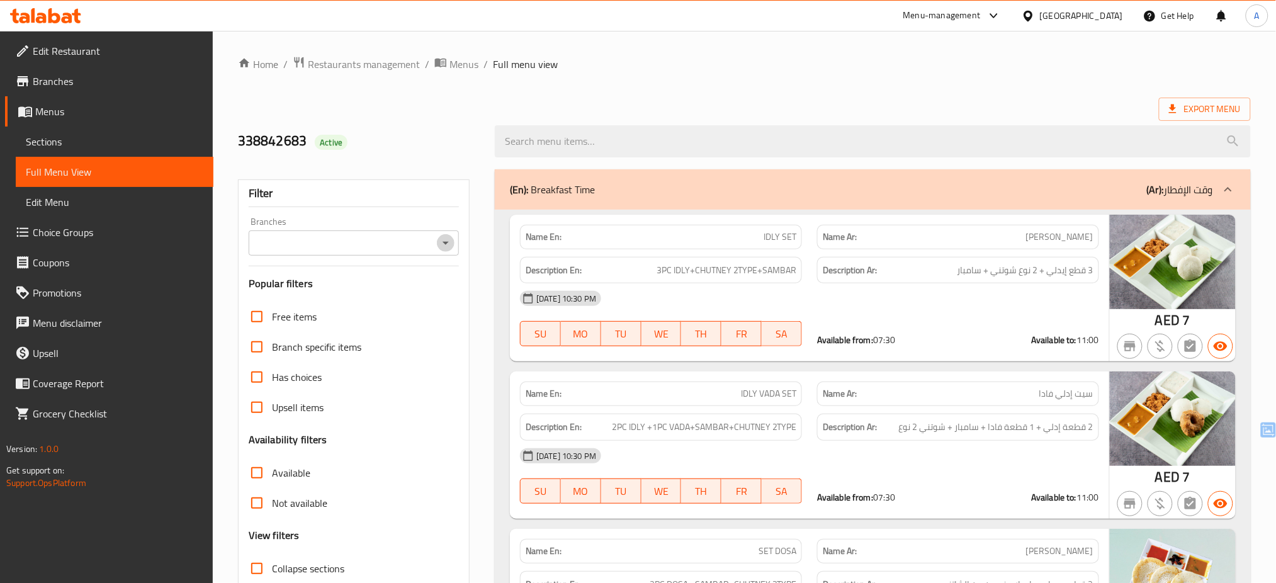
click at [446, 247] on icon "Open" at bounding box center [445, 242] width 15 height 15
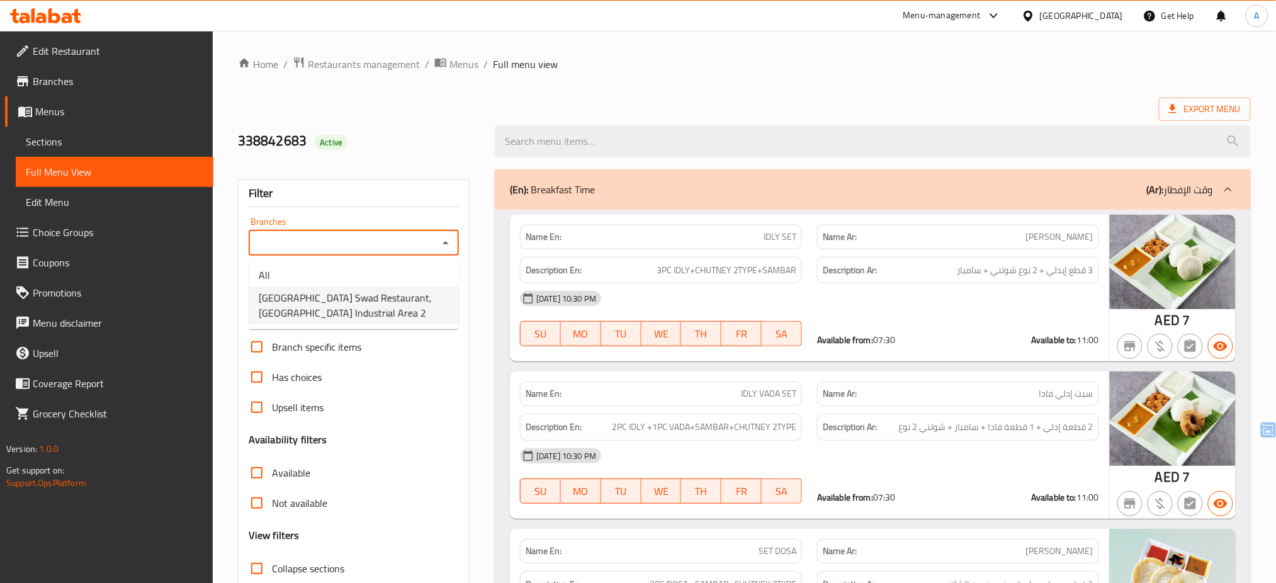
click at [432, 303] on span "[GEOGRAPHIC_DATA] Swad Restaurant, [GEOGRAPHIC_DATA] Industrial Area 2" at bounding box center [354, 305] width 190 height 30
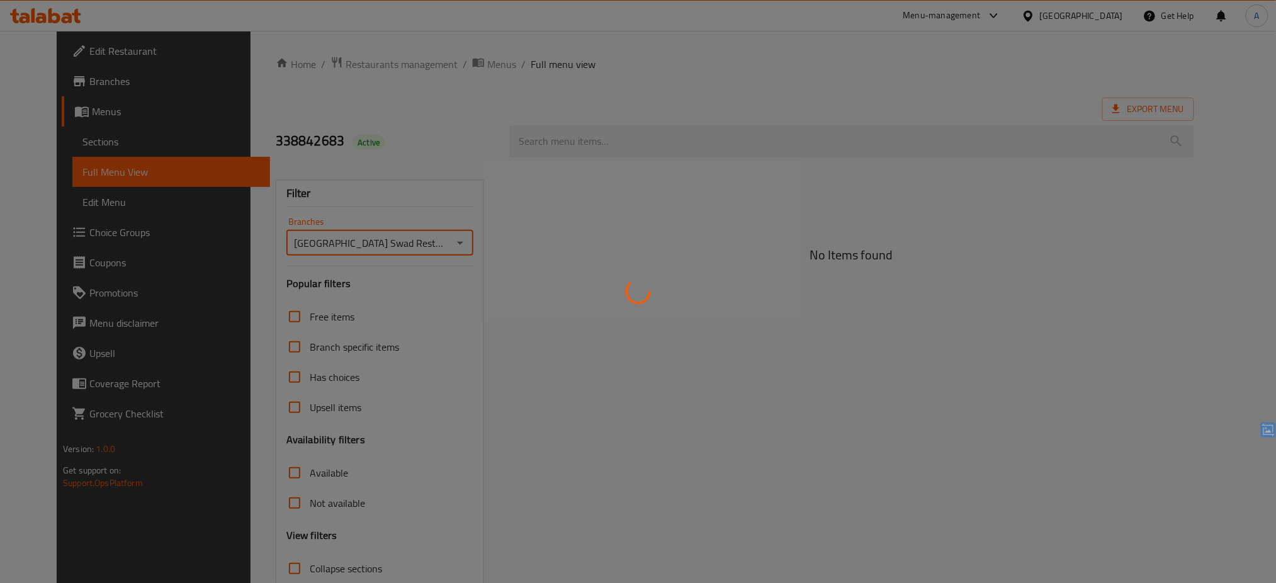
type input "[GEOGRAPHIC_DATA] Swad Restaurant, [GEOGRAPHIC_DATA] Industrial Area 2"
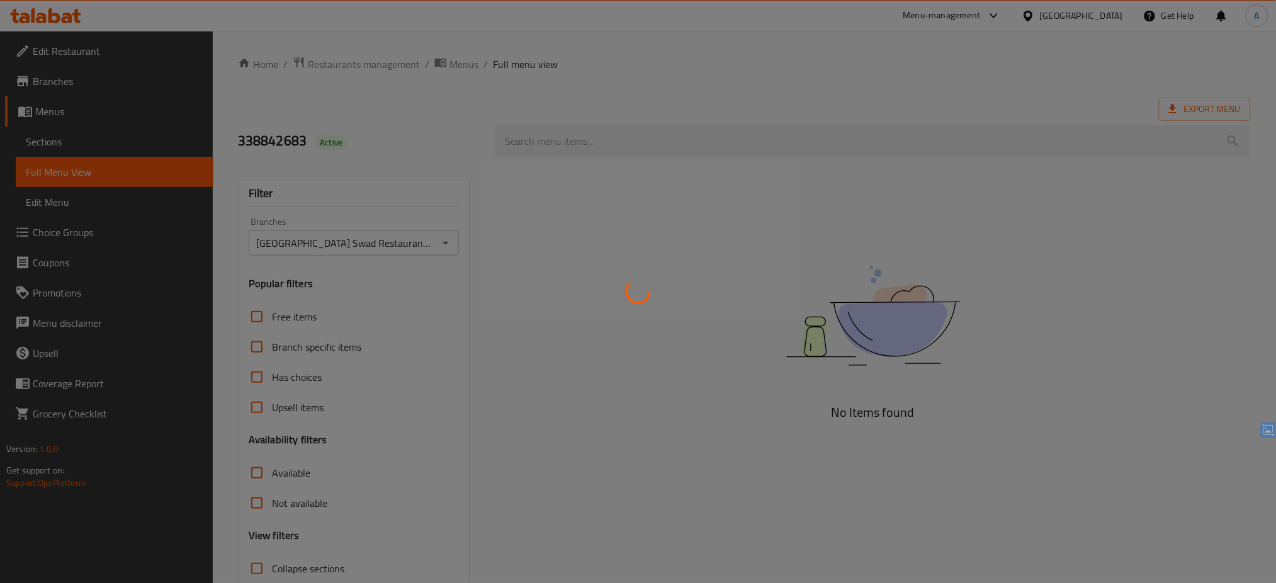
click at [432, 303] on div at bounding box center [638, 291] width 1276 height 583
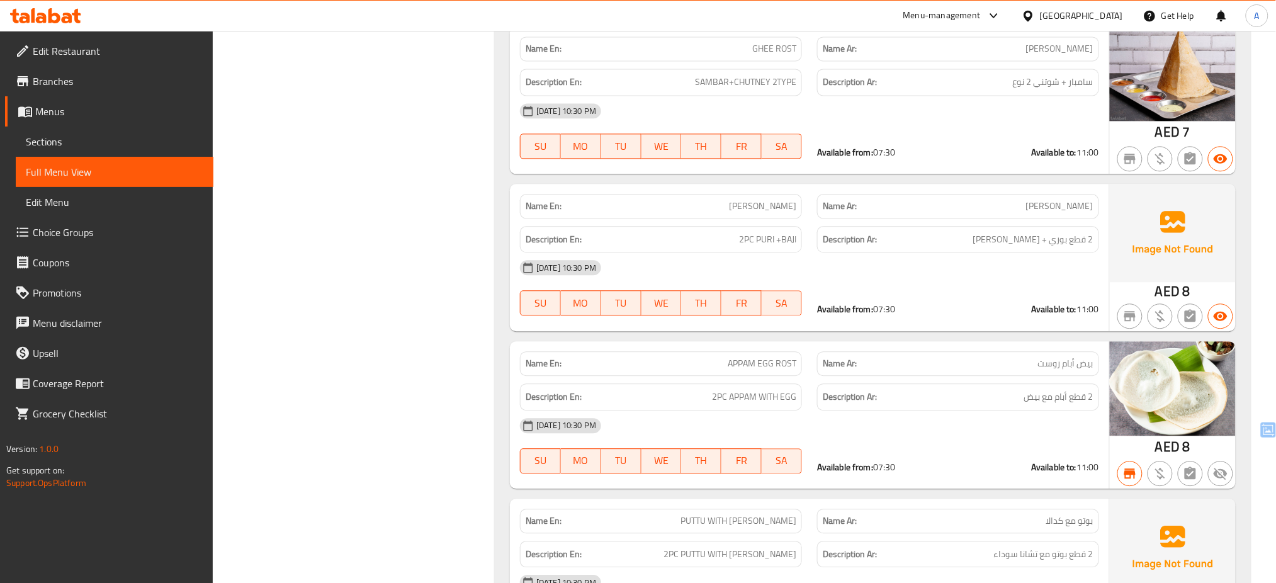
scroll to position [1007, 0]
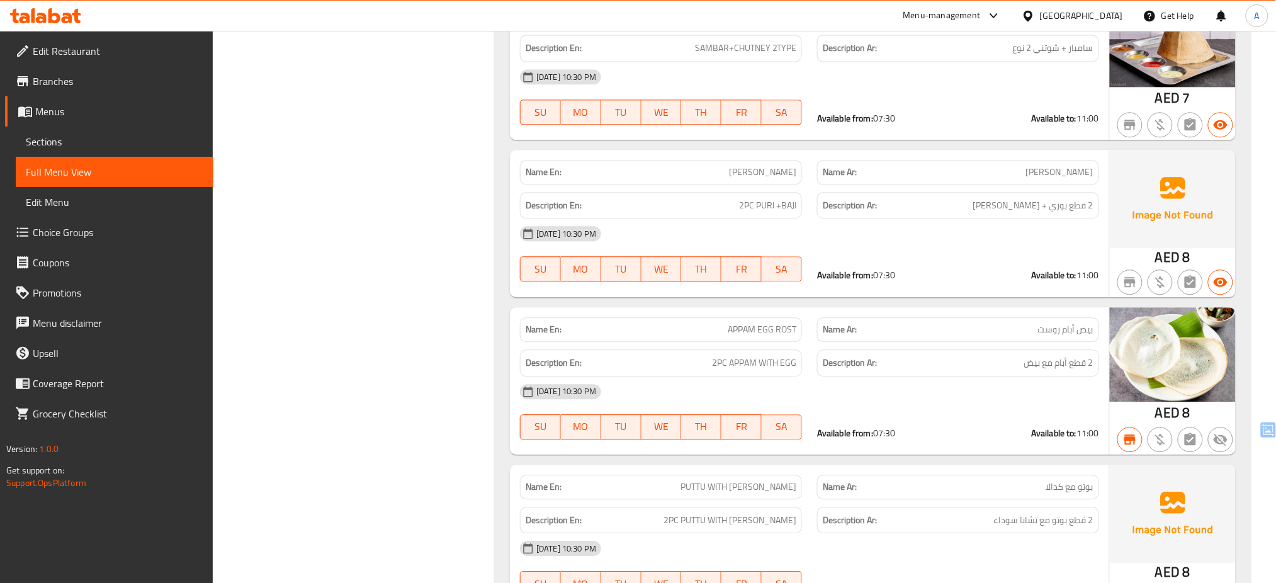
click at [991, 371] on h6 "Description Ar: 2 قطع أبام مع بيض" at bounding box center [958, 363] width 271 height 16
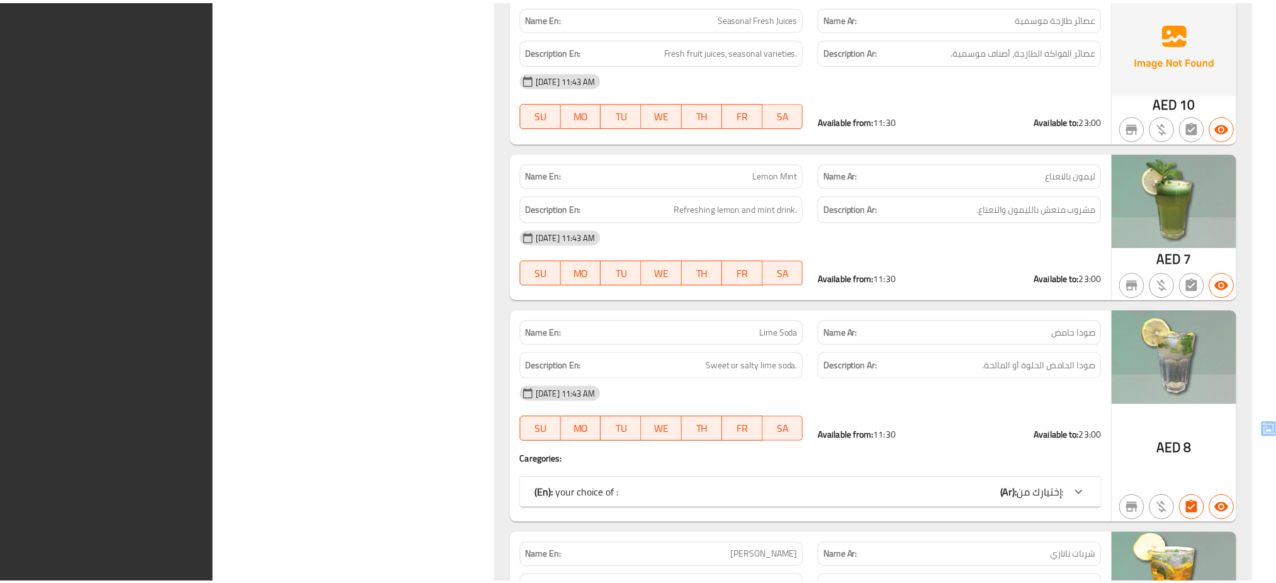
scroll to position [27069, 0]
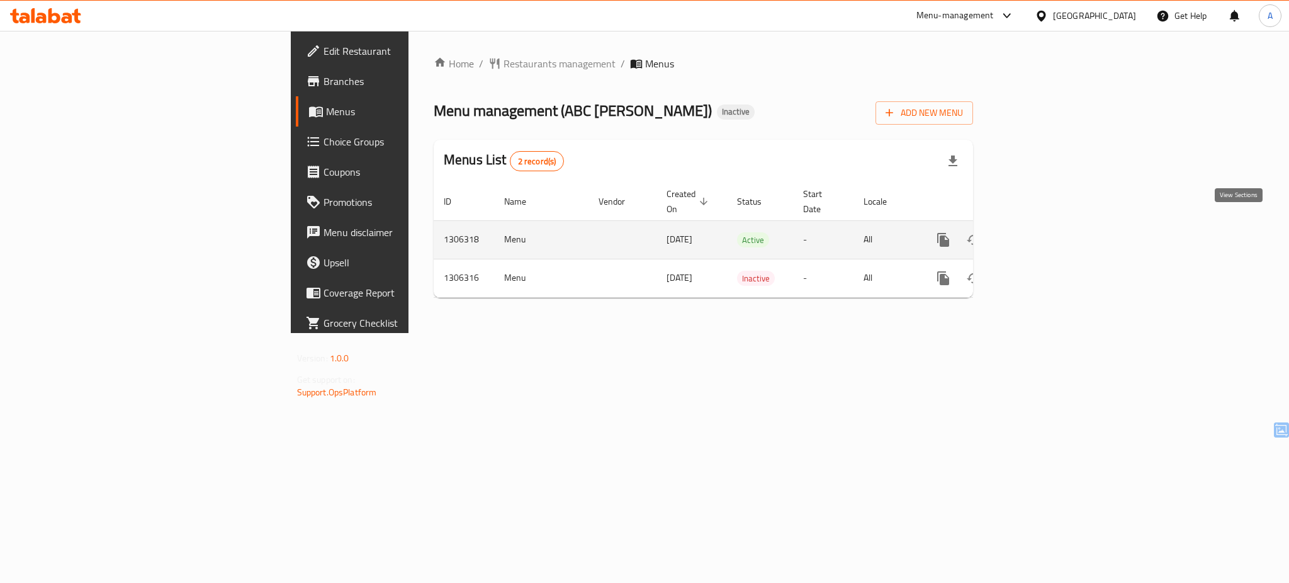
click at [1042, 232] on icon "enhanced table" at bounding box center [1034, 239] width 15 height 15
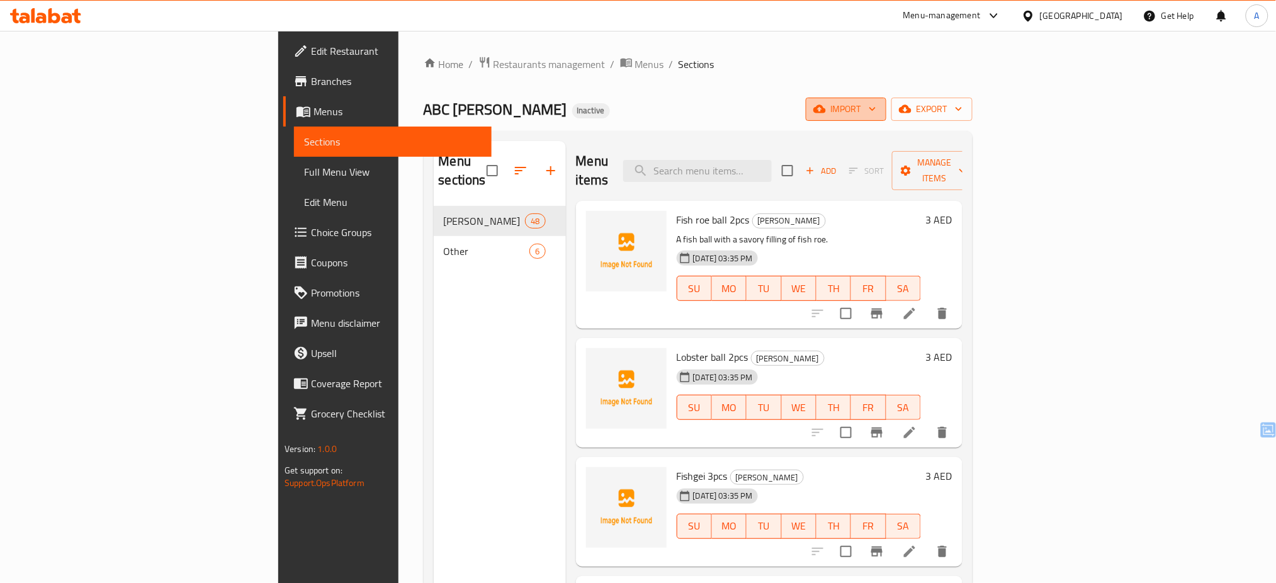
click at [876, 110] on span "import" at bounding box center [846, 109] width 60 height 16
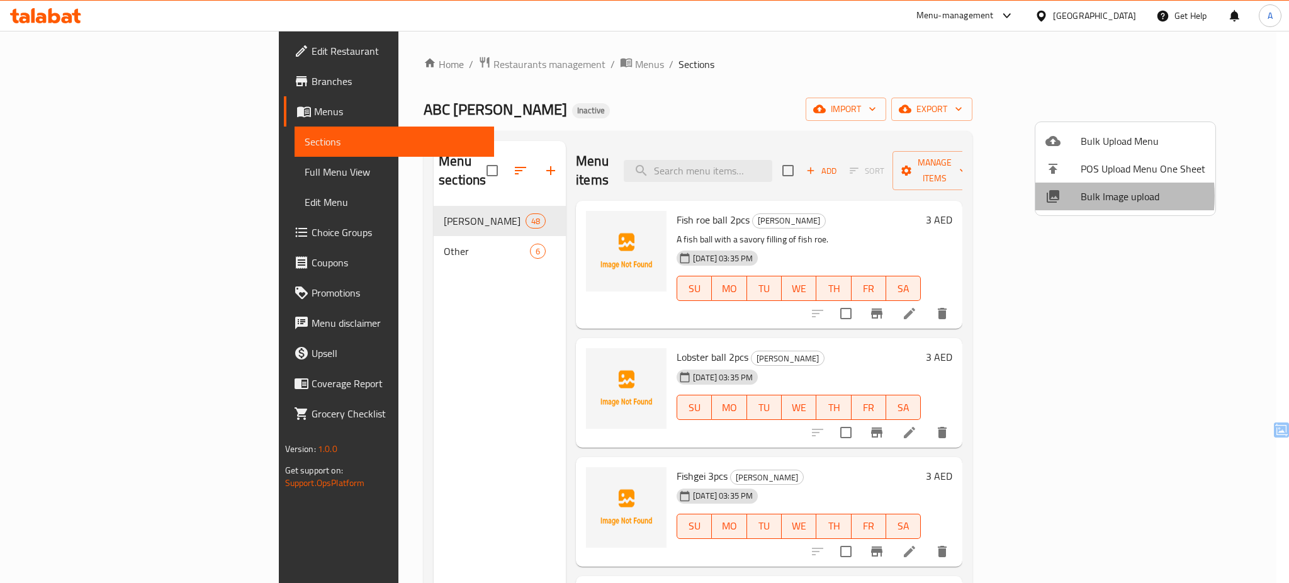
click at [1067, 196] on div at bounding box center [1062, 196] width 35 height 15
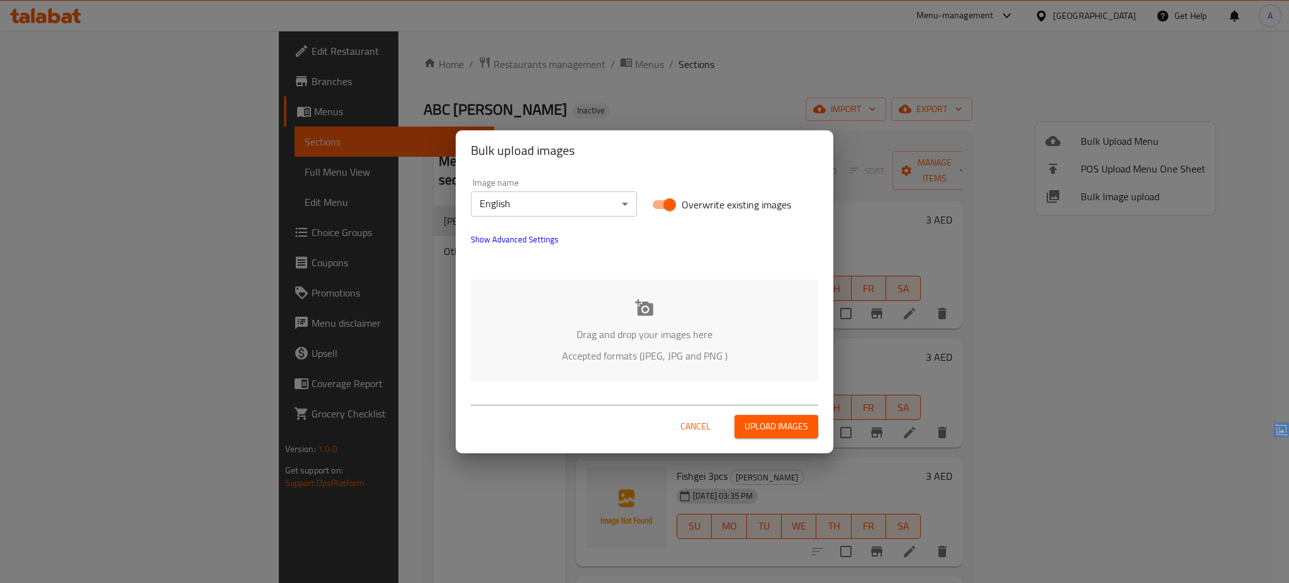
click at [777, 206] on span "Overwrite existing images" at bounding box center [737, 204] width 110 height 15
click at [706, 206] on input "Overwrite existing images" at bounding box center [670, 205] width 72 height 24
checkbox input "false"
click at [656, 321] on div "Drag and drop your images here Accepted formats (JPEG, JPG and PNG )" at bounding box center [644, 330] width 347 height 103
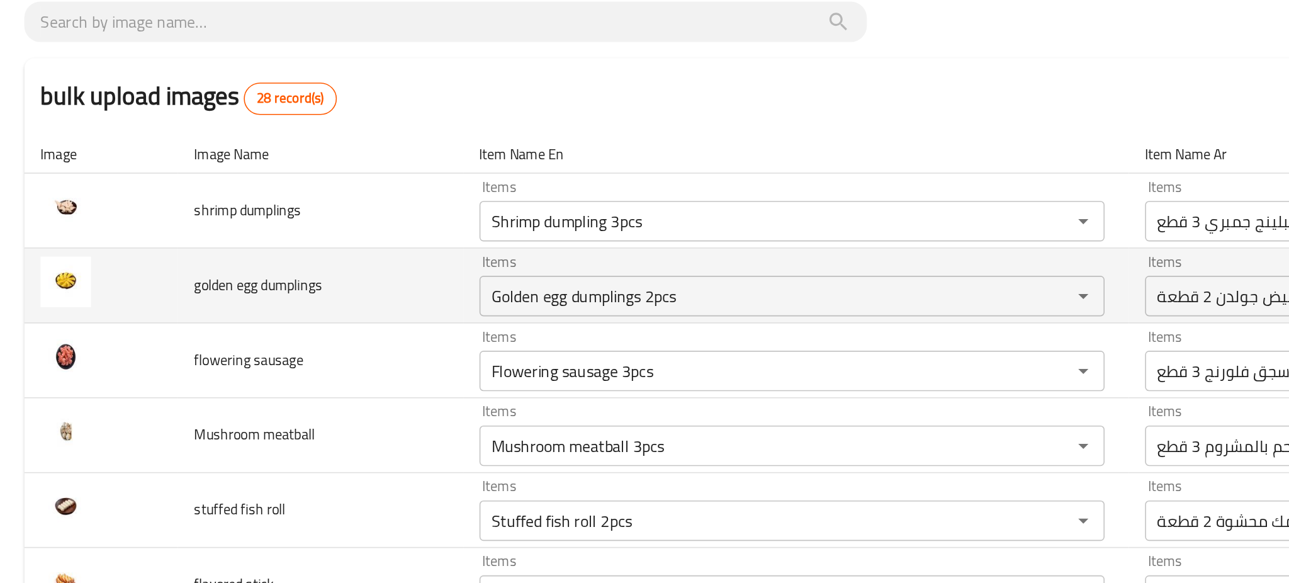
click at [246, 265] on td "golden egg dumplings" at bounding box center [199, 262] width 177 height 47
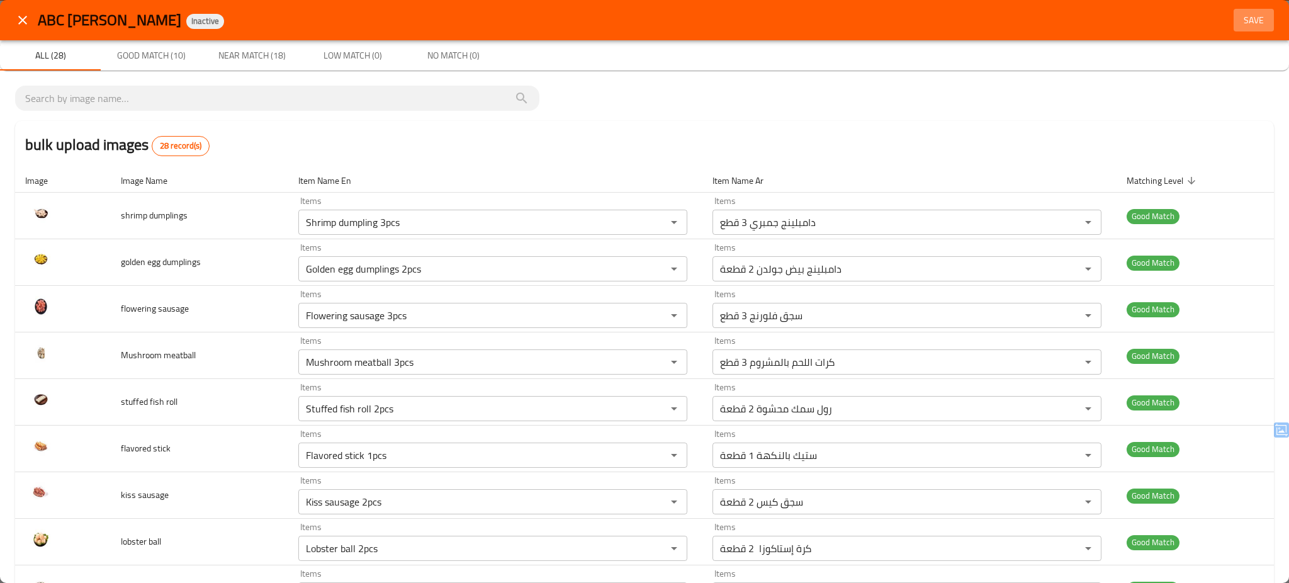
click at [1239, 14] on span "Save" at bounding box center [1254, 21] width 30 height 16
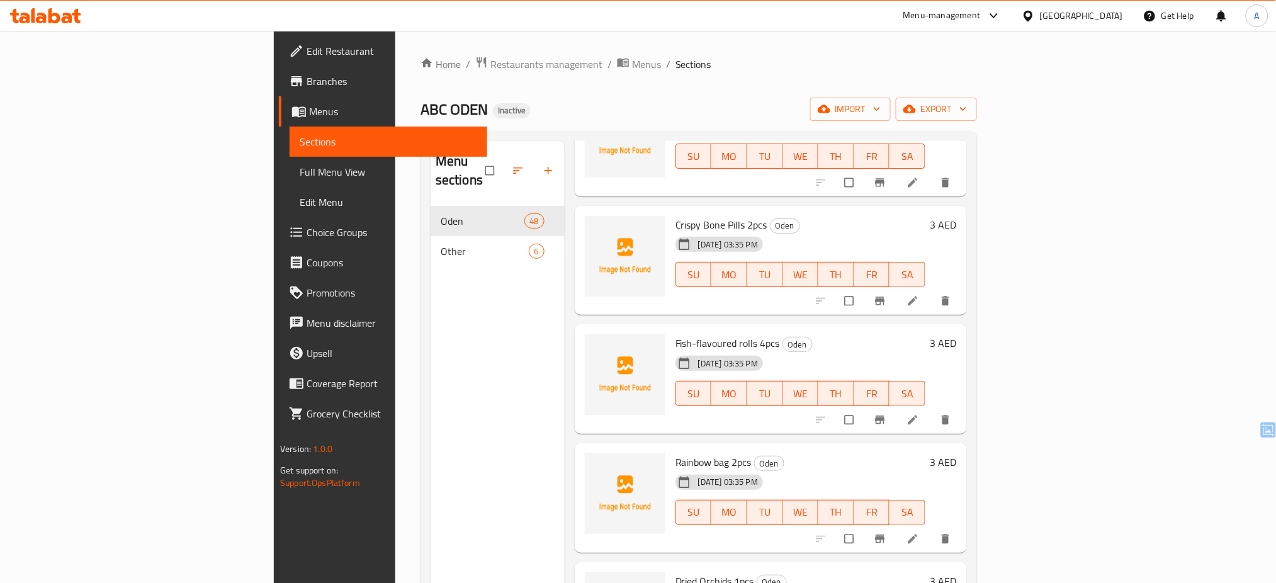
scroll to position [4502, 0]
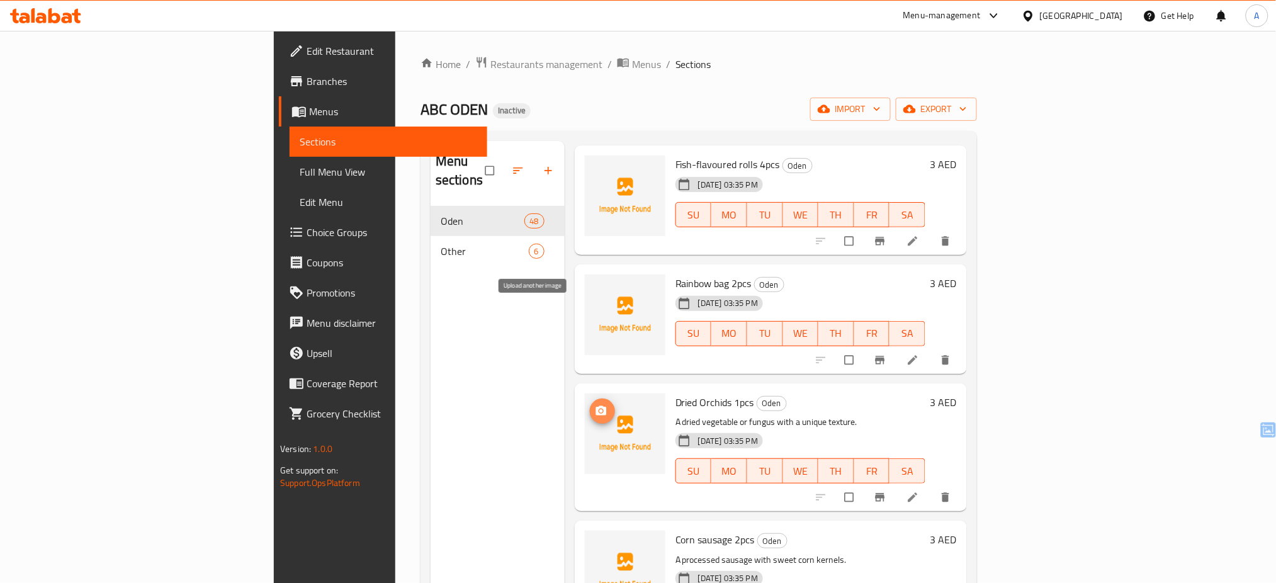
click icon "upload picture"
click span "upload picture"
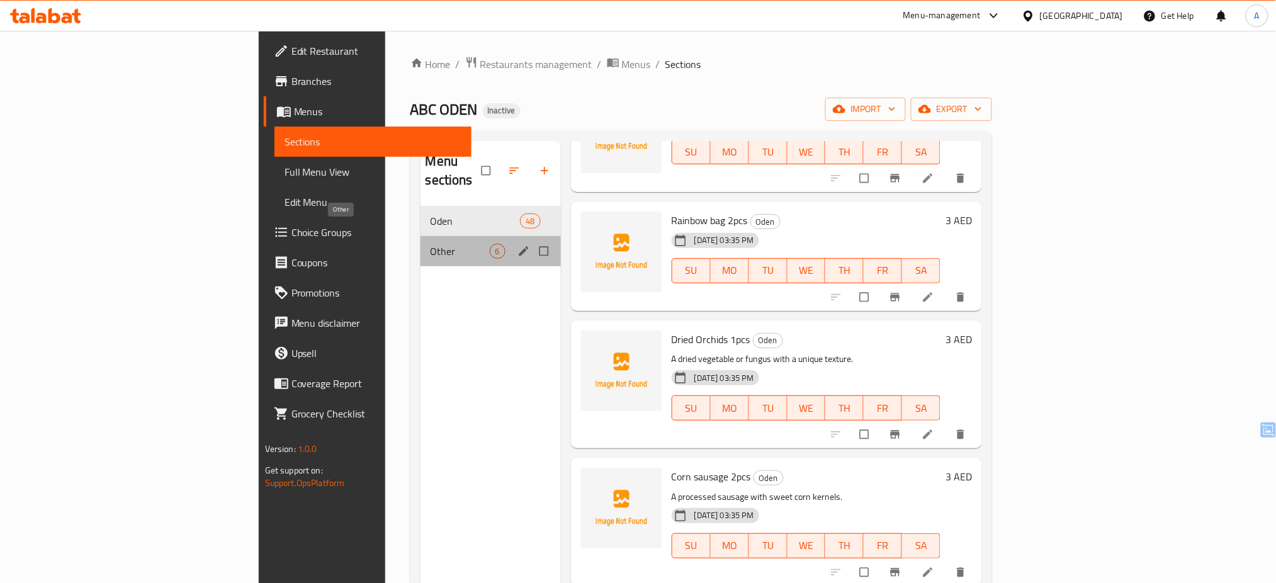
click span "Other"
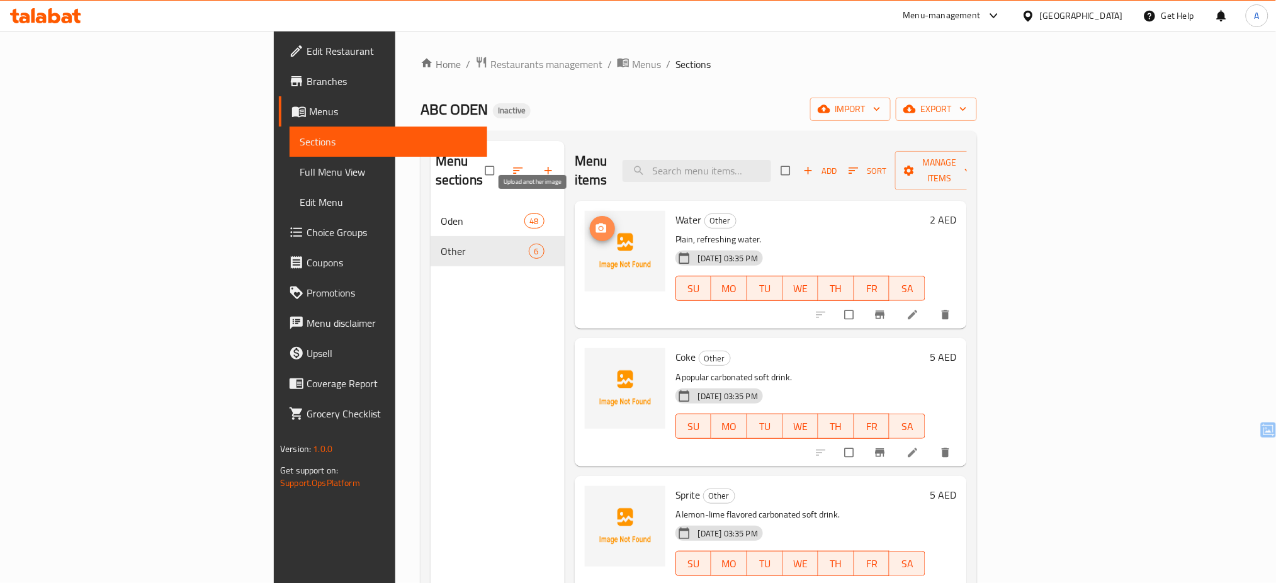
click span "upload picture"
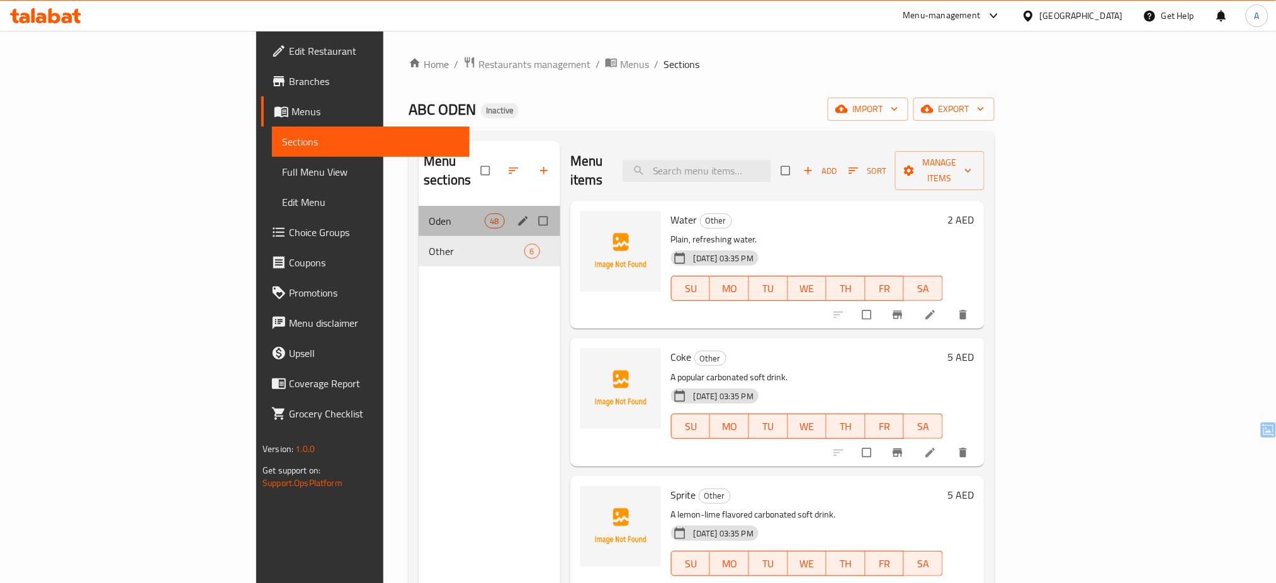
click div "Oden 48"
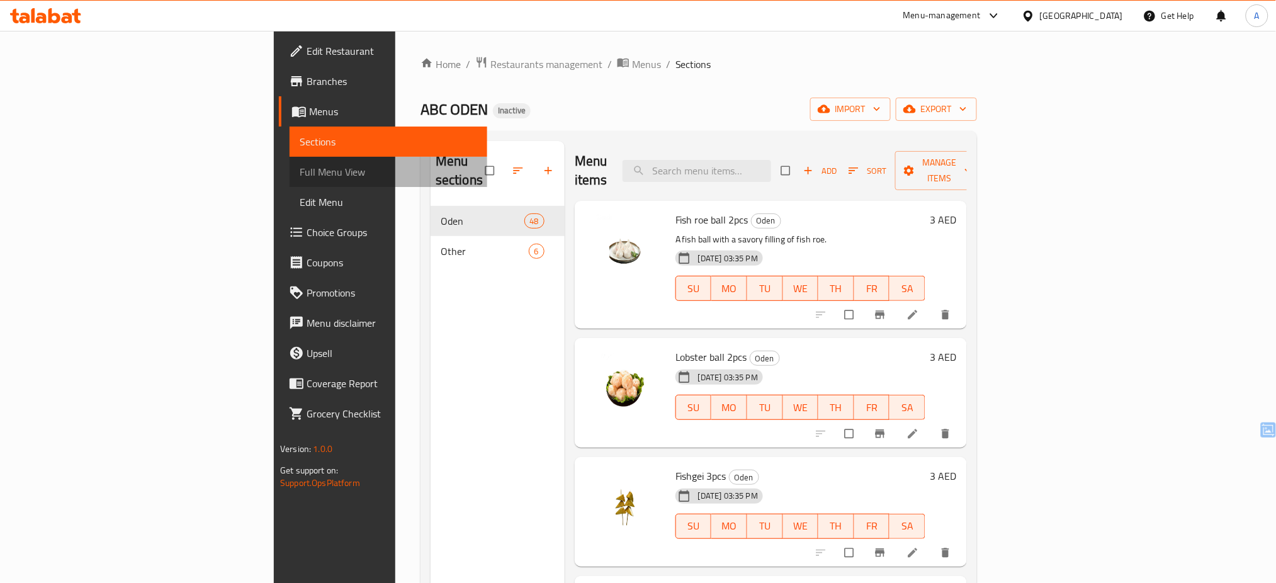
click span "Full Menu View"
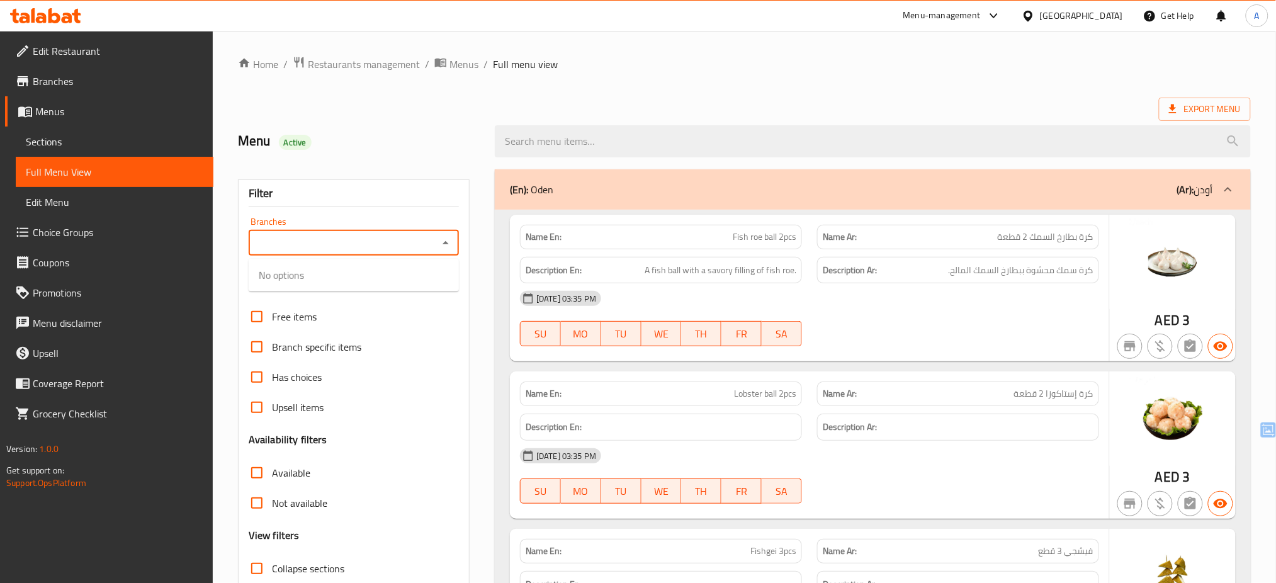
click input "Branches"
click li "ABC ODEN, Al Rigga"
type input "ABC ODEN, Al Rigga"
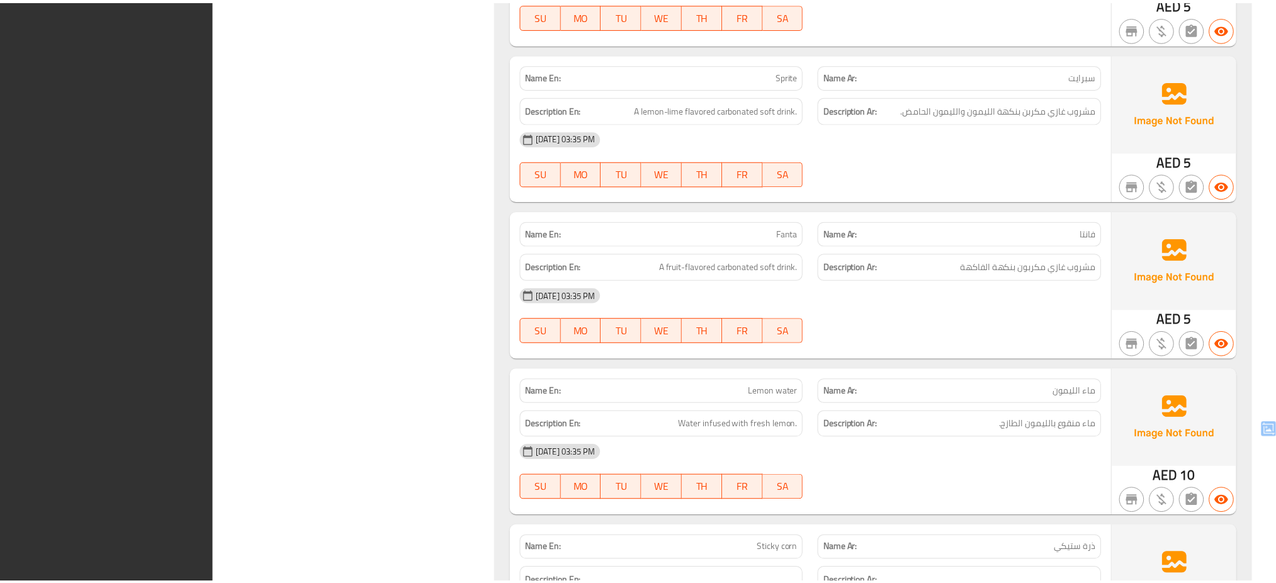
scroll to position [8349, 0]
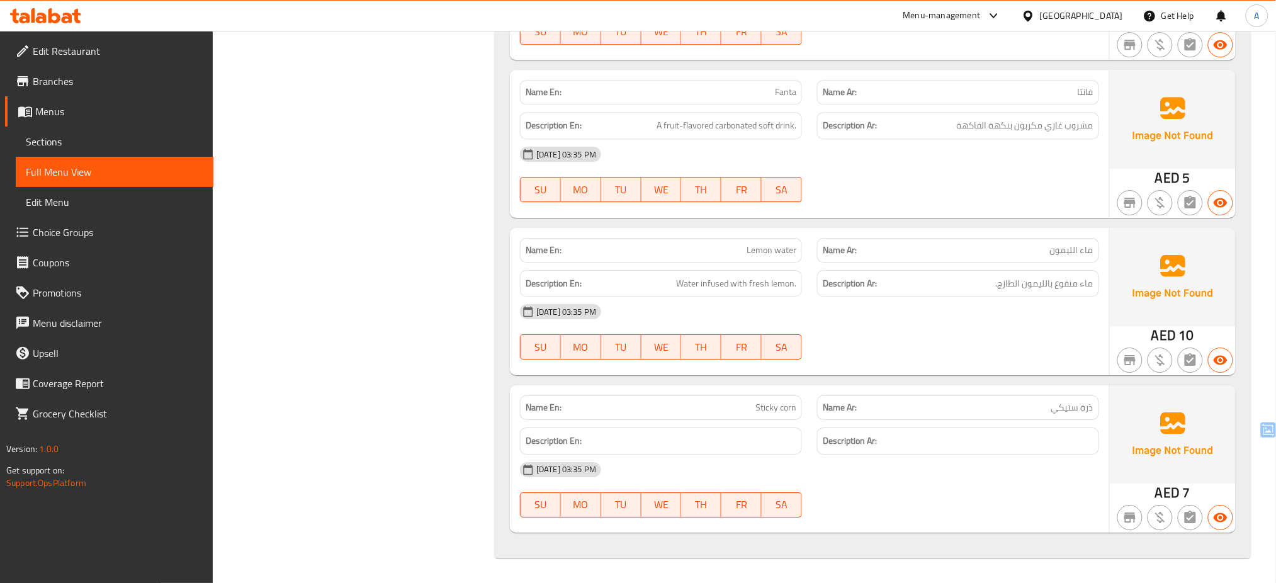
click icon
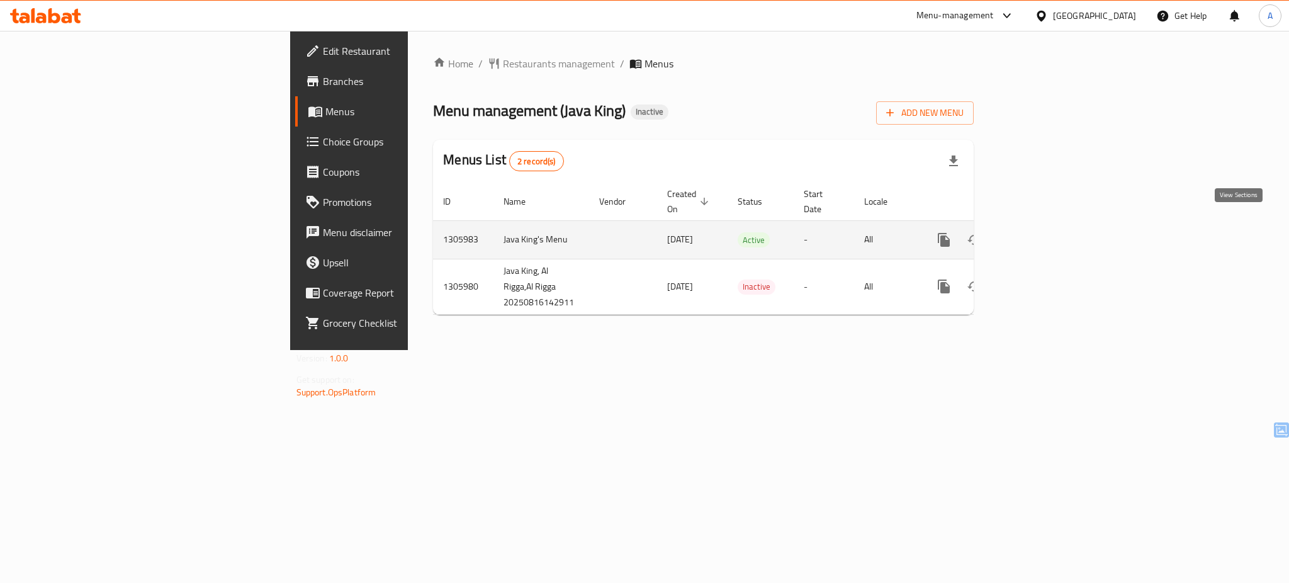
click at [1050, 227] on link "enhanced table" at bounding box center [1035, 240] width 30 height 30
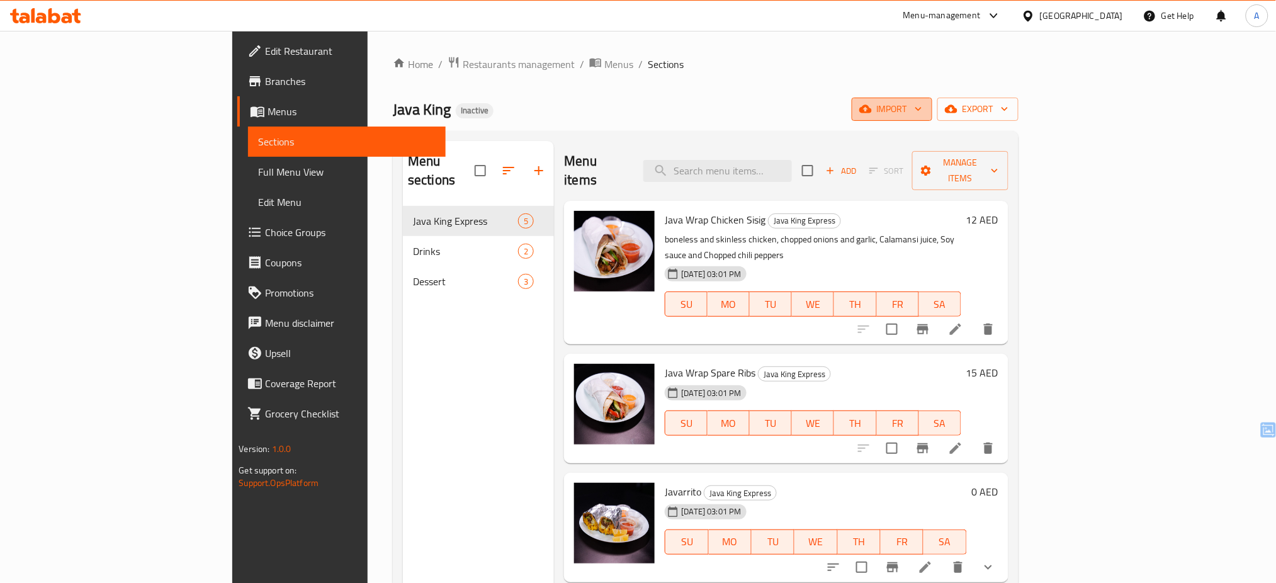
click at [922, 112] on span "import" at bounding box center [892, 109] width 60 height 16
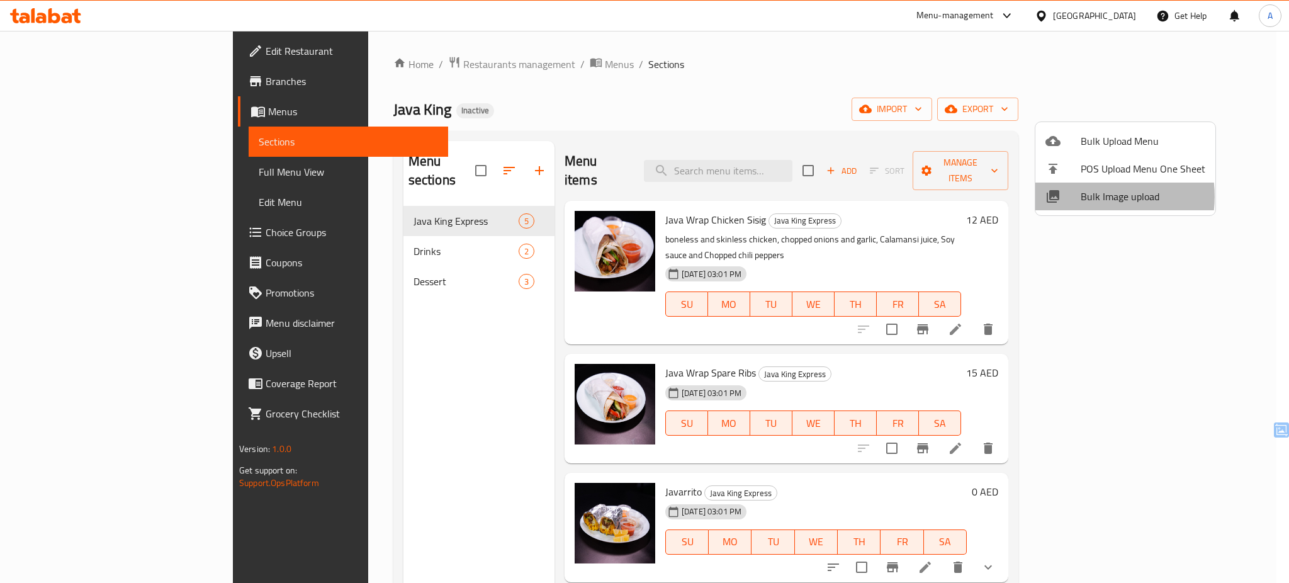
click at [1089, 196] on span "Bulk Image upload" at bounding box center [1143, 196] width 125 height 15
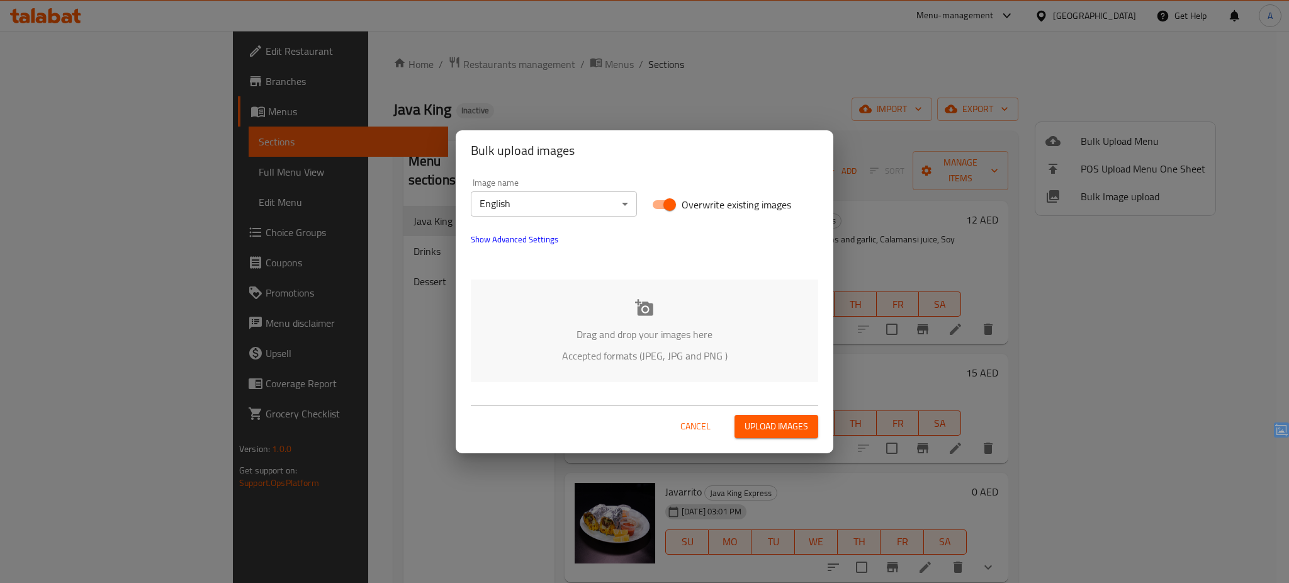
click at [688, 206] on span "Overwrite existing images" at bounding box center [737, 204] width 110 height 15
click at [688, 206] on input "Overwrite existing images" at bounding box center [670, 205] width 72 height 24
checkbox input "false"
click at [600, 296] on div "Drag and drop your images here Accepted formats (JPEG, JPG and PNG )" at bounding box center [644, 330] width 347 height 103
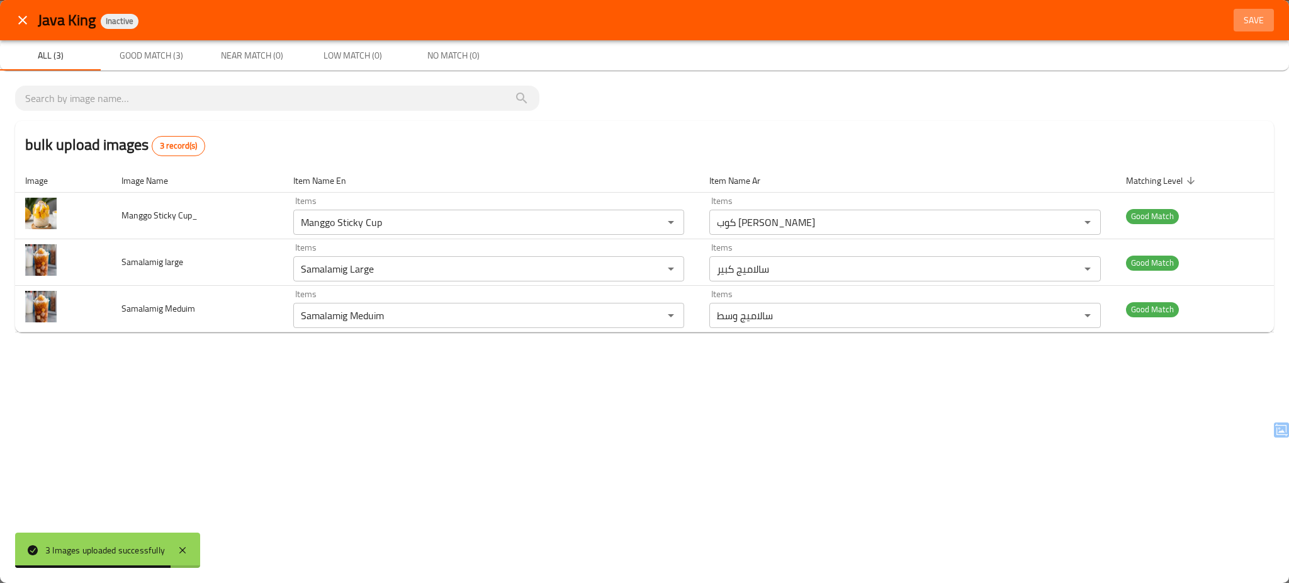
click at [1259, 21] on span "Save" at bounding box center [1254, 21] width 30 height 16
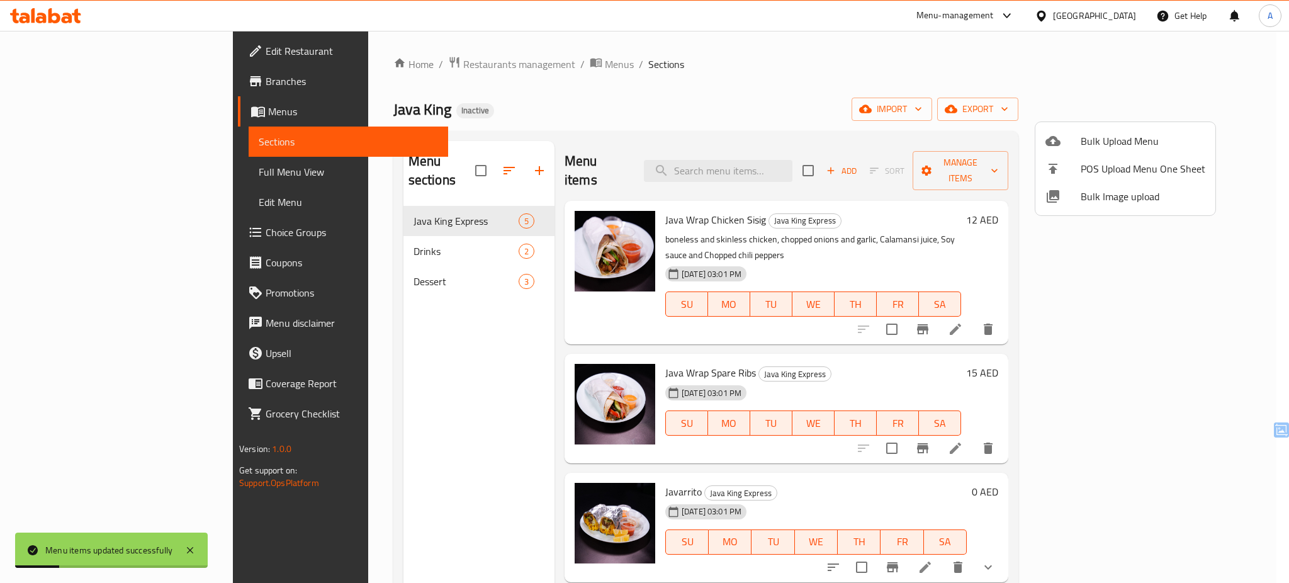
click at [347, 234] on div at bounding box center [644, 291] width 1289 height 583
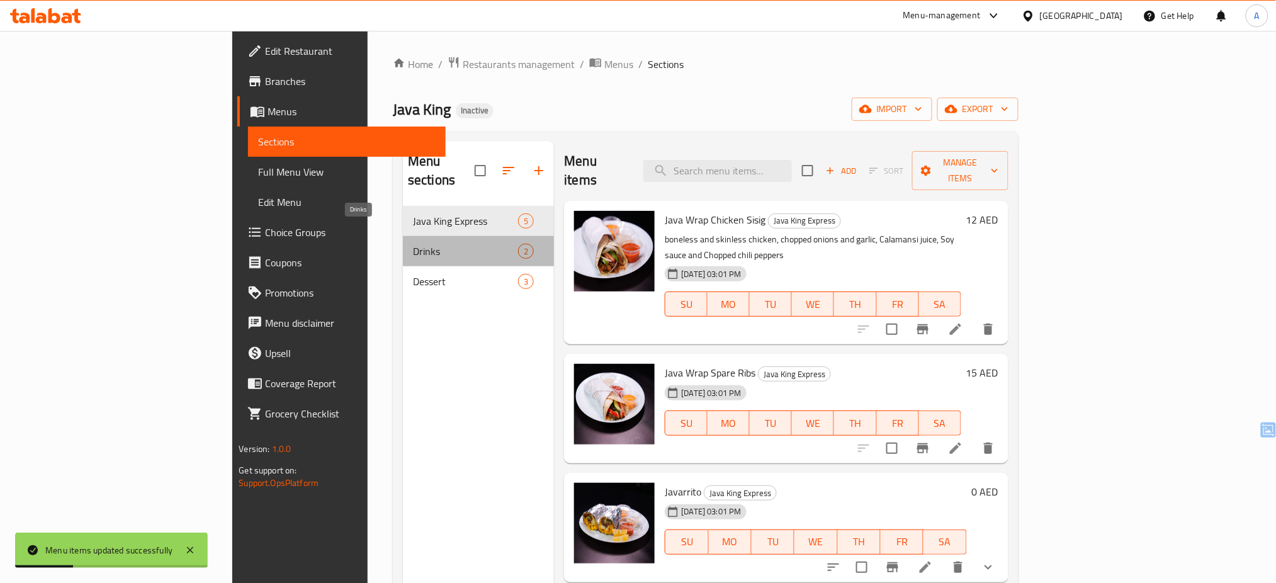
click at [413, 244] on span "Drinks" at bounding box center [465, 251] width 105 height 15
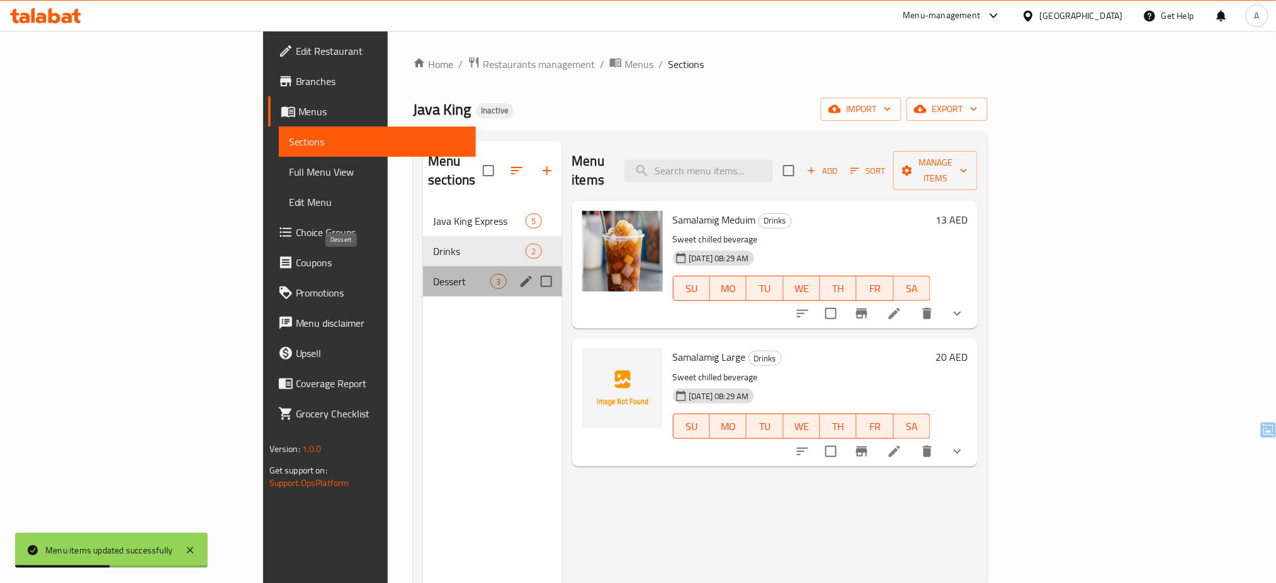
click at [433, 274] on span "Dessert" at bounding box center [461, 281] width 57 height 15
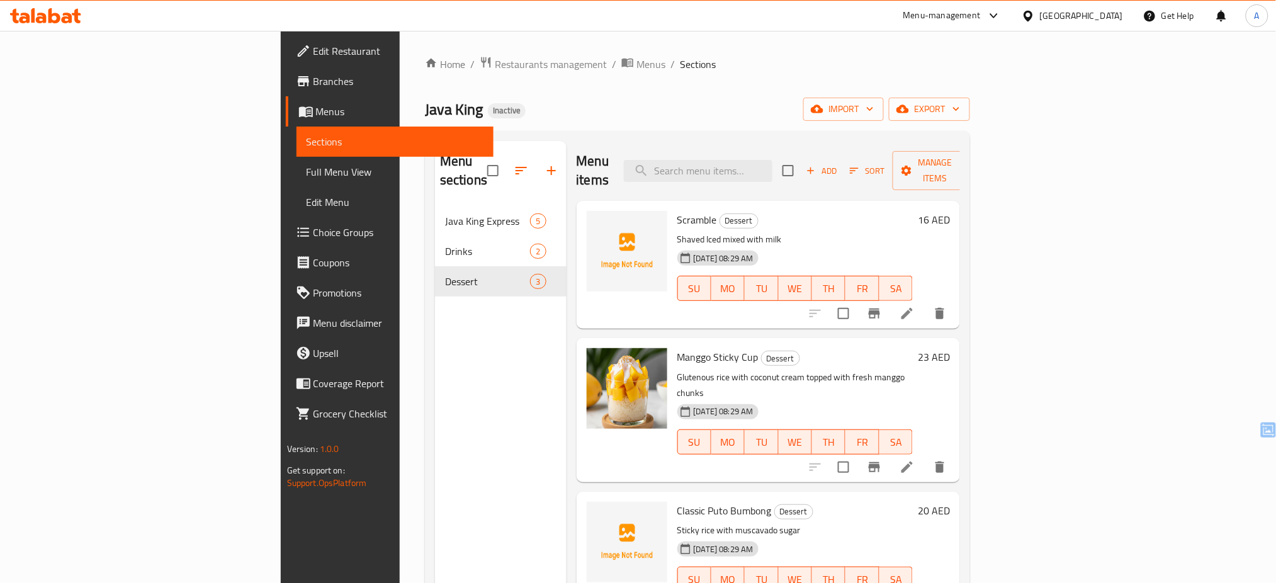
click at [602, 60] on ol "Home / Restaurants management / Menus / Sections" at bounding box center [697, 64] width 545 height 16
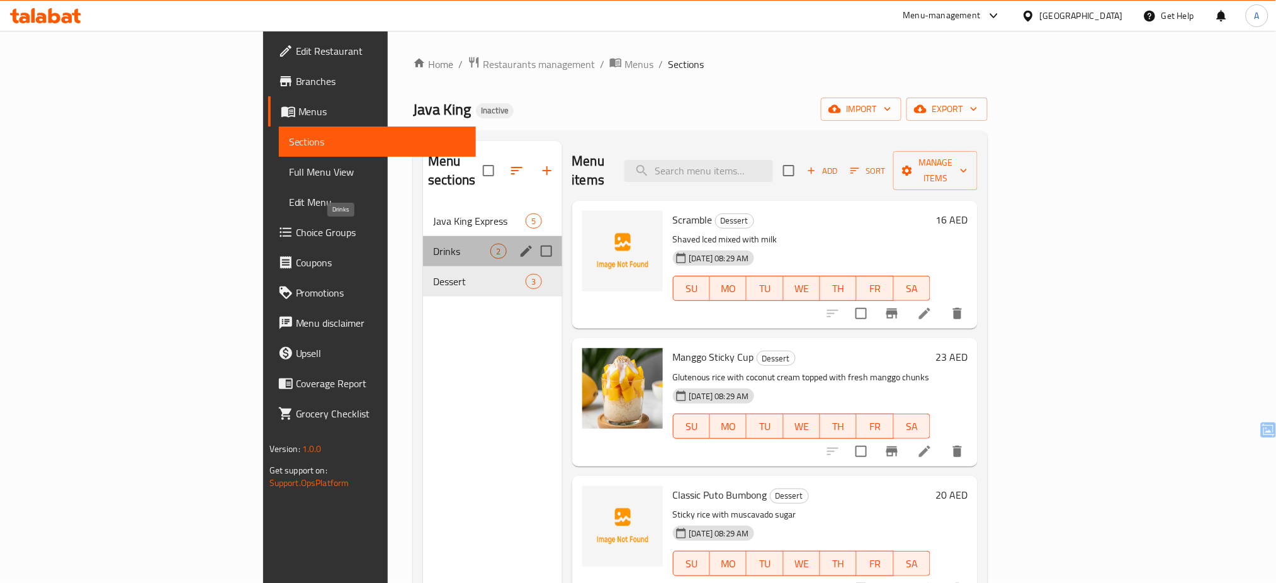
click at [433, 244] on span "Drinks" at bounding box center [461, 251] width 57 height 15
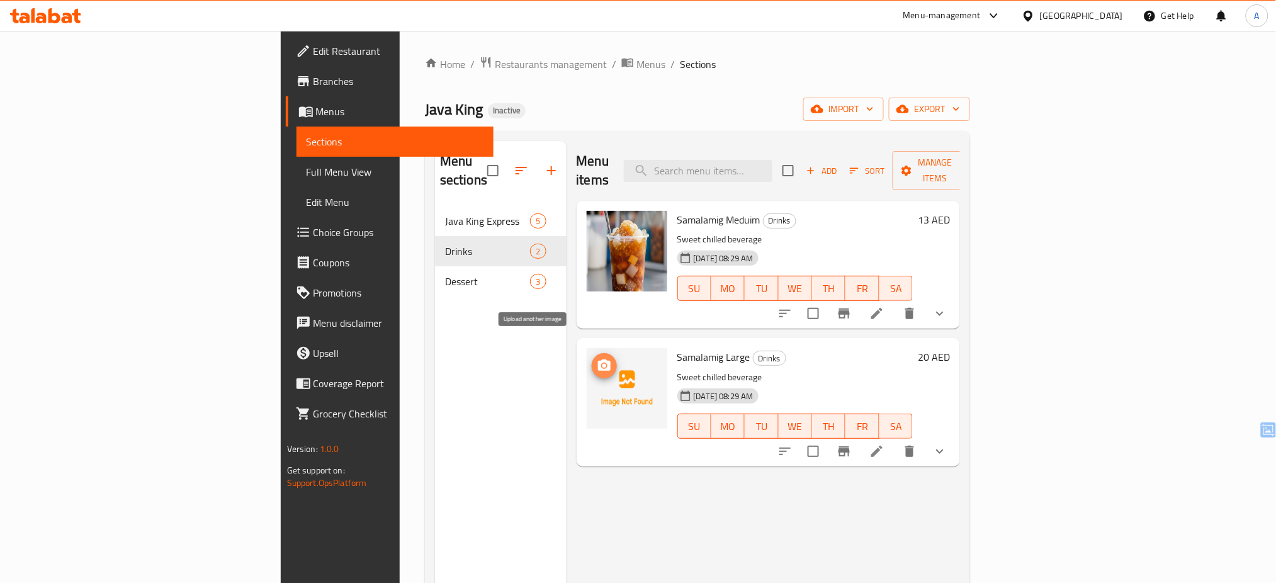
click at [597, 358] on icon "upload picture" at bounding box center [604, 365] width 15 height 15
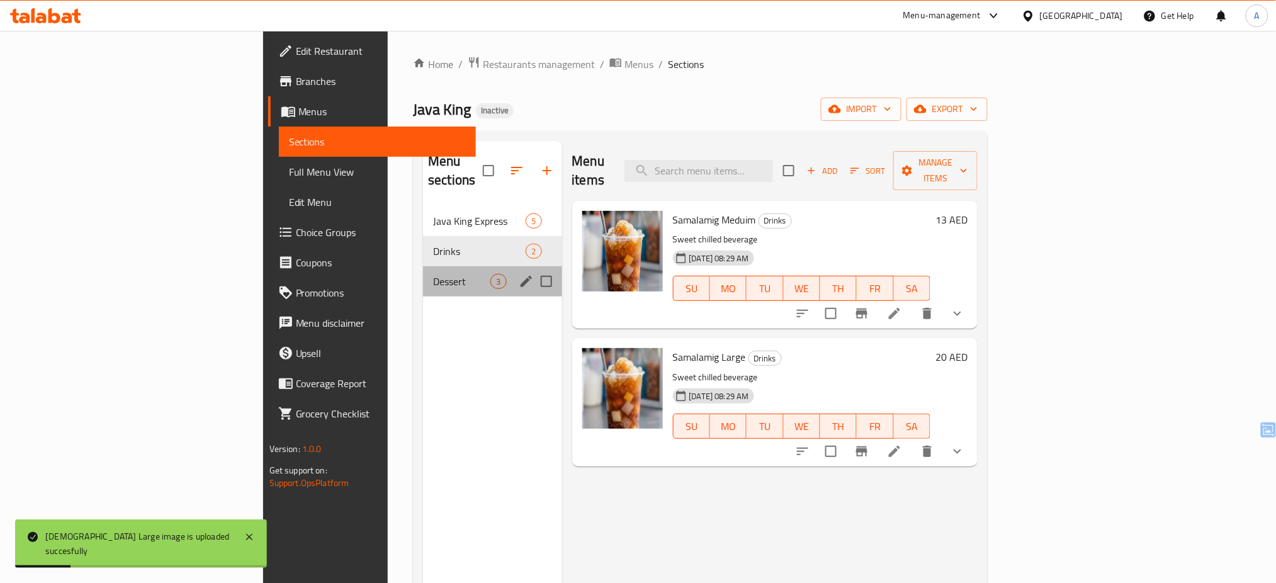
click at [423, 266] on div "Dessert 3" at bounding box center [492, 281] width 138 height 30
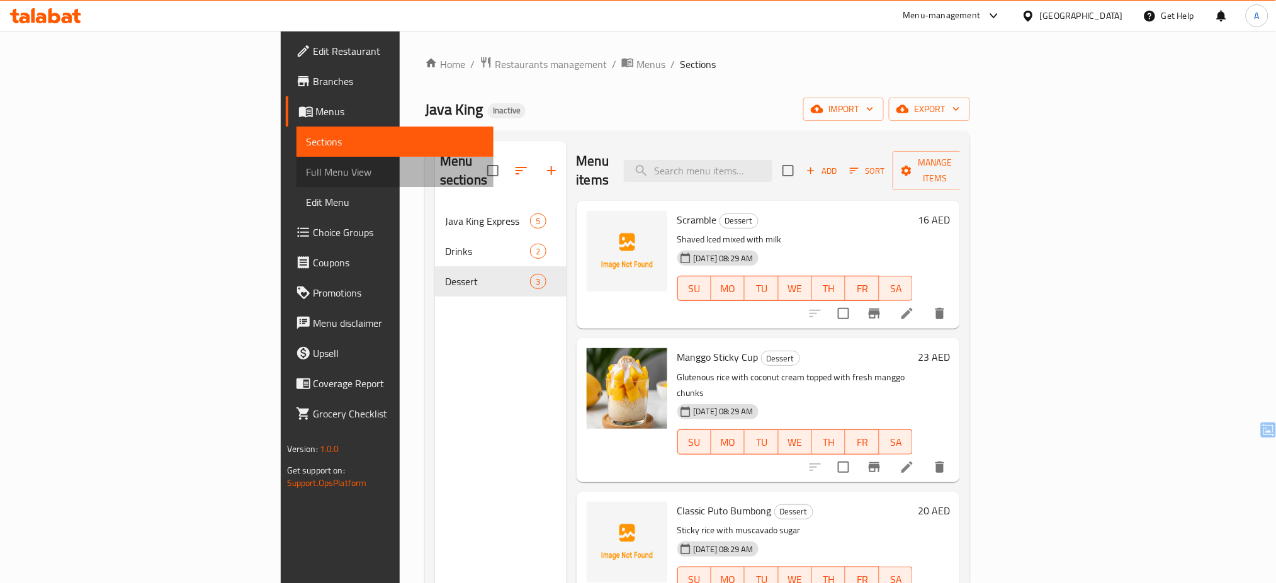
click at [307, 169] on span "Full Menu View" at bounding box center [395, 171] width 177 height 15
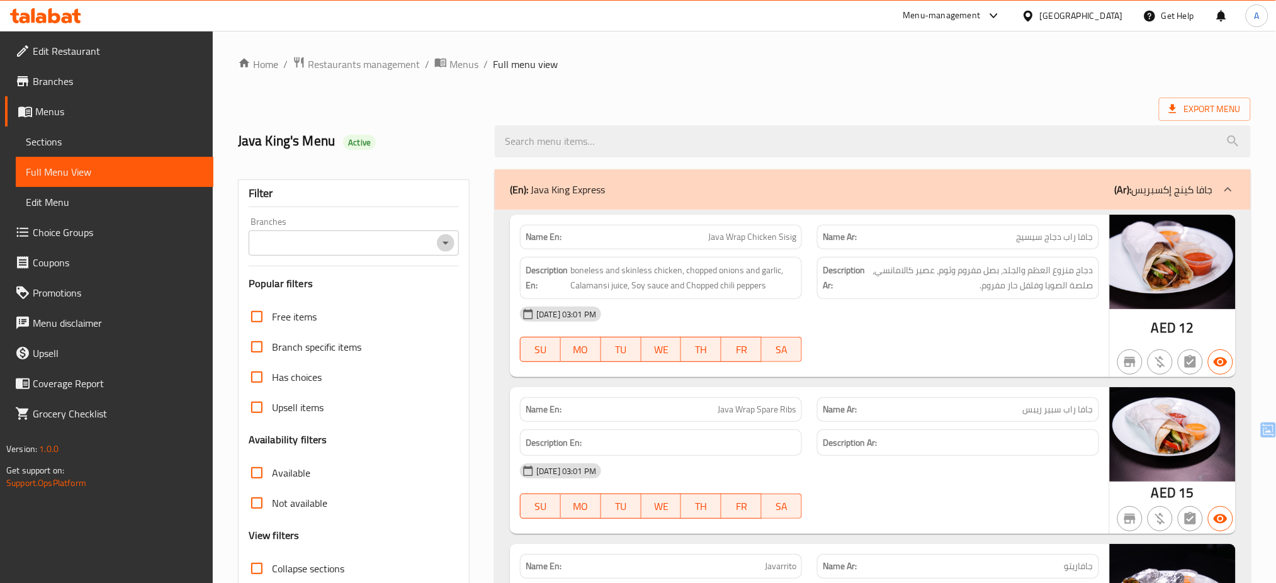
click at [442, 245] on icon "Open" at bounding box center [445, 242] width 15 height 15
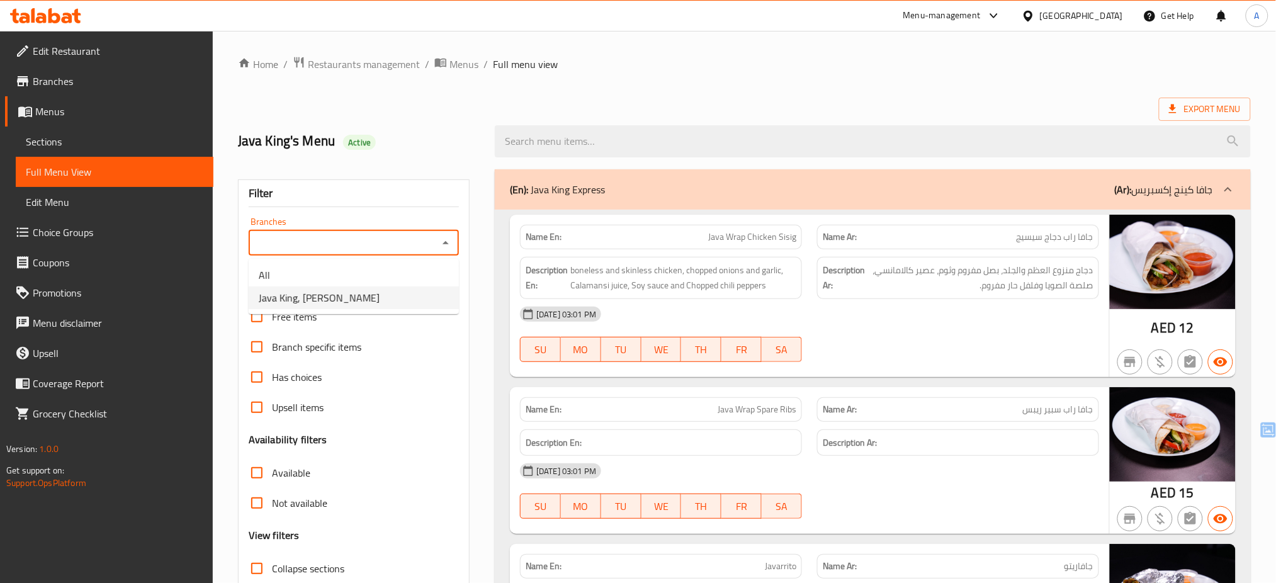
click at [420, 296] on li "Java King, Al Rigga" at bounding box center [354, 297] width 210 height 23
type input "Java King, Al Rigga"
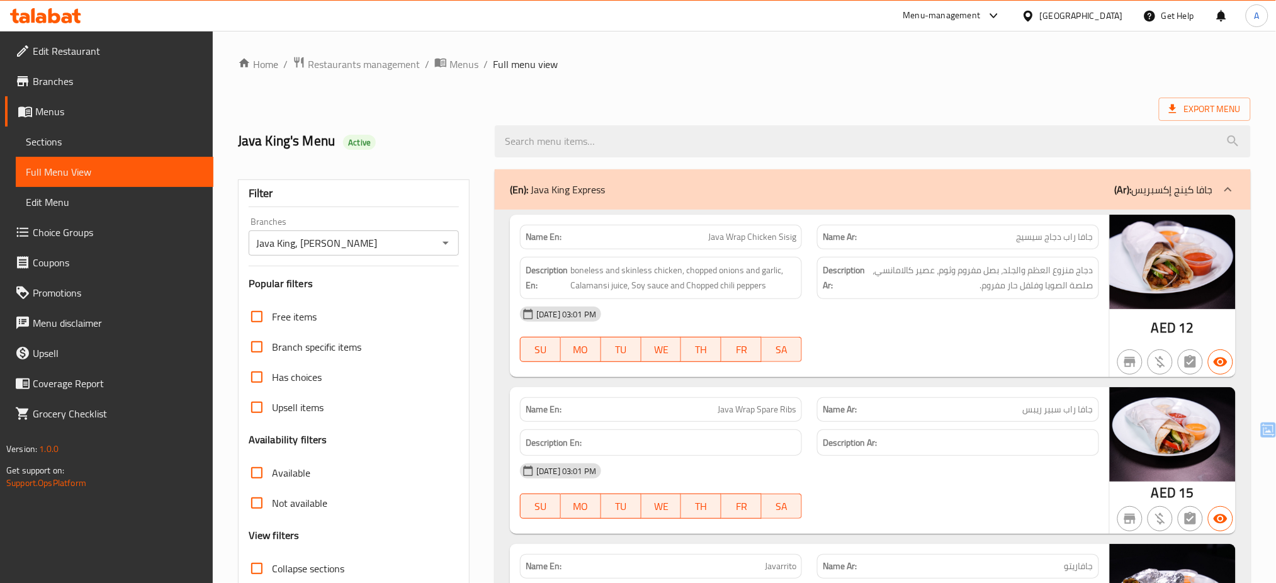
click at [435, 347] on div "Branch specific items" at bounding box center [354, 347] width 210 height 30
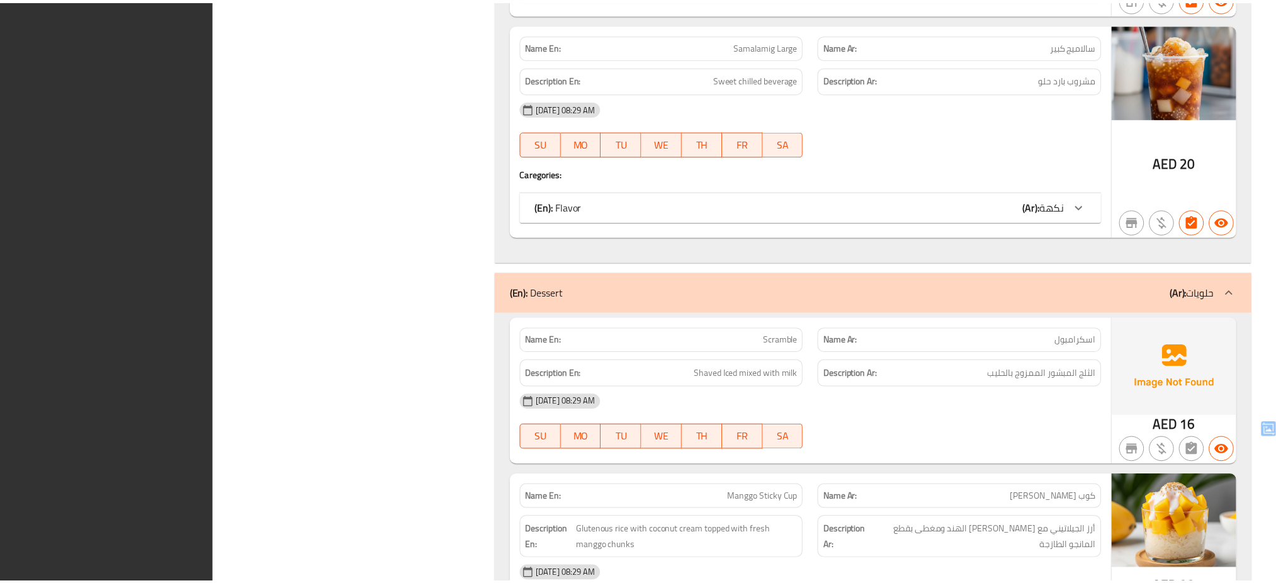
scroll to position [1630, 0]
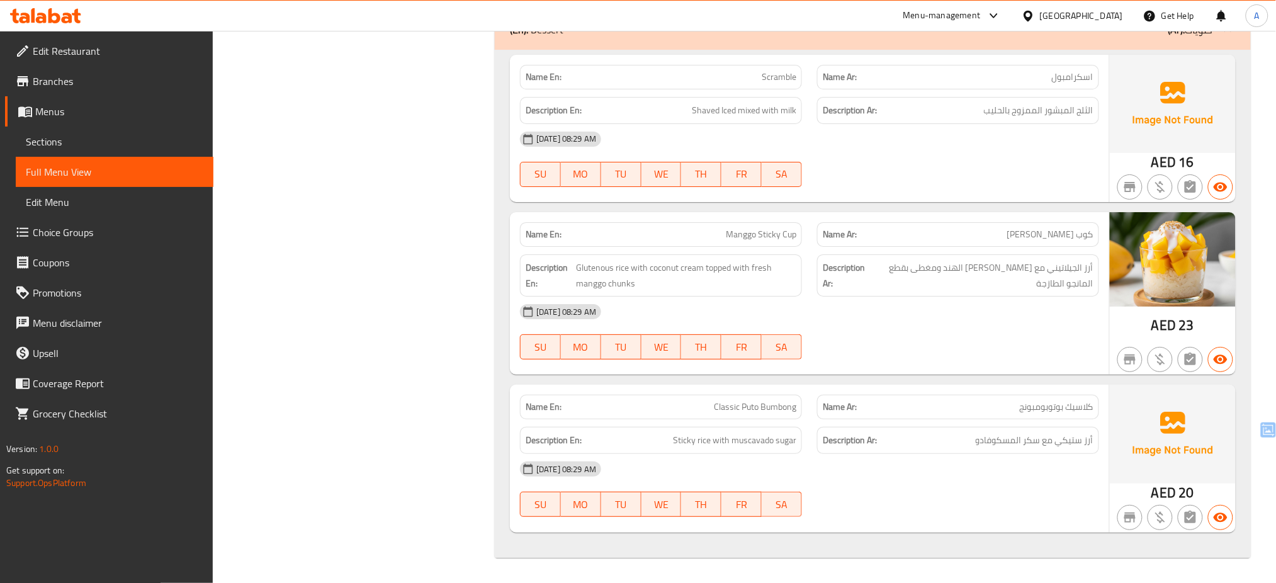
click at [56, 14] on icon at bounding box center [54, 15] width 12 height 15
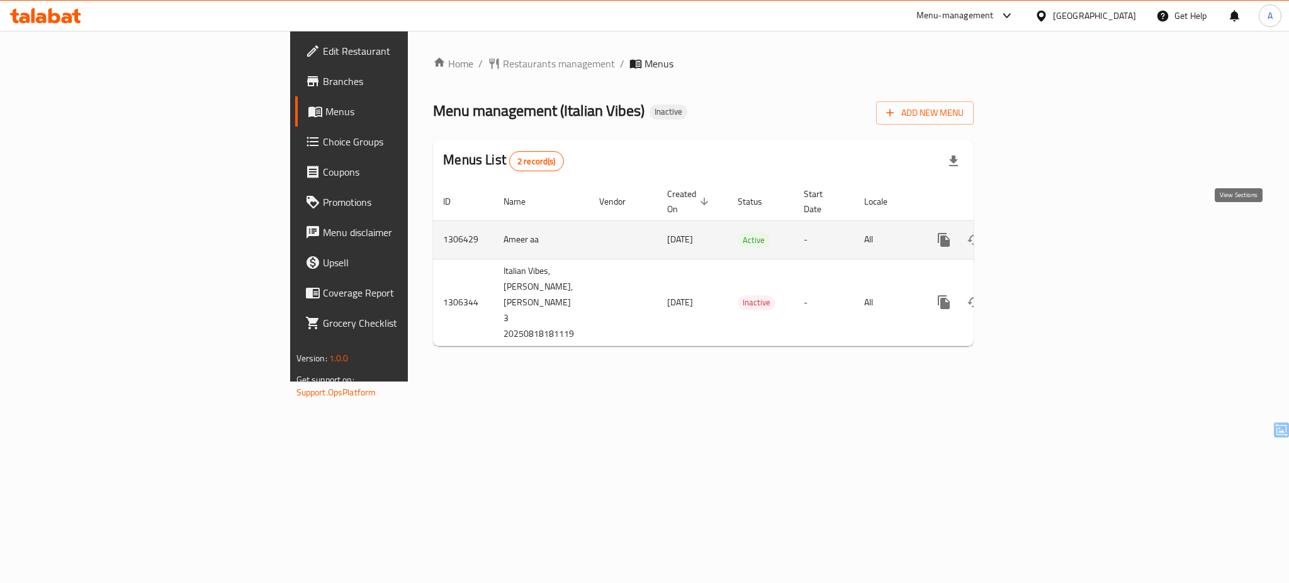
click at [1042, 232] on icon "enhanced table" at bounding box center [1034, 239] width 15 height 15
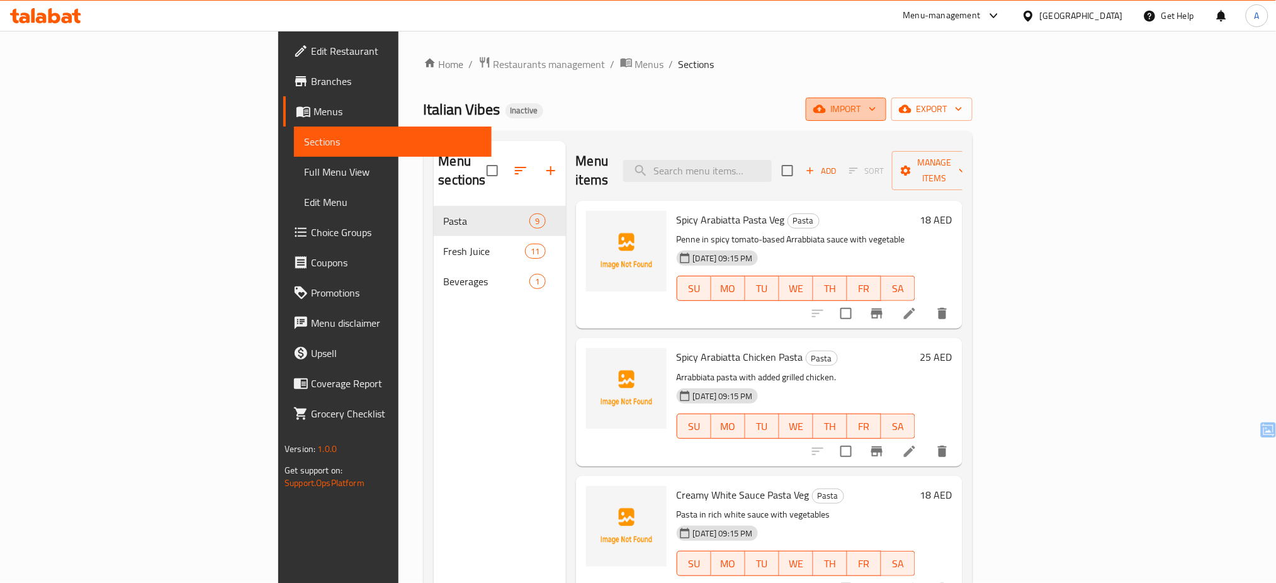
click at [886, 119] on button "import" at bounding box center [846, 109] width 81 height 23
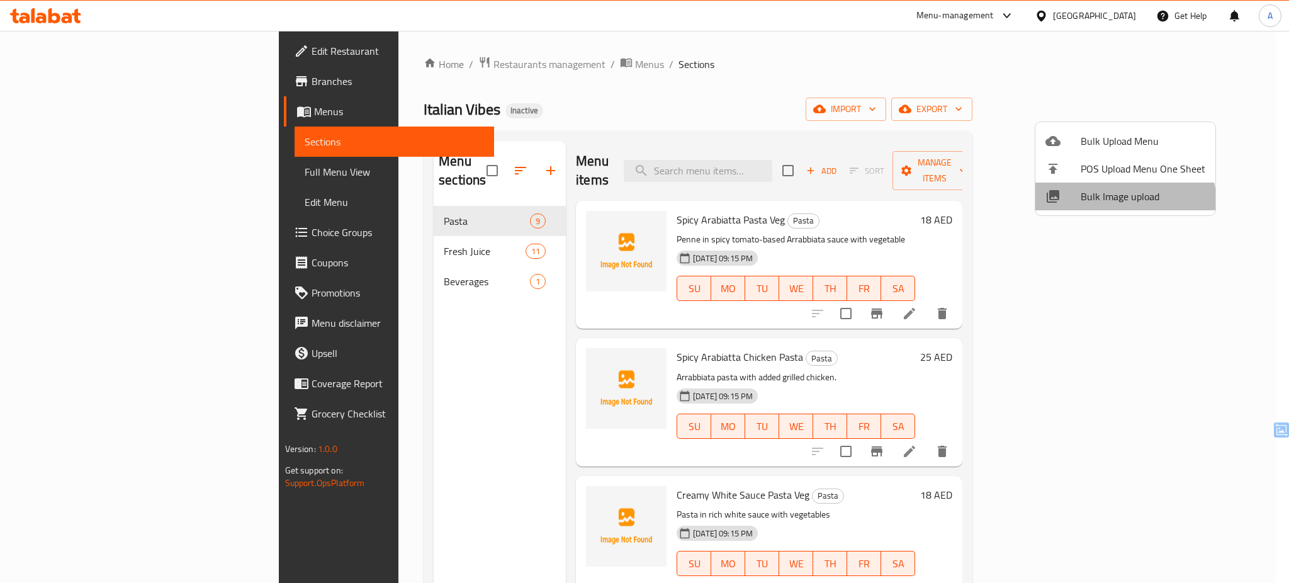
click at [1113, 204] on span "Bulk Image upload" at bounding box center [1143, 196] width 125 height 15
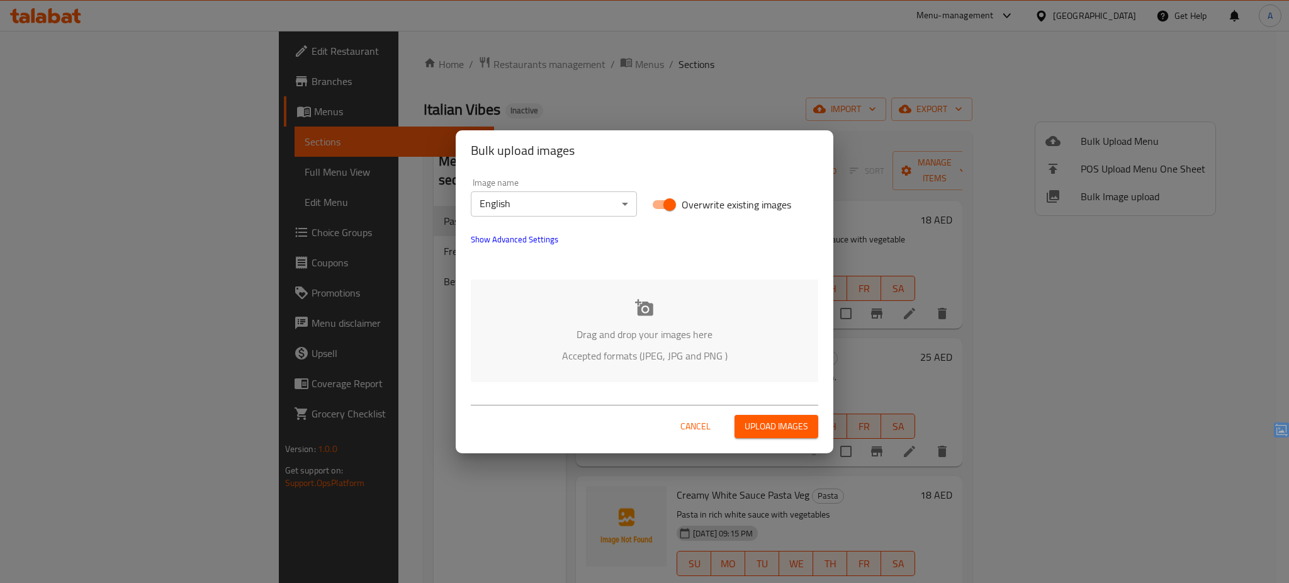
click at [713, 205] on span "Overwrite existing images" at bounding box center [737, 204] width 110 height 15
click at [706, 205] on input "Overwrite existing images" at bounding box center [670, 205] width 72 height 24
checkbox input "false"
click at [638, 363] on p "Accepted formats (JPEG, JPG and PNG )" at bounding box center [645, 355] width 310 height 15
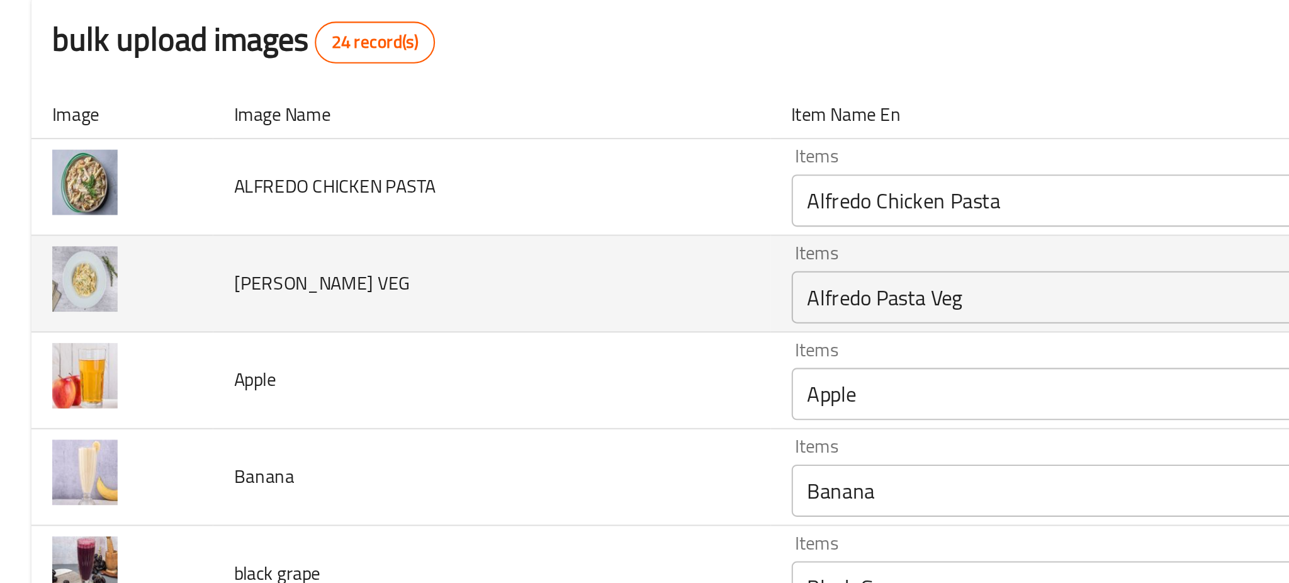
click at [273, 245] on td "ALFREDO PASTA VEG" at bounding box center [237, 262] width 269 height 47
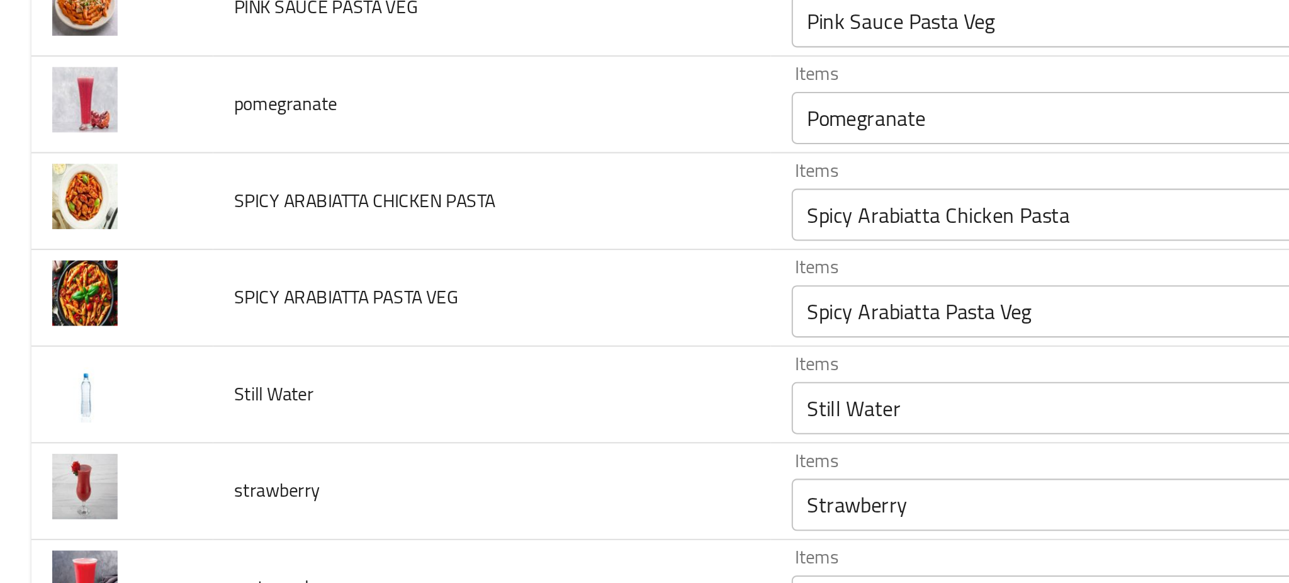
scroll to position [753, 0]
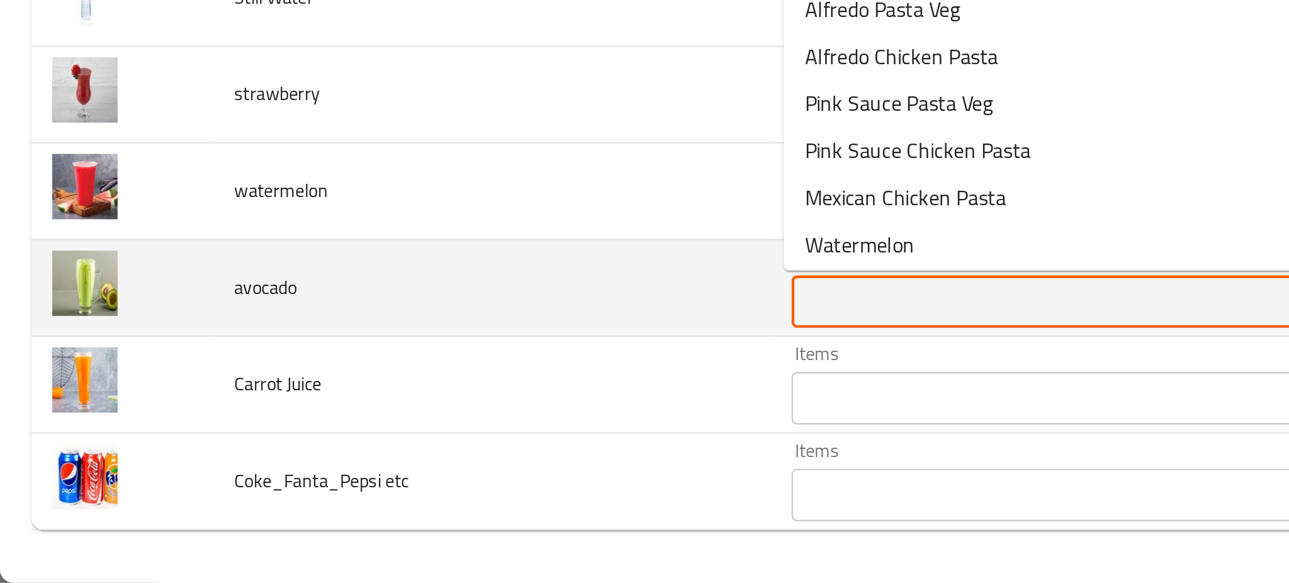
click at [385, 448] on input "Items" at bounding box center [540, 448] width 310 height 18
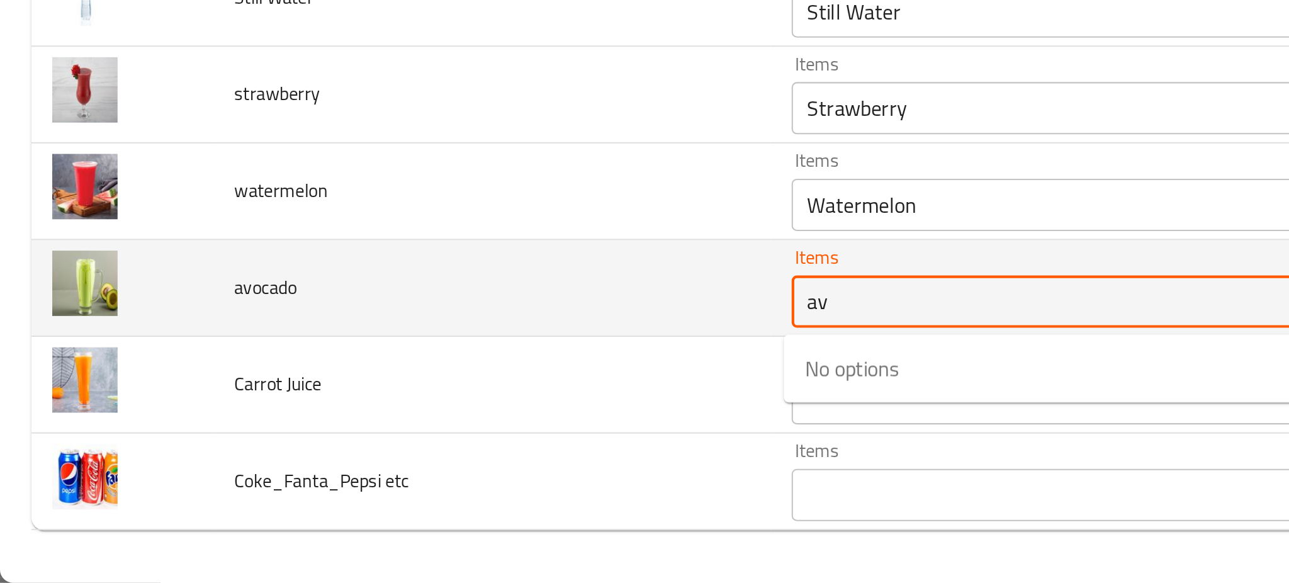
type input "av"
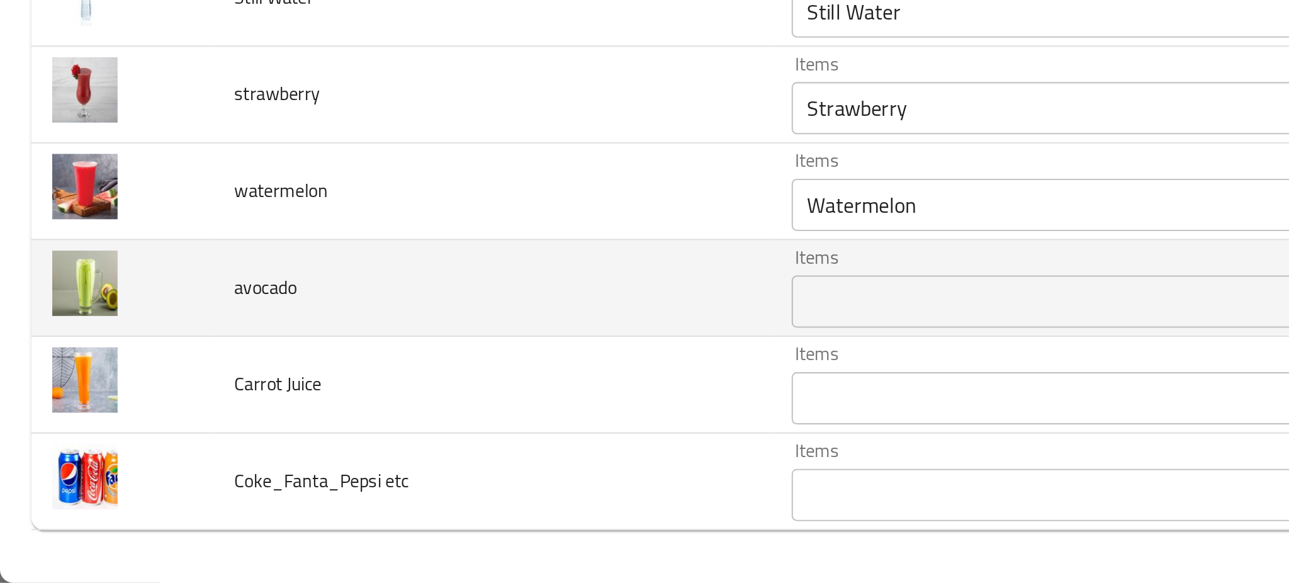
click at [351, 448] on td "avocado" at bounding box center [237, 441] width 269 height 47
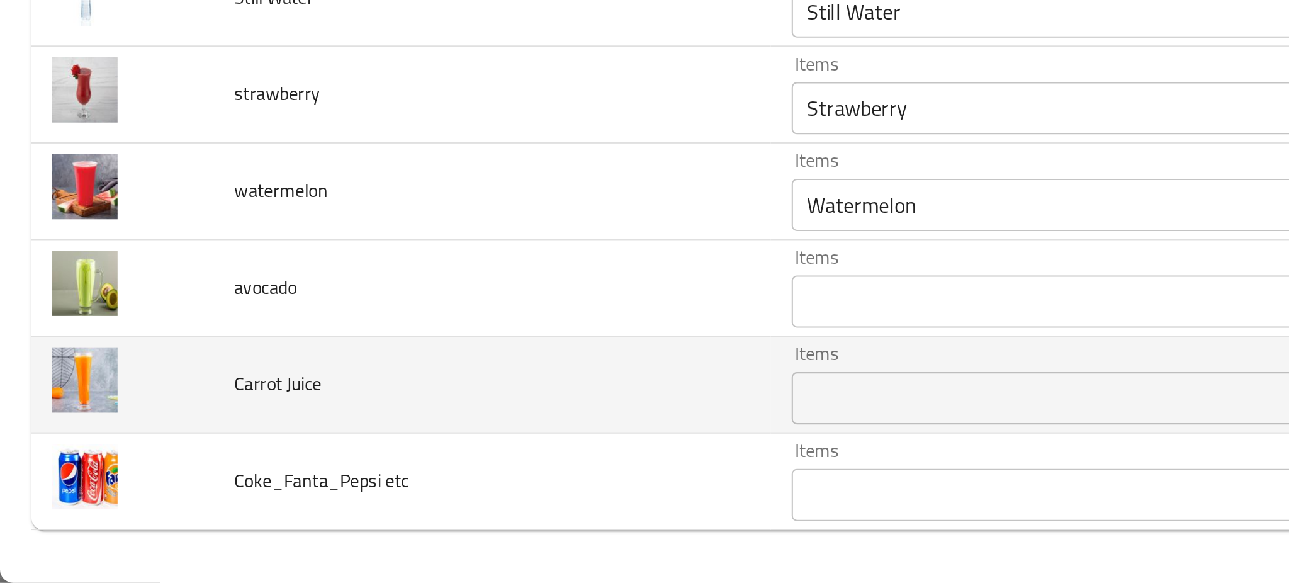
click at [415, 492] on Juice "Items" at bounding box center [540, 494] width 310 height 18
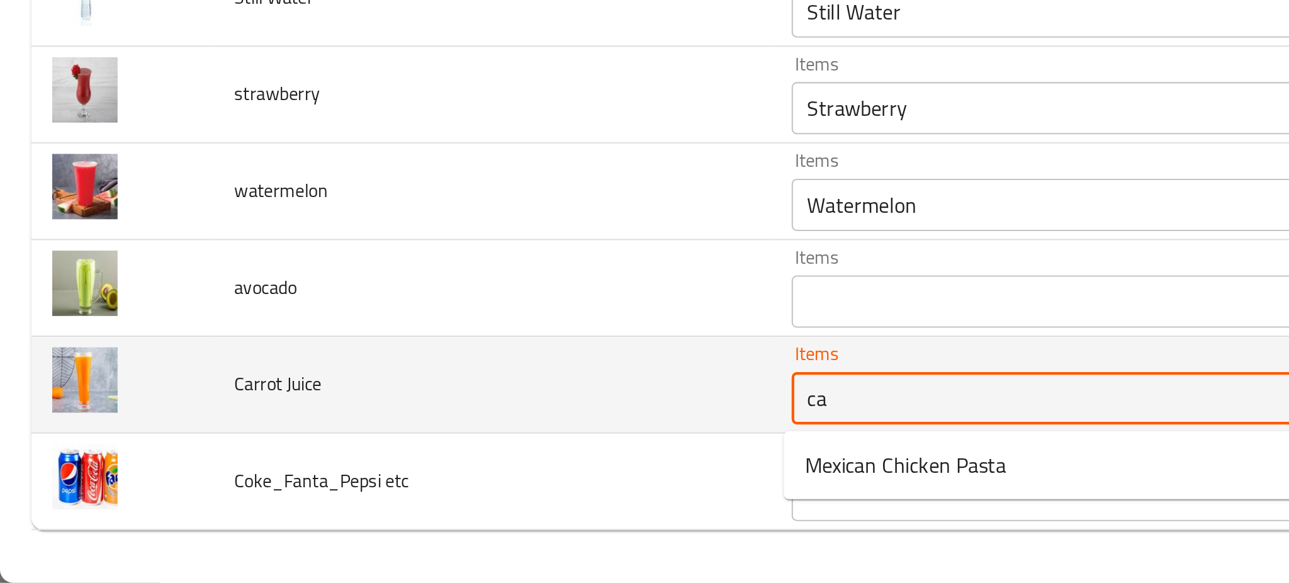
type Juice "ca"
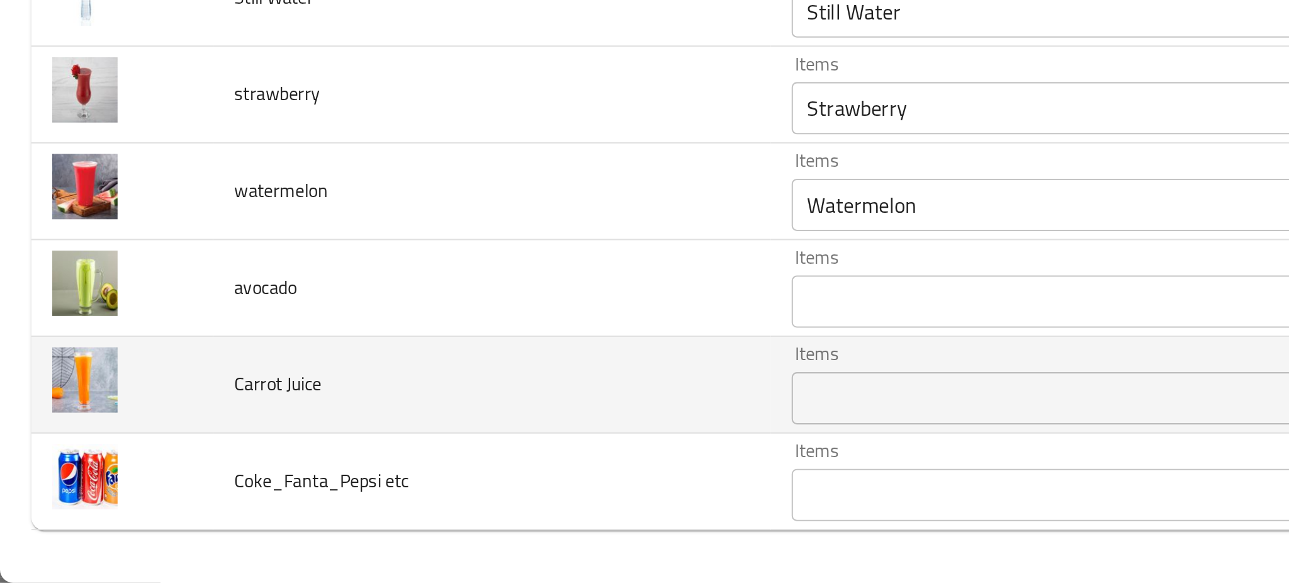
click at [324, 475] on td "Carrot Juice" at bounding box center [237, 488] width 269 height 47
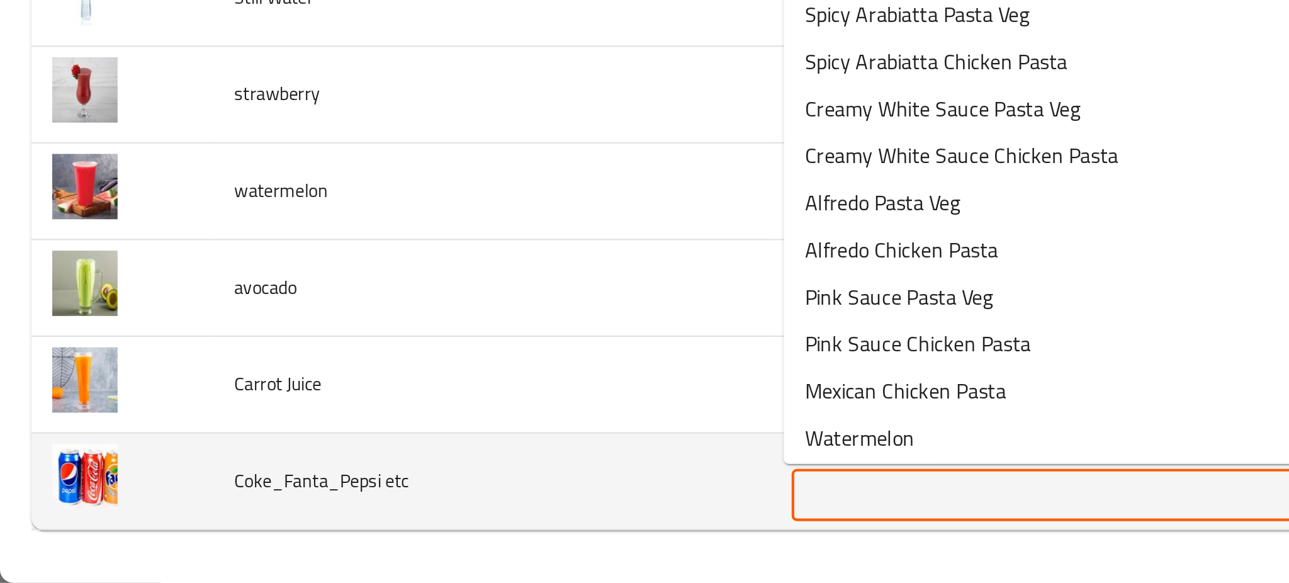
click at [397, 539] on etc "Items" at bounding box center [540, 541] width 310 height 18
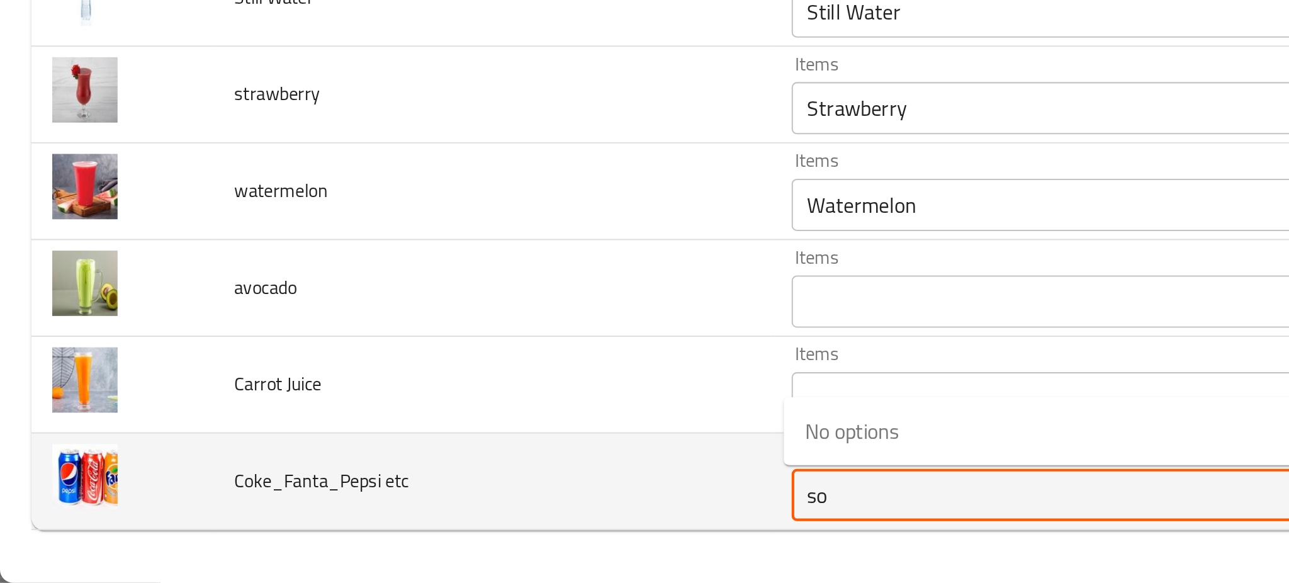
type etc "s"
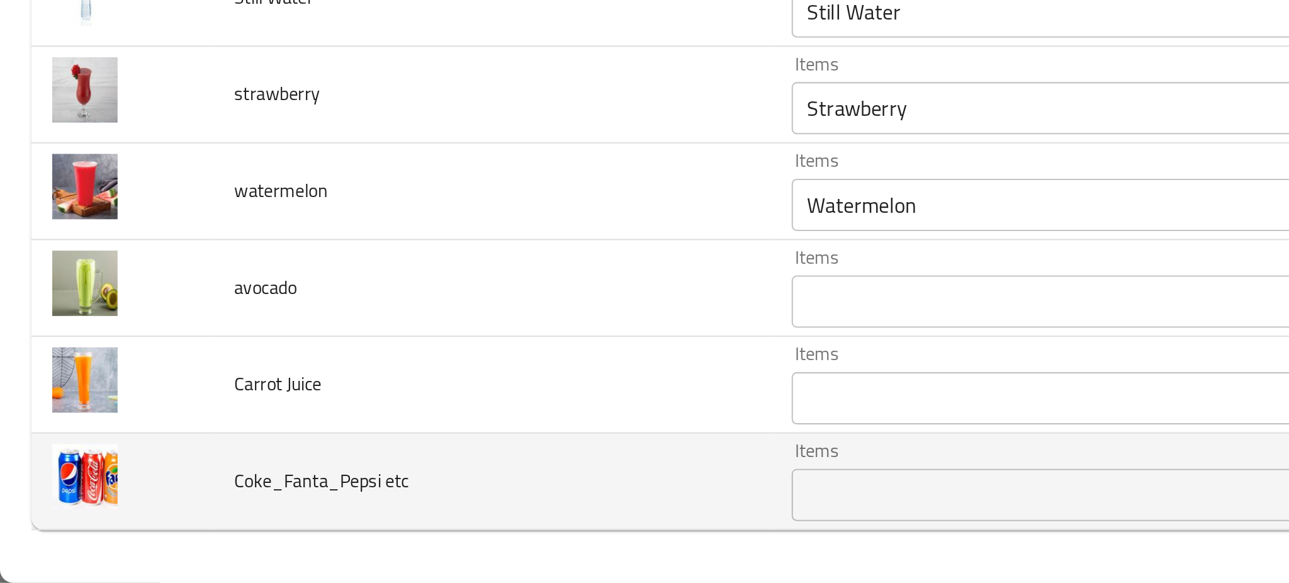
click at [320, 535] on td "Coke_Fanta_Pepsi etc" at bounding box center [237, 534] width 269 height 47
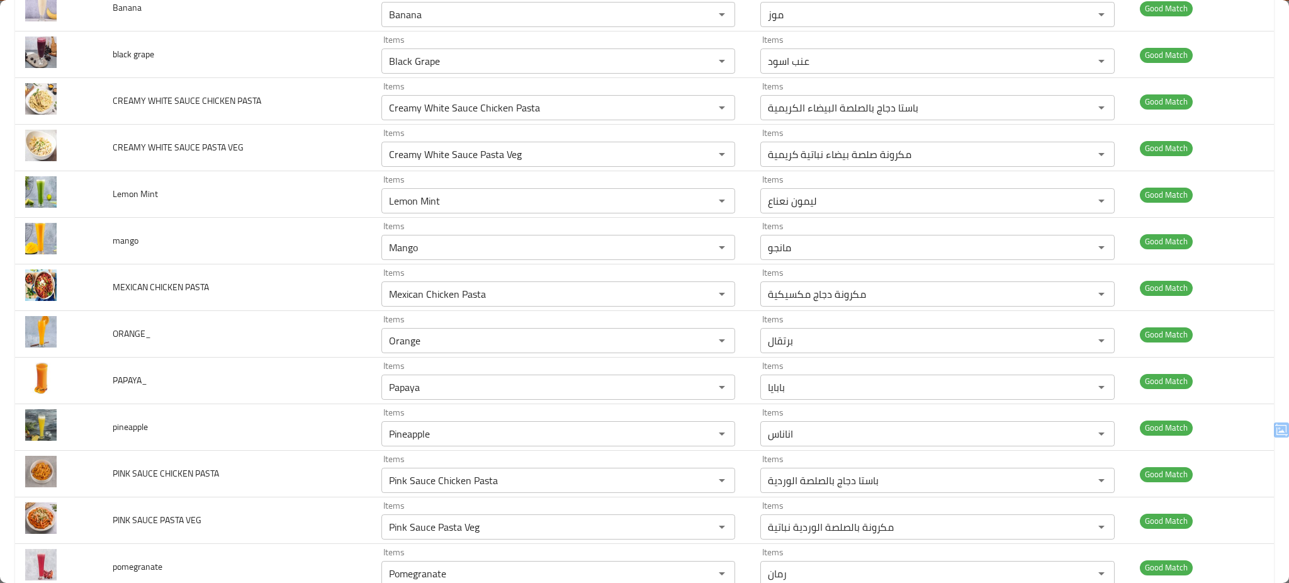
scroll to position [0, 0]
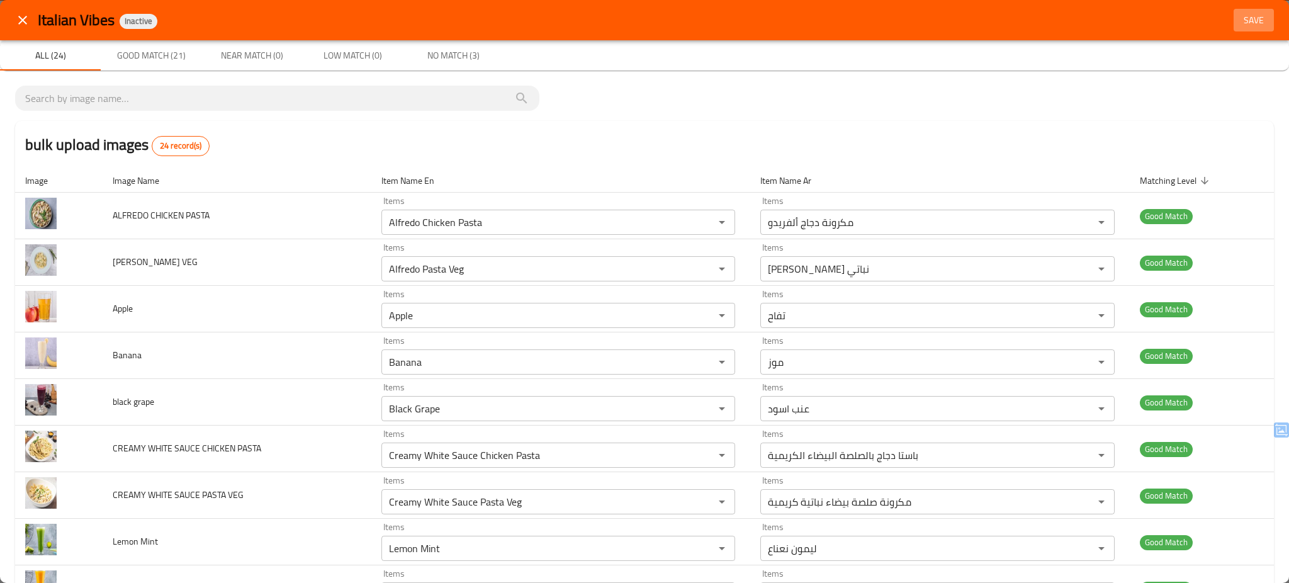
click at [1245, 18] on span "Save" at bounding box center [1254, 21] width 30 height 16
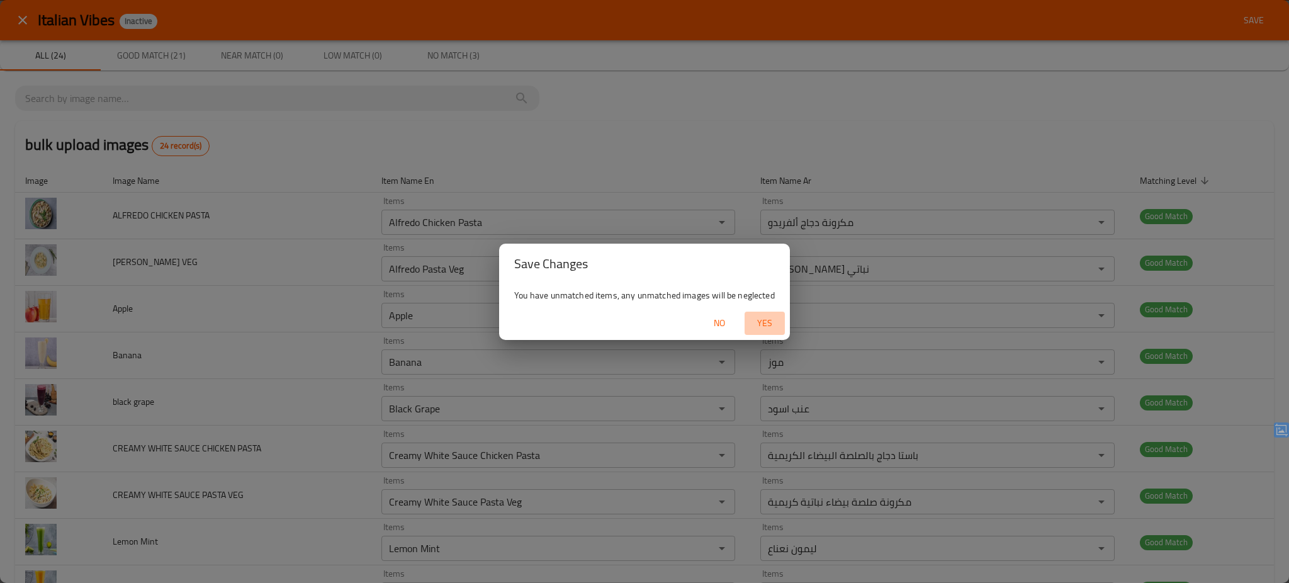
click at [767, 325] on span "Yes" at bounding box center [765, 323] width 30 height 16
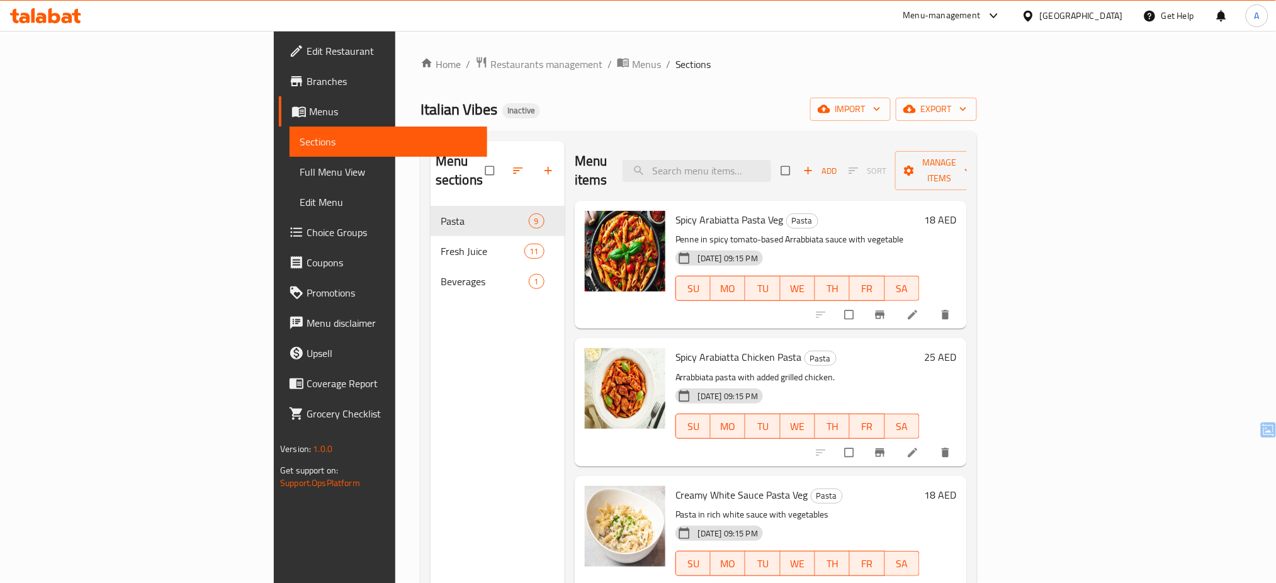
click at [586, 84] on div "Home / Restaurants management / Menus / Sections Italian Vibes Inactive import …" at bounding box center [698, 395] width 556 height 678
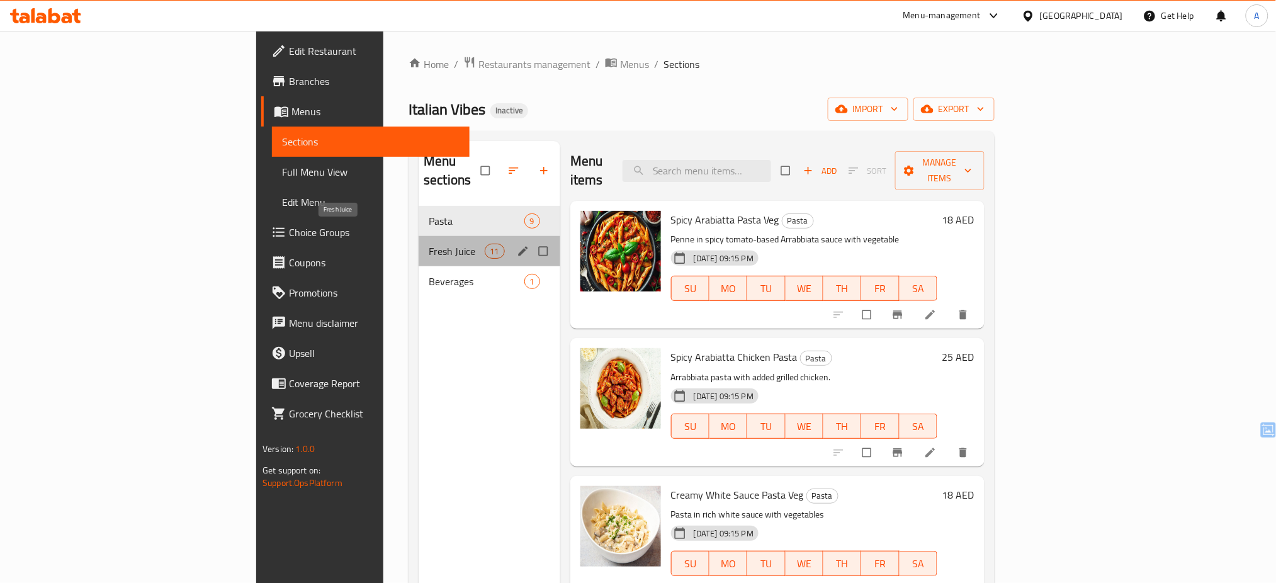
click at [429, 244] on span "Fresh Juice" at bounding box center [456, 251] width 55 height 15
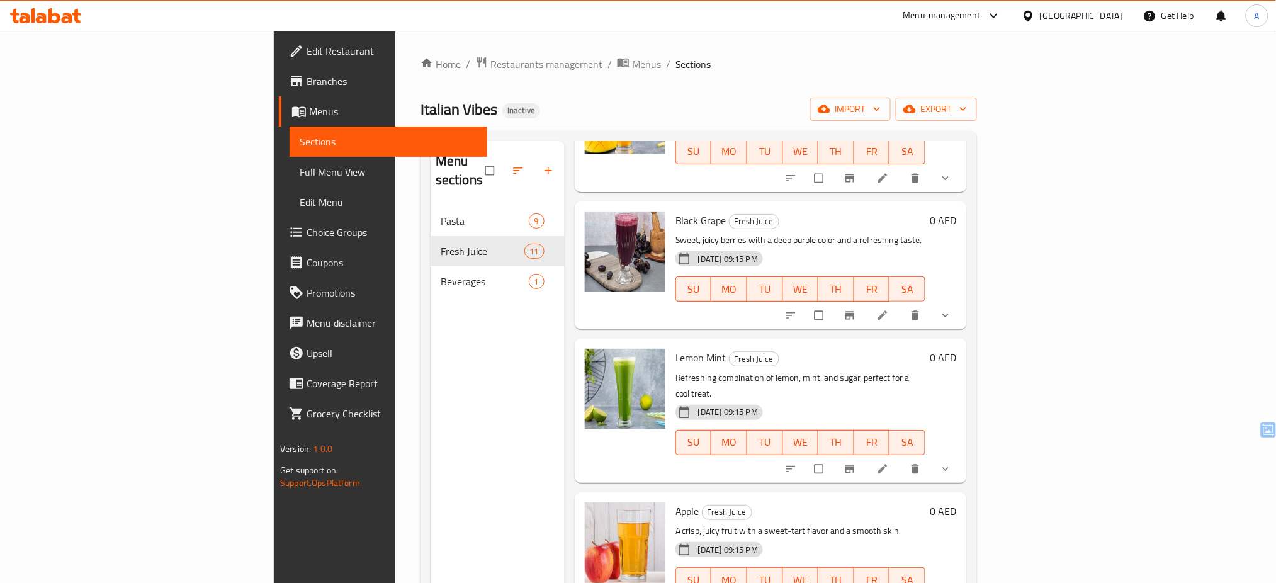
scroll to position [960, 0]
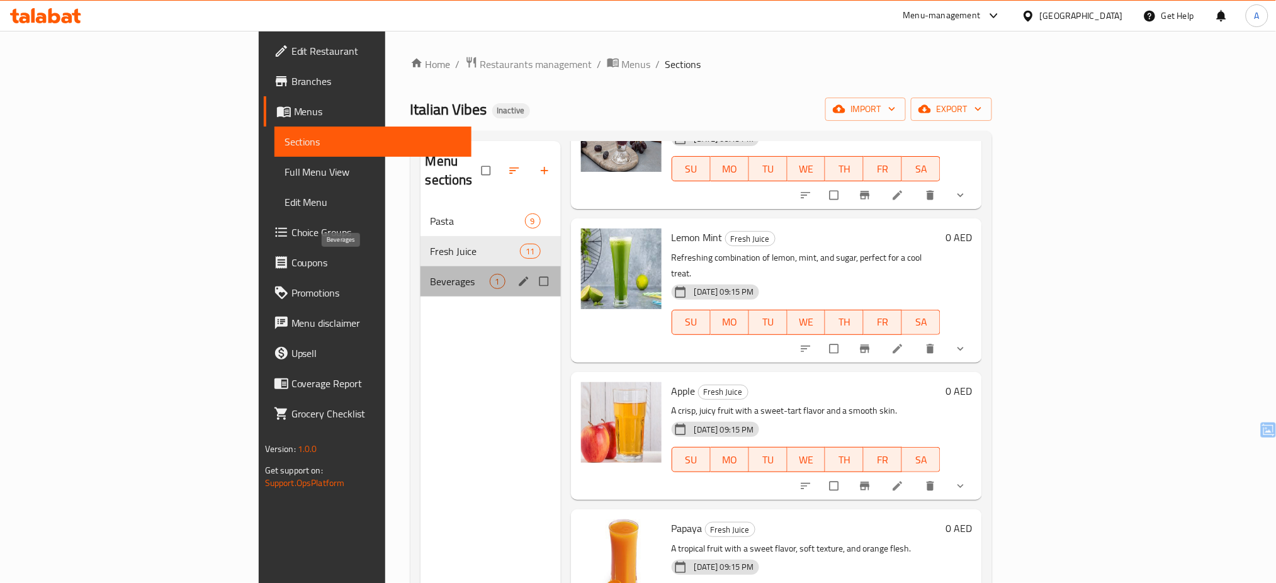
click at [431, 274] on span "Beverages" at bounding box center [460, 281] width 59 height 15
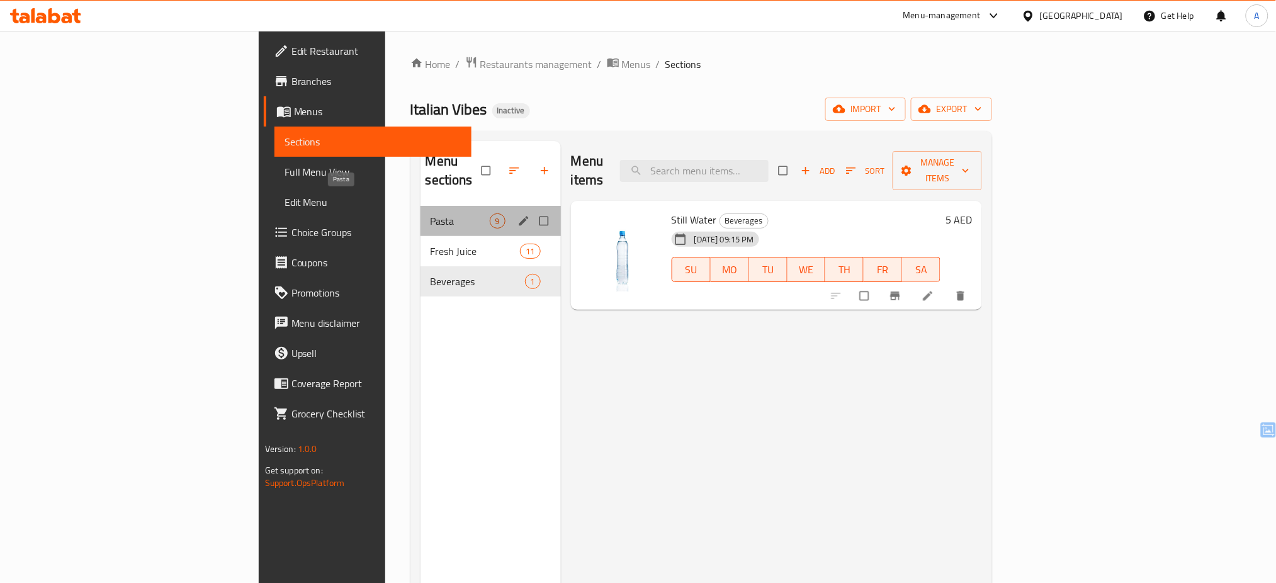
click at [431, 213] on span "Pasta" at bounding box center [460, 220] width 59 height 15
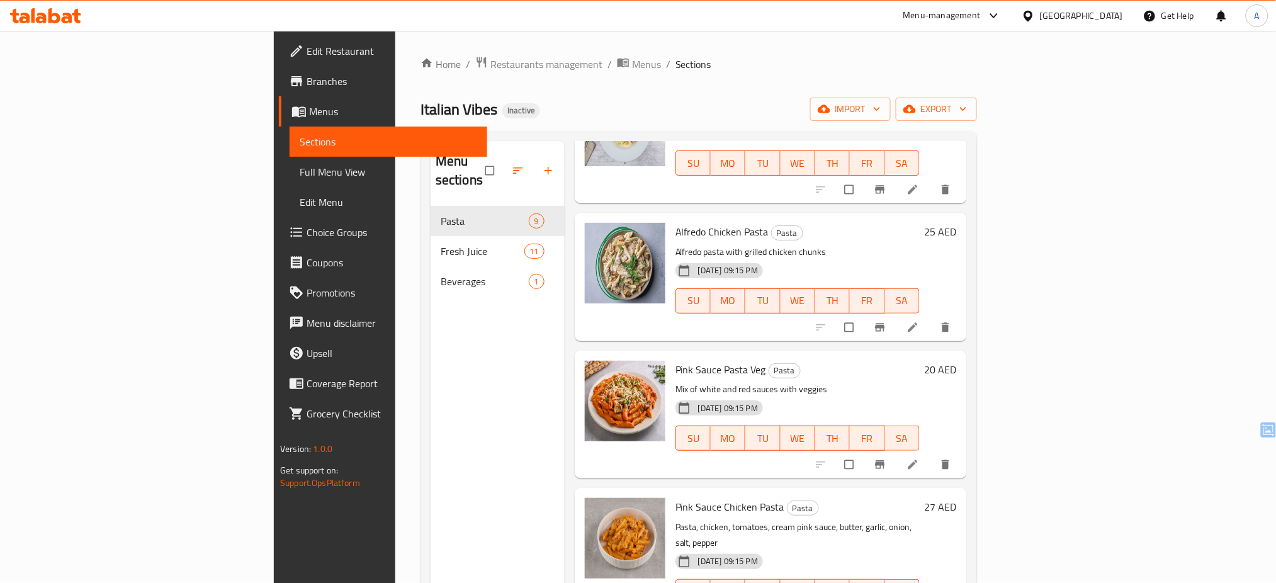
scroll to position [685, 0]
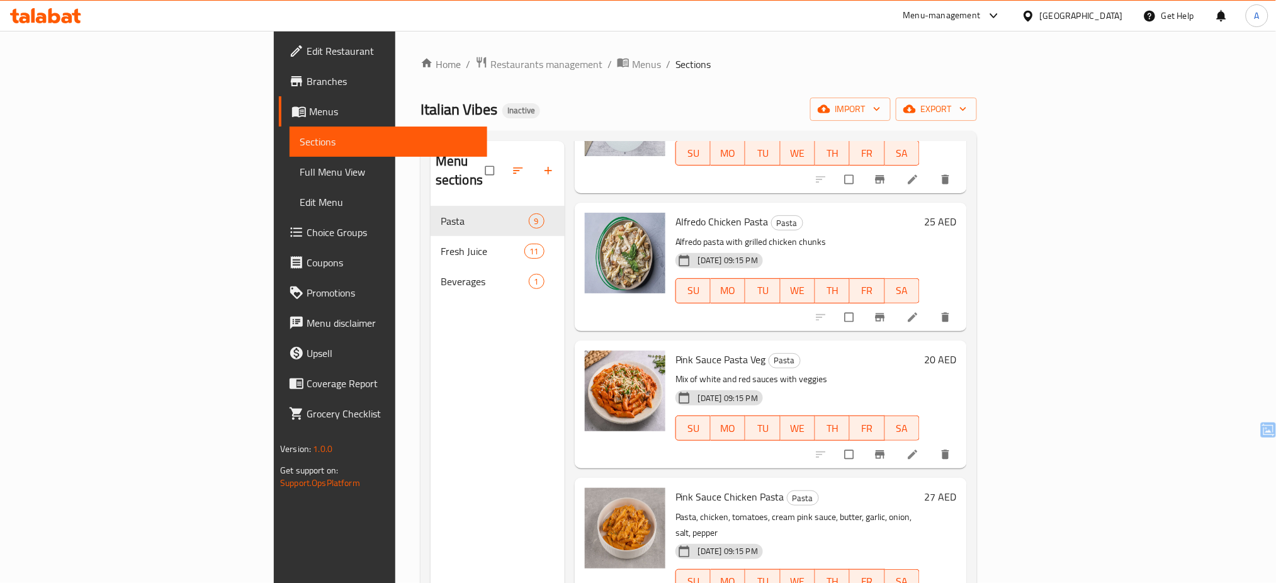
click at [300, 164] on span "Full Menu View" at bounding box center [388, 171] width 177 height 15
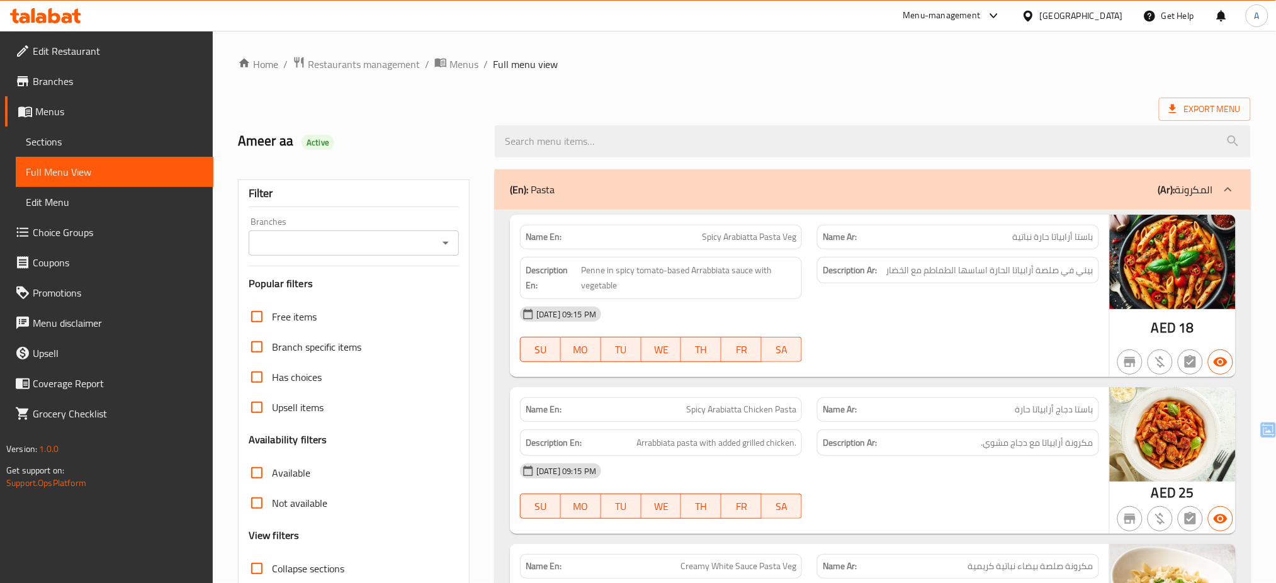
click at [456, 245] on div "Branches" at bounding box center [354, 242] width 210 height 25
click at [426, 249] on input "Branches" at bounding box center [343, 243] width 182 height 18
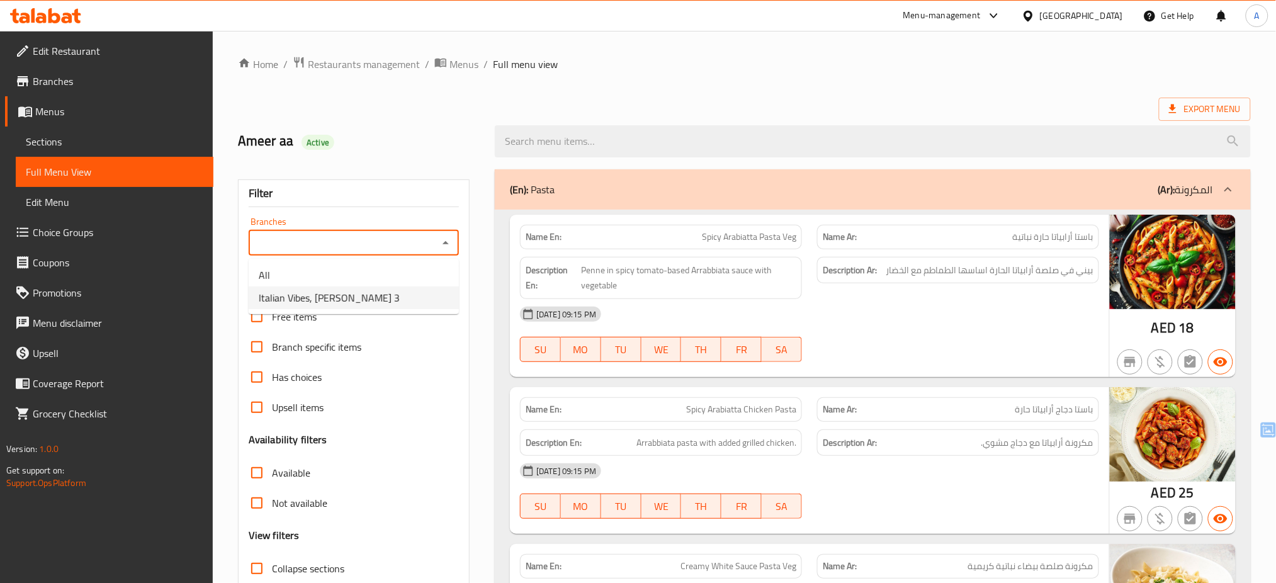
click at [400, 298] on li "Italian Vibes, Al Rashidiya 3" at bounding box center [354, 297] width 210 height 23
type input "Italian Vibes, Al Rashidiya 3"
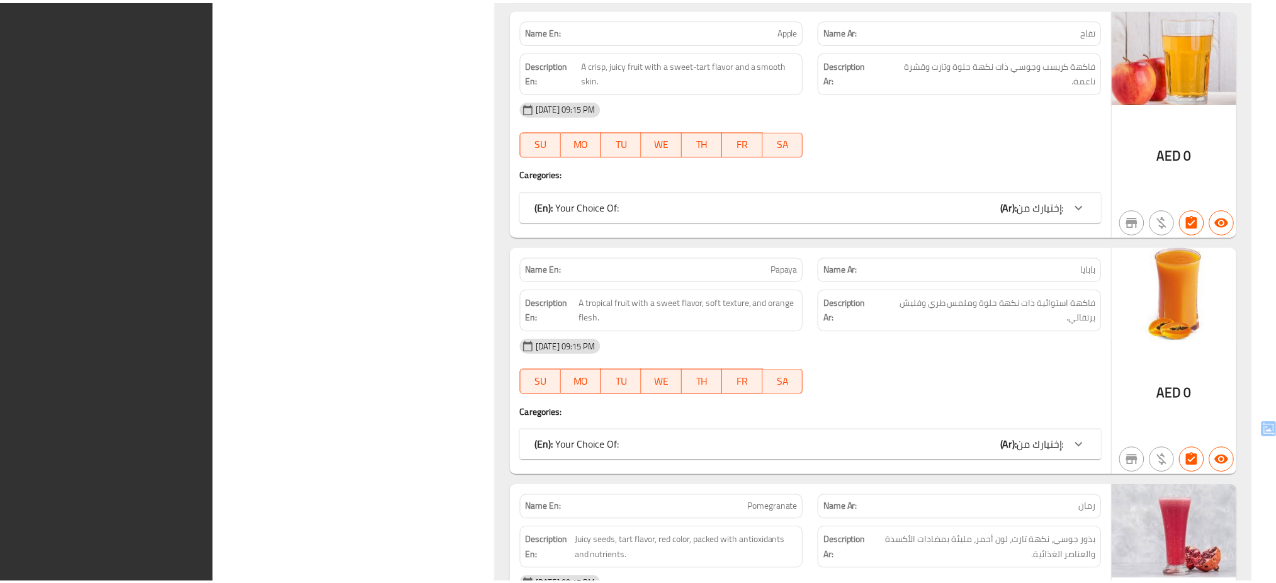
scroll to position [4043, 0]
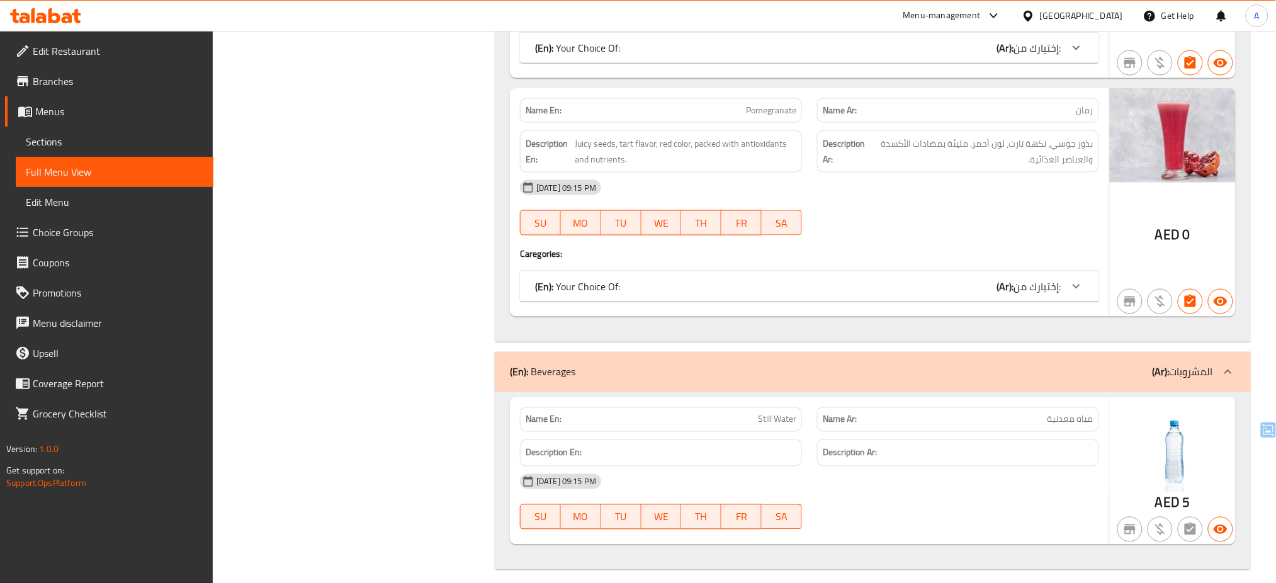
click at [40, 23] on div at bounding box center [45, 15] width 71 height 15
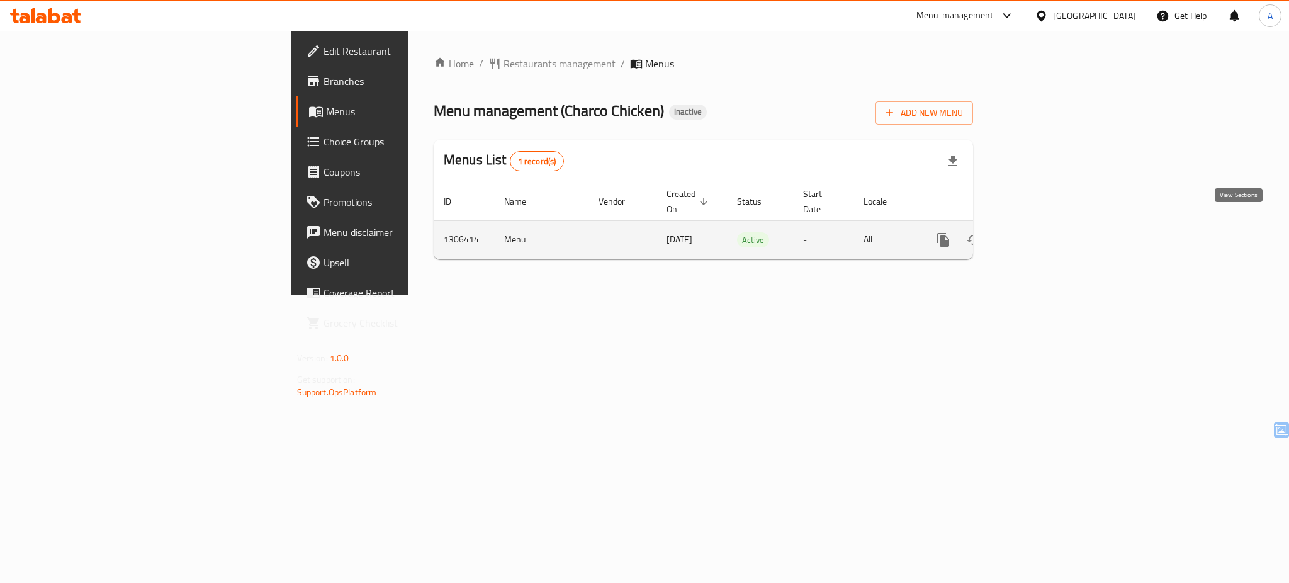
click at [1042, 232] on icon "enhanced table" at bounding box center [1034, 239] width 15 height 15
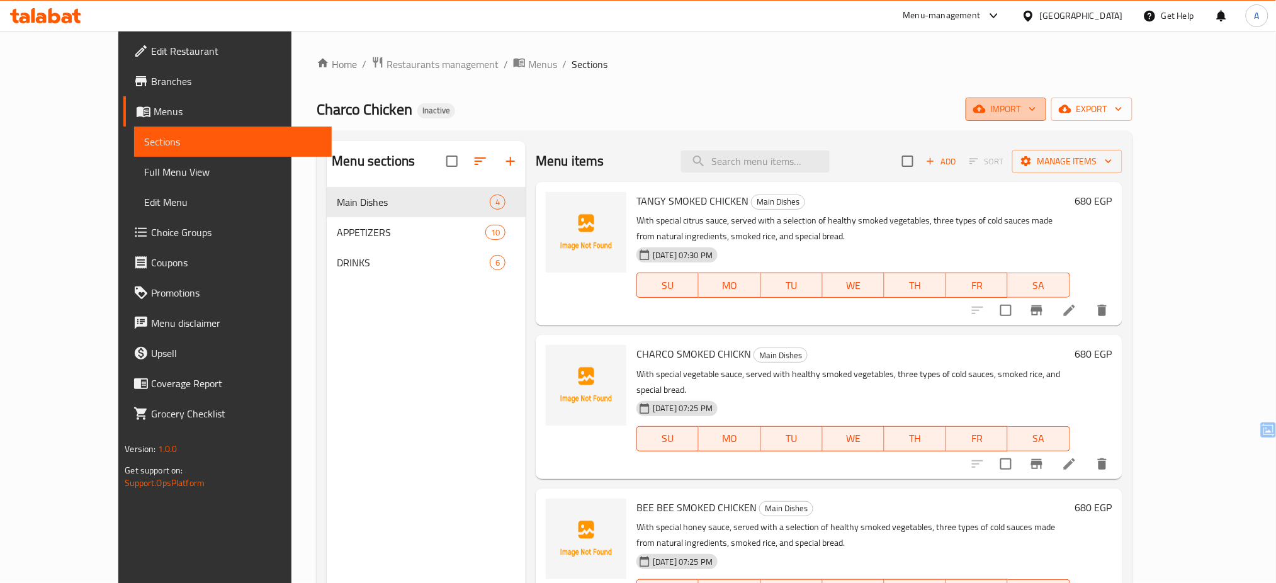
click at [1036, 111] on span "import" at bounding box center [1006, 109] width 60 height 16
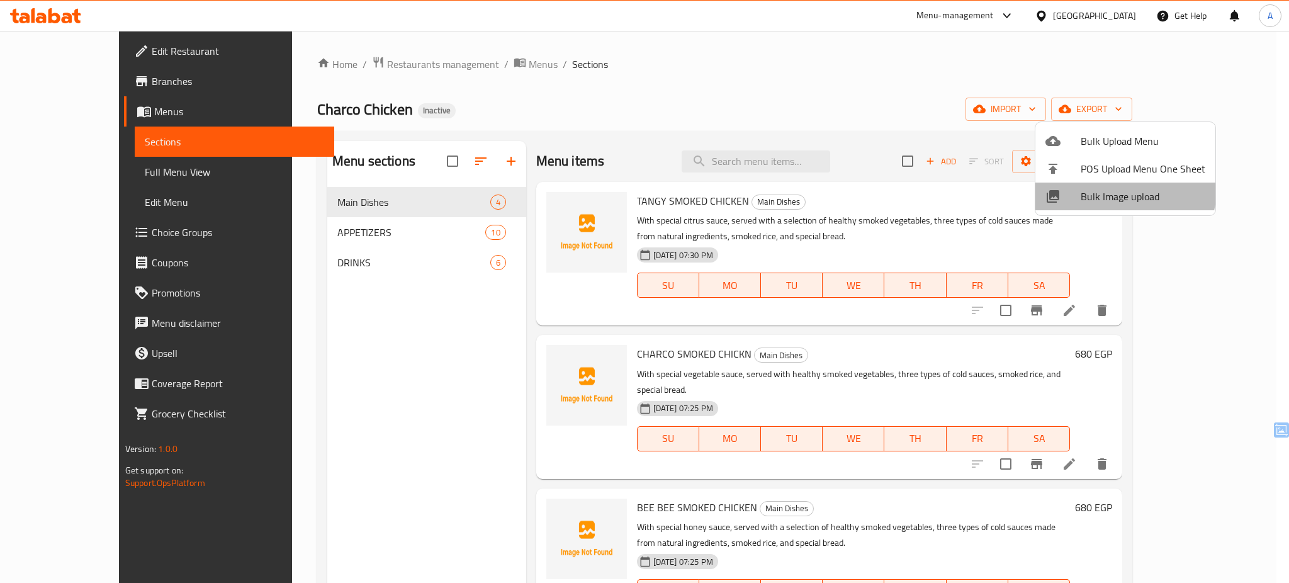
click at [1115, 189] on span "Bulk Image upload" at bounding box center [1143, 196] width 125 height 15
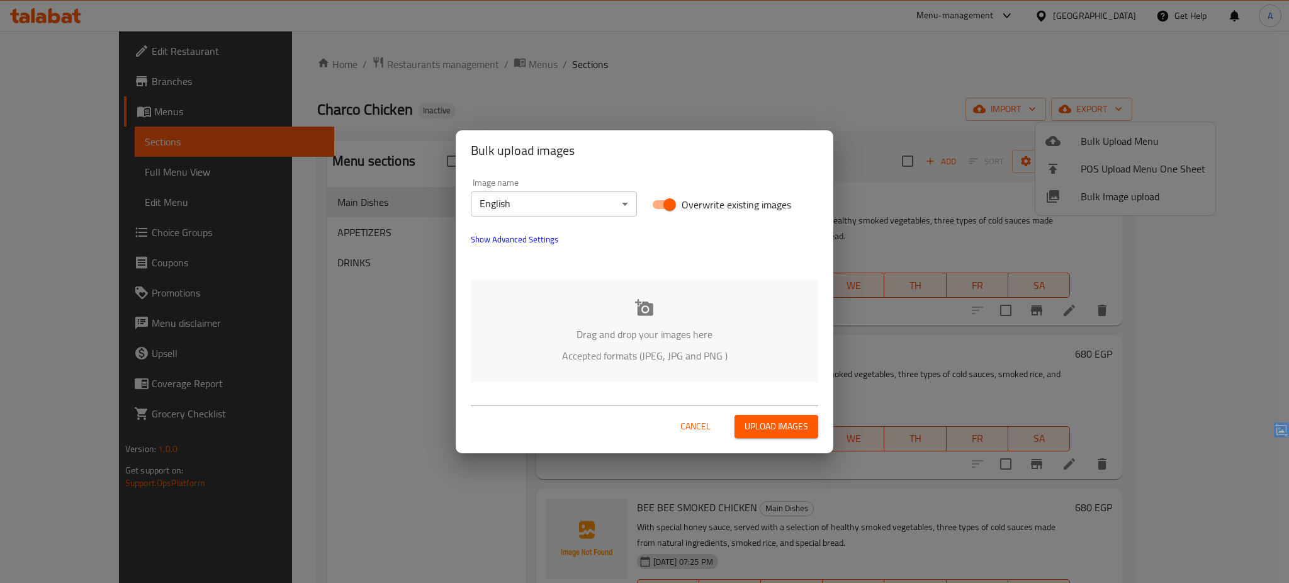
click at [721, 201] on span "Overwrite existing images" at bounding box center [737, 204] width 110 height 15
click at [706, 201] on input "Overwrite existing images" at bounding box center [670, 205] width 72 height 24
checkbox input "false"
click at [618, 349] on p "Accepted formats (JPEG, JPG and PNG )" at bounding box center [645, 355] width 310 height 15
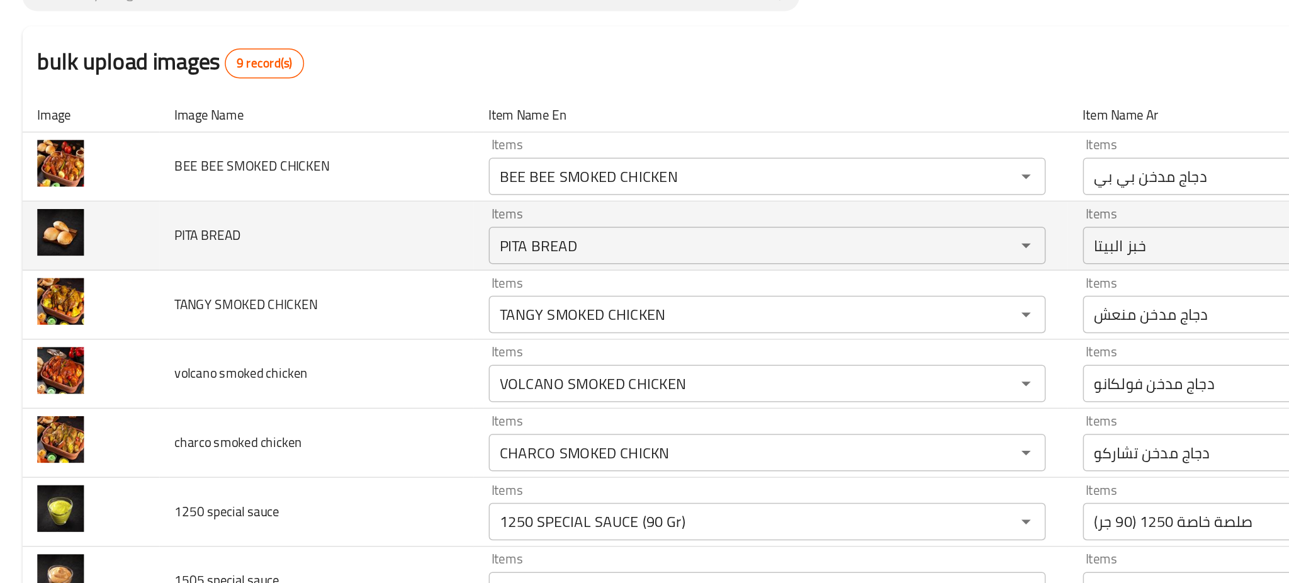
click at [295, 257] on td "PITA BREAD" at bounding box center [214, 262] width 212 height 47
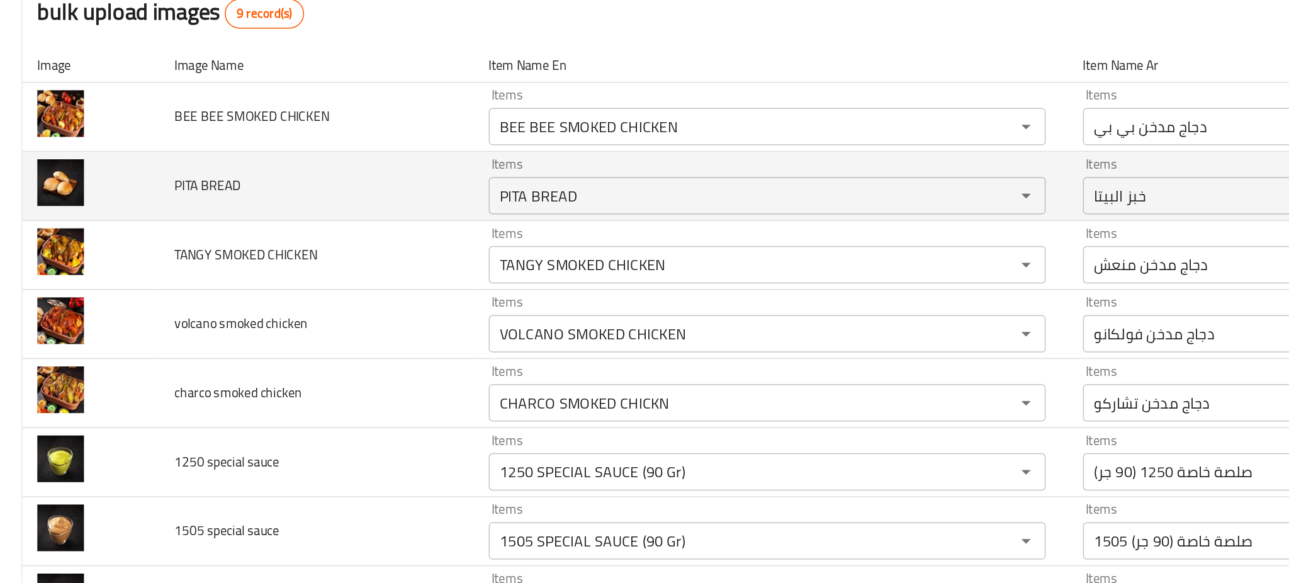
scroll to position [54, 0]
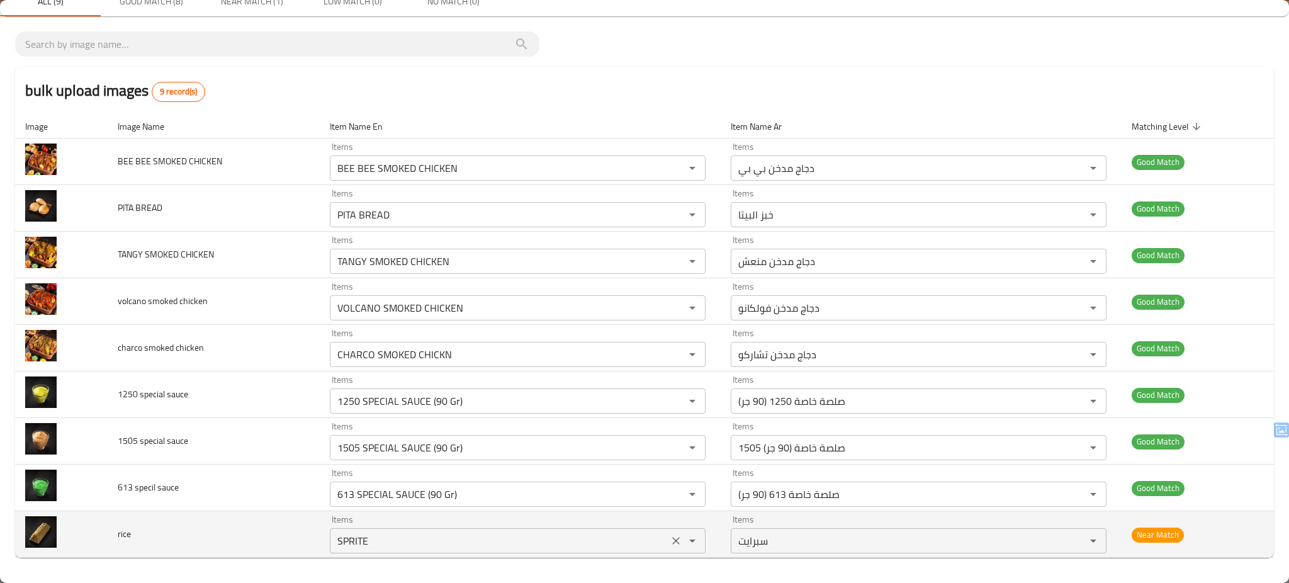
click at [437, 537] on input "SPRITE" at bounding box center [499, 541] width 331 height 18
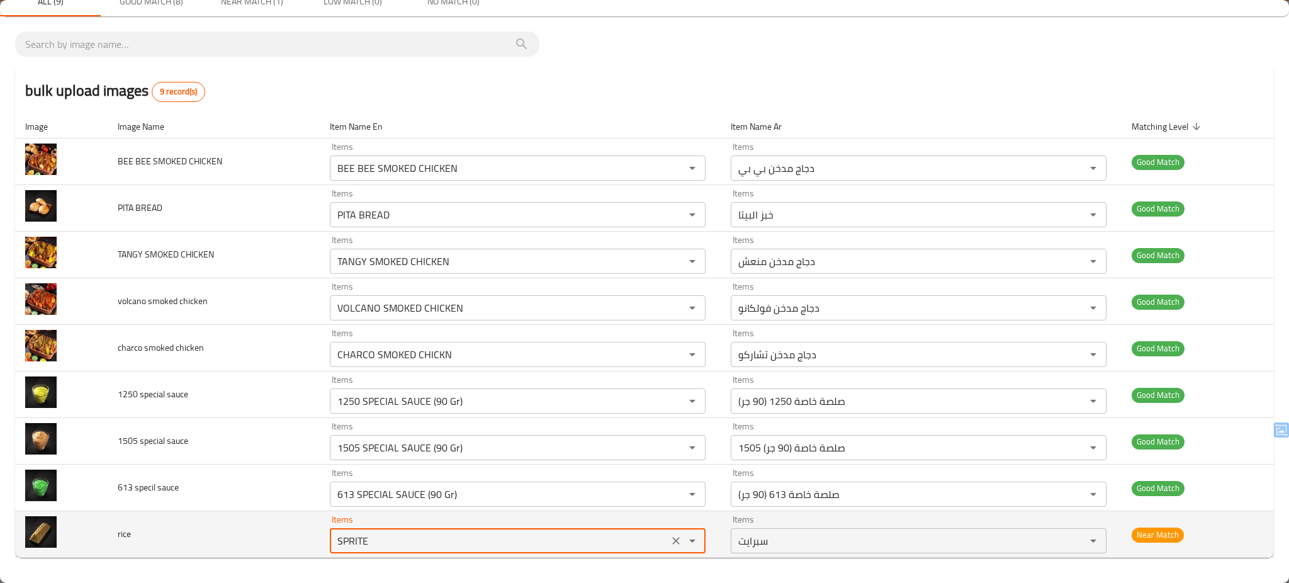
click at [437, 537] on input "SPRITE" at bounding box center [499, 541] width 331 height 18
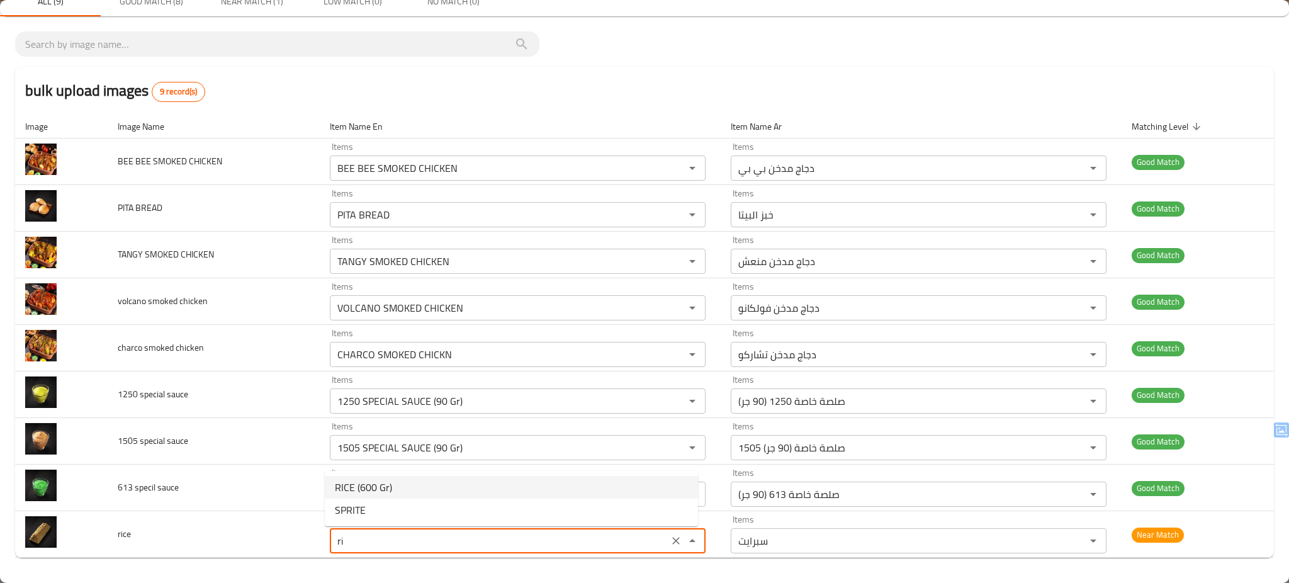
click at [364, 480] on span "RICE (600 Gr)" at bounding box center [363, 487] width 57 height 15
type input "RICE (600 Gr)"
type input "أرز (600 غرام)"
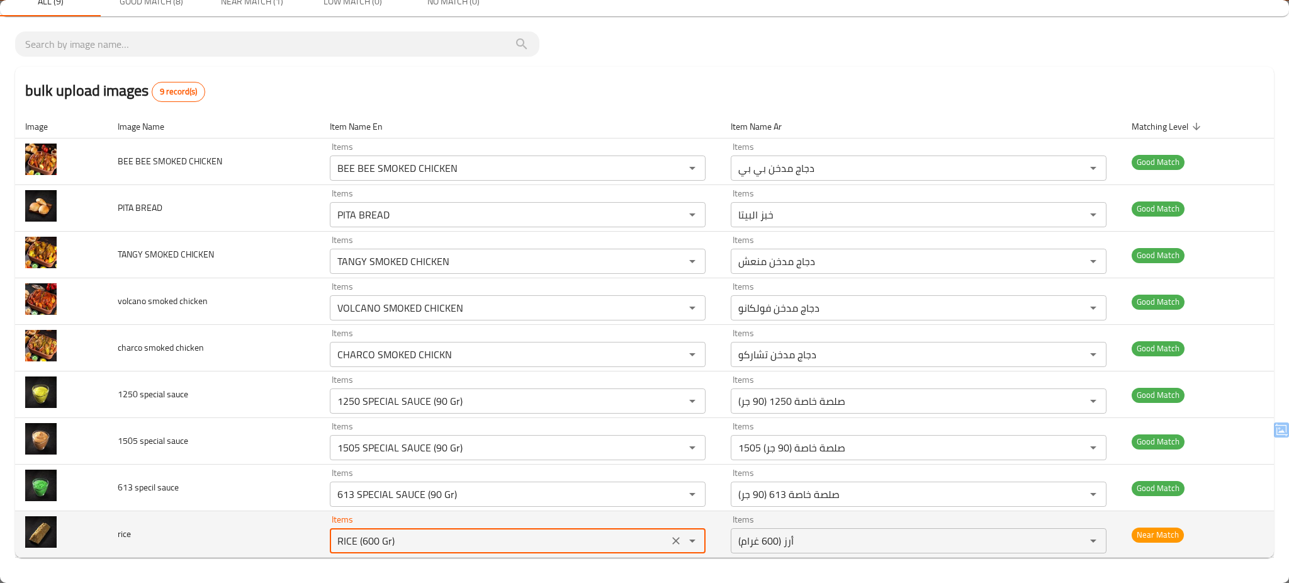
type input "RICE (600 Gr)"
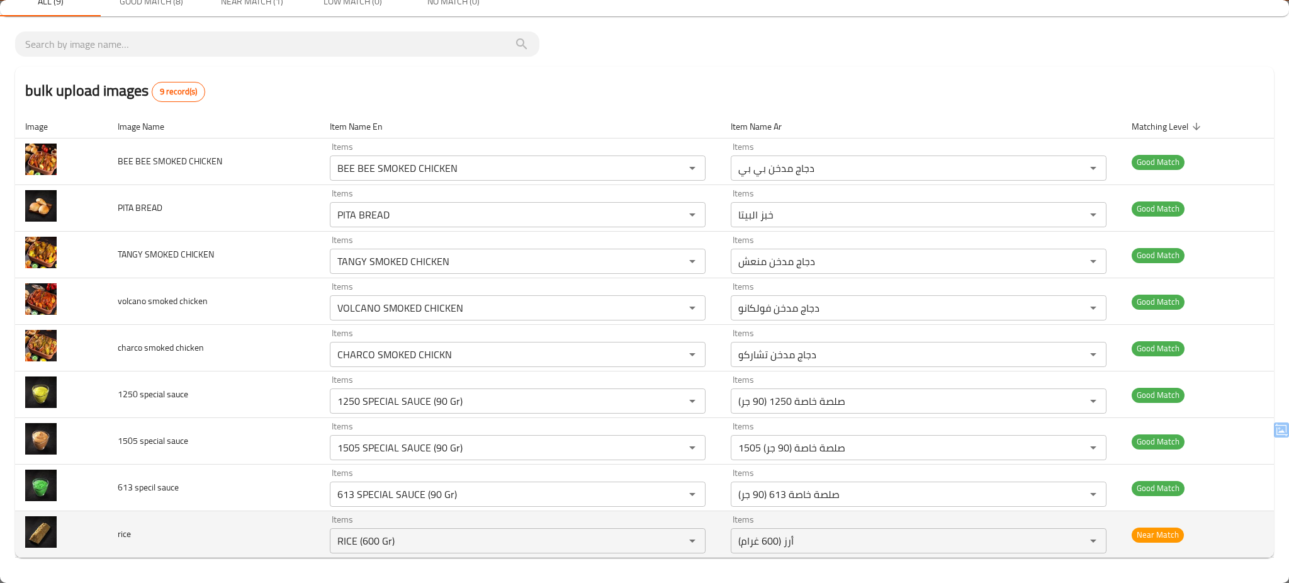
click at [247, 536] on td "rice" at bounding box center [214, 534] width 212 height 47
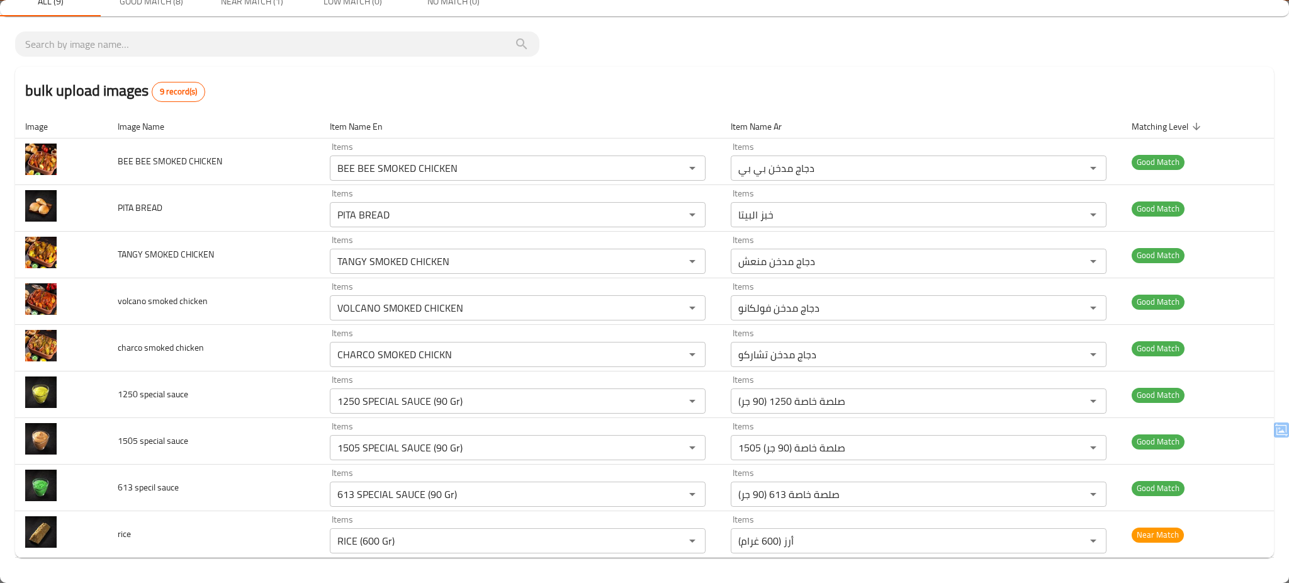
scroll to position [0, 0]
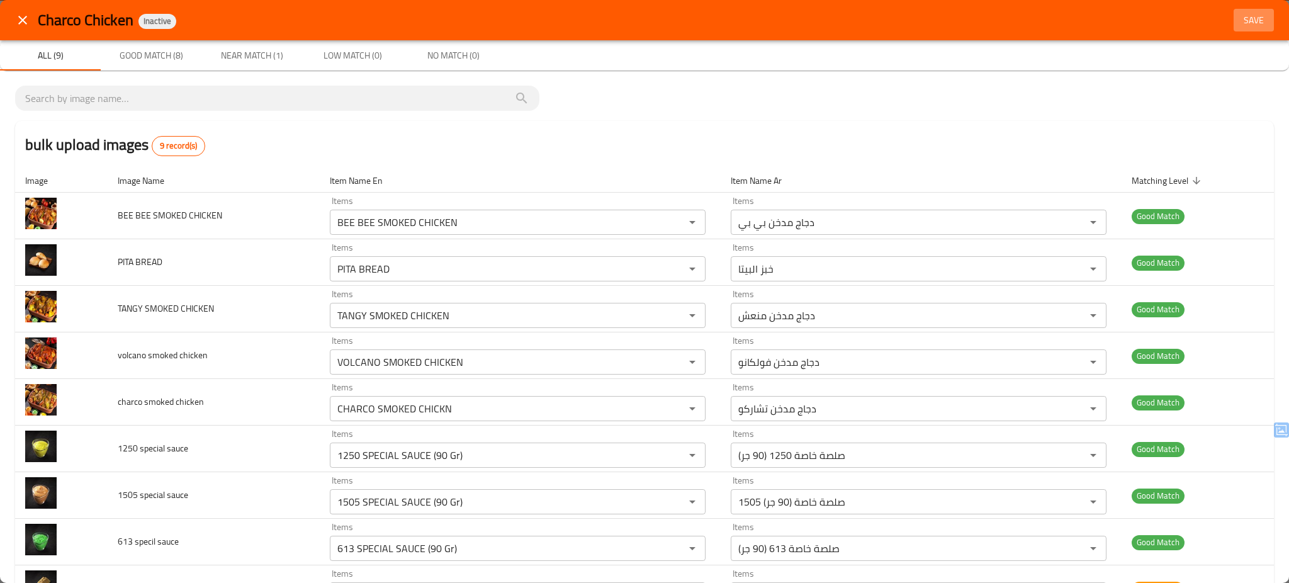
click at [1239, 20] on span "Save" at bounding box center [1254, 21] width 30 height 16
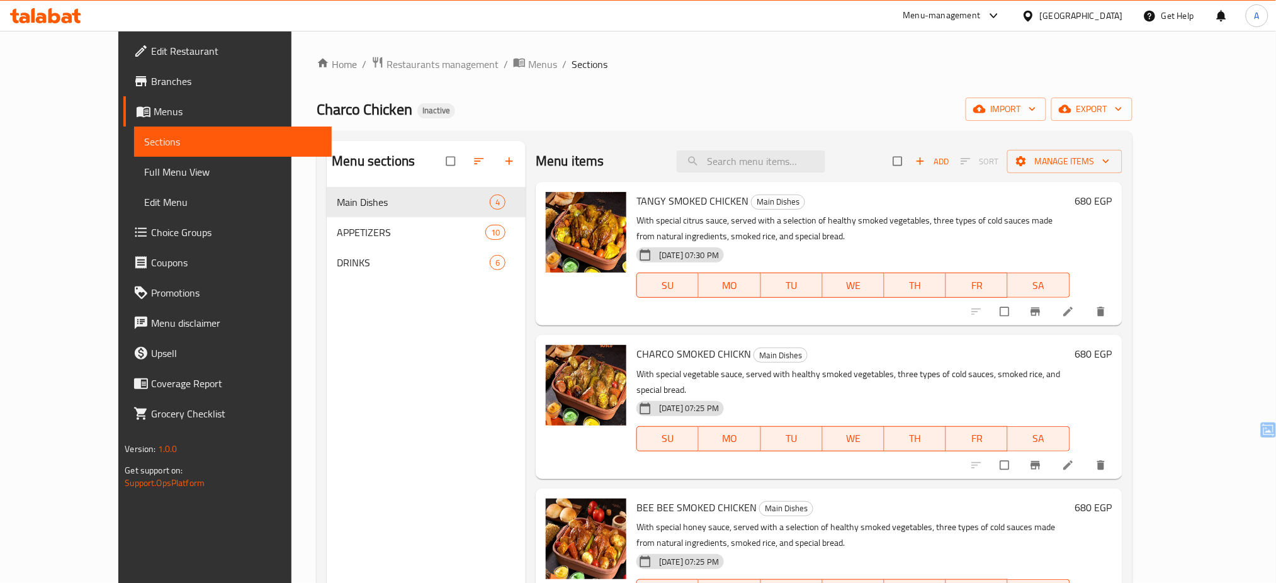
scroll to position [176, 0]
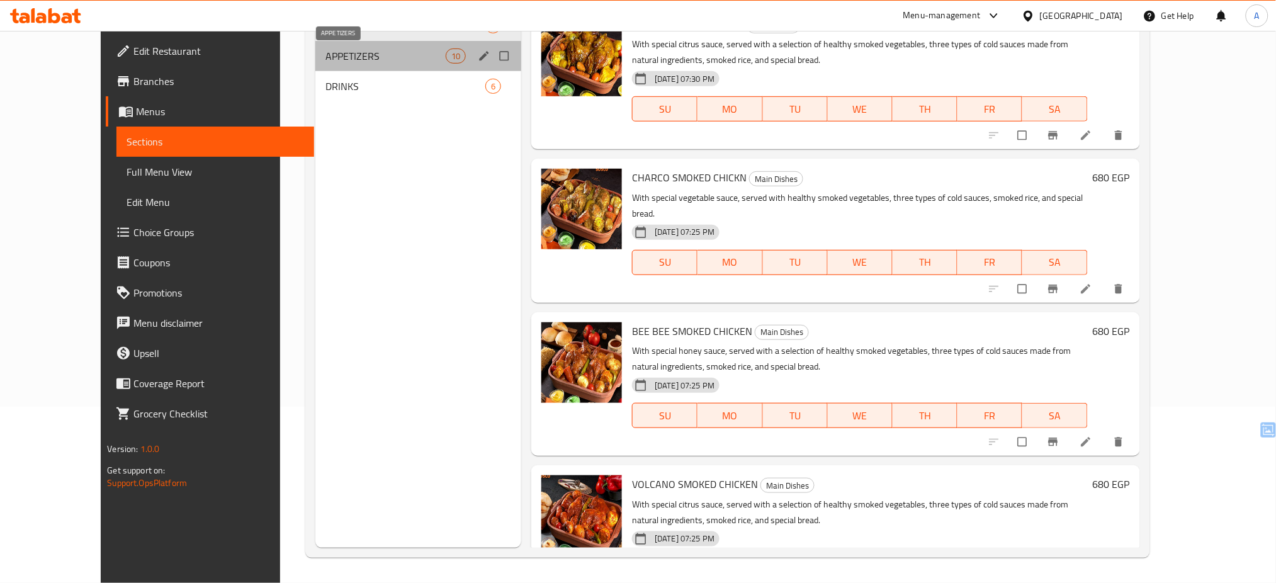
click at [325, 54] on span "APPETIZERS" at bounding box center [385, 55] width 120 height 15
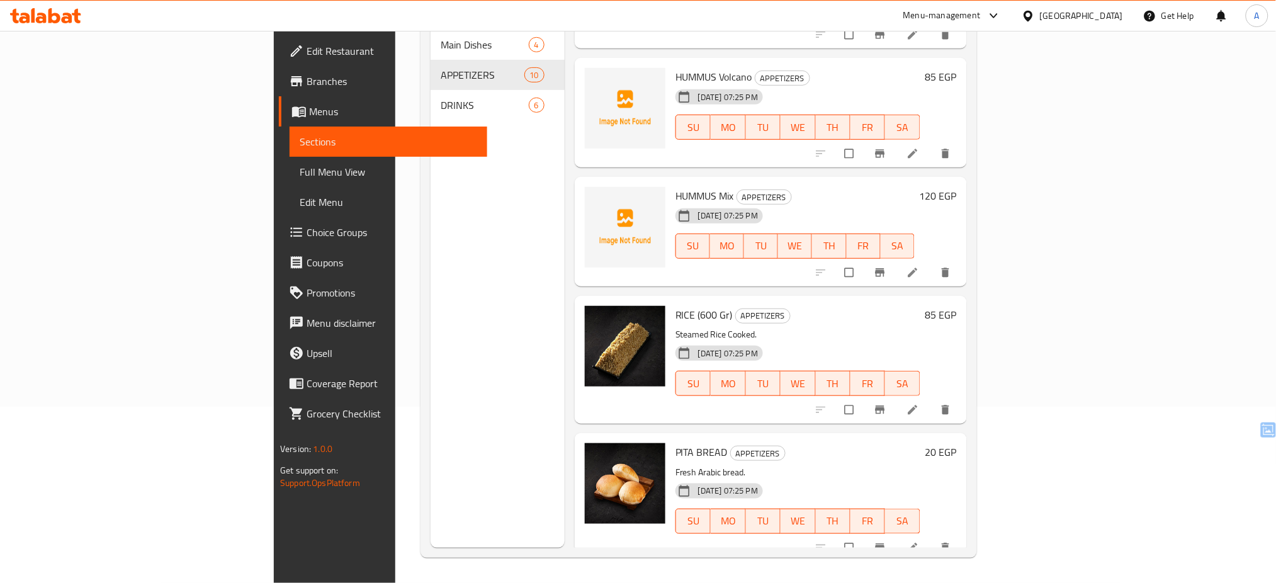
scroll to position [729, 0]
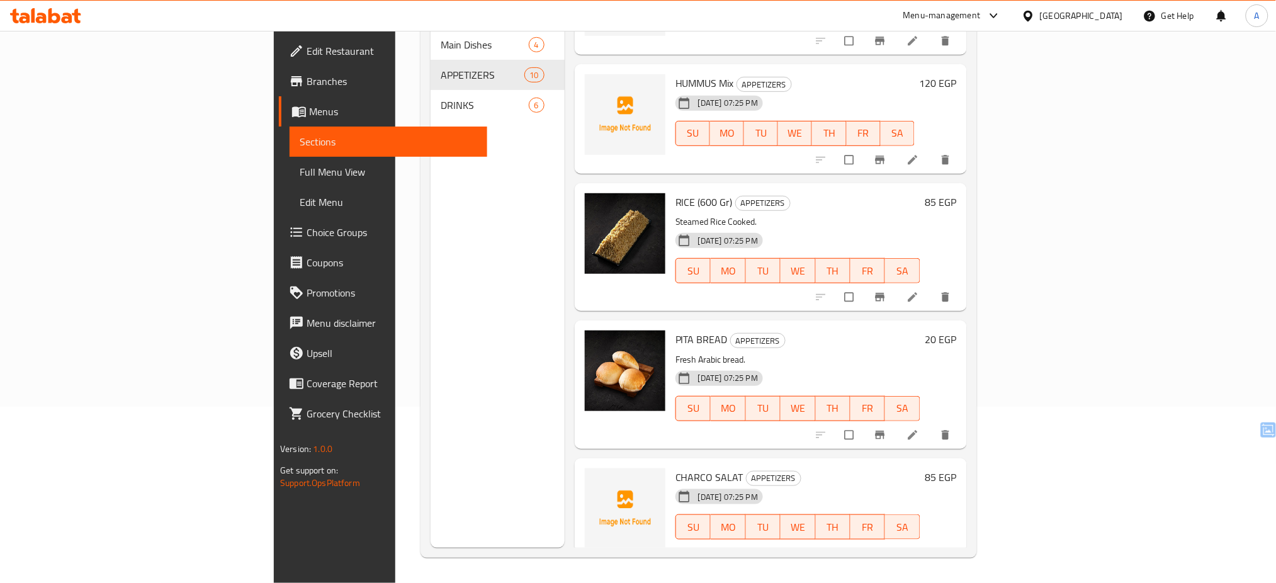
click at [580, 273] on div at bounding box center [625, 247] width 91 height 118
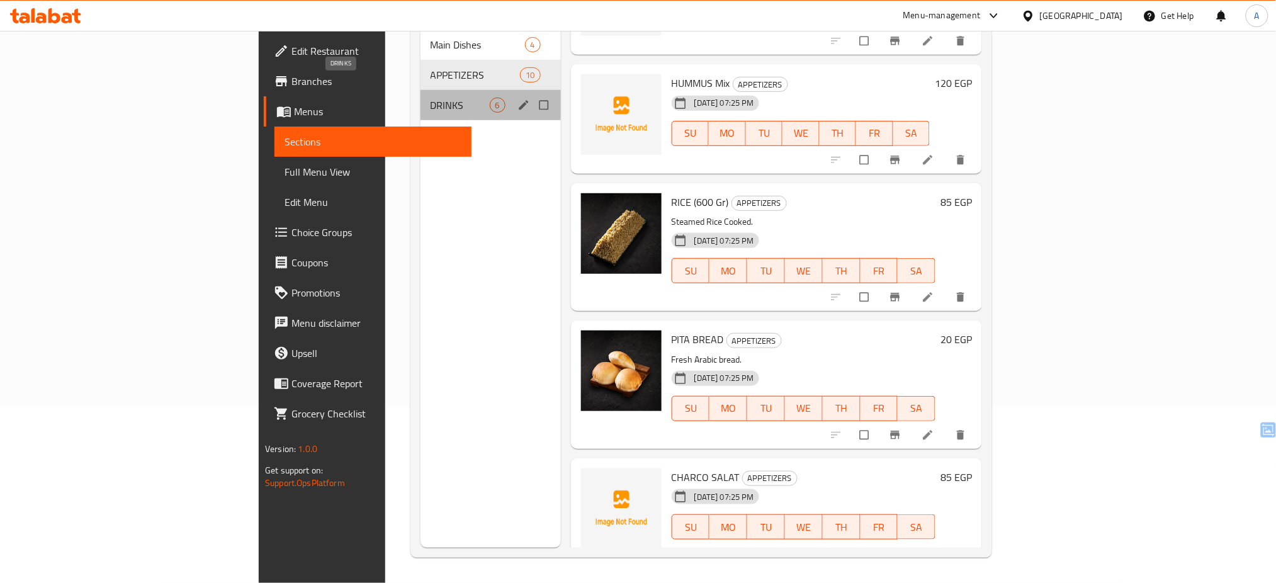
click at [431, 98] on span "DRINKS" at bounding box center [460, 105] width 59 height 15
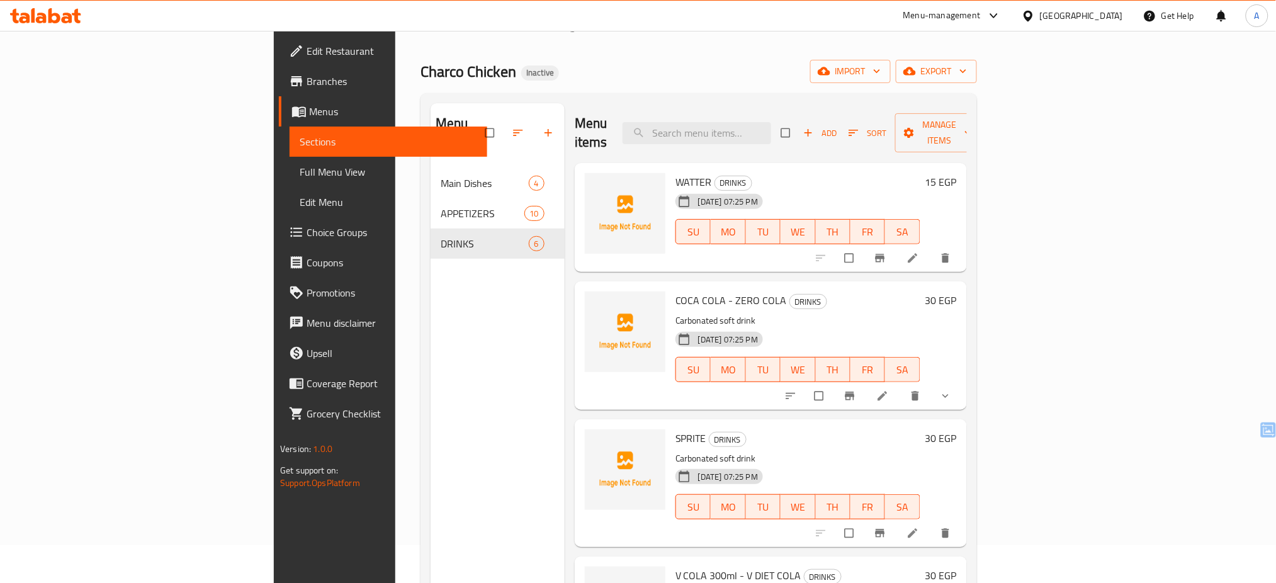
scroll to position [36, 0]
click at [790, 296] on span "DRINKS" at bounding box center [808, 303] width 37 height 14
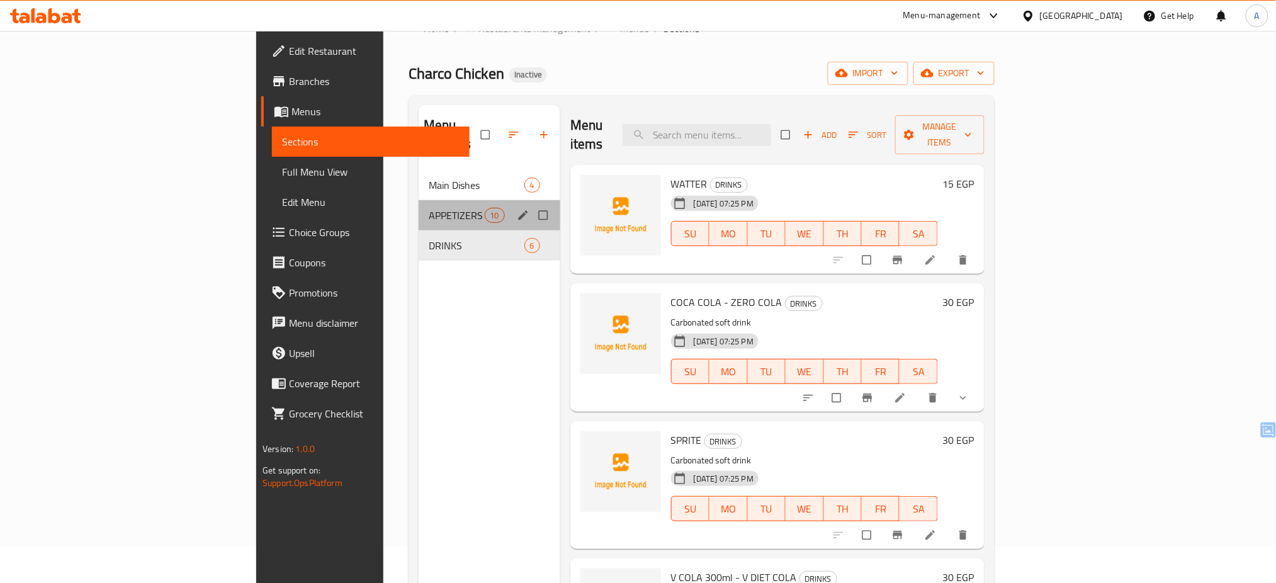
click at [419, 209] on div "APPETIZERS 10" at bounding box center [490, 215] width 142 height 30
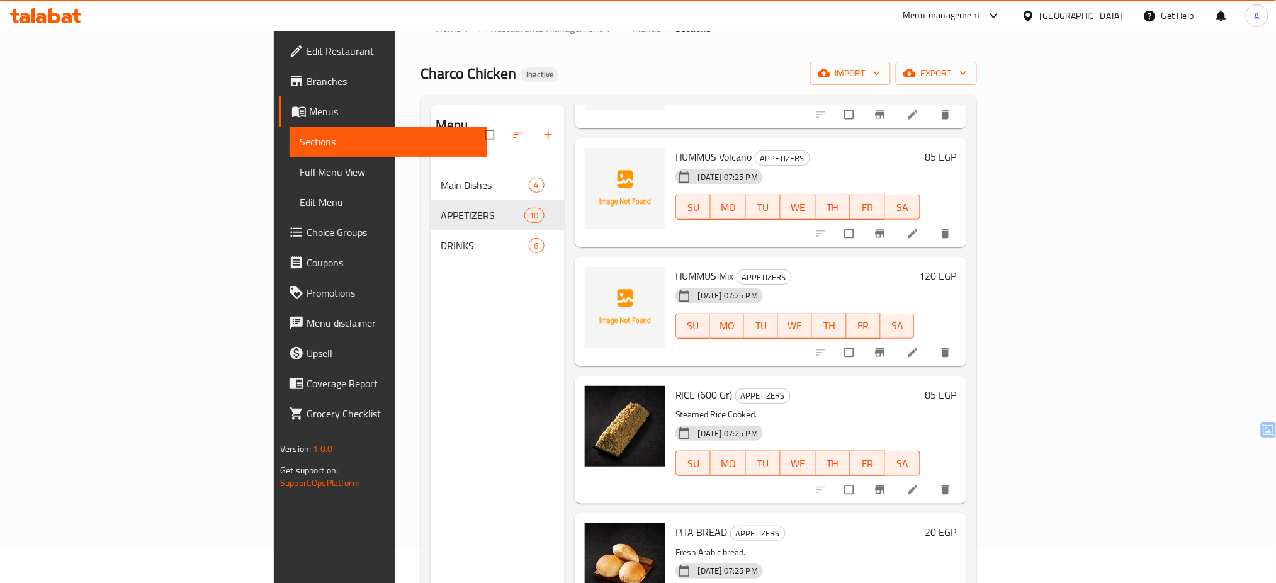
scroll to position [729, 0]
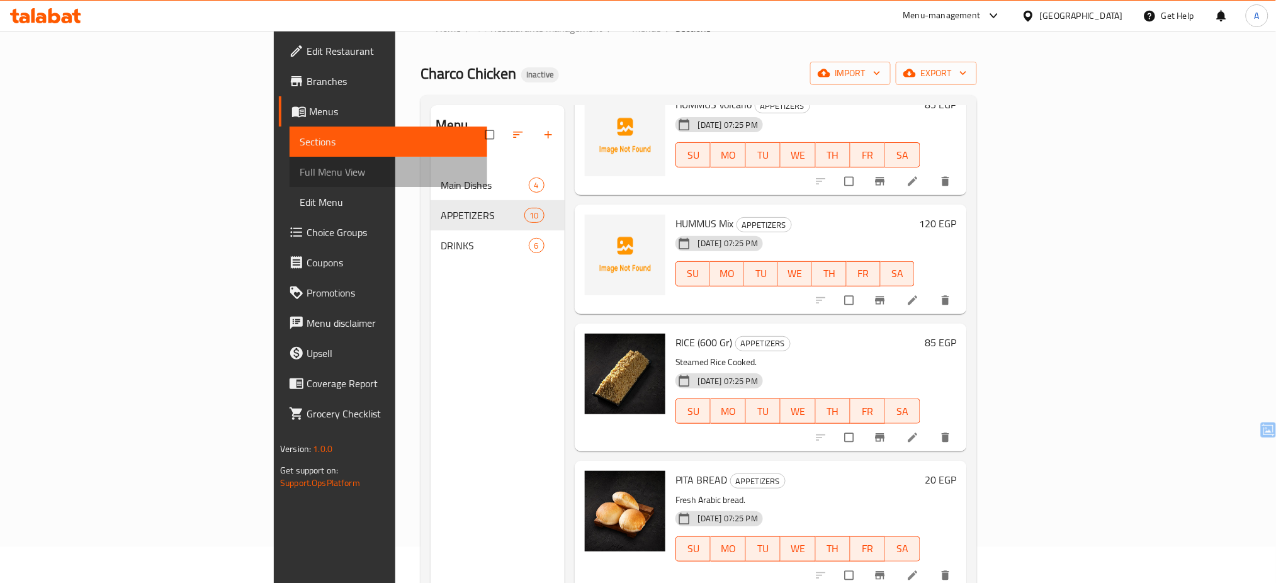
click at [300, 177] on span "Full Menu View" at bounding box center [388, 171] width 177 height 15
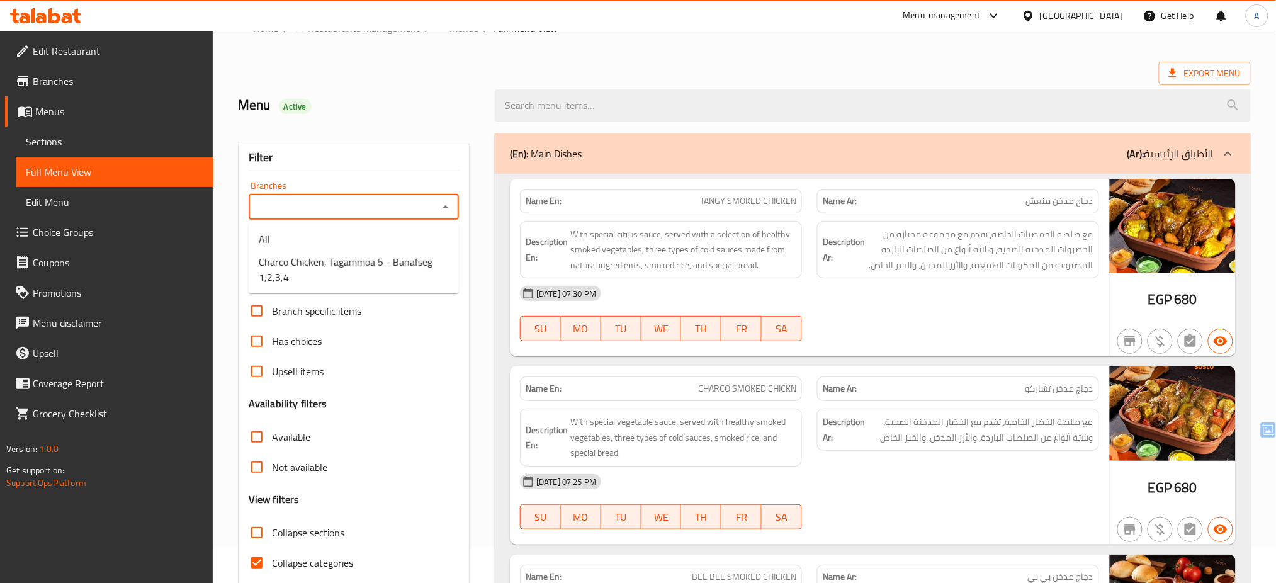
click at [386, 207] on input "Branches" at bounding box center [343, 207] width 182 height 18
click at [373, 263] on span "Charco Chicken, Tagammoa 5 - Banafseg 1,2,3,4" at bounding box center [354, 269] width 190 height 30
type input "Charco Chicken, Tagammoa 5 - Banafseg 1,2,3,4"
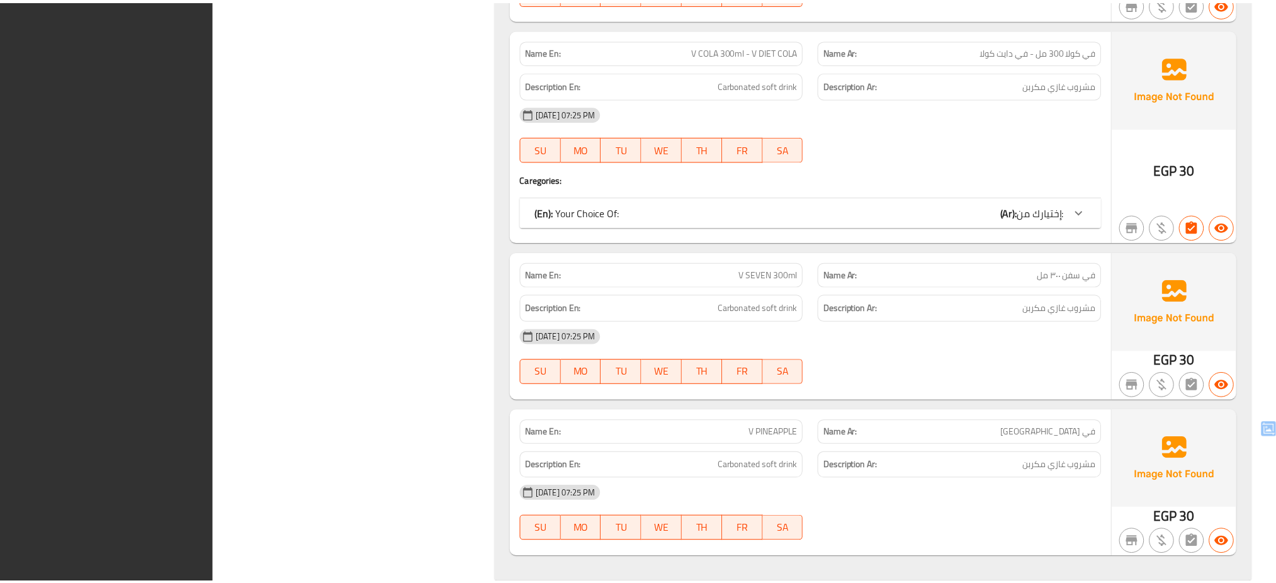
scroll to position [3216, 0]
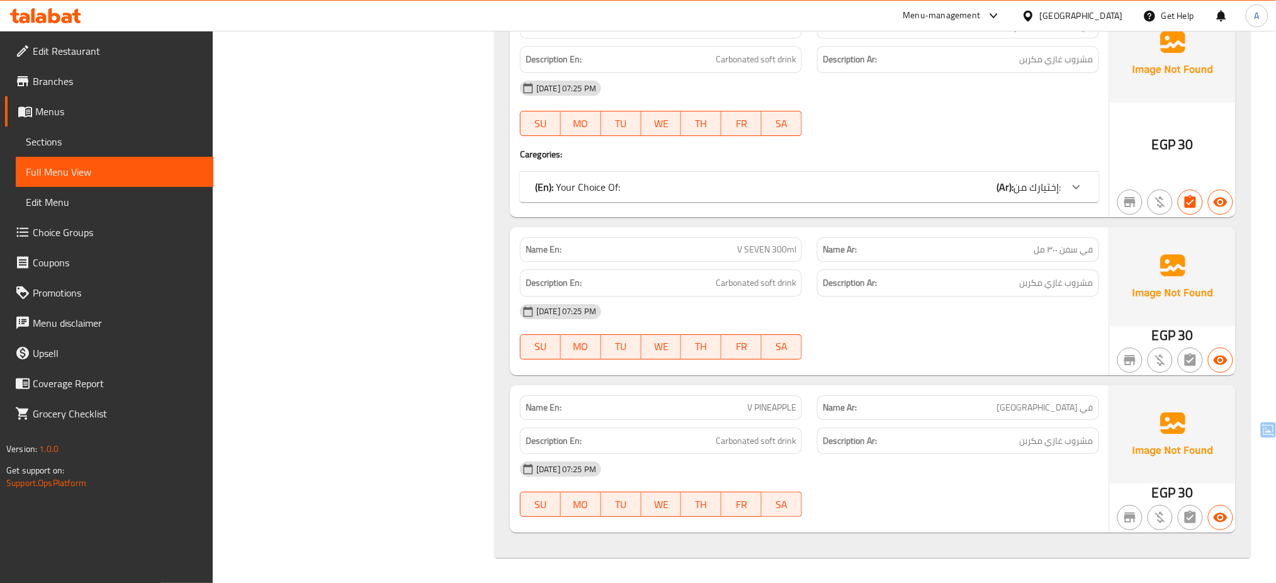
click at [28, 15] on icon at bounding box center [24, 18] width 11 height 11
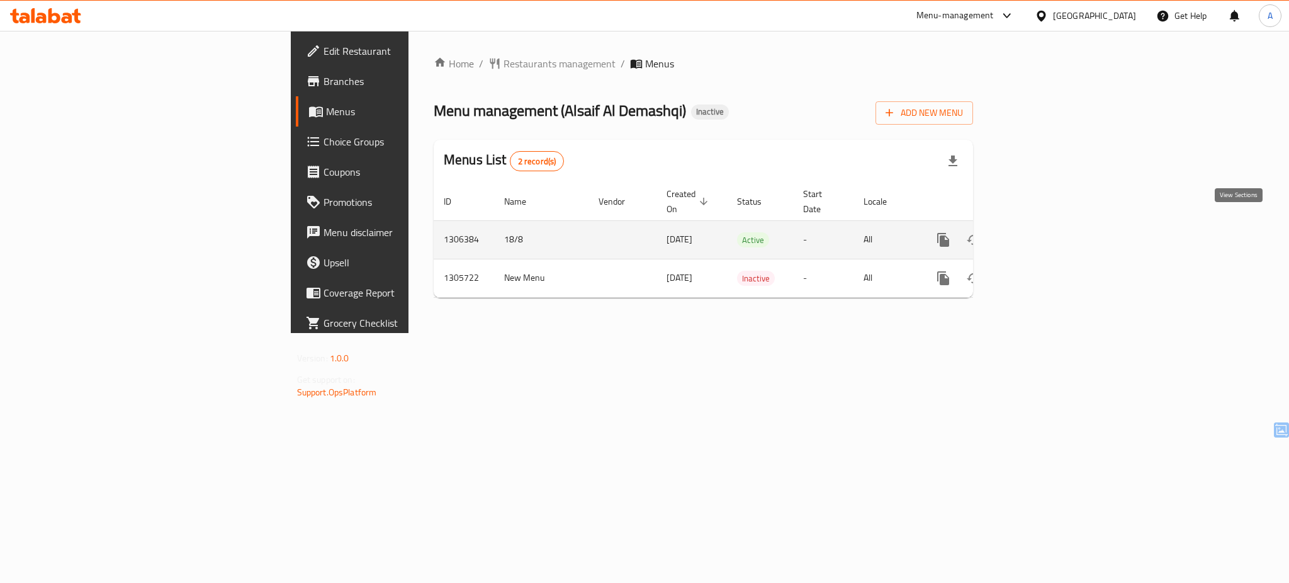
click at [1042, 232] on icon "enhanced table" at bounding box center [1034, 239] width 15 height 15
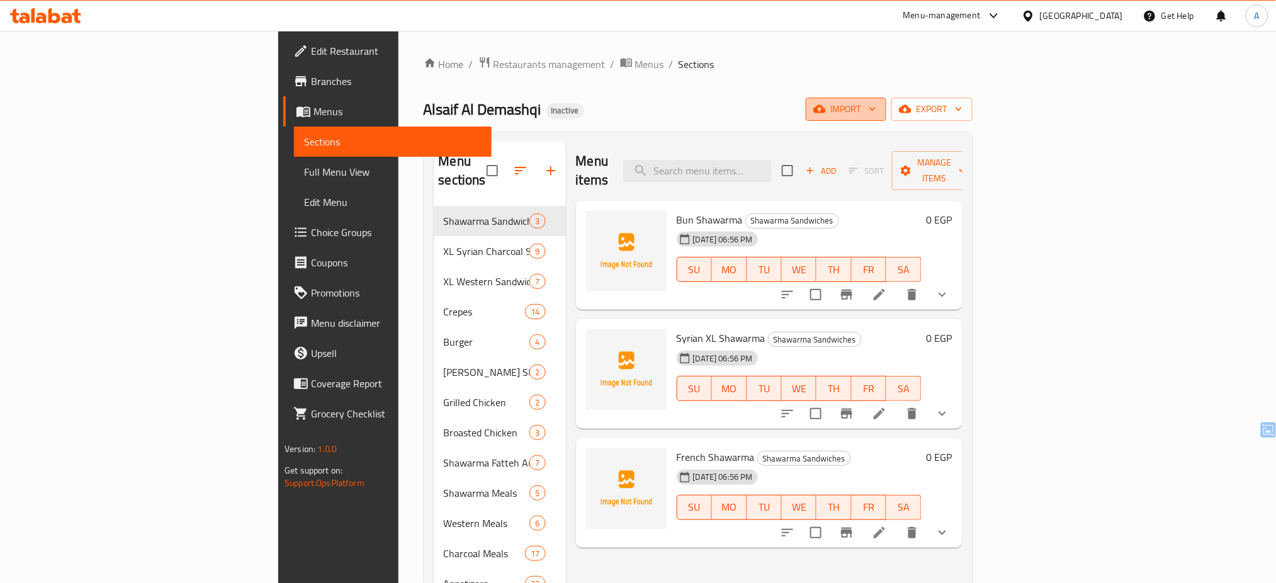
click at [876, 102] on span "import" at bounding box center [846, 109] width 60 height 16
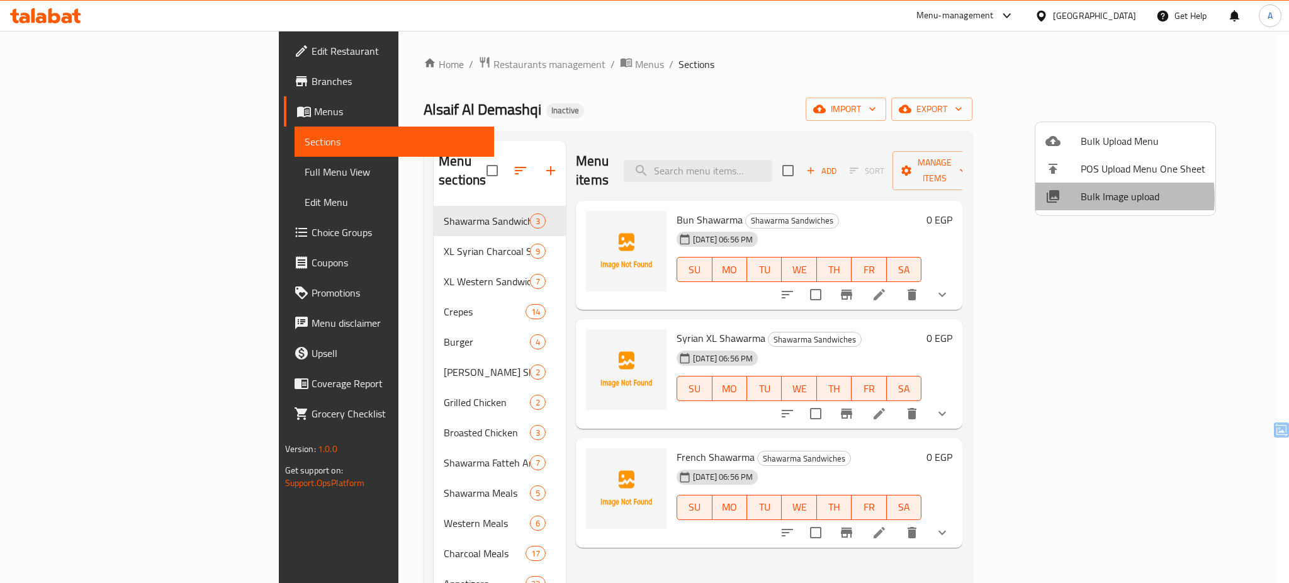
click at [1083, 198] on span "Bulk Image upload" at bounding box center [1143, 196] width 125 height 15
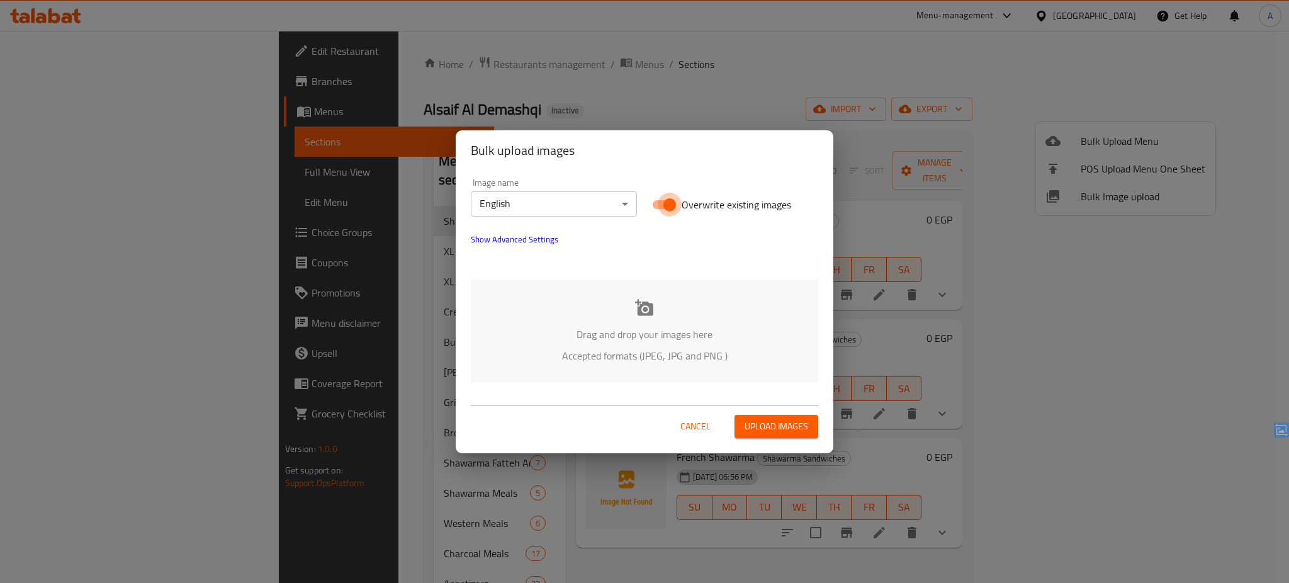
click at [661, 206] on input "Overwrite existing images" at bounding box center [670, 205] width 72 height 24
checkbox input "false"
click at [617, 323] on div "Drag and drop your images here Accepted formats (JPEG, JPG and PNG )" at bounding box center [644, 330] width 347 height 103
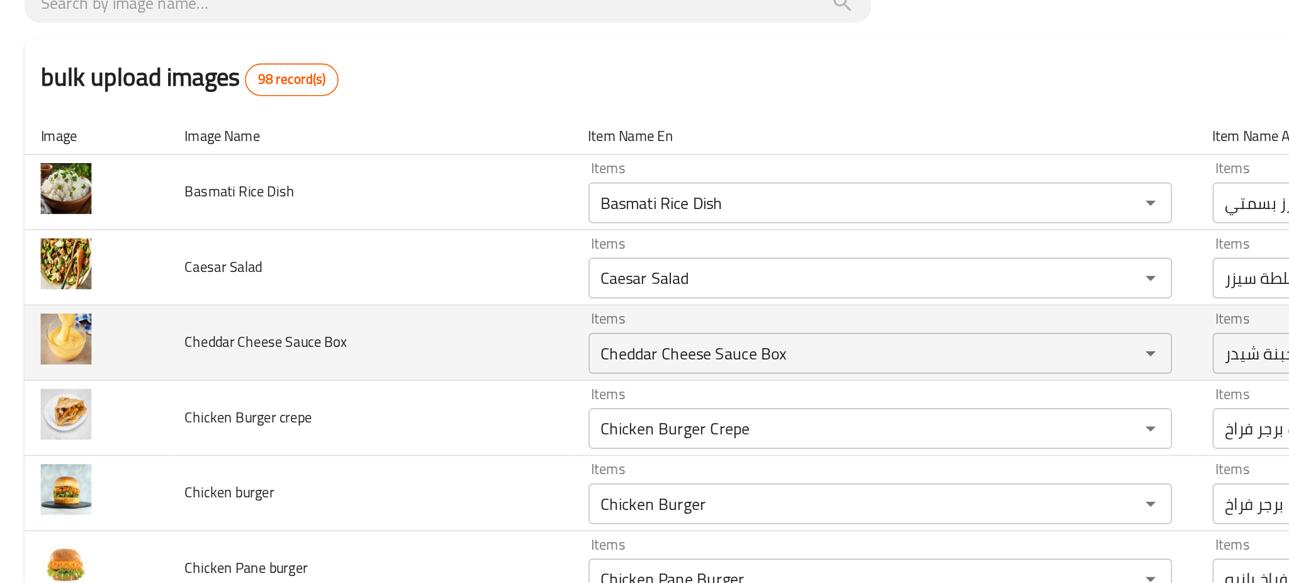
click at [313, 311] on td "Cheddar Cheese Sauce Box" at bounding box center [229, 309] width 250 height 47
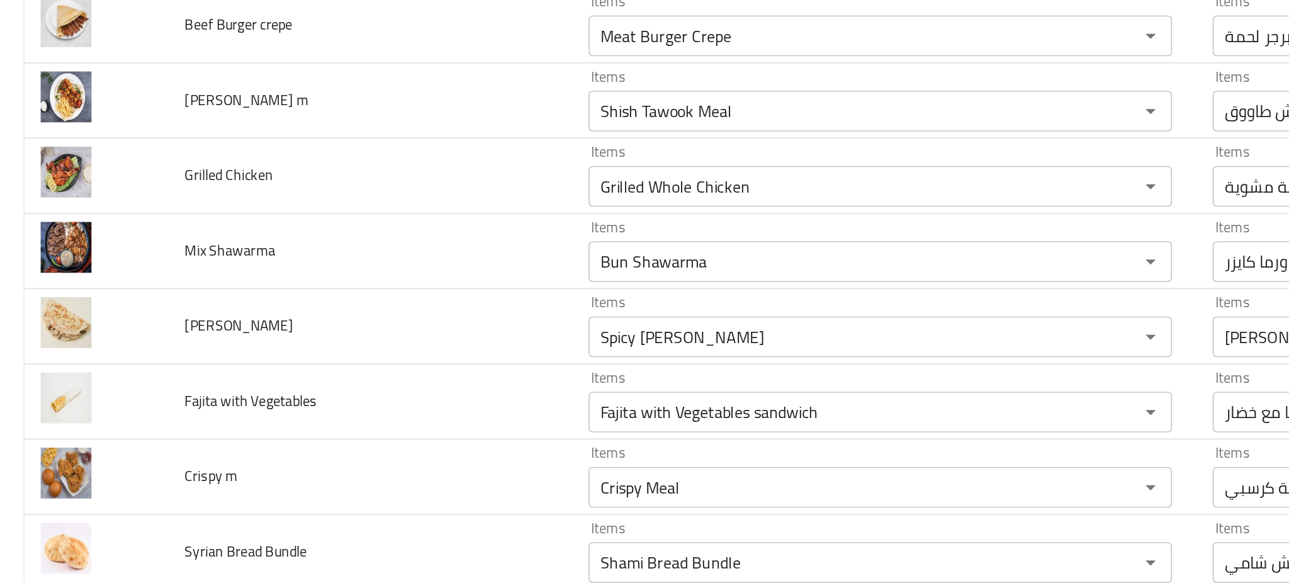
scroll to position [2014, 0]
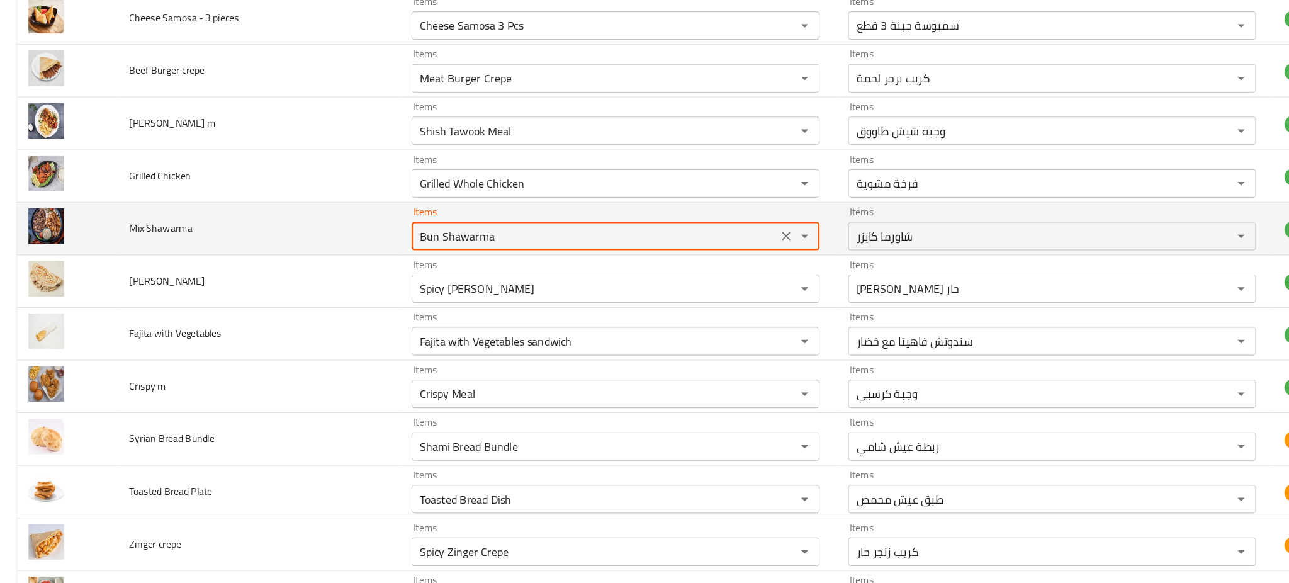
click at [417, 253] on Shawarma "Bun Shawarma" at bounding box center [526, 258] width 317 height 18
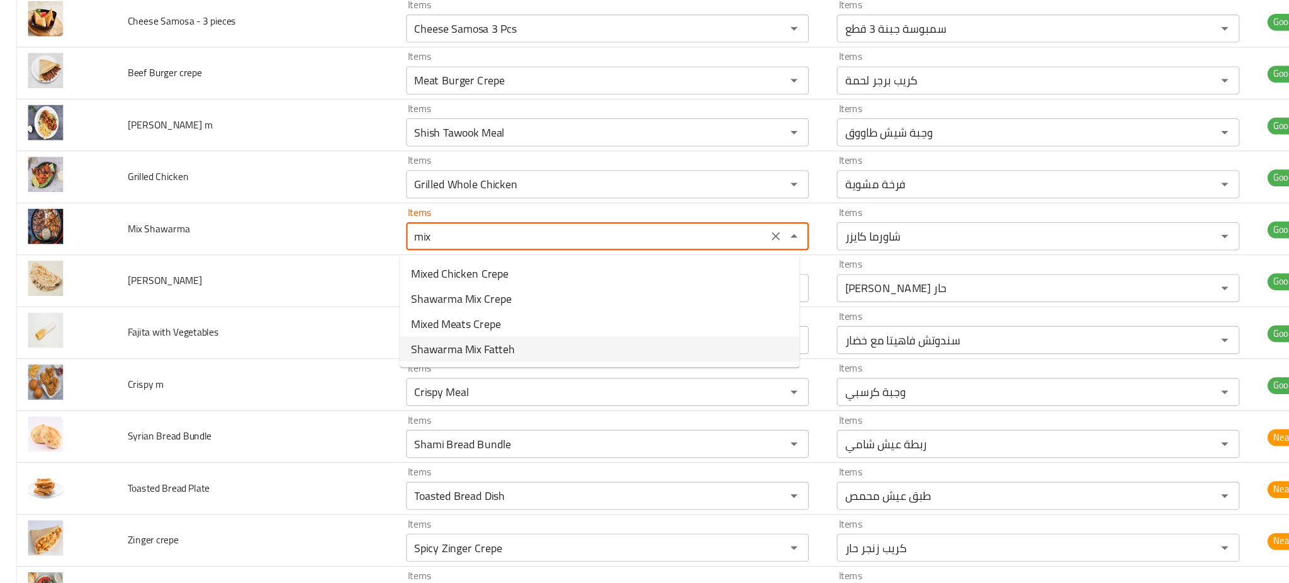
click at [407, 354] on span "Shawarma Mix Fatteh" at bounding box center [415, 358] width 93 height 15
type Shawarma "Shawarma Mix Fatteh"
type Shawarma-ar "فتة شاورما مكس"
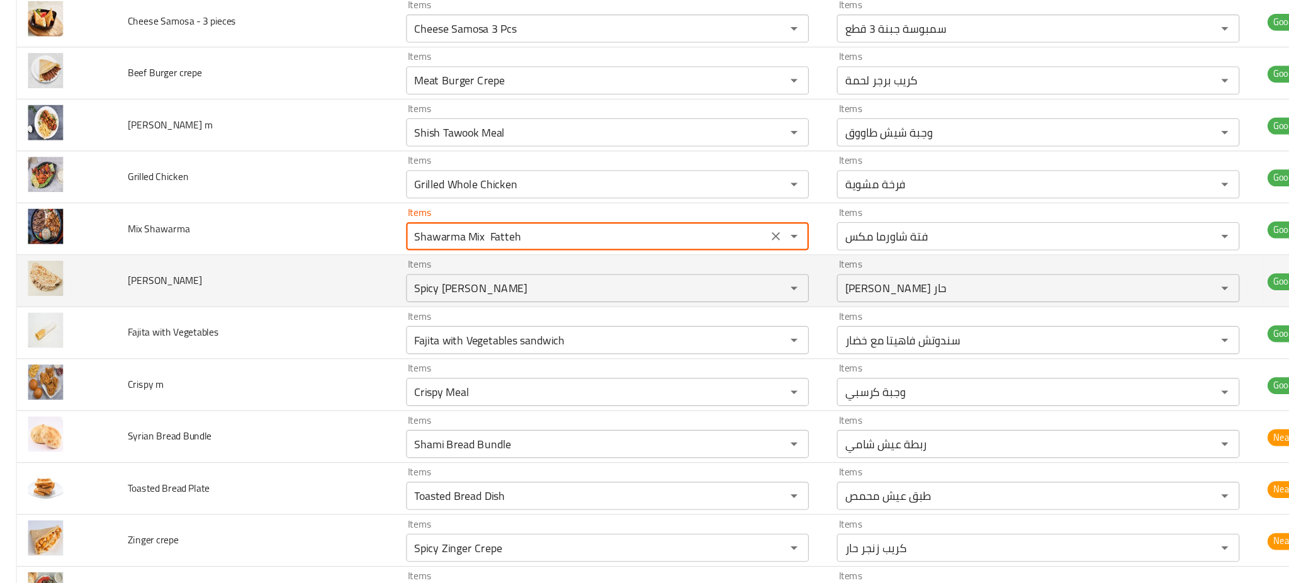
type Shawarma "Shawarma Mix Fatteh"
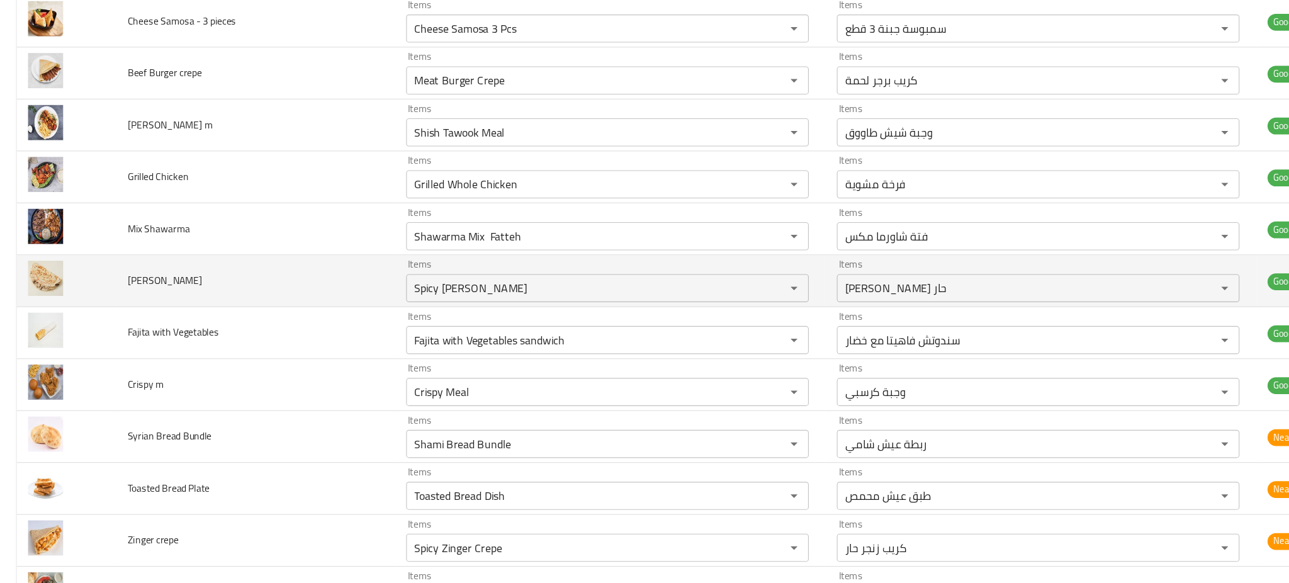
click at [310, 294] on td "Maria Shawarma" at bounding box center [229, 297] width 250 height 47
click at [424, 302] on Shawarma "Spicy [PERSON_NAME]" at bounding box center [526, 304] width 317 height 18
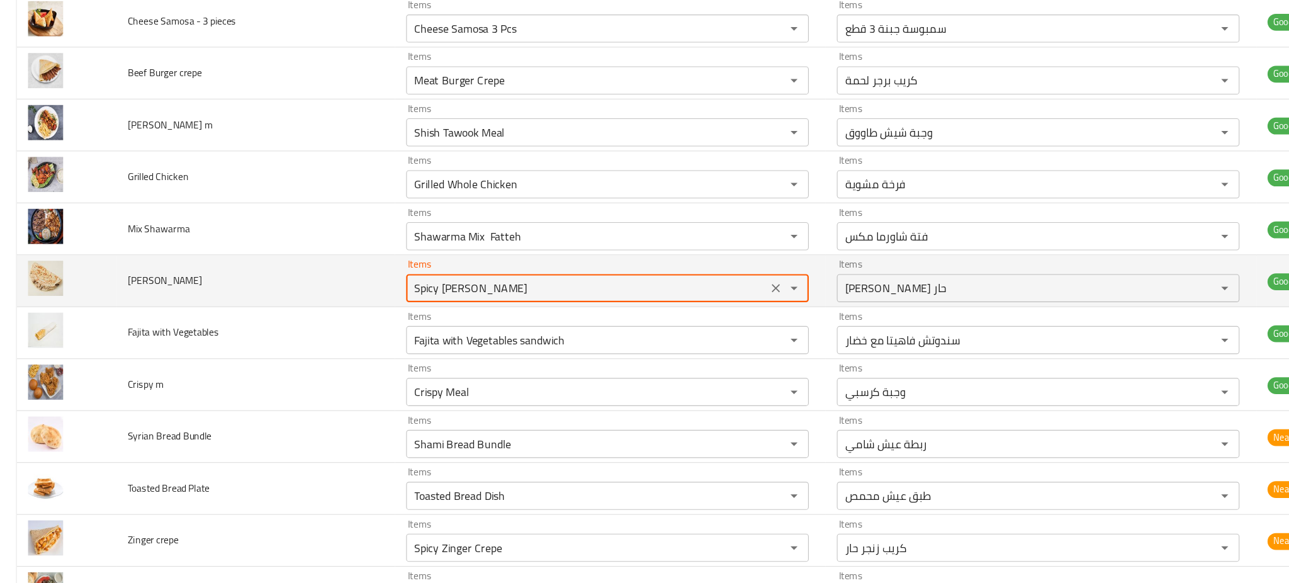
click at [424, 302] on Shawarma "Spicy [PERSON_NAME]" at bounding box center [526, 304] width 317 height 18
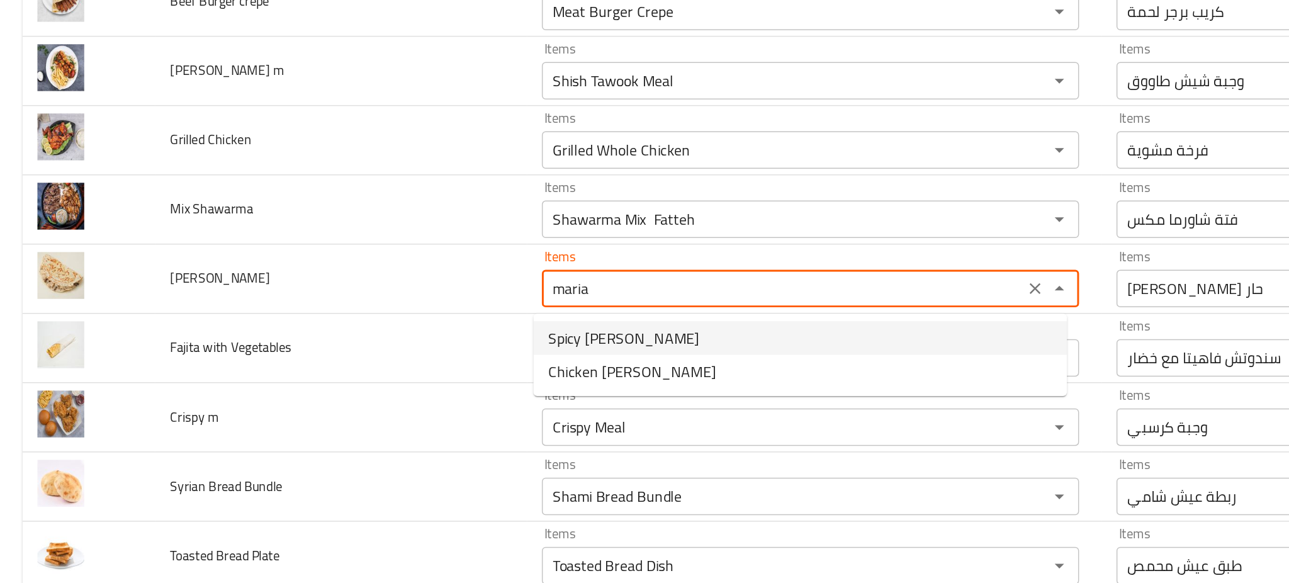
click at [386, 336] on span "Spicy [PERSON_NAME]" at bounding box center [419, 337] width 101 height 15
type Shawarma "Spicy [PERSON_NAME]"
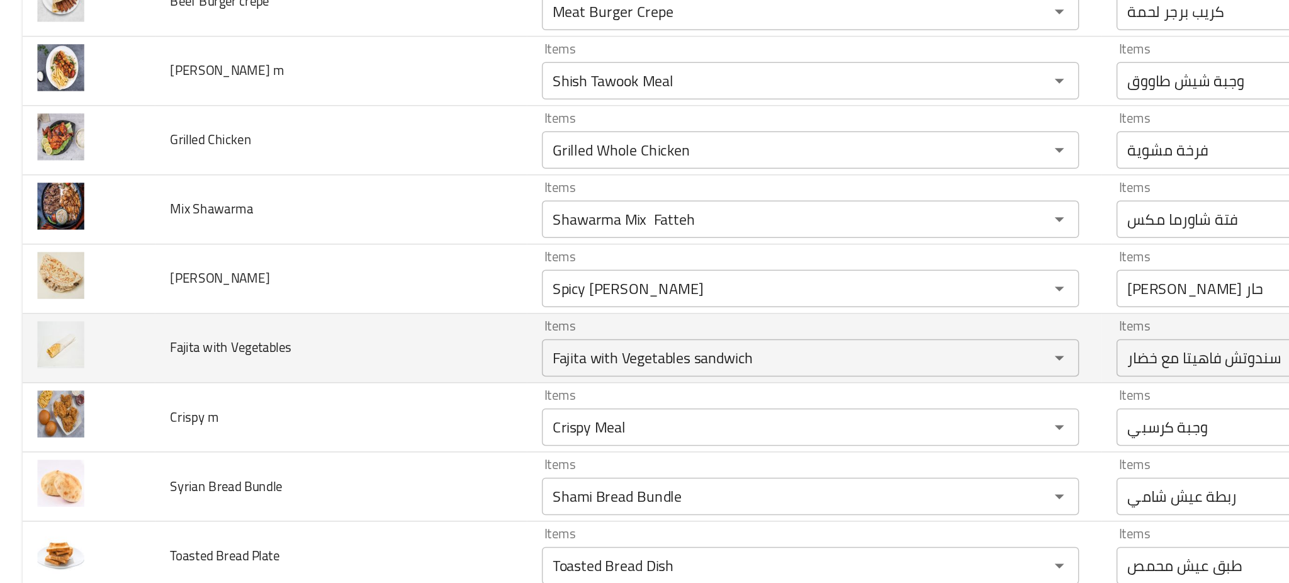
click at [279, 355] on td "Fajita with Vegetables" at bounding box center [229, 344] width 250 height 47
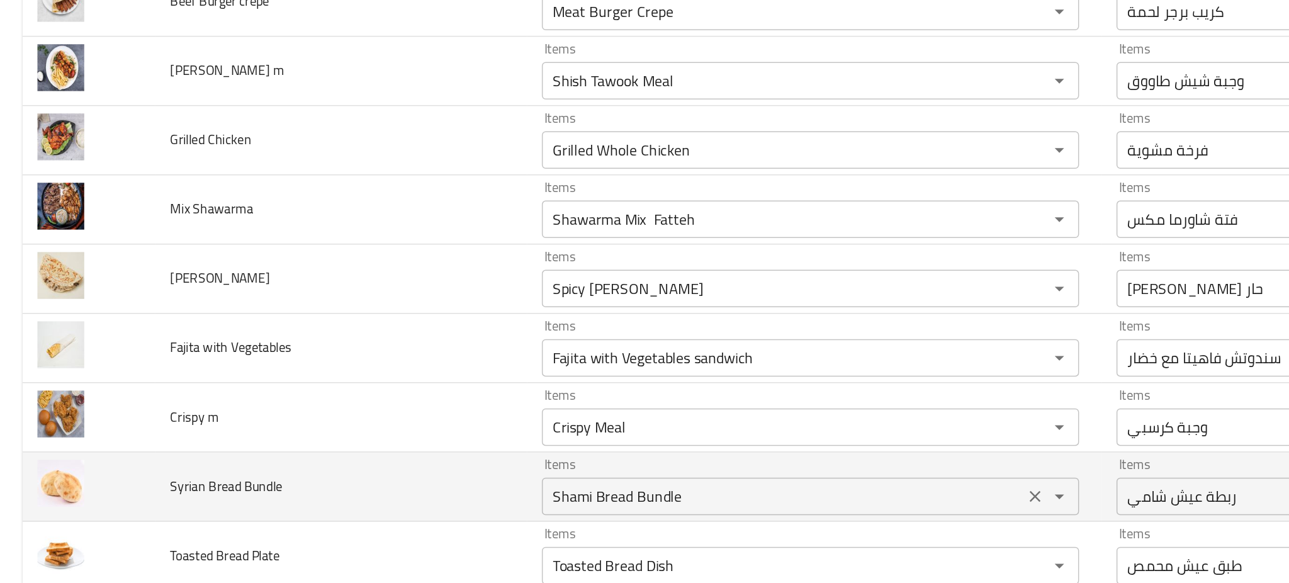
click at [458, 448] on Bundle "Shami Bread Bundle" at bounding box center [526, 444] width 317 height 18
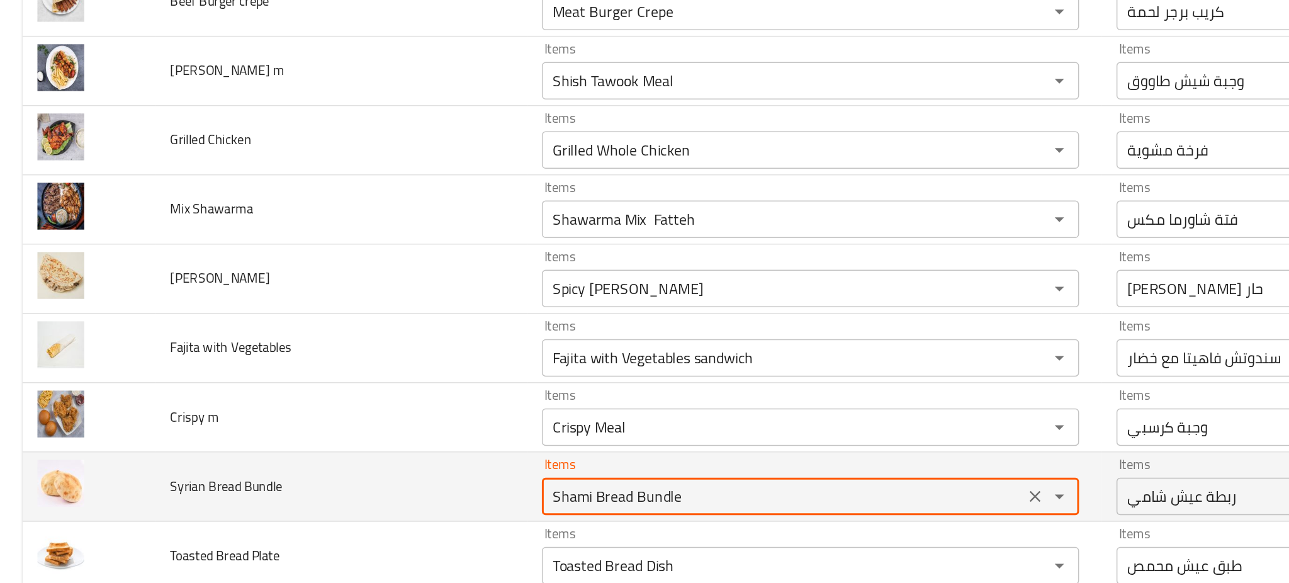
click at [458, 448] on Bundle "Shami Bread Bundle" at bounding box center [526, 444] width 317 height 18
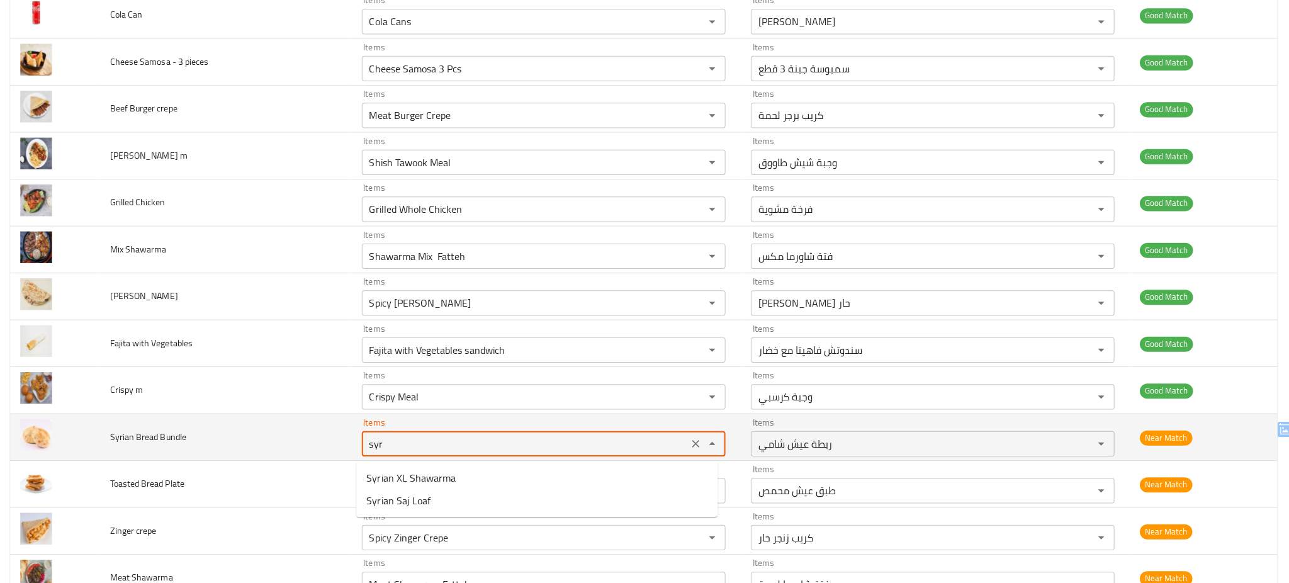
scroll to position [0, 0]
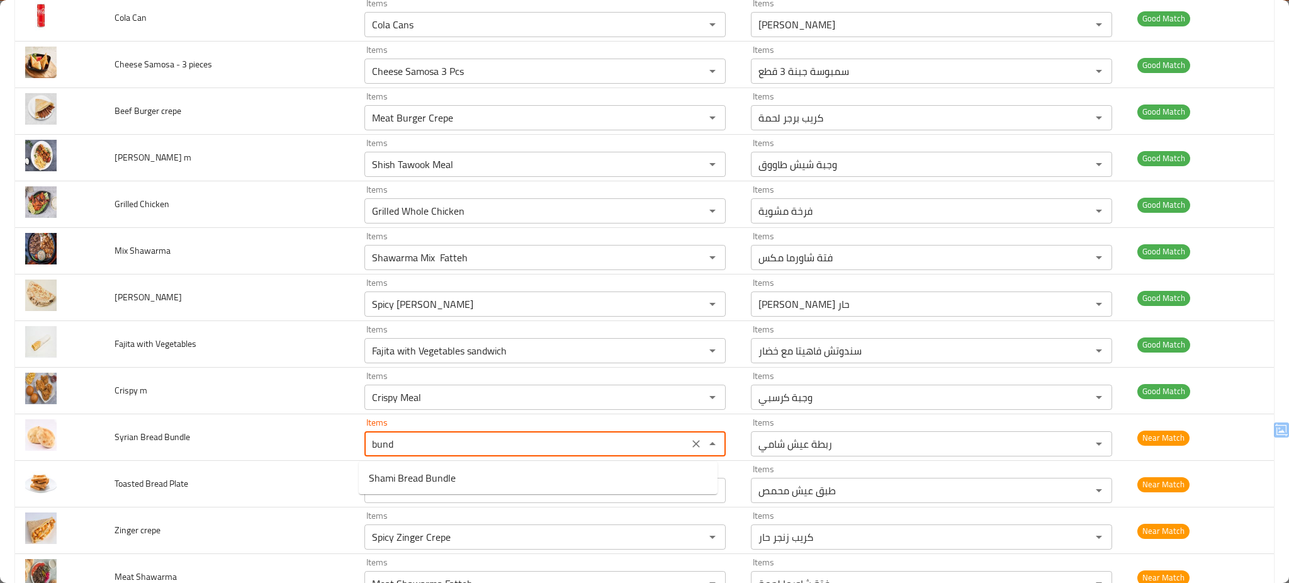
click at [510, 478] on Bundle-option-0 "Shami Bread Bundle" at bounding box center [538, 477] width 359 height 23
type Bundle "Shami Bread Bundle"
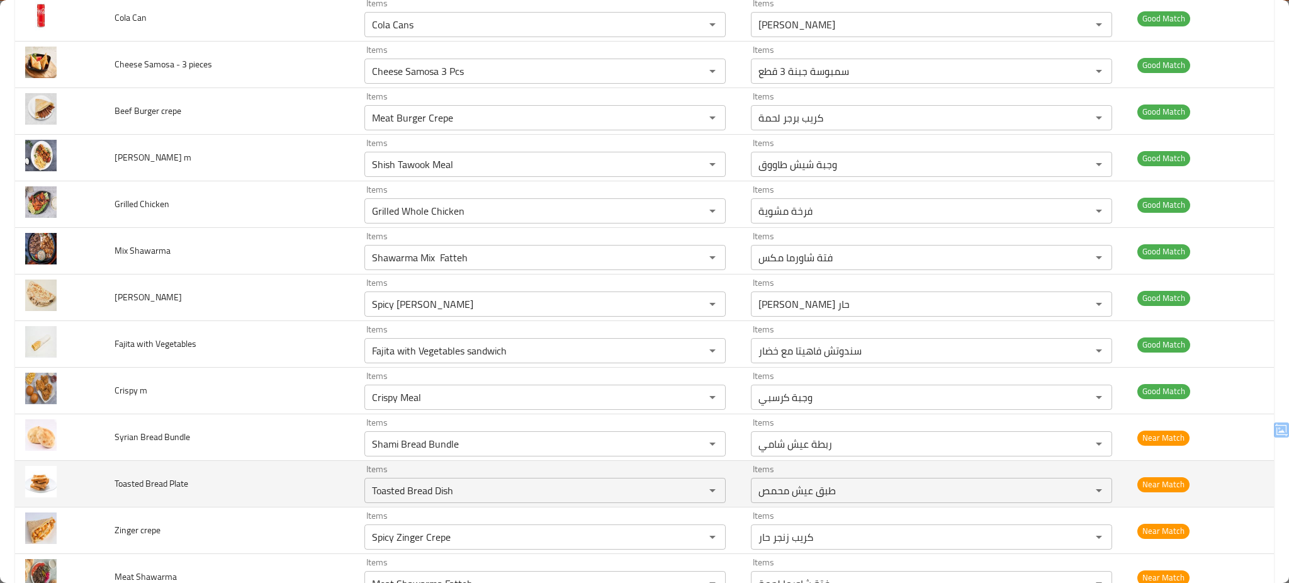
click at [296, 484] on td "Toasted Bread Plate" at bounding box center [229, 484] width 250 height 47
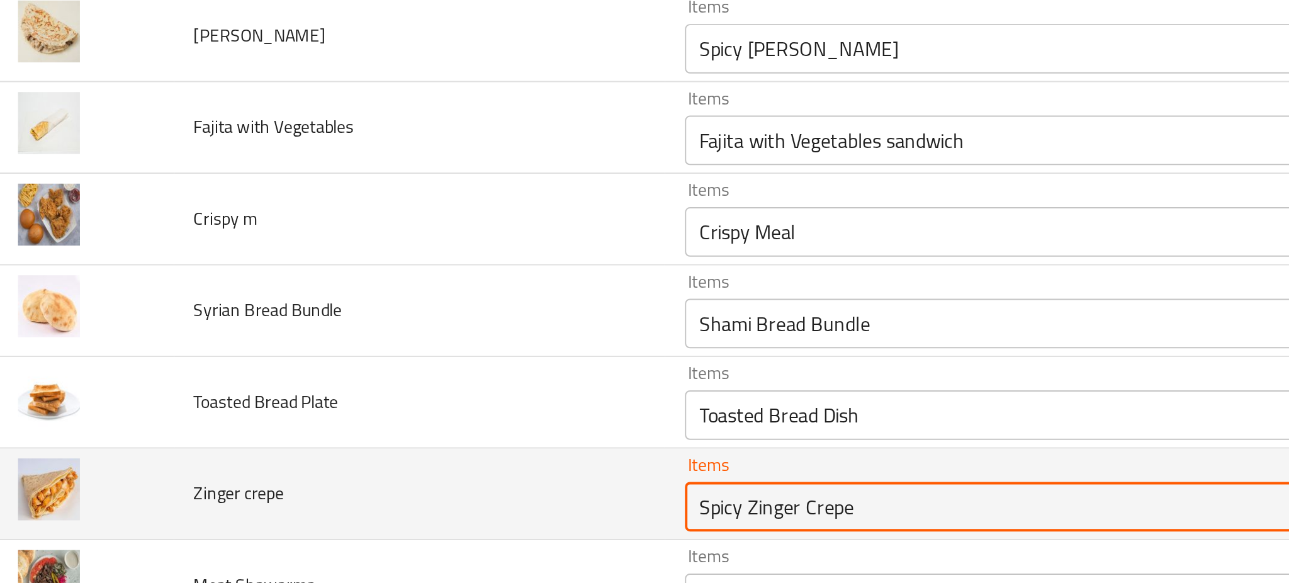
click at [466, 541] on crepe "Spicy Zinger Crepe" at bounding box center [526, 537] width 317 height 18
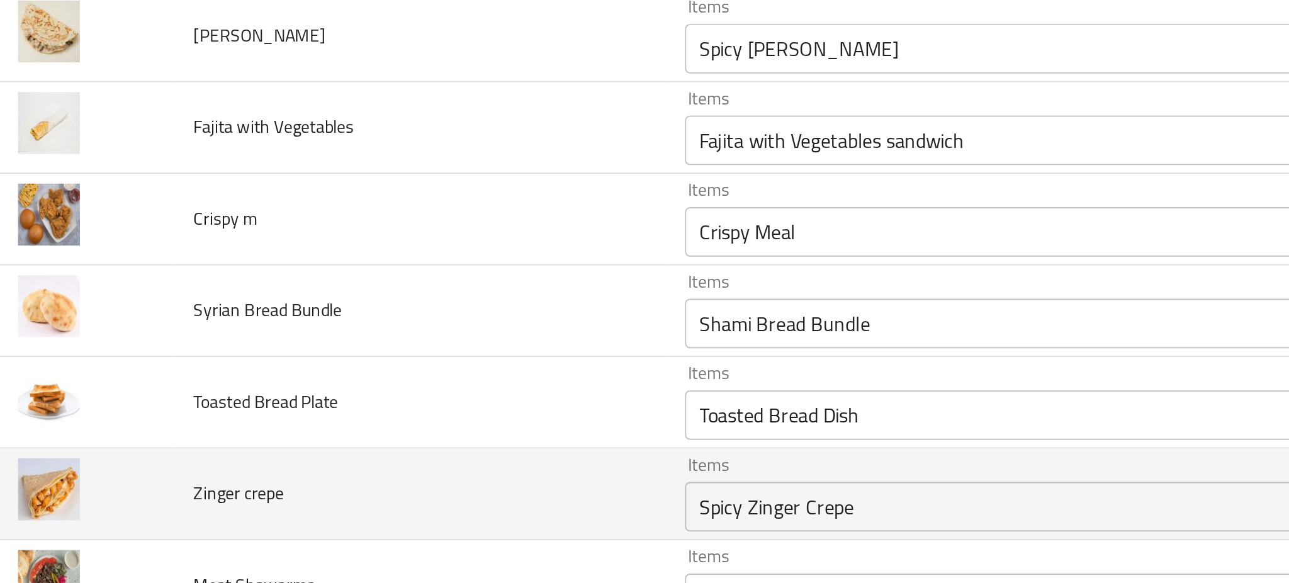
click at [317, 532] on td "Zinger crepe" at bounding box center [229, 530] width 250 height 47
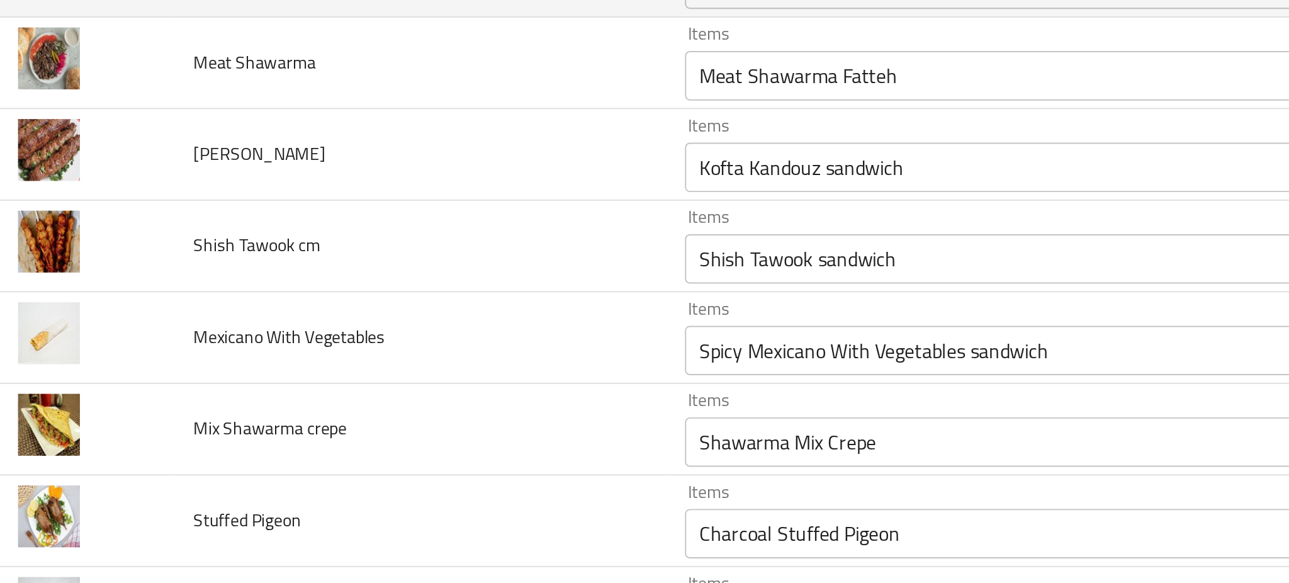
scroll to position [2282, 0]
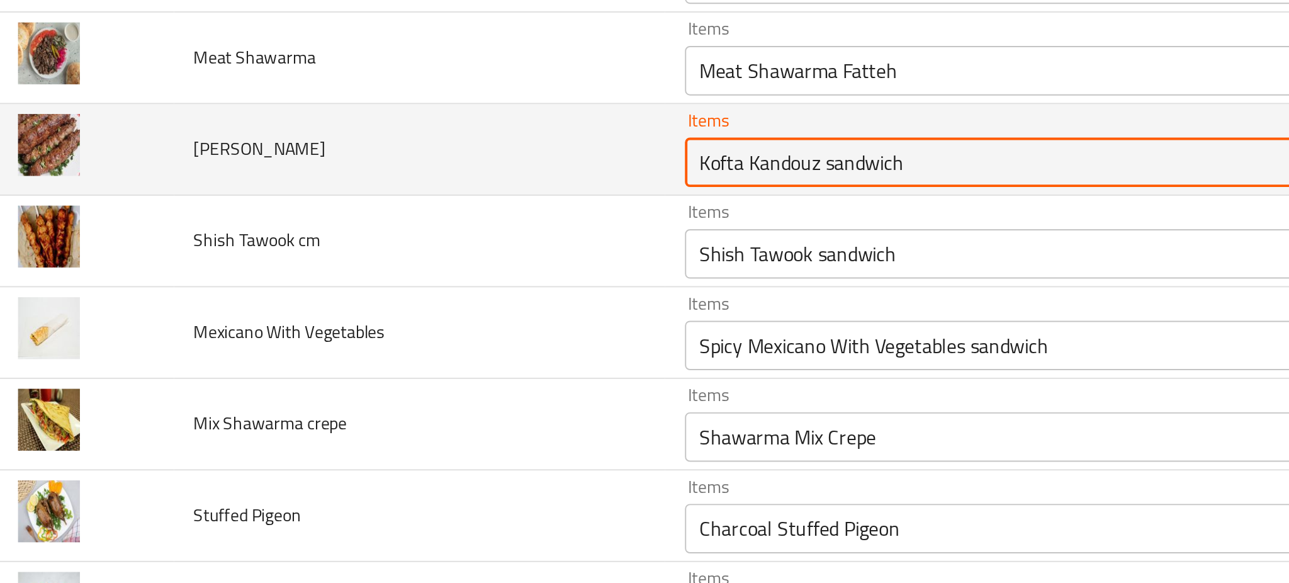
click at [488, 363] on cm "Kofta Kandouz sandwich" at bounding box center [526, 362] width 317 height 18
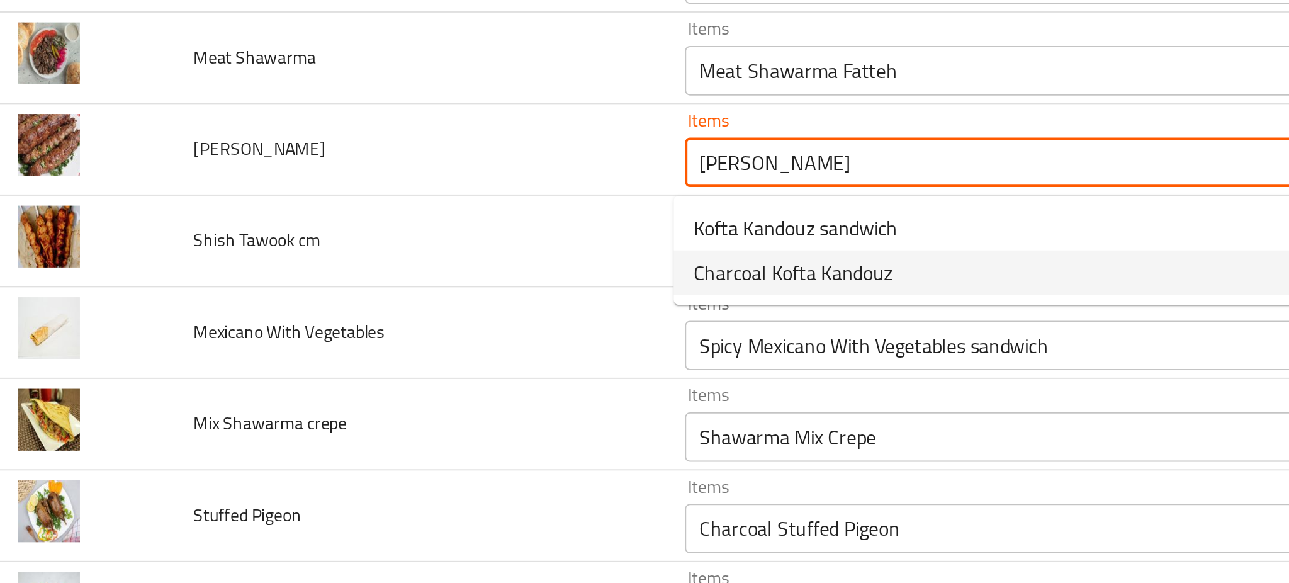
click at [444, 414] on span "Charcoal Kofta Kandouz" at bounding box center [419, 417] width 101 height 15
type cm "Charcoal Kofta Kandouz"
type cm-ar "كفتة كندوز على الفحم"
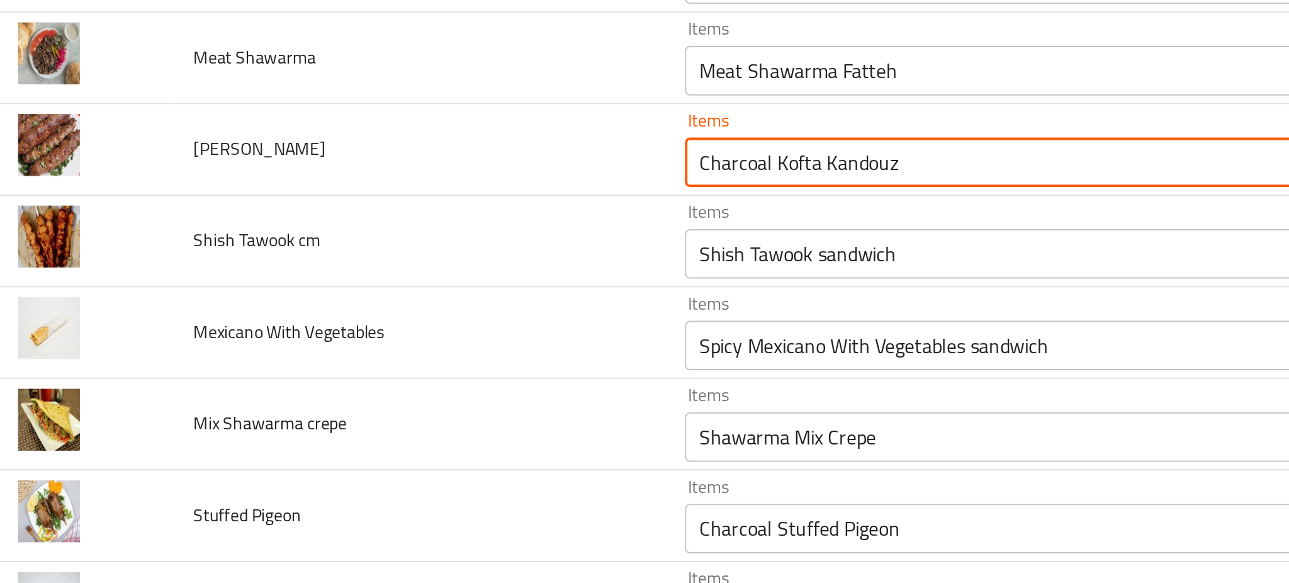
type cm "Charcoal Kofta Kandouz"
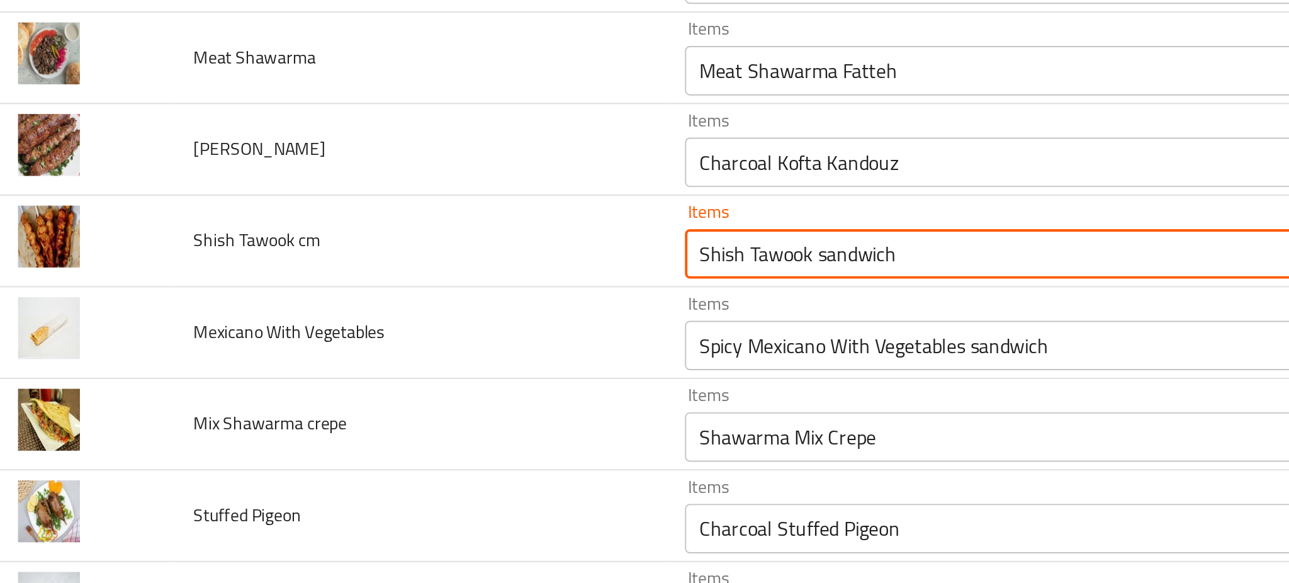
click at [444, 414] on cm "Shish Tawook sandwich" at bounding box center [526, 409] width 317 height 18
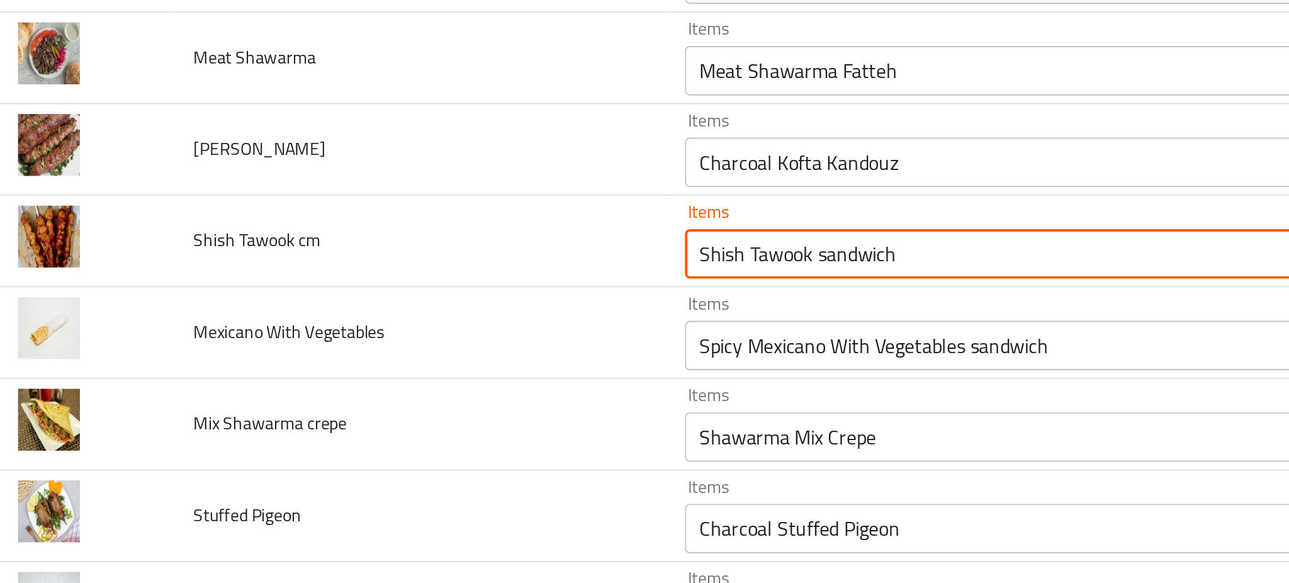
click at [444, 414] on cm "Shish Tawook sandwich" at bounding box center [526, 409] width 317 height 18
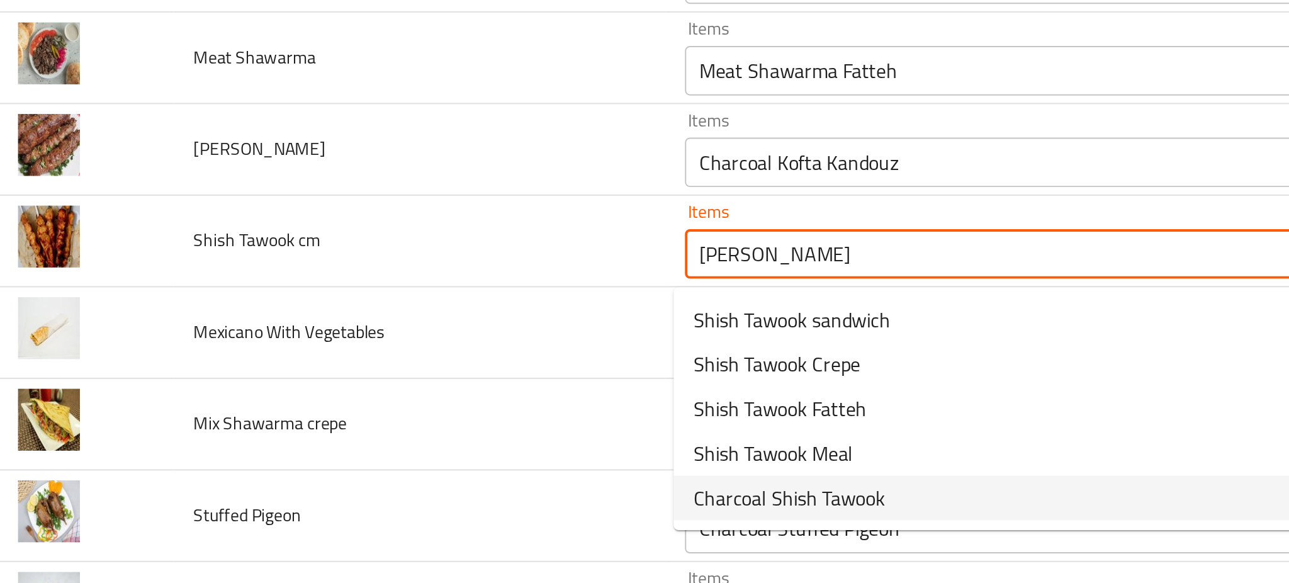
click at [455, 540] on span "Charcoal Shish Tawook" at bounding box center [418, 532] width 98 height 15
type cm "Charcoal Shish Tawook"
type cm-ar "شيش طاووق على الفحم"
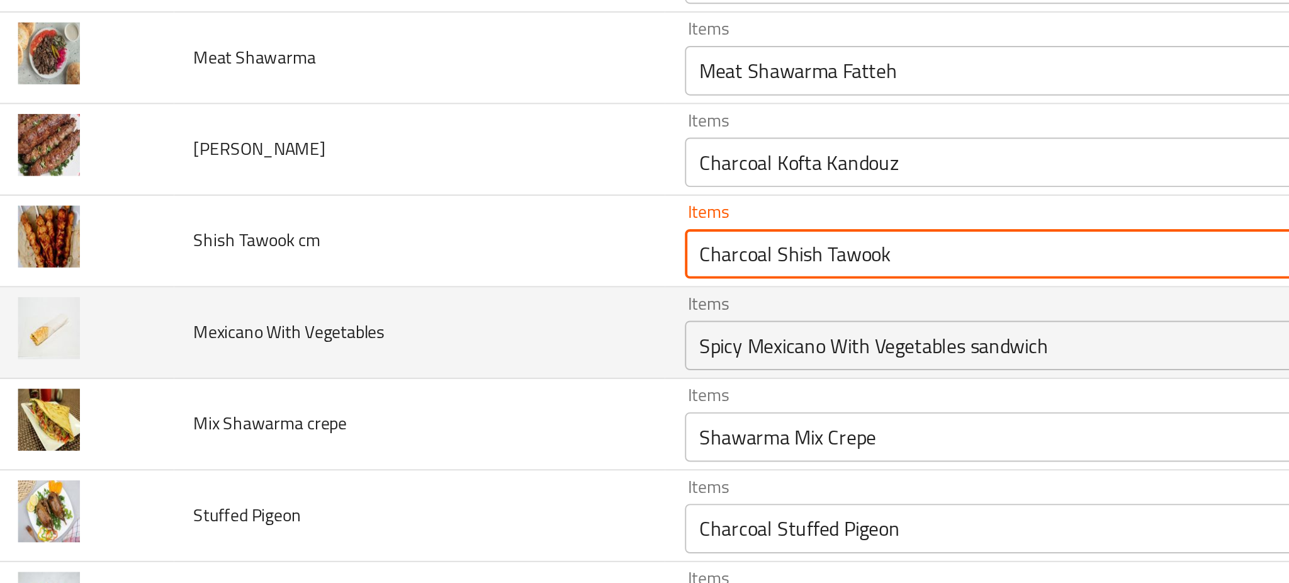
type cm "Charcoal Shish Tawook"
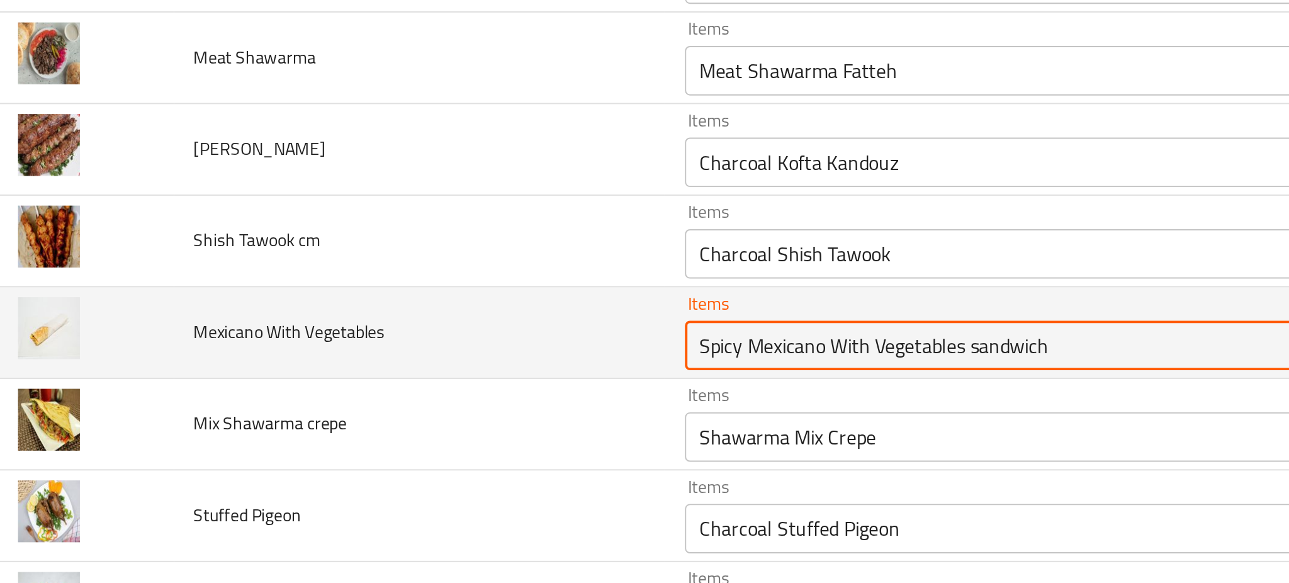
drag, startPoint x: 393, startPoint y: 454, endPoint x: 325, endPoint y: 464, distance: 68.1
click at [325, 464] on tr "Mexicano With Vegetables Items Spicy Mexicano With Vegetables sandwich Items It…" at bounding box center [644, 448] width 1259 height 47
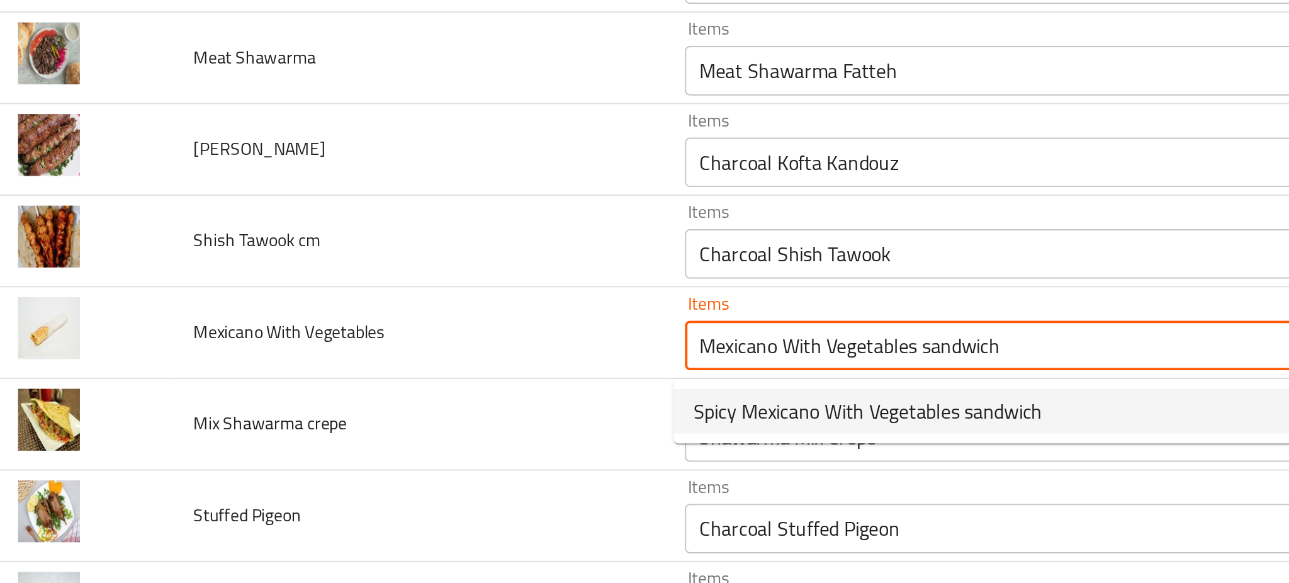
click at [412, 492] on span "Spicy Mexicano With Vegetables sandwich" at bounding box center [457, 488] width 177 height 15
type Vegetables "Spicy Mexicano With Vegetables sandwich"
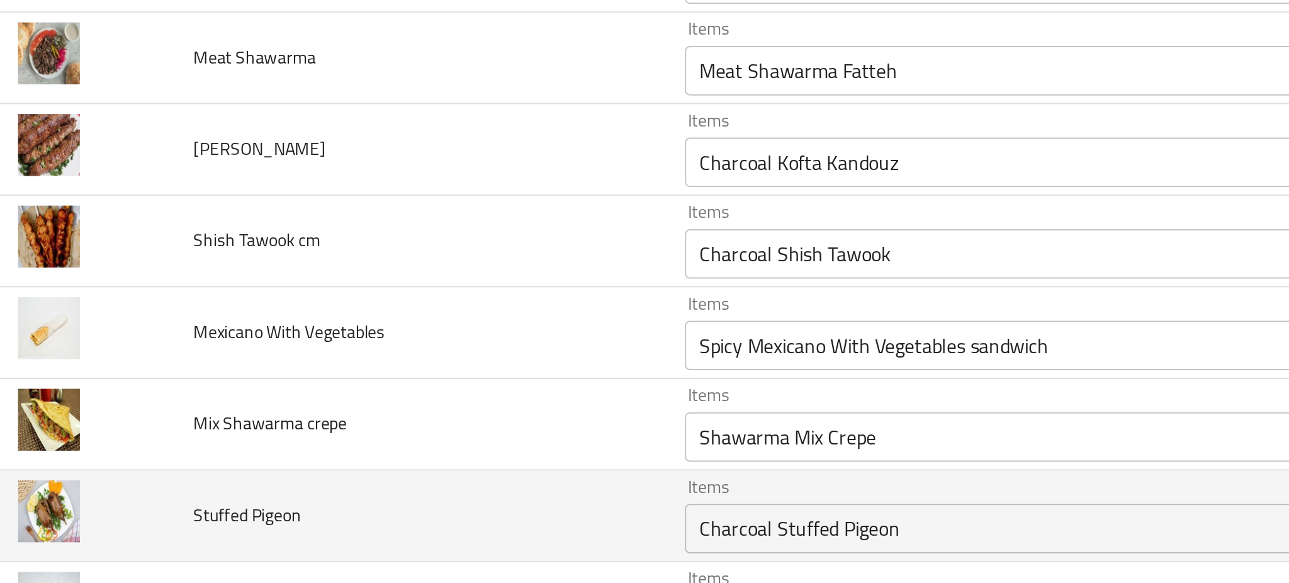
click at [291, 535] on td "Stuffed Pigeon" at bounding box center [229, 542] width 250 height 47
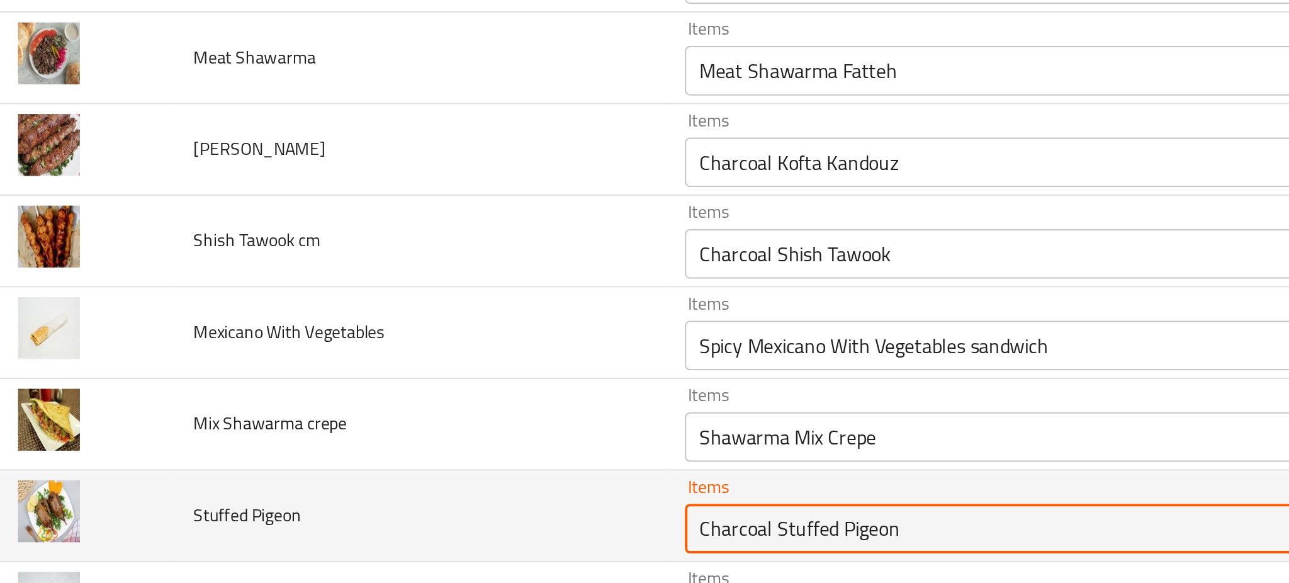
click at [407, 548] on Pigeon "Charcoal Stuffed Pigeon" at bounding box center [526, 548] width 317 height 18
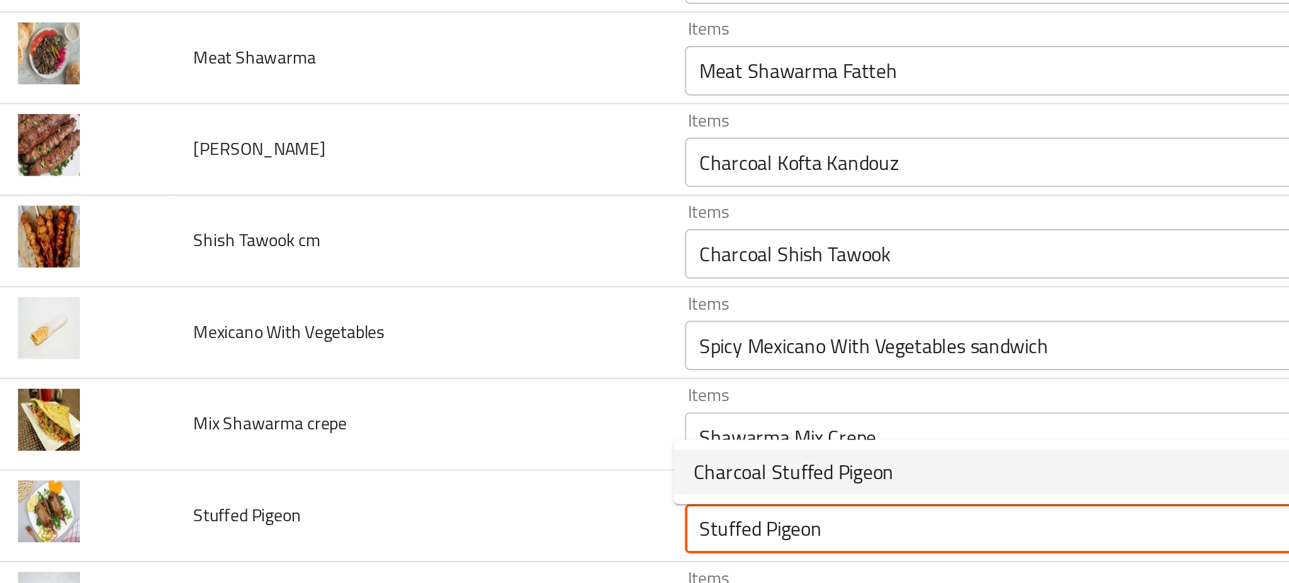
click at [419, 518] on span "Charcoal Stuffed Pigeon" at bounding box center [420, 519] width 102 height 15
type Pigeon "Charcoal Stuffed Pigeon"
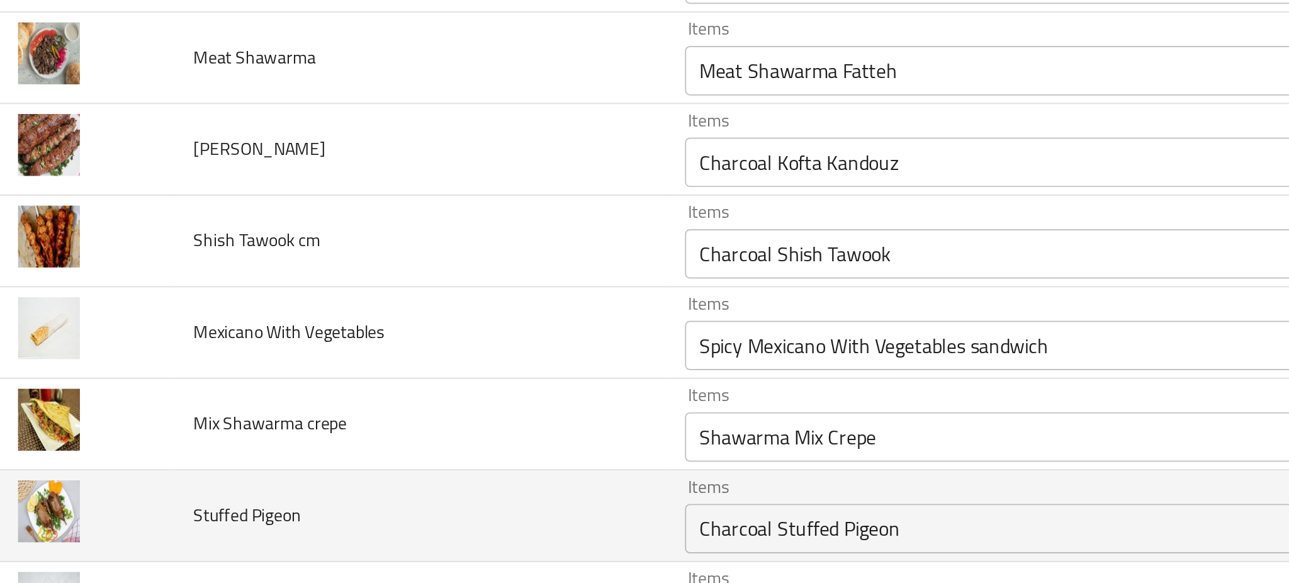
click at [296, 548] on td "Stuffed Pigeon" at bounding box center [229, 542] width 250 height 47
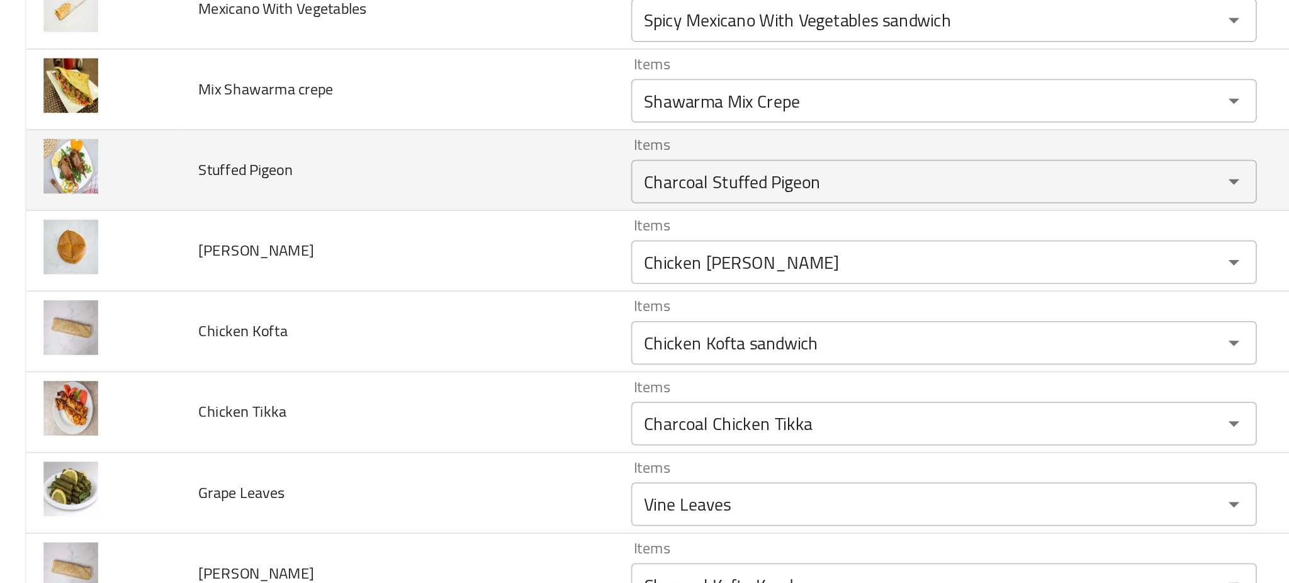
scroll to position [2551, 0]
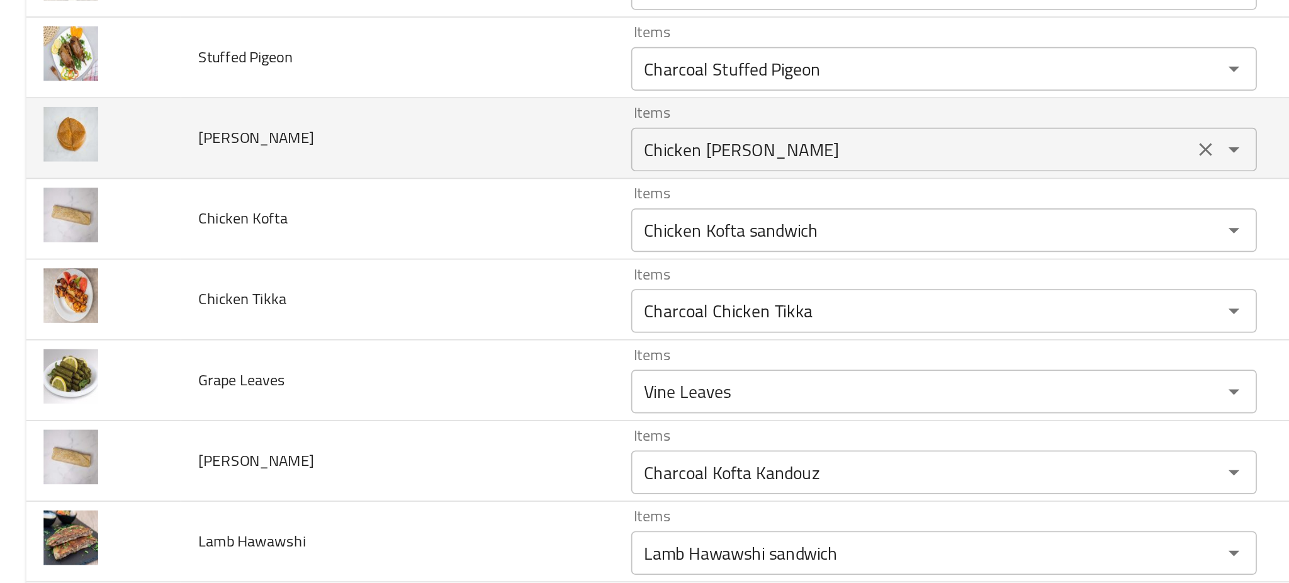
click at [442, 329] on Crispy "Chicken [PERSON_NAME]" at bounding box center [526, 326] width 317 height 18
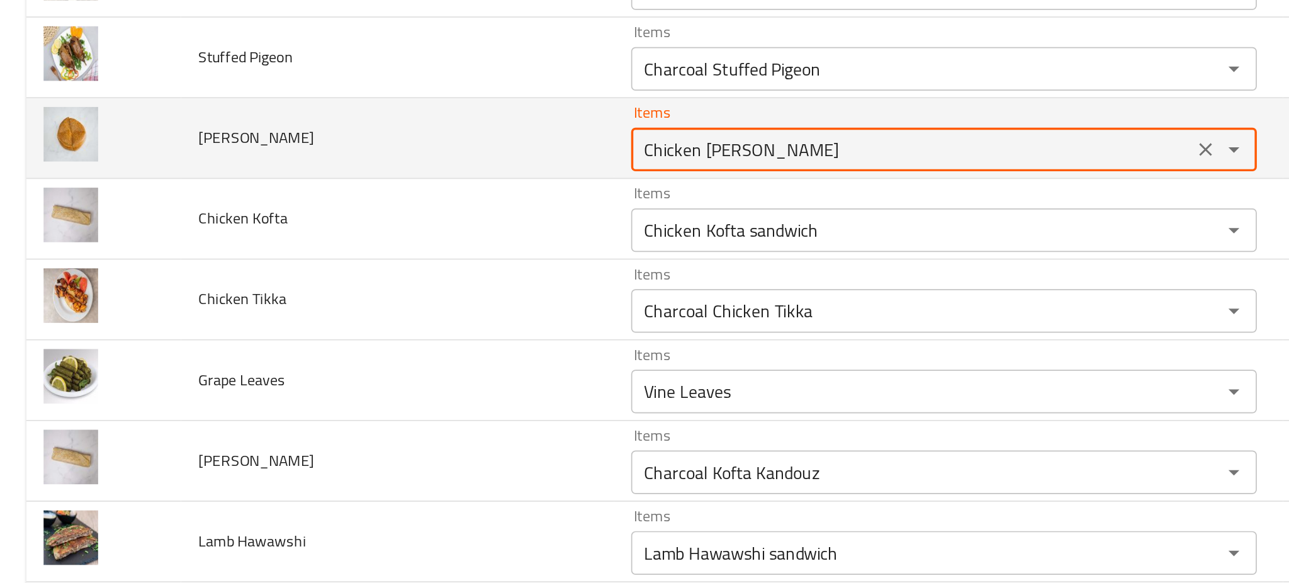
click at [442, 329] on Crispy "Chicken [PERSON_NAME]" at bounding box center [526, 326] width 317 height 18
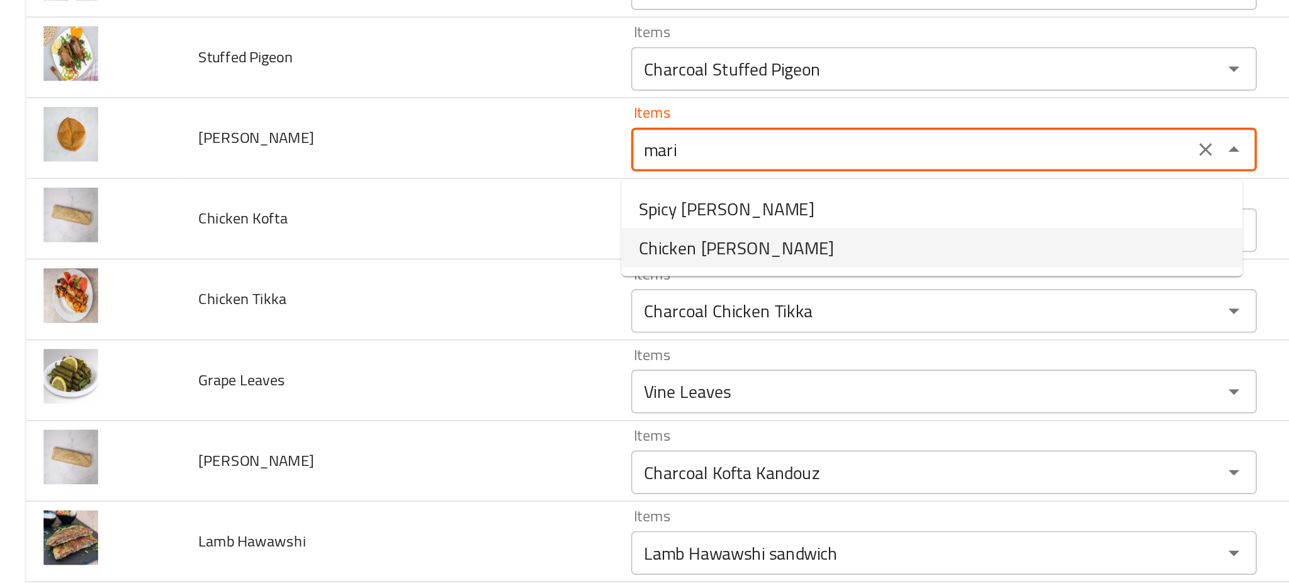
click at [446, 385] on span "Chicken [PERSON_NAME]" at bounding box center [425, 382] width 113 height 15
type Crispy "Chicken [PERSON_NAME]"
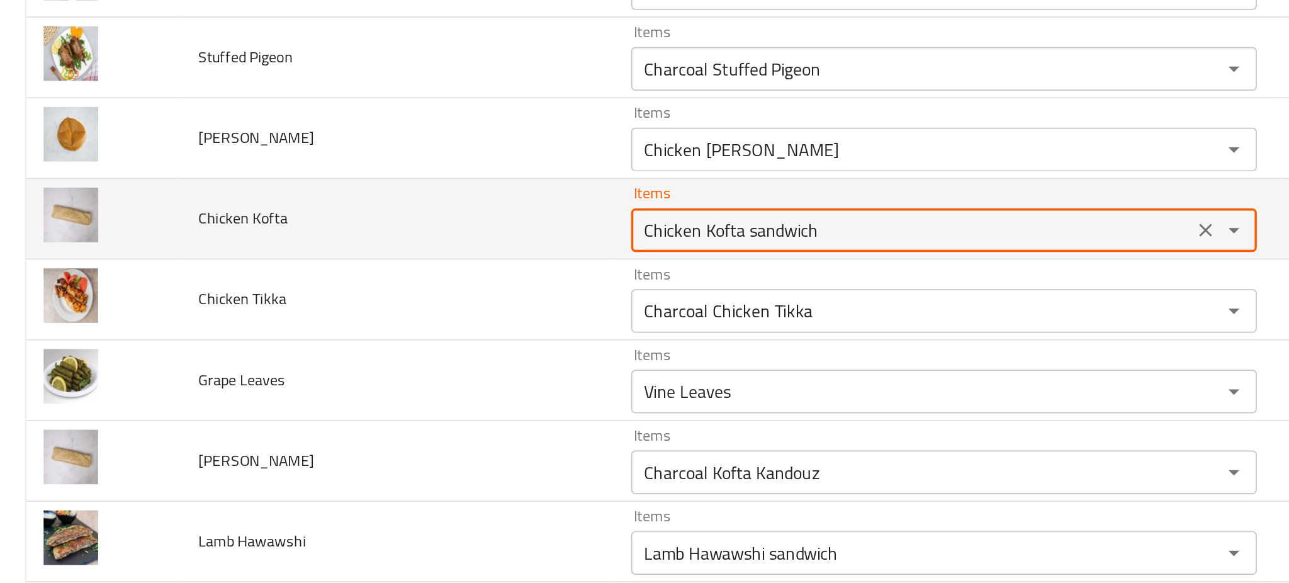
click at [442, 380] on Kofta "Chicken Kofta sandwich" at bounding box center [526, 373] width 317 height 18
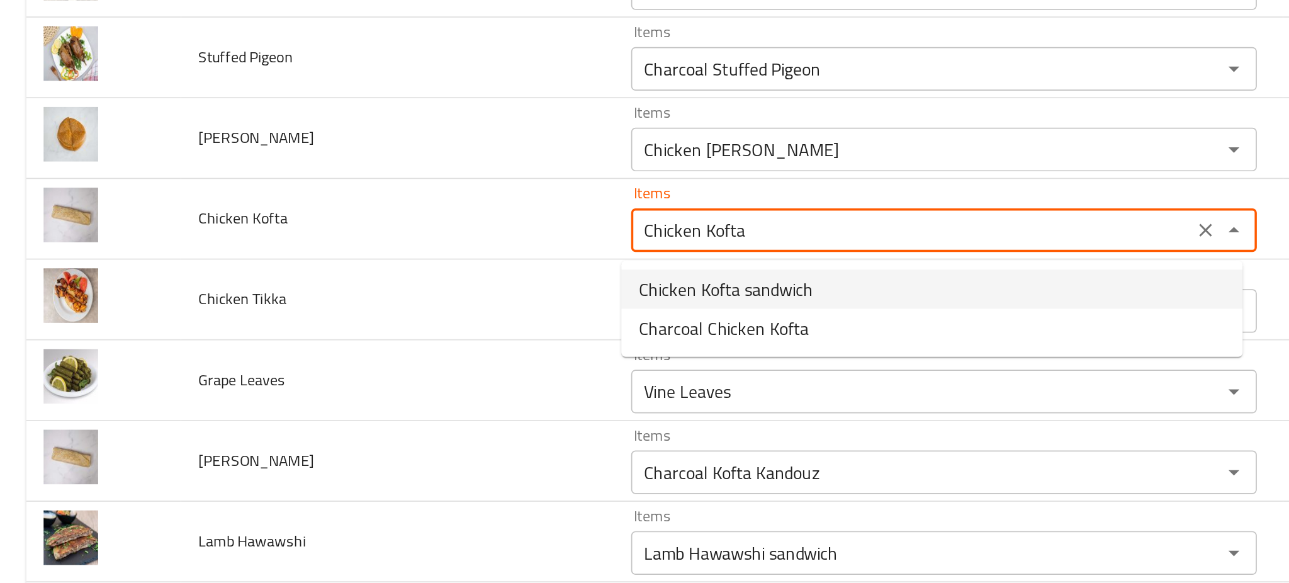
click at [444, 402] on span "Chicken Kofta sandwich" at bounding box center [419, 406] width 101 height 15
type Kofta "Chicken Kofta sandwich"
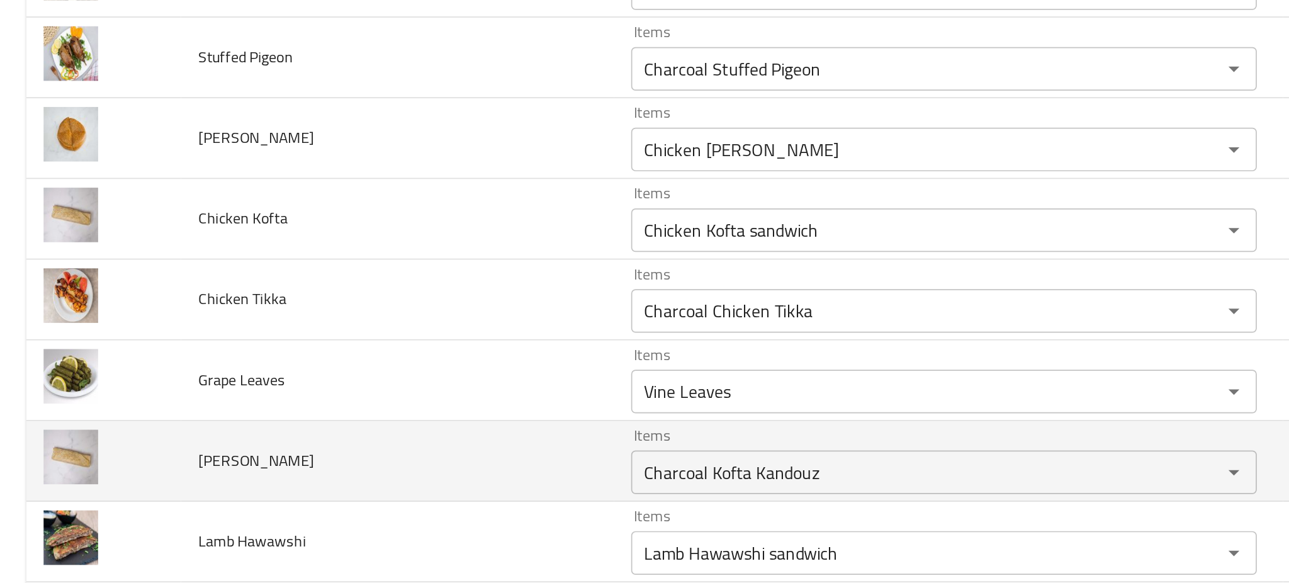
click at [334, 503] on td "Kofta Kandouz" at bounding box center [229, 506] width 250 height 47
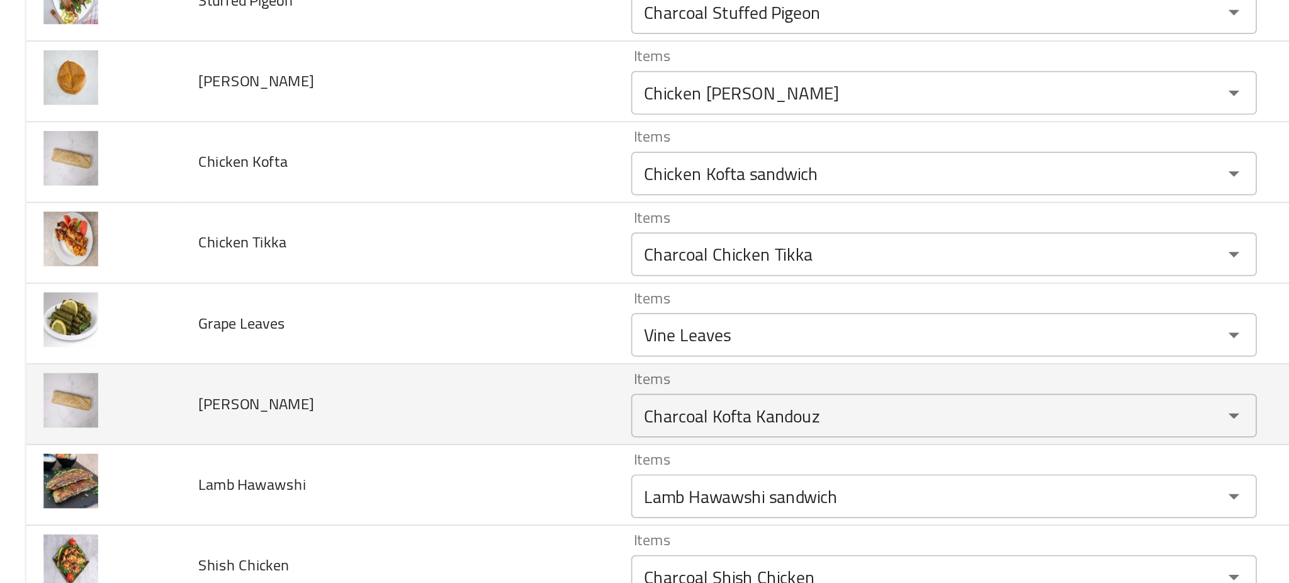
scroll to position [2584, 0]
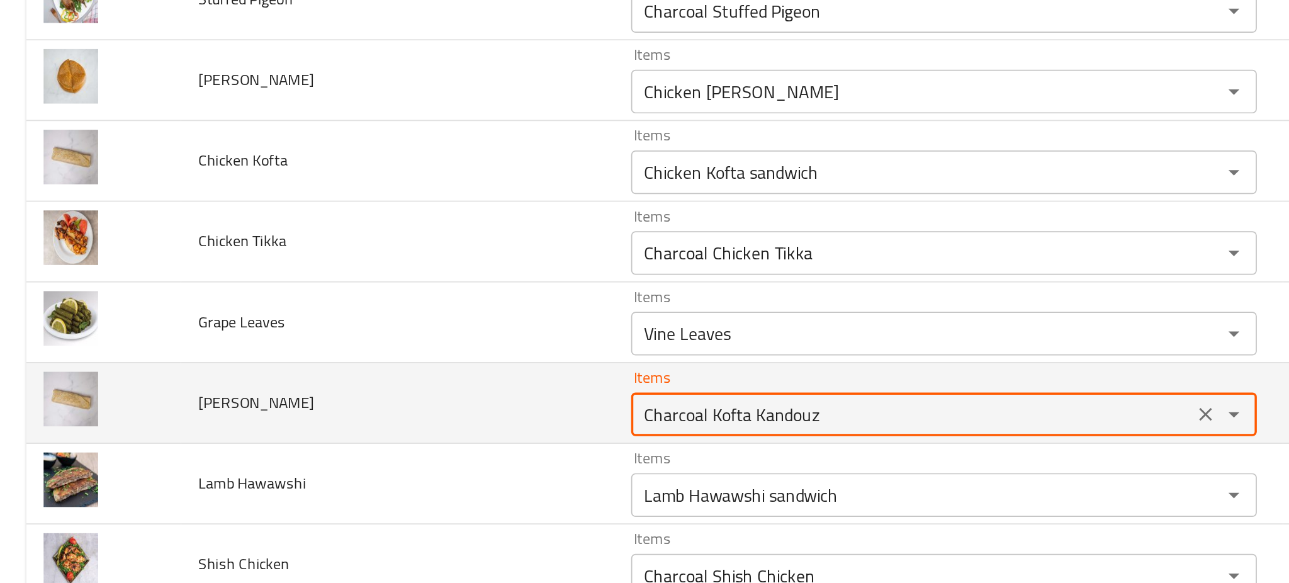
drag, startPoint x: 405, startPoint y: 477, endPoint x: 317, endPoint y: 470, distance: 88.4
click at [317, 470] on tr "Kofta Kandouz Items Charcoal Kofta Kandouz Items Items كفتة كندوز على الفحم Ite…" at bounding box center [644, 472] width 1259 height 47
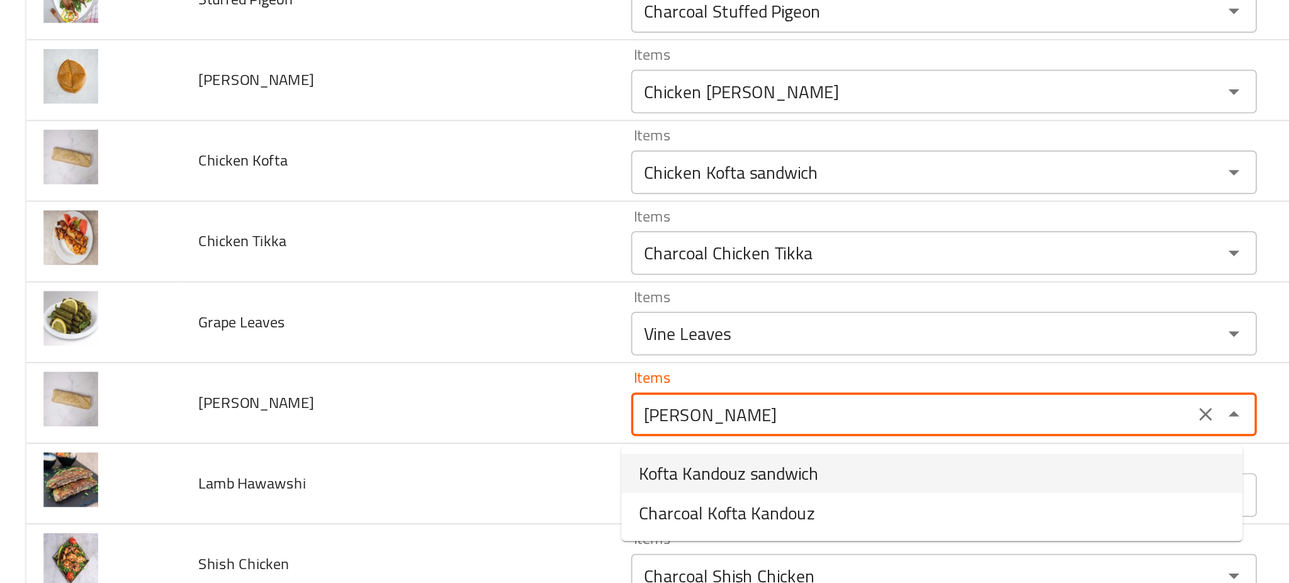
click at [418, 509] on span "Kofta Kandouz sandwich" at bounding box center [421, 512] width 104 height 15
type Kandouz "Kofta Kandouz sandwich"
type Kandouz-ar "سندوتش كفتة كندوز"
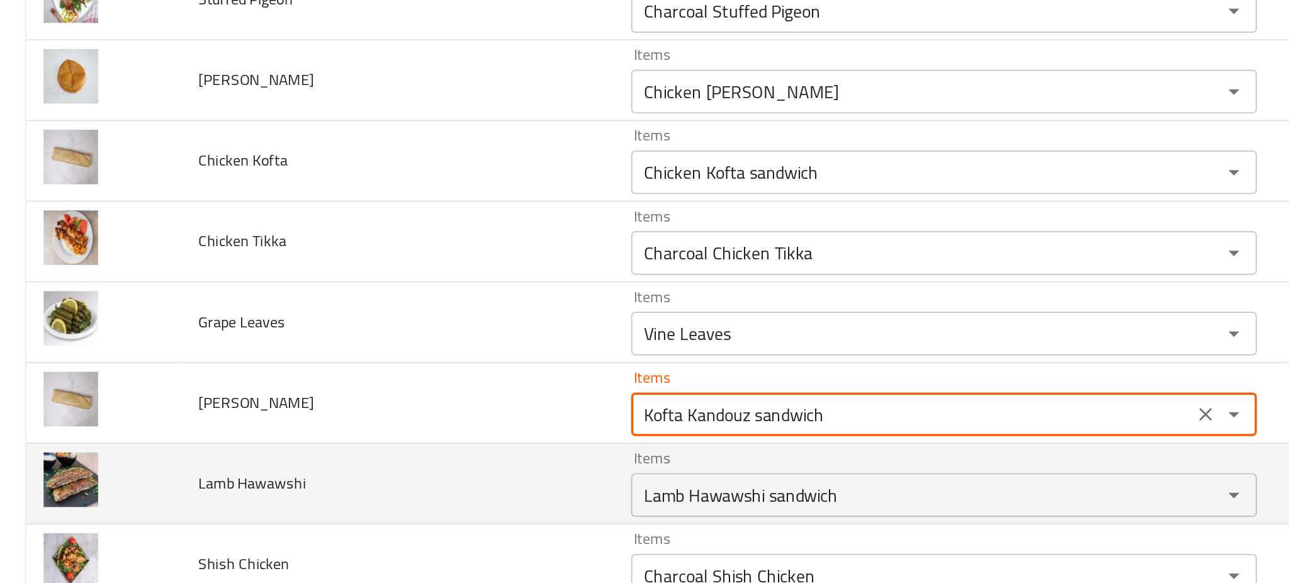
type Kandouz "Kofta Kandouz sandwich"
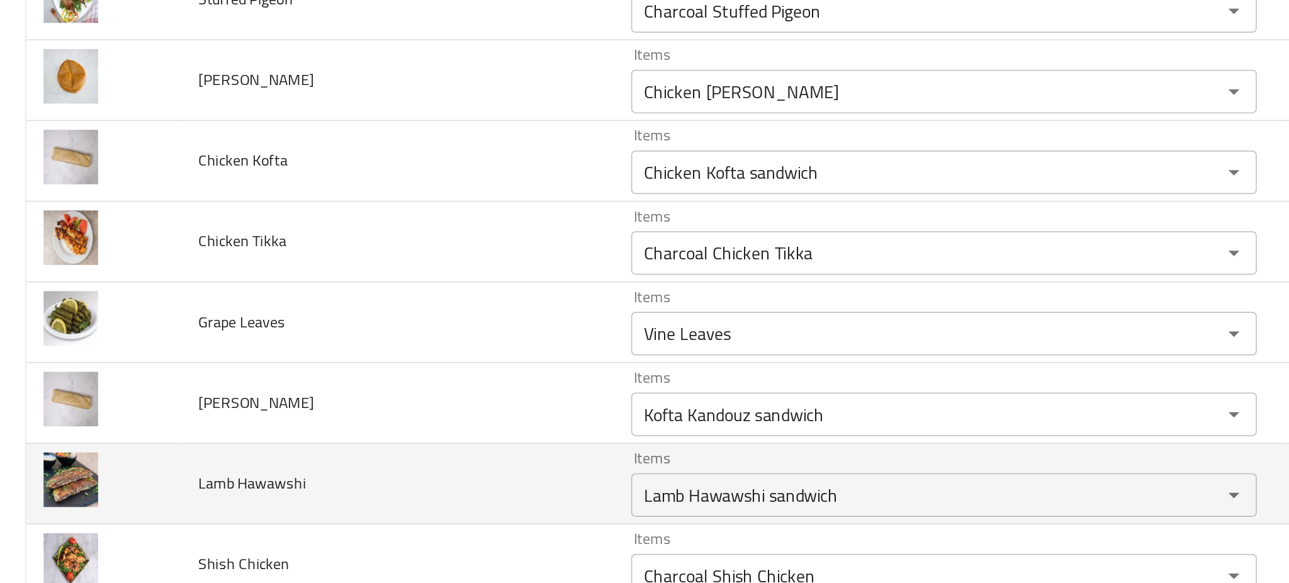
click at [290, 515] on td "Lamb Hawawshi" at bounding box center [229, 519] width 250 height 47
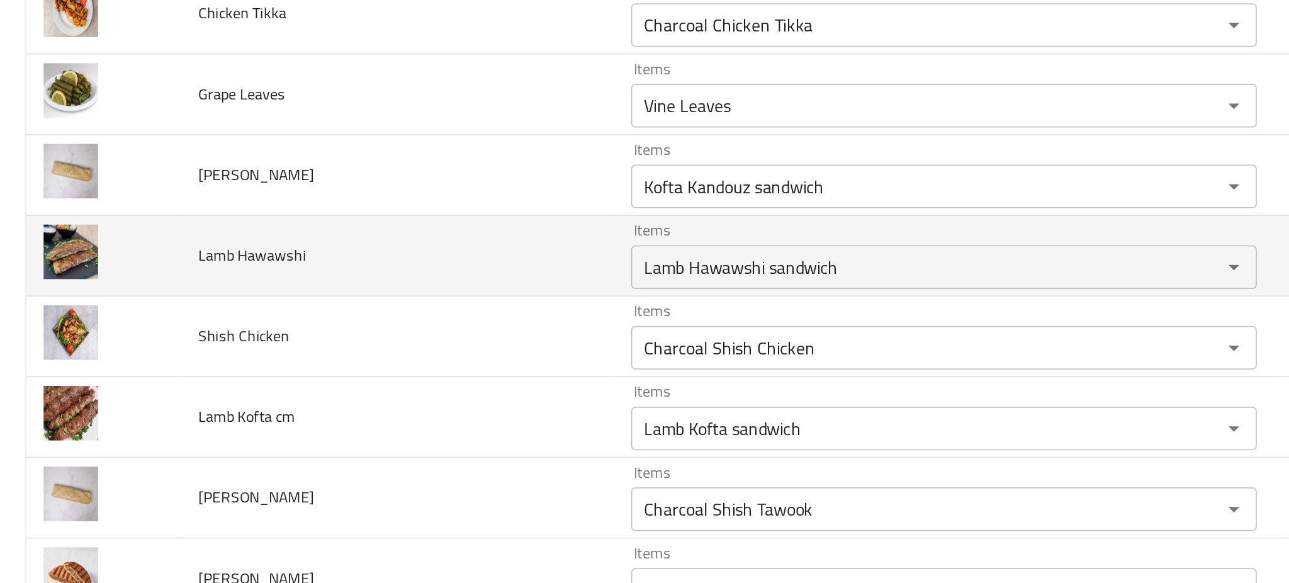
scroll to position [2719, 0]
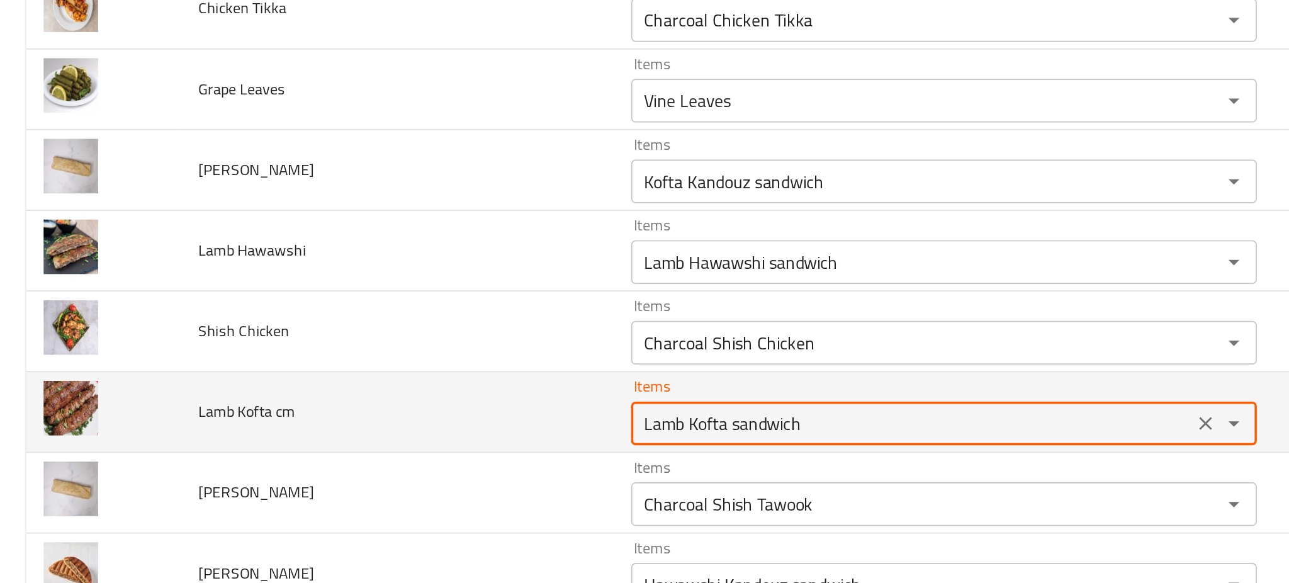
click at [449, 483] on cm "Lamb Kofta sandwich" at bounding box center [526, 484] width 317 height 18
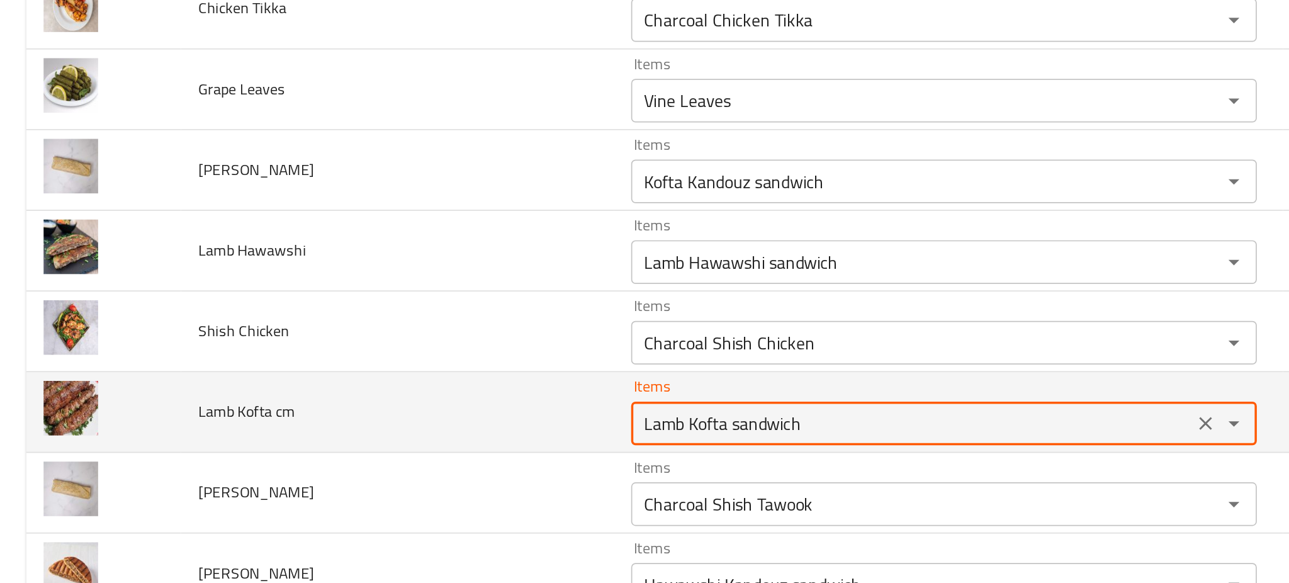
click at [449, 483] on cm "Lamb Kofta sandwich" at bounding box center [526, 484] width 317 height 18
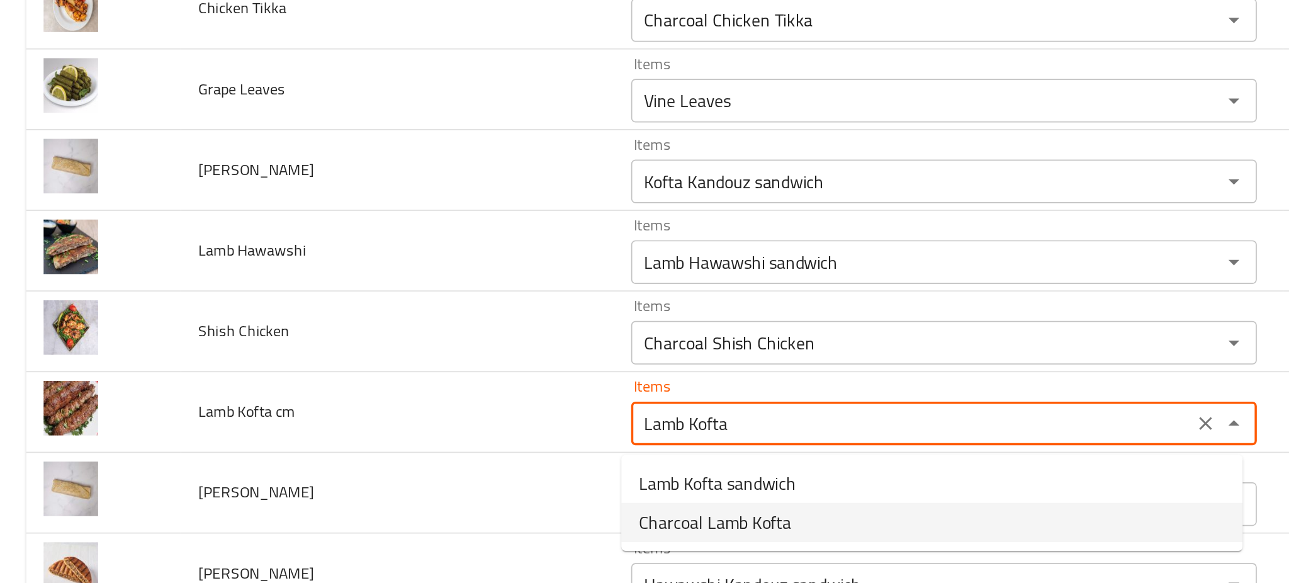
click at [442, 538] on span "Charcoal Lamb Kofta" at bounding box center [413, 541] width 88 height 15
type cm "Charcoal Lamb Kofta"
type cm-ar "كفتة ضاني على الفحم"
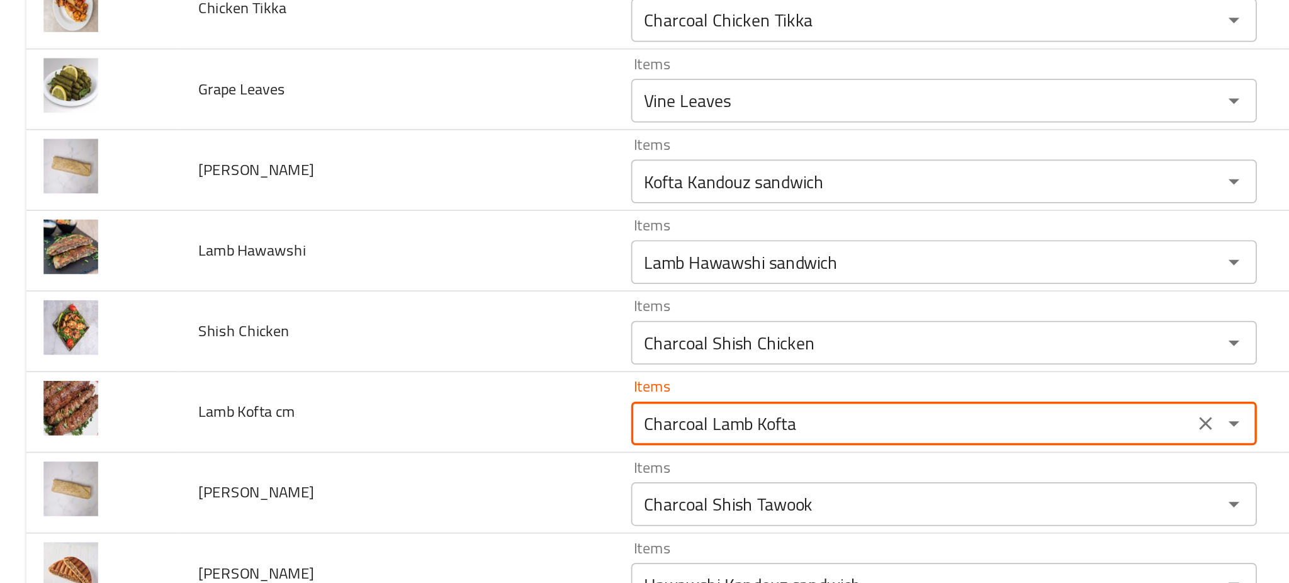
type cm "Charcoal Lamb Kofta"
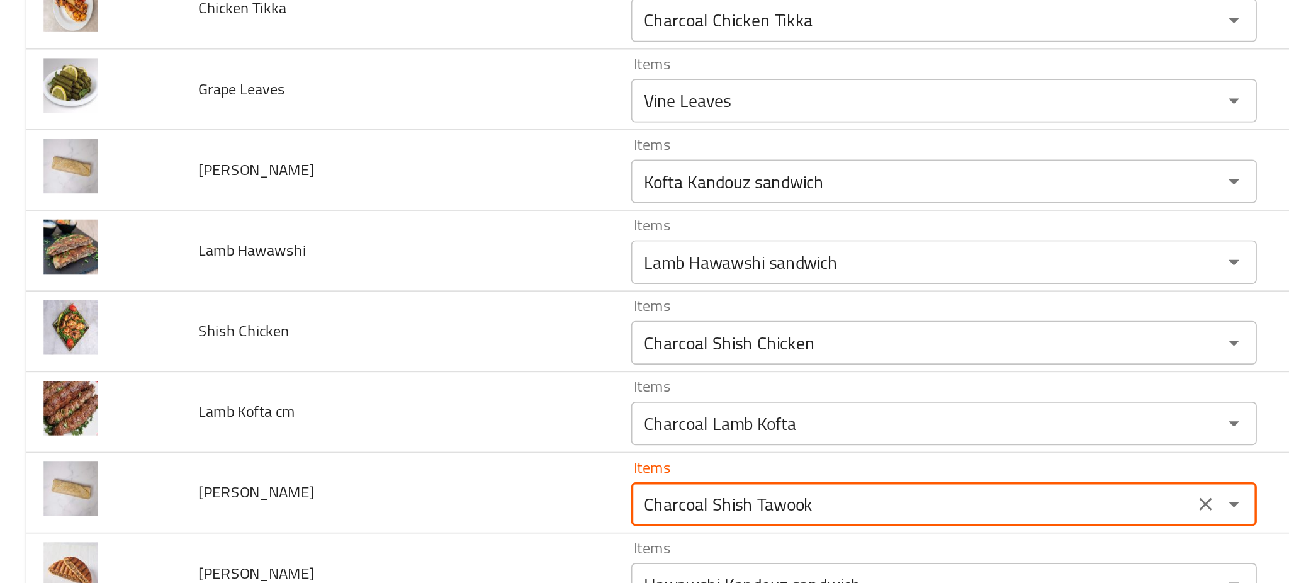
click at [442, 538] on Tawook "Charcoal Shish Tawook" at bounding box center [526, 531] width 317 height 18
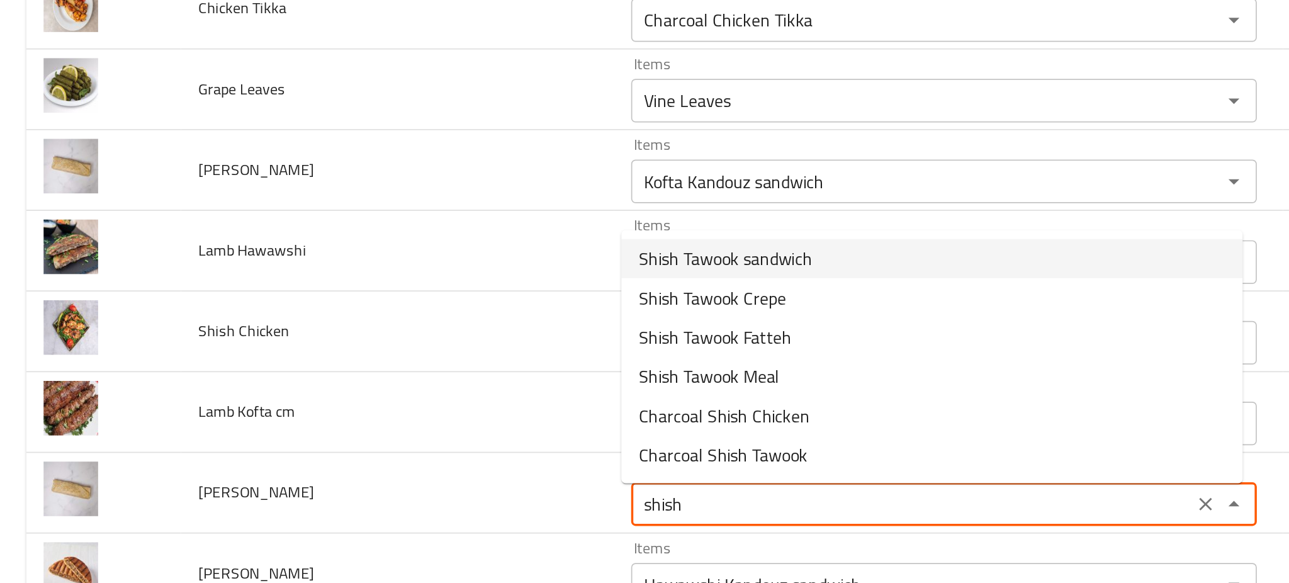
click at [429, 383] on span "Shish Tawook sandwich" at bounding box center [419, 388] width 100 height 15
type Tawook "Shish Tawook sandwich"
type Tawook-ar "سندوتش شيش طاووق"
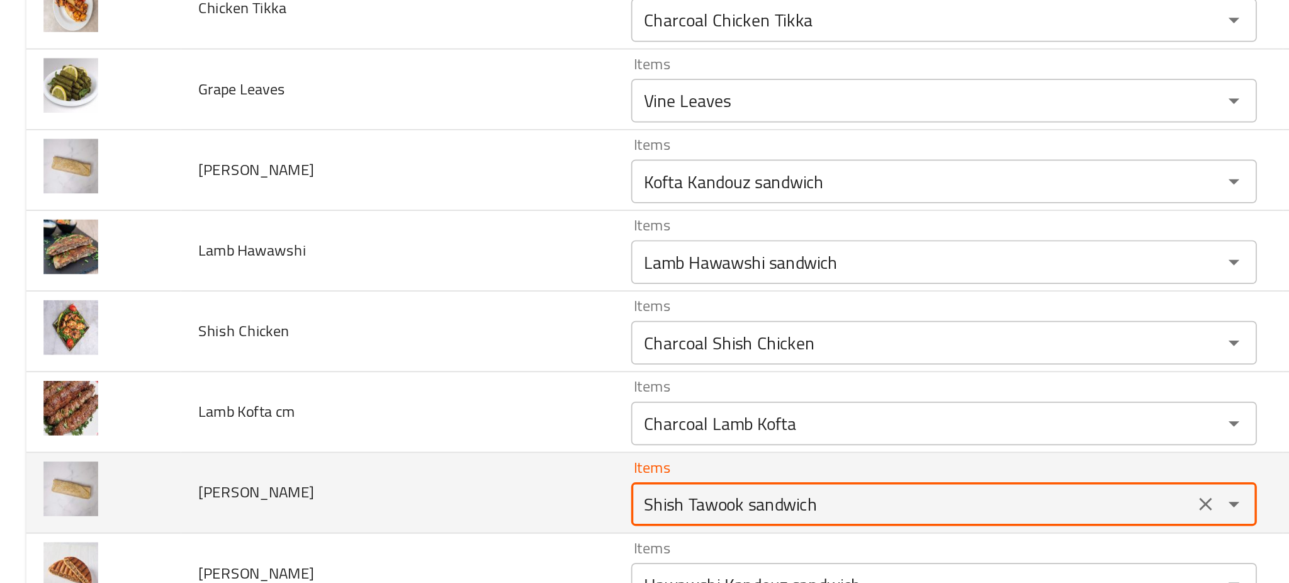
type Tawook "Shish Tawook sandwich"
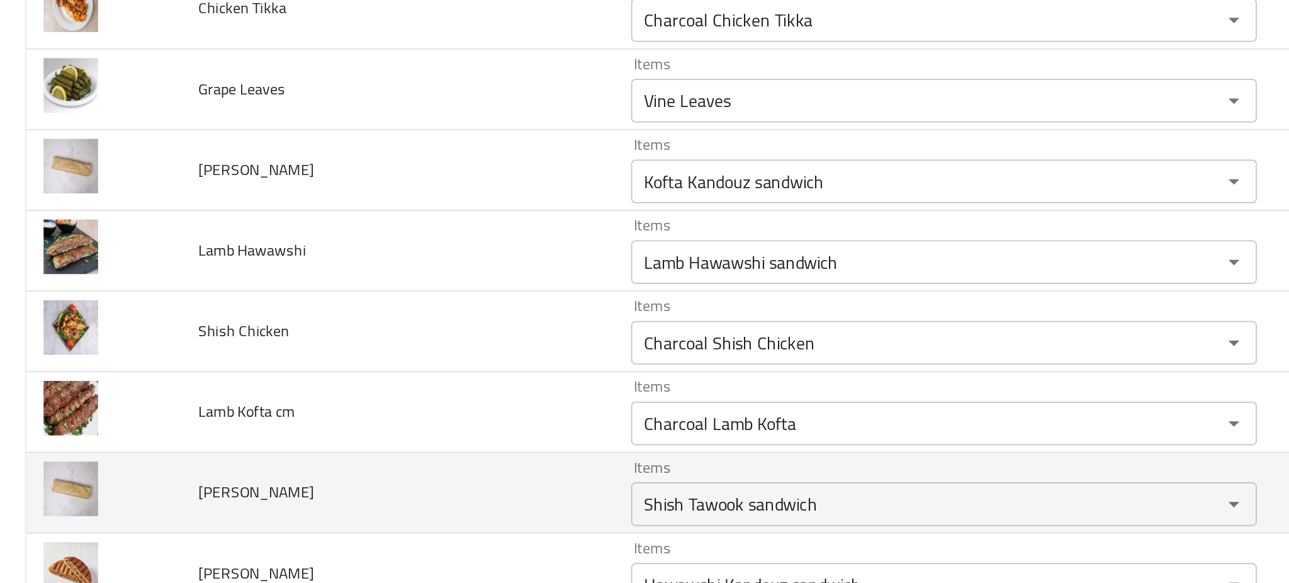
click at [258, 517] on td "Shish Tawook" at bounding box center [229, 524] width 250 height 47
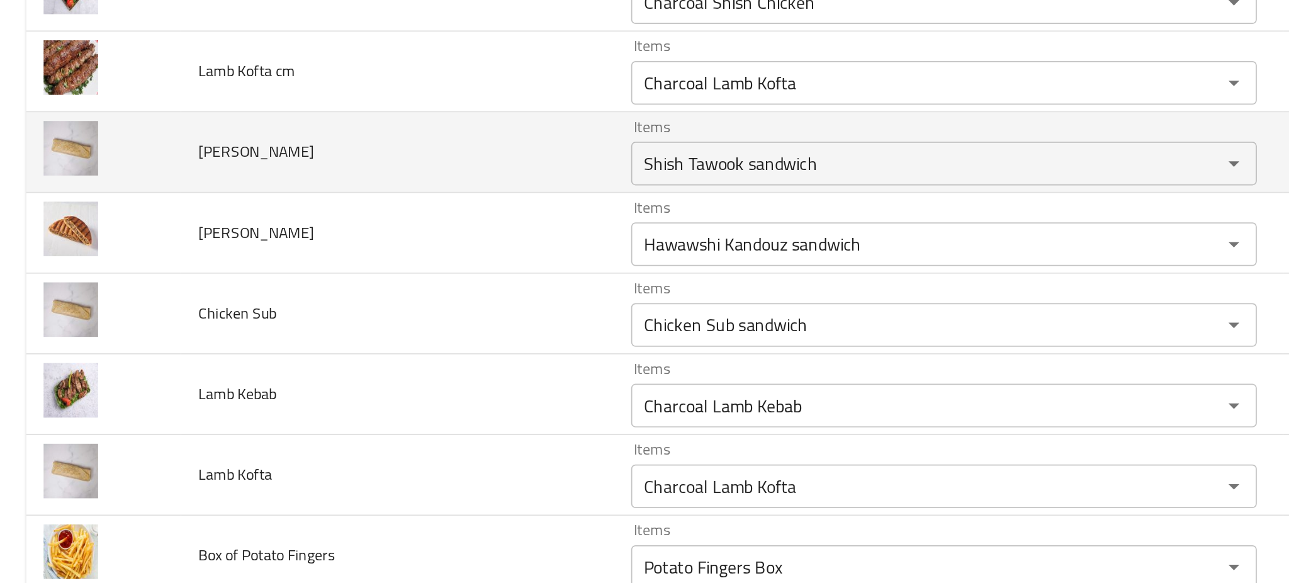
scroll to position [2920, 0]
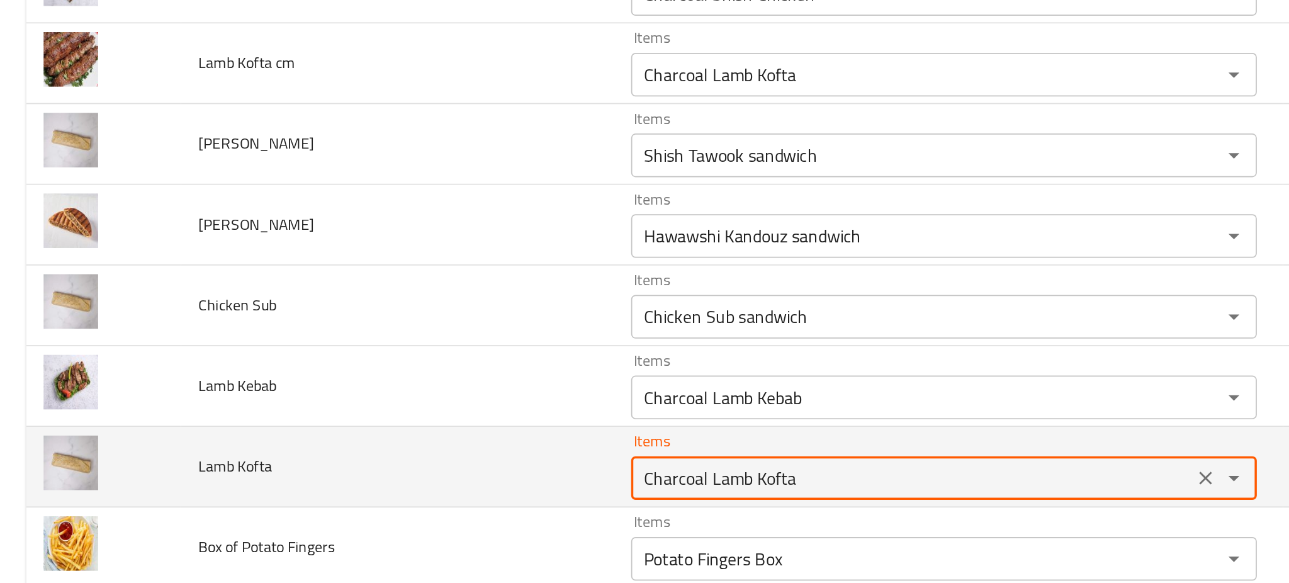
click at [399, 514] on Kofta "Charcoal Lamb Kofta" at bounding box center [526, 516] width 317 height 18
drag, startPoint x: 399, startPoint y: 514, endPoint x: 377, endPoint y: 524, distance: 24.0
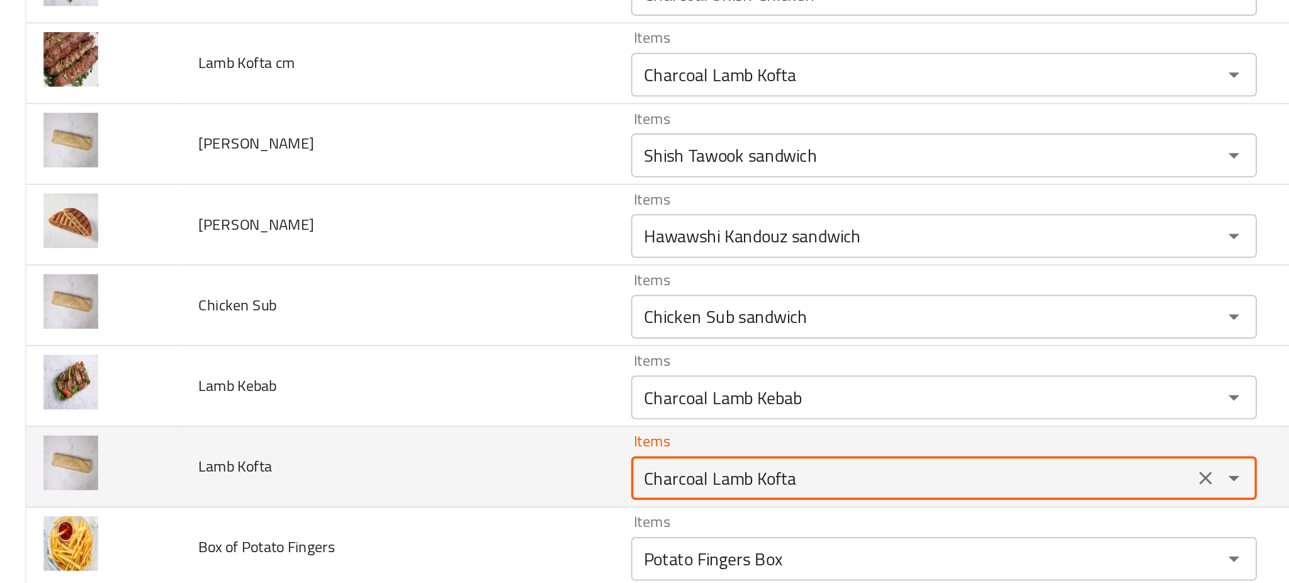
click at [377, 524] on Kofta "Charcoal Lamb Kofta" at bounding box center [526, 516] width 317 height 18
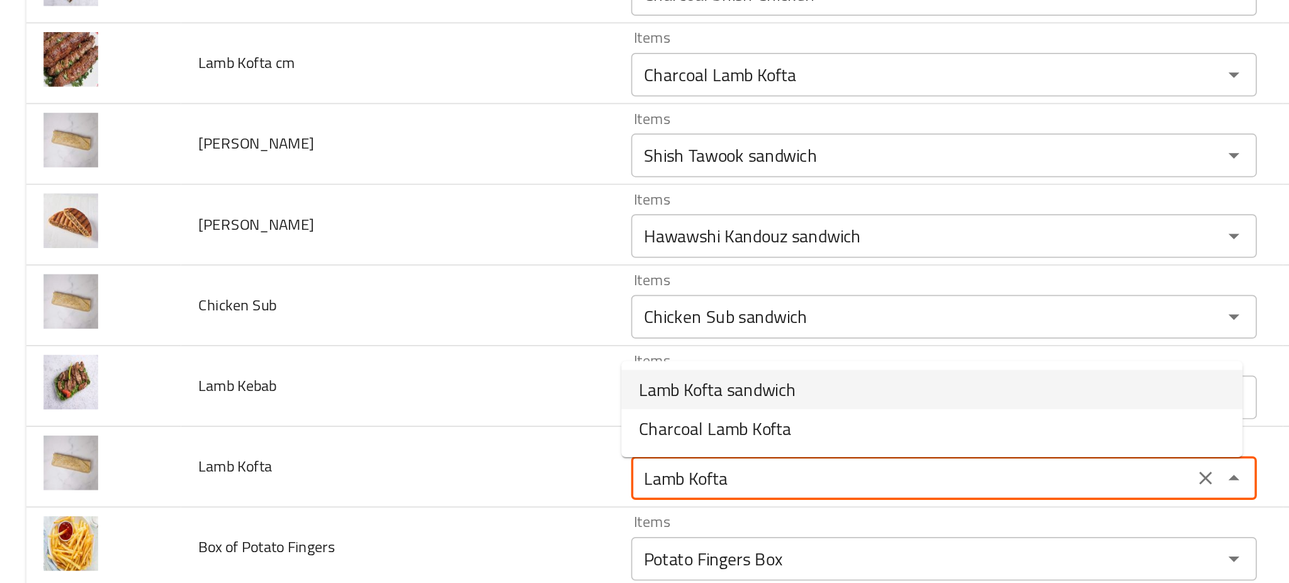
click at [417, 465] on span "Lamb Kofta sandwich" at bounding box center [414, 464] width 91 height 15
type Kofta "Lamb Kofta sandwich"
type Kofta-ar "سندوتش كفتة ضاني"
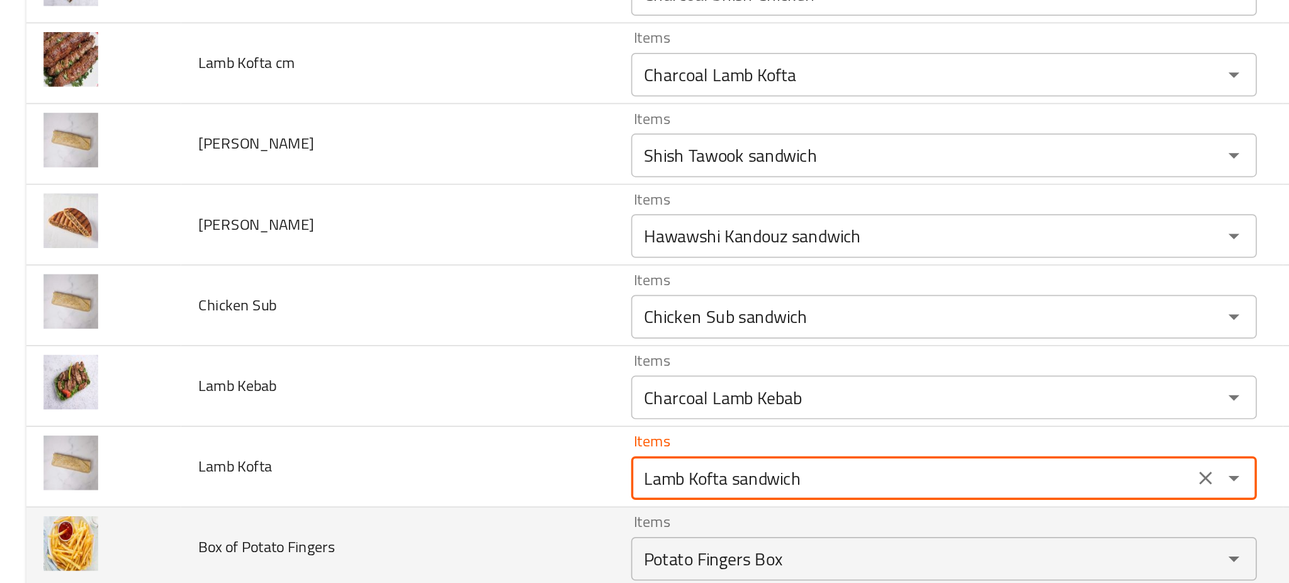
type Kofta "Lamb Kofta sandwich"
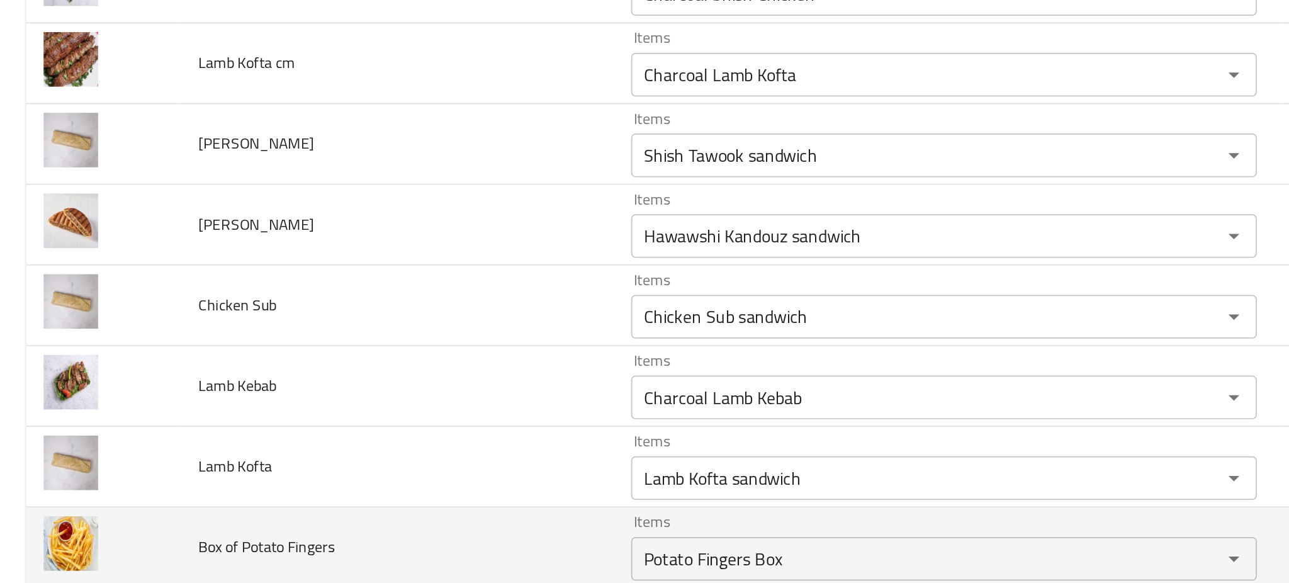
click at [287, 553] on td "Box of Potato Fingers" at bounding box center [229, 555] width 250 height 47
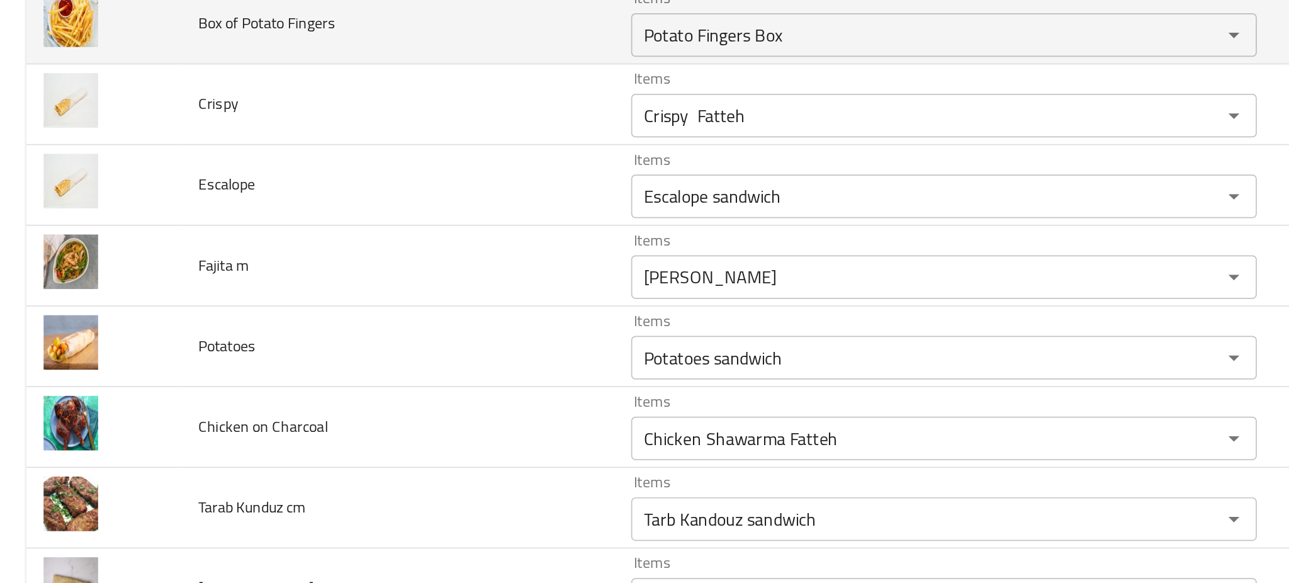
scroll to position [3256, 0]
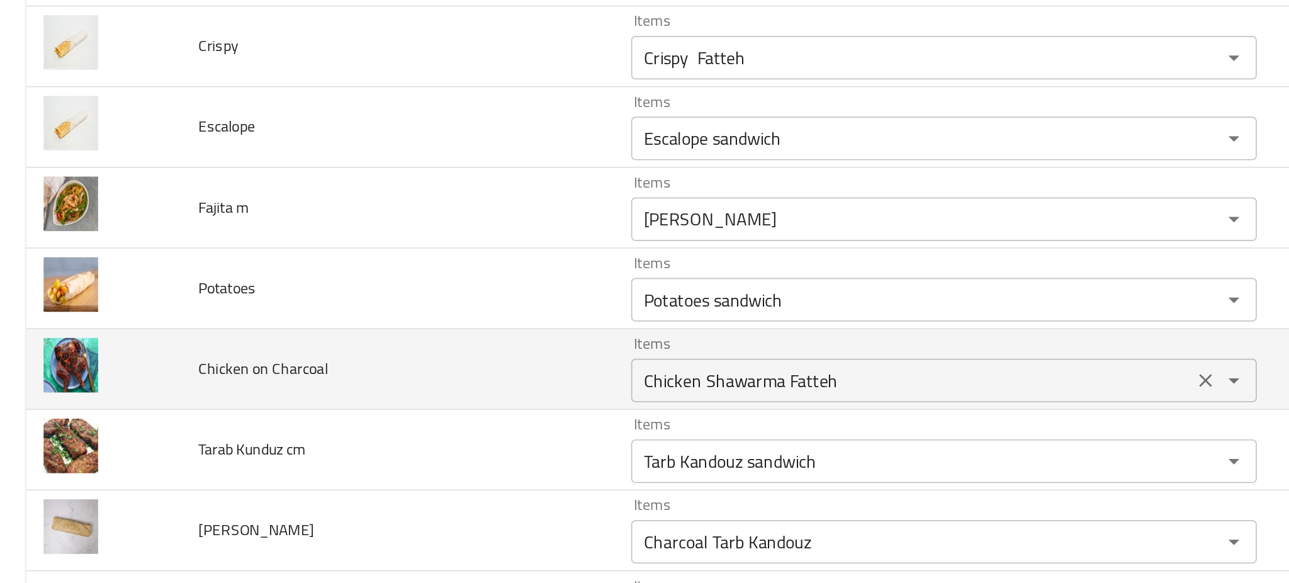
click at [472, 458] on Charcoal "Chicken Shawarma Fatteh" at bounding box center [526, 460] width 317 height 18
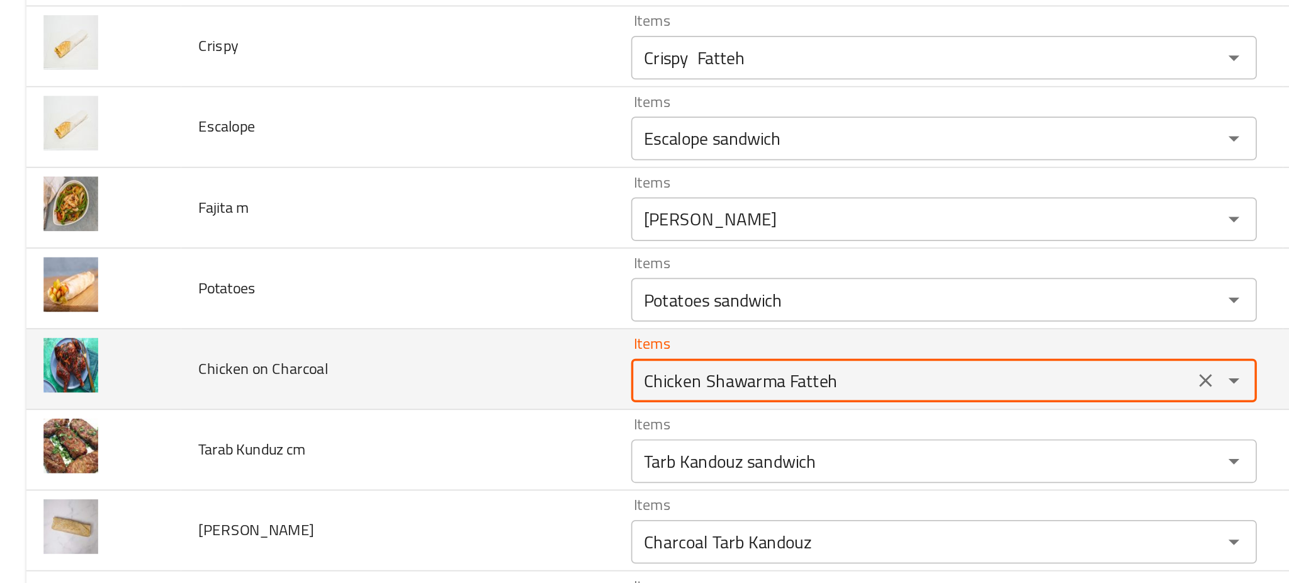
click at [472, 458] on Charcoal "Chicken Shawarma Fatteh" at bounding box center [526, 460] width 317 height 18
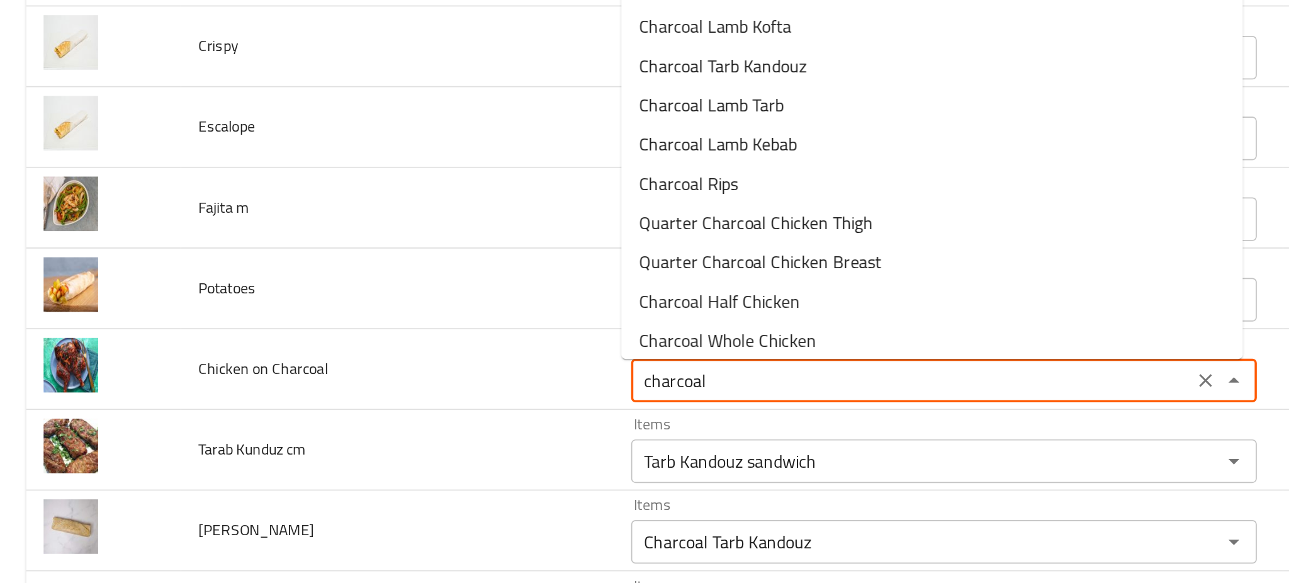
scroll to position [184, 0]
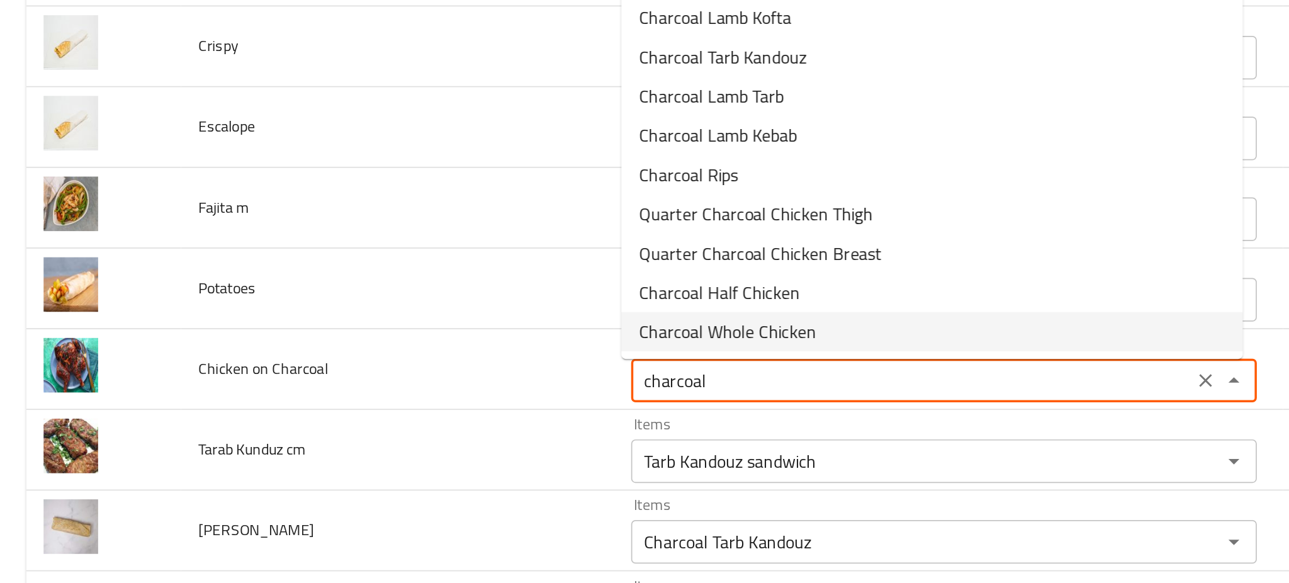
click at [509, 425] on Charcoal-option-17 "Charcoal Whole Chicken" at bounding box center [538, 431] width 359 height 23
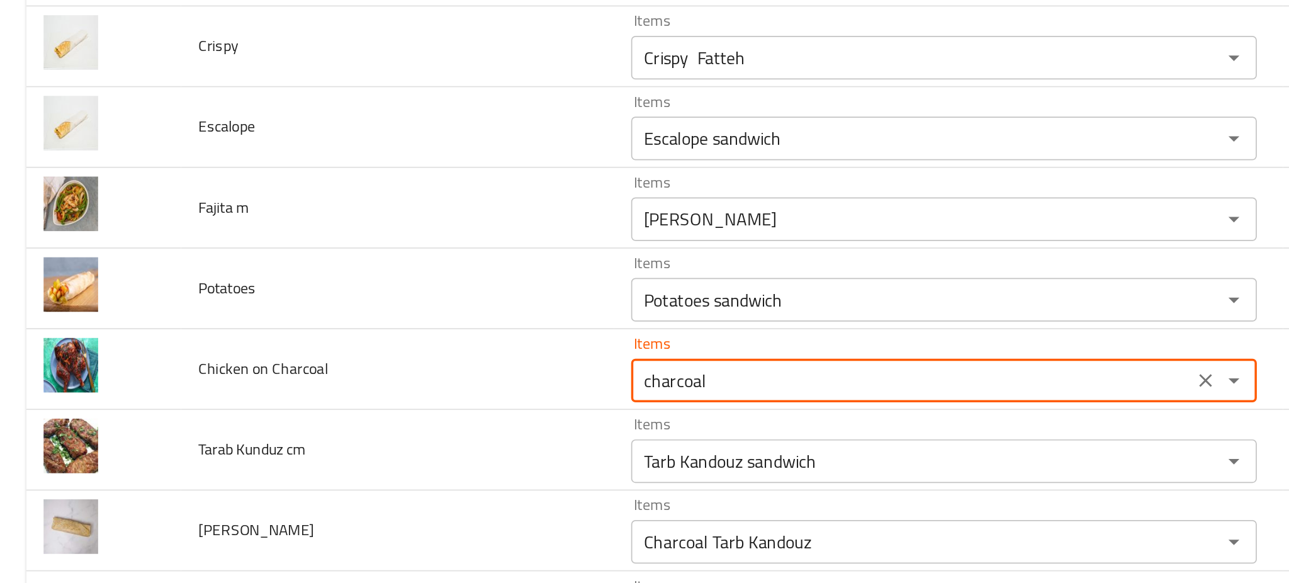
type Charcoal "Charcoal Whole Chicken"
type Charcoal-ar "فرخة على الفحم"
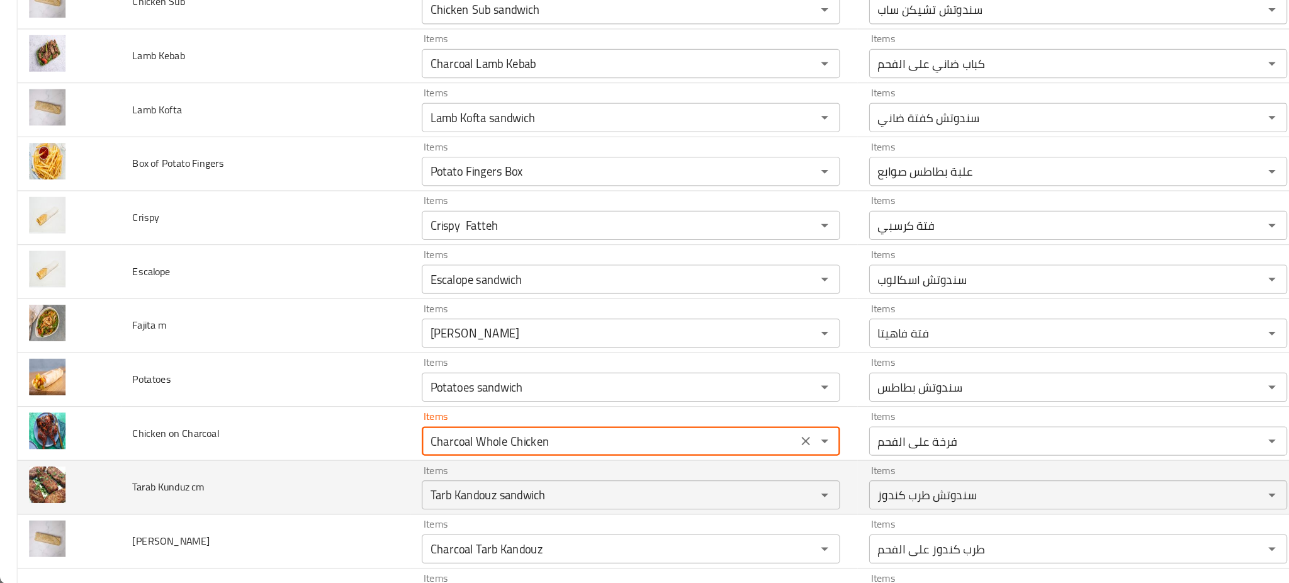
type Charcoal "Charcoal Whole Chicken"
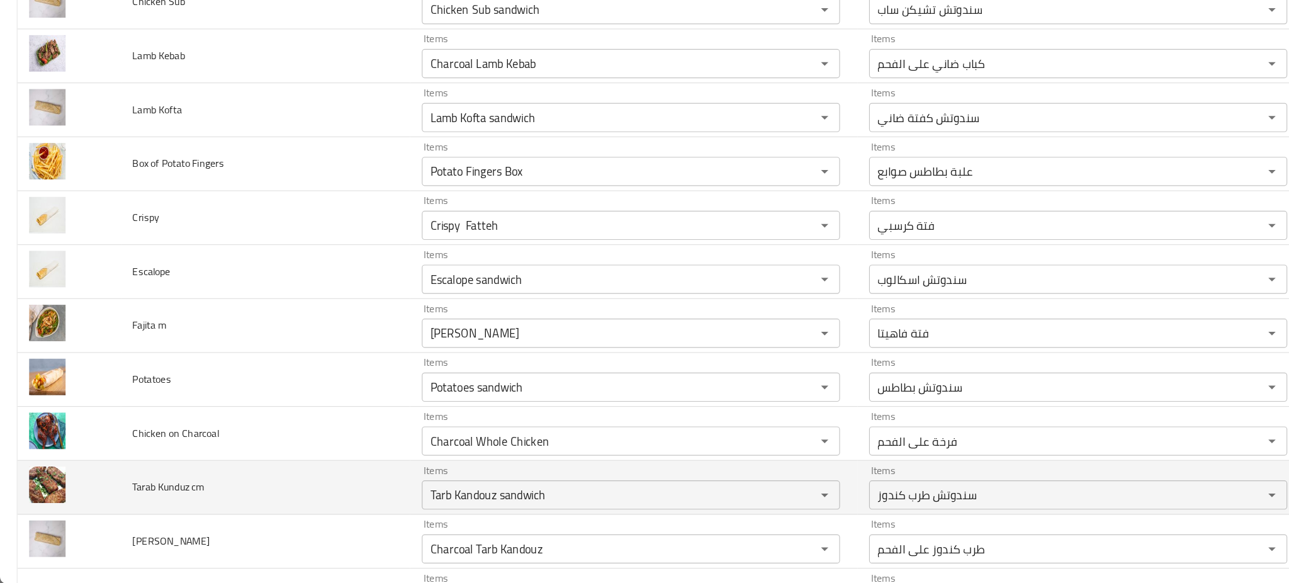
click at [153, 507] on span "Tarab Kunduz cm" at bounding box center [146, 499] width 62 height 16
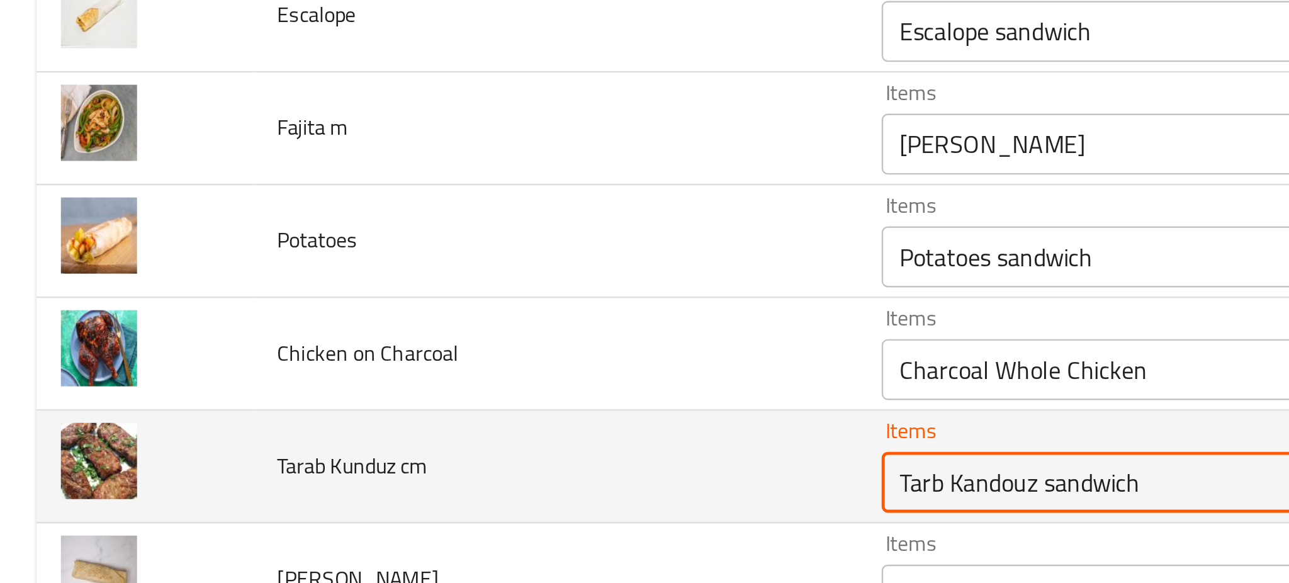
click at [459, 505] on cm "Tarb Kandouz sandwich" at bounding box center [526, 506] width 317 height 18
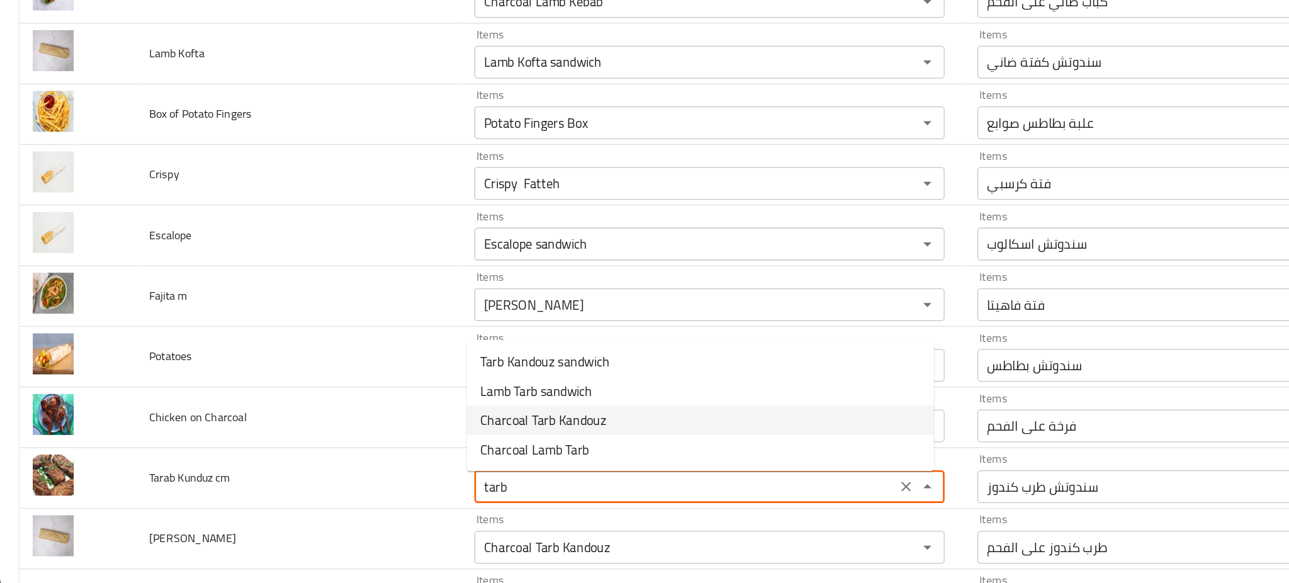
click at [480, 452] on cm-option-2 "Charcoal Tarb Kandouz" at bounding box center [538, 455] width 359 height 23
type cm "Charcoal Tarb Kandouz"
type cm-ar "طرب كندوز على الفحم"
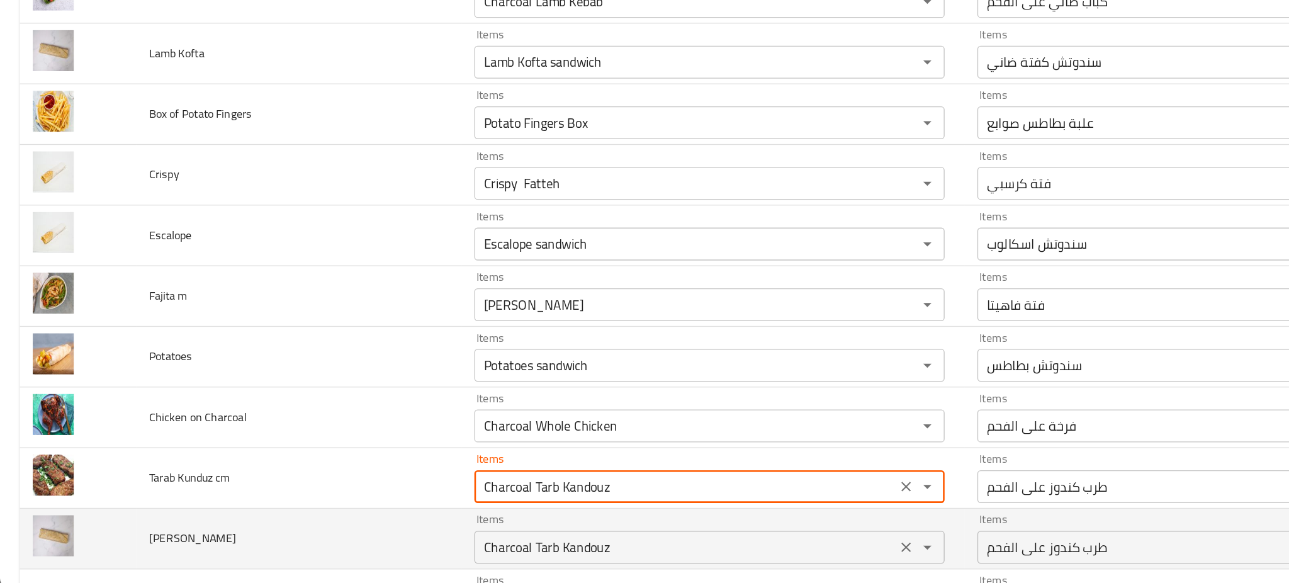
type cm "Charcoal Tarb Kandouz"
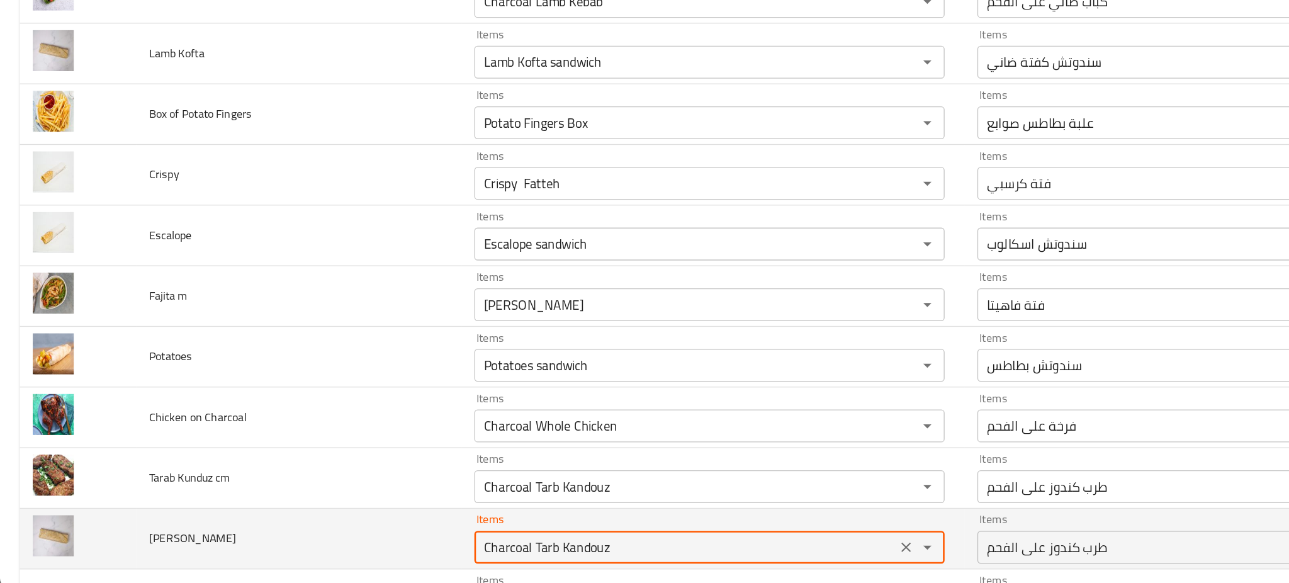
click at [509, 560] on Kunduz "Charcoal Tarb Kandouz" at bounding box center [526, 553] width 317 height 18
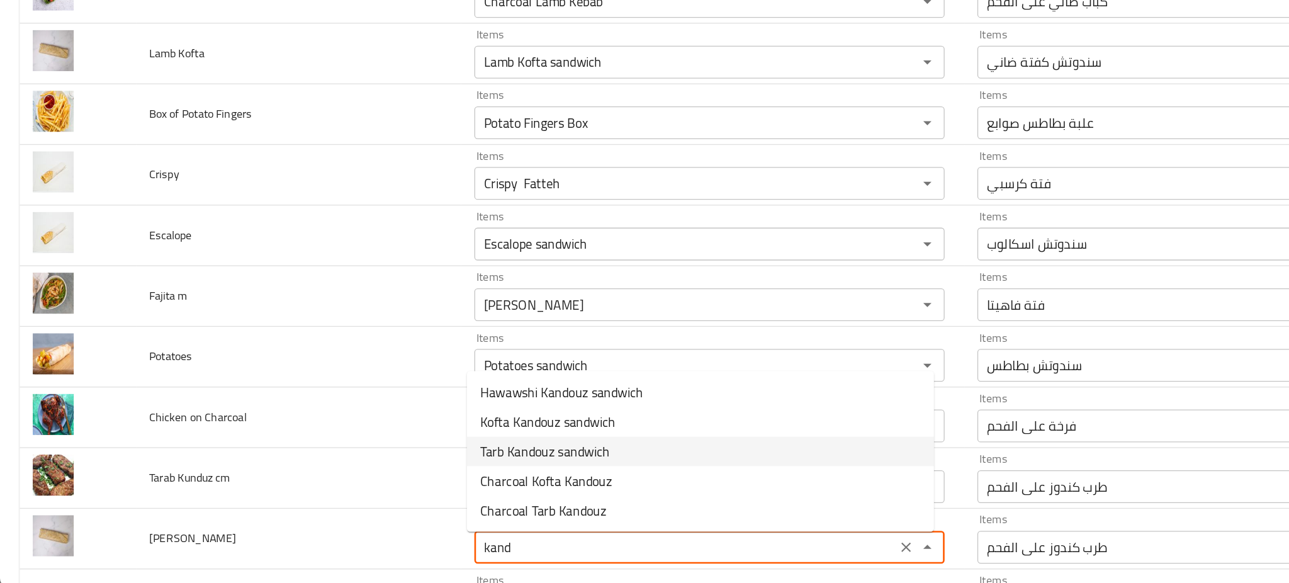
click at [456, 477] on span "Tarb Kandouz sandwich" at bounding box center [418, 478] width 99 height 15
type Kunduz "Tarb Kandouz sandwich"
type Kunduz-ar "سندوتش طرب كندوز"
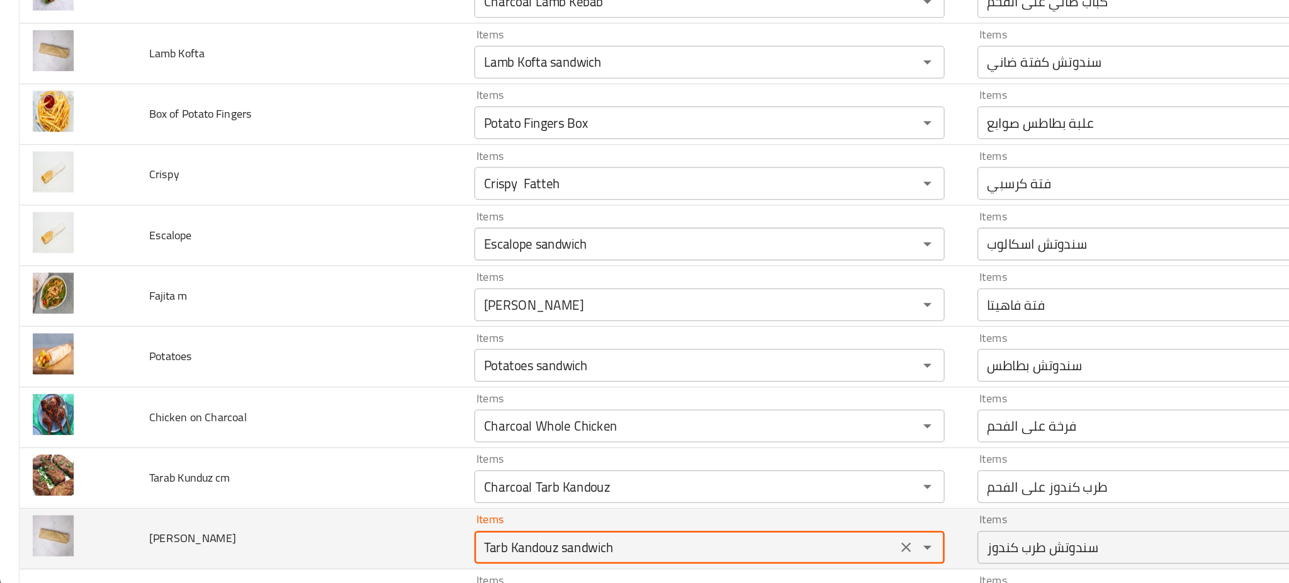
type Kunduz "Tarb Kandouz sandwich"
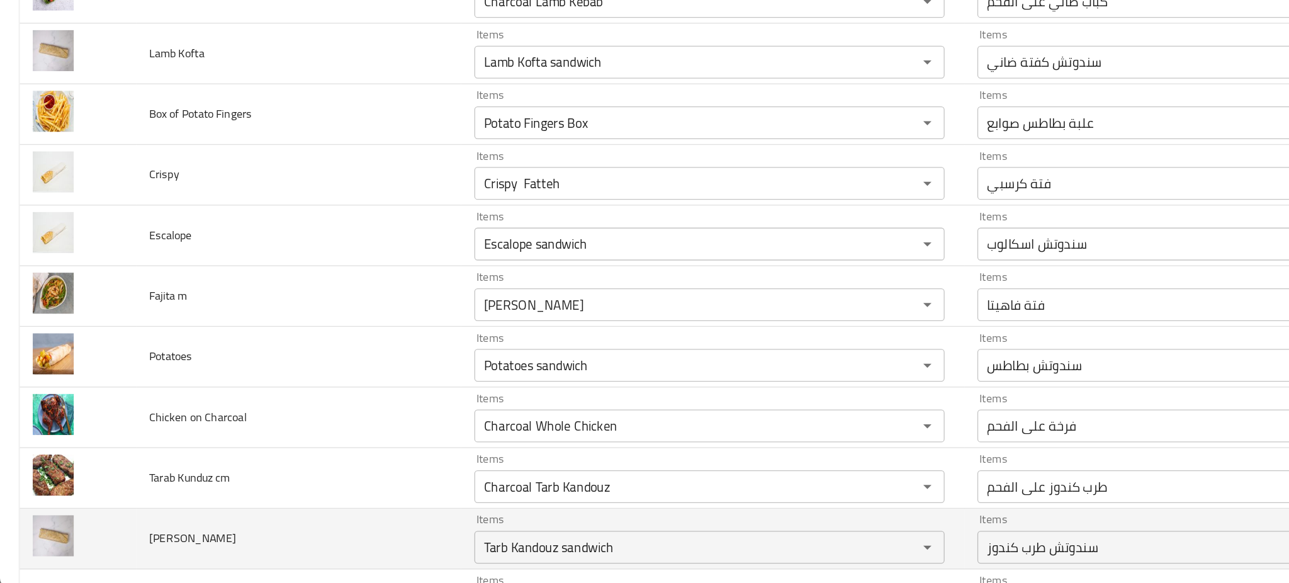
click at [274, 548] on td "Tarab Kunduz" at bounding box center [229, 546] width 250 height 47
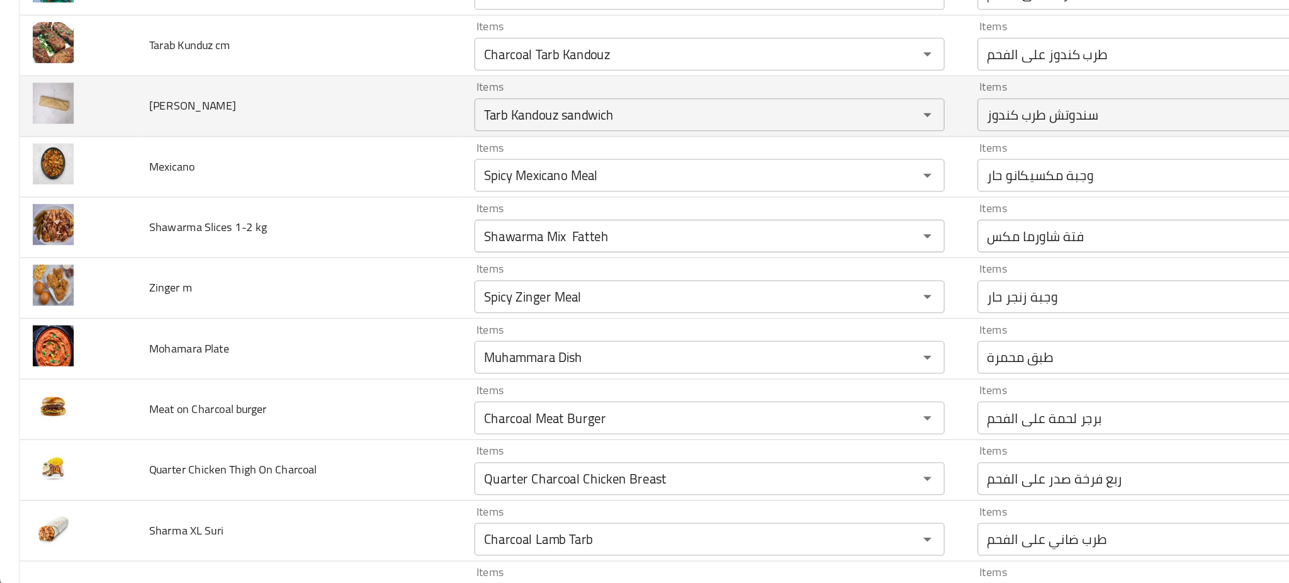
scroll to position [3591, 0]
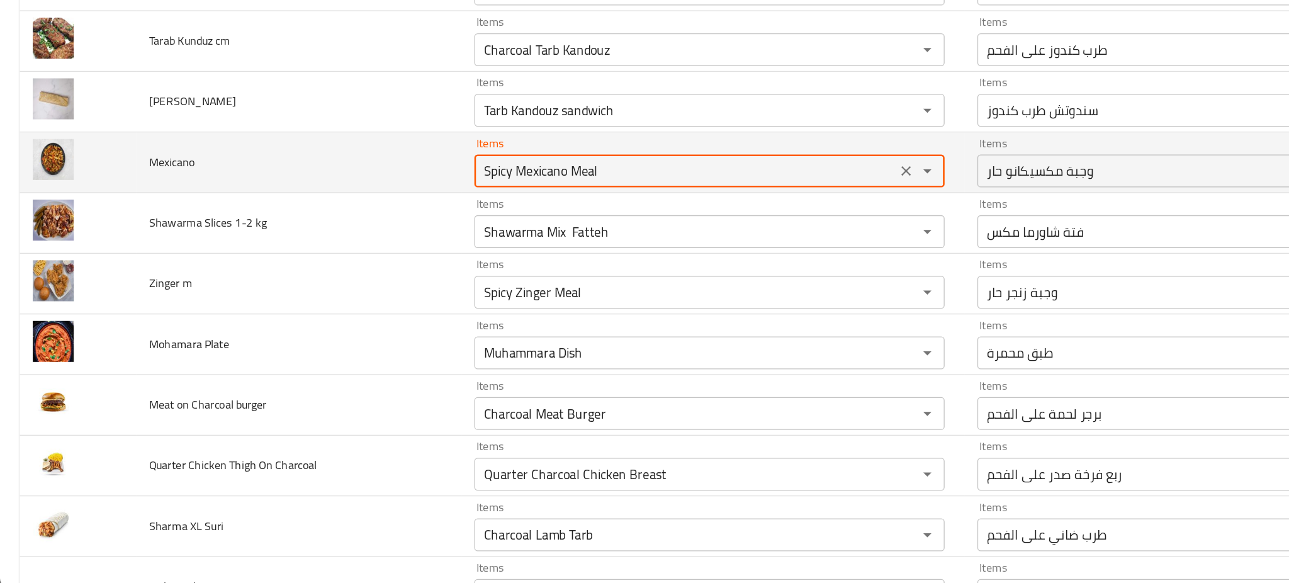
click at [457, 267] on input "Spicy Mexicano Meal" at bounding box center [526, 264] width 317 height 18
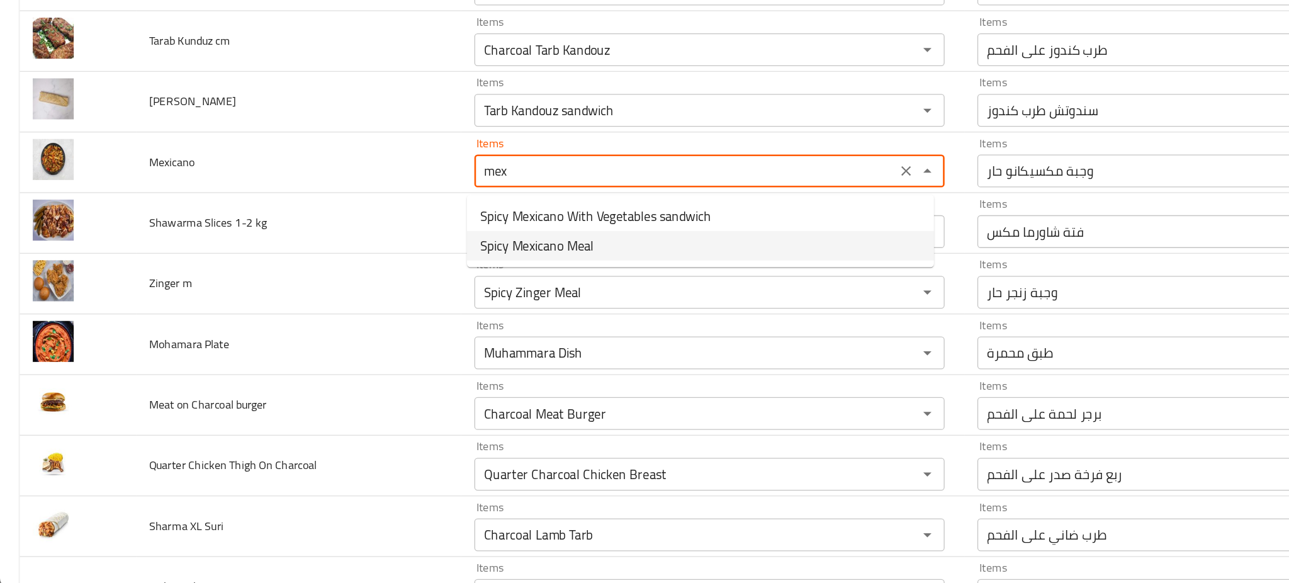
click at [458, 317] on li "Spicy Mexicano Meal" at bounding box center [538, 321] width 359 height 23
type input "Spicy Mexicano Meal"
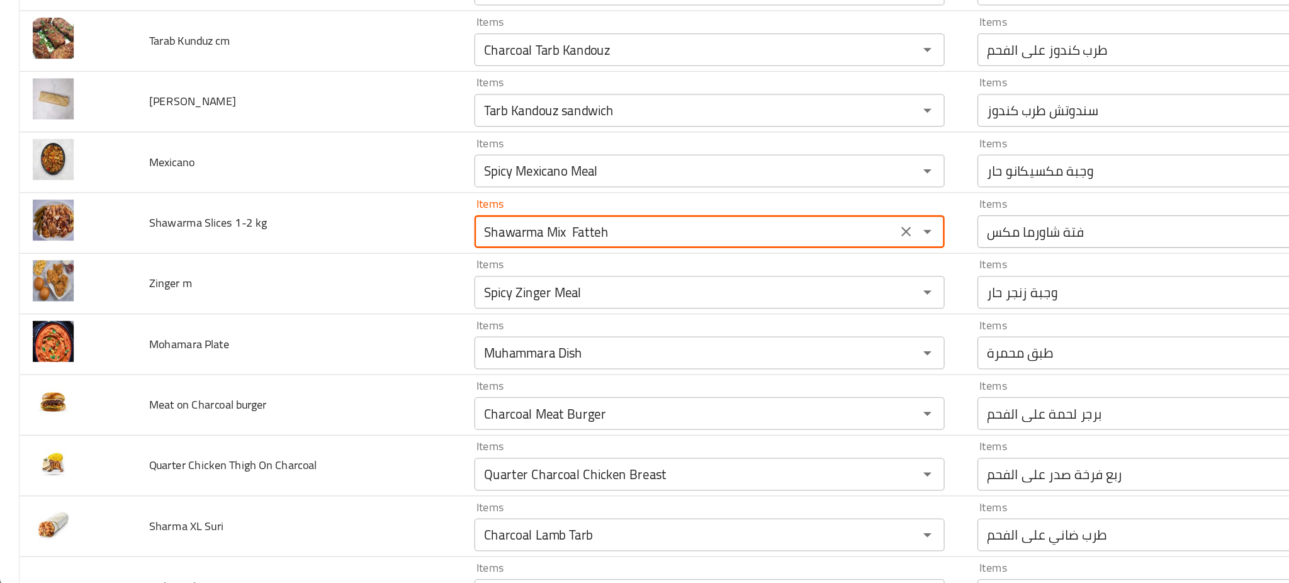
click at [458, 317] on kg "Shawarma Mix Fatteh" at bounding box center [526, 310] width 317 height 18
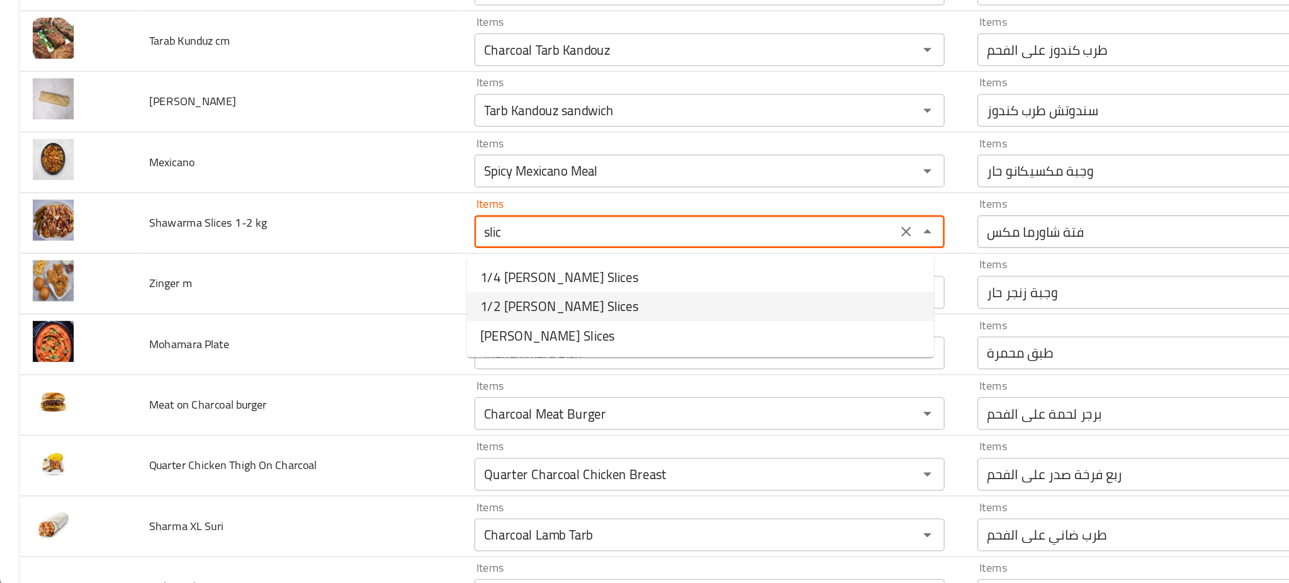
click at [459, 369] on span "1/2 [PERSON_NAME] Slices" at bounding box center [429, 367] width 121 height 15
type kg "1/2 [PERSON_NAME] Slices"
type kg-ar "شاورما شرائح 1/2 كيلو"
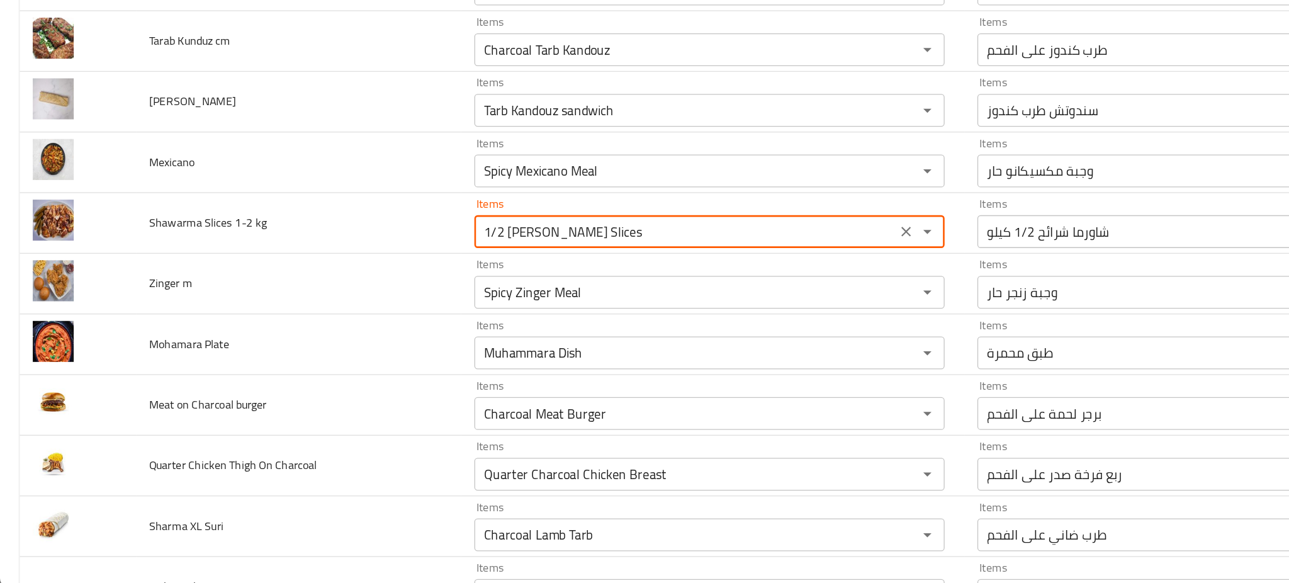
click at [459, 369] on div "Spicy Zinger Meal Items" at bounding box center [544, 356] width 361 height 25
type kg "1/2 [PERSON_NAME] Slices"
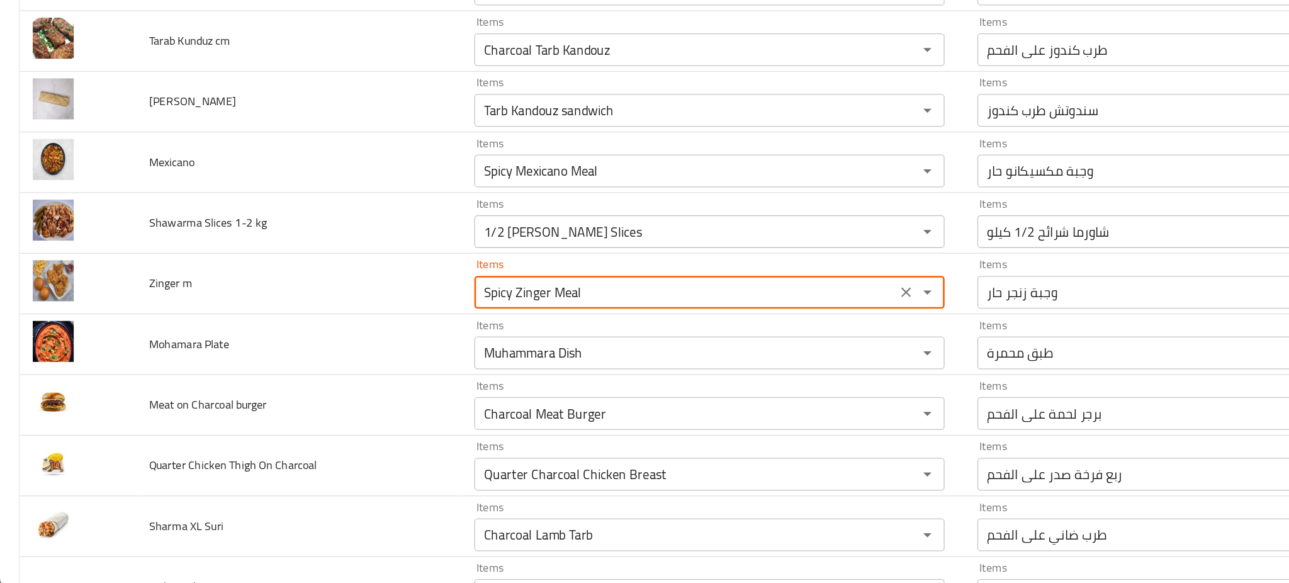
click at [459, 369] on div "Spicy Zinger Meal Items" at bounding box center [544, 356] width 361 height 25
click at [433, 435] on span "Spicy Zinger Meal" at bounding box center [406, 436] width 75 height 15
type m "Spicy Zinger Meal"
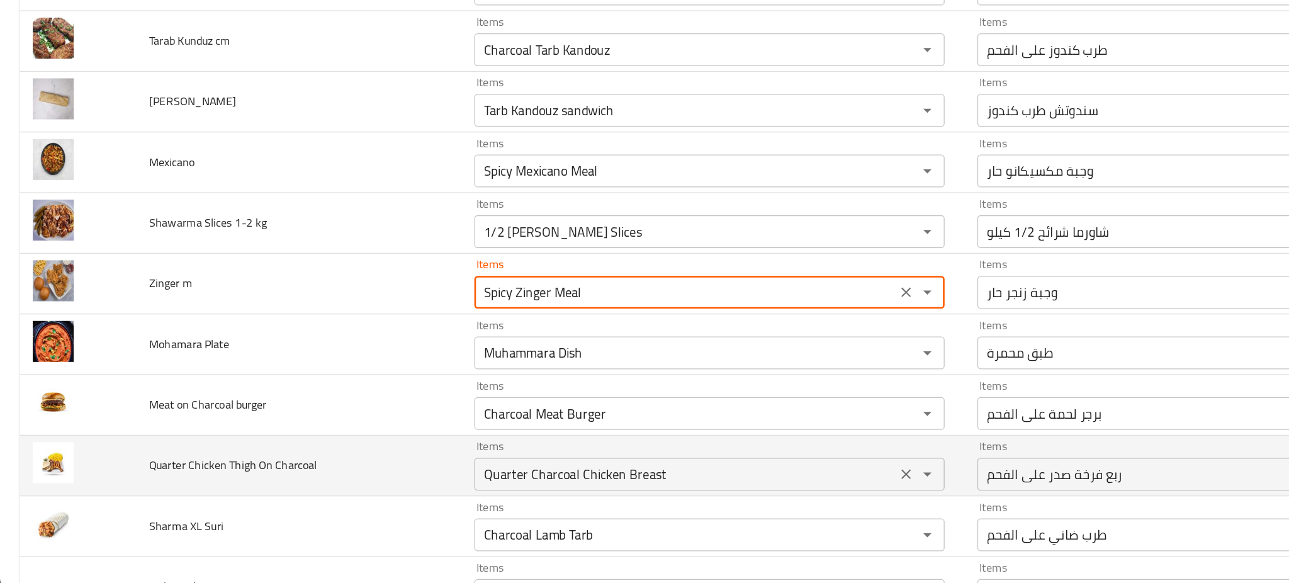
click at [536, 497] on Charcoal "Quarter Charcoal Chicken Breast" at bounding box center [526, 497] width 317 height 18
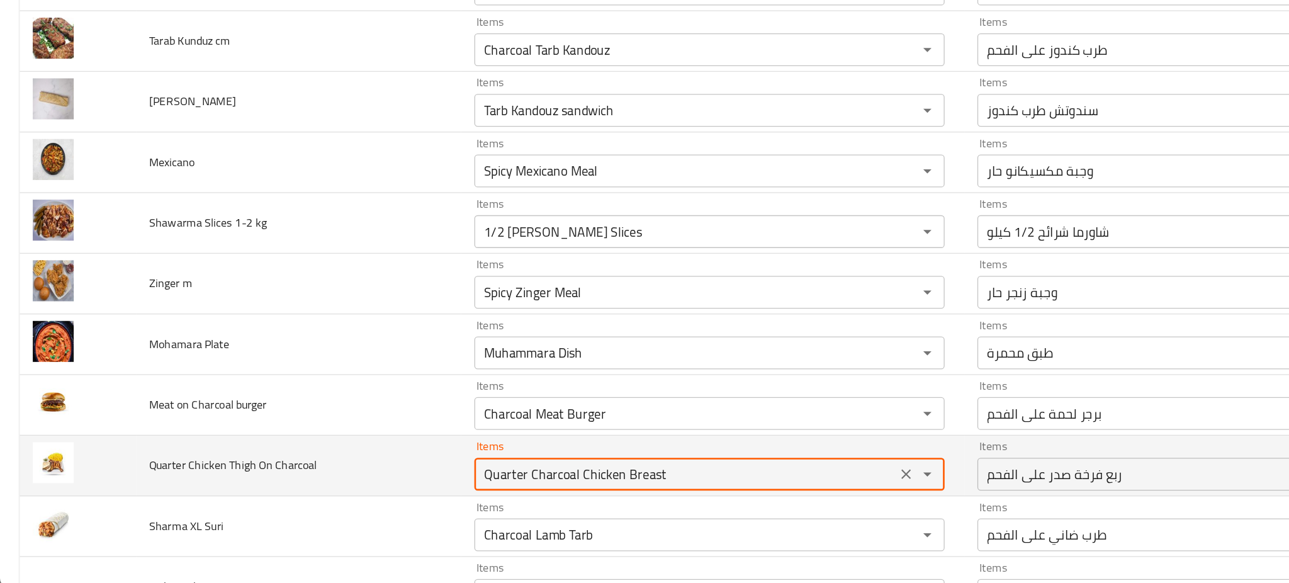
click at [536, 497] on Charcoal "Quarter Charcoal Chicken Breast" at bounding box center [526, 497] width 317 height 18
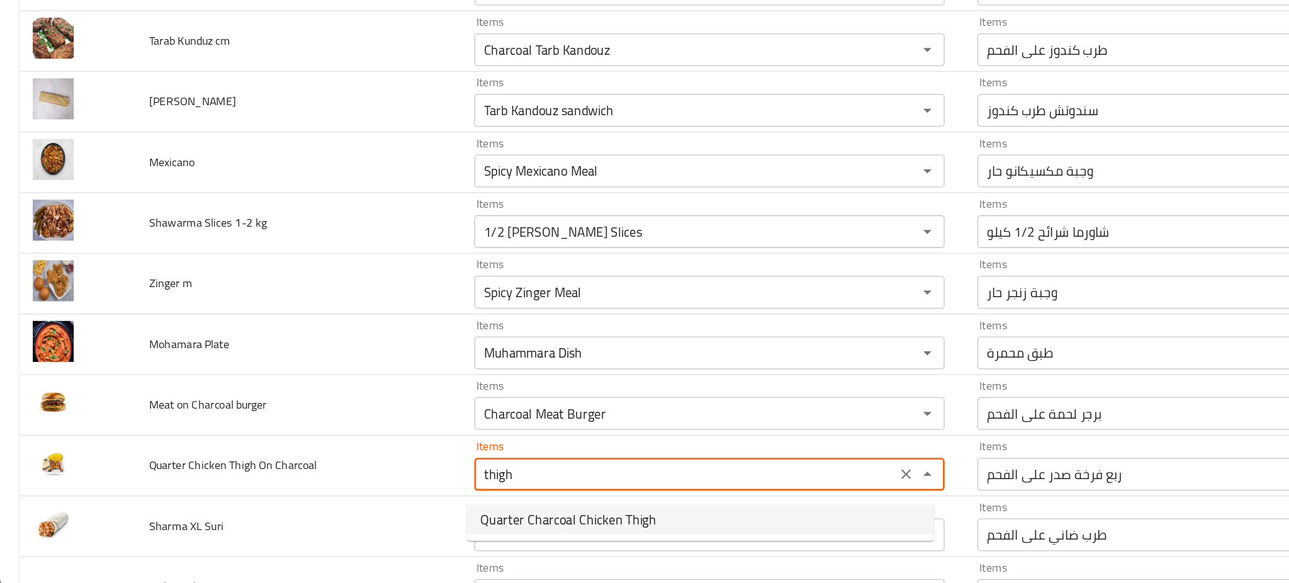
click at [440, 529] on span "Quarter Charcoal Chicken Thigh" at bounding box center [436, 531] width 135 height 15
type Charcoal "Quarter Charcoal Chicken Thigh"
type Charcoal-ar "ربع فرخة ورك على الفحم"
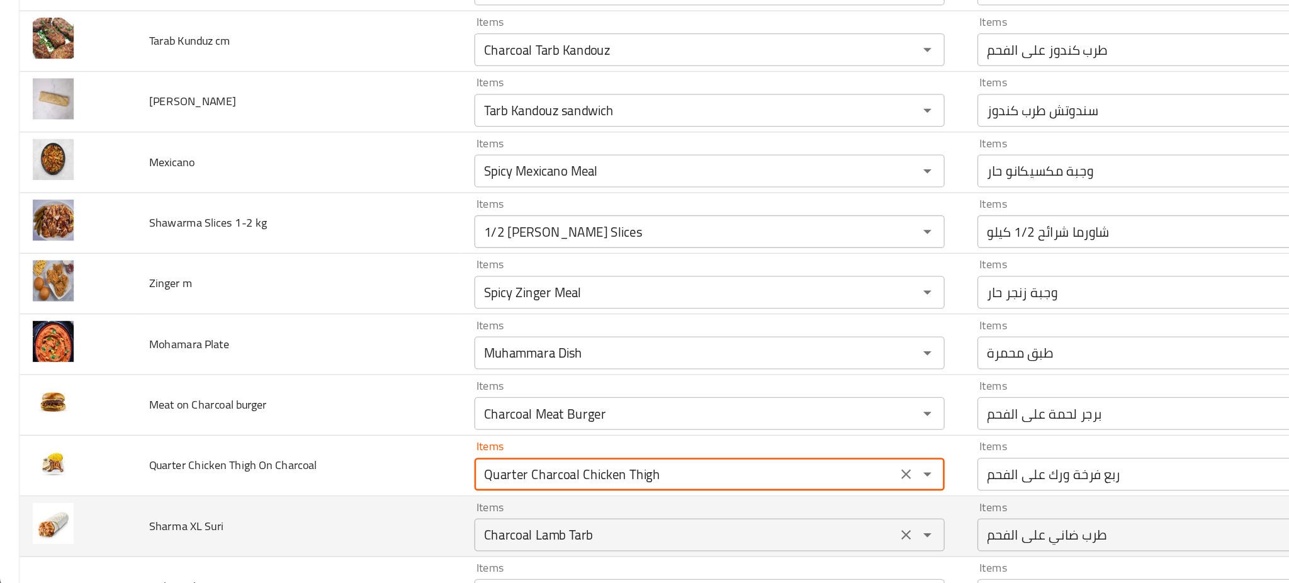
type Charcoal "Quarter Charcoal Chicken Thigh"
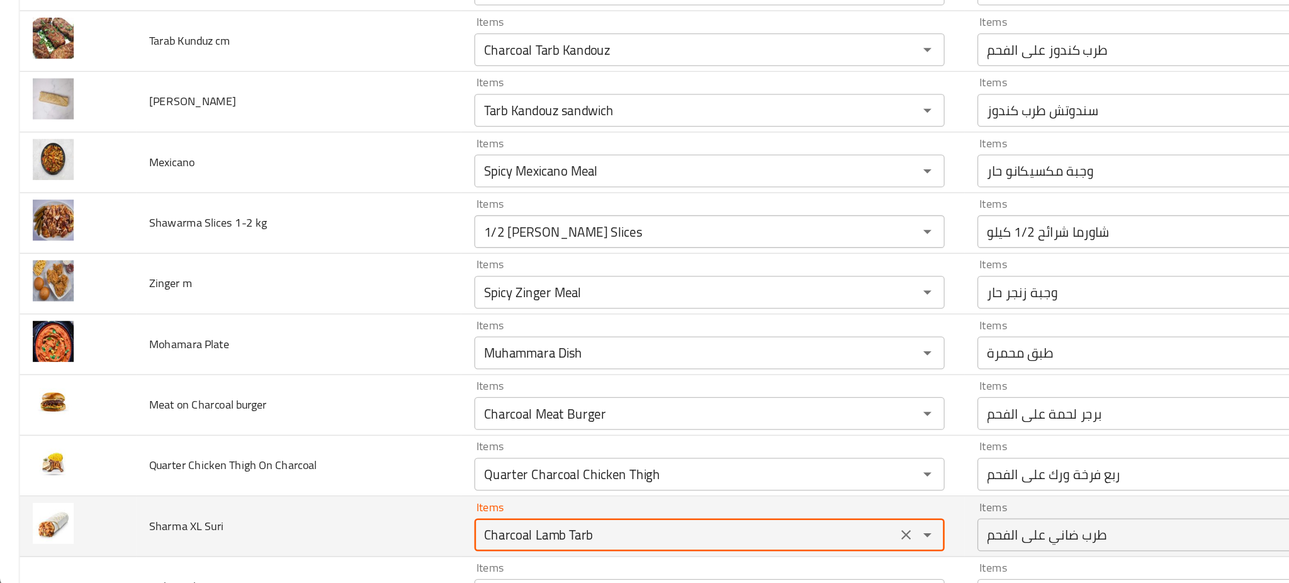
click at [457, 548] on Suri "Charcoal Lamb Tarb" at bounding box center [526, 543] width 317 height 18
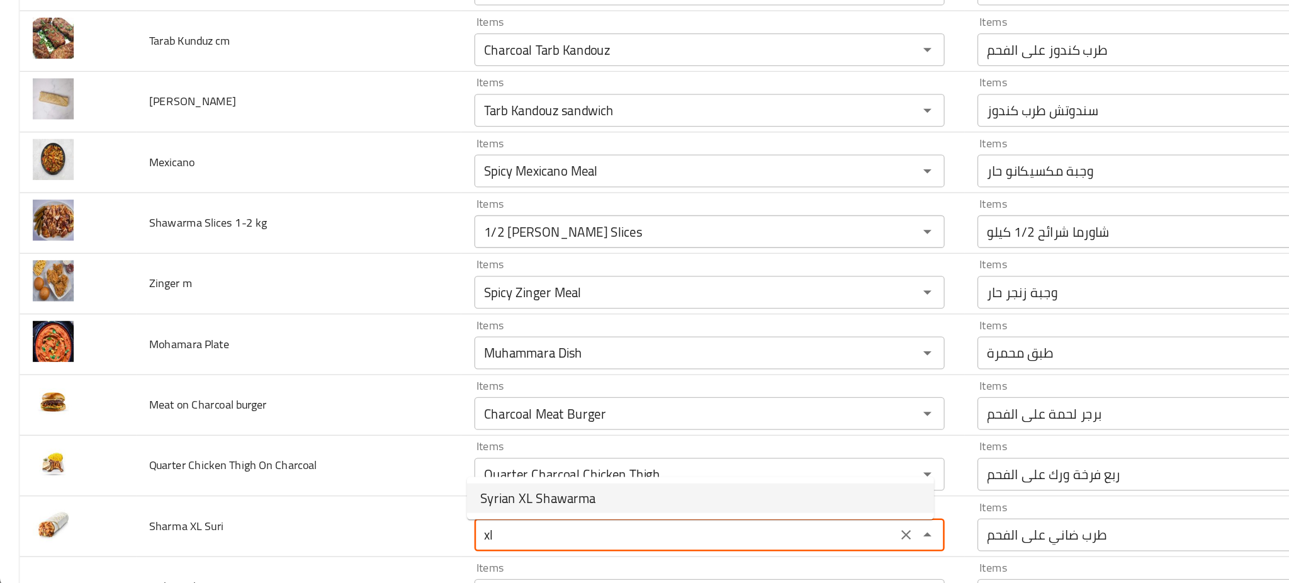
click at [419, 514] on span "Syrian XL Shawarma" at bounding box center [413, 514] width 89 height 15
type Suri "Syrian XL Shawarma"
type Suri-ar "شاورما حجم أكبر سوري"
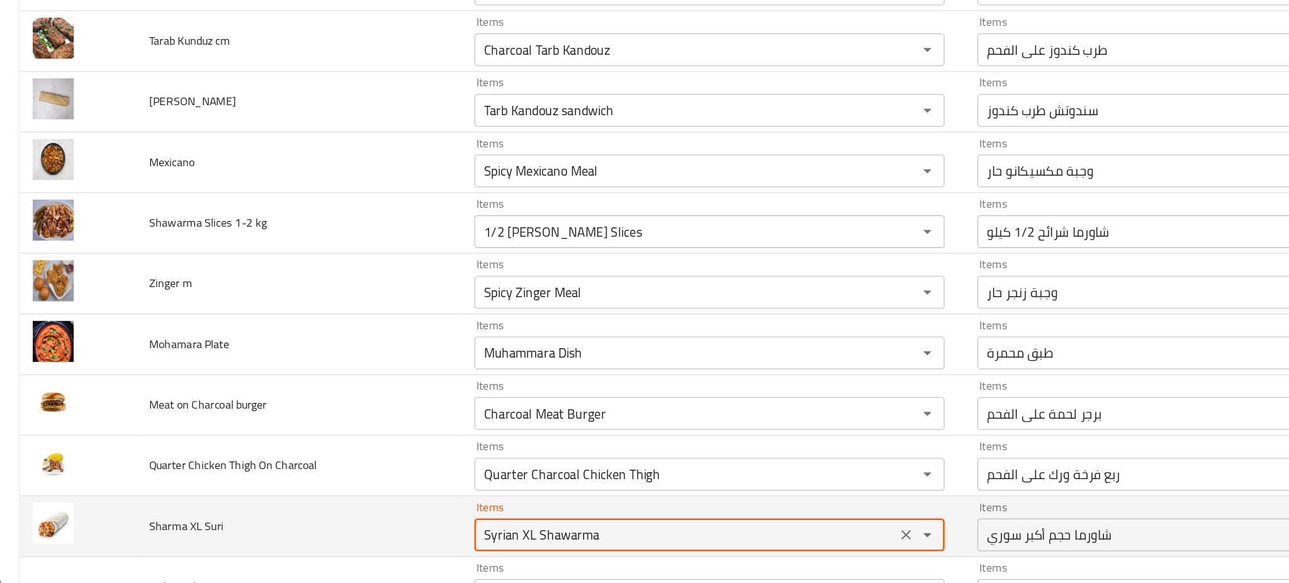
type Suri "Syrian XL Shawarma"
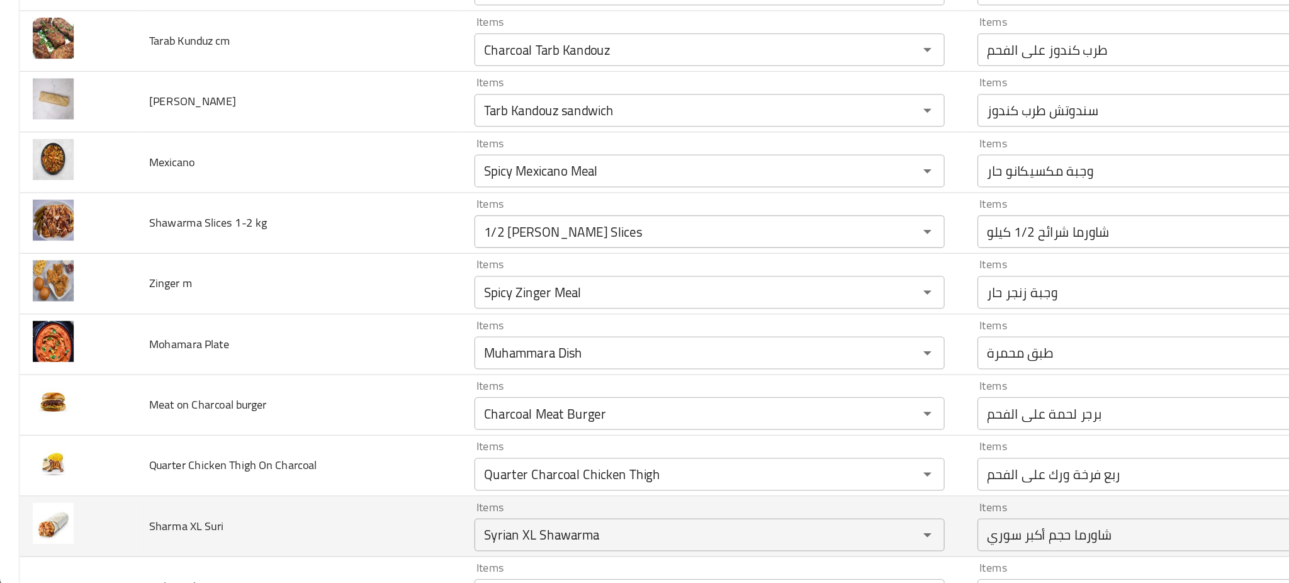
click at [273, 535] on td "Sharma XL Suri" at bounding box center [229, 537] width 250 height 47
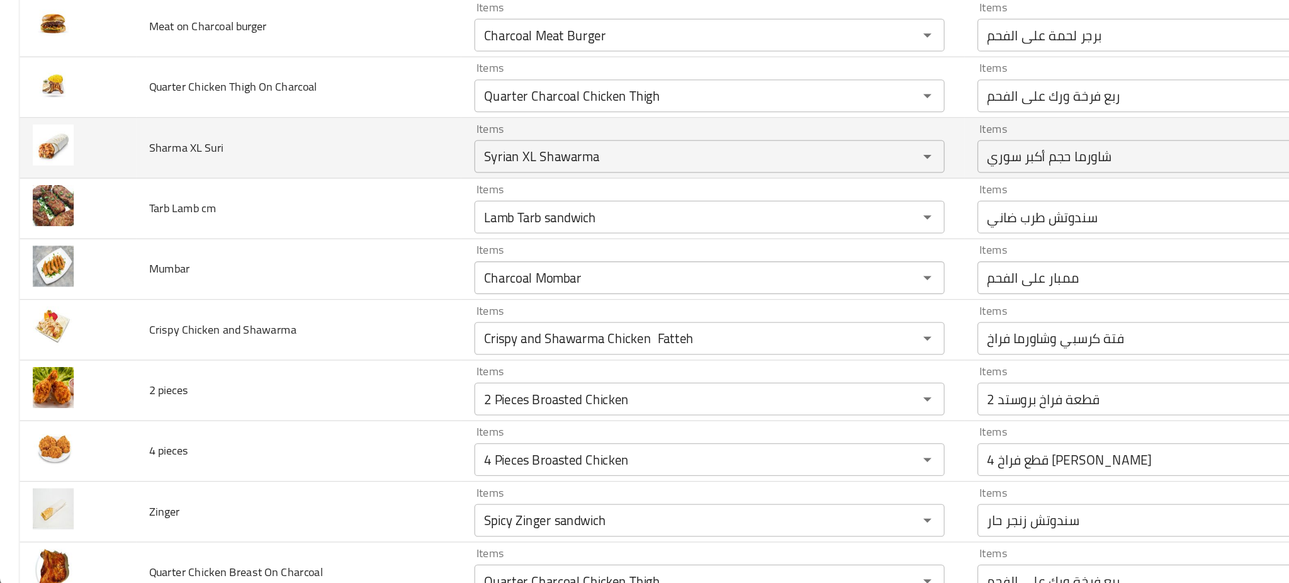
scroll to position [3894, 0]
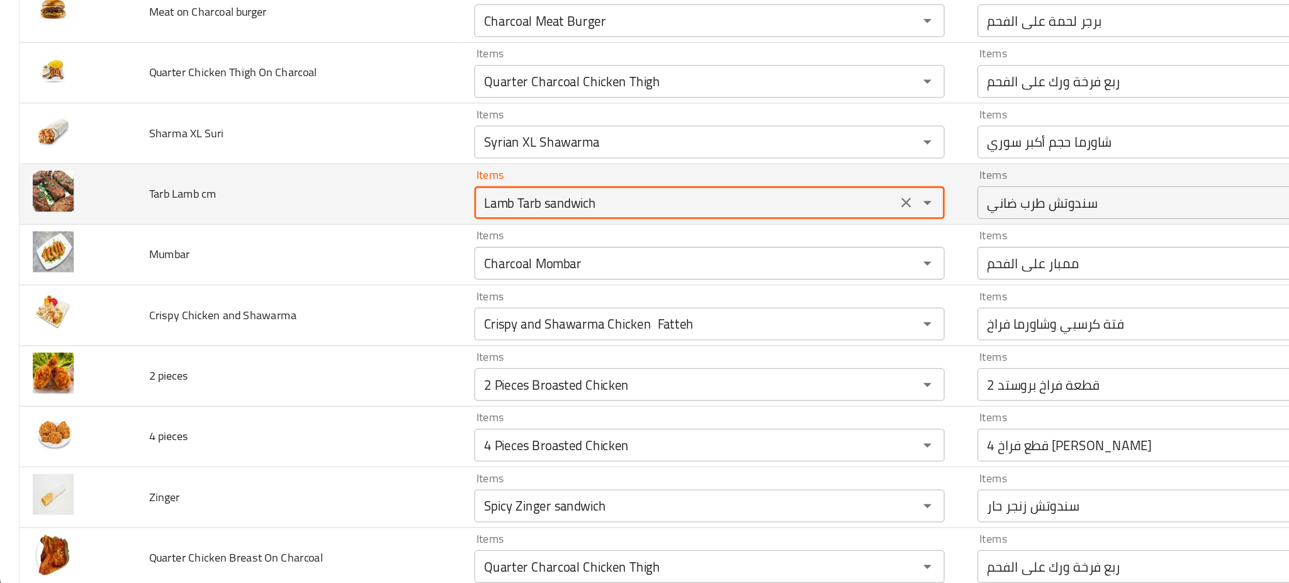
click at [503, 284] on cm "Lamb Tarb sandwich" at bounding box center [526, 288] width 317 height 18
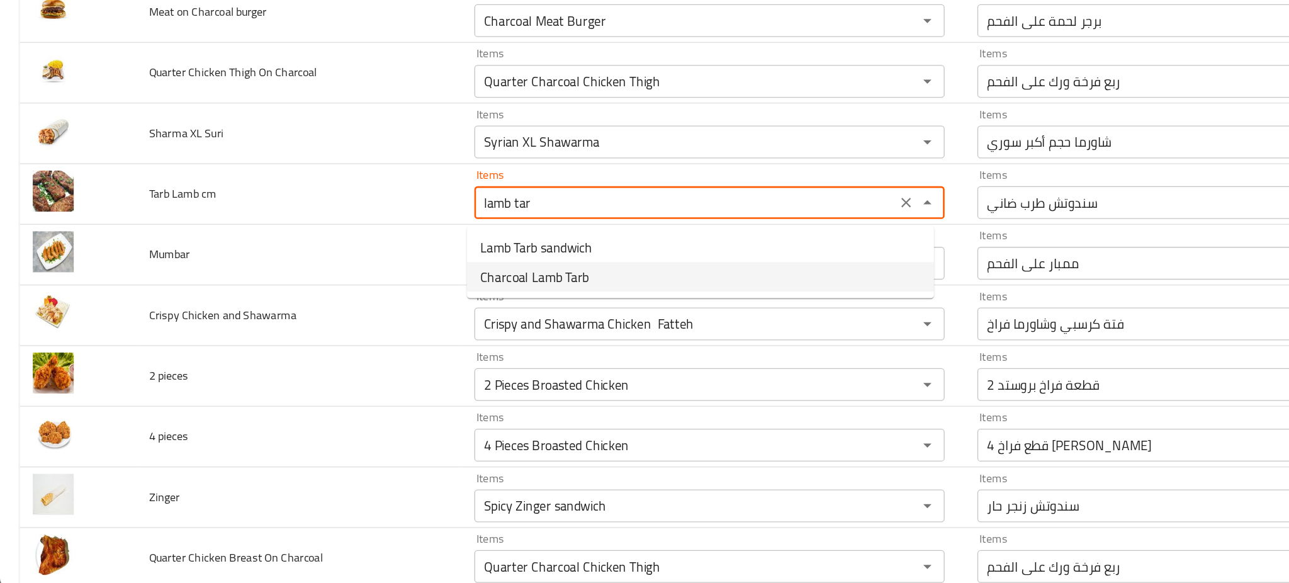
click at [437, 339] on span "Charcoal Lamb Tarb" at bounding box center [411, 344] width 84 height 15
type cm "Charcoal Lamb Tarb"
type cm-ar "طرب ضاني على الفحم"
type cm "Charcoal Lamb Tarb"
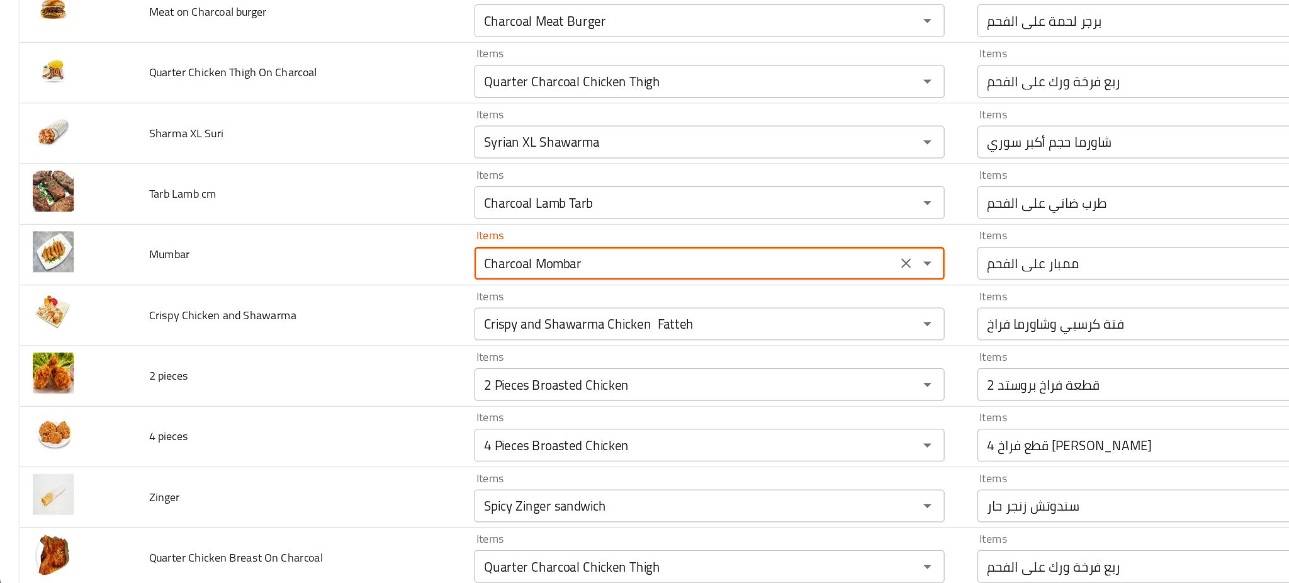
click at [437, 339] on input "Charcoal Mombar" at bounding box center [526, 334] width 317 height 18
type input "m"
click at [410, 366] on span "Charcoal Mombar" at bounding box center [406, 369] width 75 height 15
type input "Charcoal Mombar"
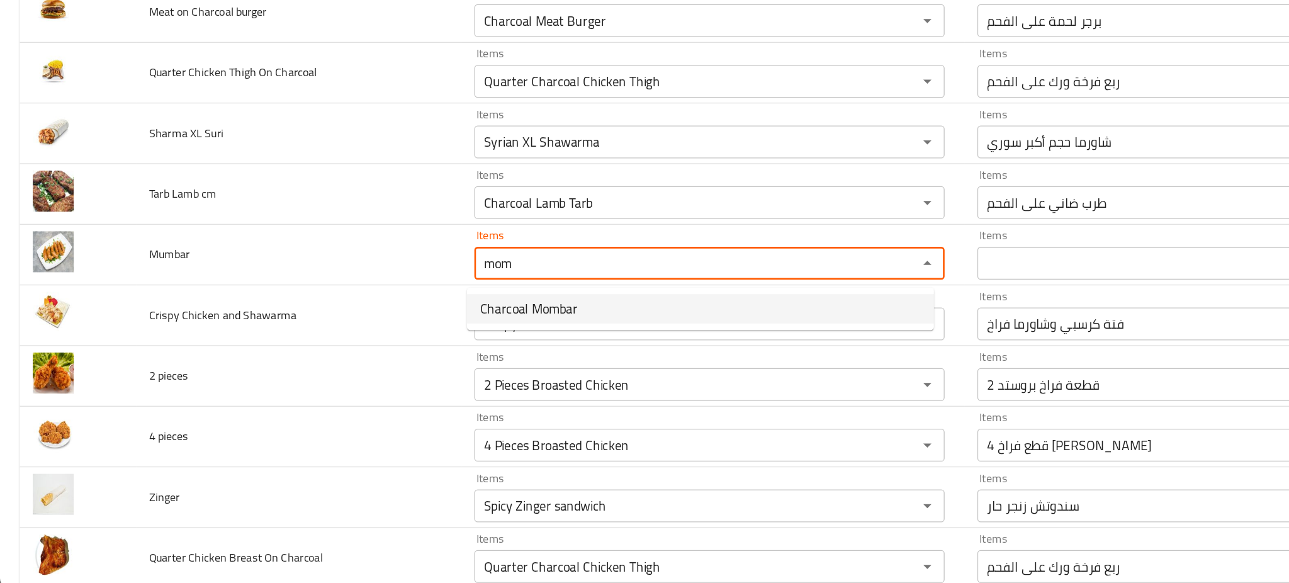
type input "ممبار على الفحم"
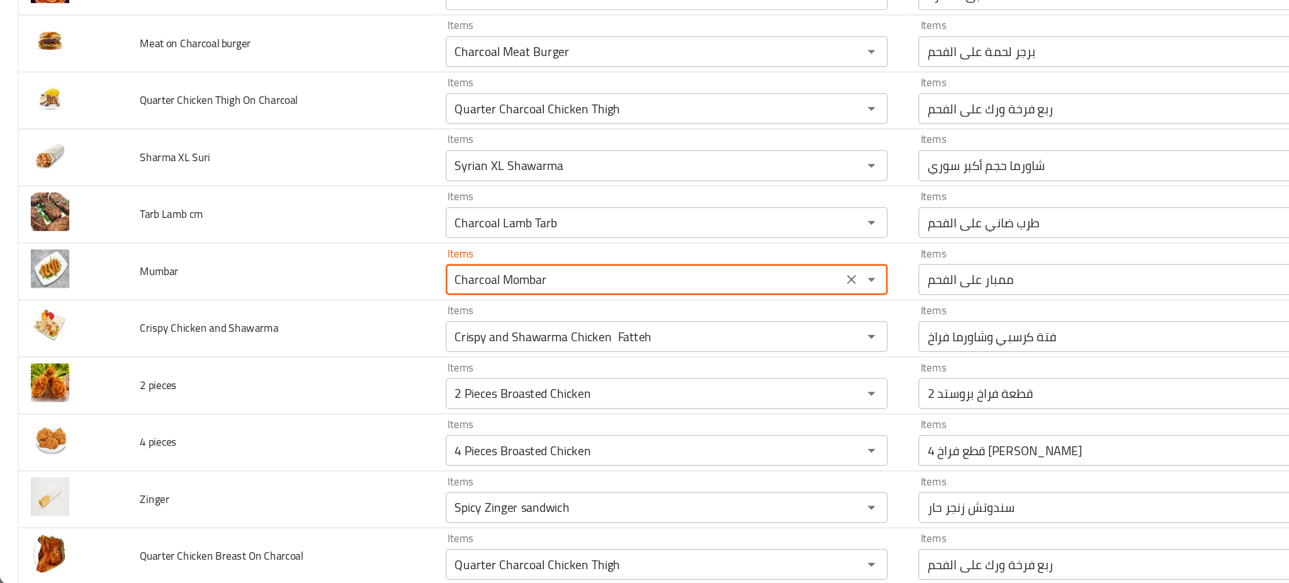
scroll to position [0, 0]
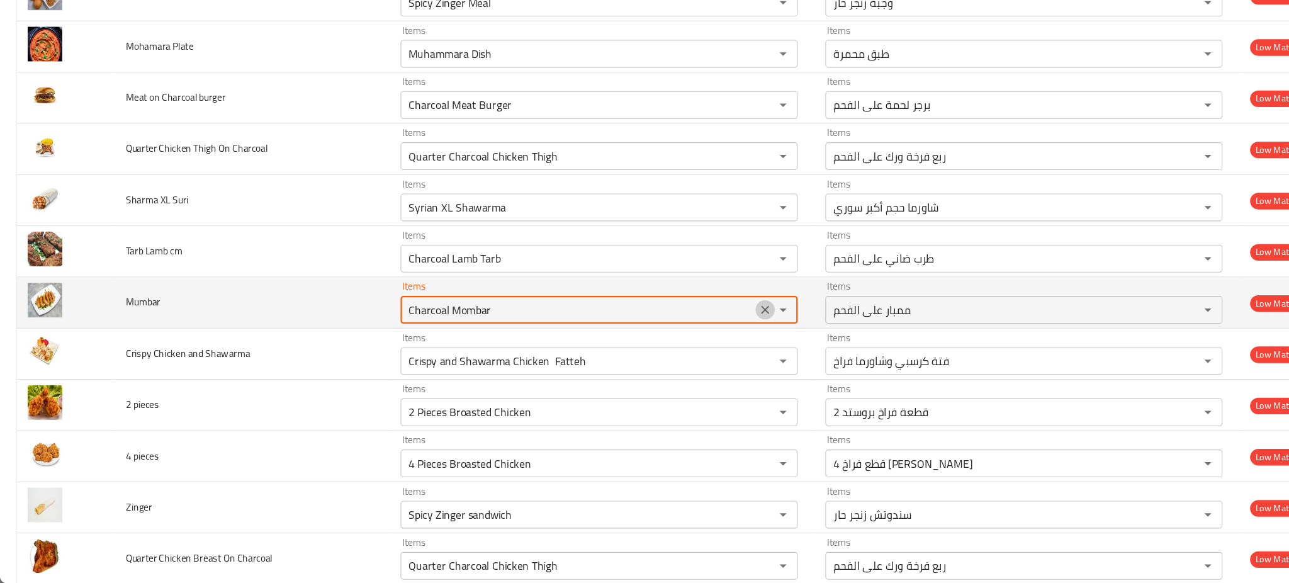
click at [692, 338] on icon "Clear" at bounding box center [696, 334] width 8 height 8
type input "m"
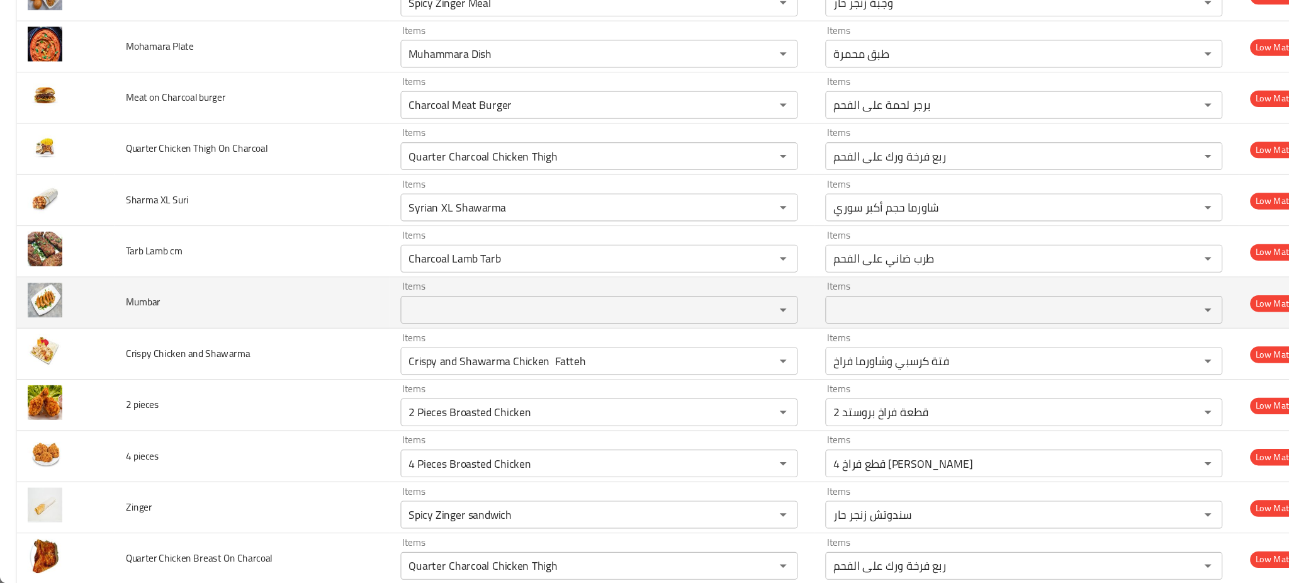
click at [310, 328] on td "Mumbar" at bounding box center [229, 328] width 250 height 47
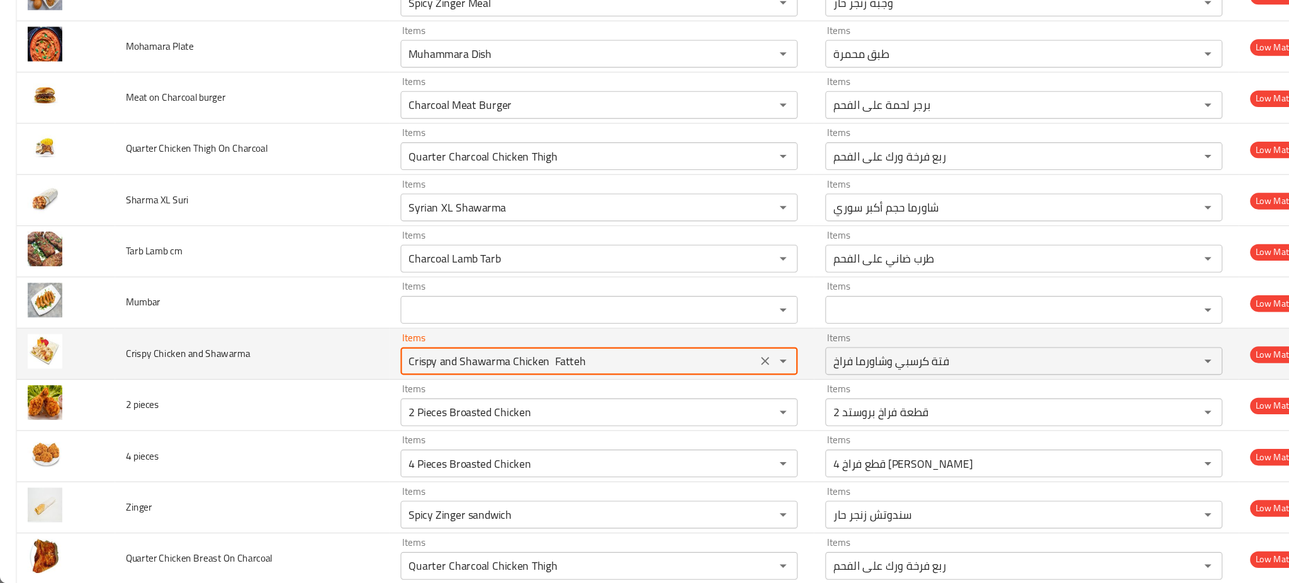
click at [525, 388] on Shawarma "Crispy and Shawarma Chicken Fatteh" at bounding box center [526, 381] width 317 height 18
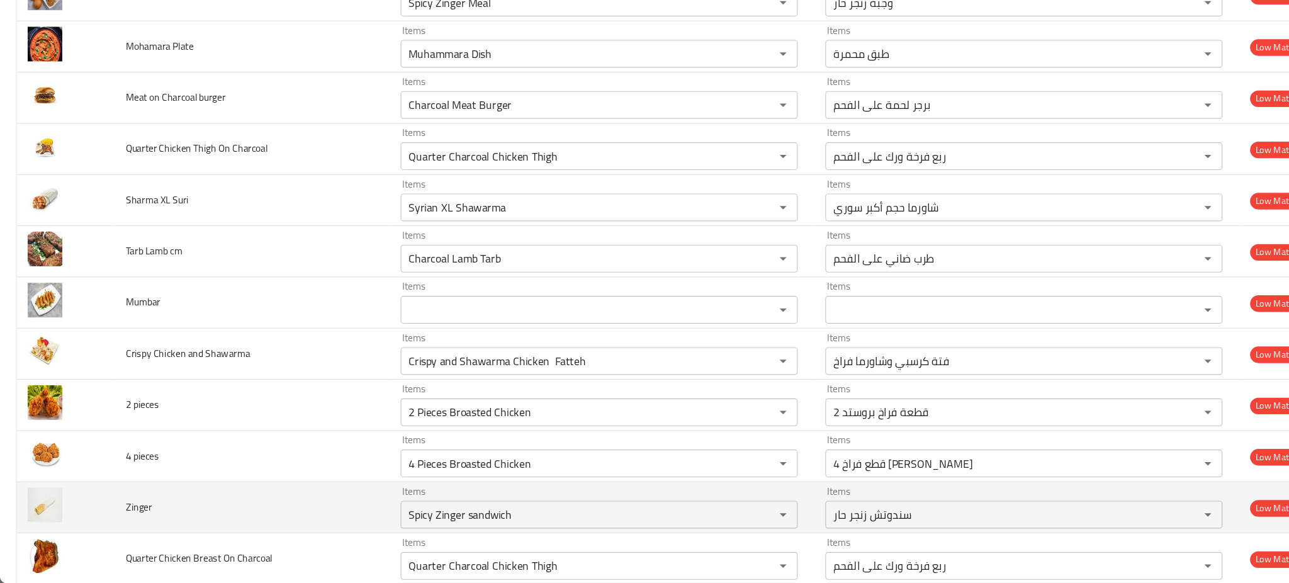
click at [295, 515] on td "Zinger" at bounding box center [229, 514] width 250 height 47
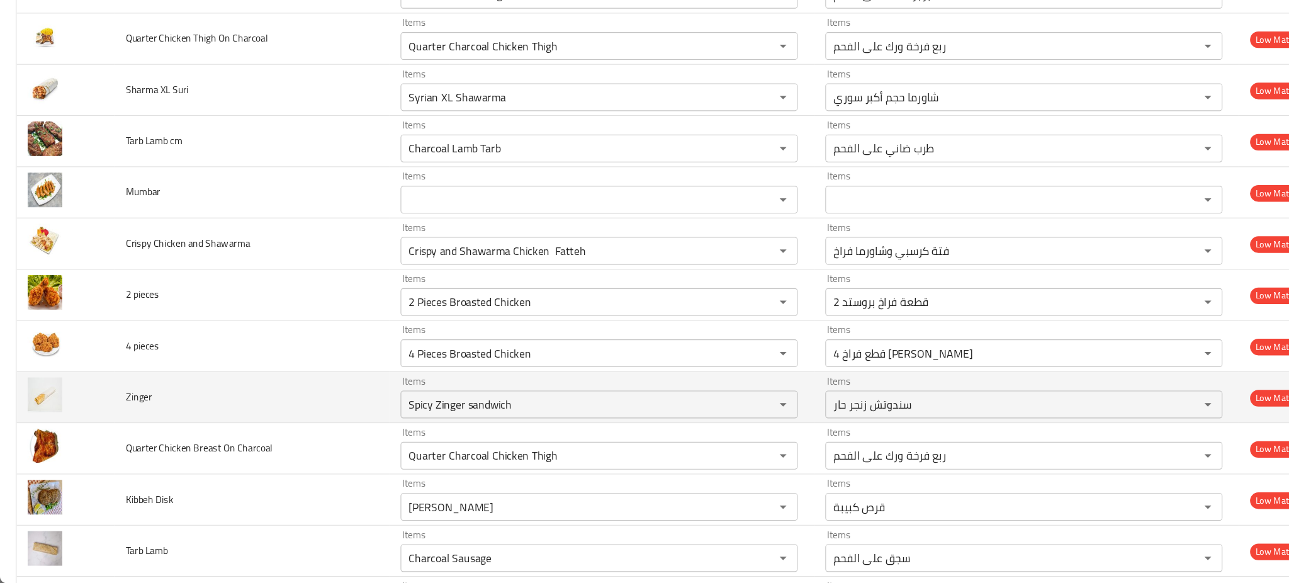
scroll to position [3994, 0]
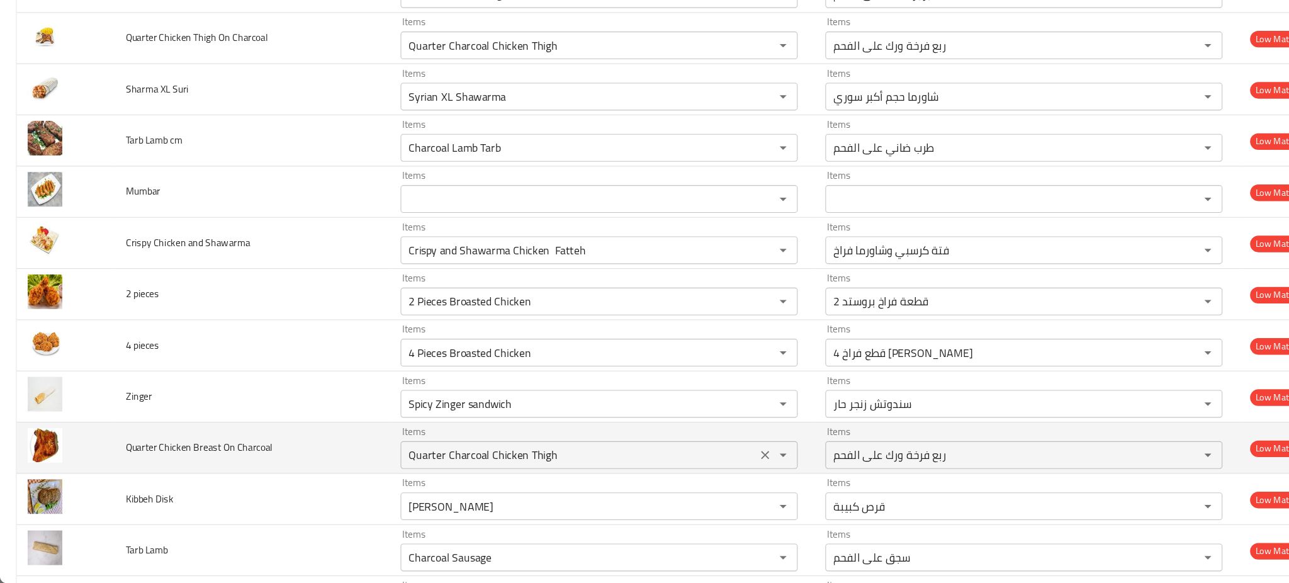
click at [547, 463] on Charcoal "Quarter Charcoal Chicken Thigh" at bounding box center [526, 467] width 317 height 18
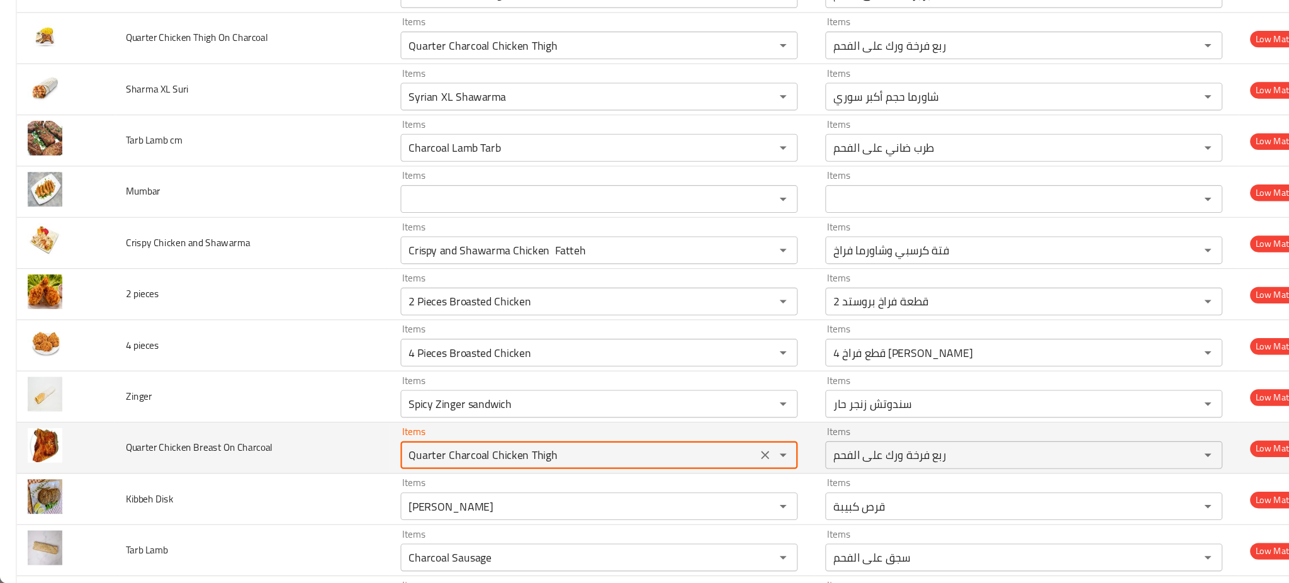
click at [547, 463] on Charcoal "Quarter Charcoal Chicken Thigh" at bounding box center [526, 467] width 317 height 18
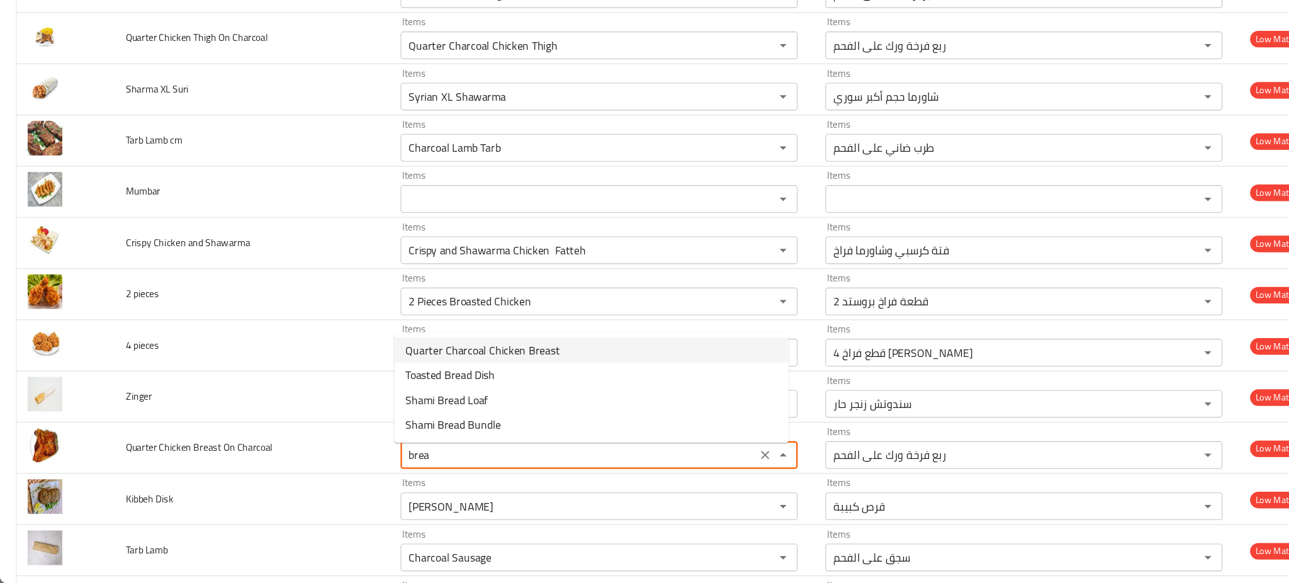
click at [500, 370] on span "Quarter Charcoal Chicken Breast" at bounding box center [439, 370] width 140 height 15
type Charcoal "Quarter Charcoal Chicken Breast"
type Charcoal-ar "ربع فرخة صدر على الفحم"
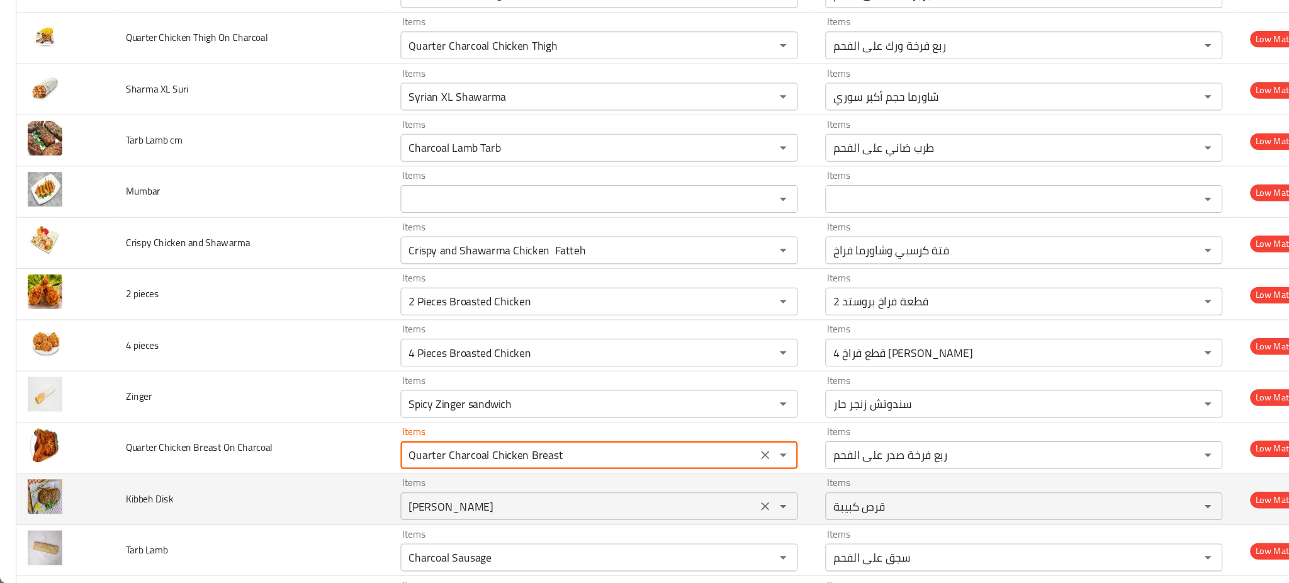
type Charcoal "Quarter Charcoal Chicken Breast"
click at [431, 514] on Disk "[PERSON_NAME]" at bounding box center [526, 513] width 317 height 18
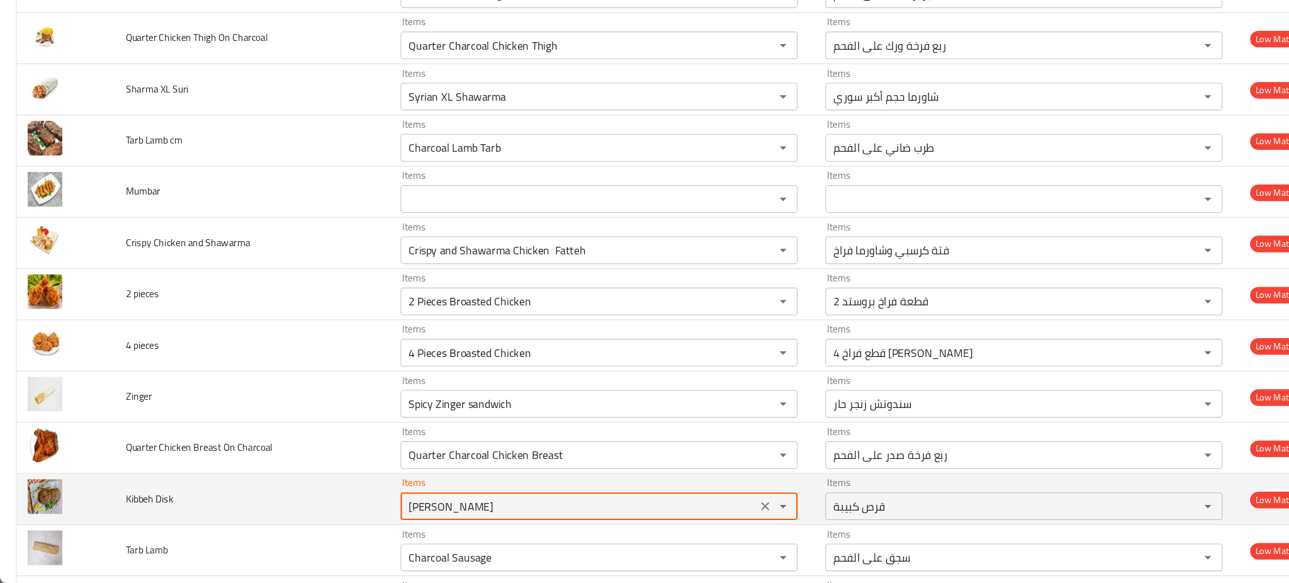
click at [431, 514] on Disk "[PERSON_NAME]" at bounding box center [526, 513] width 317 height 18
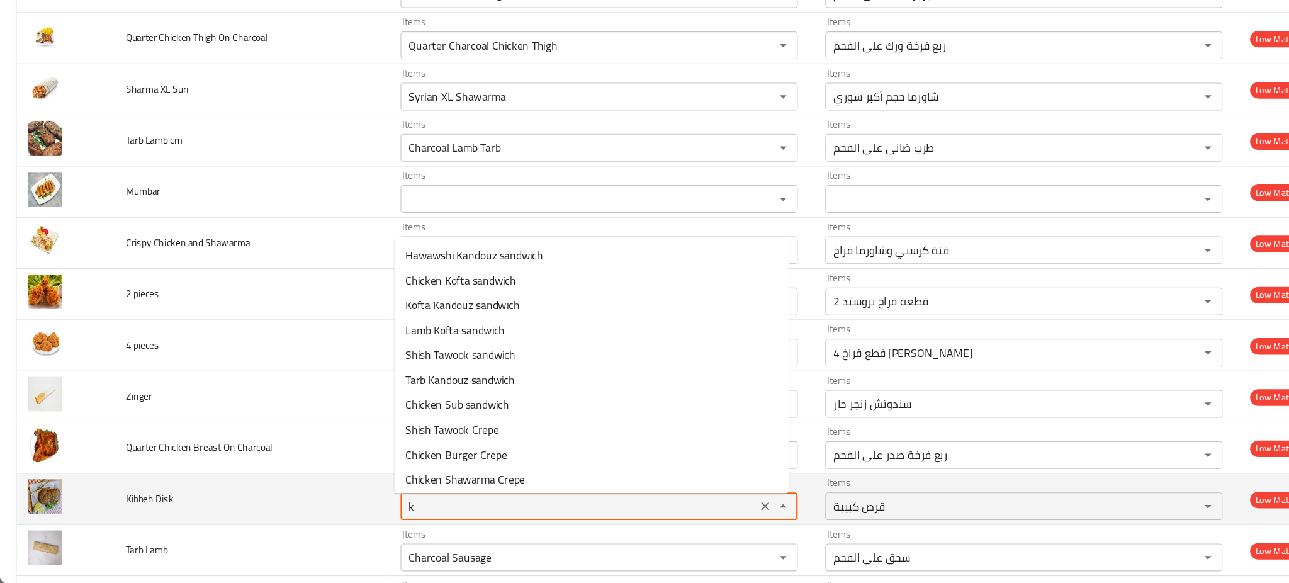
type Disk "[PERSON_NAME]"
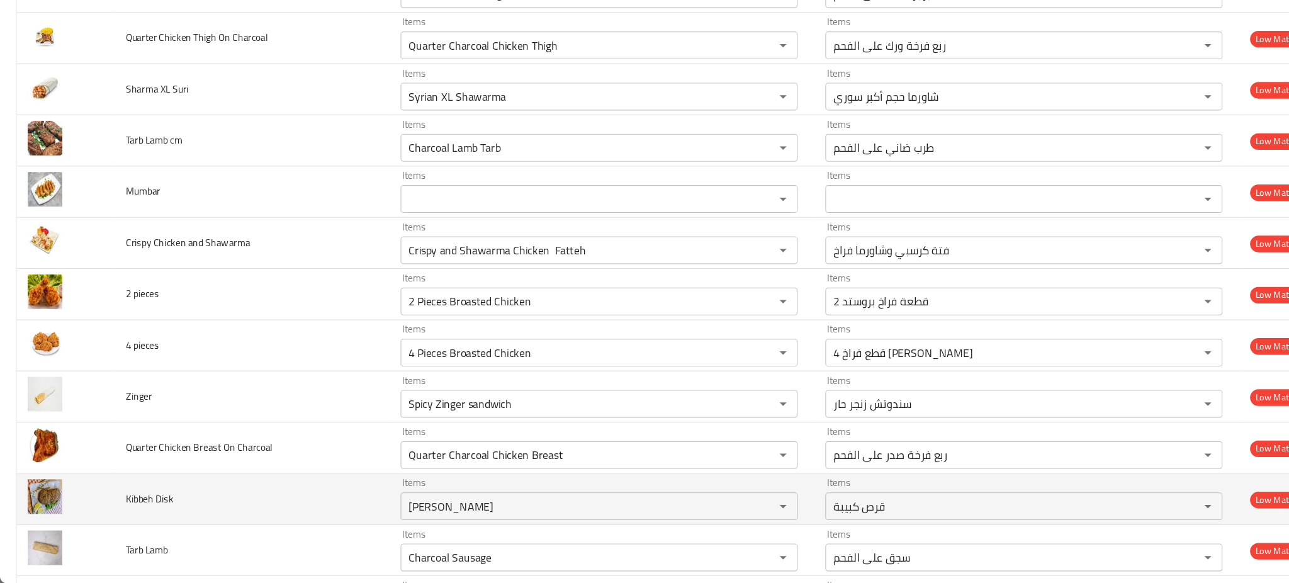
click at [298, 502] on td "Kibbeh Disk" at bounding box center [229, 506] width 250 height 47
click at [692, 515] on icon "Clear" at bounding box center [696, 513] width 8 height 8
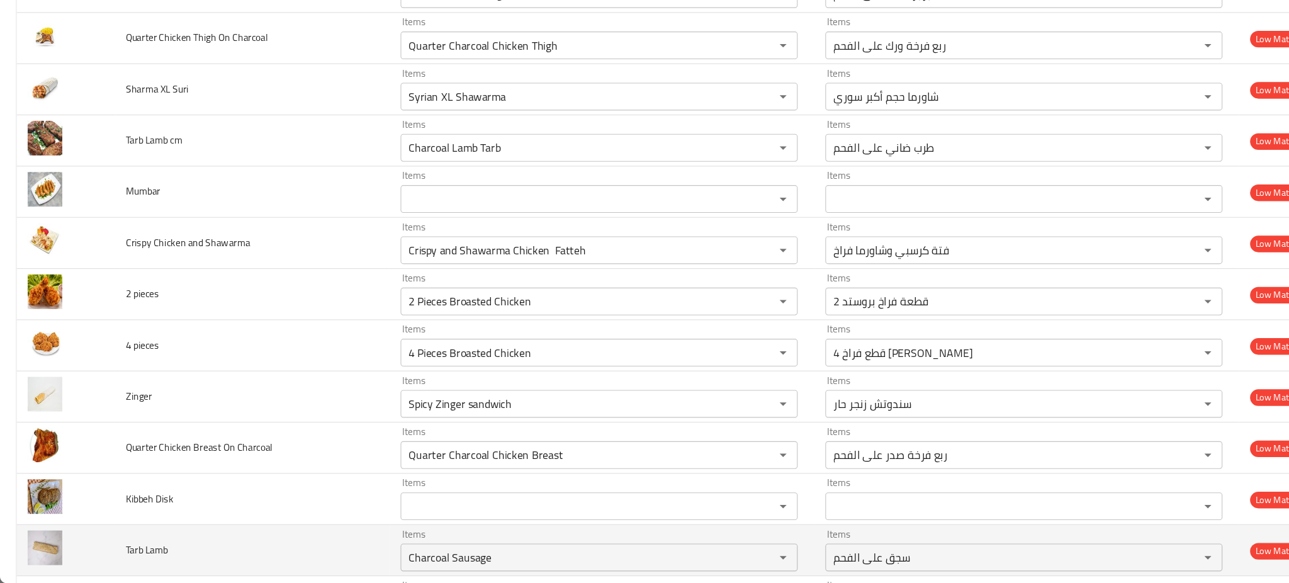
click at [252, 549] on td "Tarb Lamb" at bounding box center [229, 553] width 250 height 47
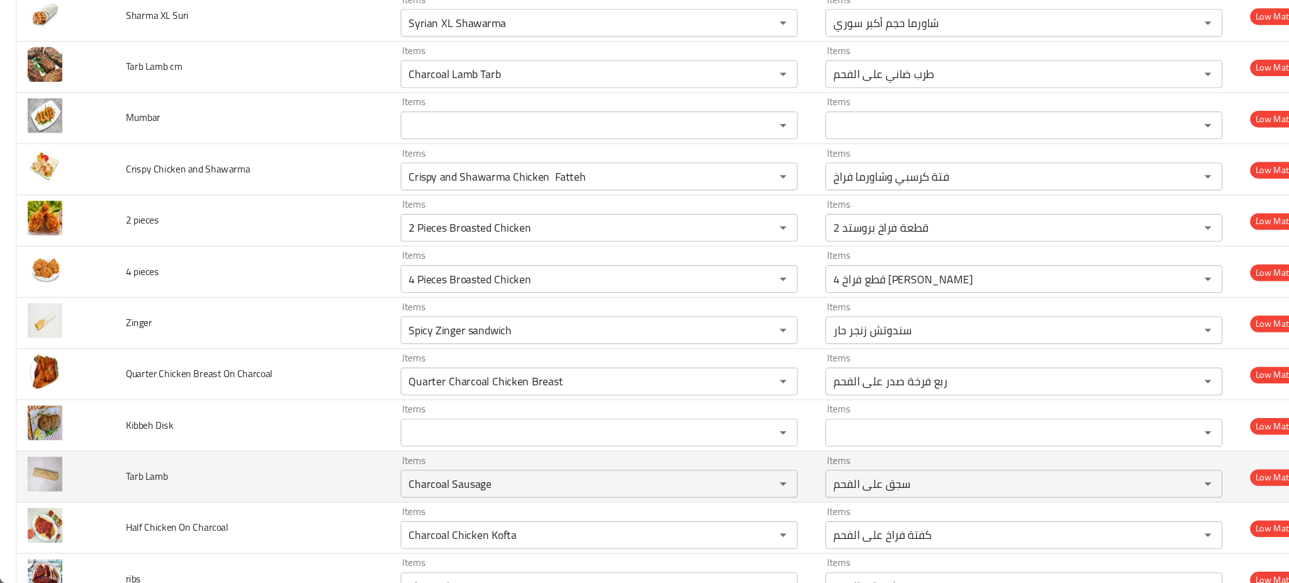
scroll to position [4203, 0]
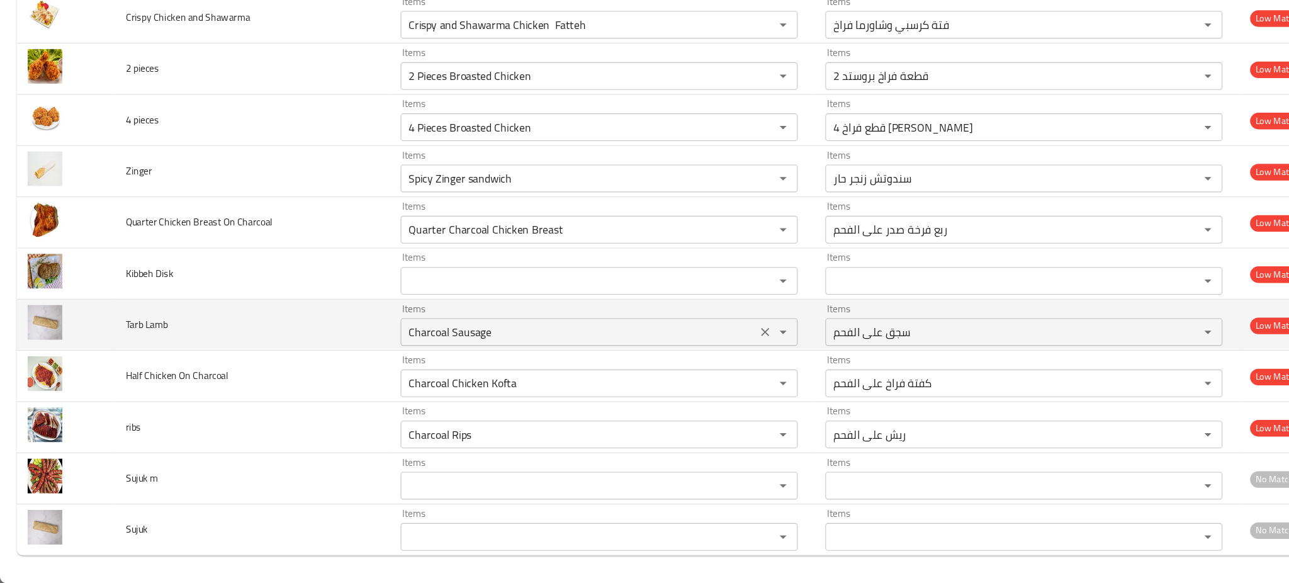
click at [405, 365] on div "Charcoal Sausage Items" at bounding box center [544, 354] width 361 height 25
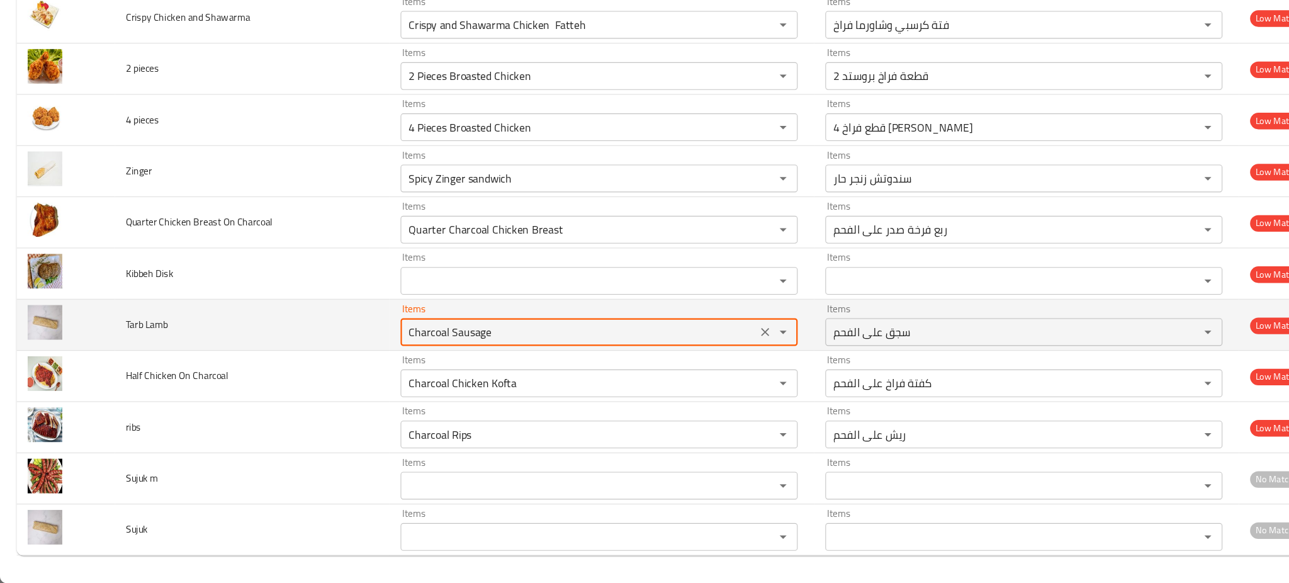
click at [405, 365] on div "Charcoal Sausage Items" at bounding box center [544, 354] width 361 height 25
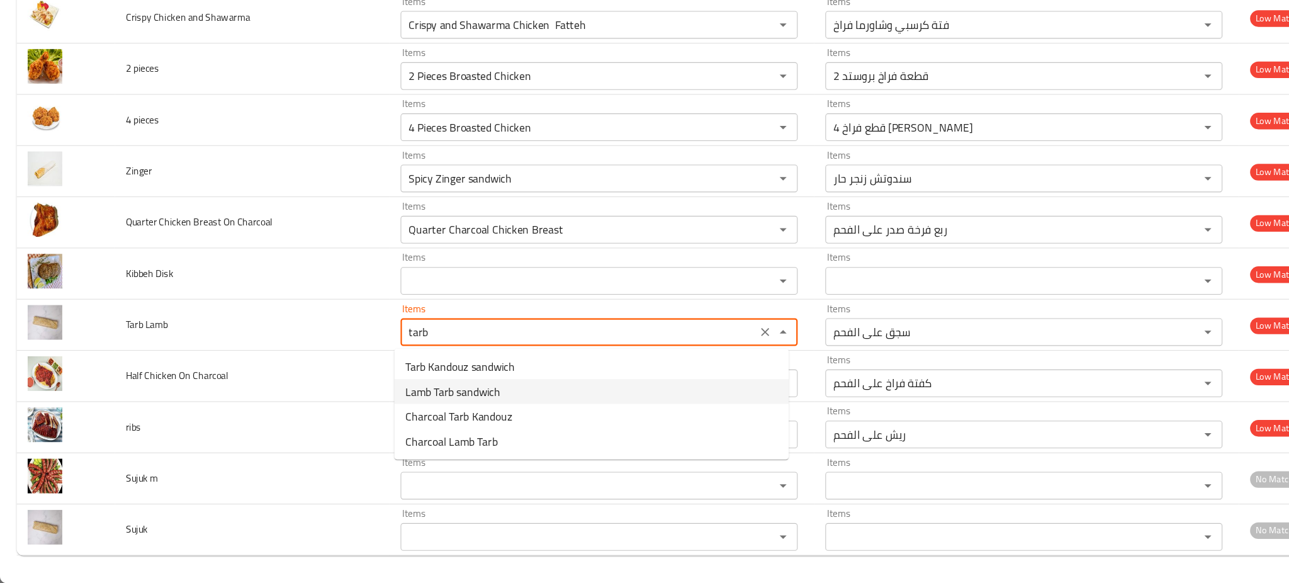
click at [465, 408] on Lamb-option-1 "Lamb Tarb sandwich" at bounding box center [538, 408] width 359 height 23
type Lamb "Lamb Tarb sandwich"
type Lamb-ar "سندوتش طرب ضاني"
type Lamb "Lamb Tarb sandwich"
click at [465, 408] on Charcoal "Charcoal Chicken Kofta" at bounding box center [526, 401] width 317 height 18
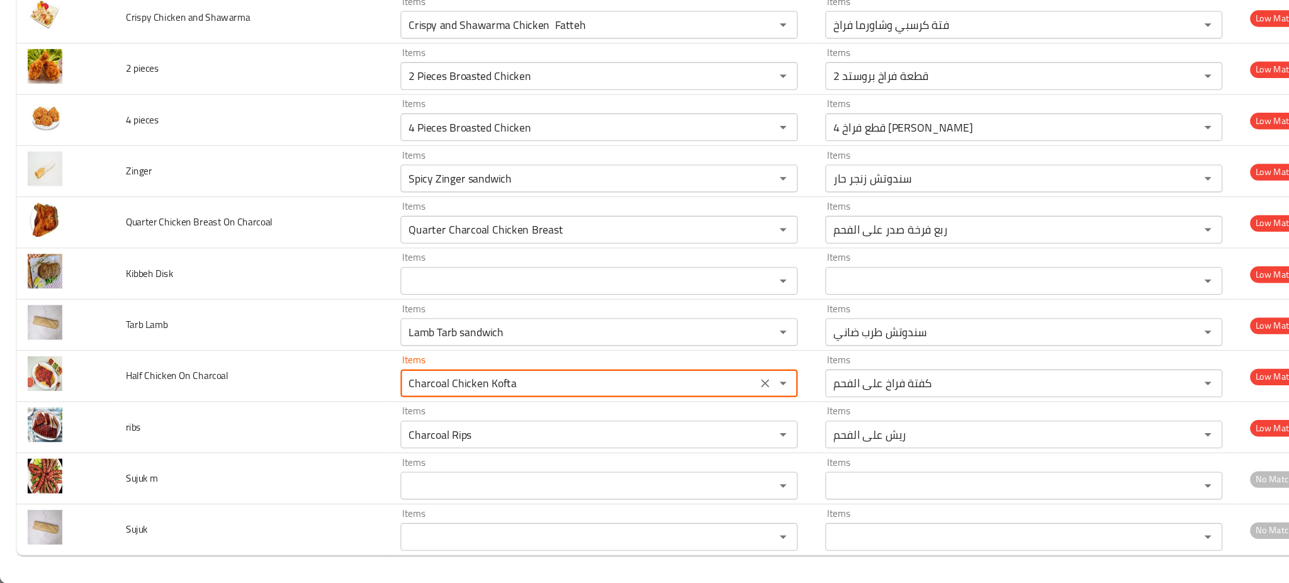
click at [465, 408] on Charcoal "Charcoal Chicken Kofta" at bounding box center [526, 401] width 317 height 18
click at [423, 429] on span "Charcoal Half Chicken" at bounding box center [415, 432] width 93 height 15
type Charcoal "Charcoal Half Chicken"
type Charcoal-ar "نصف فرخة على الفحم"
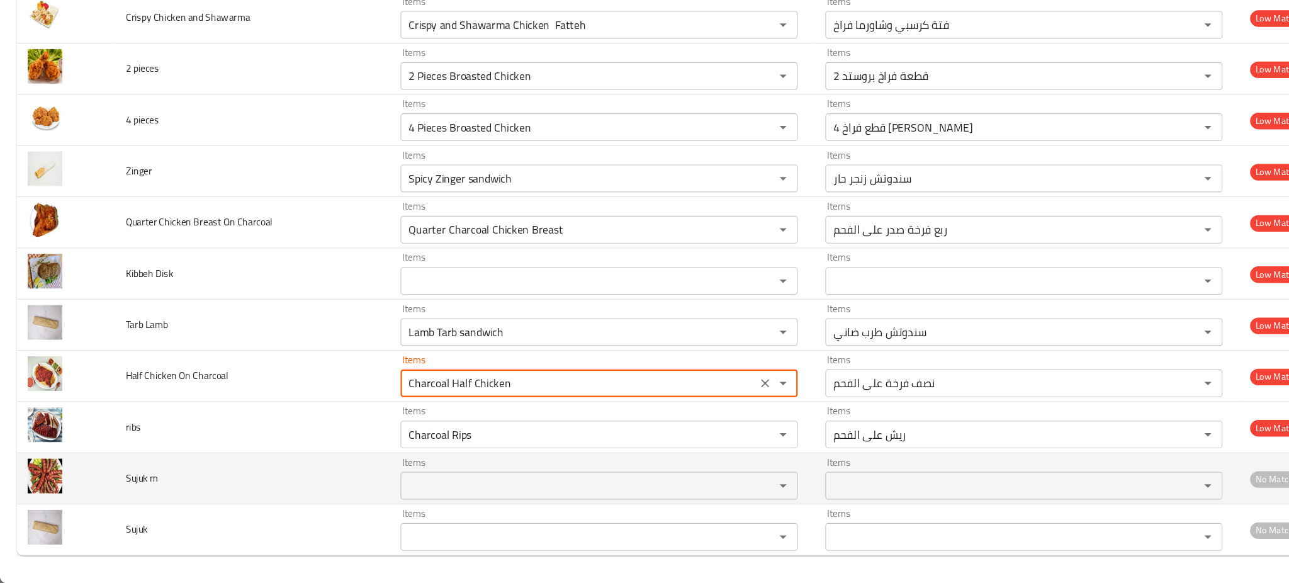
click at [432, 484] on div "Items" at bounding box center [544, 494] width 361 height 25
type Charcoal "Charcoal Half Chicken"
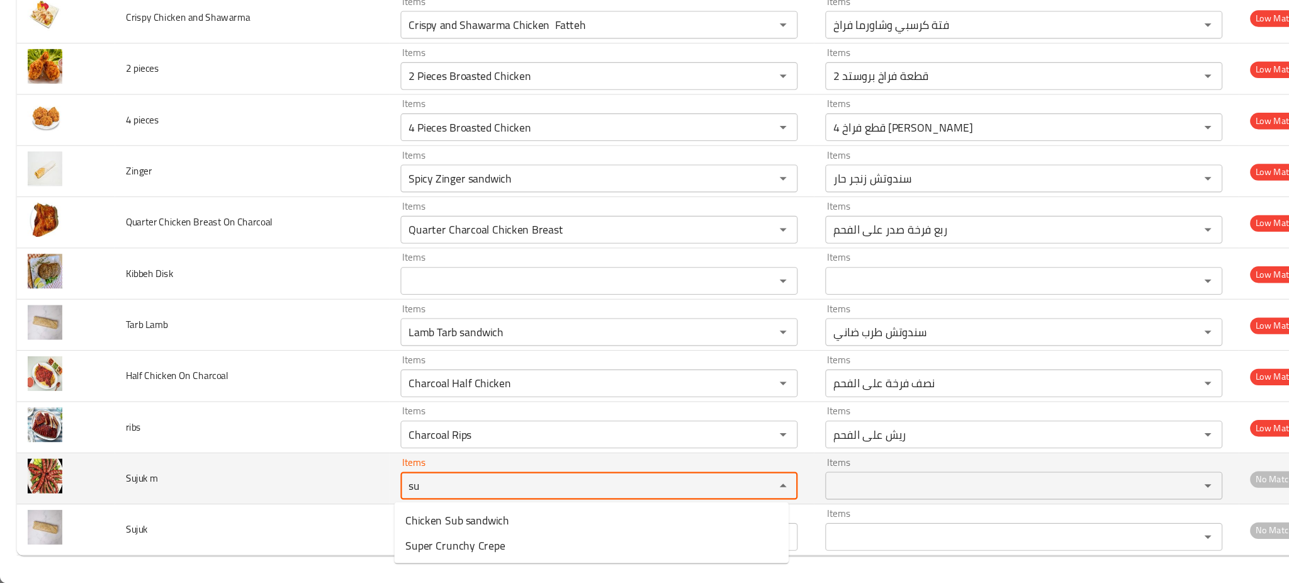
type m "su"
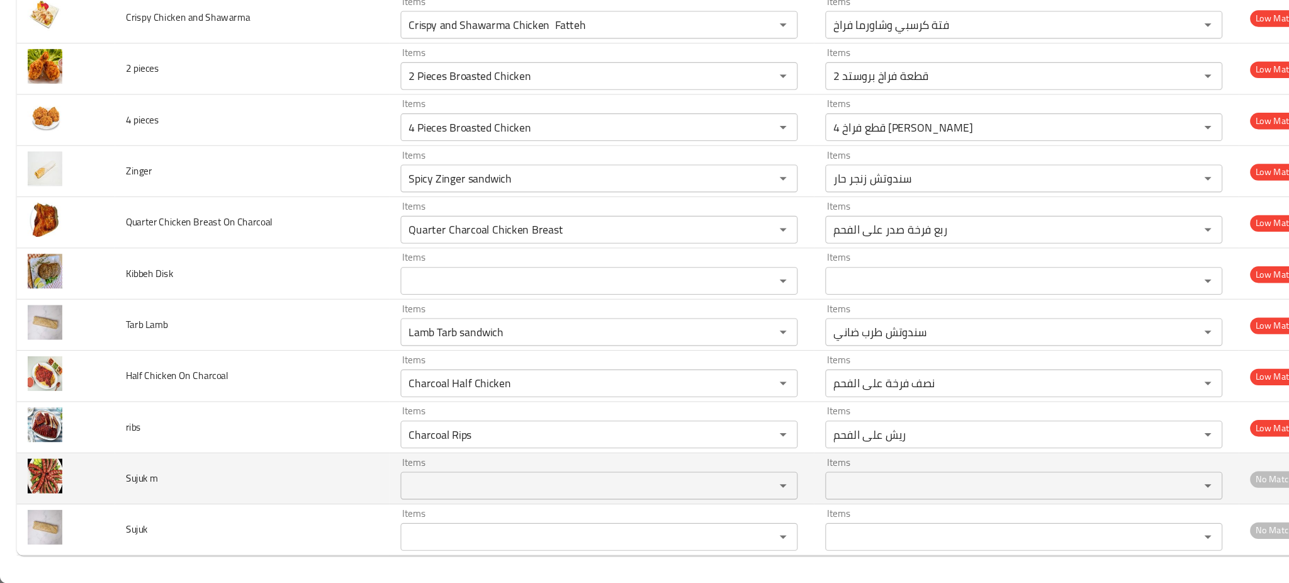
click at [324, 492] on td "Sujuk m" at bounding box center [229, 488] width 250 height 47
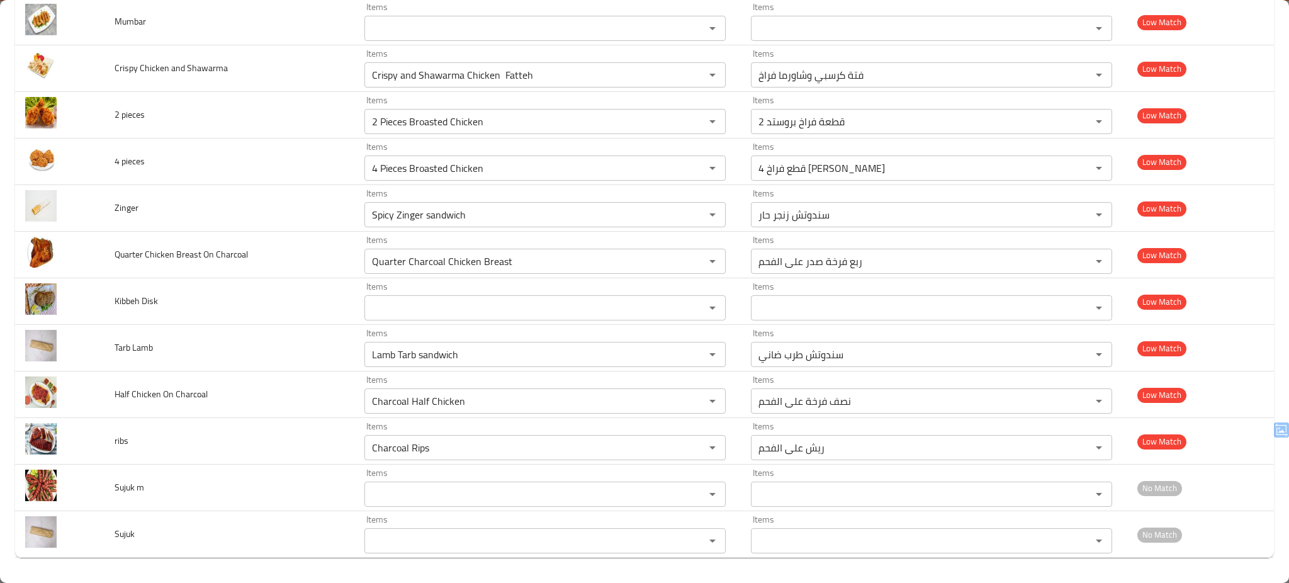
scroll to position [0, 0]
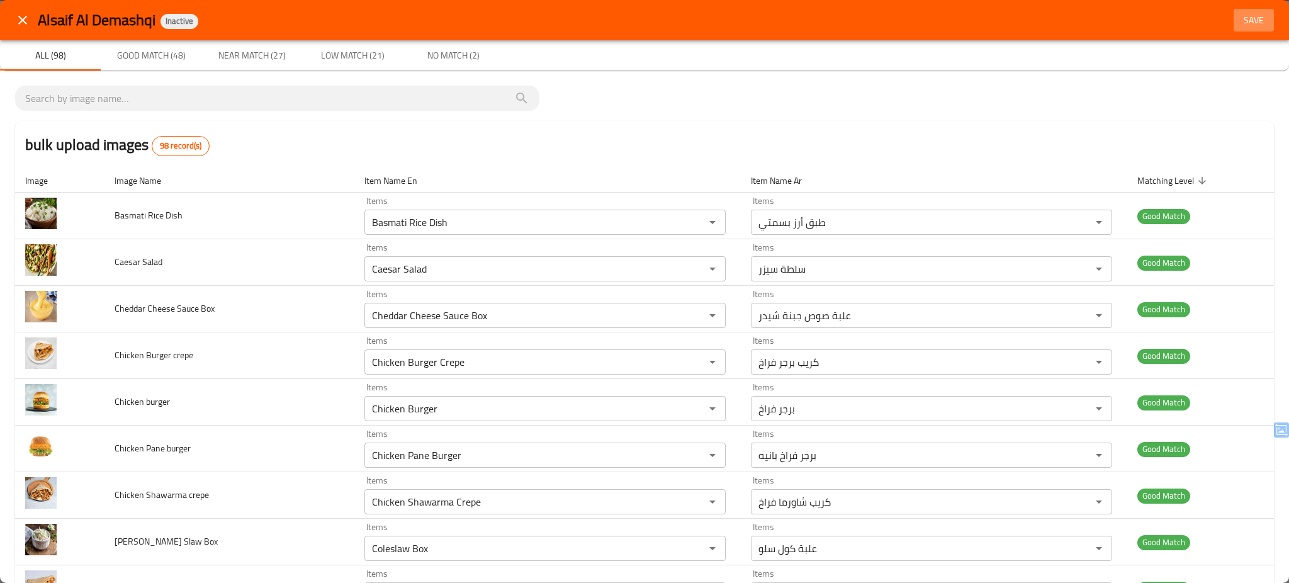
click at [1239, 21] on span "Save" at bounding box center [1254, 21] width 30 height 16
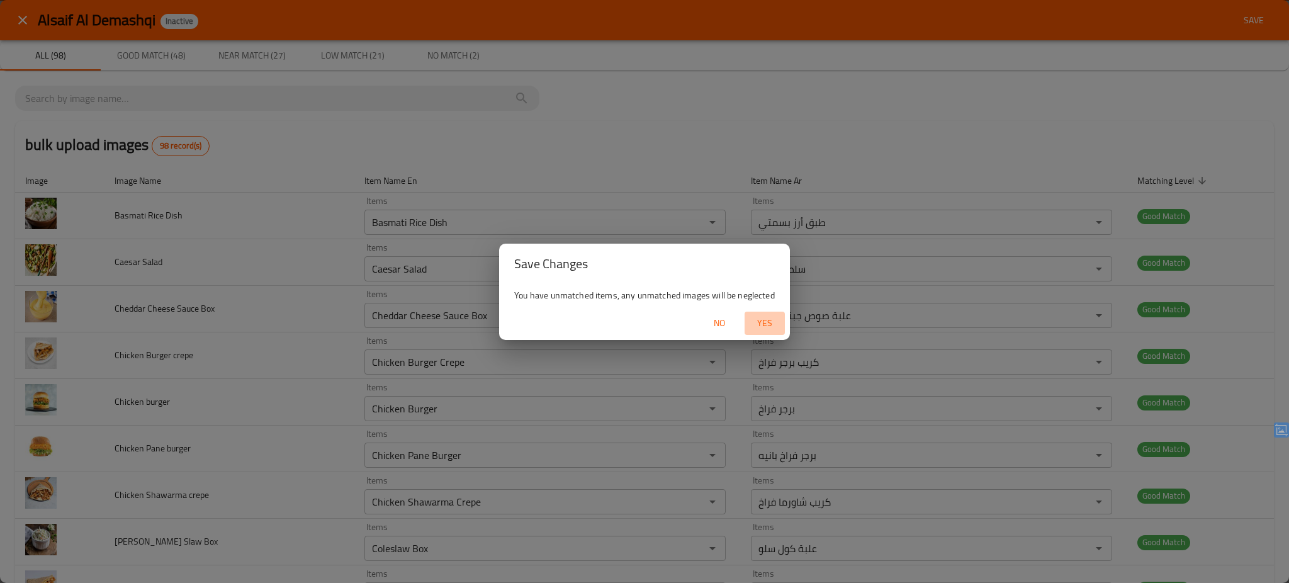
click at [766, 322] on span "Yes" at bounding box center [765, 323] width 30 height 16
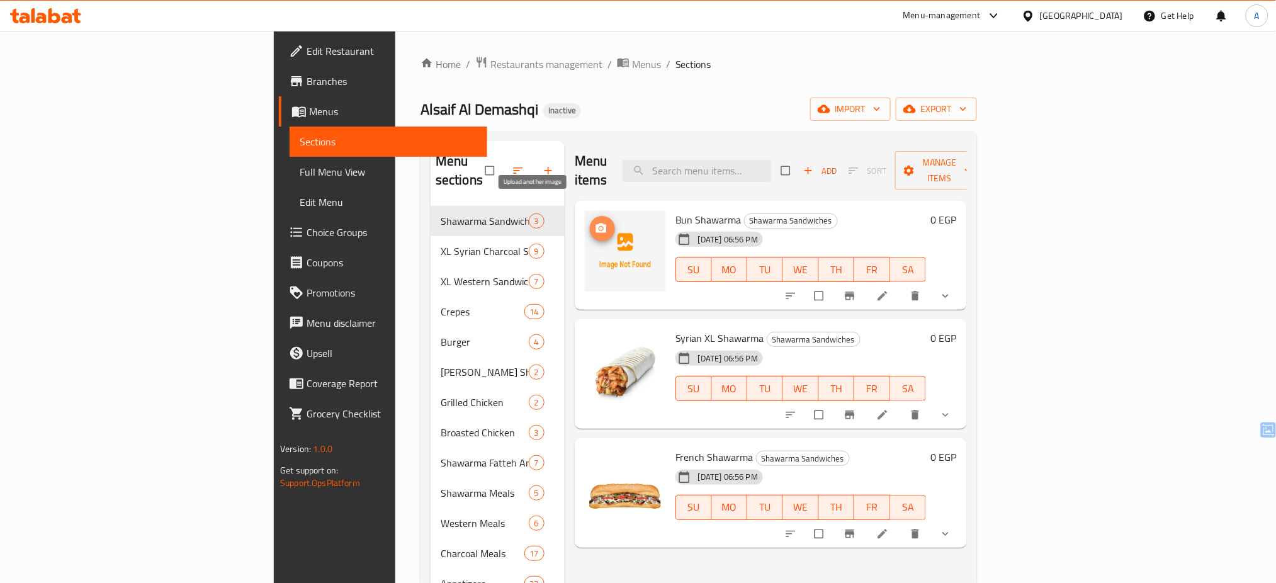
click at [590, 216] on button "upload picture" at bounding box center [602, 228] width 25 height 25
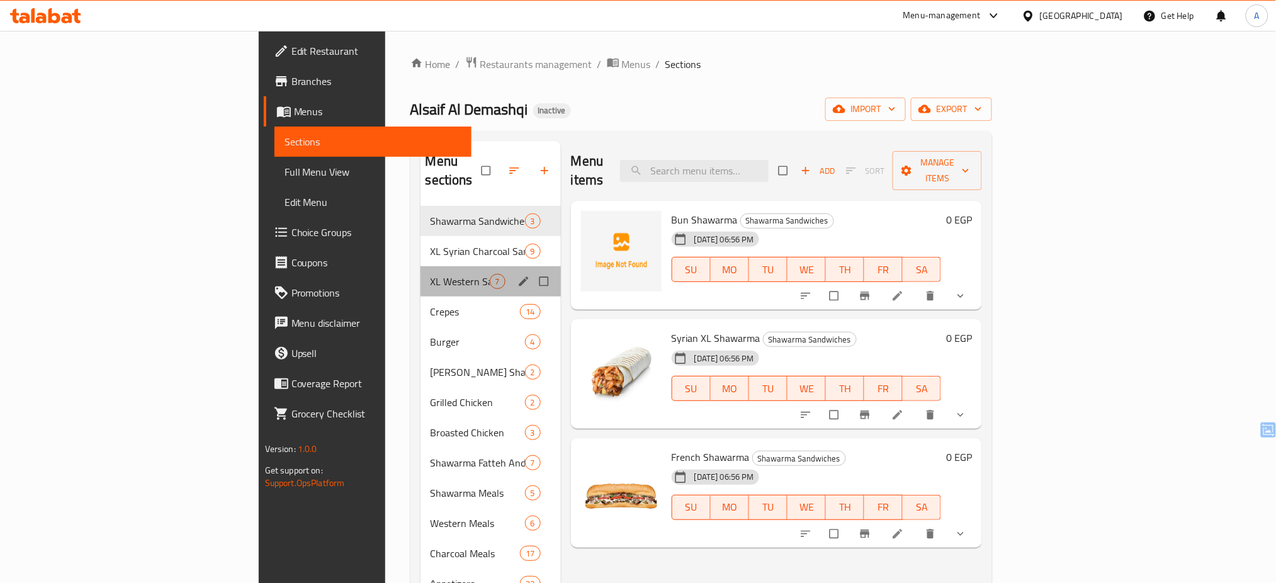
click at [420, 266] on div "XL Western Sandwiches 7" at bounding box center [490, 281] width 140 height 30
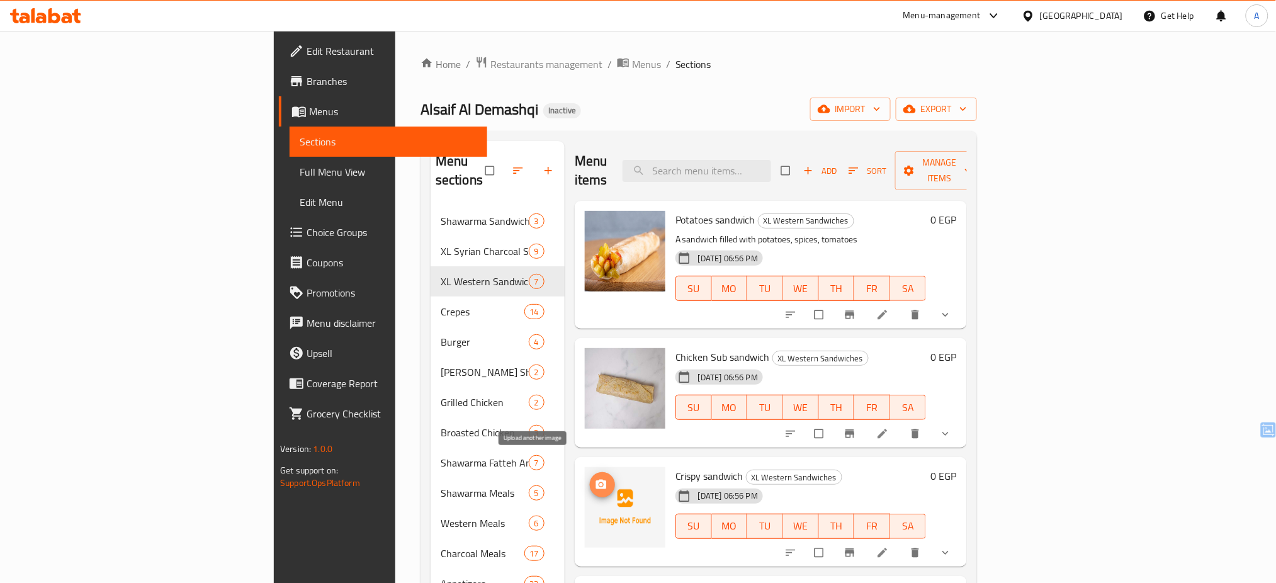
click at [590, 478] on span "upload picture" at bounding box center [602, 484] width 25 height 13
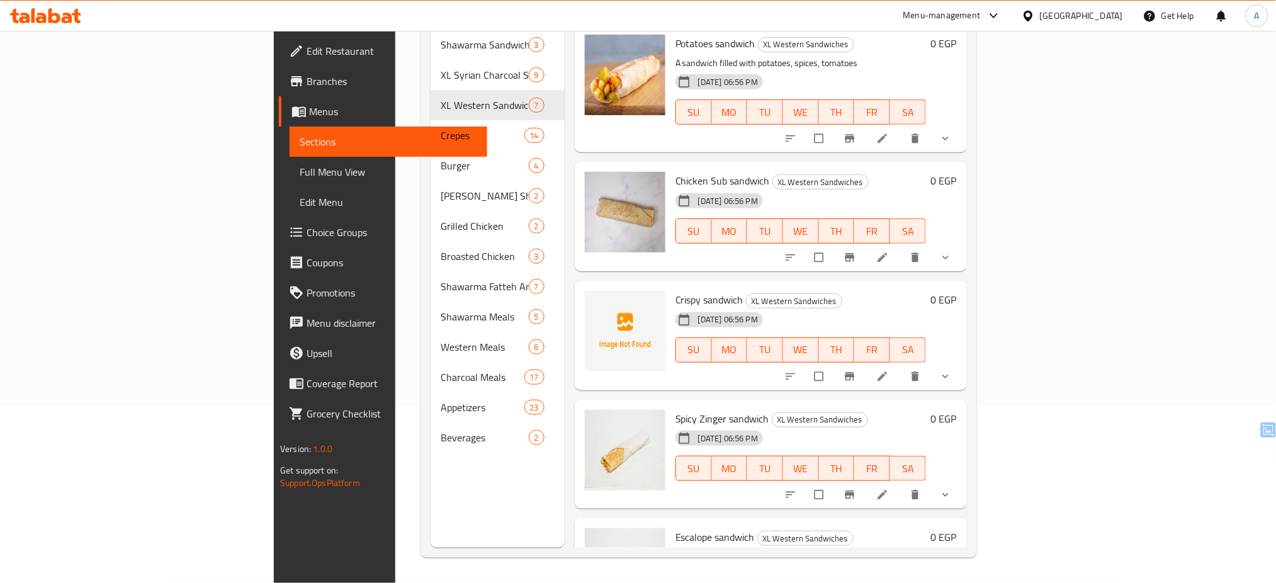
scroll to position [316, 0]
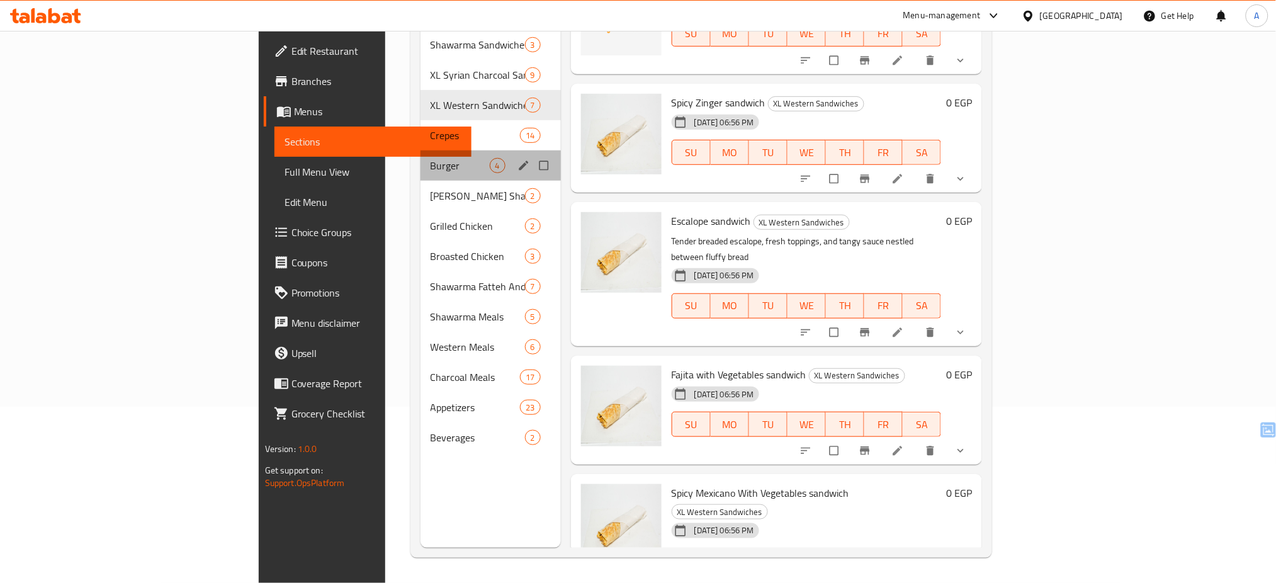
click at [420, 150] on div "Burger 4" at bounding box center [490, 165] width 140 height 30
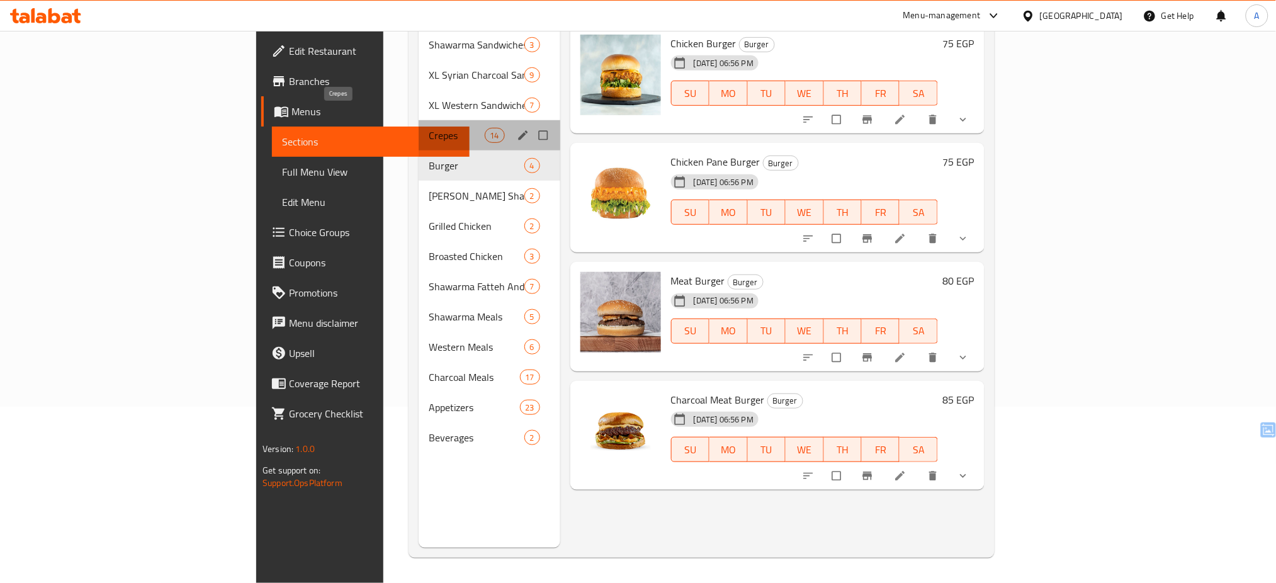
click at [429, 128] on span "Crepes" at bounding box center [456, 135] width 55 height 15
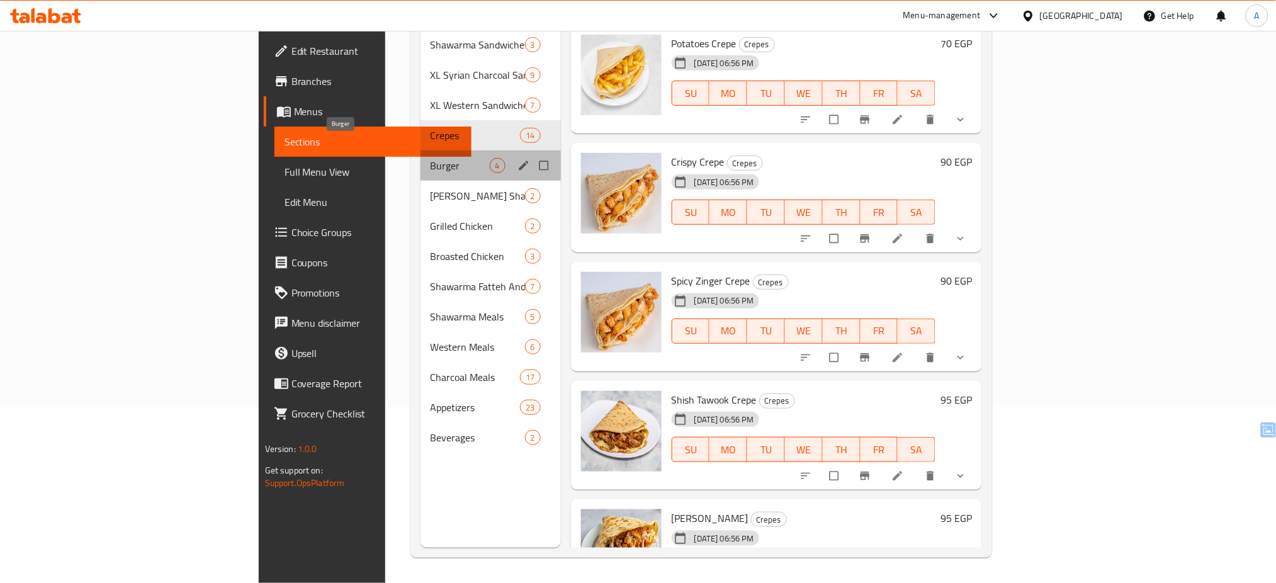
click at [431, 158] on span "Burger" at bounding box center [460, 165] width 59 height 15
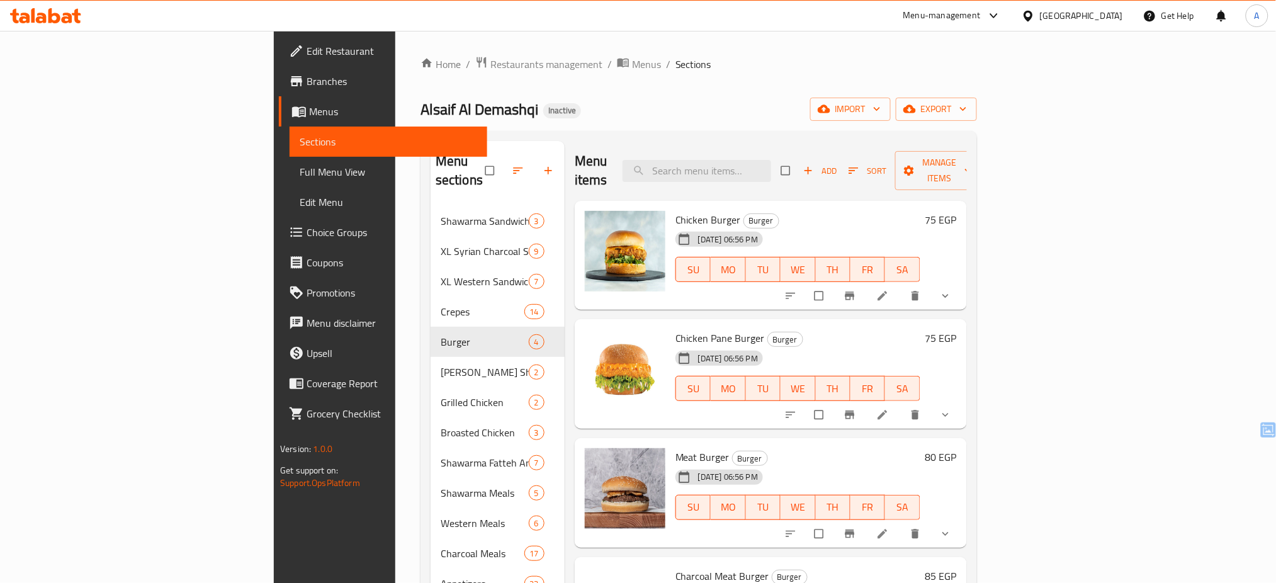
click at [33, 16] on icon at bounding box center [33, 15] width 4 height 14
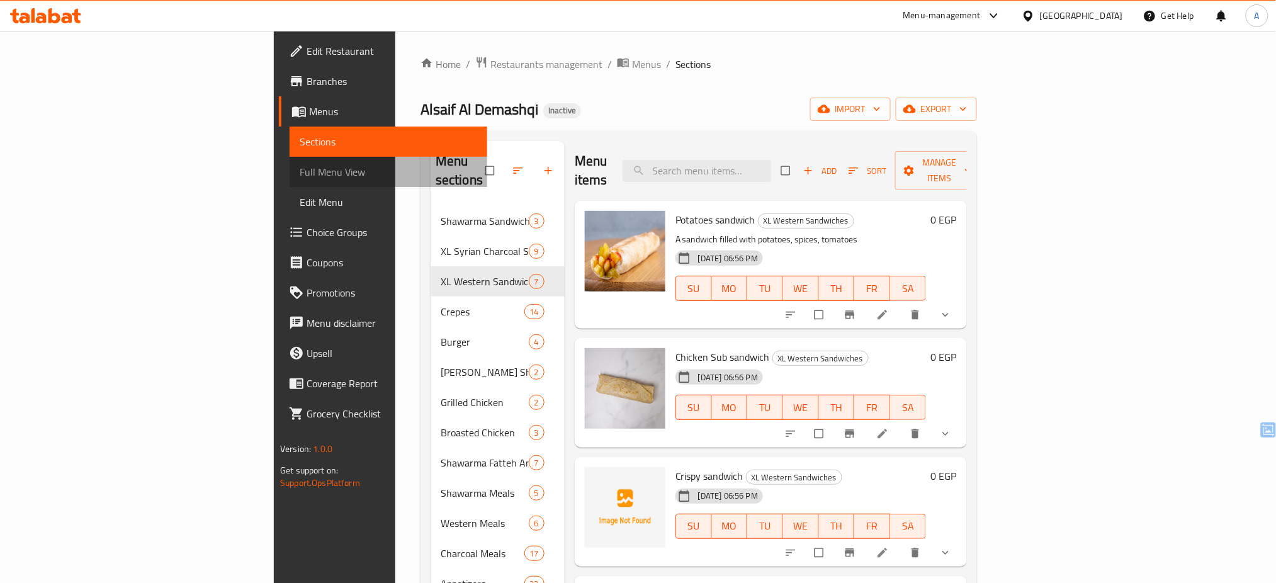
drag, startPoint x: 302, startPoint y: 8, endPoint x: 66, endPoint y: 178, distance: 291.2
click at [300, 176] on span "Full Menu View" at bounding box center [388, 171] width 177 height 15
click at [300, 178] on span "Full Menu View" at bounding box center [388, 171] width 177 height 15
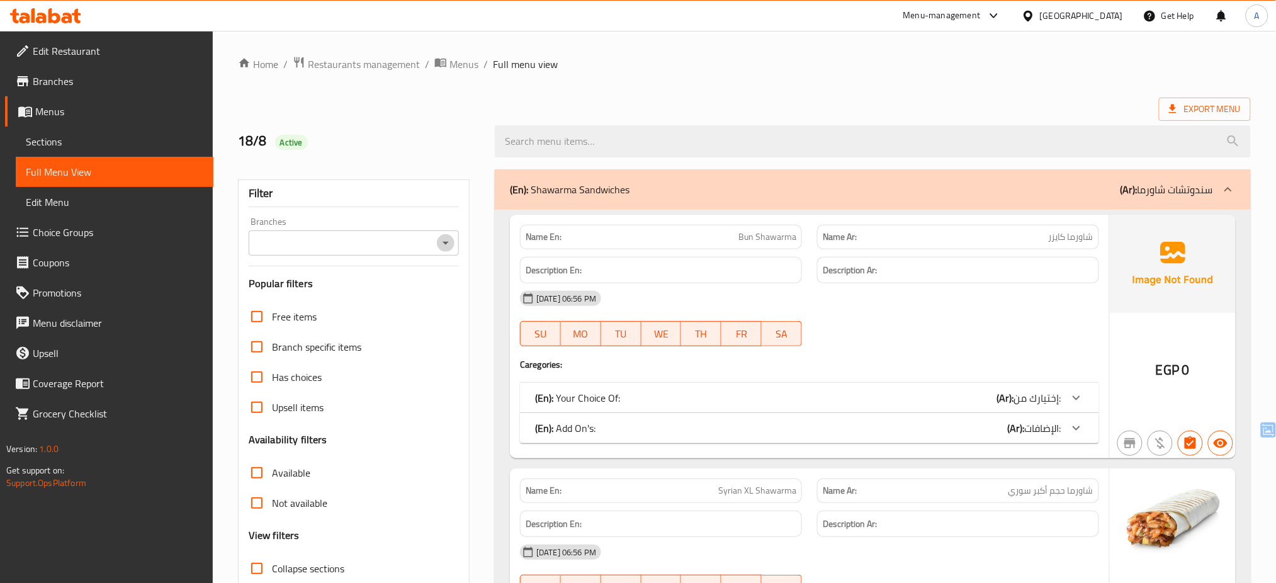
click at [447, 242] on icon "Open" at bounding box center [445, 243] width 6 height 3
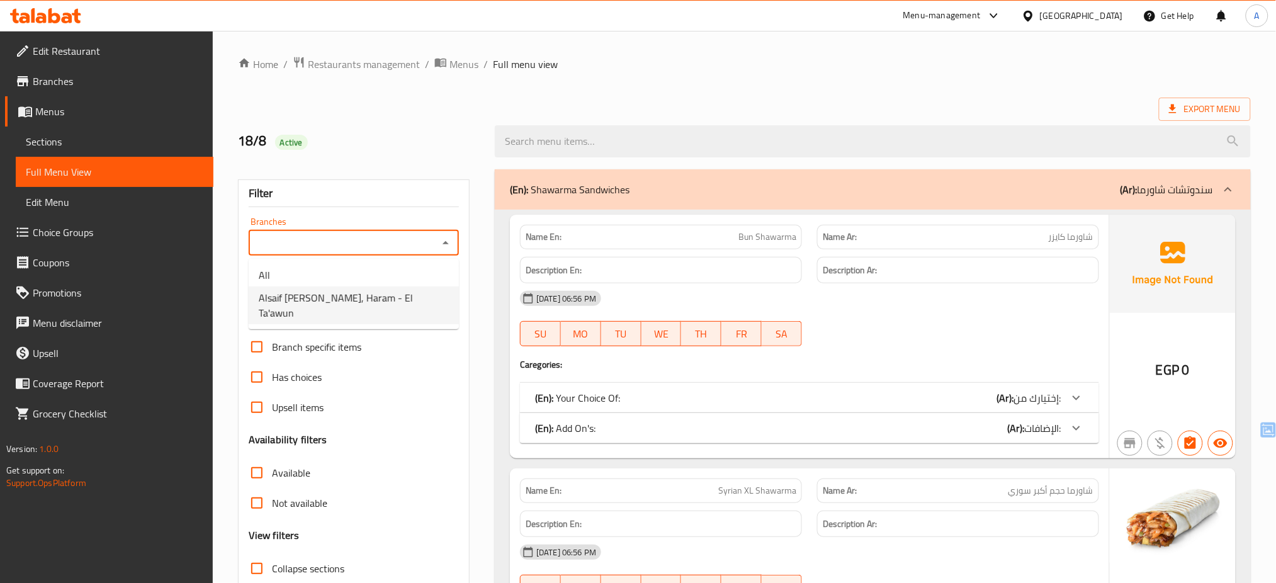
click at [393, 300] on span "Alsaif [PERSON_NAME], Haram - El Ta'awun" at bounding box center [354, 305] width 190 height 30
type input "Alsaif [PERSON_NAME], Haram - El Ta'awun"
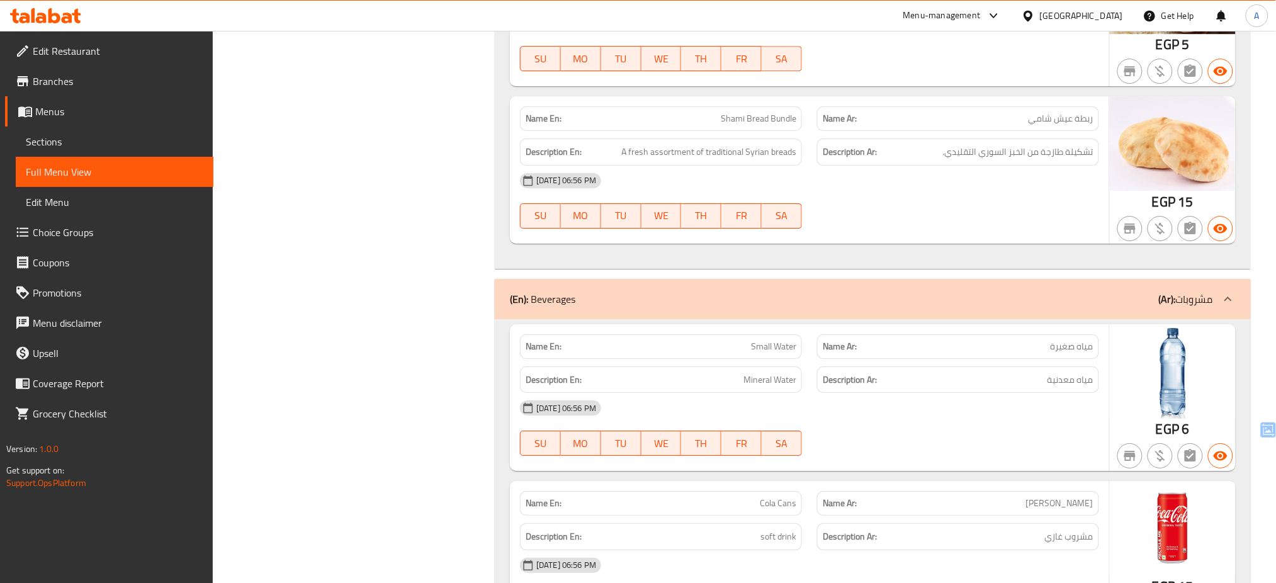
scroll to position [24178, 0]
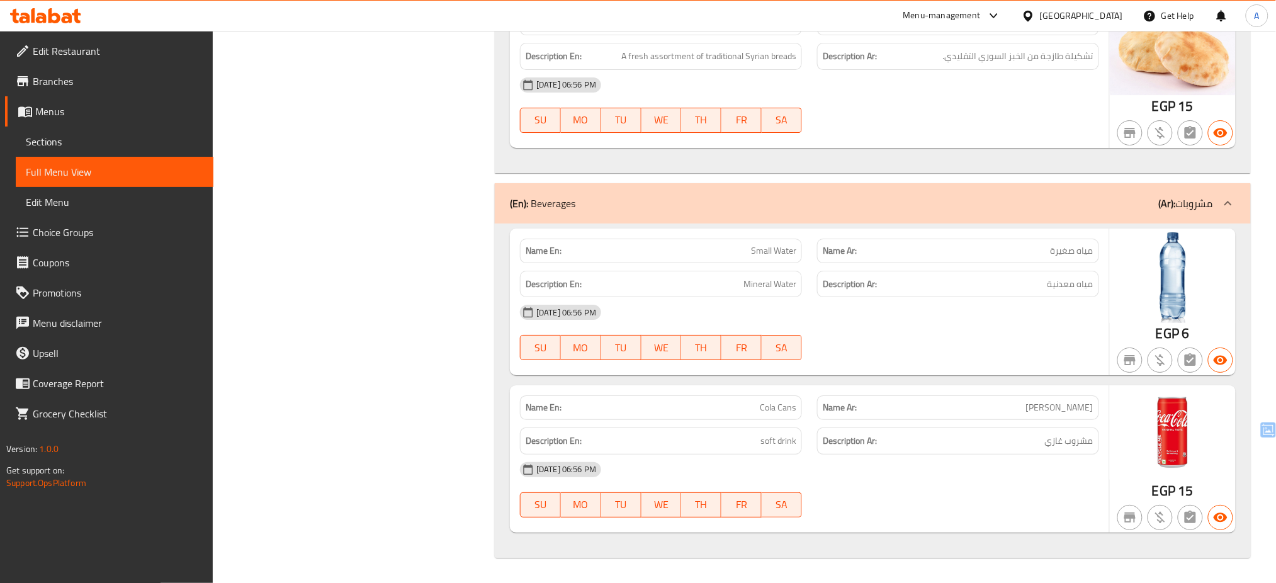
click at [1072, 74] on div "[DATE] 06:56 PM" at bounding box center [809, 85] width 594 height 30
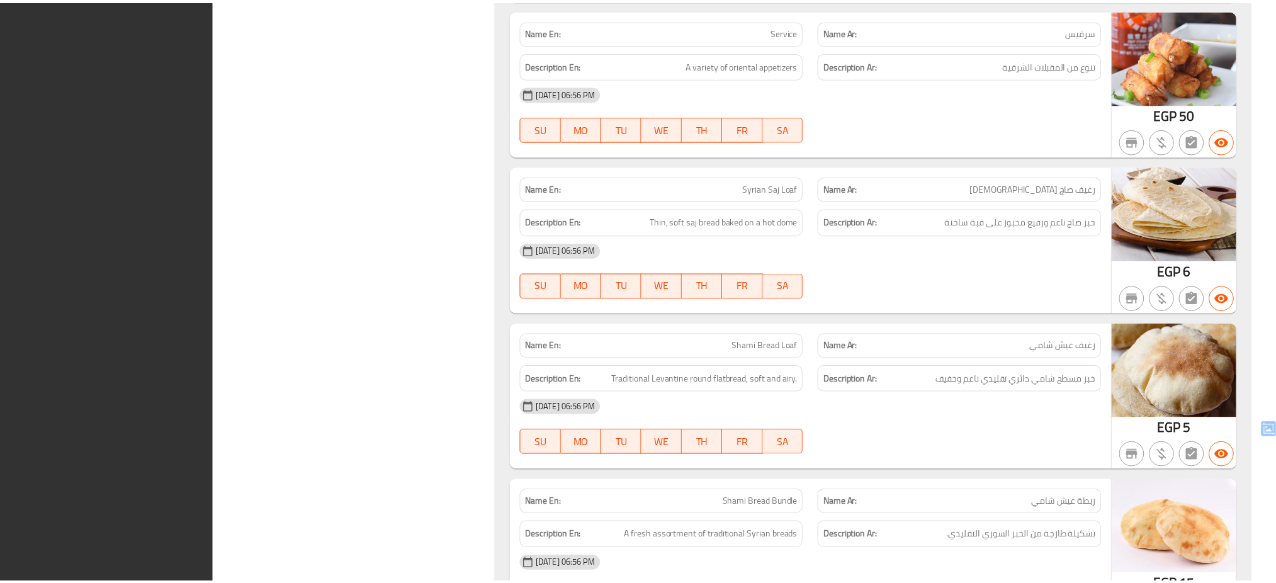
scroll to position [24147, 0]
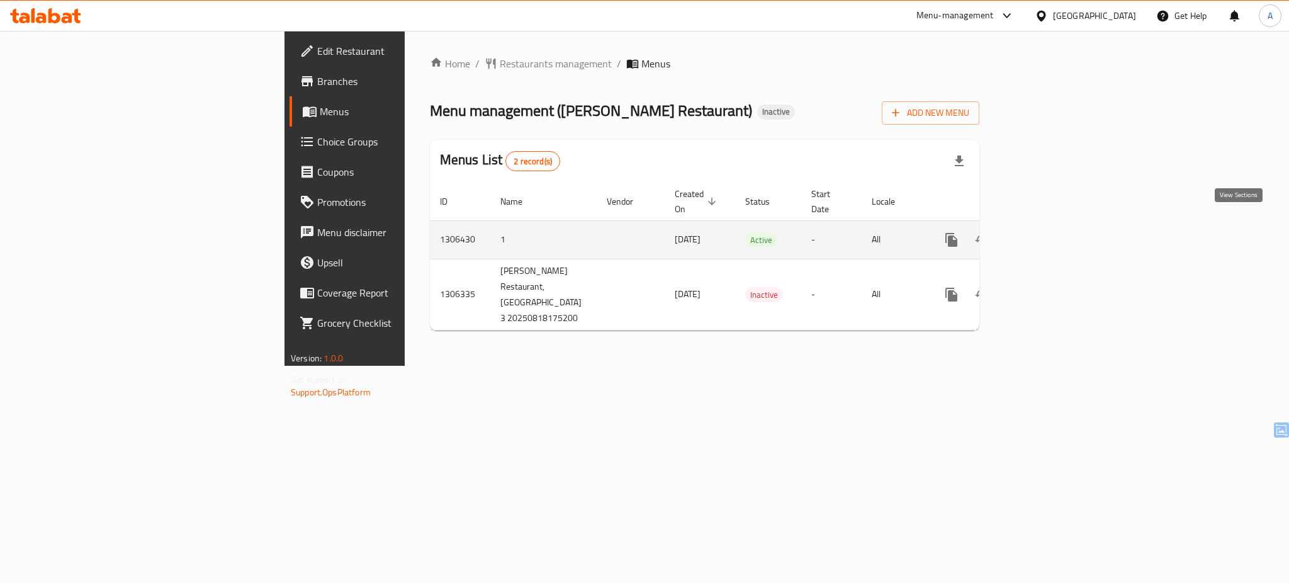
click at [1057, 225] on link "enhanced table" at bounding box center [1042, 240] width 30 height 30
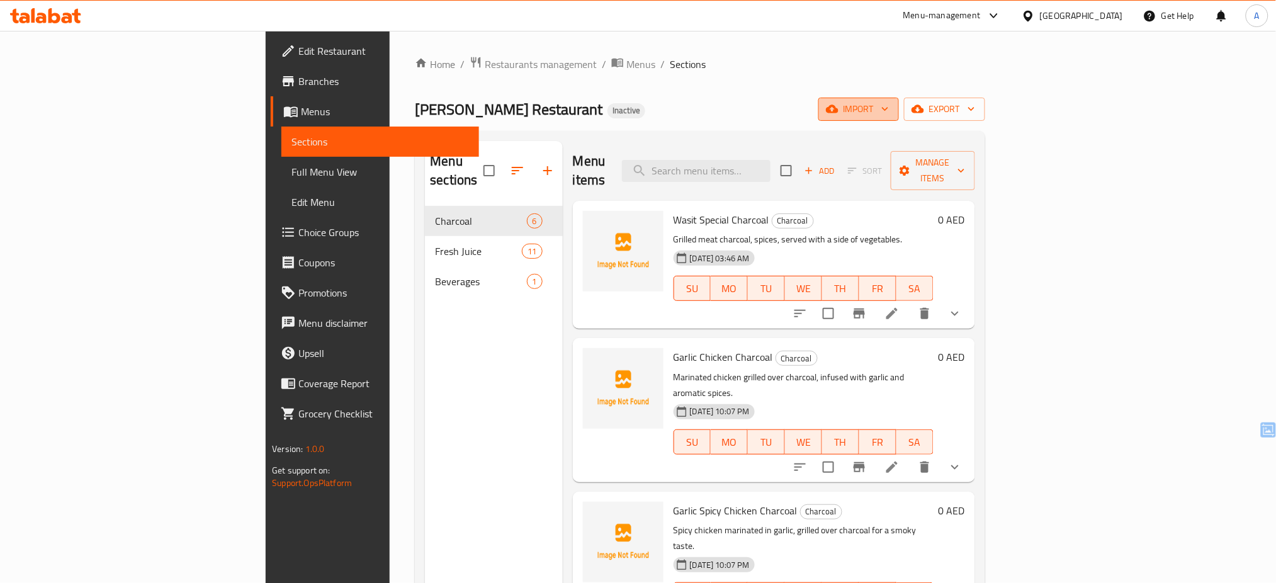
click at [838, 115] on icon "button" at bounding box center [832, 109] width 13 height 13
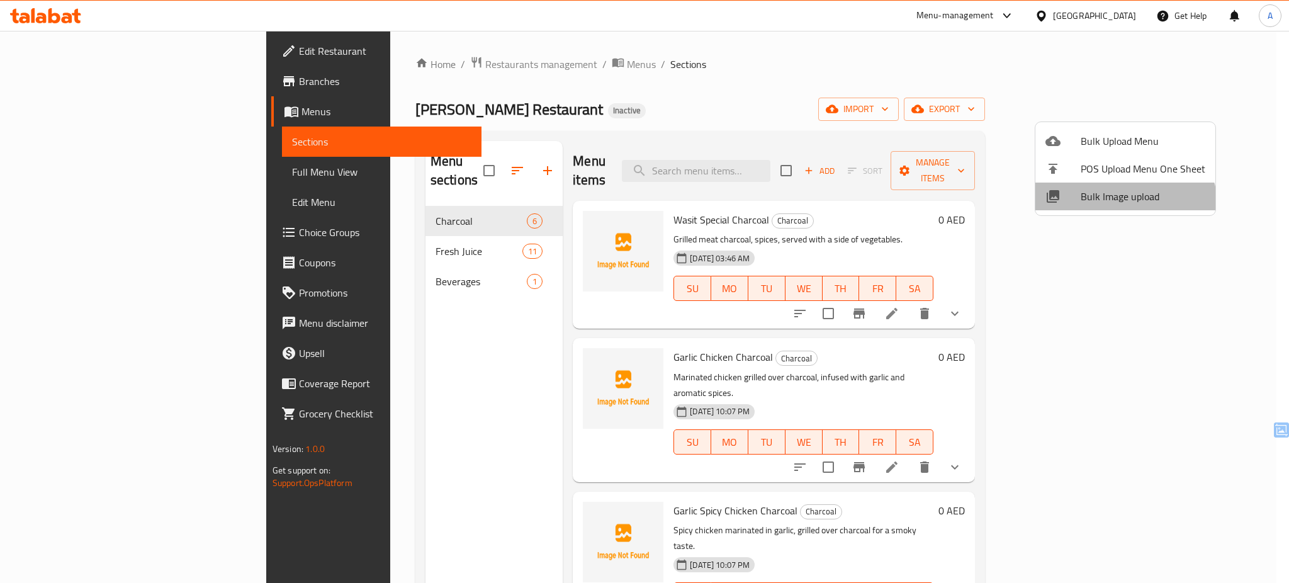
click at [1122, 208] on li "Bulk Image upload" at bounding box center [1125, 197] width 180 height 28
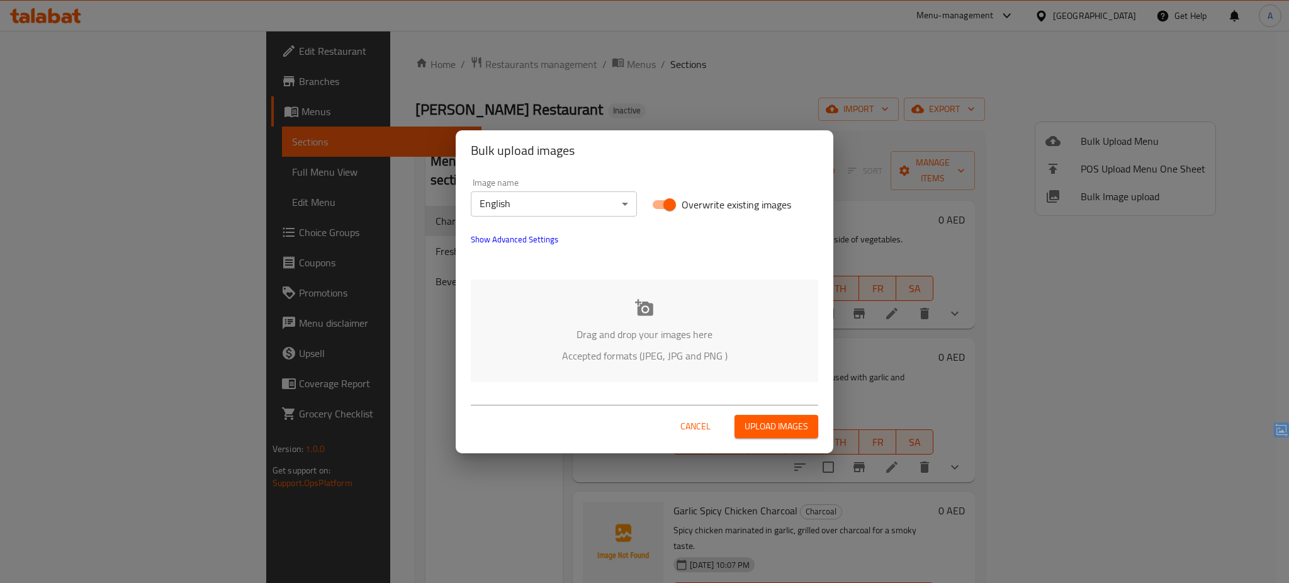
click at [723, 204] on span "Overwrite existing images" at bounding box center [737, 204] width 110 height 15
click at [706, 204] on input "Overwrite existing images" at bounding box center [670, 205] width 72 height 24
checkbox input "false"
click at [625, 310] on div "Drag and drop your images here Accepted formats (JPEG, JPG and PNG )" at bounding box center [644, 330] width 347 height 103
